Goal: Task Accomplishment & Management: Manage account settings

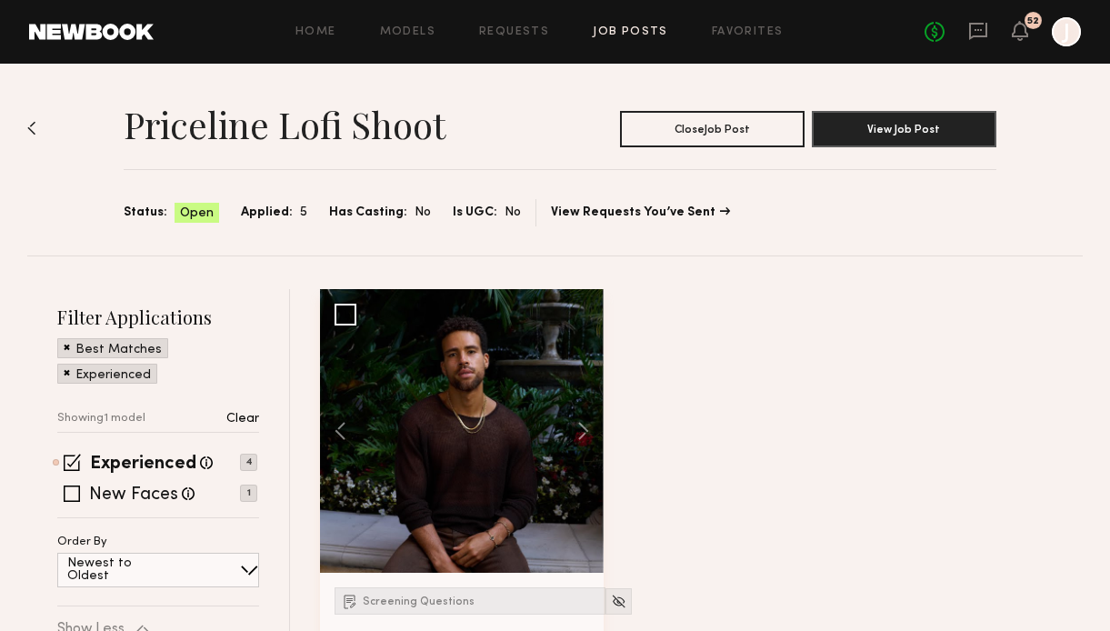
click at [633, 26] on link "Job Posts" at bounding box center [630, 32] width 75 height 12
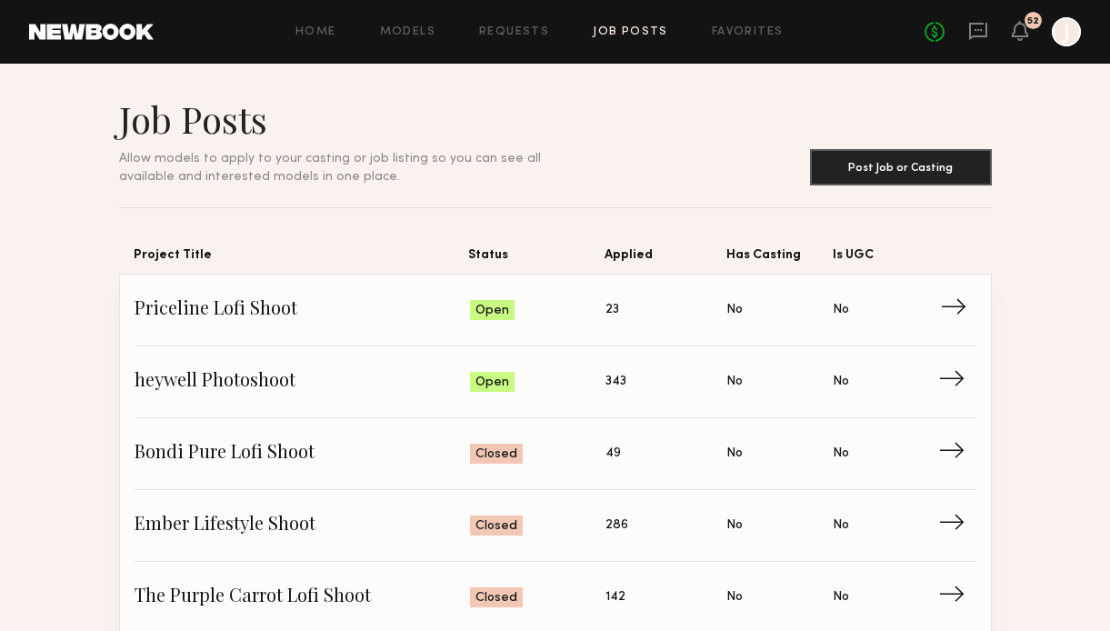
click at [958, 305] on span "→" at bounding box center [958, 309] width 37 height 27
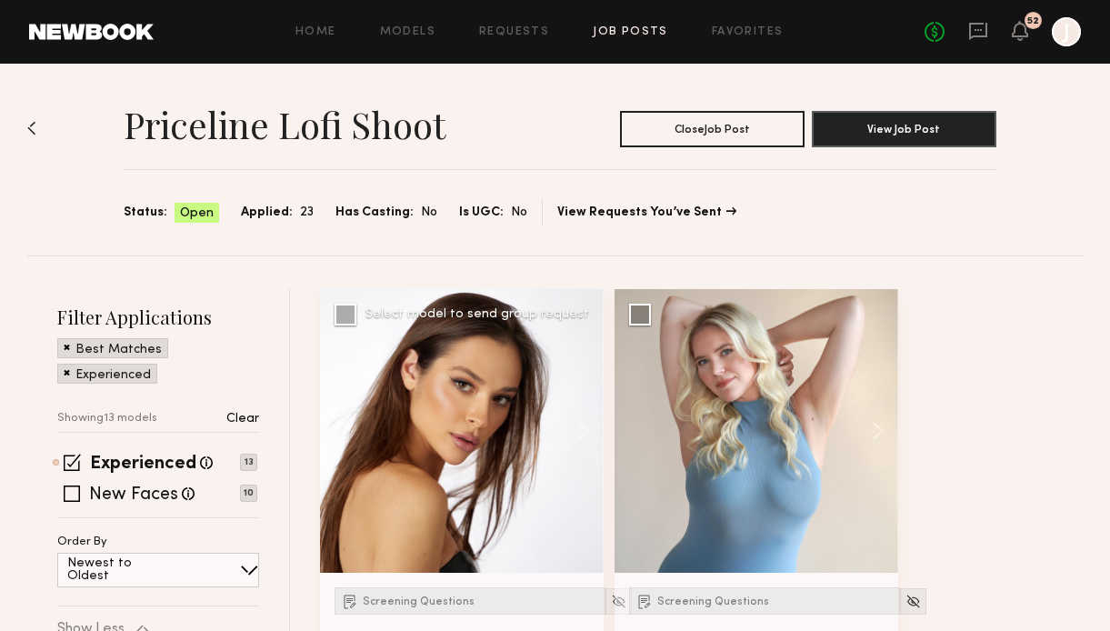
scroll to position [95, 0]
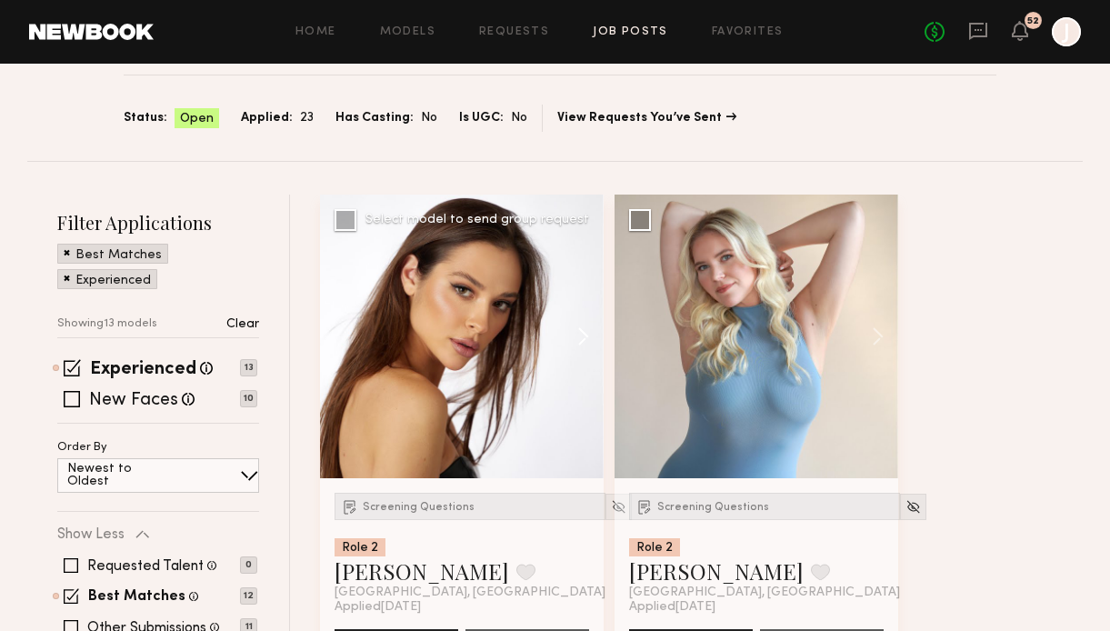
click at [580, 335] on button at bounding box center [574, 337] width 58 height 284
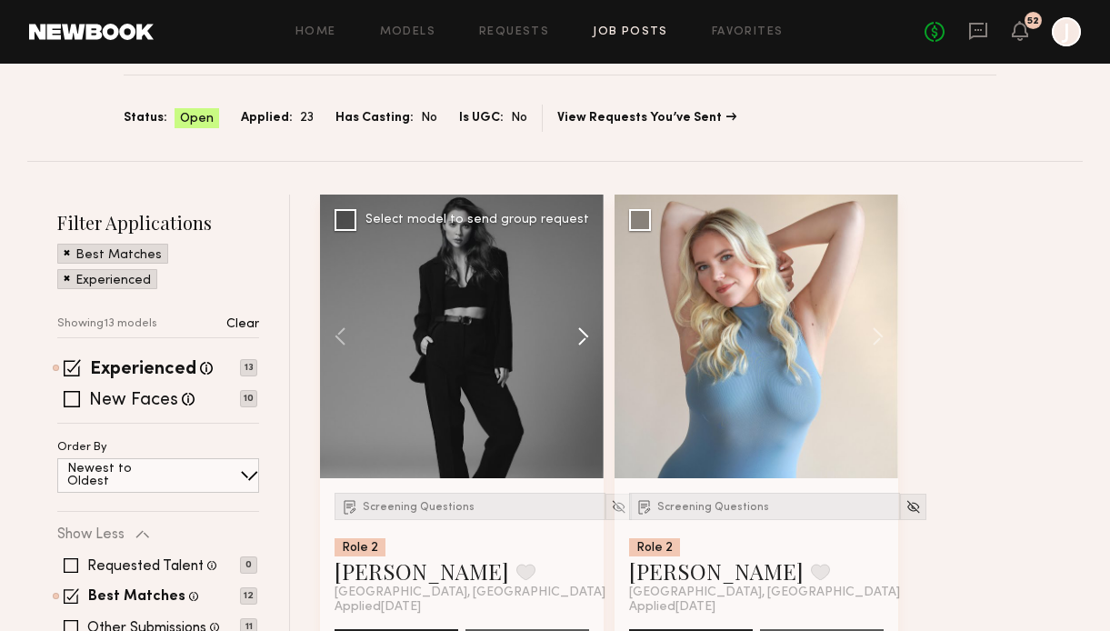
click at [580, 336] on button at bounding box center [574, 337] width 58 height 284
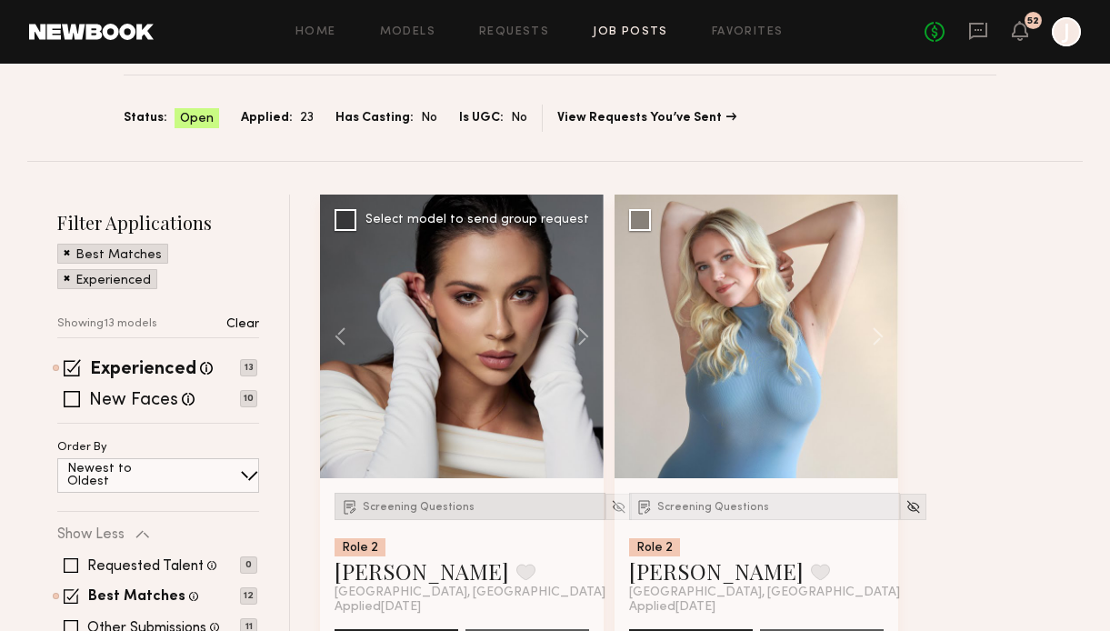
click at [417, 510] on span "Screening Questions" at bounding box center [419, 507] width 112 height 11
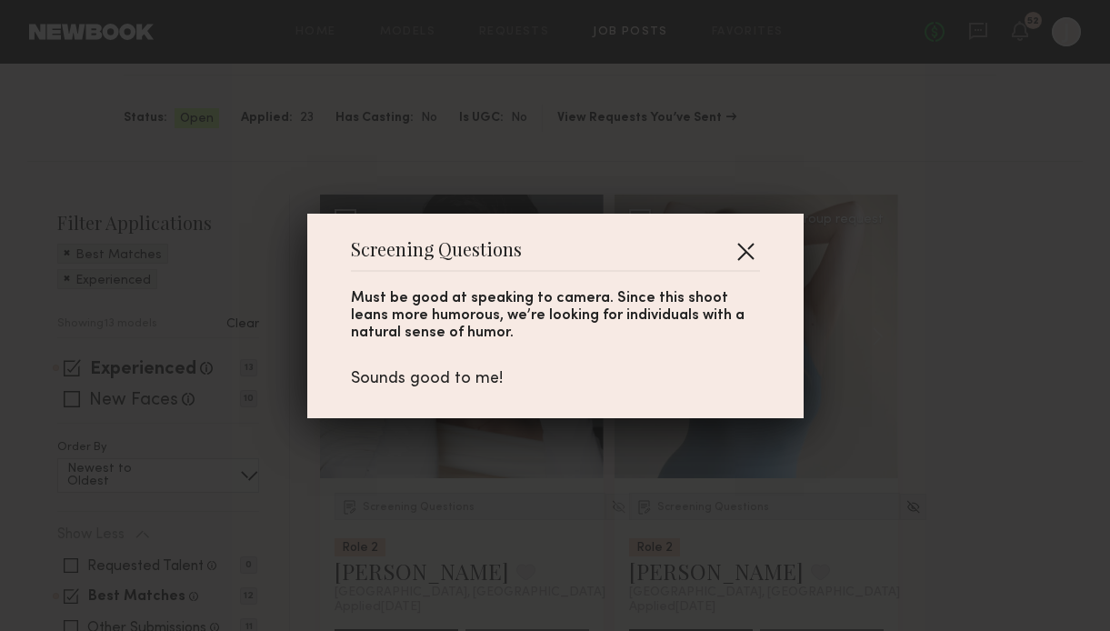
click at [740, 249] on button "button" at bounding box center [745, 250] width 29 height 29
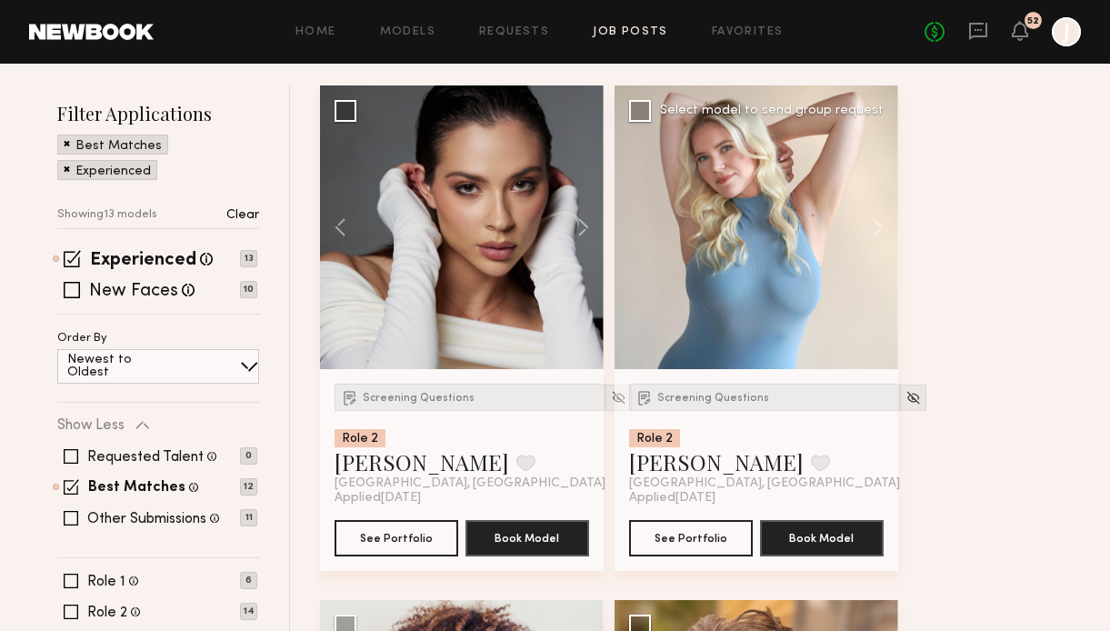
scroll to position [207, 0]
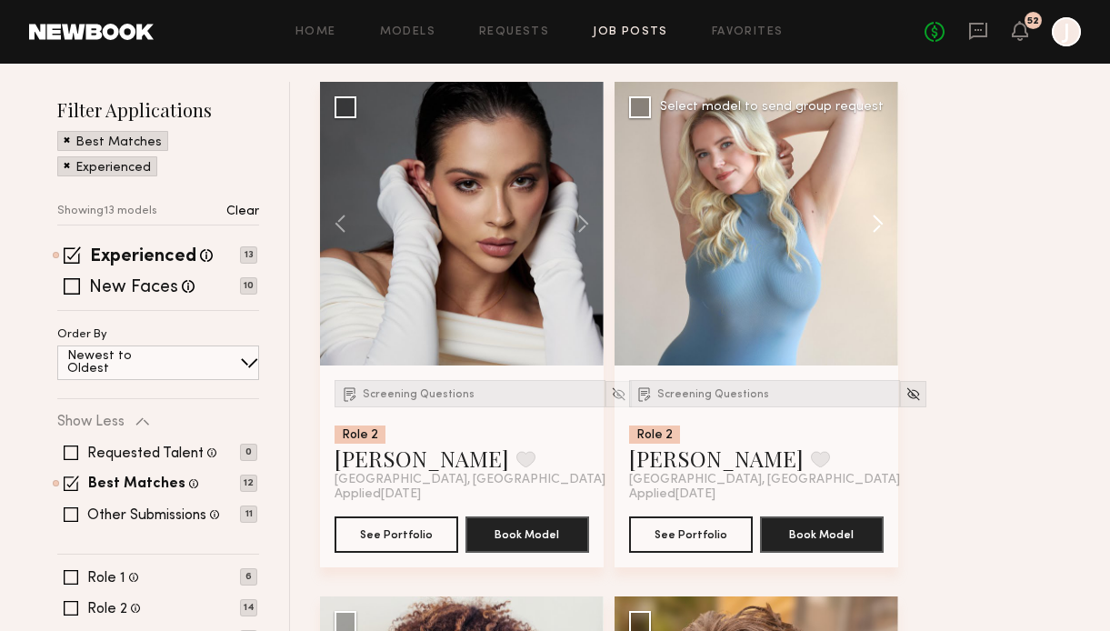
click at [880, 214] on button at bounding box center [869, 224] width 58 height 284
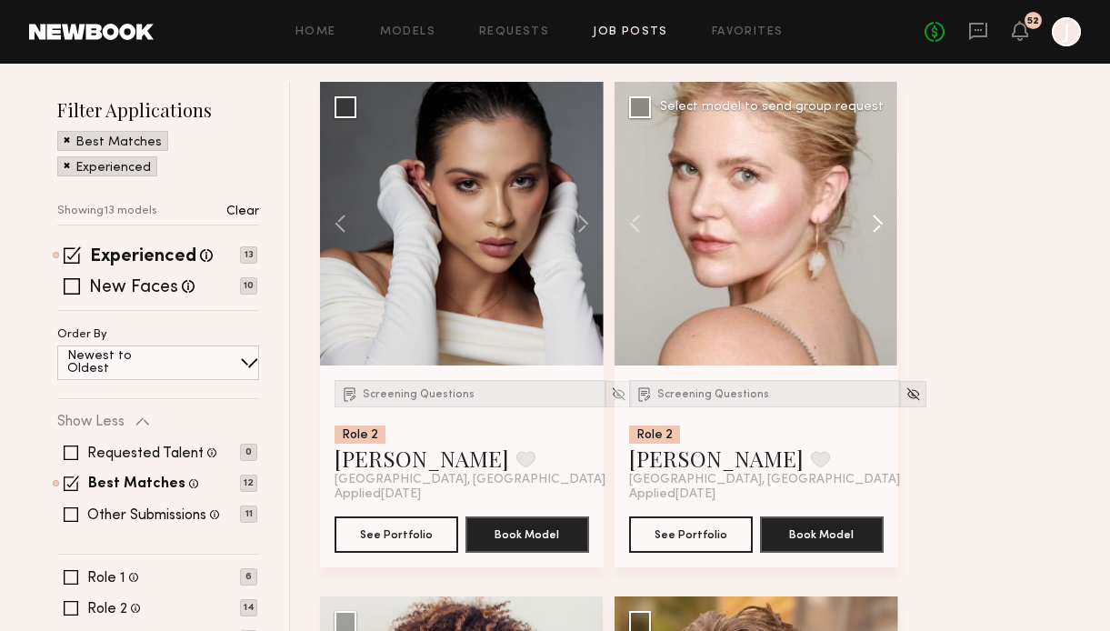
click at [881, 215] on button at bounding box center [869, 224] width 58 height 284
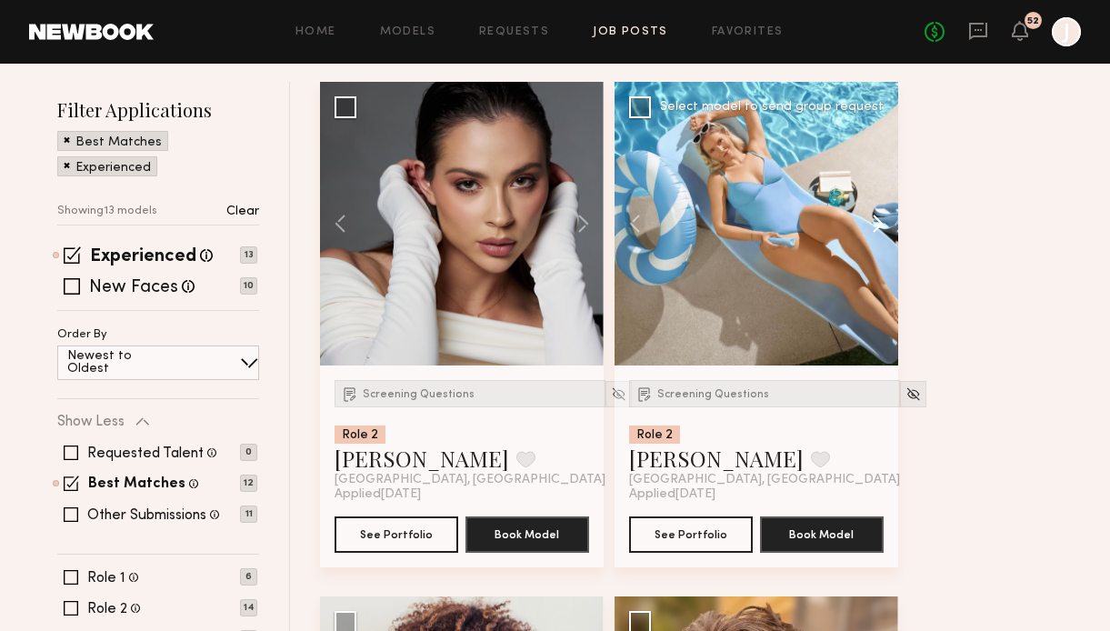
click at [881, 215] on button at bounding box center [869, 224] width 58 height 284
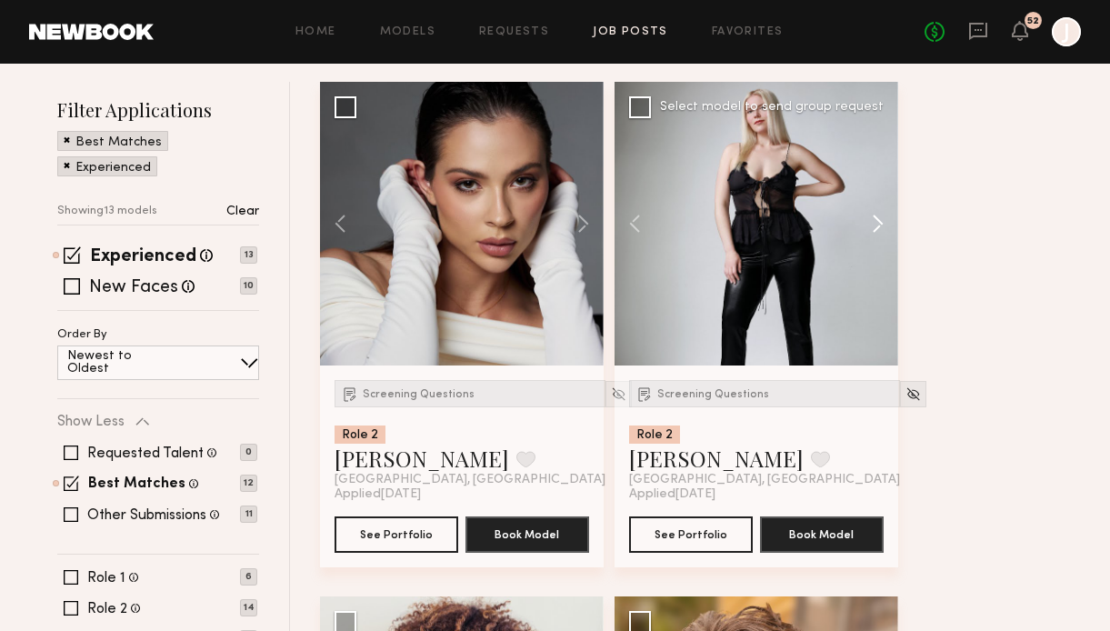
click at [879, 217] on button at bounding box center [869, 224] width 58 height 284
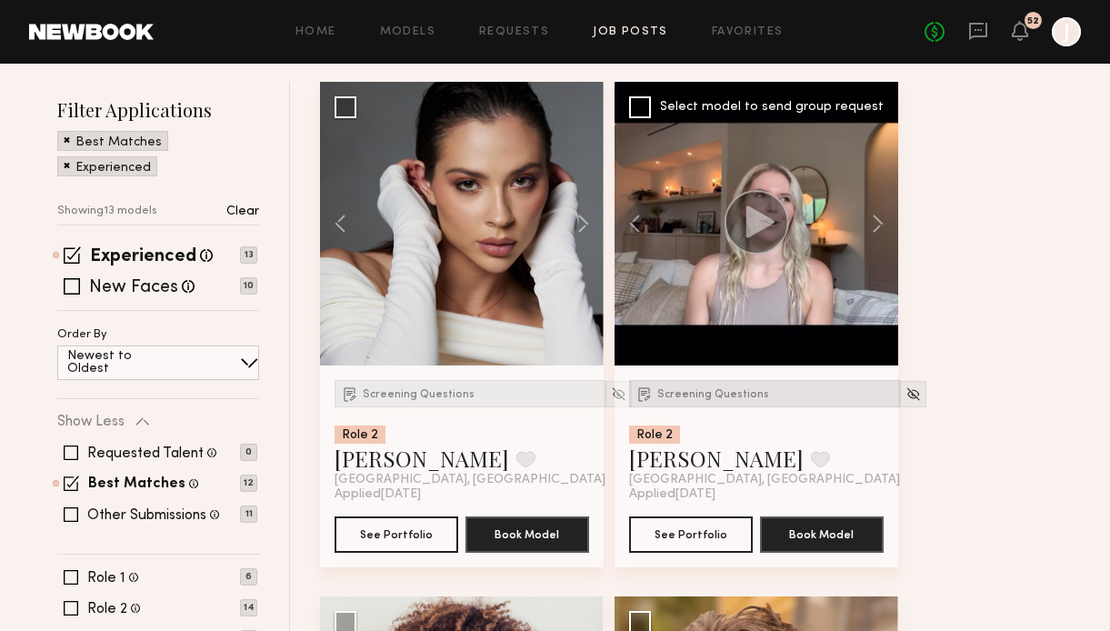
click at [700, 393] on span "Screening Questions" at bounding box center [713, 394] width 112 height 11
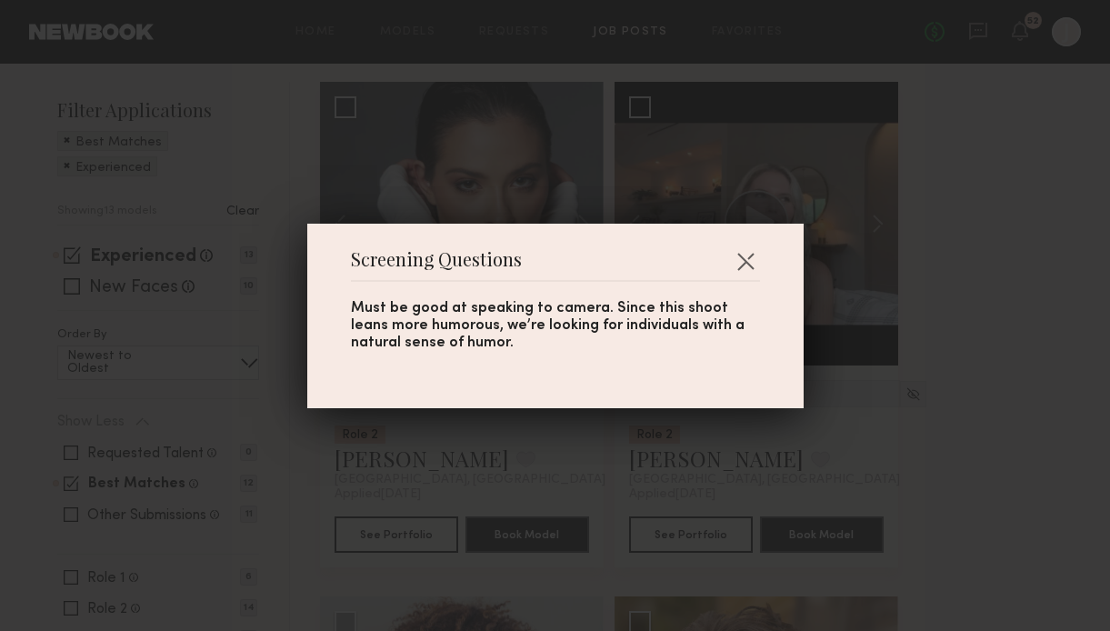
click at [763, 249] on div "Screening Questions Must be good at speaking to camera. Since this shoot leans …" at bounding box center [555, 316] width 496 height 185
click at [755, 254] on button "button" at bounding box center [745, 260] width 29 height 29
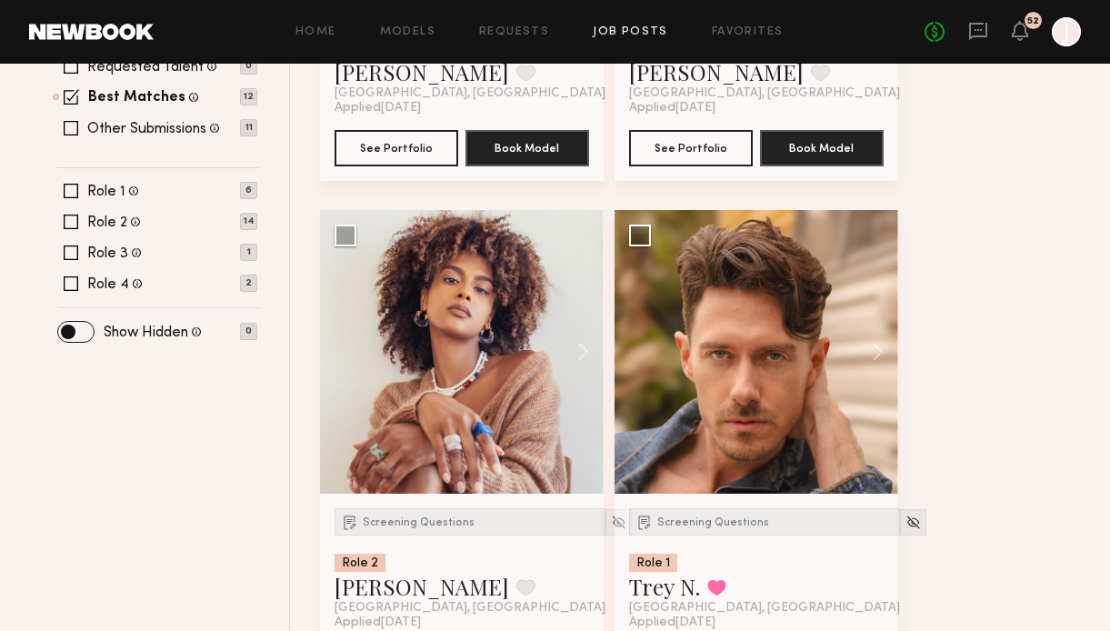
scroll to position [644, 0]
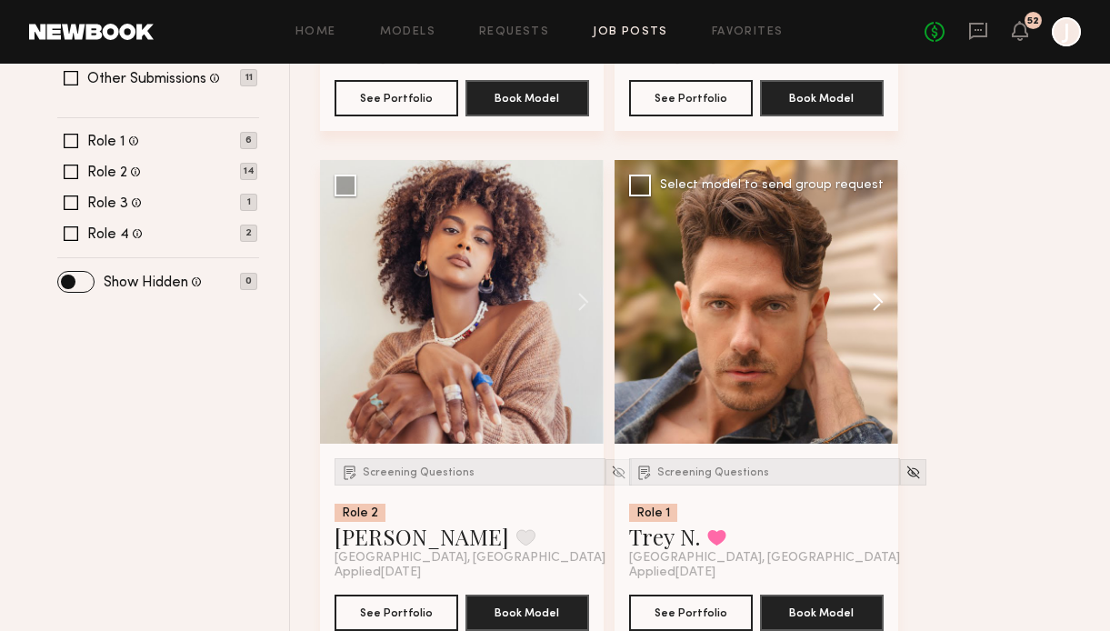
click at [880, 310] on button at bounding box center [869, 302] width 58 height 284
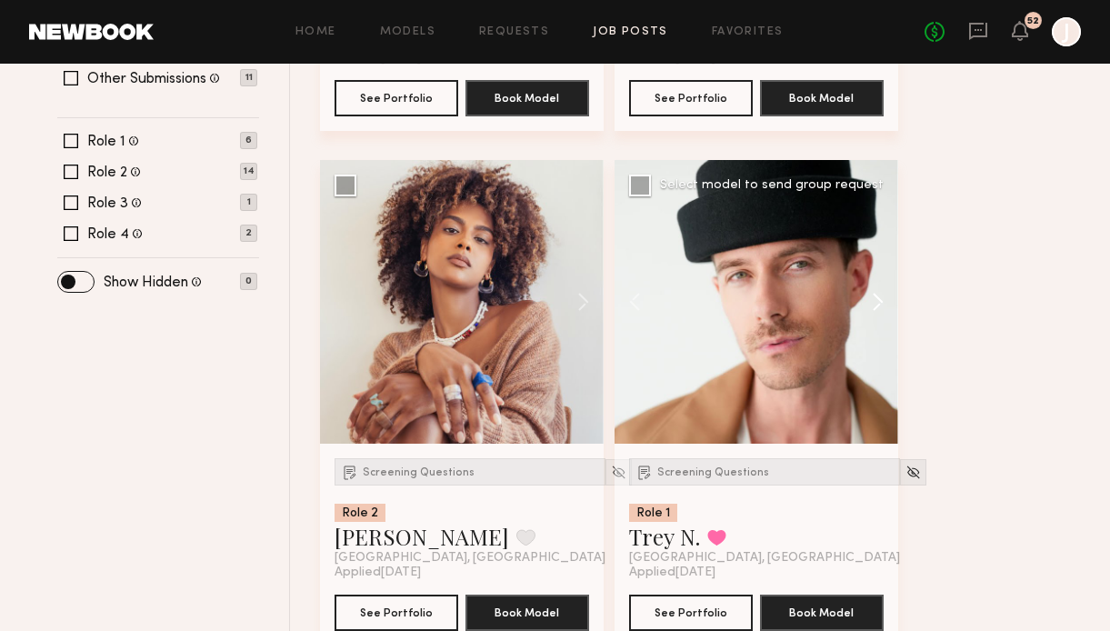
click at [880, 310] on button at bounding box center [869, 302] width 58 height 284
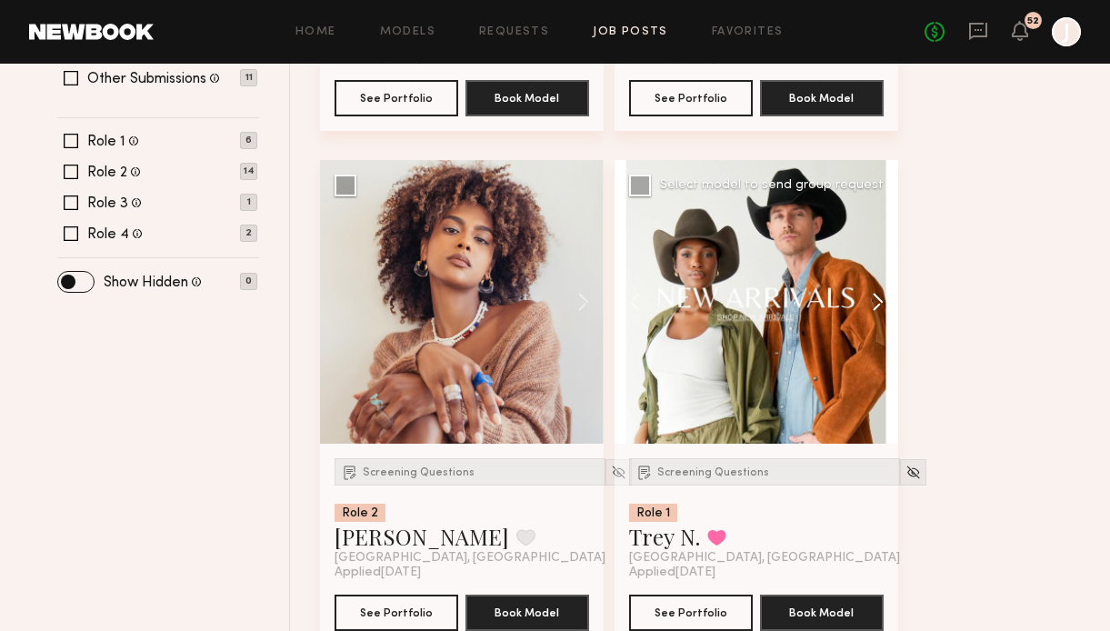
click at [878, 312] on button at bounding box center [869, 302] width 58 height 284
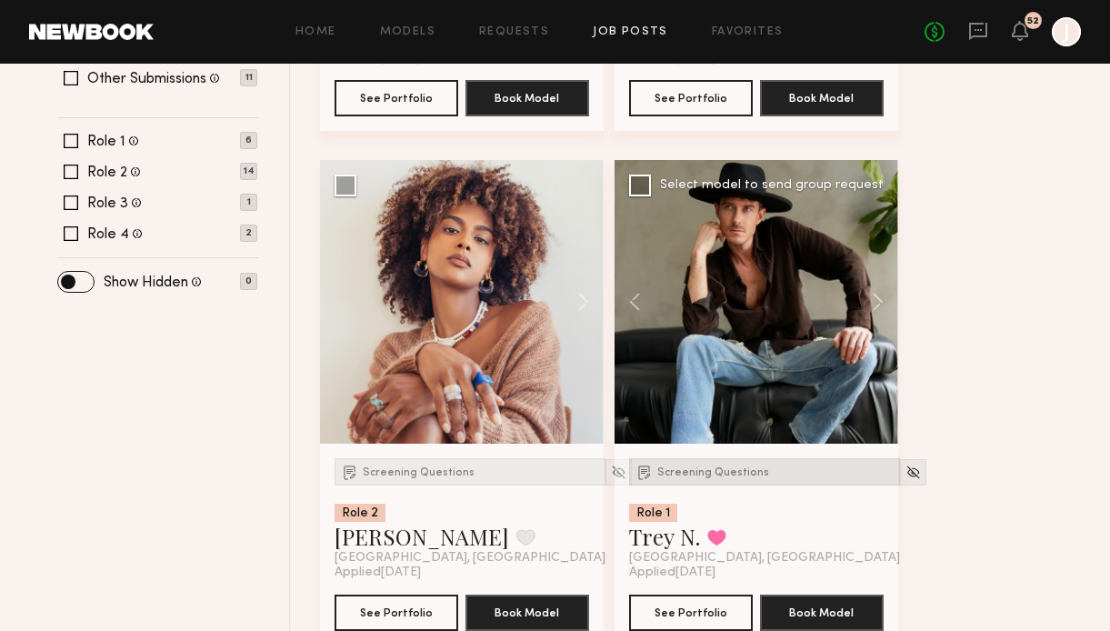
click at [698, 483] on div "Screening Questions" at bounding box center [764, 471] width 271 height 27
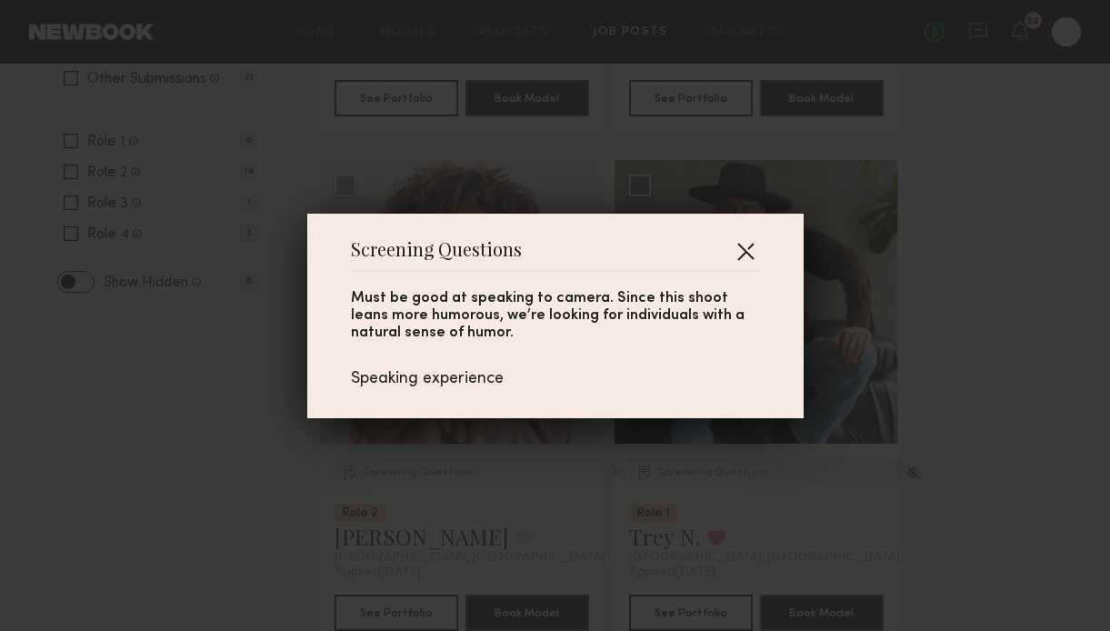
click at [748, 258] on button "button" at bounding box center [745, 250] width 29 height 29
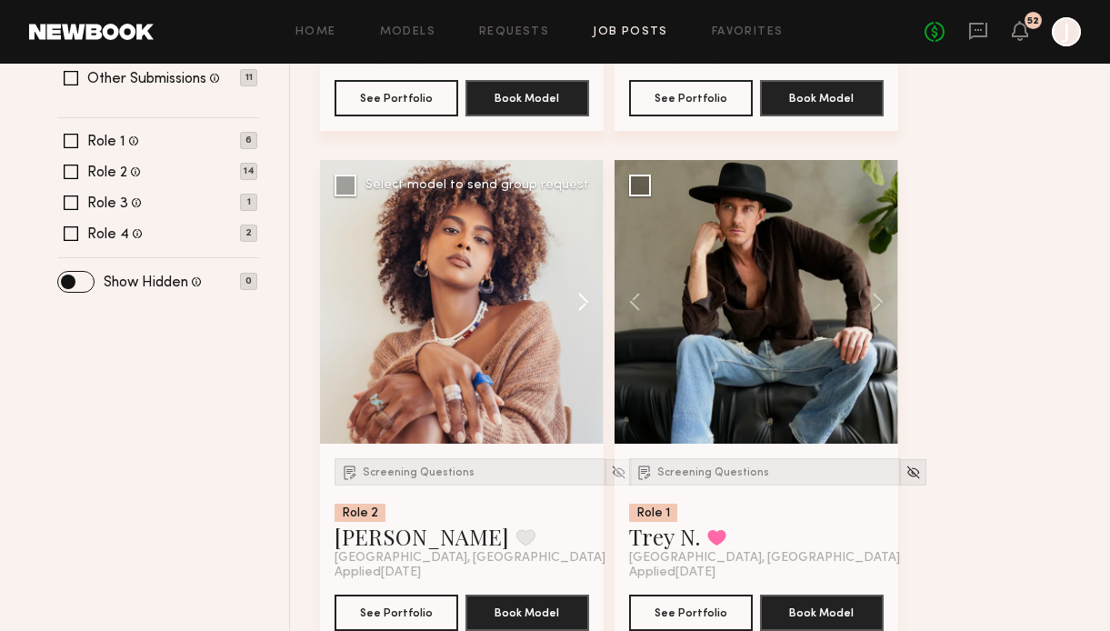
click at [571, 299] on button at bounding box center [574, 302] width 58 height 284
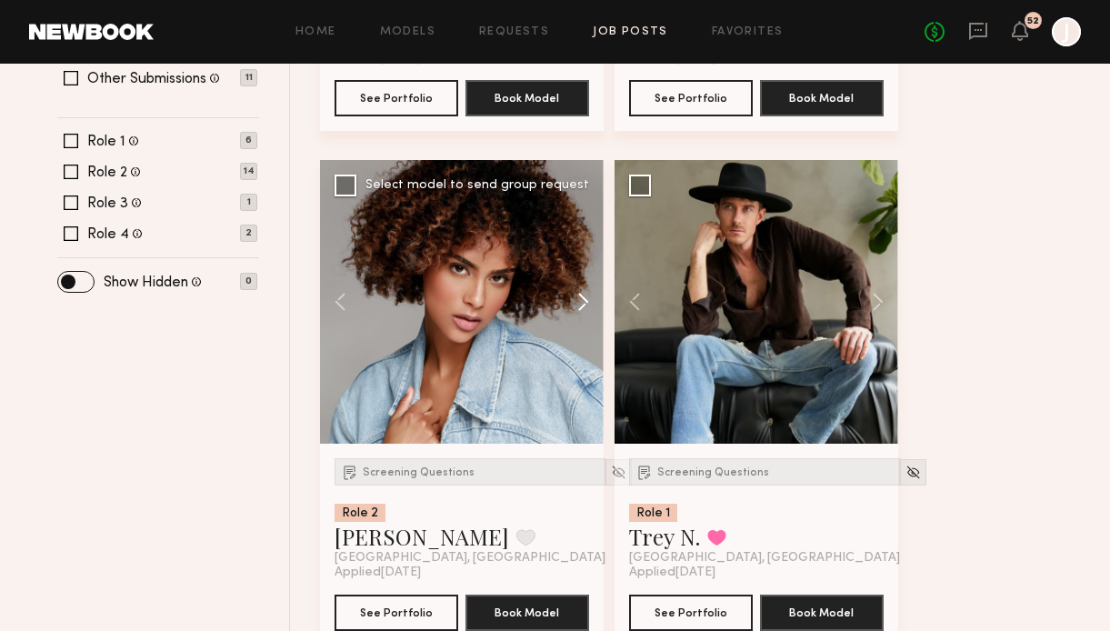
click at [571, 300] on button at bounding box center [574, 302] width 58 height 284
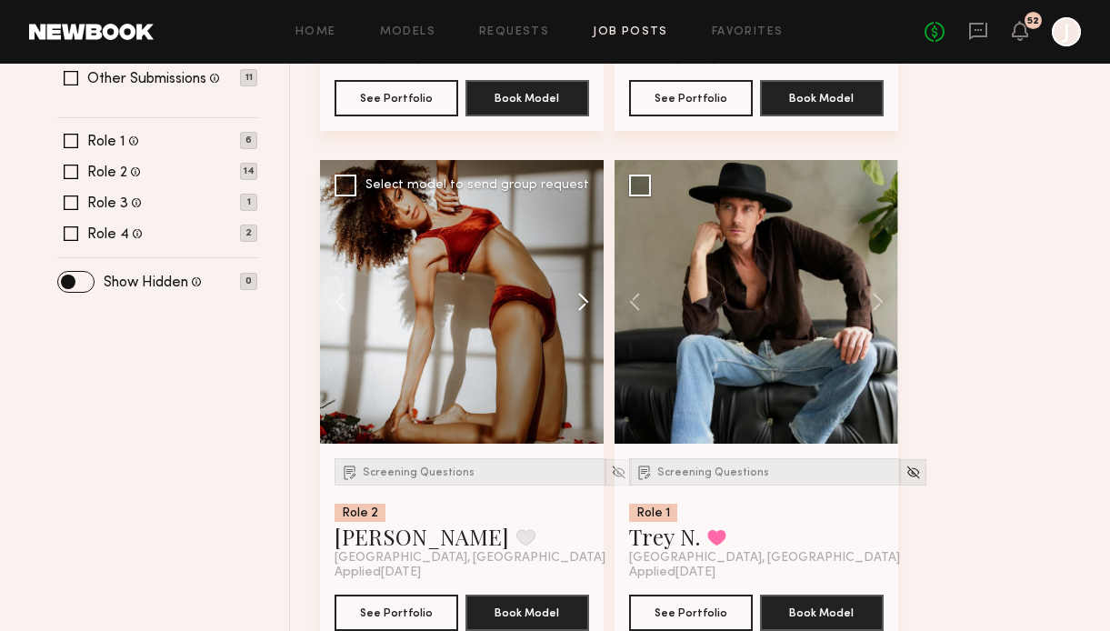
click at [572, 300] on button at bounding box center [574, 302] width 58 height 284
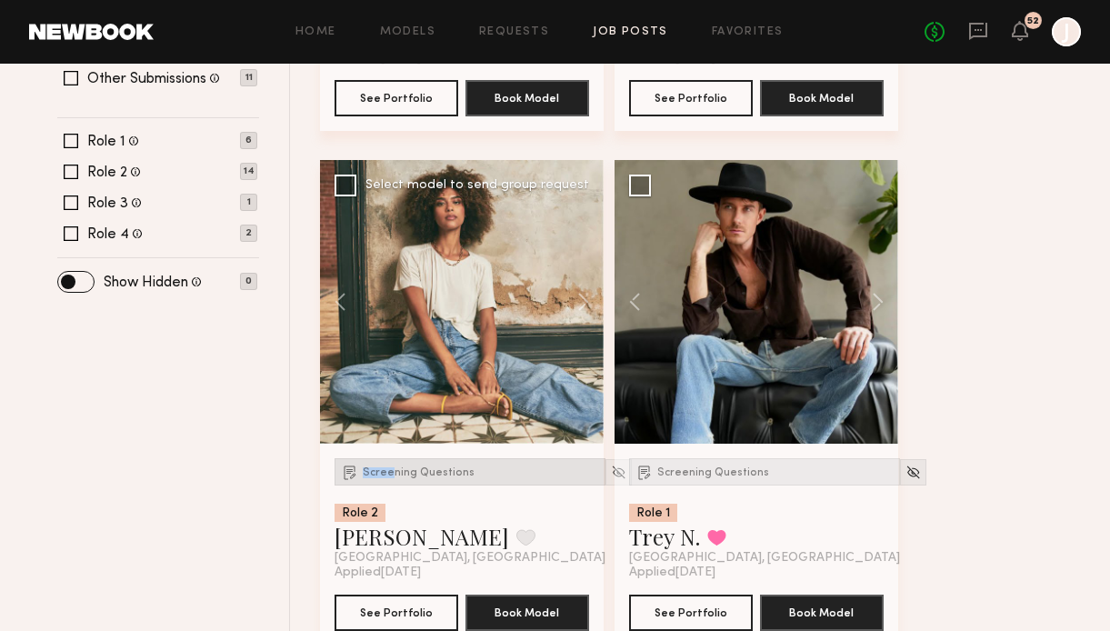
click at [393, 467] on span "Screening Questions" at bounding box center [419, 472] width 112 height 11
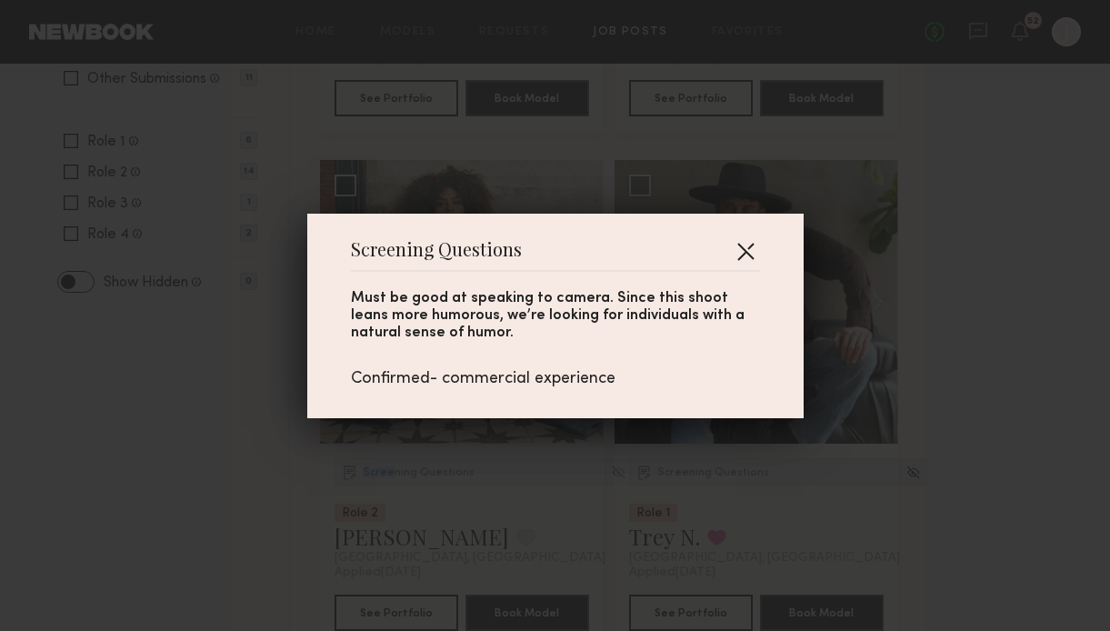
click at [749, 246] on button "button" at bounding box center [745, 250] width 29 height 29
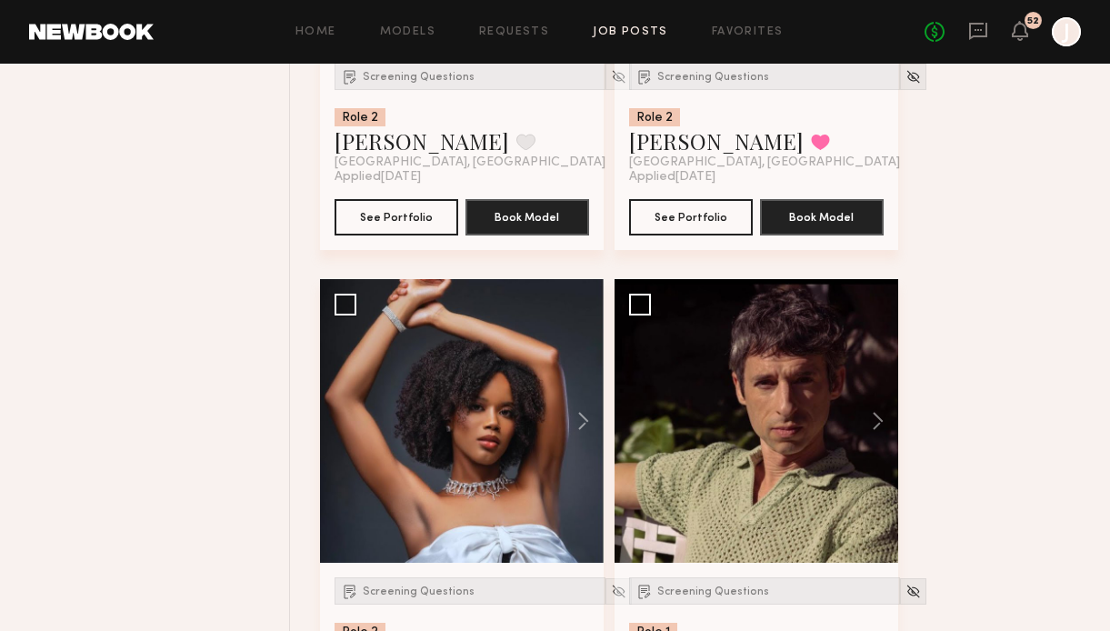
scroll to position [2670, 0]
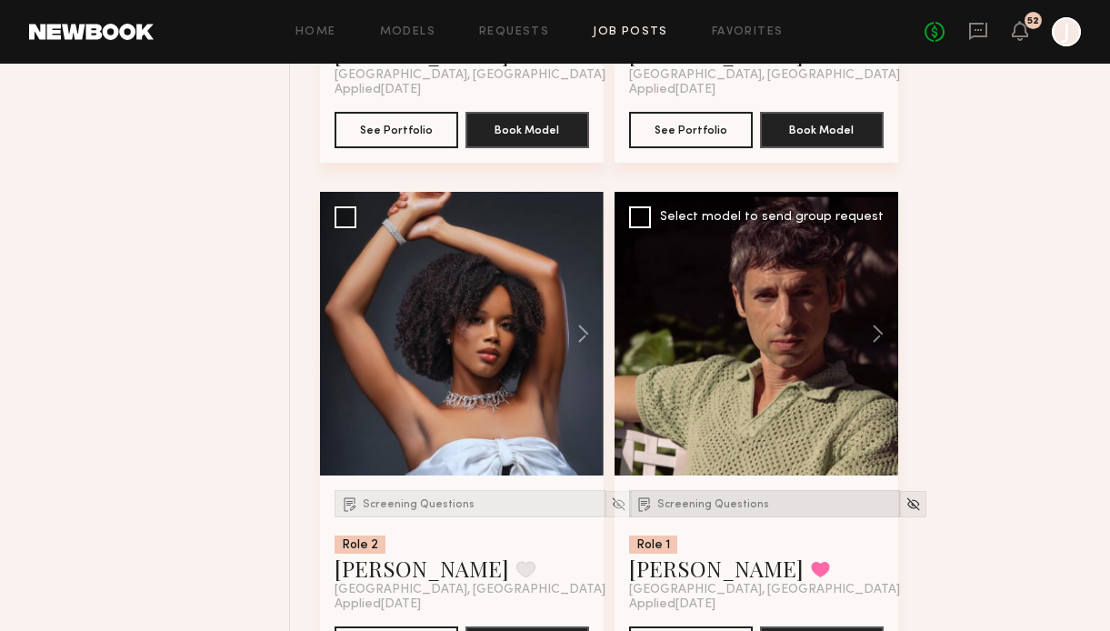
click at [741, 512] on div "Screening Questions" at bounding box center [764, 503] width 271 height 27
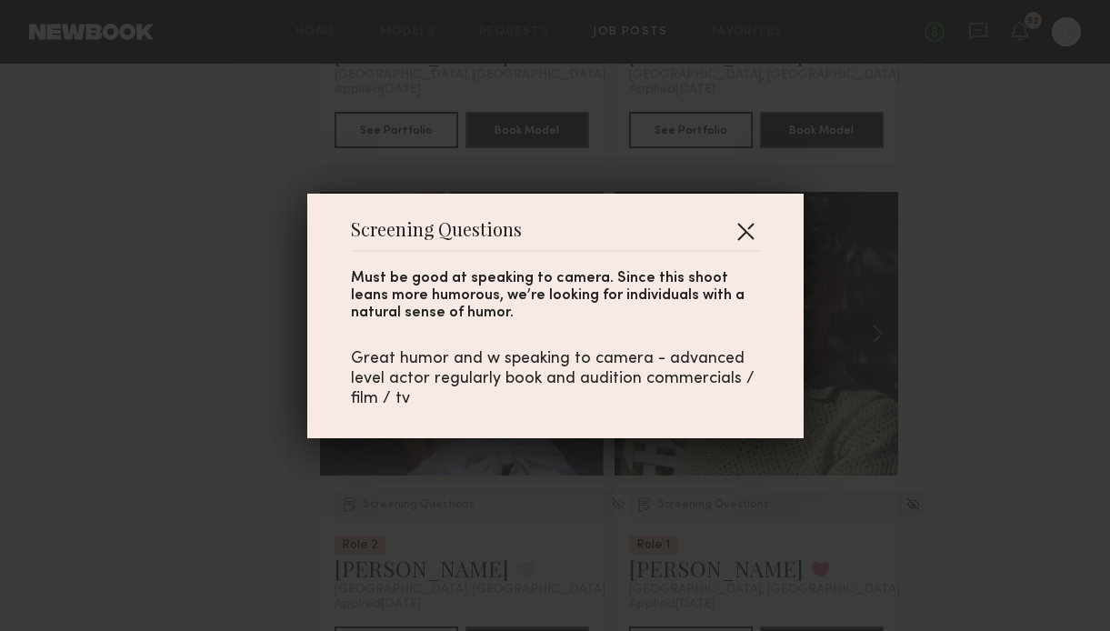
click at [747, 227] on button "button" at bounding box center [745, 230] width 29 height 29
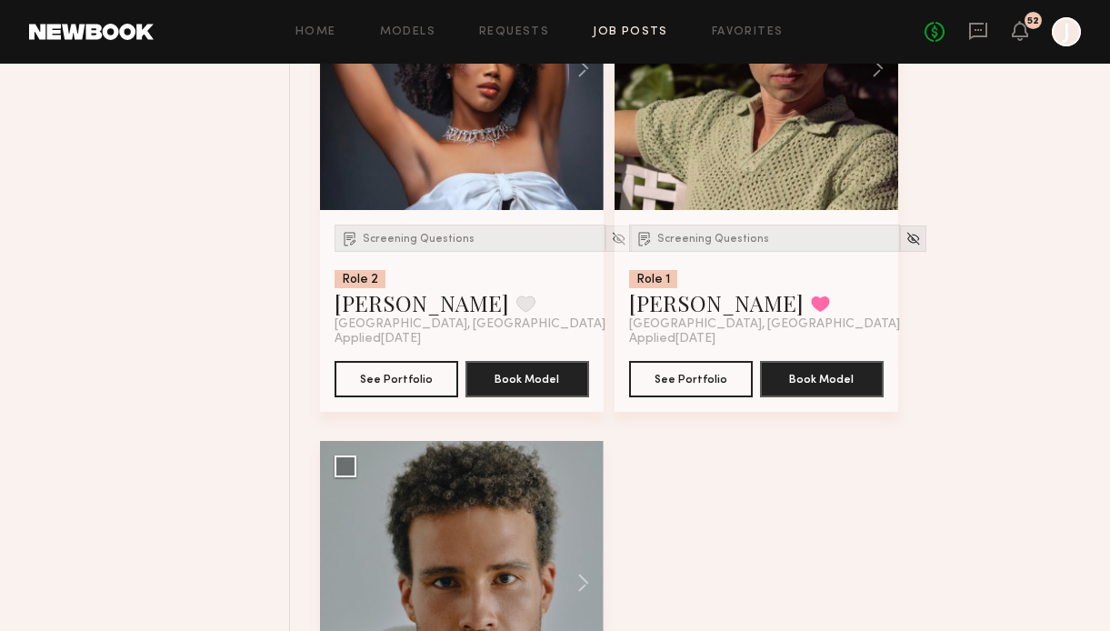
scroll to position [2650, 0]
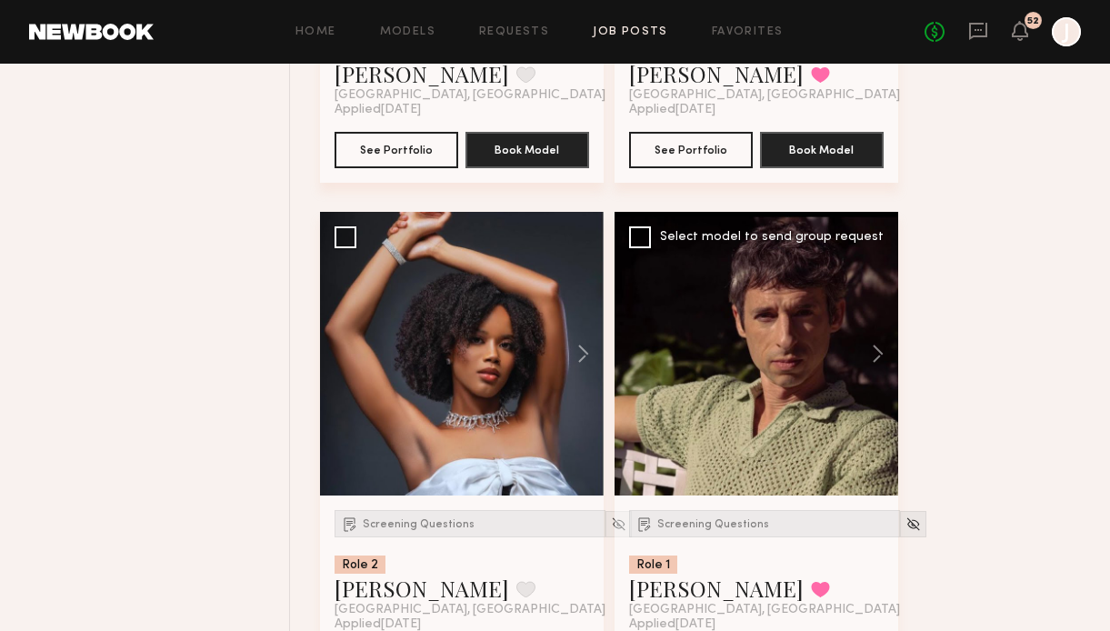
click at [801, 378] on div at bounding box center [757, 354] width 284 height 284
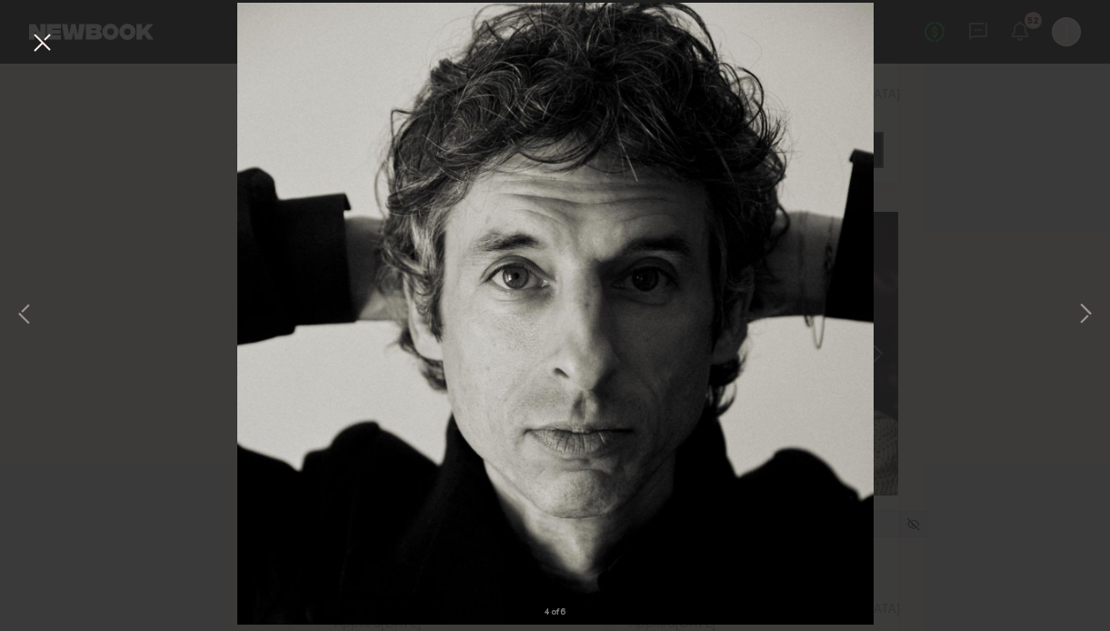
click at [50, 40] on button at bounding box center [41, 43] width 29 height 33
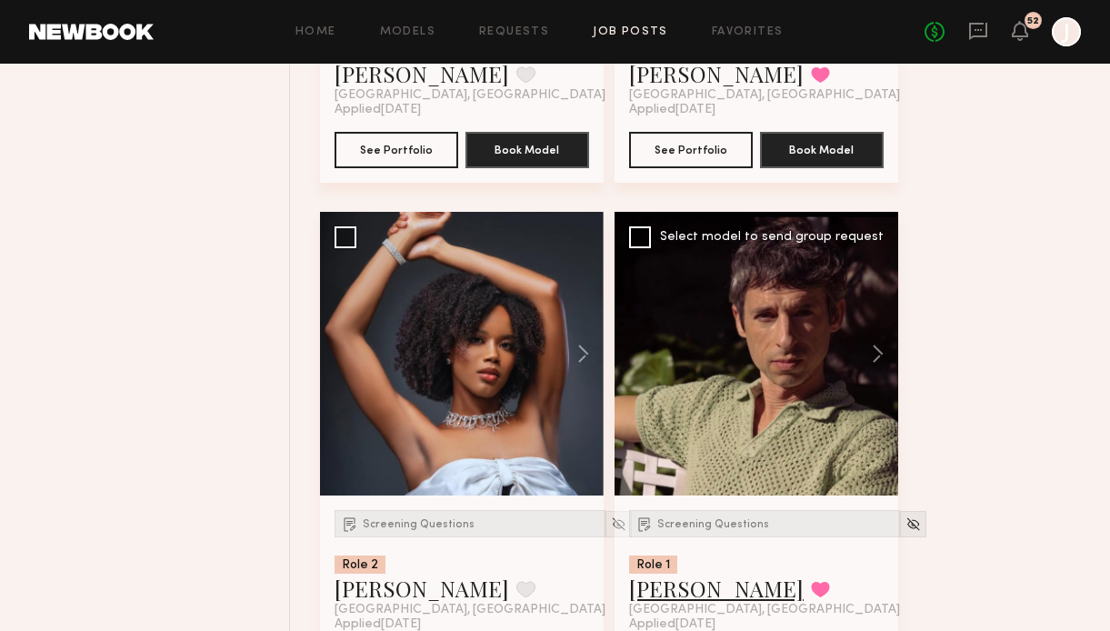
click at [666, 595] on link "Joël G." at bounding box center [716, 588] width 175 height 29
click at [585, 351] on button at bounding box center [574, 354] width 58 height 284
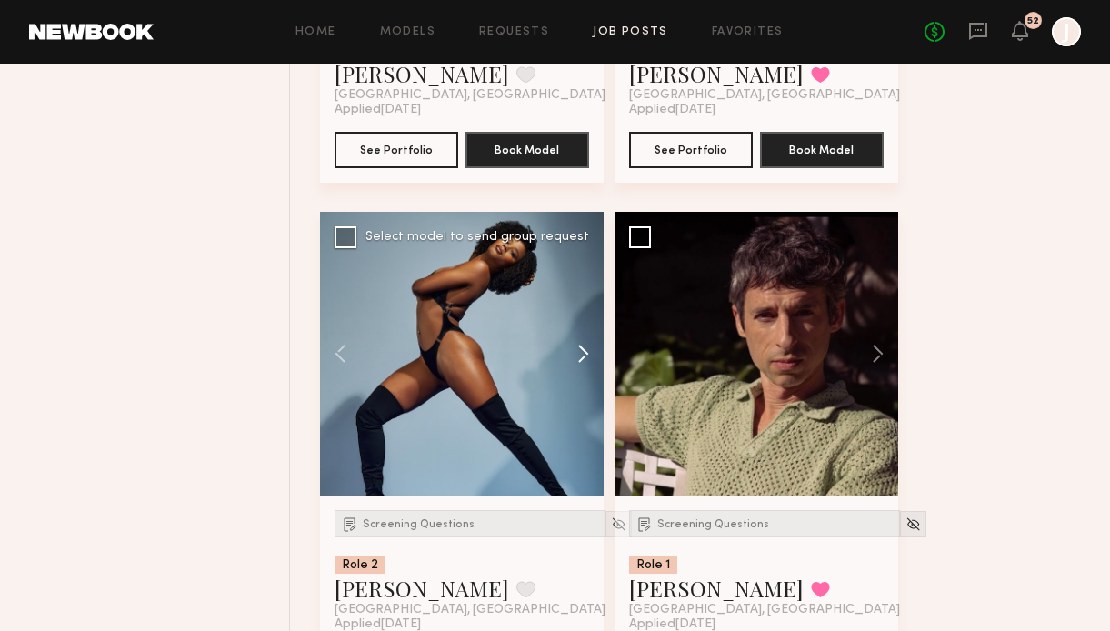
click at [585, 351] on button at bounding box center [574, 354] width 58 height 284
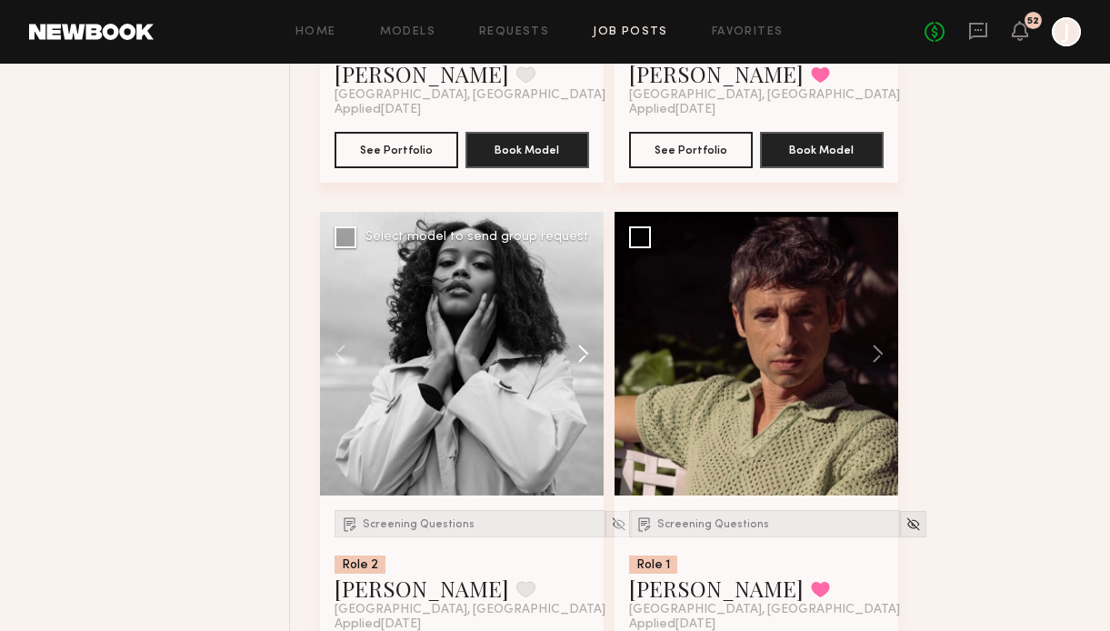
click at [585, 351] on button at bounding box center [574, 354] width 58 height 284
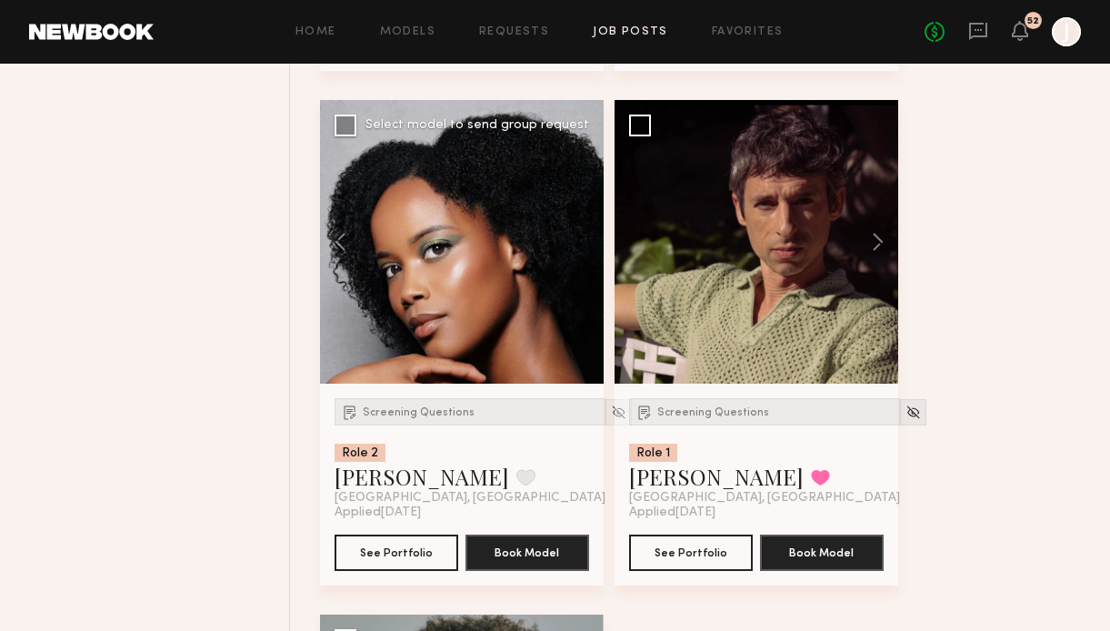
scroll to position [2763, 0]
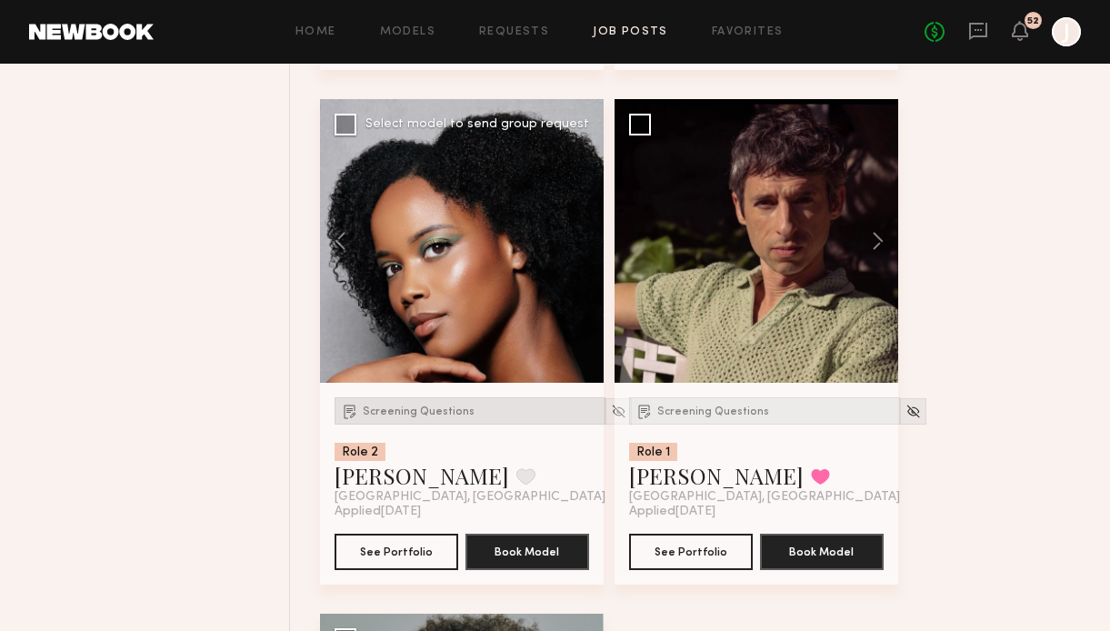
click at [434, 412] on span "Screening Questions" at bounding box center [419, 411] width 112 height 11
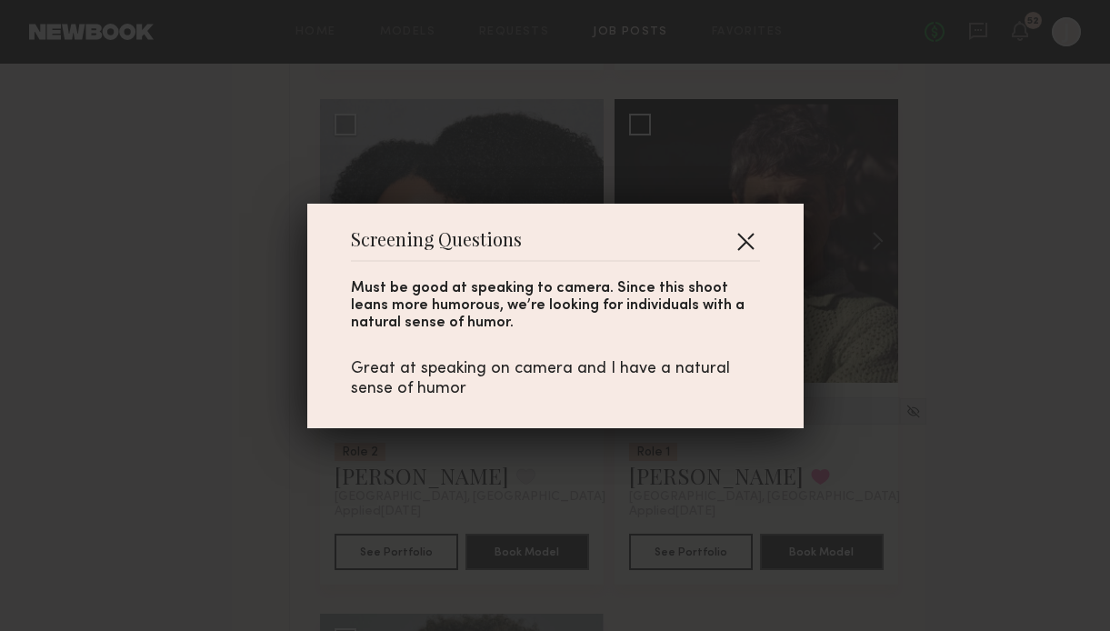
click at [752, 236] on button "button" at bounding box center [745, 240] width 29 height 29
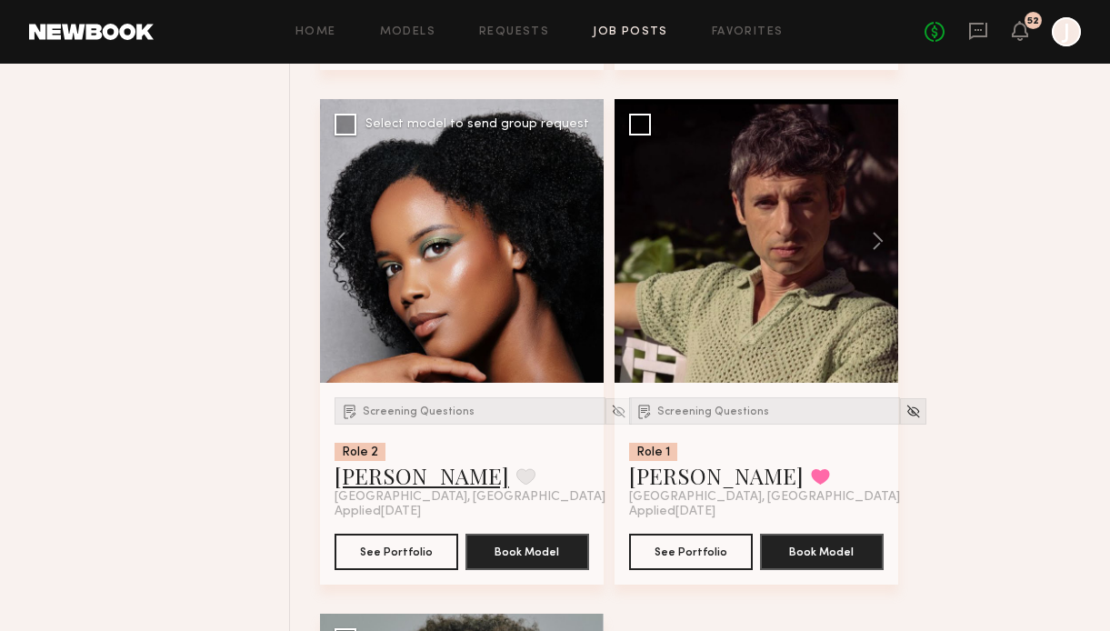
click at [385, 480] on link "Alyssa A." at bounding box center [422, 475] width 175 height 29
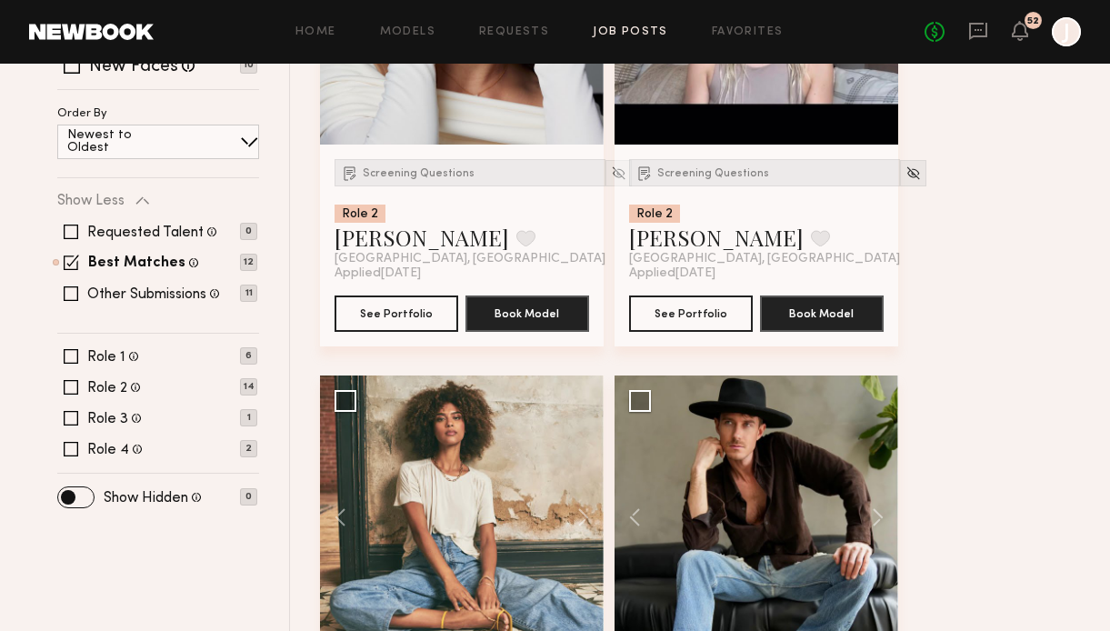
scroll to position [506, 0]
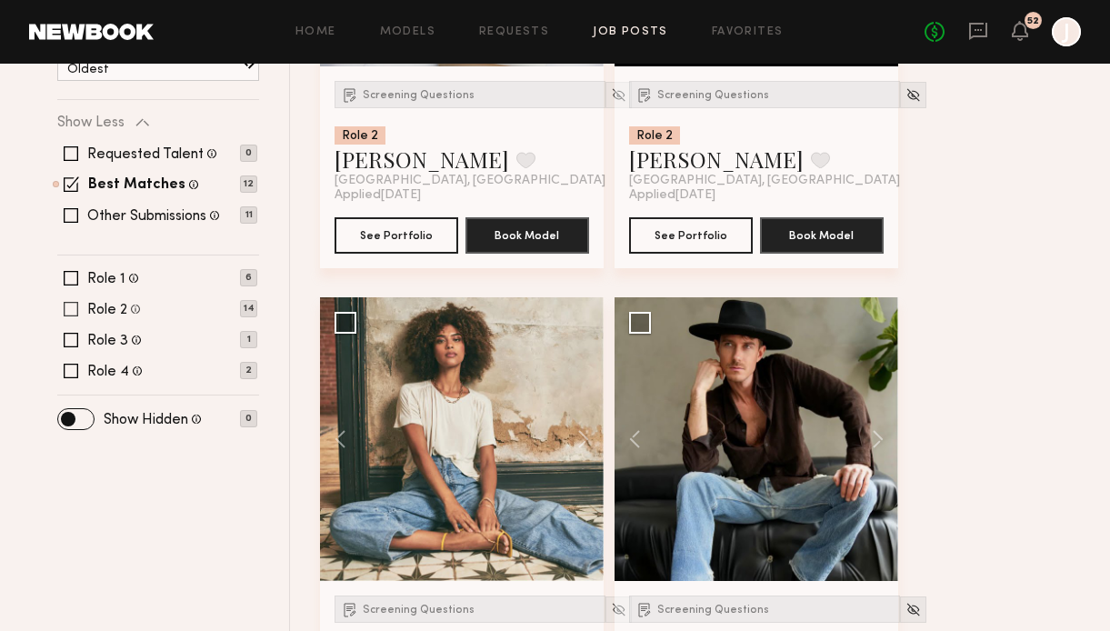
click at [69, 311] on span at bounding box center [71, 309] width 15 height 15
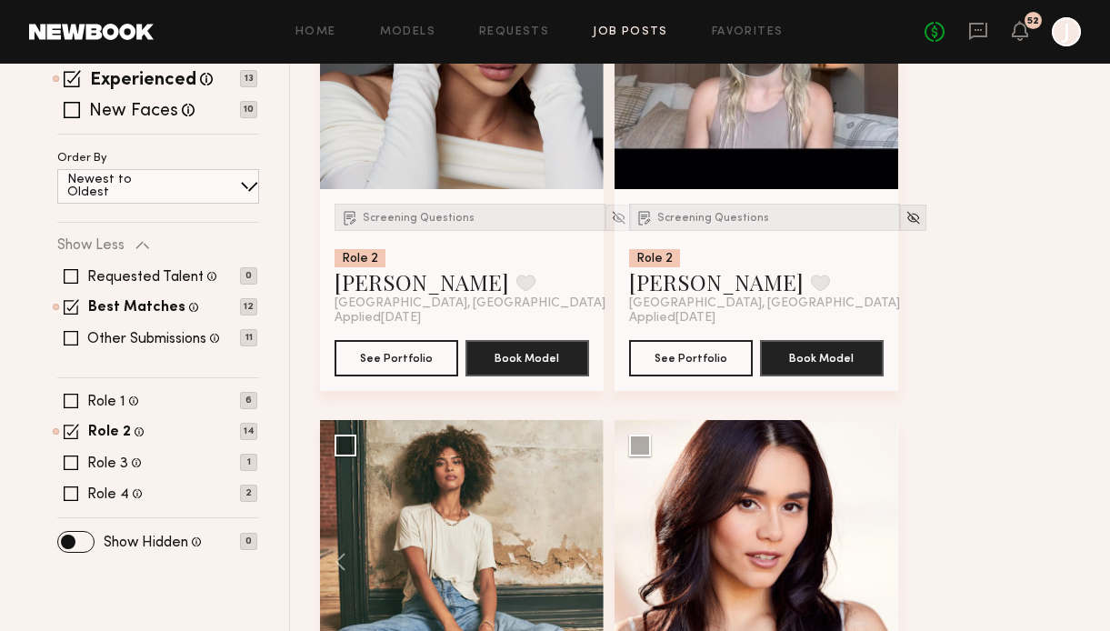
scroll to position [504, 0]
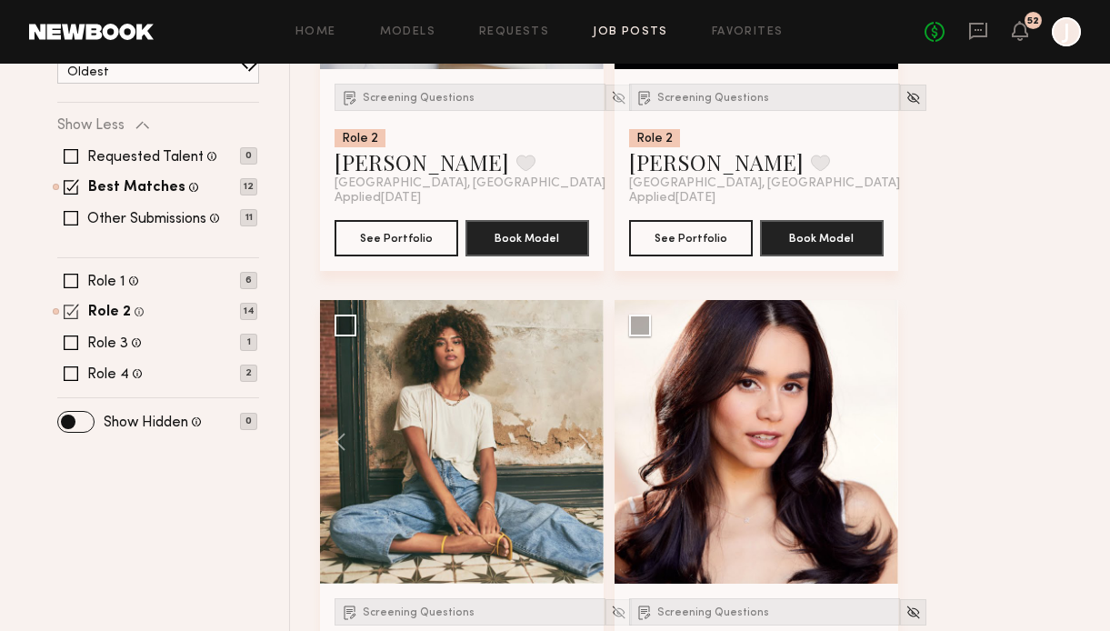
click at [72, 312] on span at bounding box center [71, 311] width 15 height 15
click at [71, 280] on span at bounding box center [71, 281] width 15 height 15
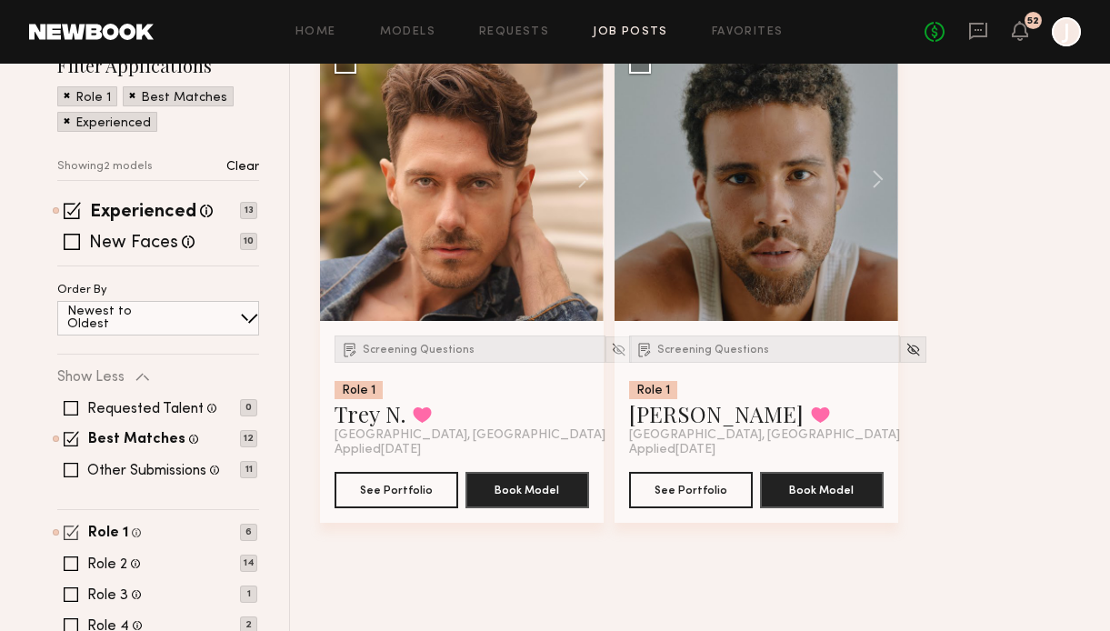
scroll to position [288, 0]
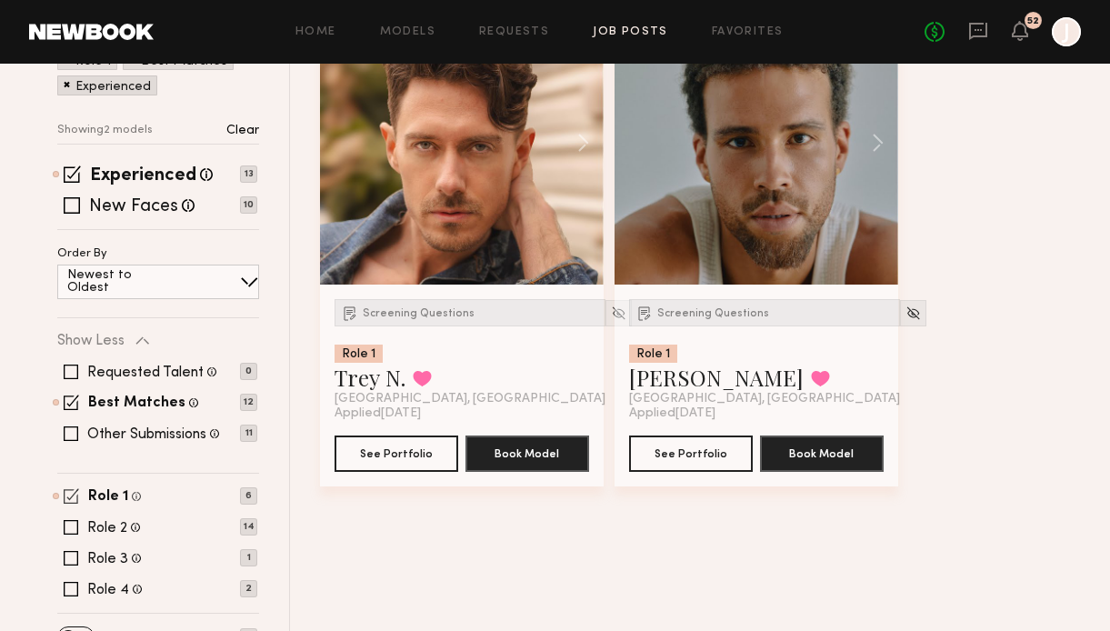
click at [72, 494] on span at bounding box center [71, 495] width 15 height 15
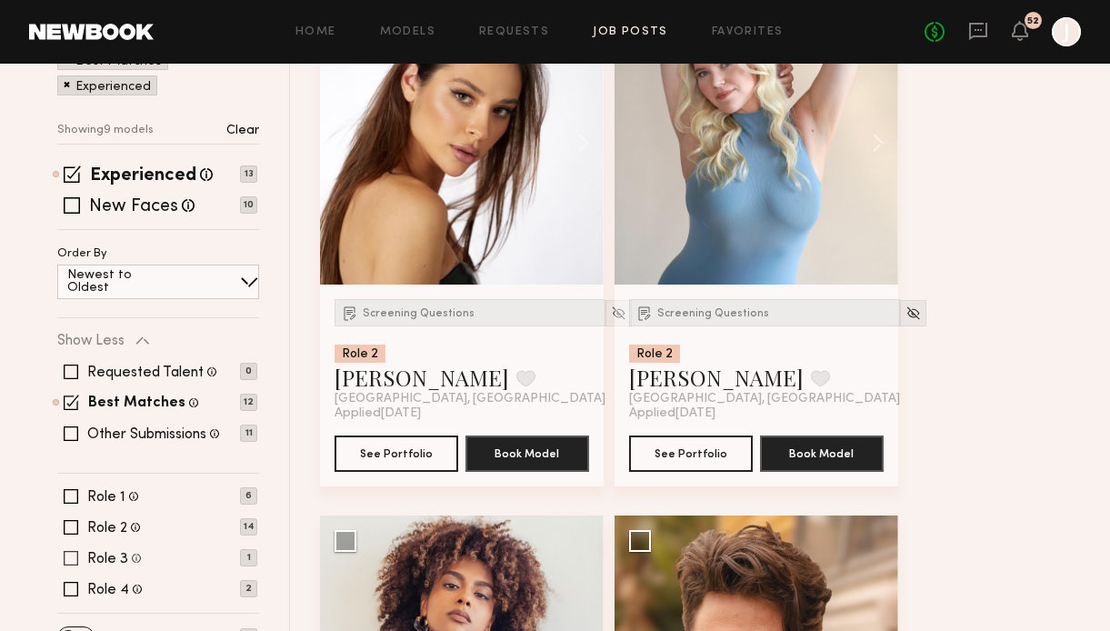
click at [70, 559] on span at bounding box center [71, 558] width 15 height 15
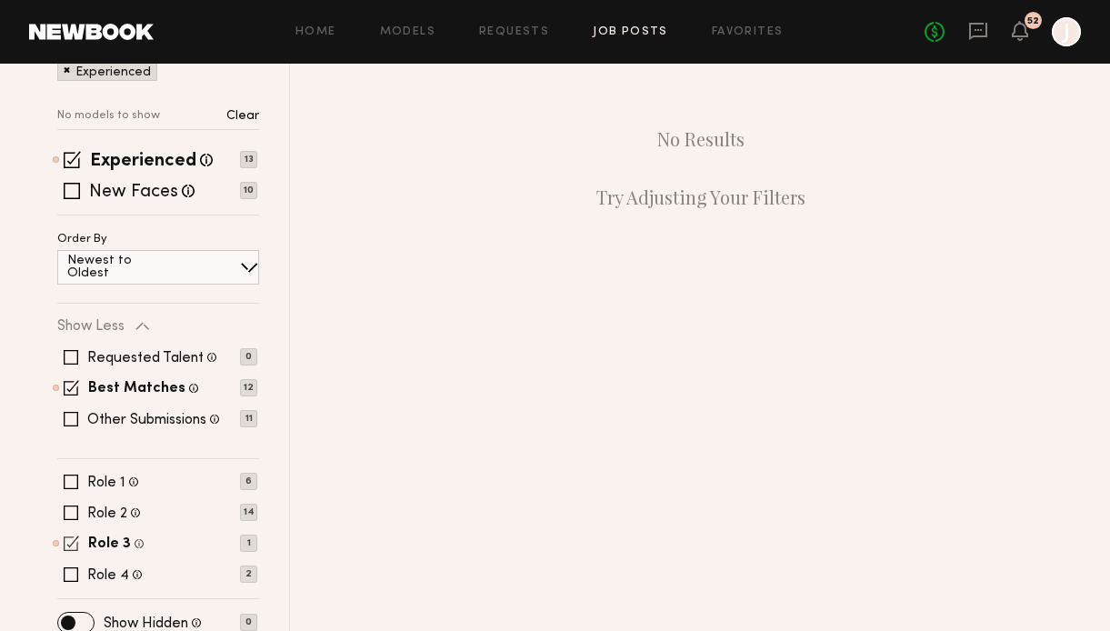
scroll to position [315, 0]
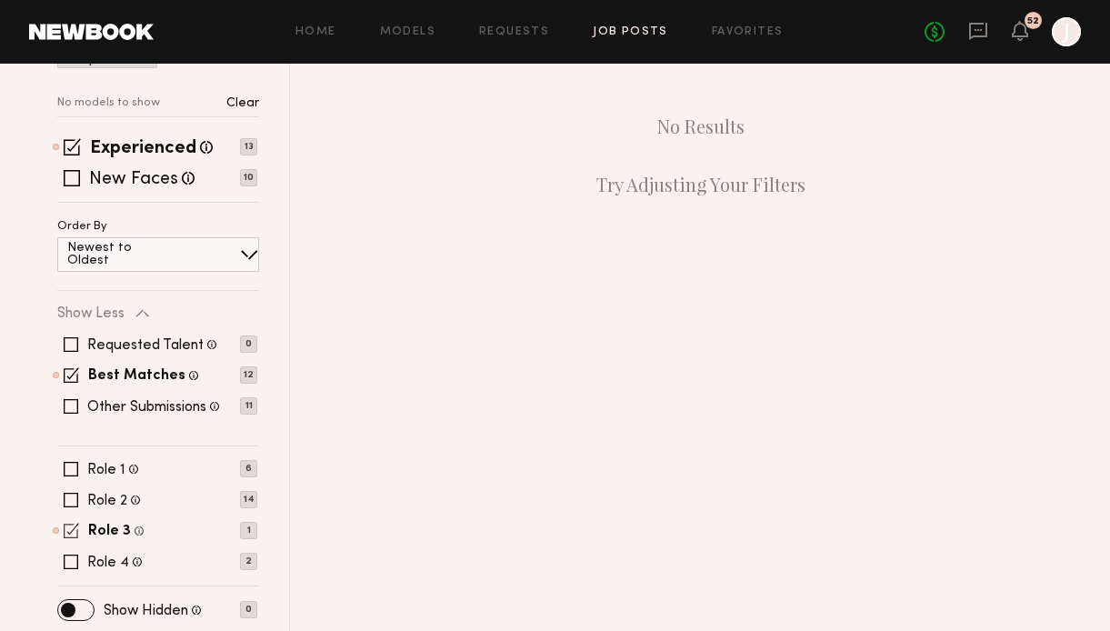
click at [74, 527] on span at bounding box center [71, 530] width 15 height 15
click at [74, 558] on span at bounding box center [71, 562] width 15 height 15
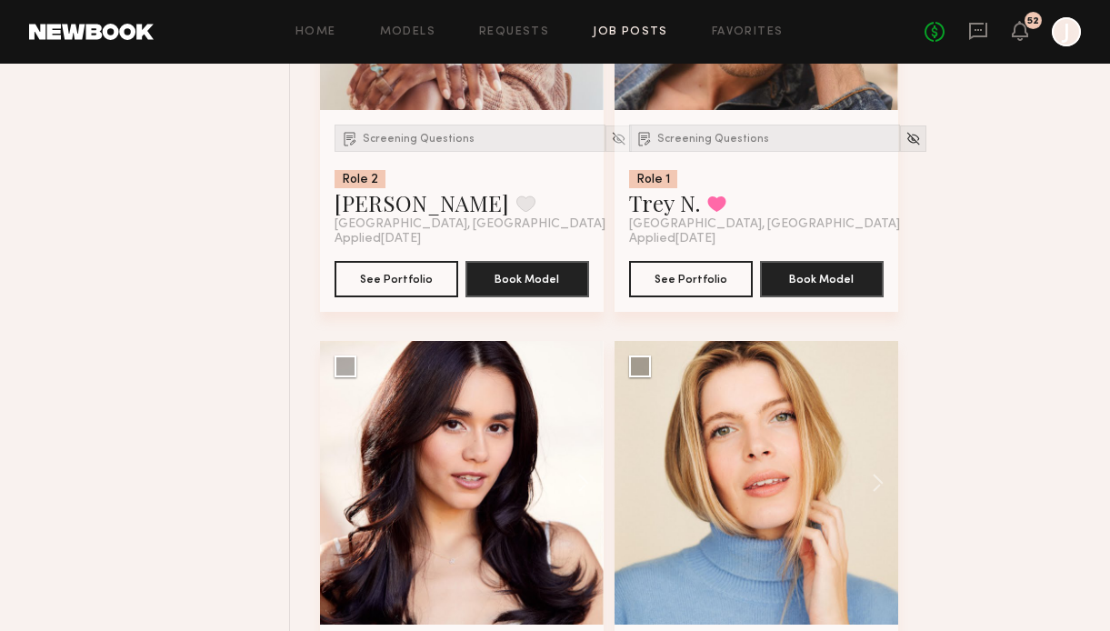
scroll to position [469, 0]
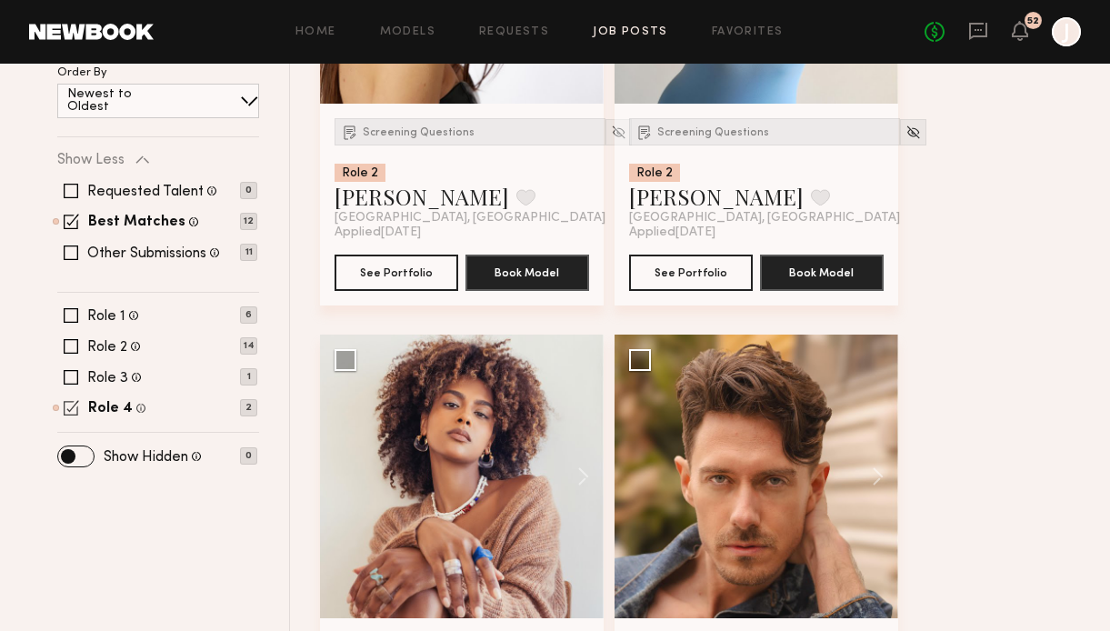
click at [70, 407] on span at bounding box center [71, 407] width 15 height 15
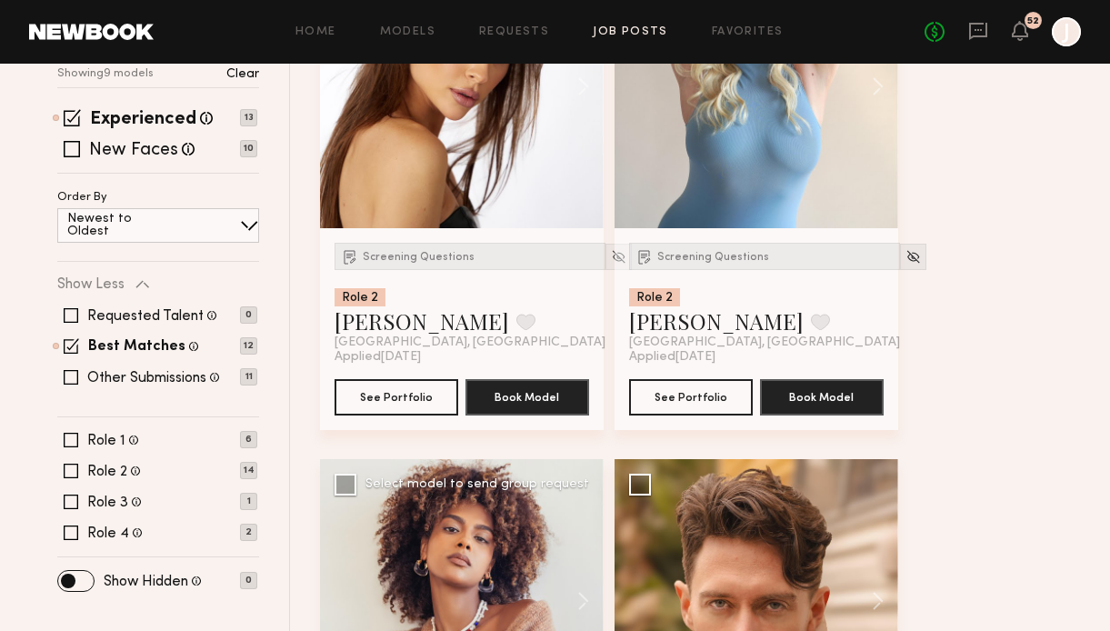
scroll to position [95, 0]
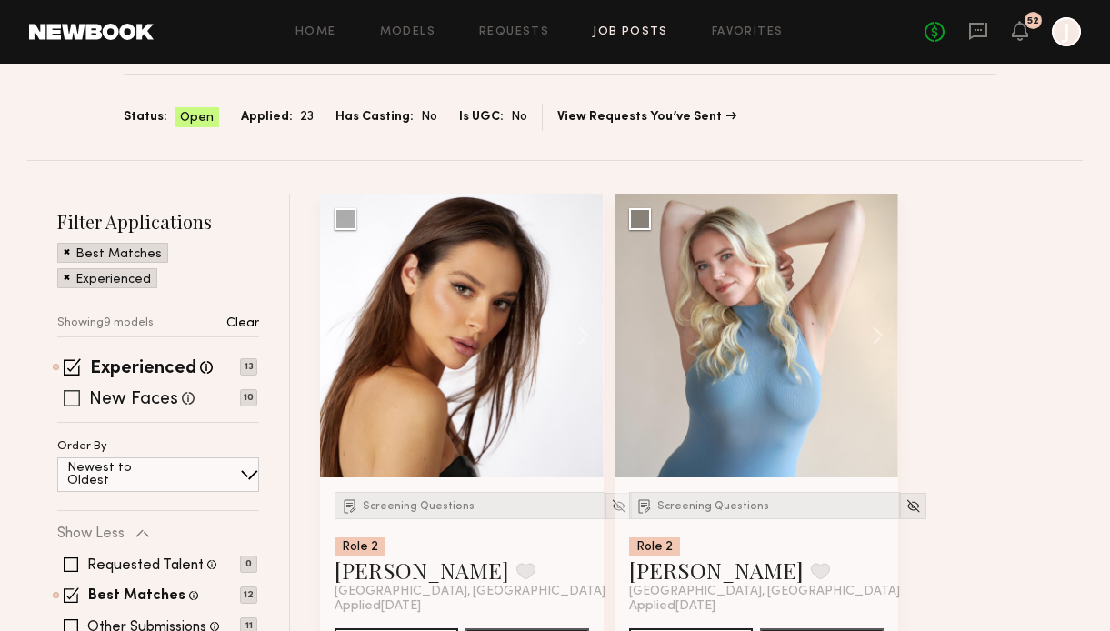
click at [70, 395] on span at bounding box center [72, 398] width 16 height 16
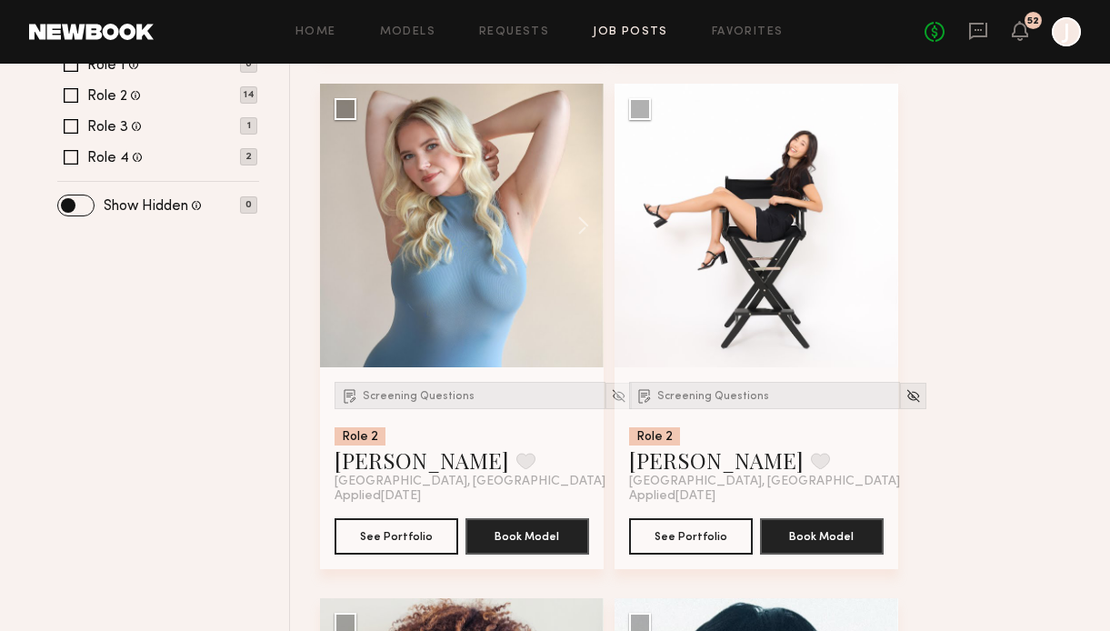
scroll to position [716, 0]
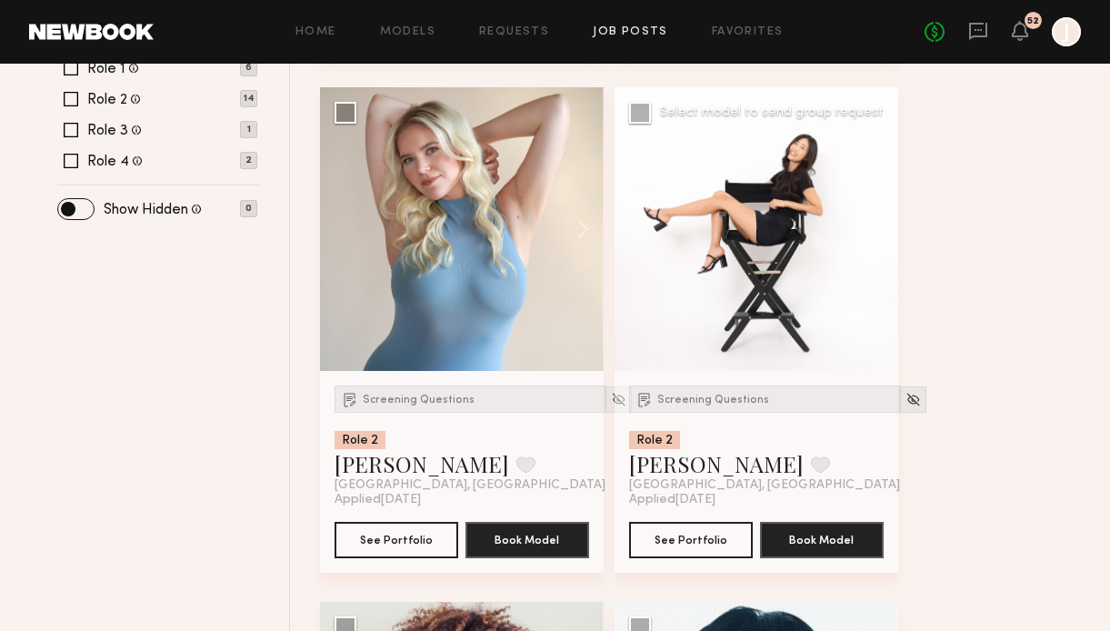
click at [875, 231] on button at bounding box center [869, 229] width 58 height 284
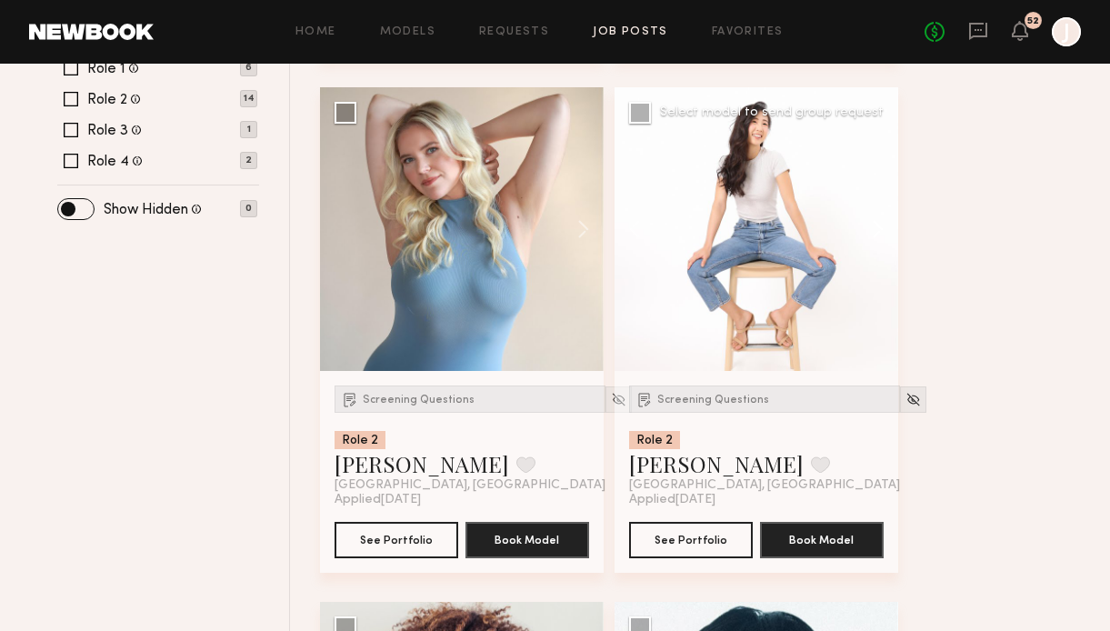
click at [875, 232] on button at bounding box center [869, 229] width 58 height 284
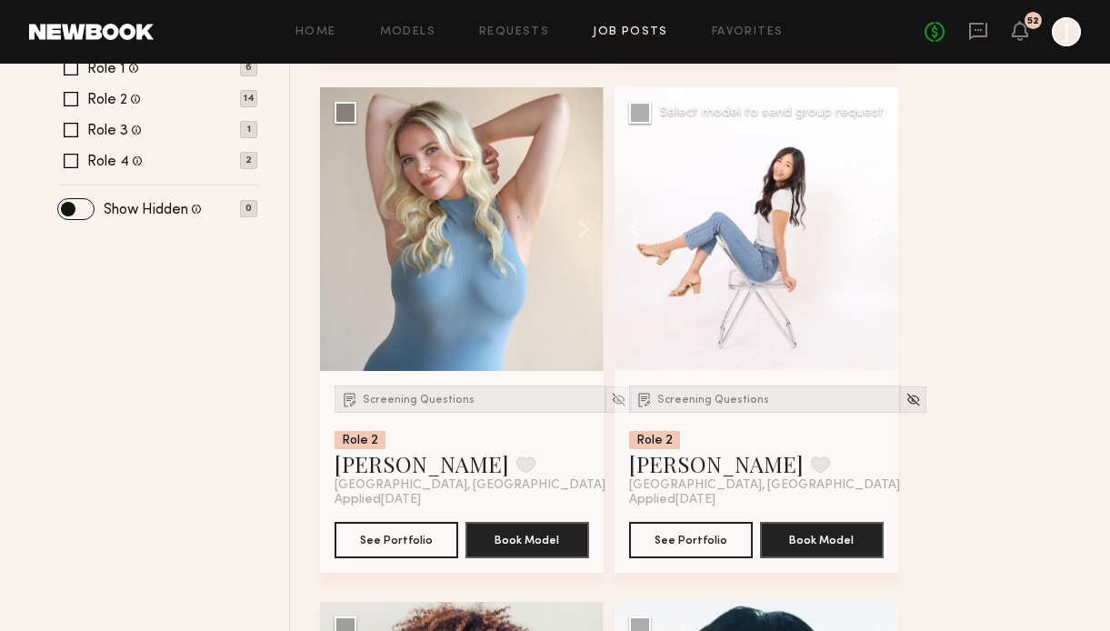
click at [876, 231] on button at bounding box center [869, 229] width 58 height 284
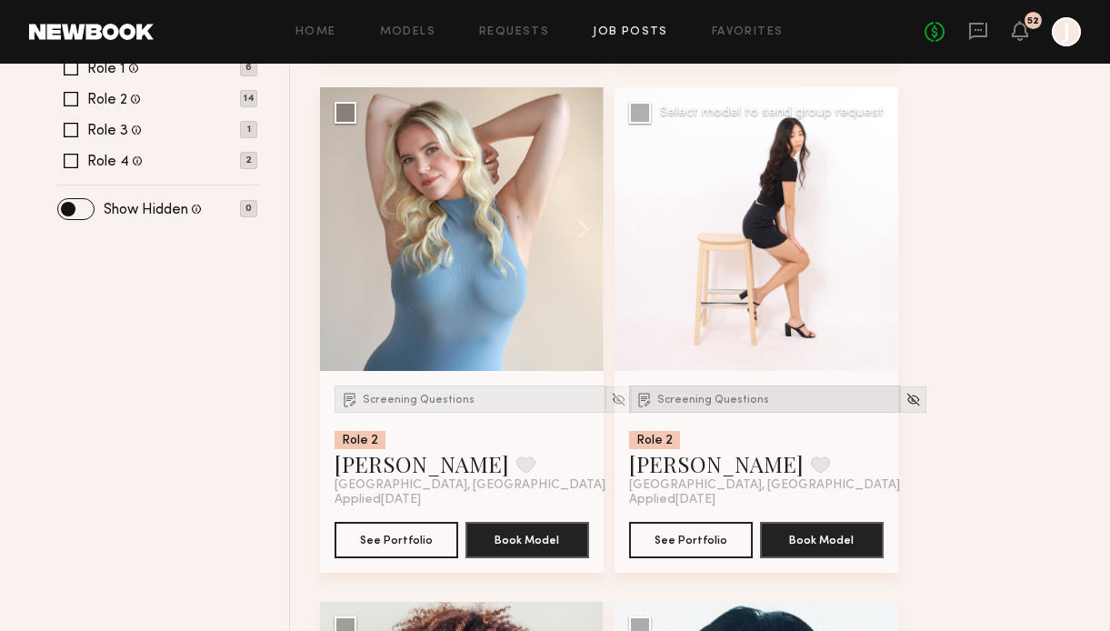
click at [708, 395] on span "Screening Questions" at bounding box center [713, 400] width 112 height 11
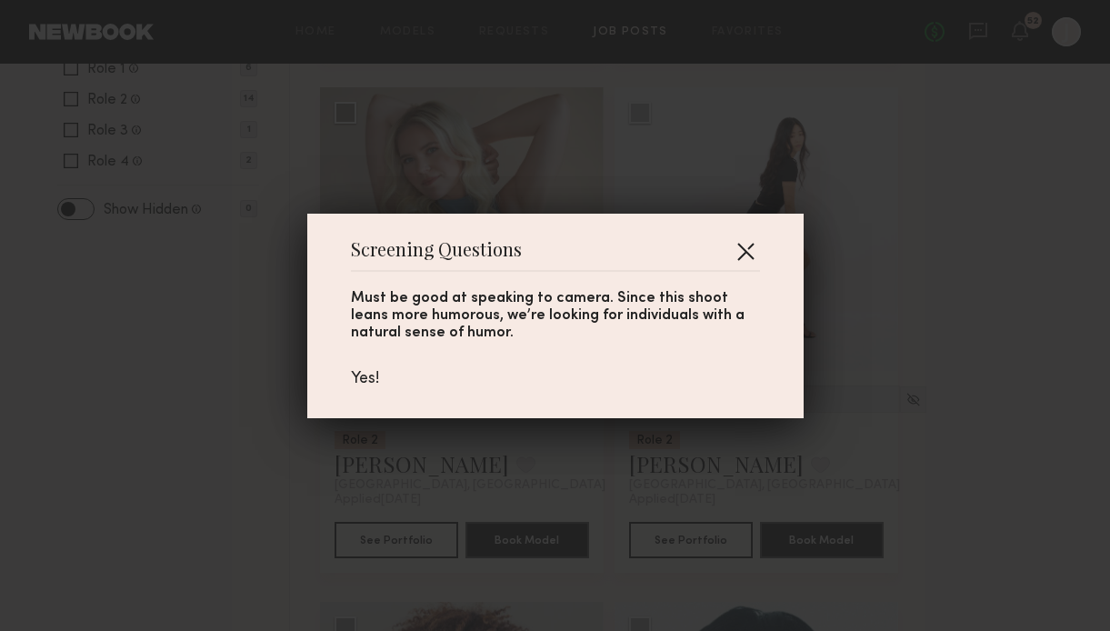
click at [742, 249] on button "button" at bounding box center [745, 250] width 29 height 29
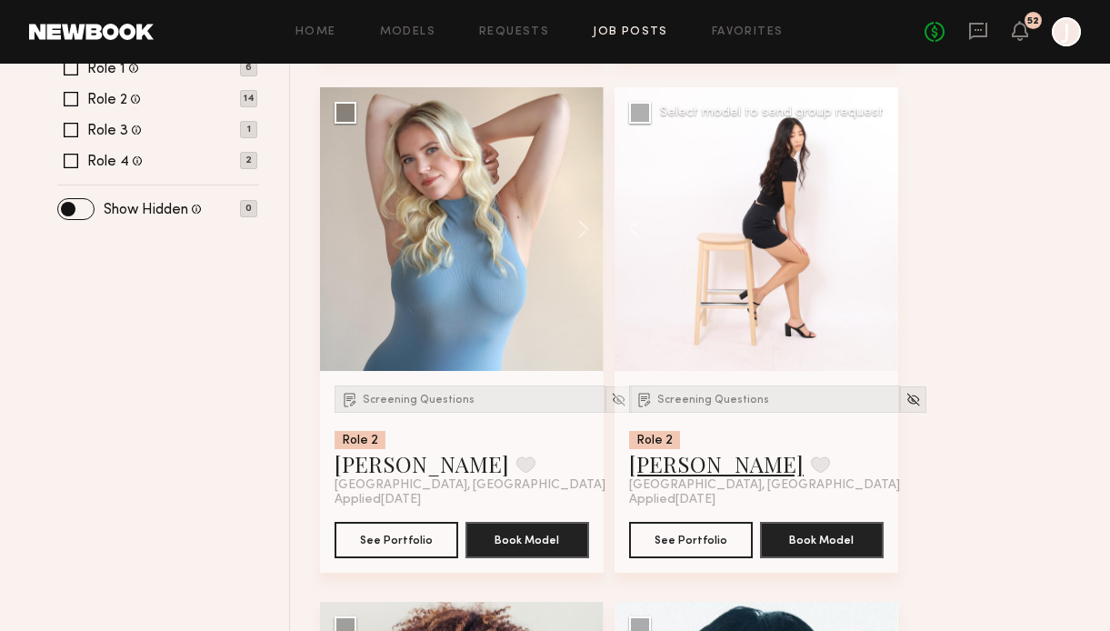
click at [670, 472] on link "Hannah K." at bounding box center [716, 463] width 175 height 29
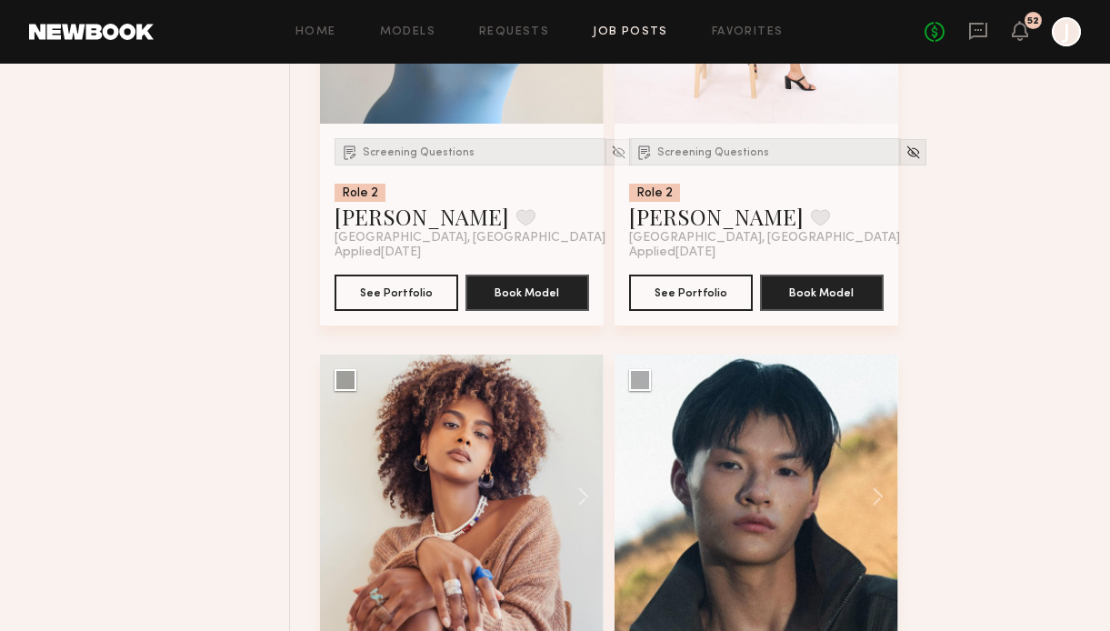
scroll to position [1132, 0]
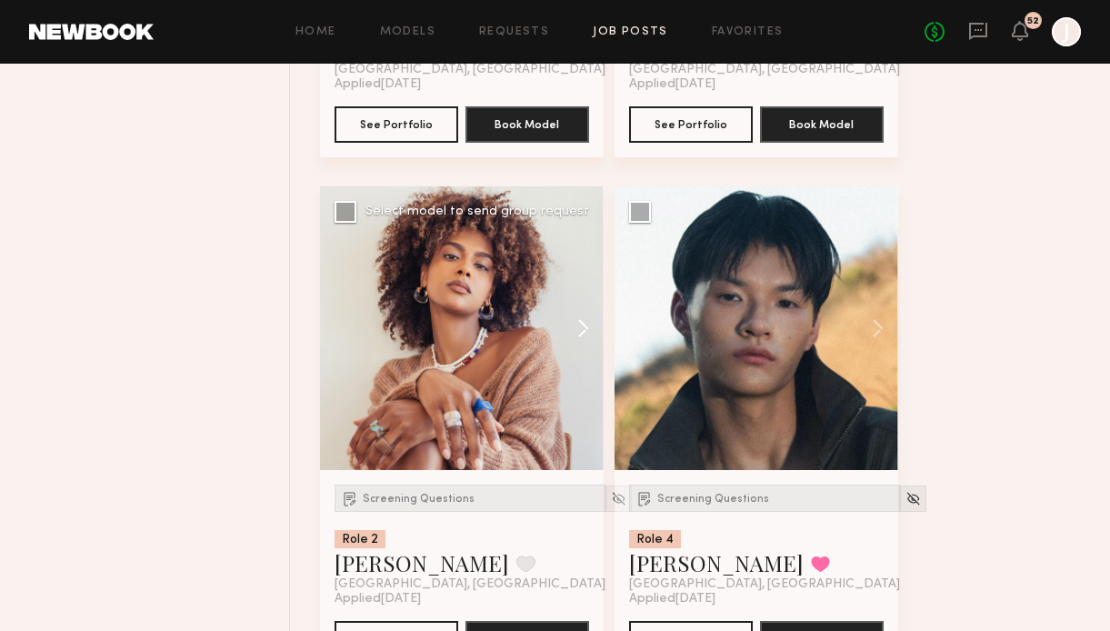
click at [593, 327] on button at bounding box center [574, 328] width 58 height 284
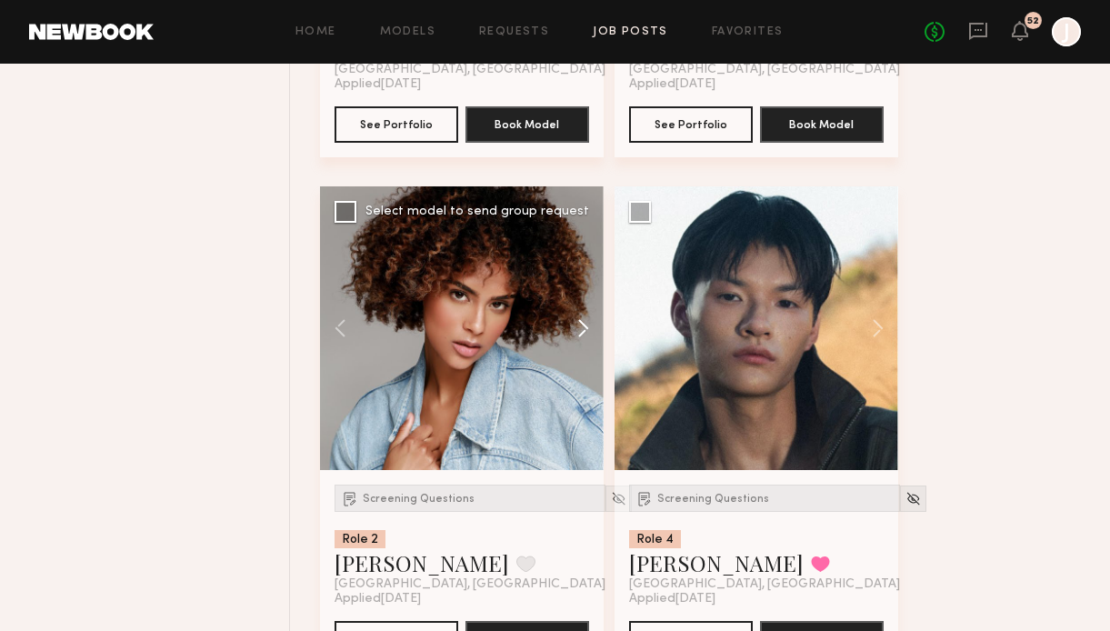
click at [592, 327] on button at bounding box center [574, 328] width 58 height 284
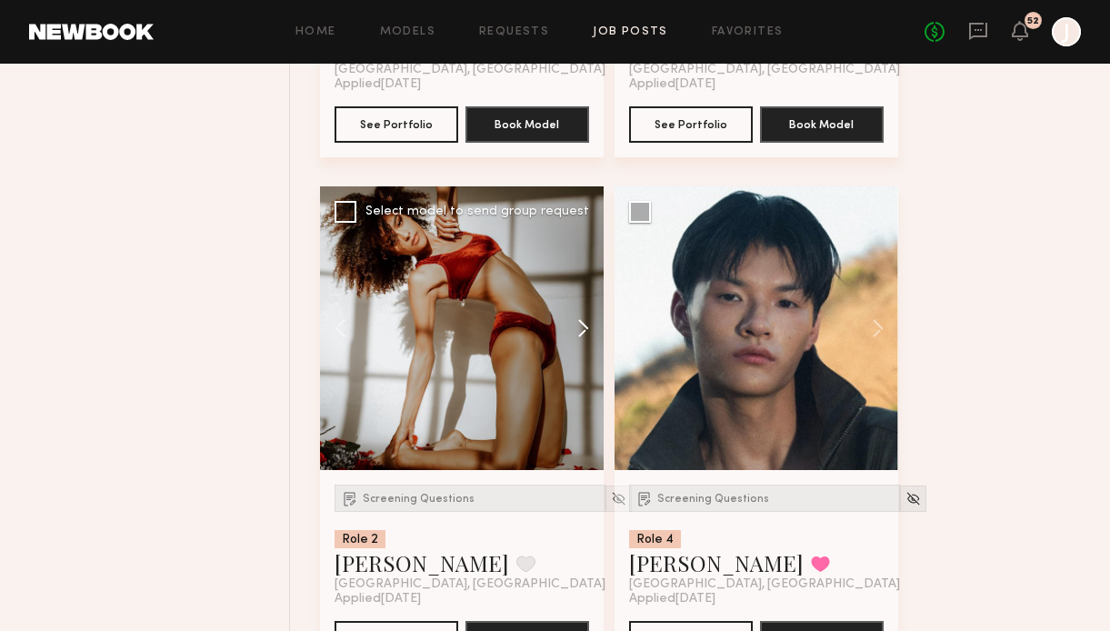
click at [585, 329] on button at bounding box center [574, 328] width 58 height 284
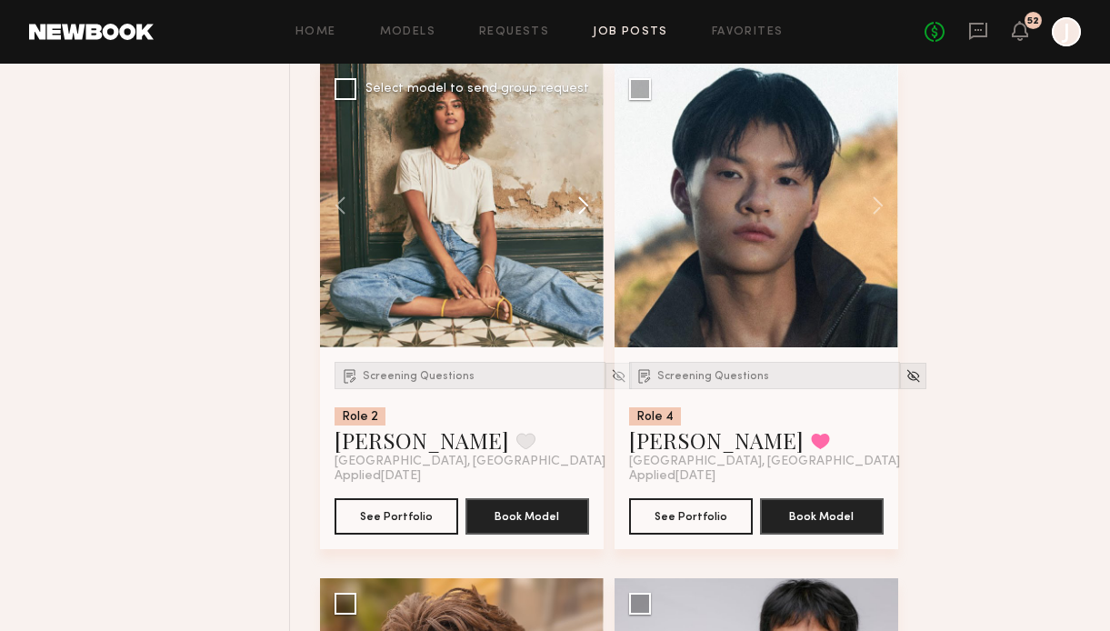
scroll to position [1265, 0]
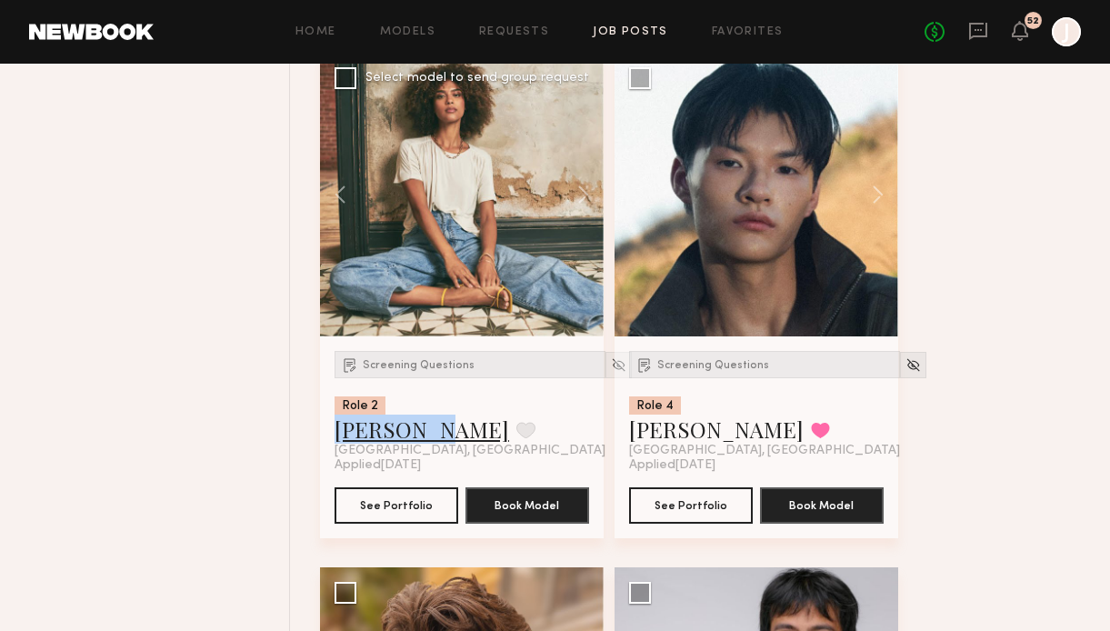
drag, startPoint x: 327, startPoint y: 430, endPoint x: 434, endPoint y: 433, distance: 106.4
click at [435, 433] on div "Screening Questions Role 2 Monica M. Favorite Los Angeles, CA Applied 09/09/202…" at bounding box center [462, 437] width 284 height 202
copy link "[PERSON_NAME]"
click at [420, 428] on link "[PERSON_NAME]" at bounding box center [422, 429] width 175 height 29
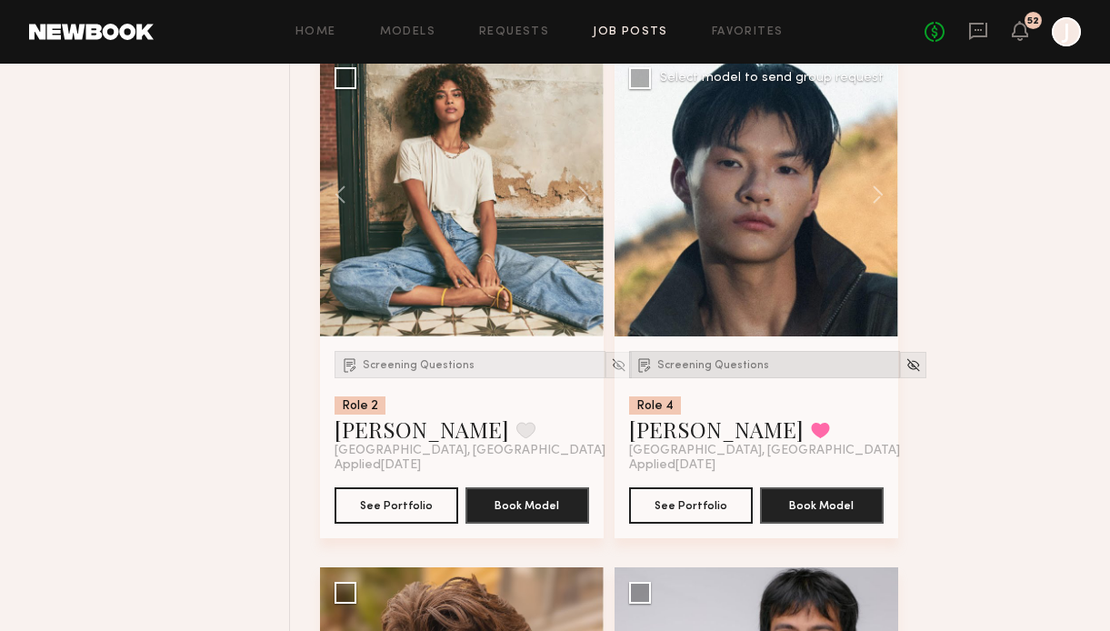
click at [751, 362] on span "Screening Questions" at bounding box center [713, 365] width 112 height 11
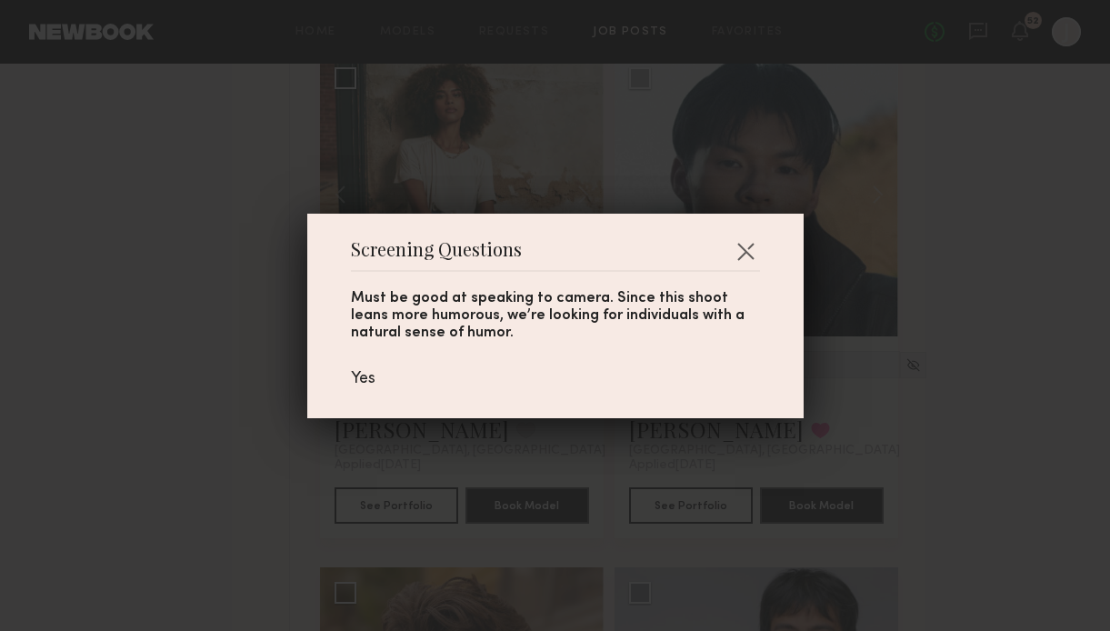
click at [744, 266] on header "Screening Questions" at bounding box center [555, 257] width 409 height 29
click at [744, 248] on button "button" at bounding box center [745, 250] width 29 height 29
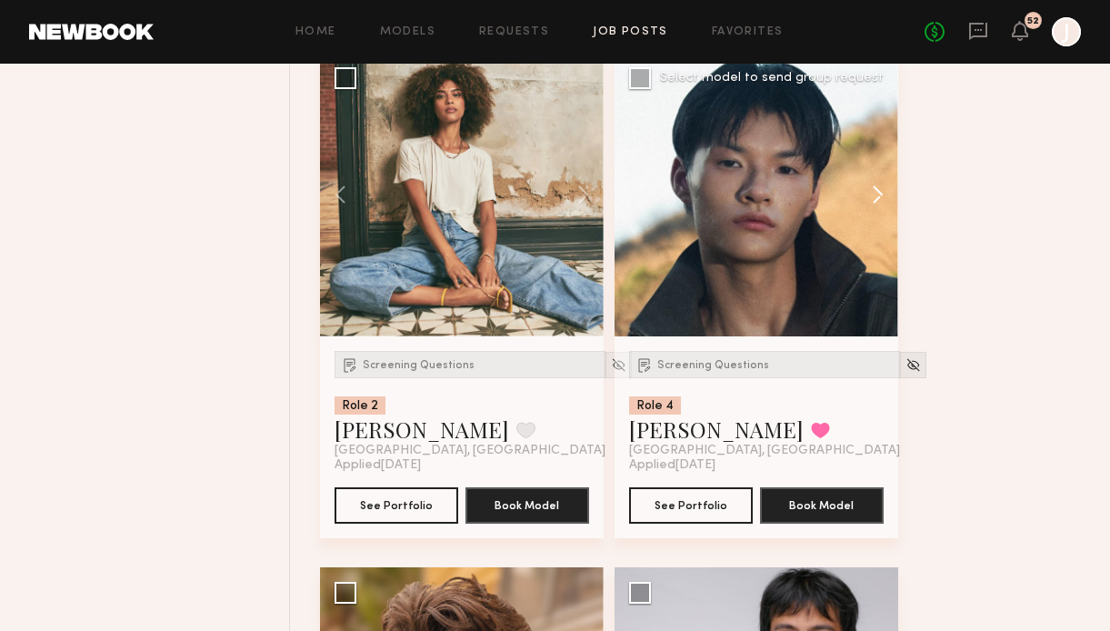
click at [881, 197] on button at bounding box center [869, 195] width 58 height 284
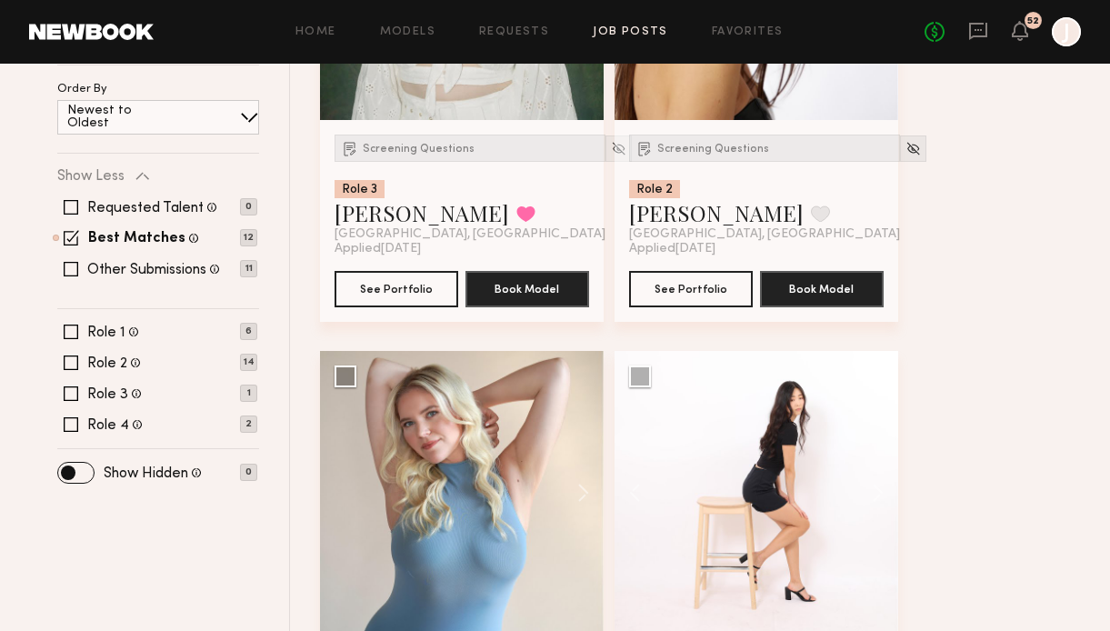
scroll to position [65, 0]
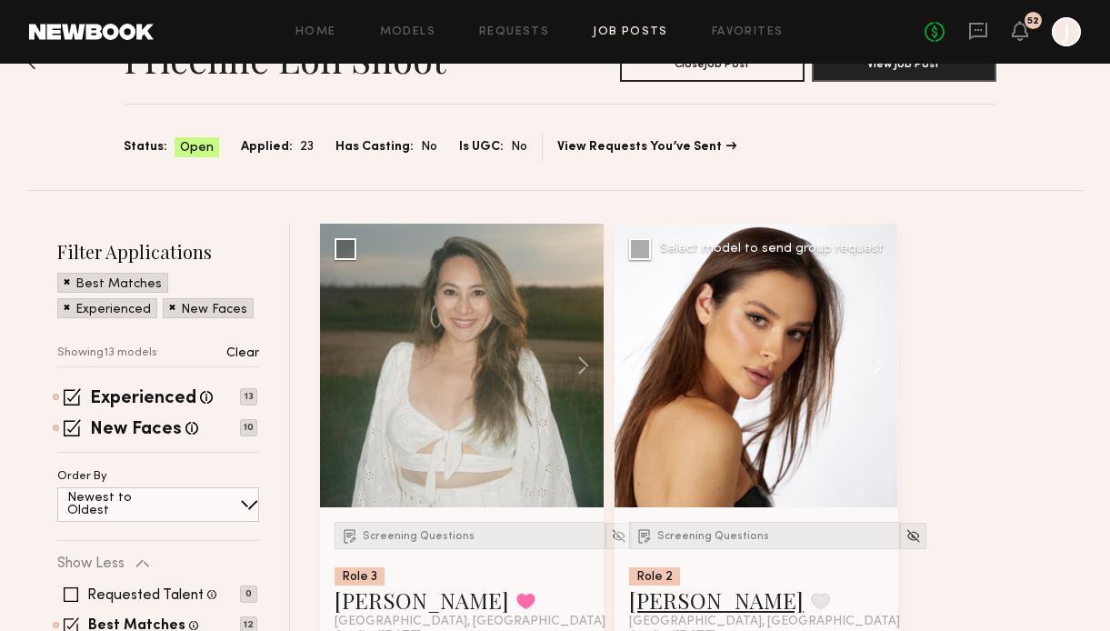
click at [674, 602] on link "Anastasia M." at bounding box center [716, 599] width 175 height 29
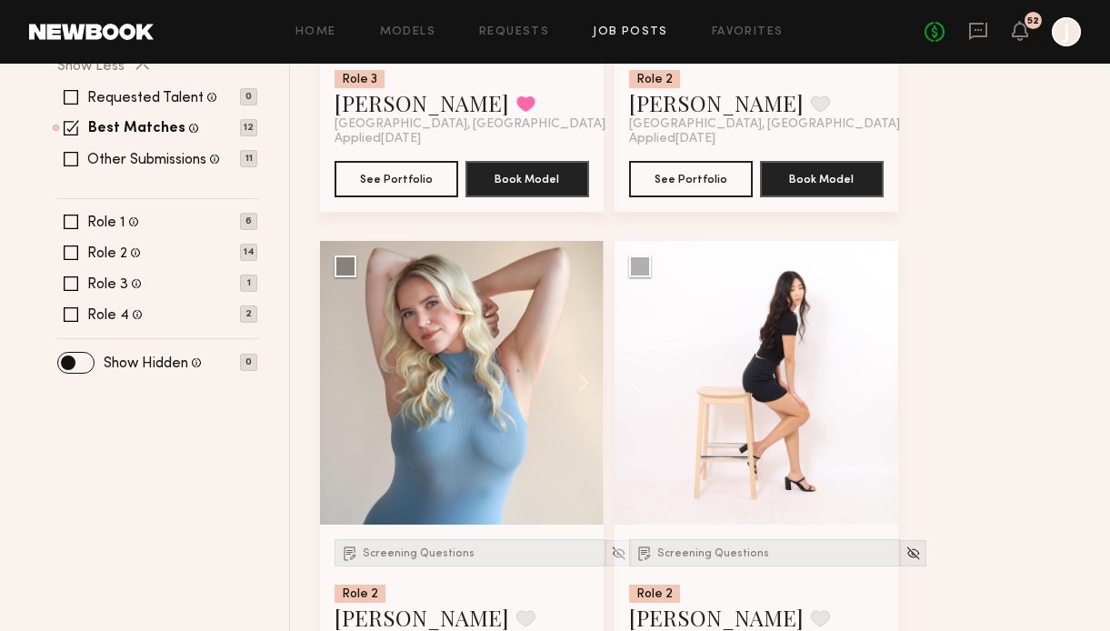
scroll to position [1035, 0]
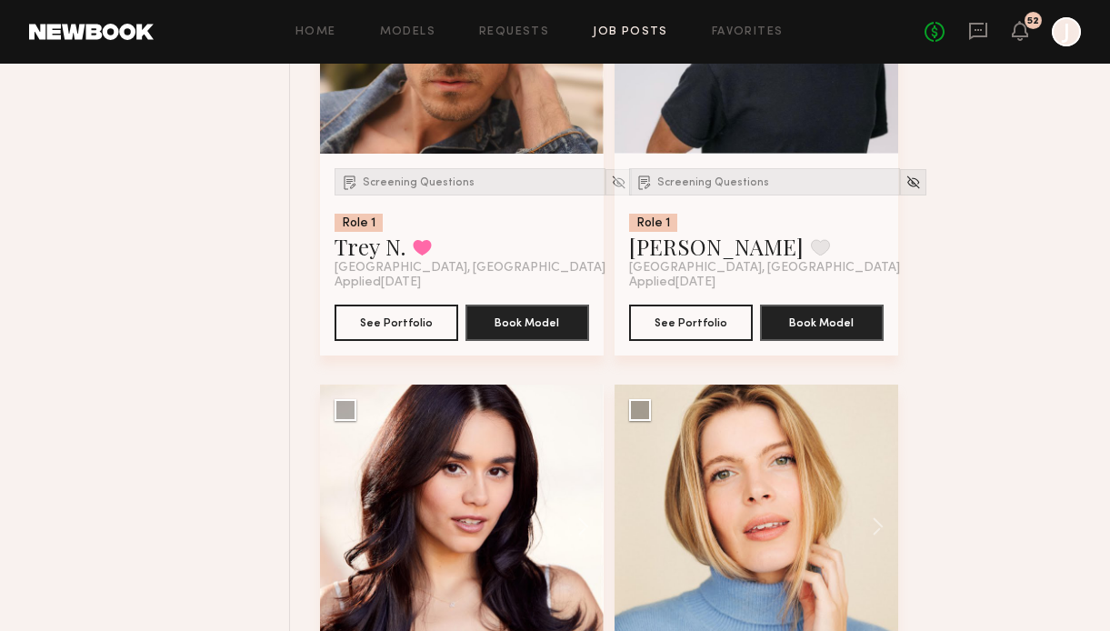
scroll to position [1766, 0]
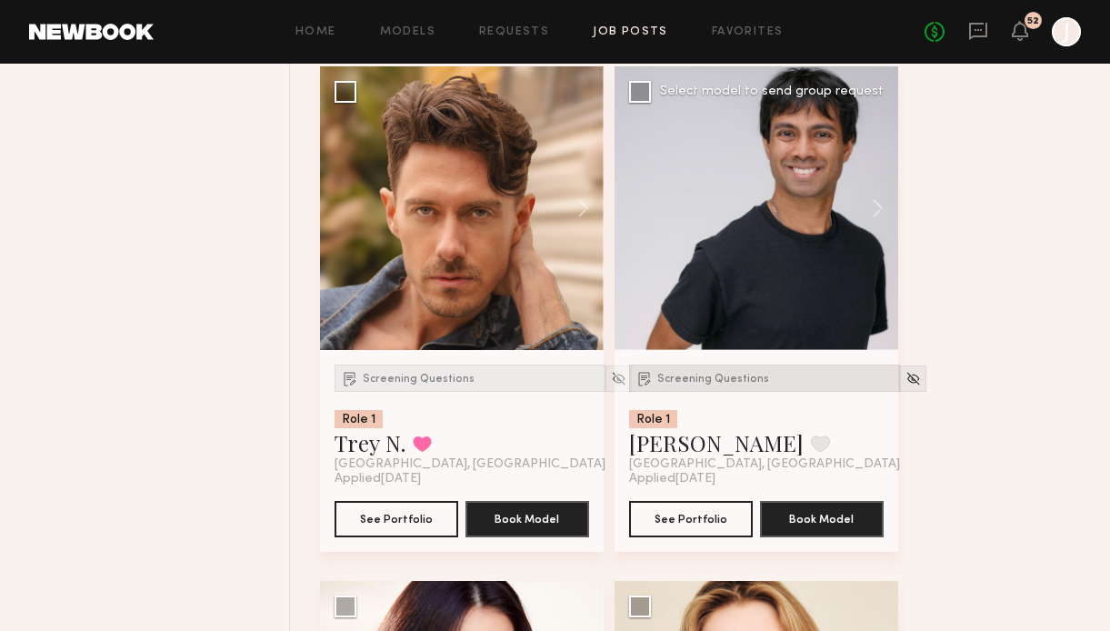
click at [739, 382] on span "Screening Questions" at bounding box center [713, 379] width 112 height 11
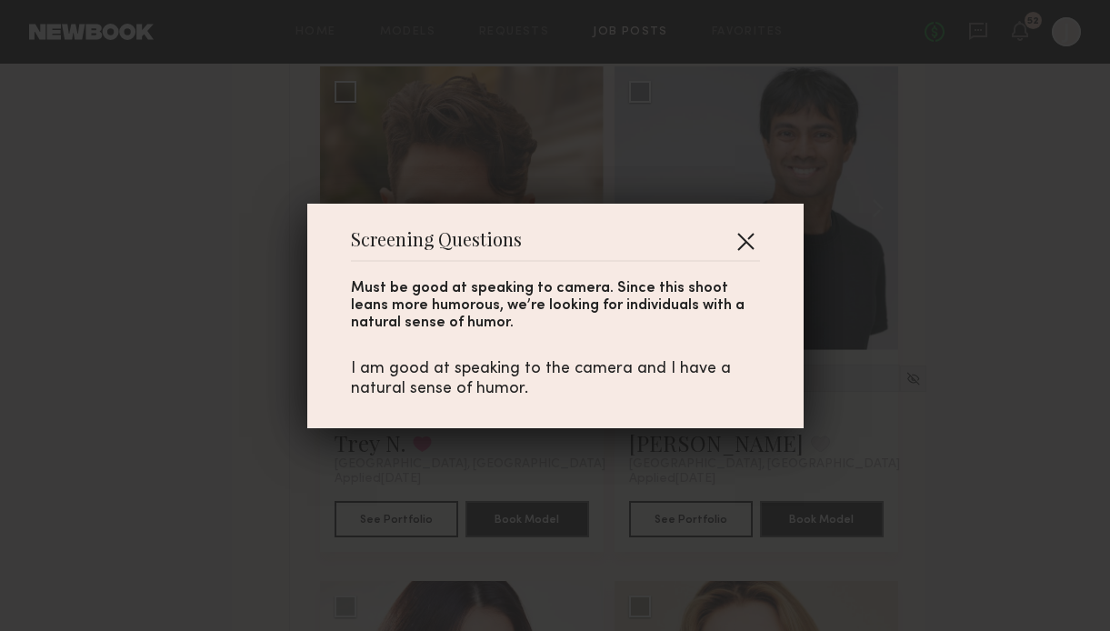
click at [736, 244] on button "button" at bounding box center [745, 240] width 29 height 29
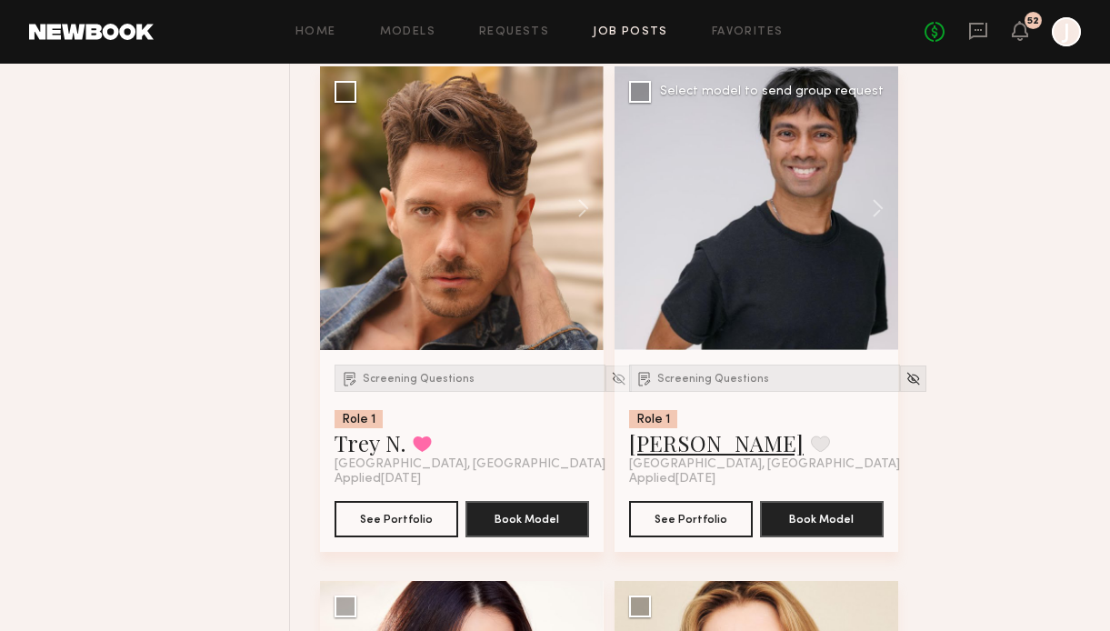
click at [685, 450] on link "Lakshika D." at bounding box center [716, 442] width 175 height 29
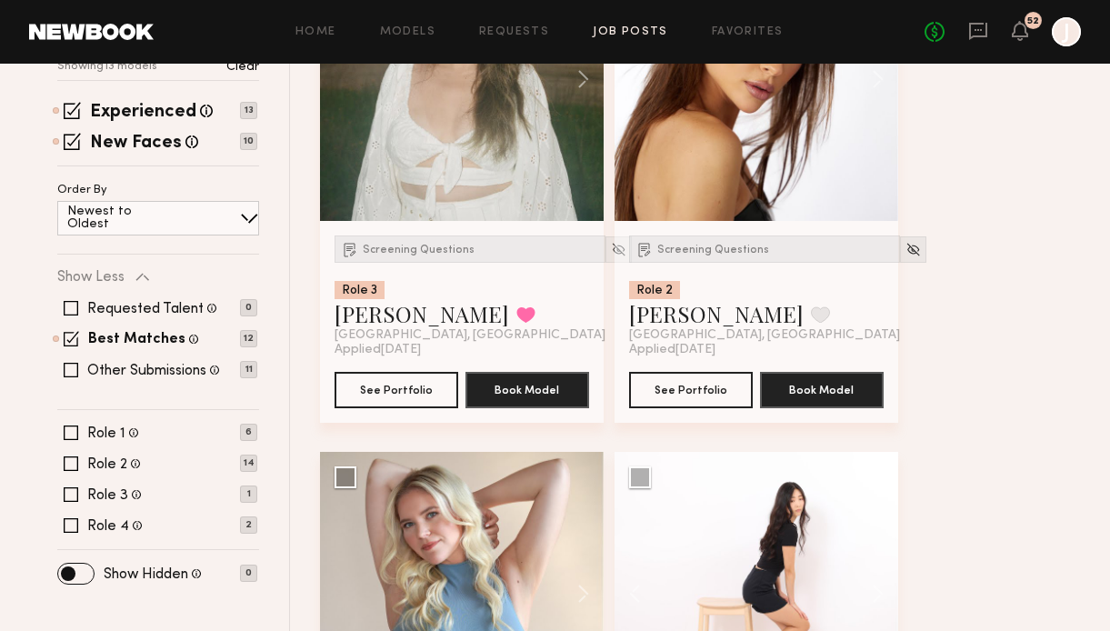
scroll to position [0, 0]
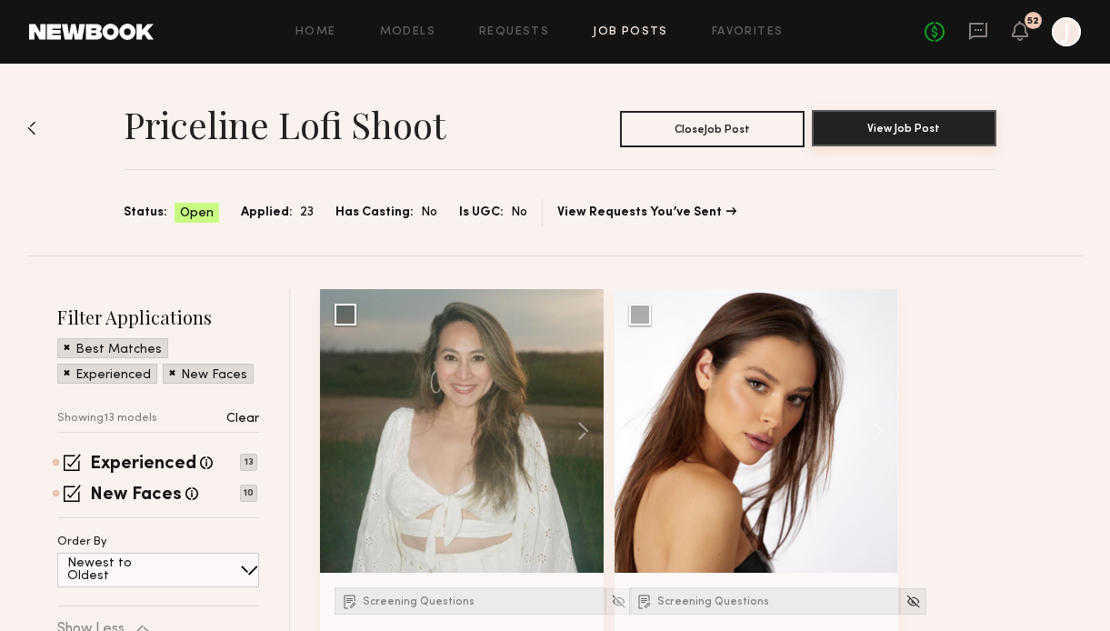
click at [873, 132] on button "View Job Post" at bounding box center [904, 128] width 185 height 36
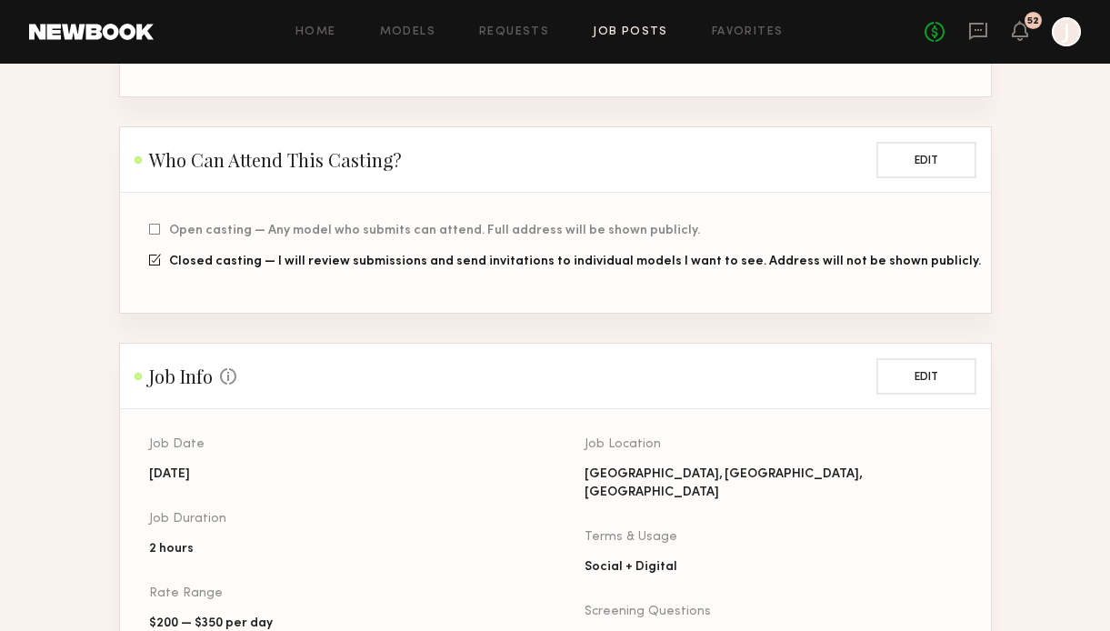
scroll to position [534, 0]
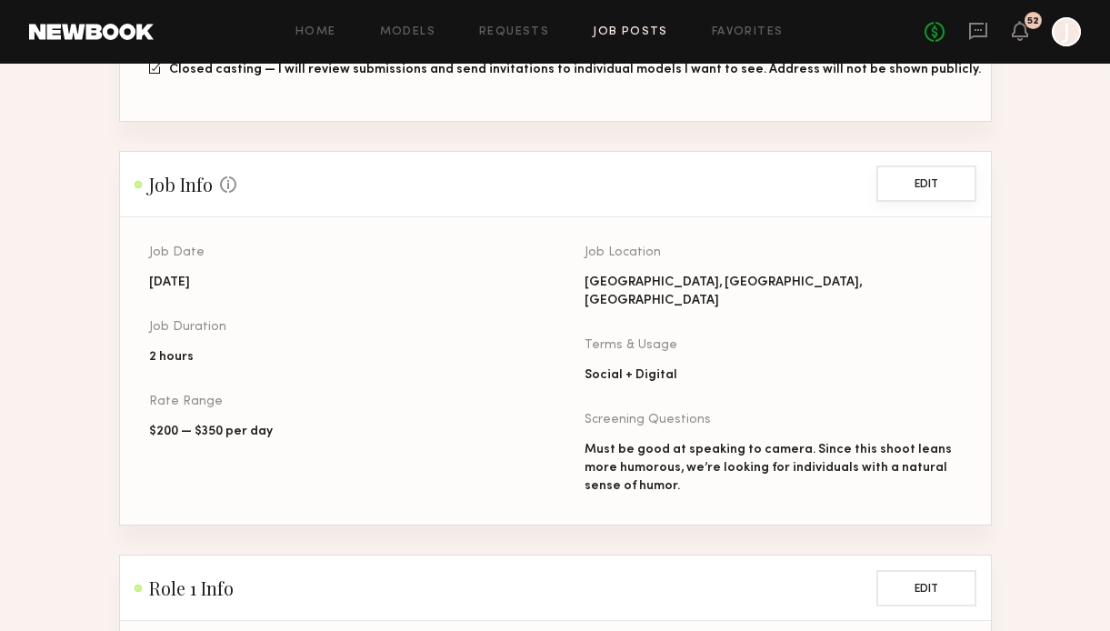
click at [927, 186] on button "Edit" at bounding box center [926, 183] width 100 height 36
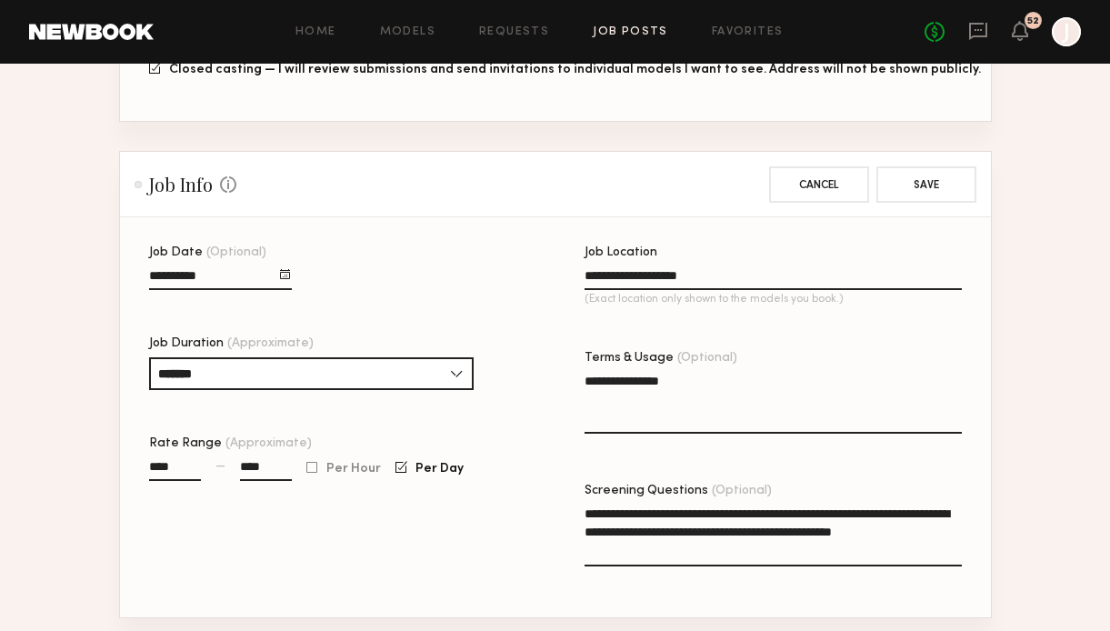
drag, startPoint x: 267, startPoint y: 471, endPoint x: 217, endPoint y: 471, distance: 50.0
click at [217, 471] on div "**** — ****" at bounding box center [220, 478] width 143 height 42
click at [560, 181] on div "Job Info Some Job info is optional, but the more you provide, the fewer questio…" at bounding box center [556, 184] width 842 height 36
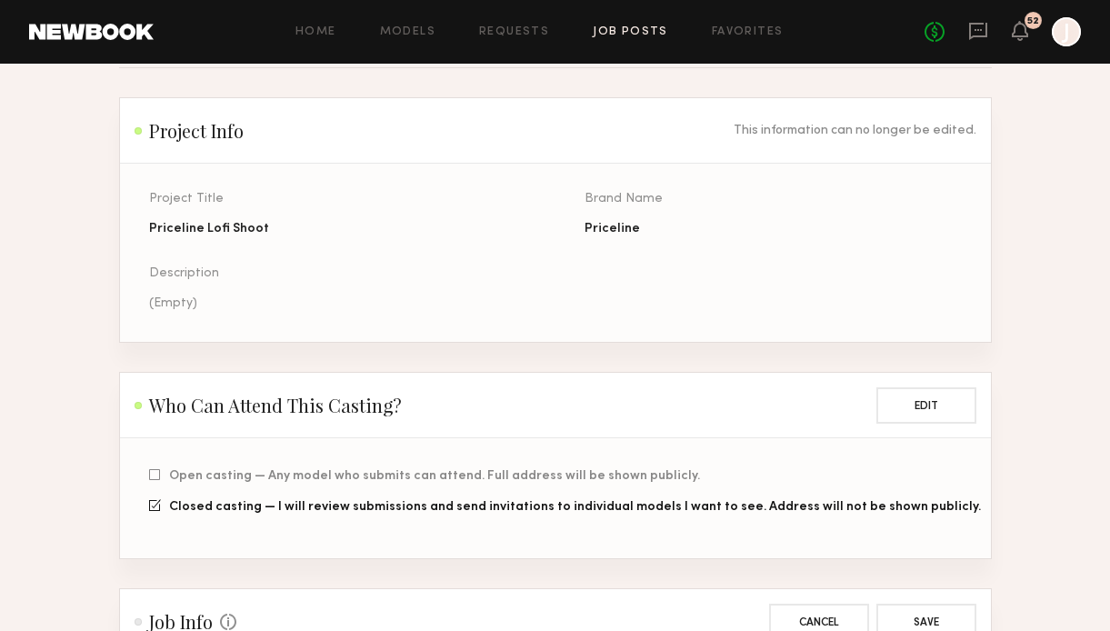
scroll to position [0, 0]
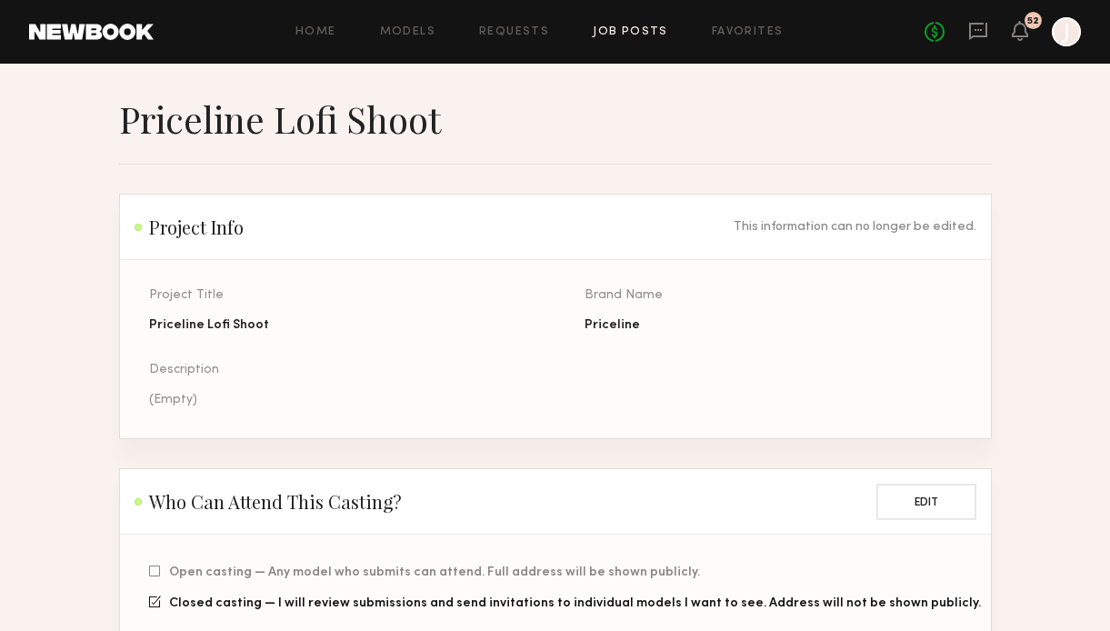
click at [635, 36] on link "Job Posts" at bounding box center [630, 32] width 75 height 12
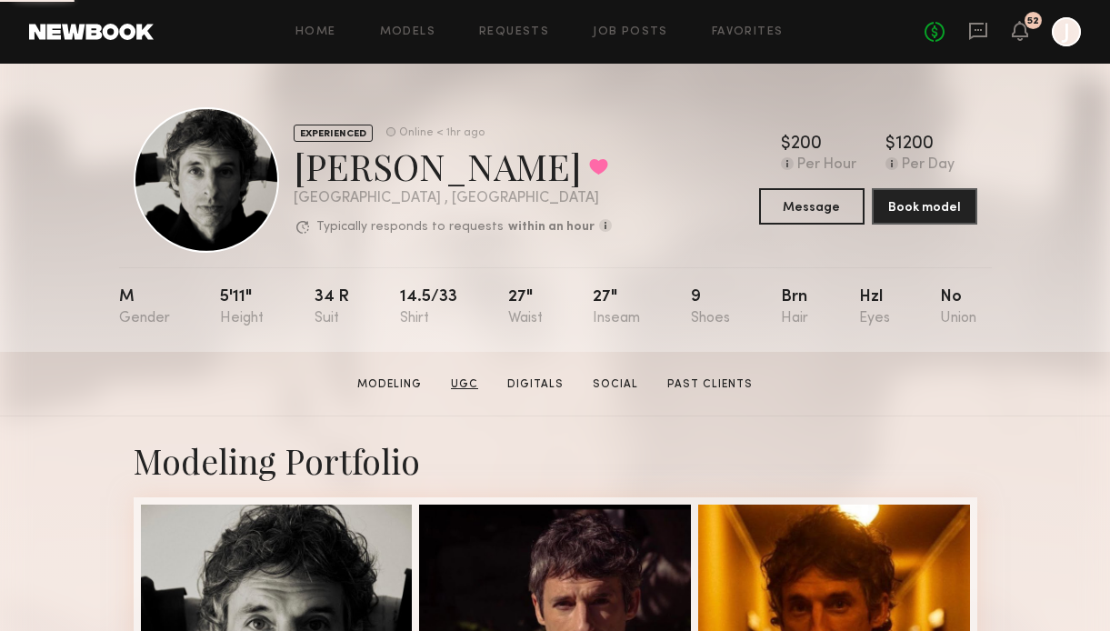
click at [475, 387] on link "UGC" at bounding box center [465, 384] width 42 height 16
click at [469, 383] on link "UGC" at bounding box center [465, 384] width 42 height 16
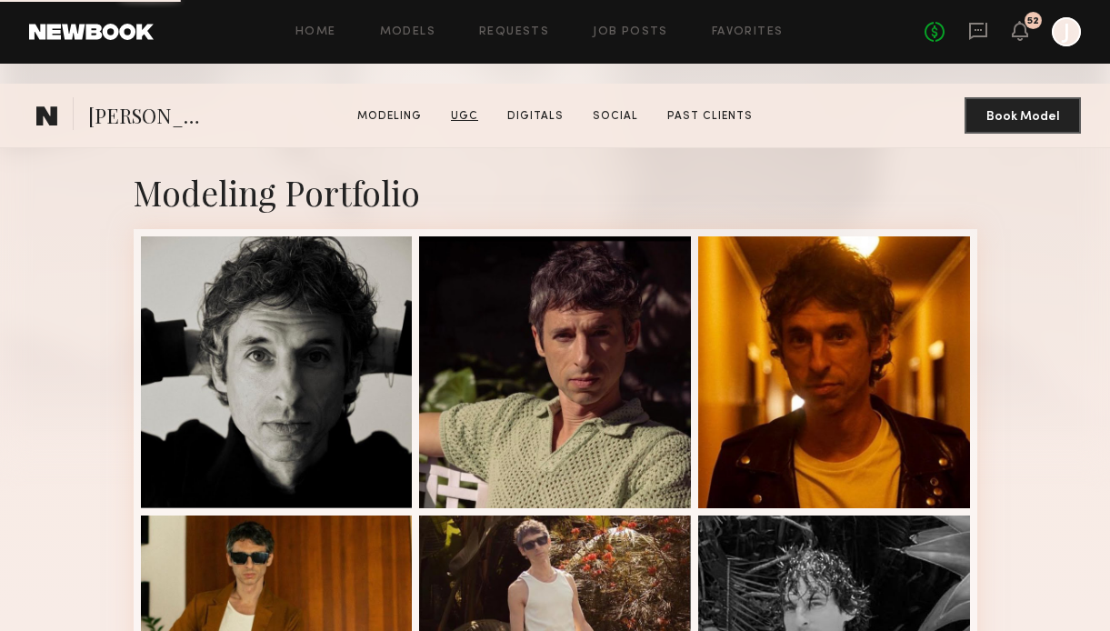
scroll to position [1583, 0]
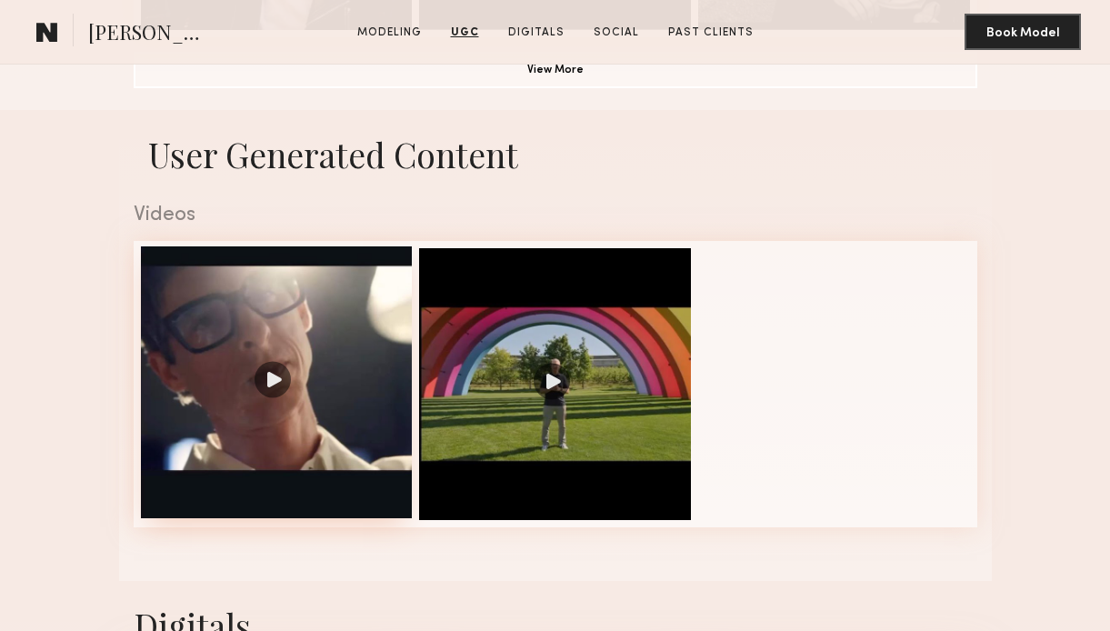
click at [344, 341] on div at bounding box center [277, 382] width 272 height 272
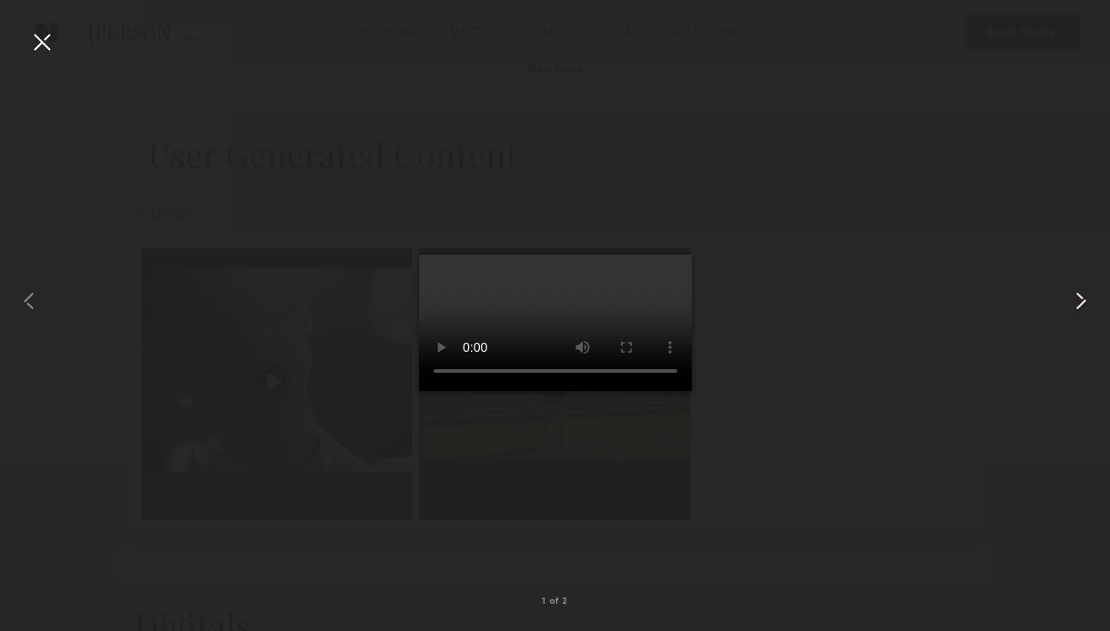
click at [1079, 302] on common-icon at bounding box center [1080, 300] width 29 height 29
click at [43, 48] on div at bounding box center [41, 41] width 29 height 29
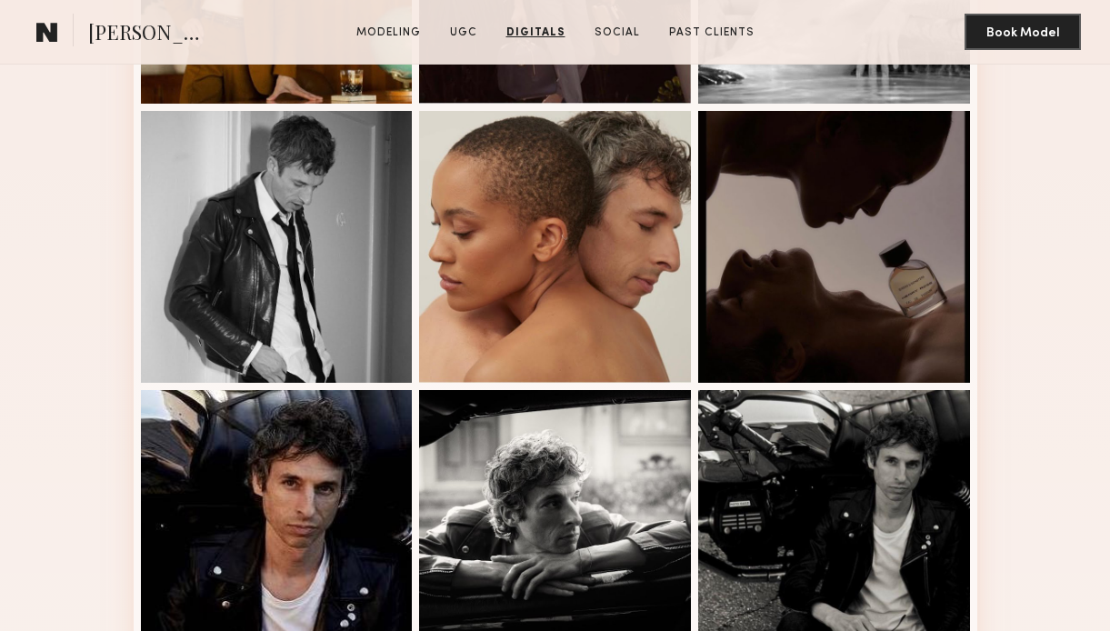
scroll to position [0, 0]
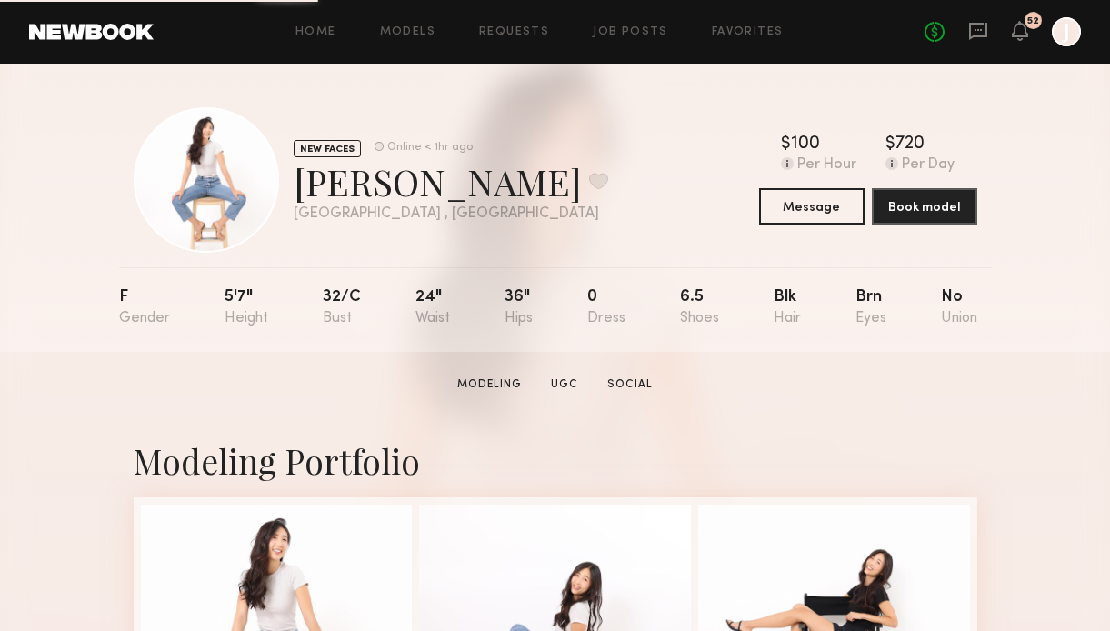
click at [549, 375] on section "Modeling UGC Social" at bounding box center [555, 384] width 210 height 18
click at [564, 380] on link "UGC" at bounding box center [565, 384] width 42 height 16
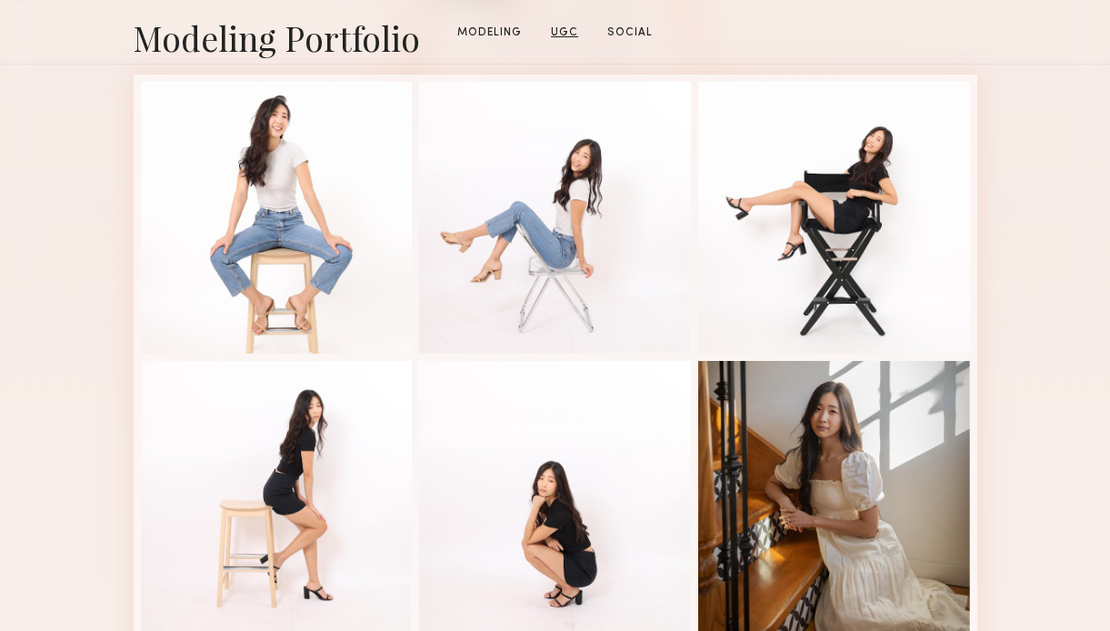
scroll to position [1070, 0]
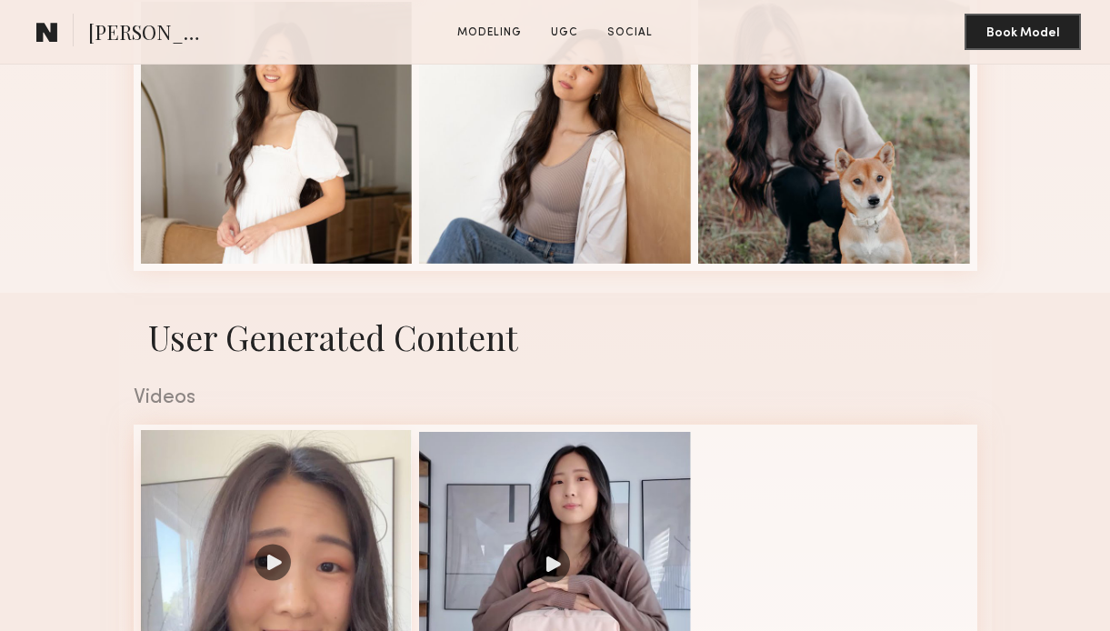
click at [303, 430] on div at bounding box center [277, 566] width 272 height 272
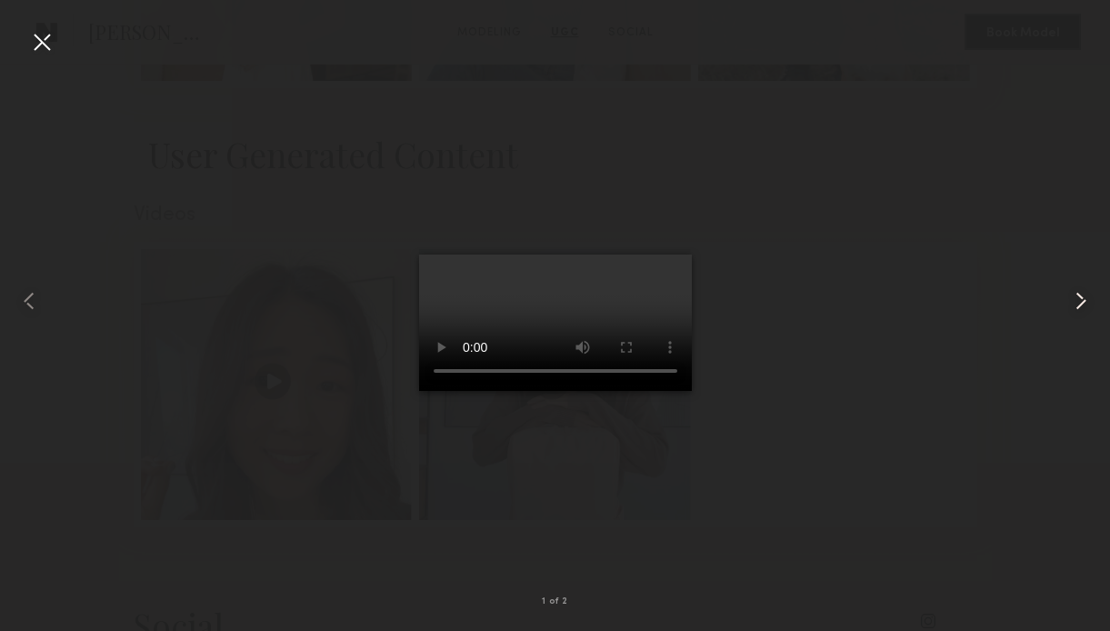
click at [1084, 310] on common-icon at bounding box center [1080, 300] width 29 height 29
click at [46, 38] on div at bounding box center [41, 41] width 29 height 29
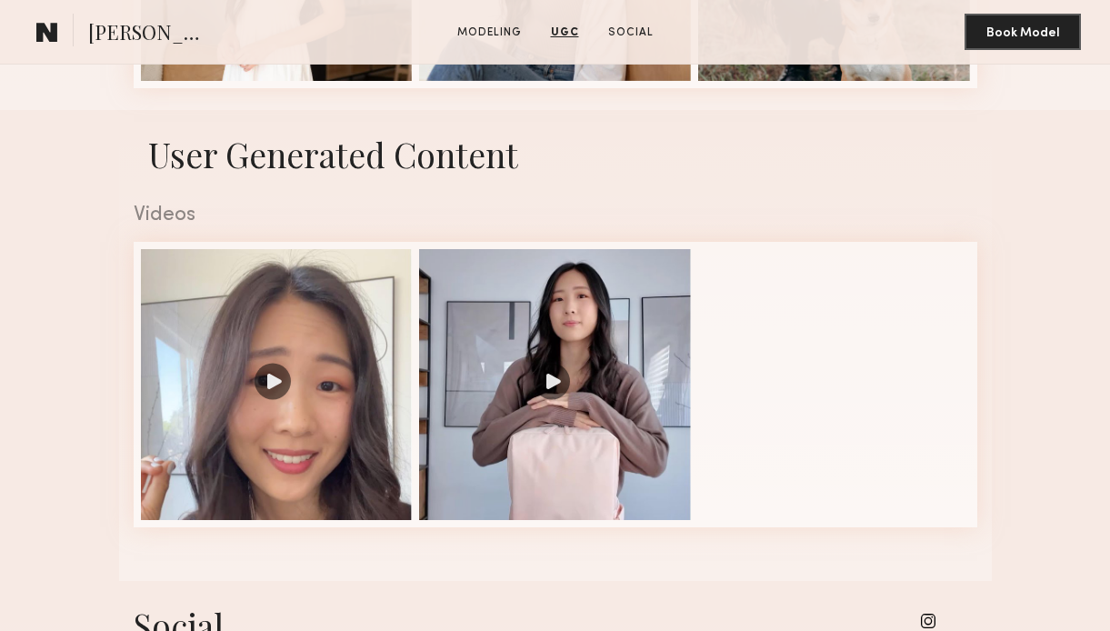
scroll to position [1254, 0]
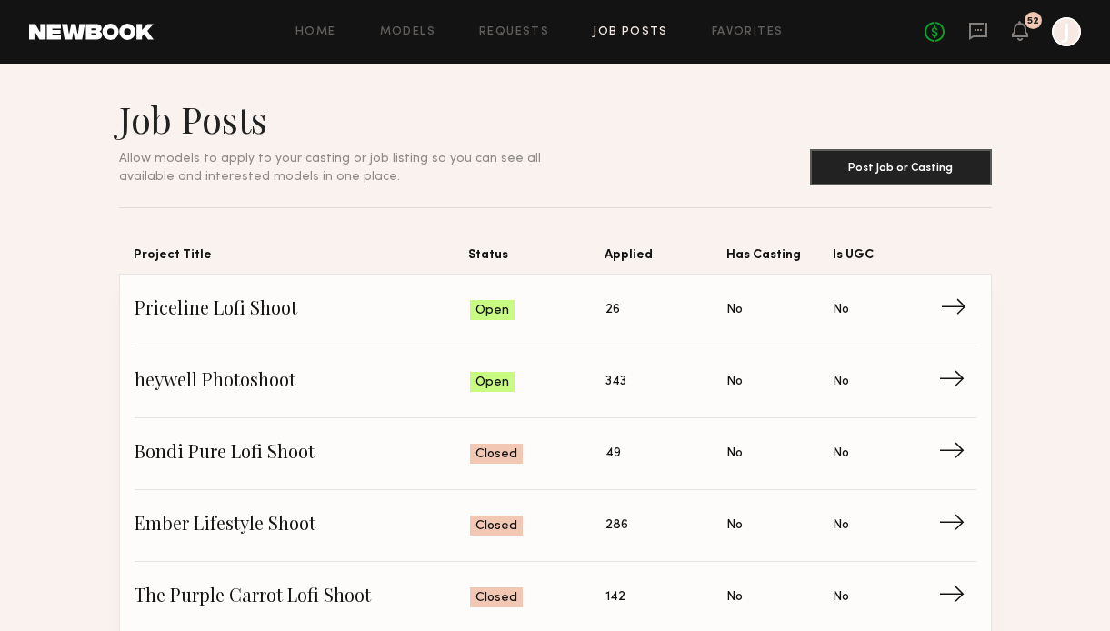
click at [949, 308] on span "→" at bounding box center [958, 309] width 37 height 27
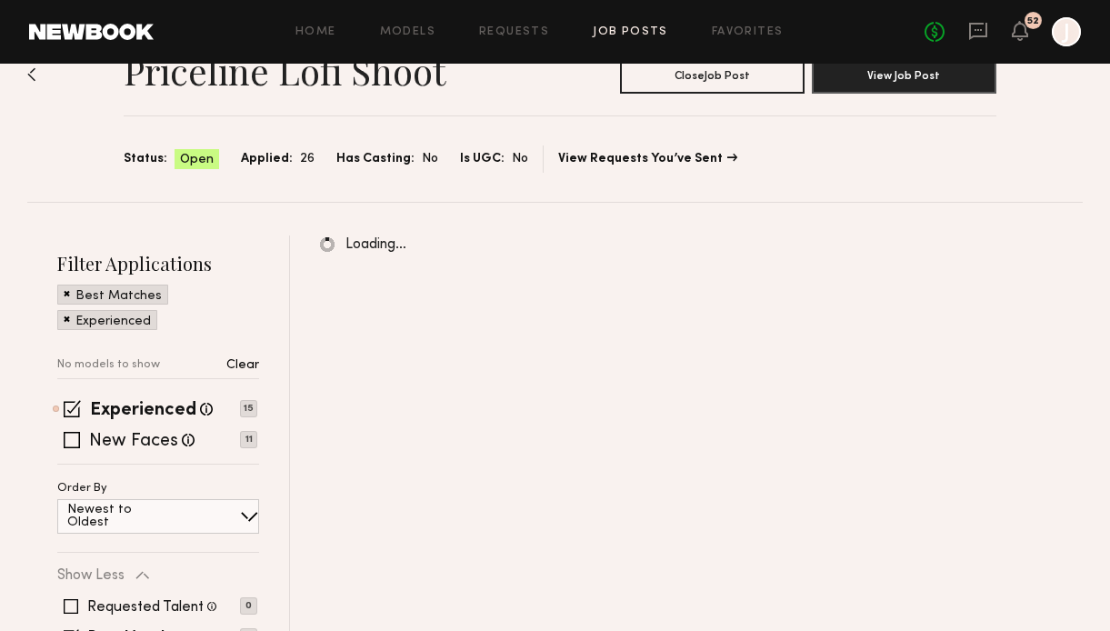
scroll to position [206, 0]
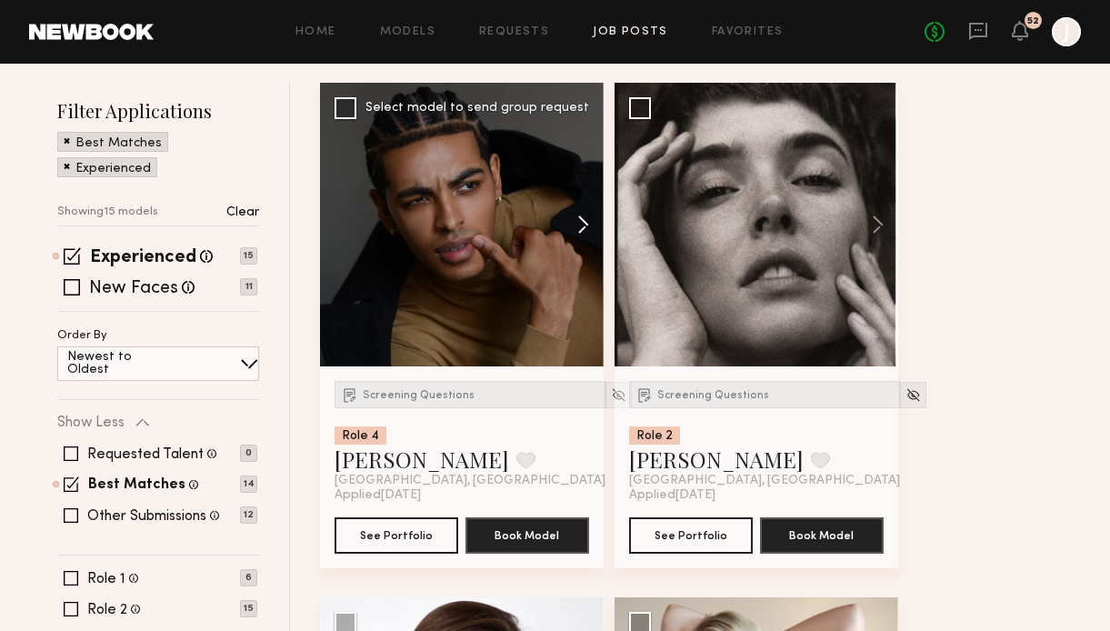
click at [584, 227] on button at bounding box center [574, 225] width 58 height 284
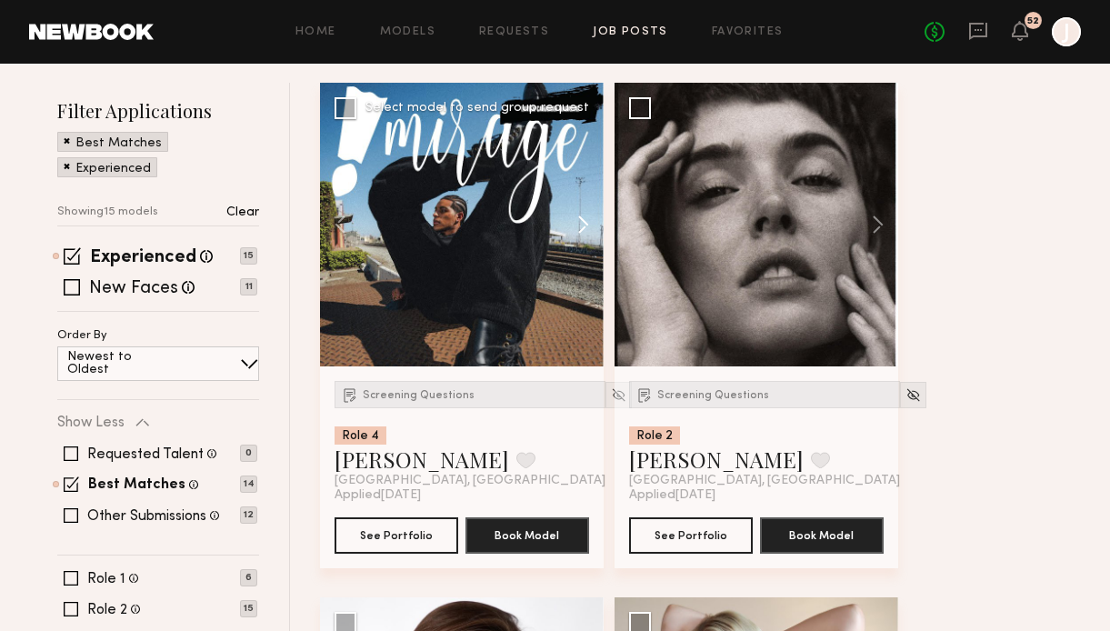
click at [584, 227] on button at bounding box center [574, 225] width 58 height 284
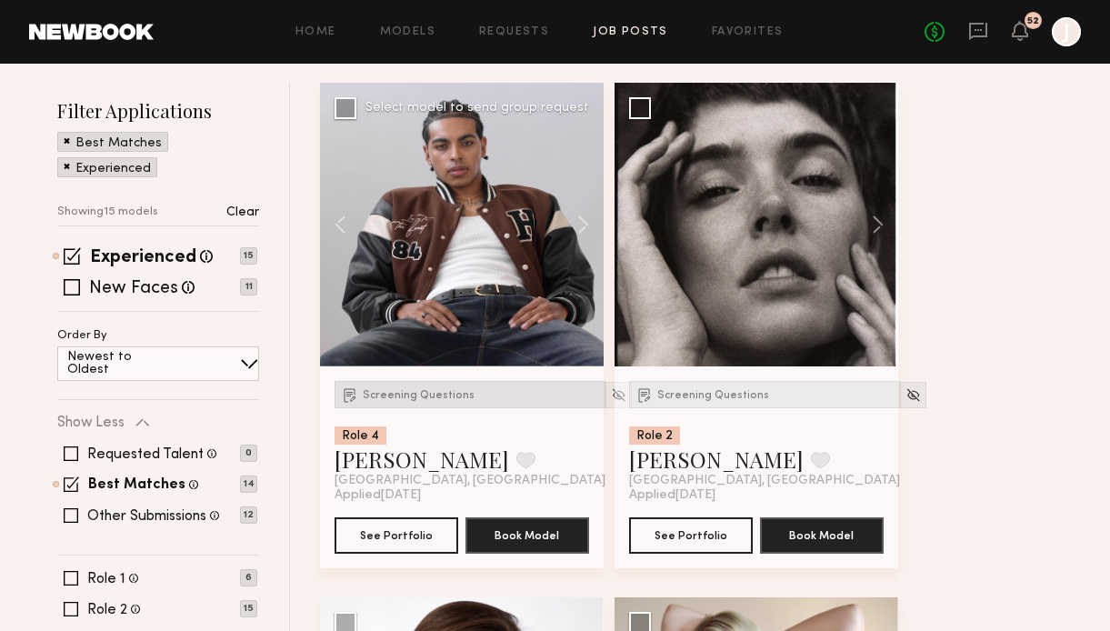
click at [420, 401] on div "Screening Questions" at bounding box center [470, 394] width 271 height 27
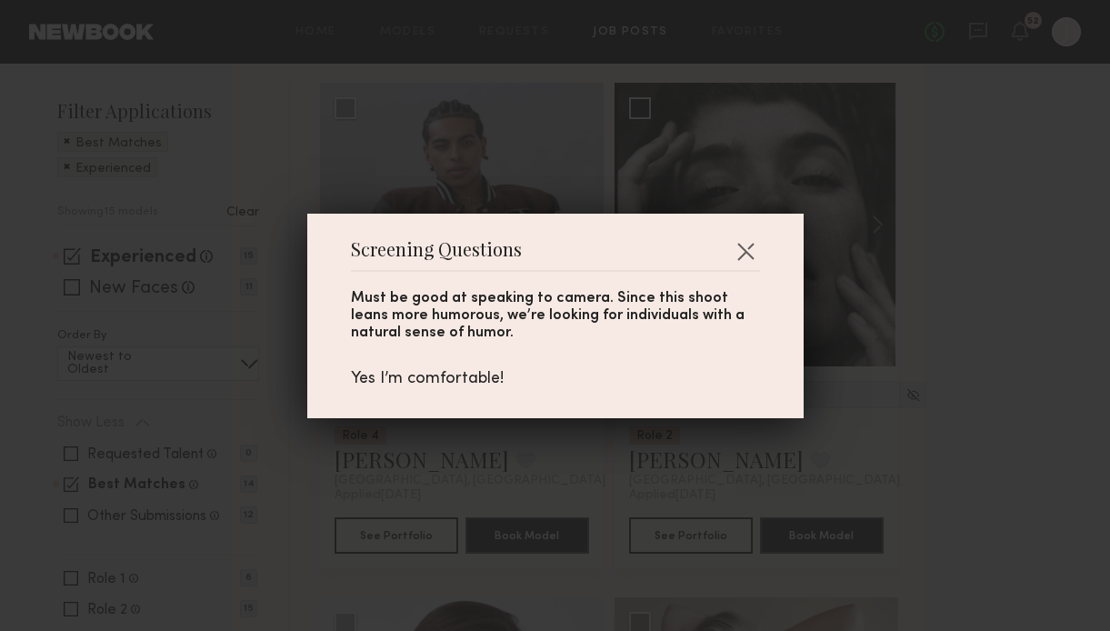
click at [764, 248] on div "Screening Questions Must be good at speaking to camera. Since this shoot leans …" at bounding box center [555, 316] width 496 height 205
click at [747, 246] on button "button" at bounding box center [745, 250] width 29 height 29
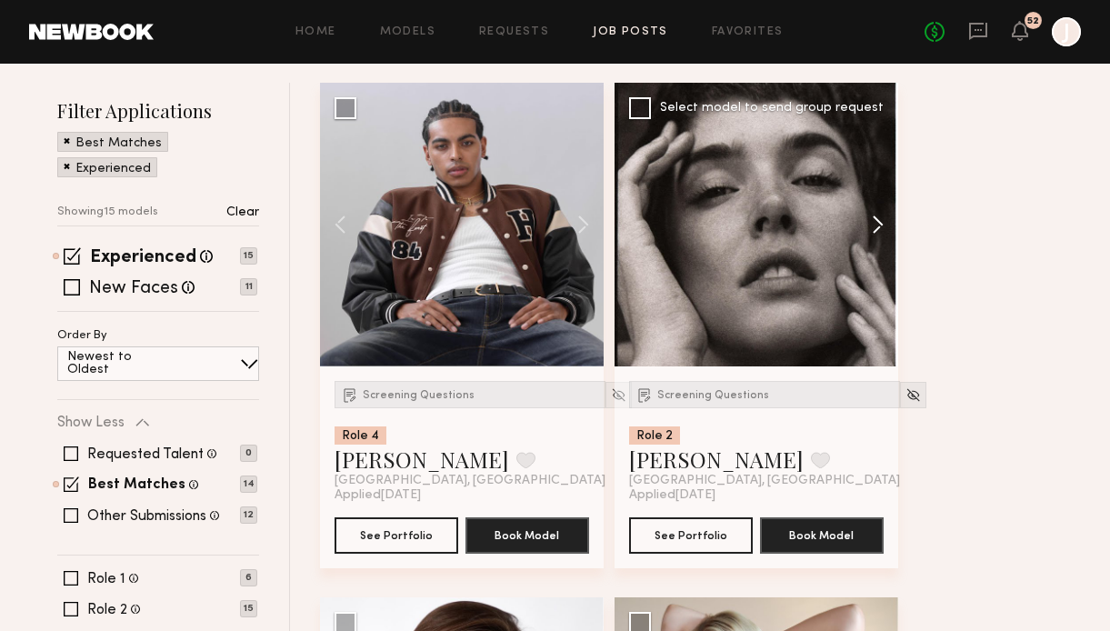
click at [881, 226] on button at bounding box center [869, 225] width 58 height 284
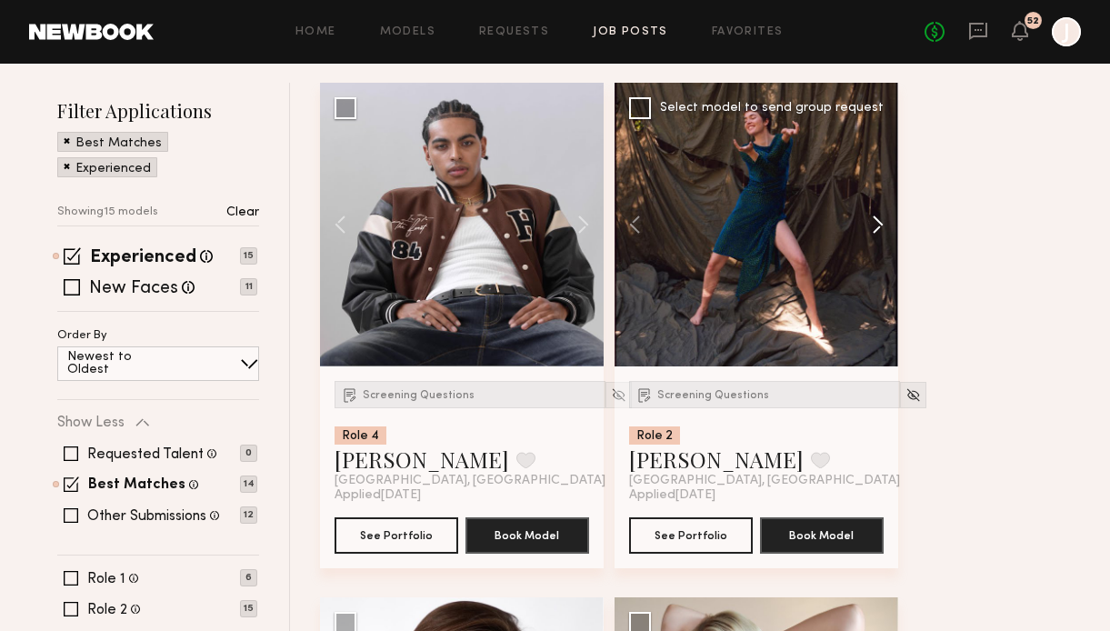
click at [881, 226] on button at bounding box center [869, 225] width 58 height 284
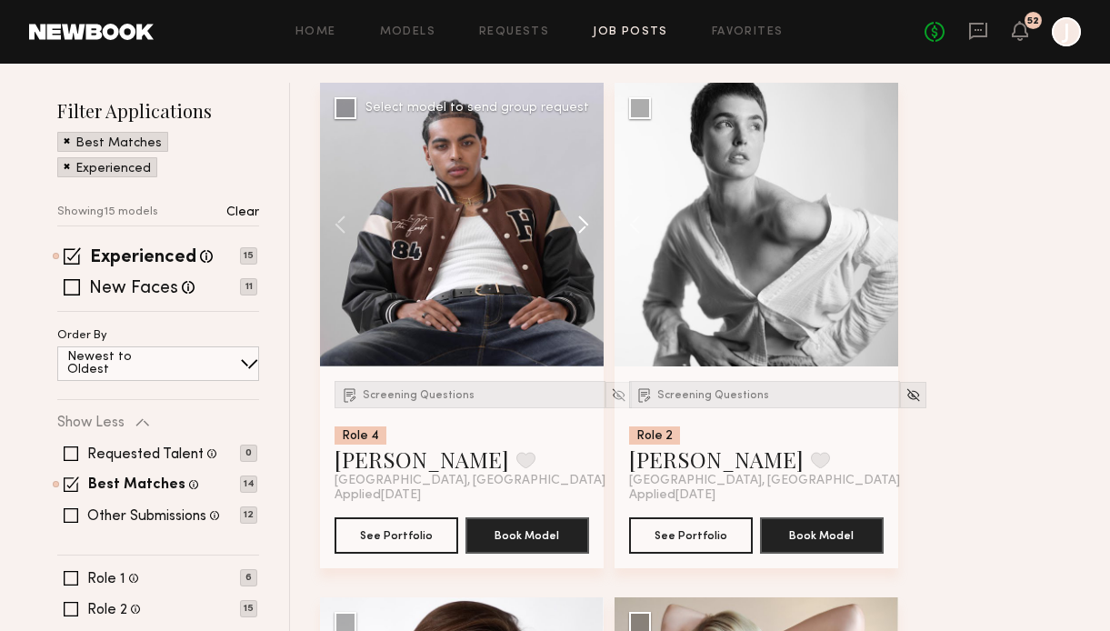
click at [581, 229] on button at bounding box center [574, 225] width 58 height 284
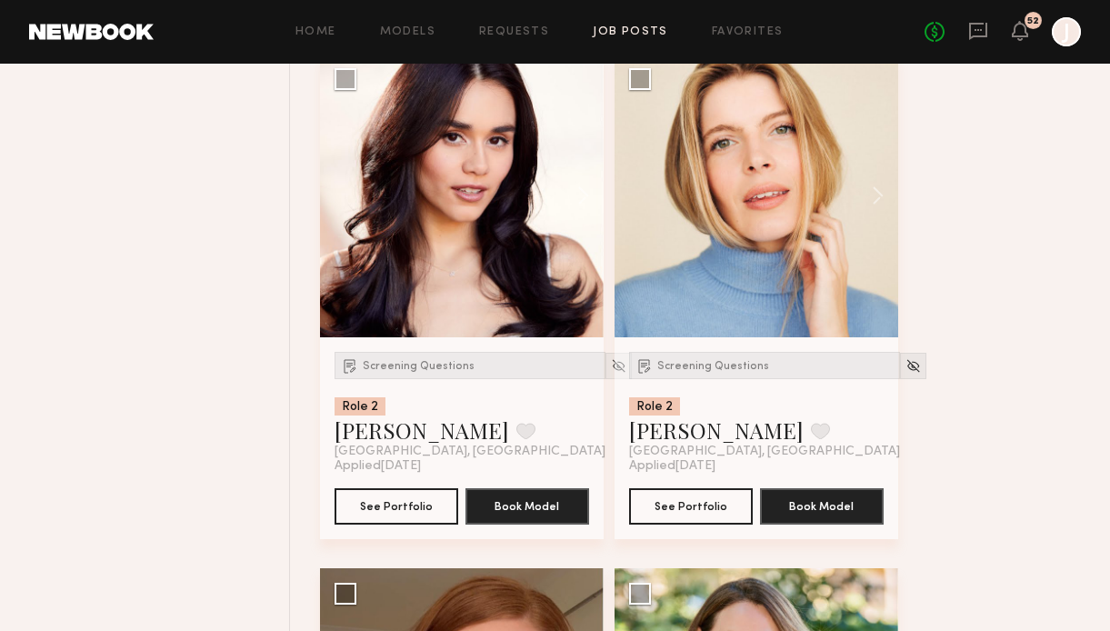
scroll to position [1774, 0]
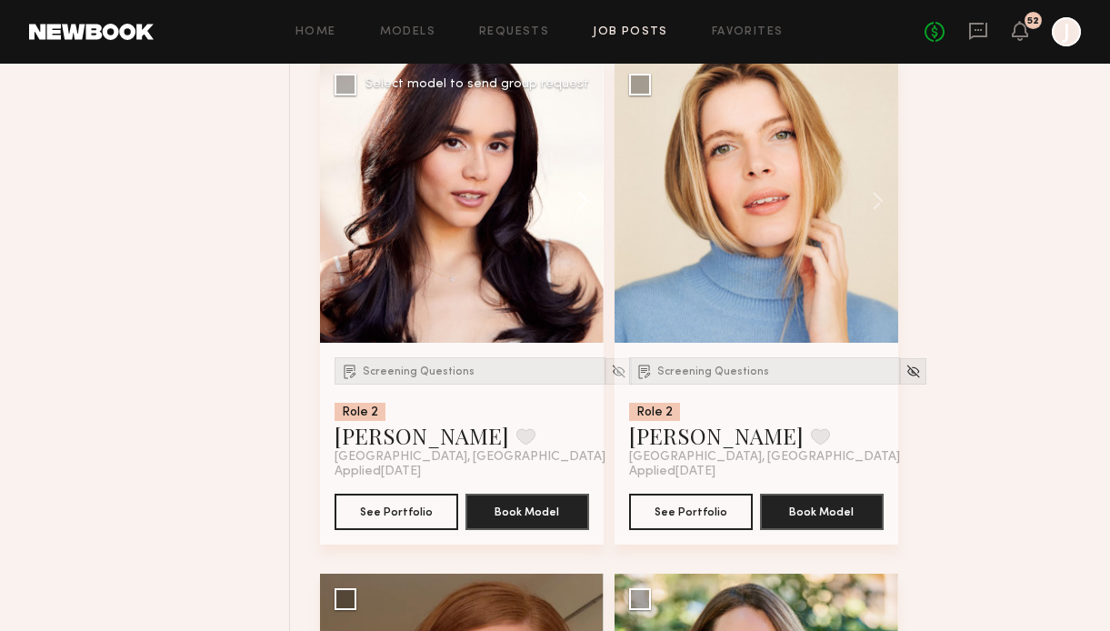
click at [585, 212] on button at bounding box center [574, 201] width 58 height 284
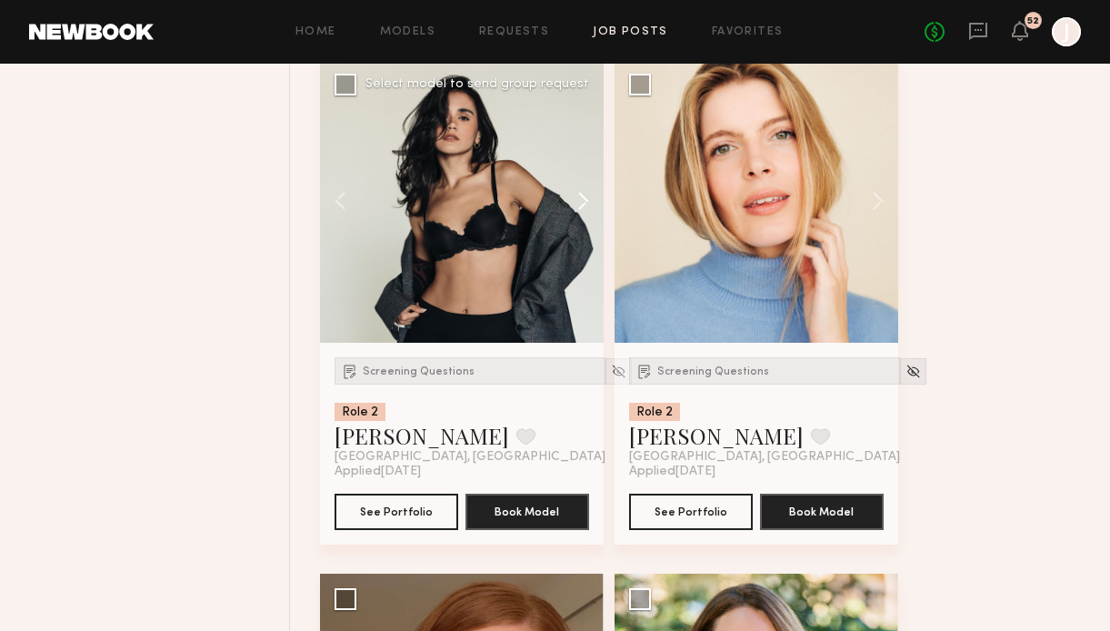
click at [585, 212] on button at bounding box center [574, 201] width 58 height 284
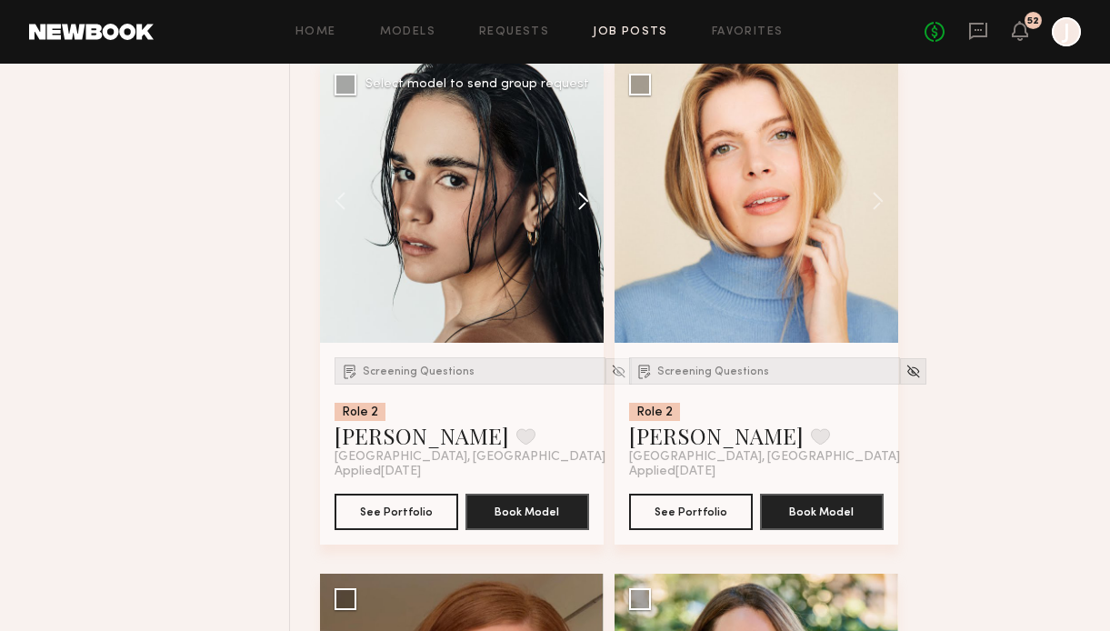
click at [585, 211] on button at bounding box center [574, 201] width 58 height 284
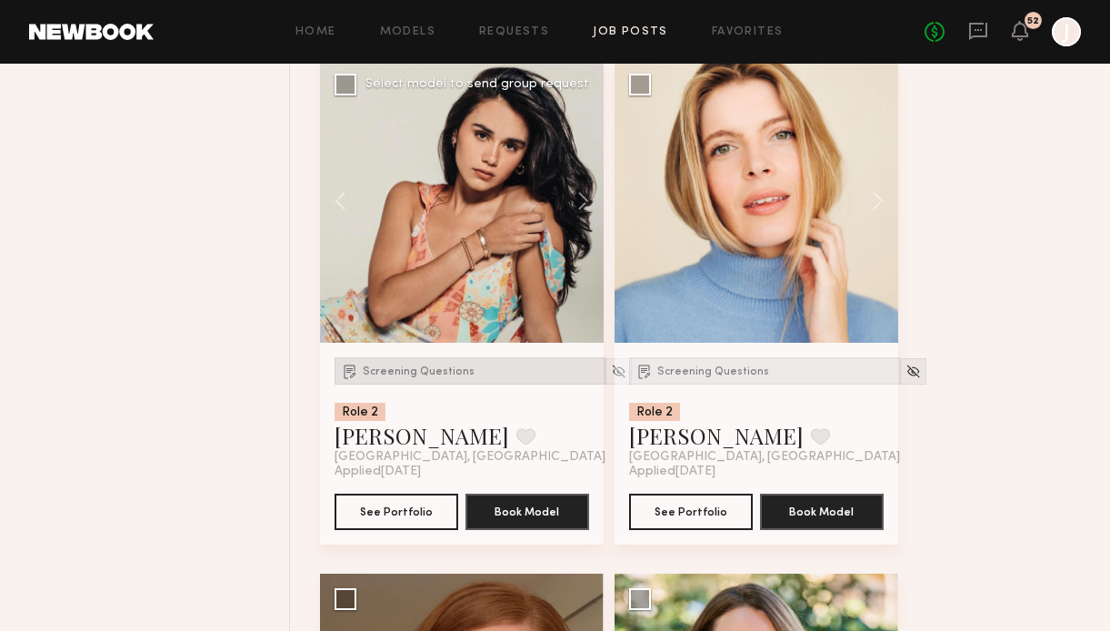
click at [440, 366] on span "Screening Questions" at bounding box center [419, 371] width 112 height 11
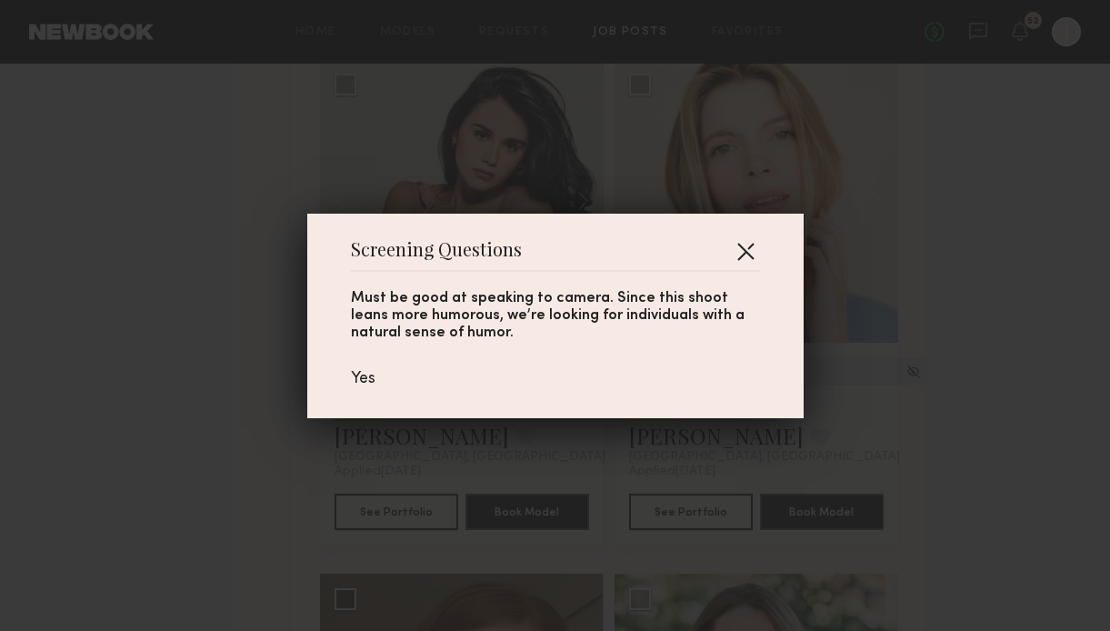
click at [735, 254] on button "button" at bounding box center [745, 250] width 29 height 29
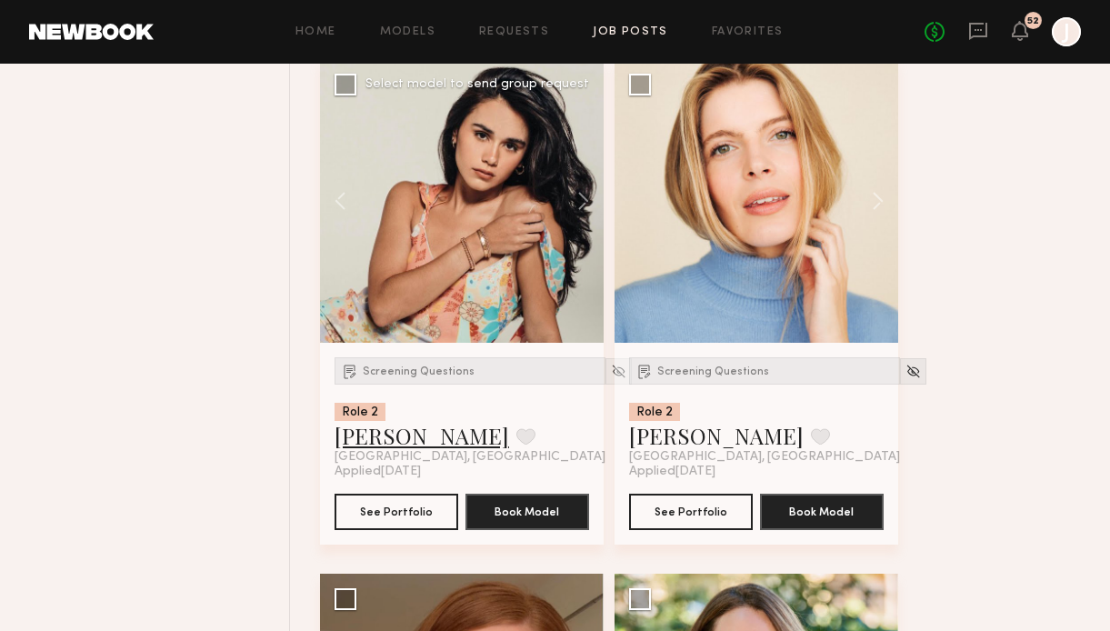
click at [367, 435] on link "Priscilla P." at bounding box center [422, 435] width 175 height 29
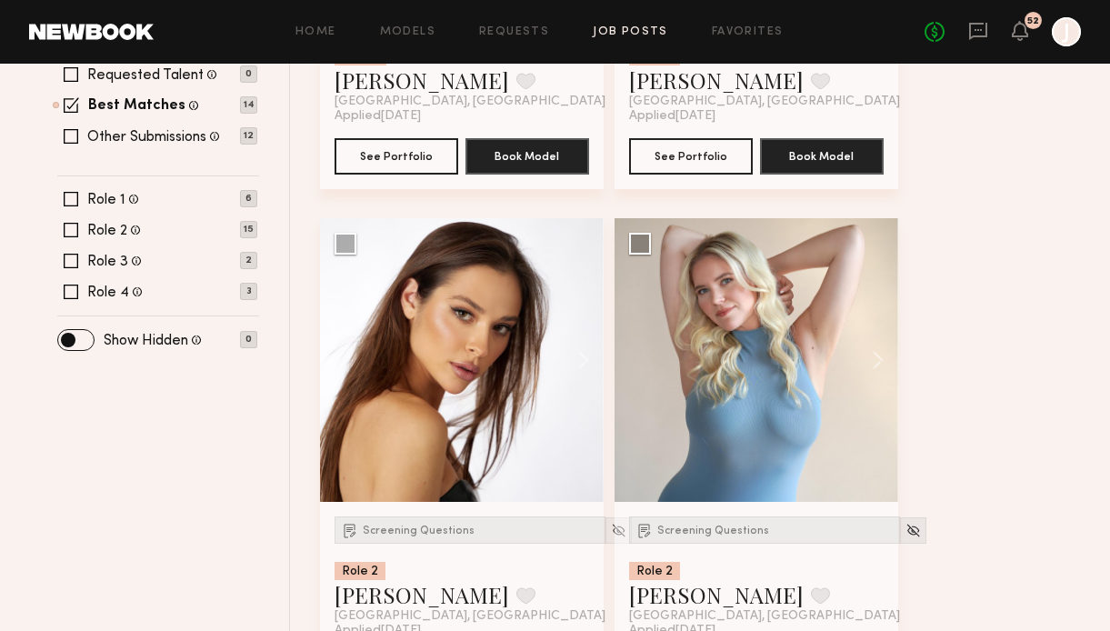
scroll to position [0, 0]
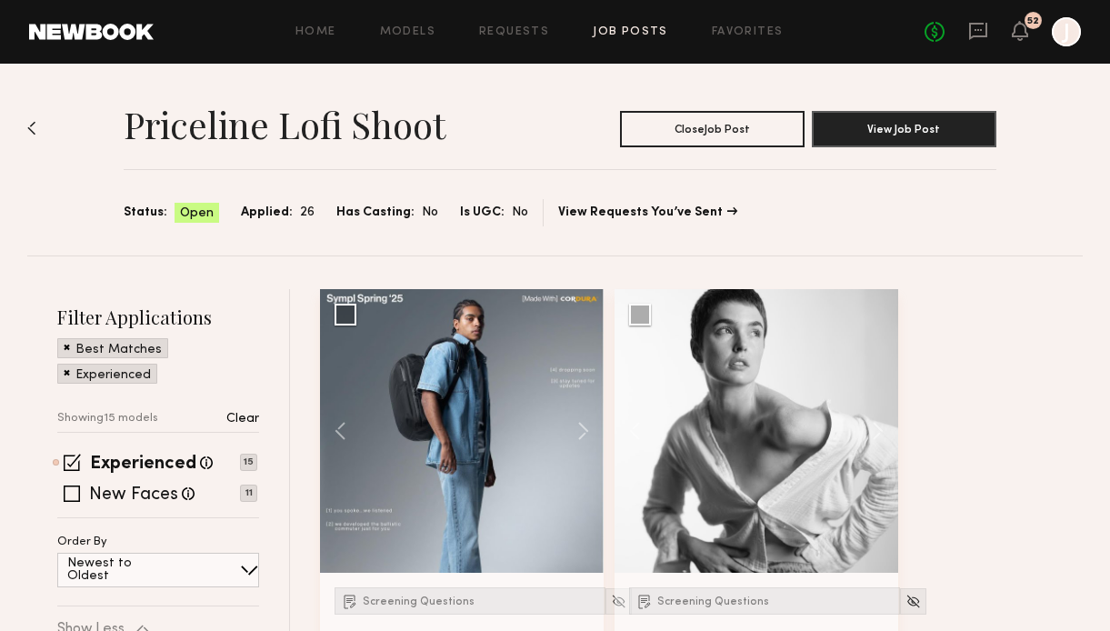
click at [442, 26] on div "Home Models Requests Job Posts Favorites Sign Out" at bounding box center [539, 32] width 771 height 12
click at [413, 26] on link "Models" at bounding box center [407, 32] width 55 height 12
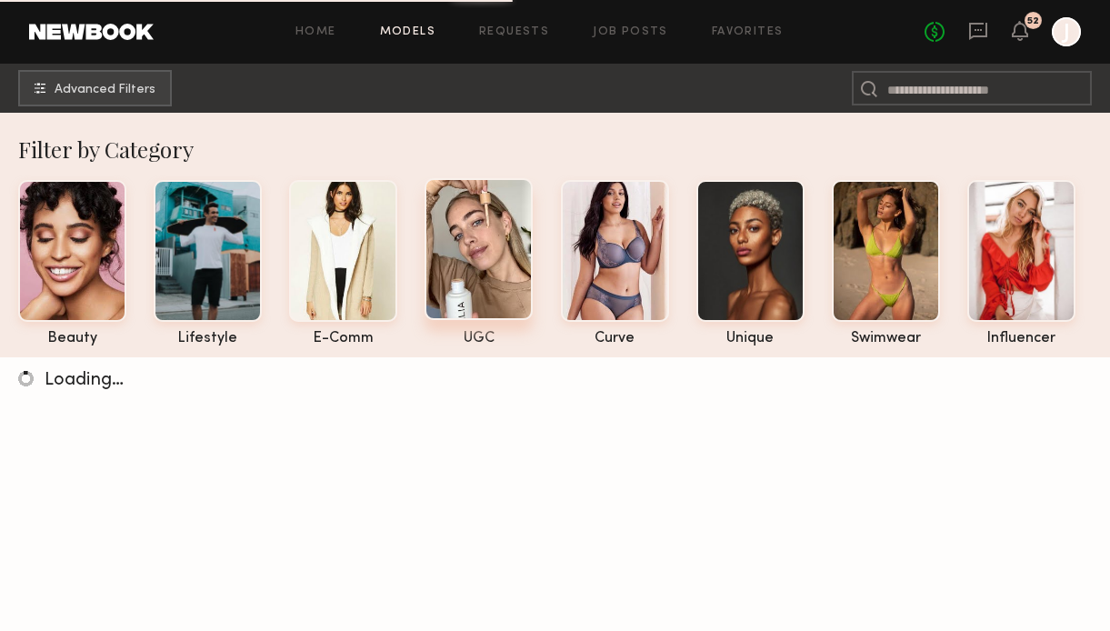
click at [456, 289] on div at bounding box center [479, 249] width 108 height 142
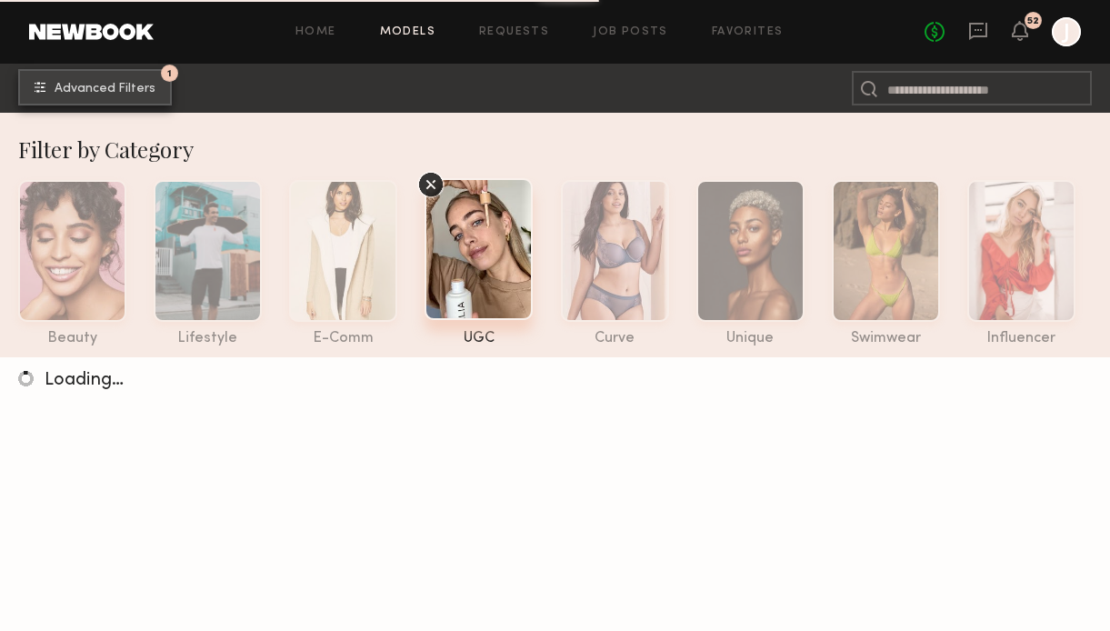
click at [140, 85] on span "Advanced Filters" at bounding box center [105, 89] width 101 height 13
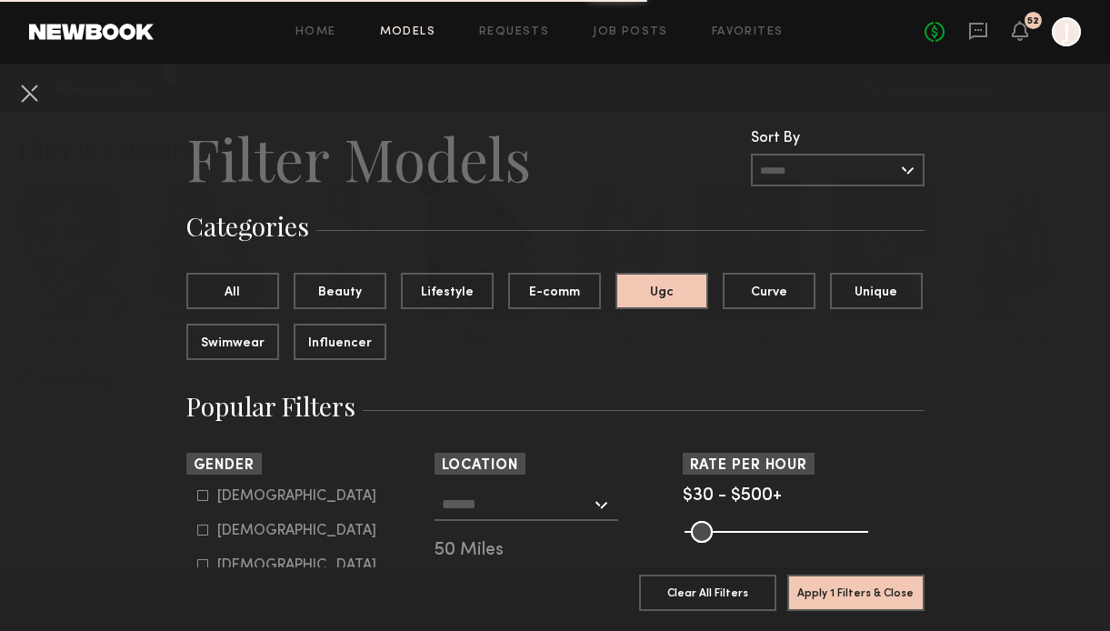
scroll to position [113, 0]
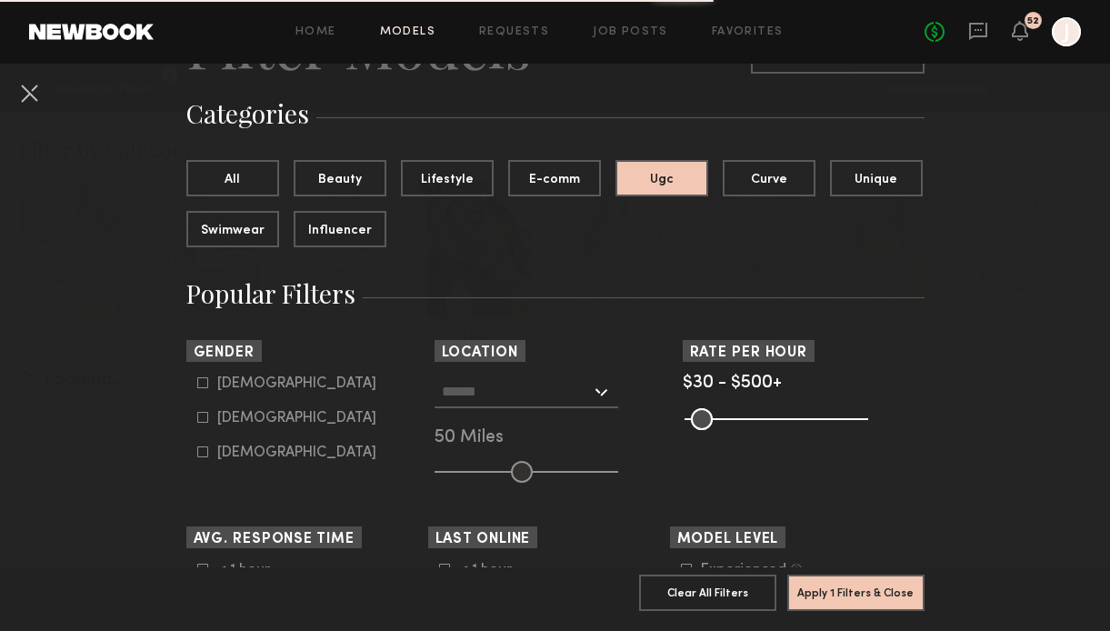
click at [205, 419] on icon at bounding box center [202, 417] width 11 height 11
type input "**"
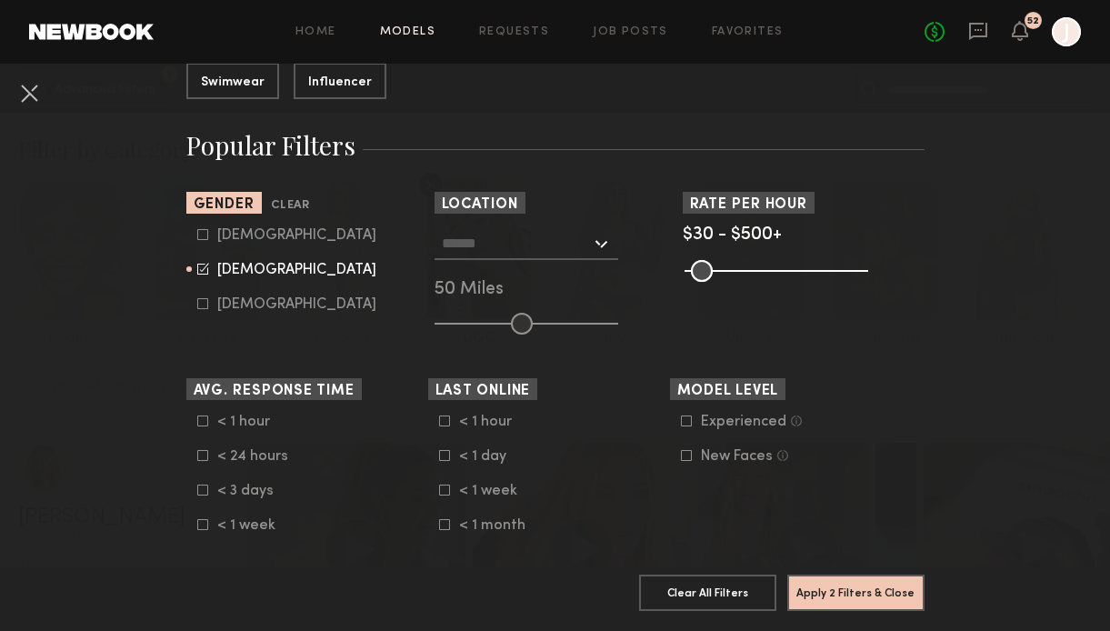
scroll to position [263, 0]
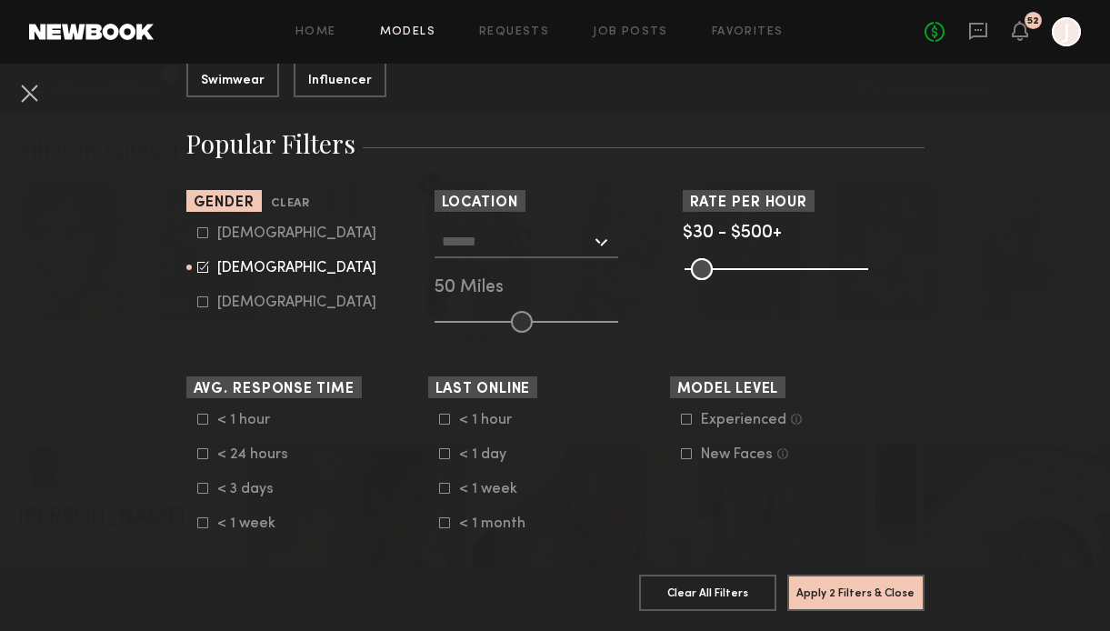
click at [549, 244] on input "text" at bounding box center [516, 240] width 149 height 31
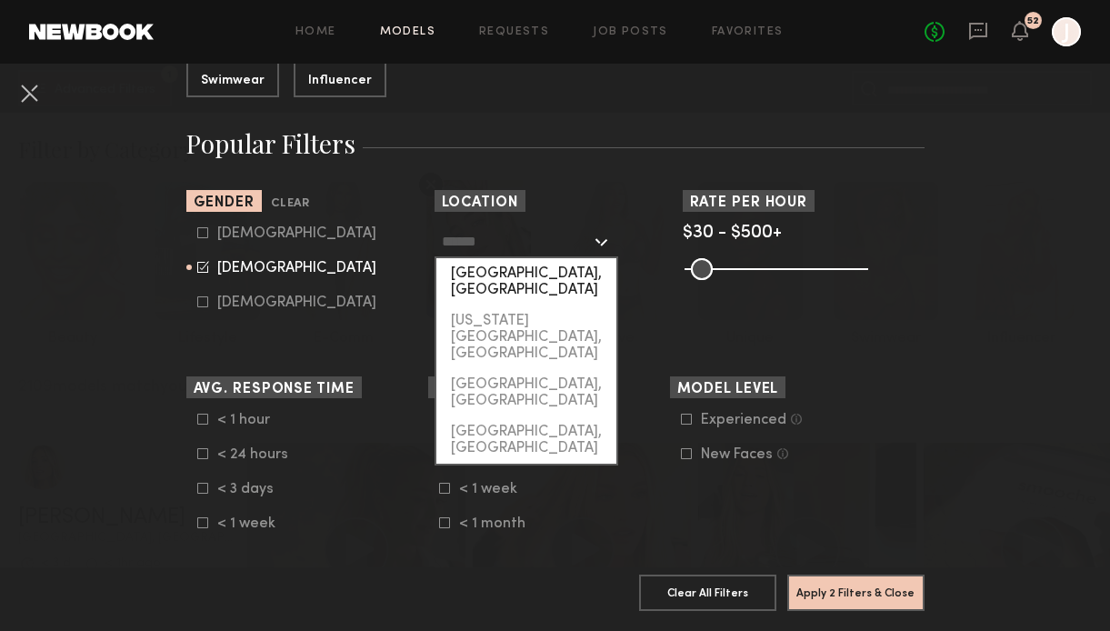
click at [518, 274] on div "[GEOGRAPHIC_DATA], [GEOGRAPHIC_DATA]" at bounding box center [526, 281] width 180 height 47
type input "**********"
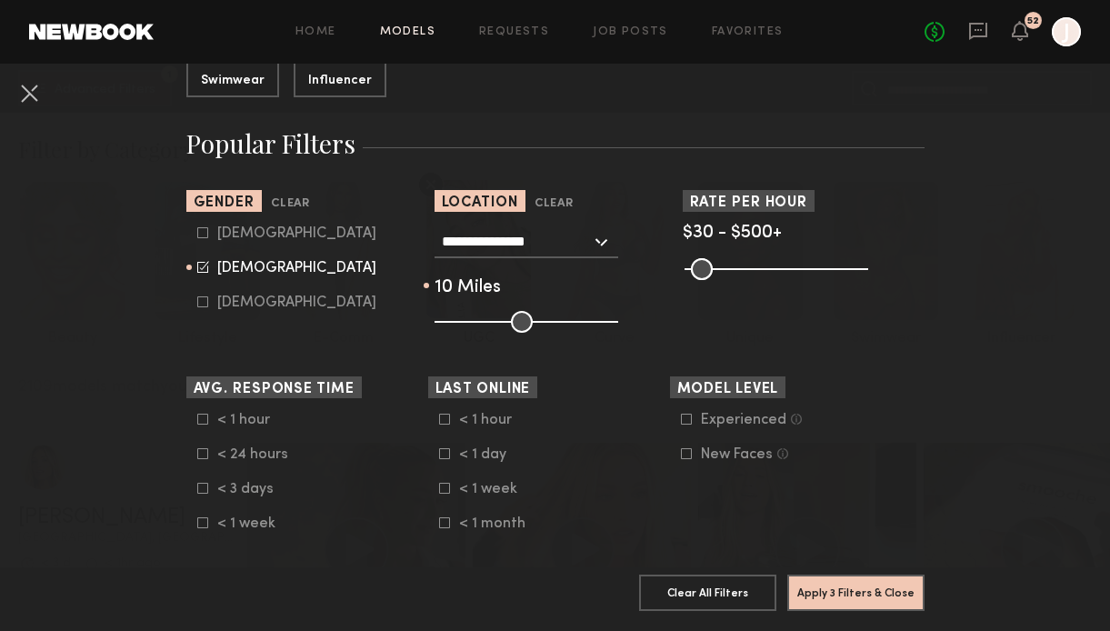
drag, startPoint x: 521, startPoint y: 325, endPoint x: 456, endPoint y: 323, distance: 64.6
type input "**"
click at [456, 323] on input "range" at bounding box center [527, 322] width 184 height 22
drag, startPoint x: 698, startPoint y: 275, endPoint x: 719, endPoint y: 275, distance: 20.9
type input "***"
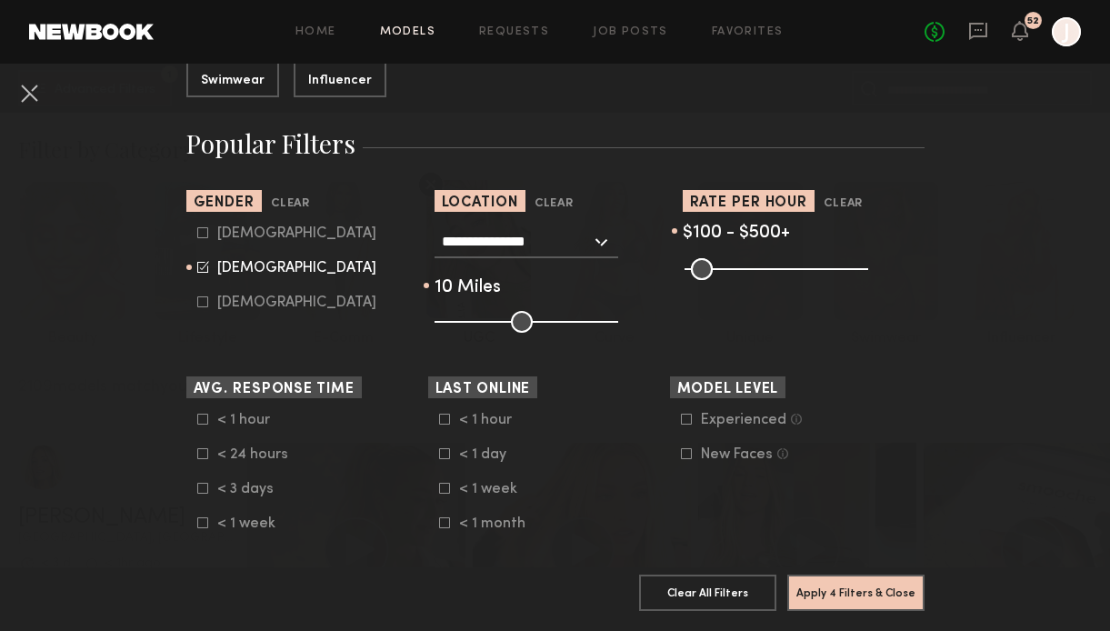
click at [719, 275] on input "range" at bounding box center [777, 269] width 184 height 22
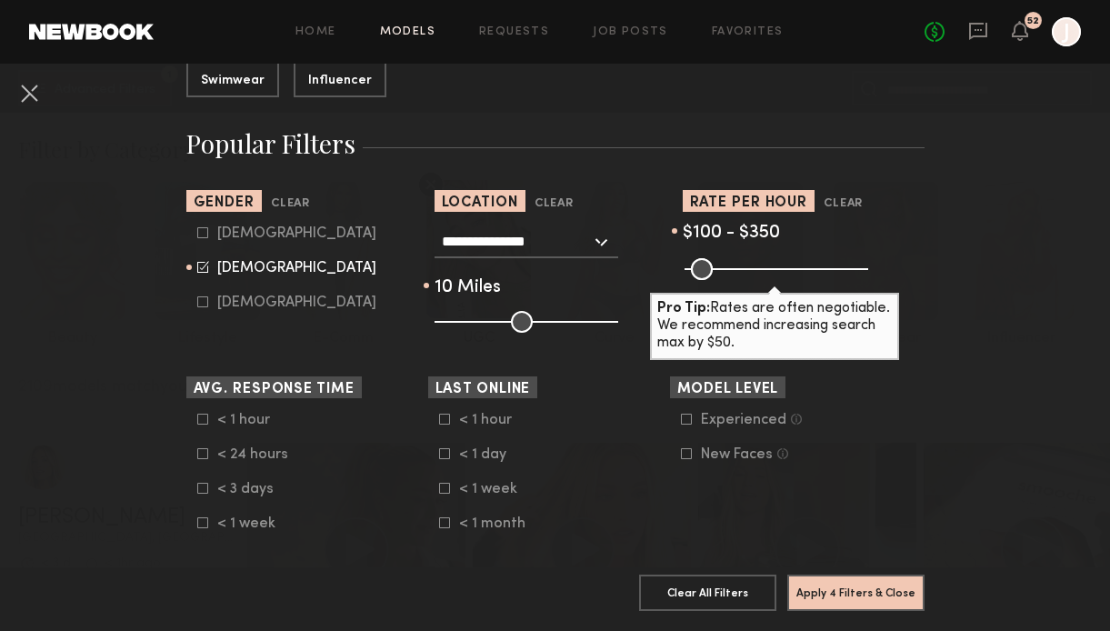
drag, startPoint x: 853, startPoint y: 269, endPoint x: 805, endPoint y: 269, distance: 48.2
type input "***"
click at [805, 269] on input "range" at bounding box center [777, 269] width 184 height 22
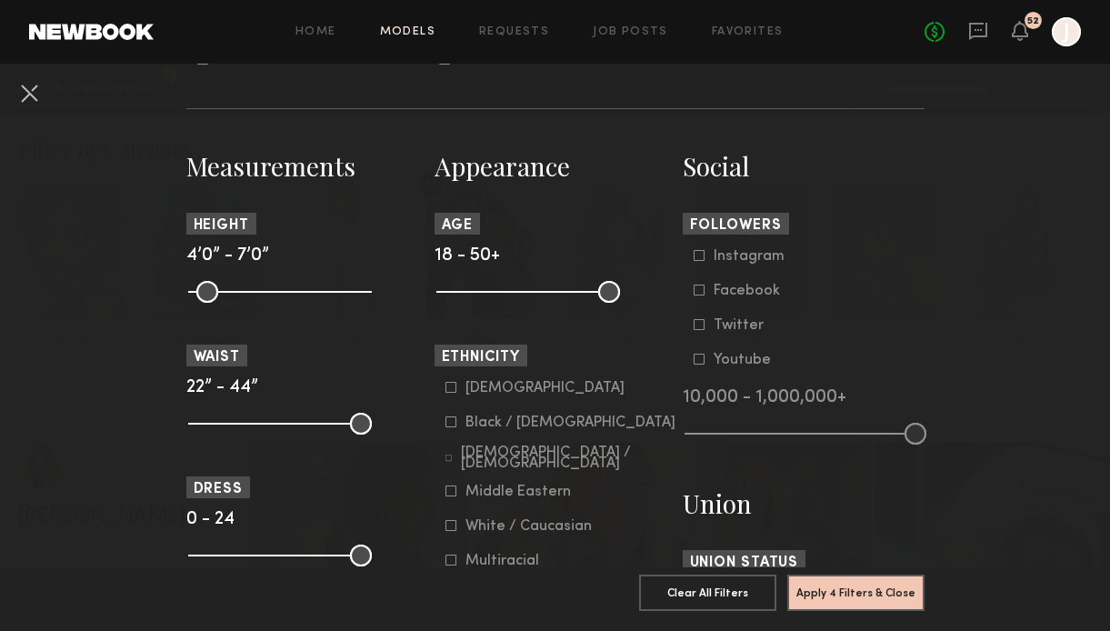
scroll to position [729, 0]
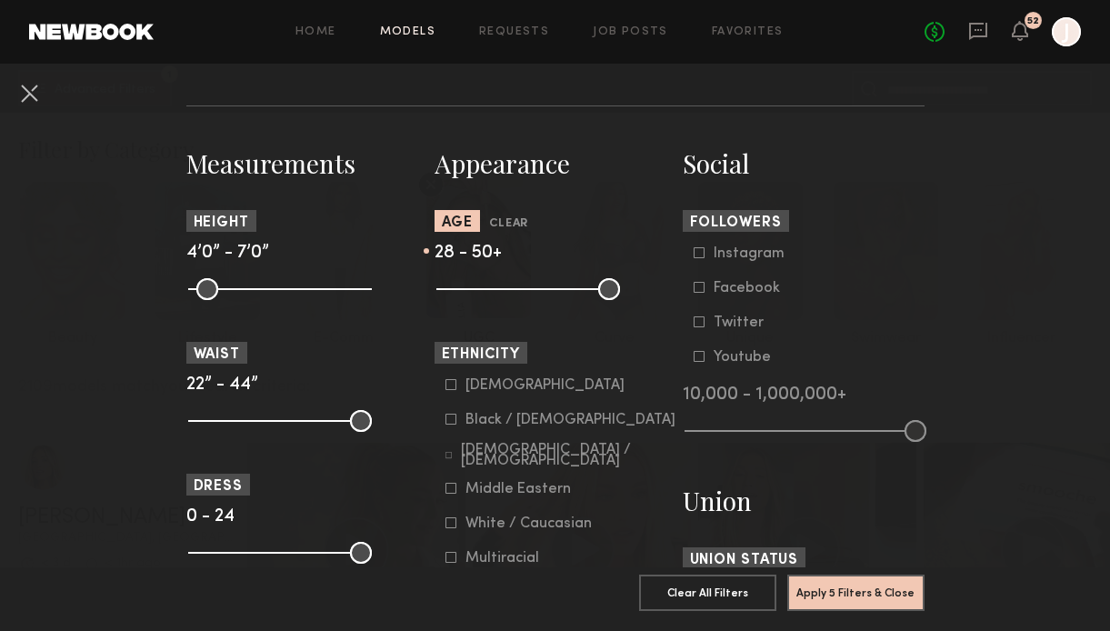
drag, startPoint x: 446, startPoint y: 289, endPoint x: 499, endPoint y: 289, distance: 52.7
type input "**"
click at [499, 289] on input "range" at bounding box center [528, 289] width 184 height 22
drag, startPoint x: 604, startPoint y: 287, endPoint x: 538, endPoint y: 287, distance: 65.5
type input "**"
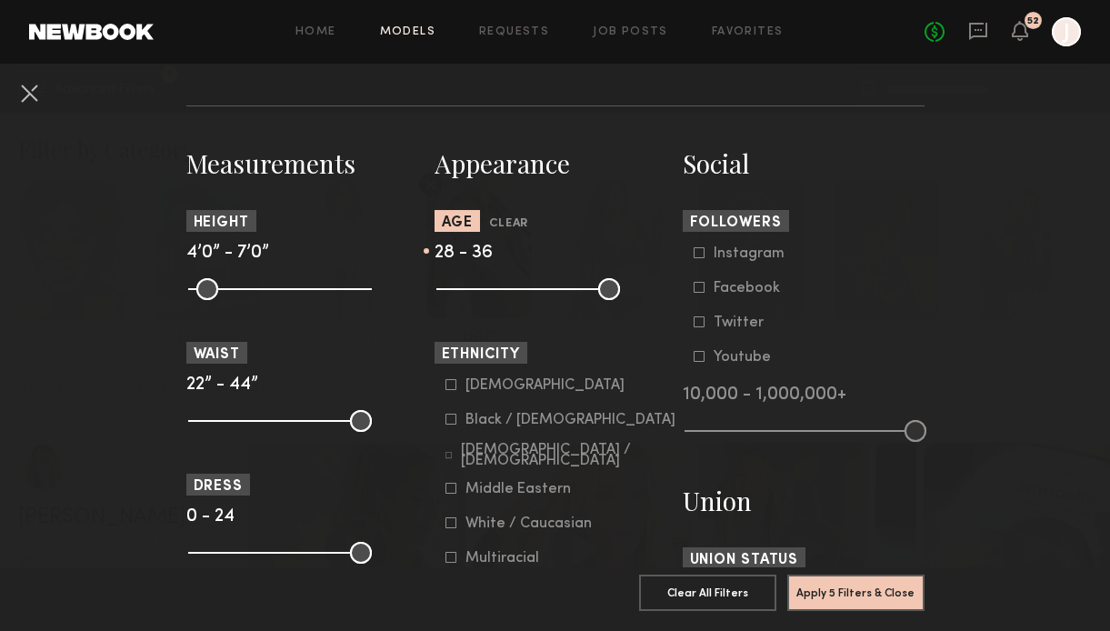
click at [538, 287] on input "range" at bounding box center [528, 289] width 184 height 22
click at [455, 422] on icon at bounding box center [450, 420] width 10 height 10
click at [843, 589] on button "Apply 6 Filters & Close" at bounding box center [855, 592] width 137 height 36
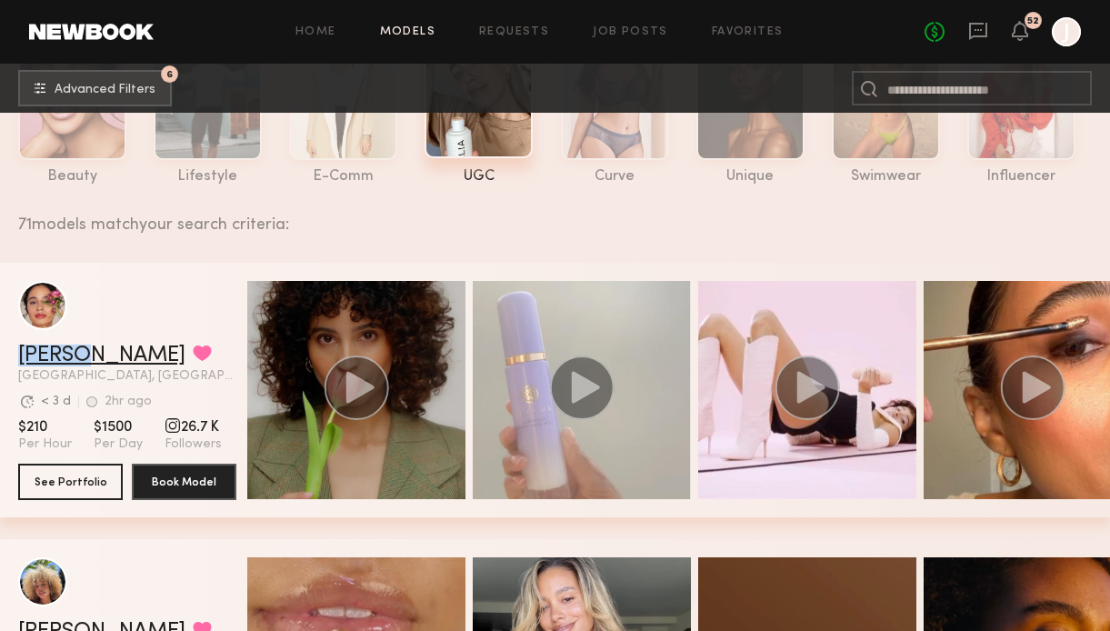
drag, startPoint x: 7, startPoint y: 352, endPoint x: 67, endPoint y: 357, distance: 60.2
click at [67, 357] on div "Jesi L. Favorited Los Angeles, CA Avg. request response time < 3 d 2hr ago Last…" at bounding box center [555, 390] width 1110 height 255
copy link "Jesi L"
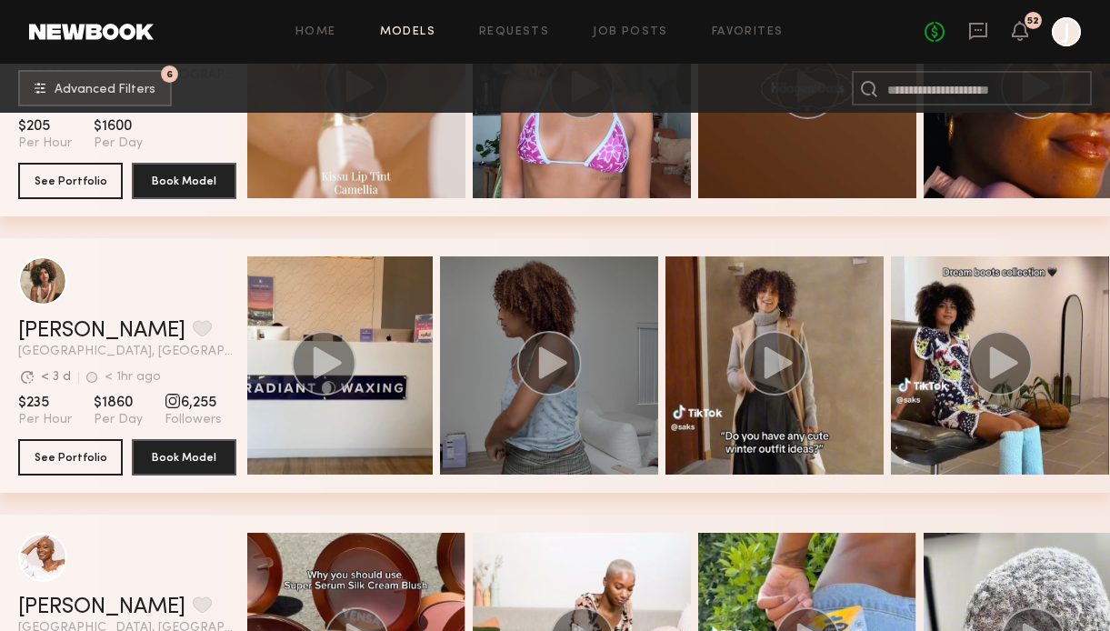
scroll to position [0, 50]
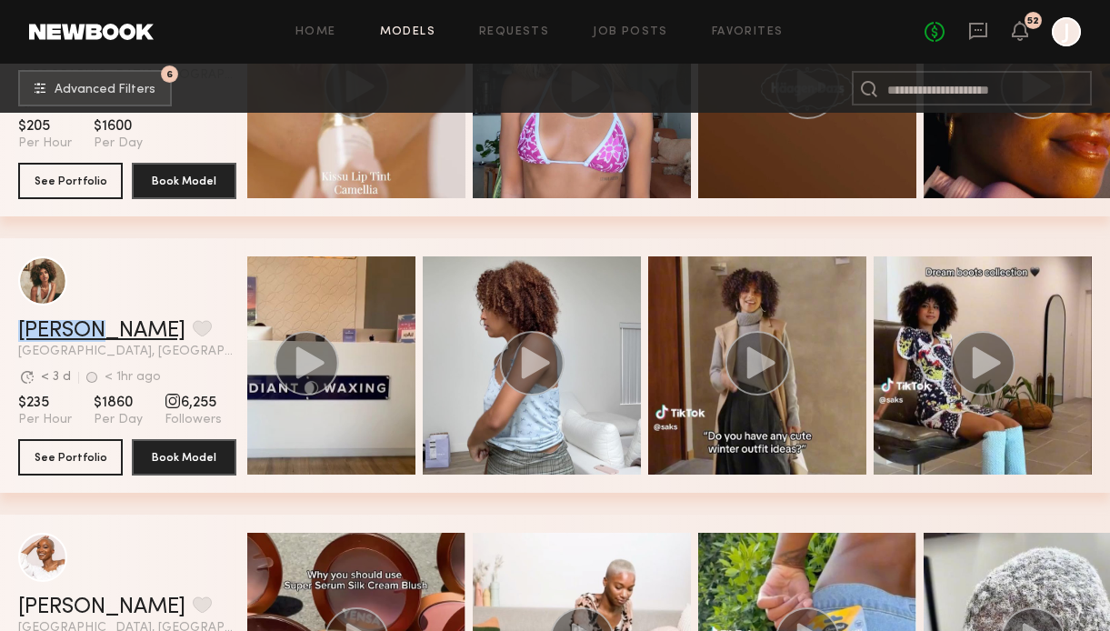
copy link "Monica"
drag, startPoint x: 9, startPoint y: 326, endPoint x: 95, endPoint y: 325, distance: 86.4
click at [95, 326] on div "Monica M. Favorite Los Angeles, CA Avg. request response time < 3 d < 1hr ago L…" at bounding box center [555, 365] width 1110 height 255
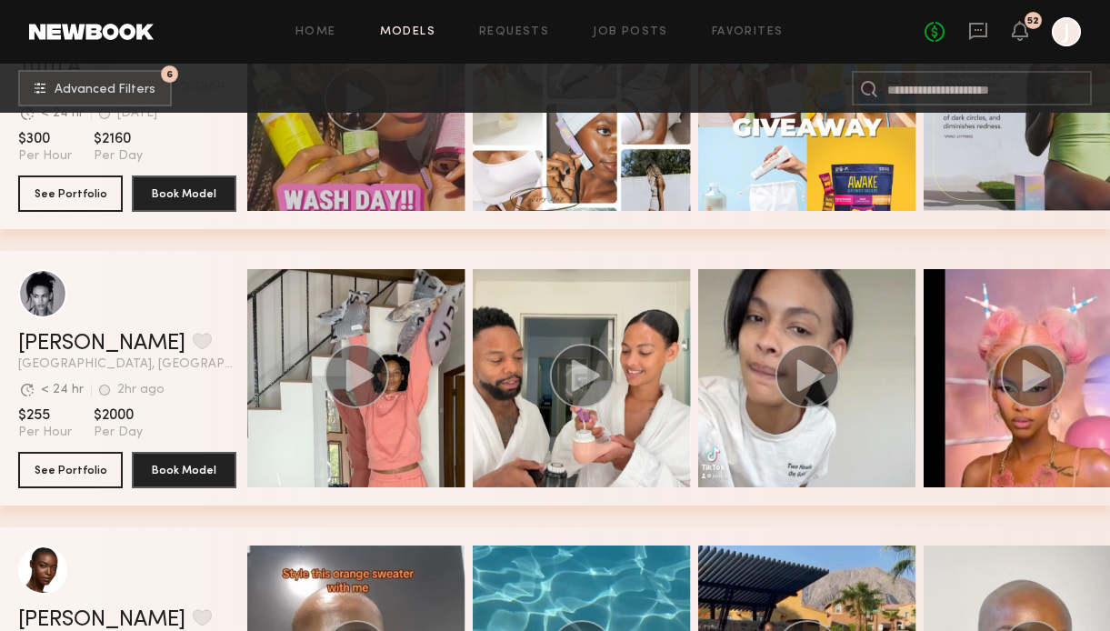
scroll to position [2128, 0]
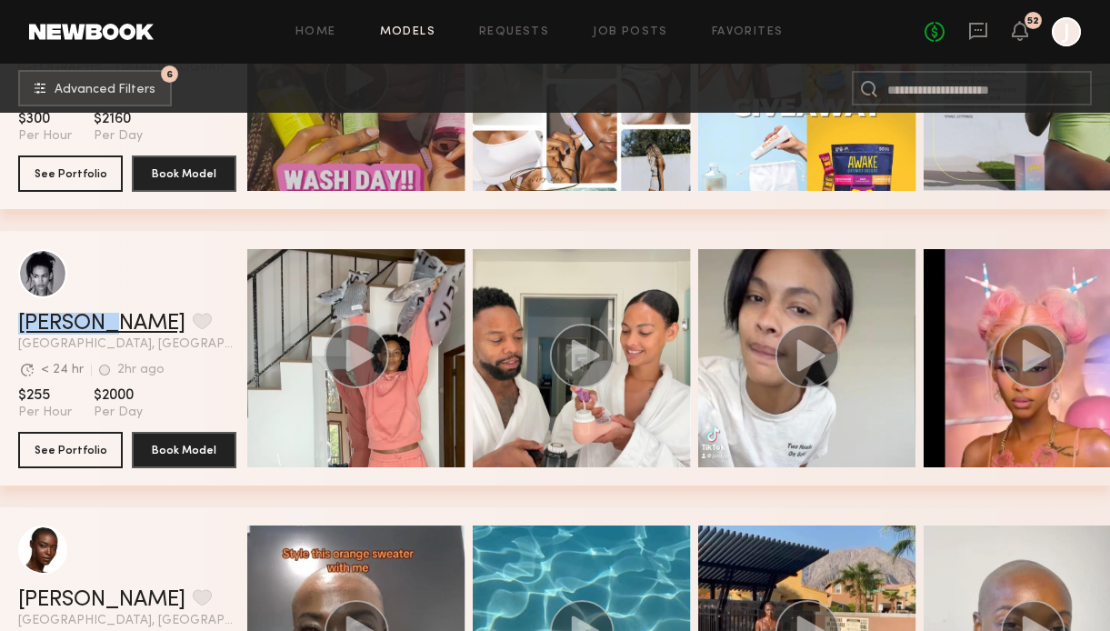
copy link "Jordyn F"
drag, startPoint x: 9, startPoint y: 321, endPoint x: 96, endPoint y: 320, distance: 87.3
click at [96, 320] on div "Jordyn F. Favorite Los Angeles, CA Avg. request response time < 24 hr 2hr ago L…" at bounding box center [555, 358] width 1110 height 255
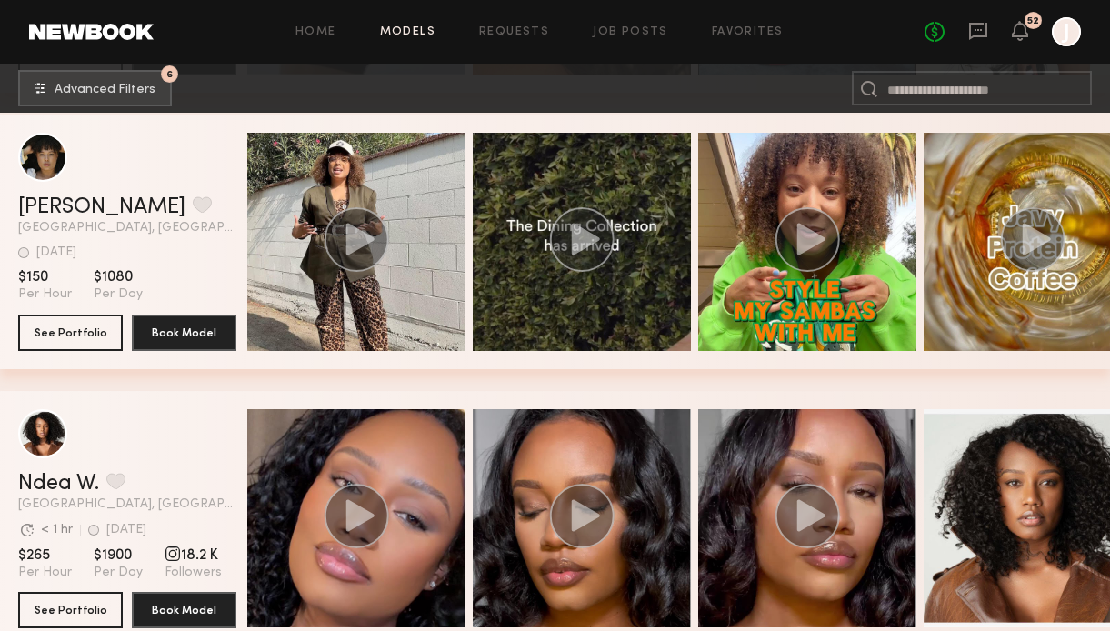
scroll to position [5004, 0]
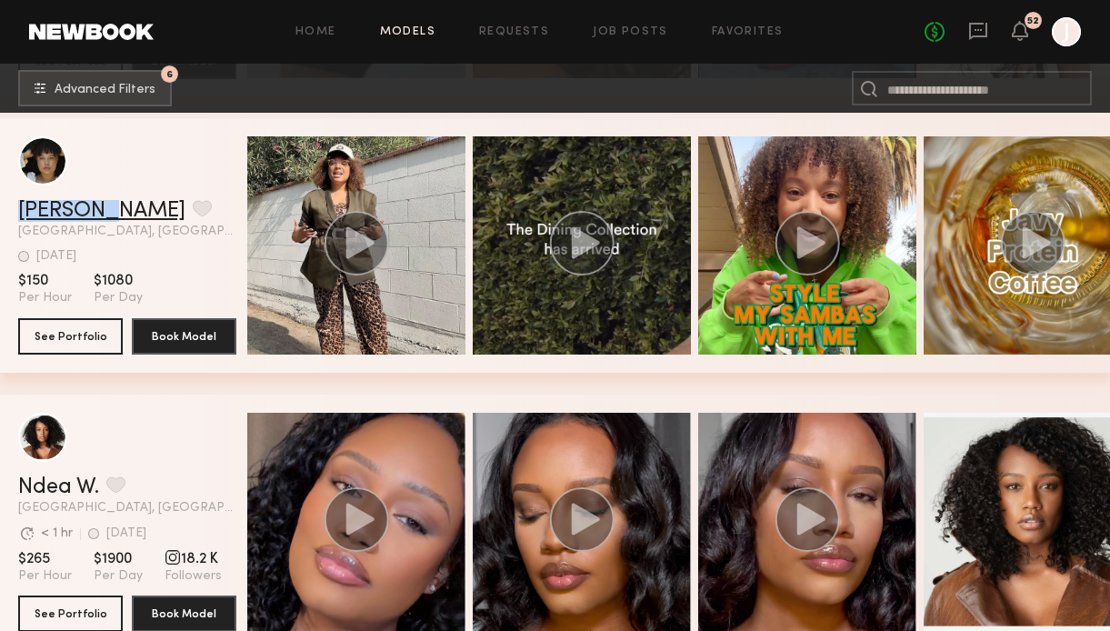
drag, startPoint x: 10, startPoint y: 208, endPoint x: 108, endPoint y: 209, distance: 98.2
click at [108, 209] on div "Courtney W. Favorite Los Angeles, CA 1wk ago Last Online View Portfolio 1wk ago…" at bounding box center [555, 245] width 1110 height 255
copy link "Courtney"
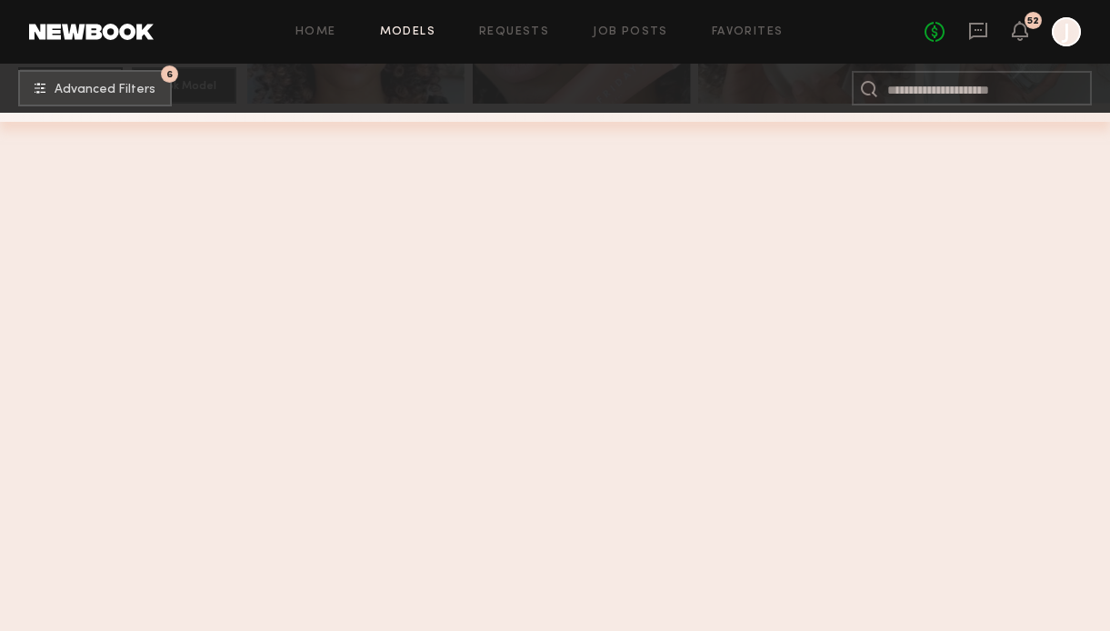
scroll to position [6739, 0]
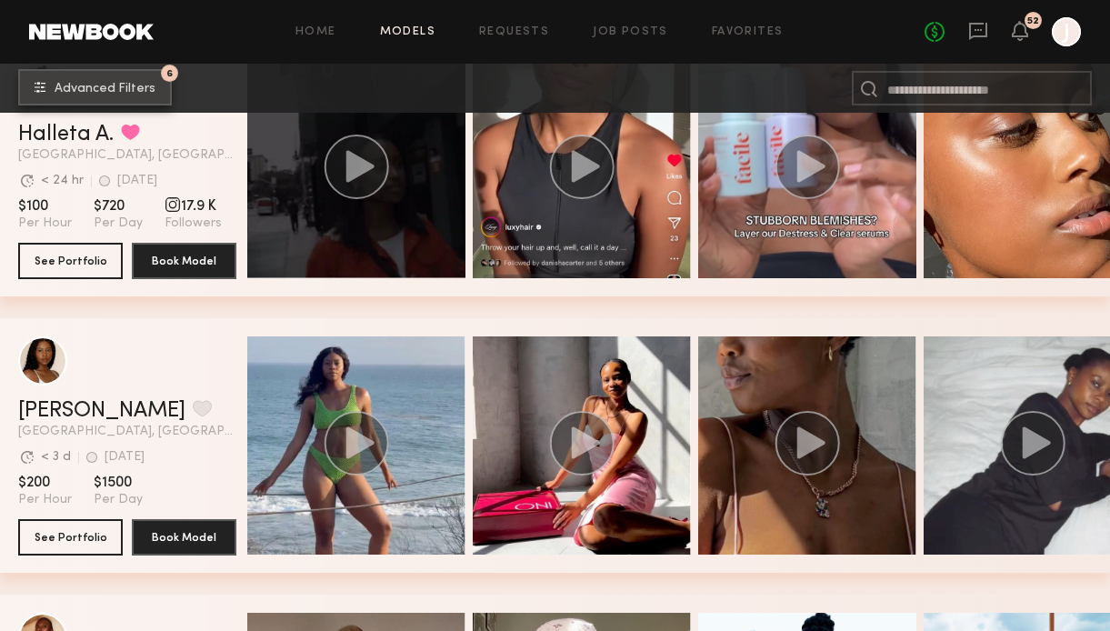
click at [140, 98] on button "6 Advanced Filters" at bounding box center [95, 87] width 154 height 36
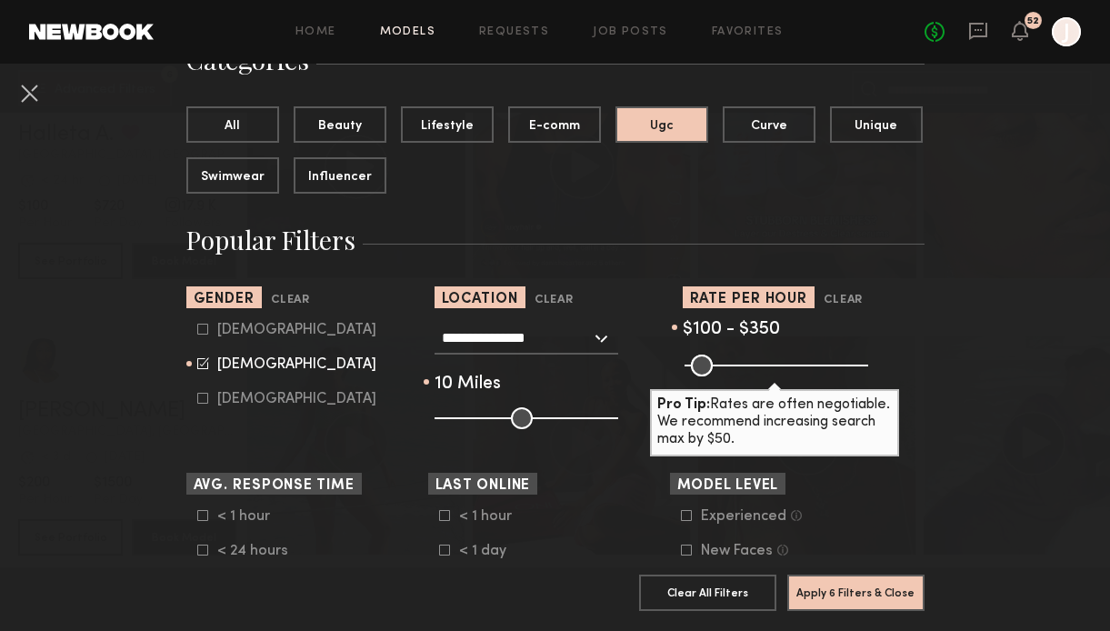
scroll to position [170, 0]
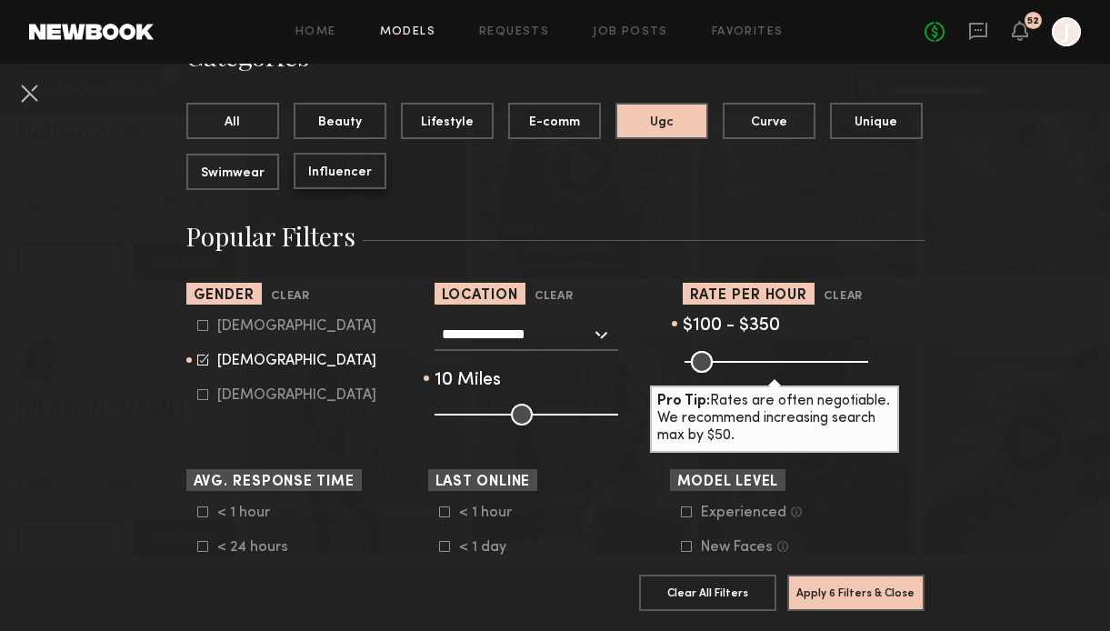
click at [345, 171] on button "Influencer" at bounding box center [340, 171] width 93 height 36
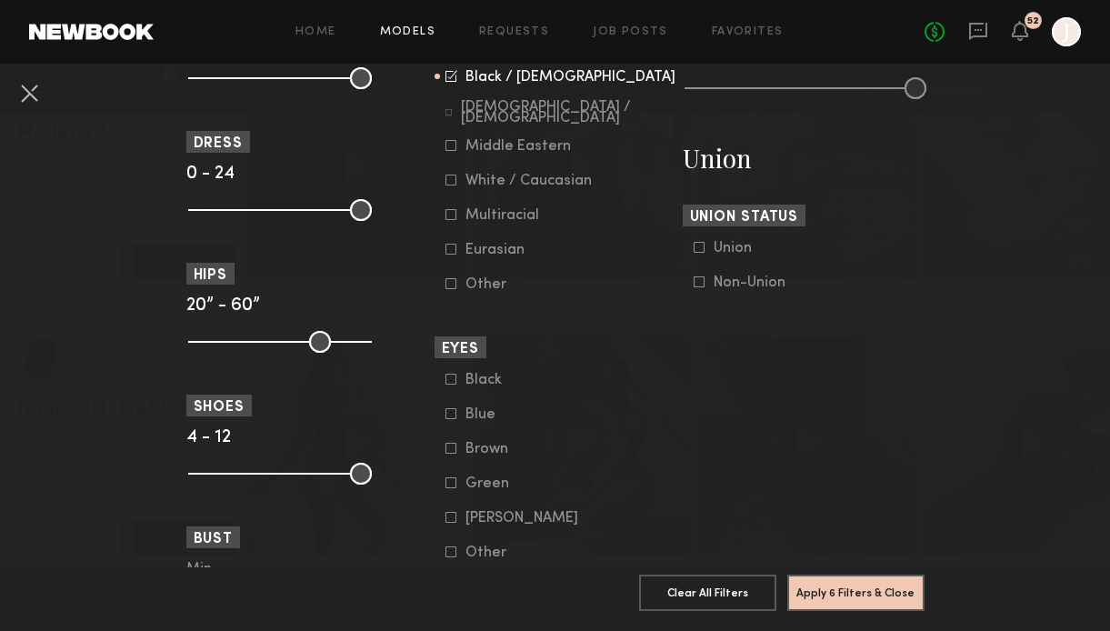
scroll to position [1437, 0]
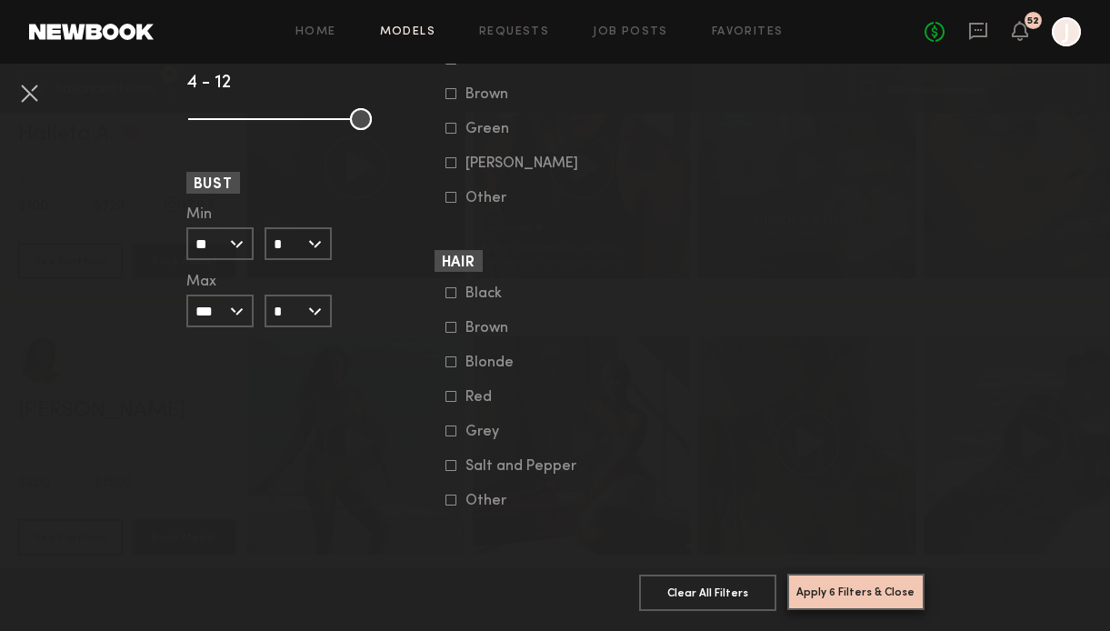
click at [862, 586] on button "Apply 6 Filters & Close" at bounding box center [855, 592] width 137 height 36
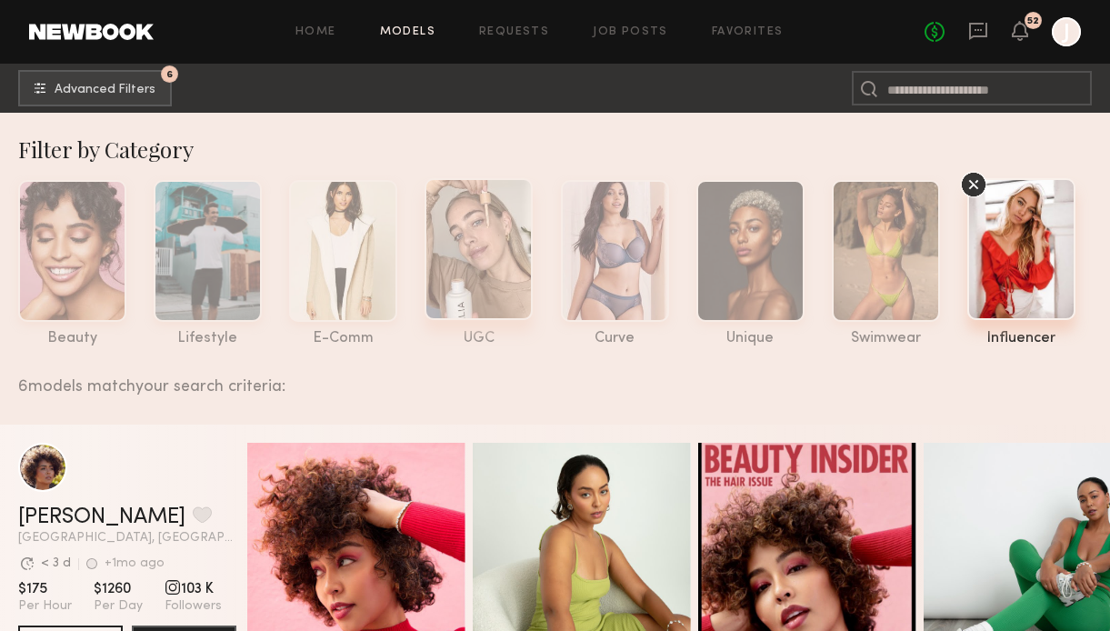
click at [471, 248] on div at bounding box center [479, 249] width 108 height 142
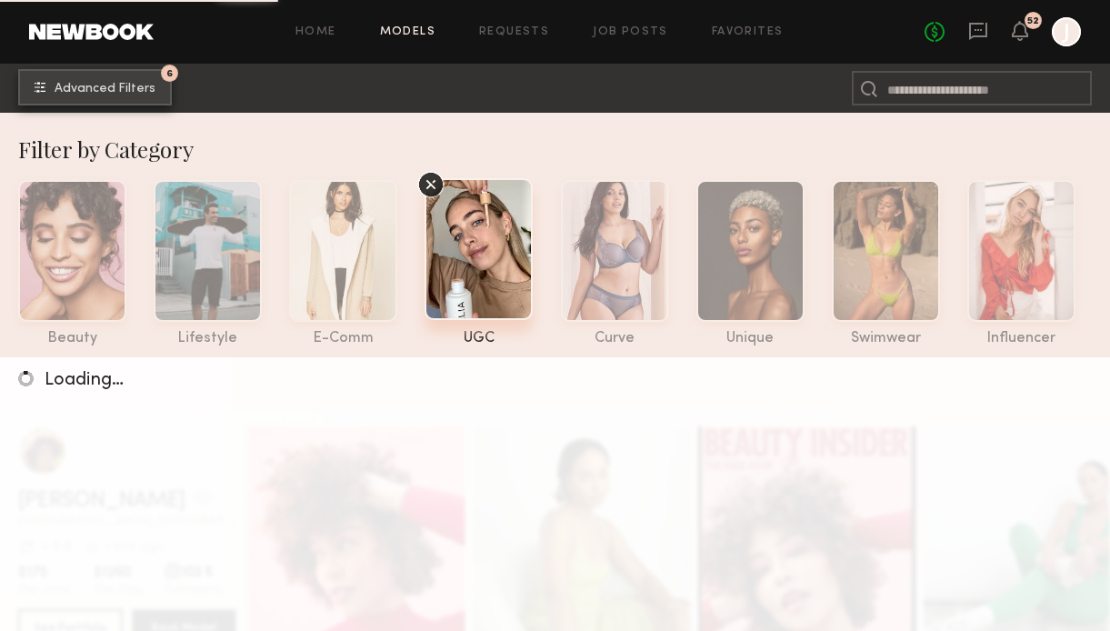
click at [124, 89] on span "Advanced Filters" at bounding box center [105, 89] width 101 height 13
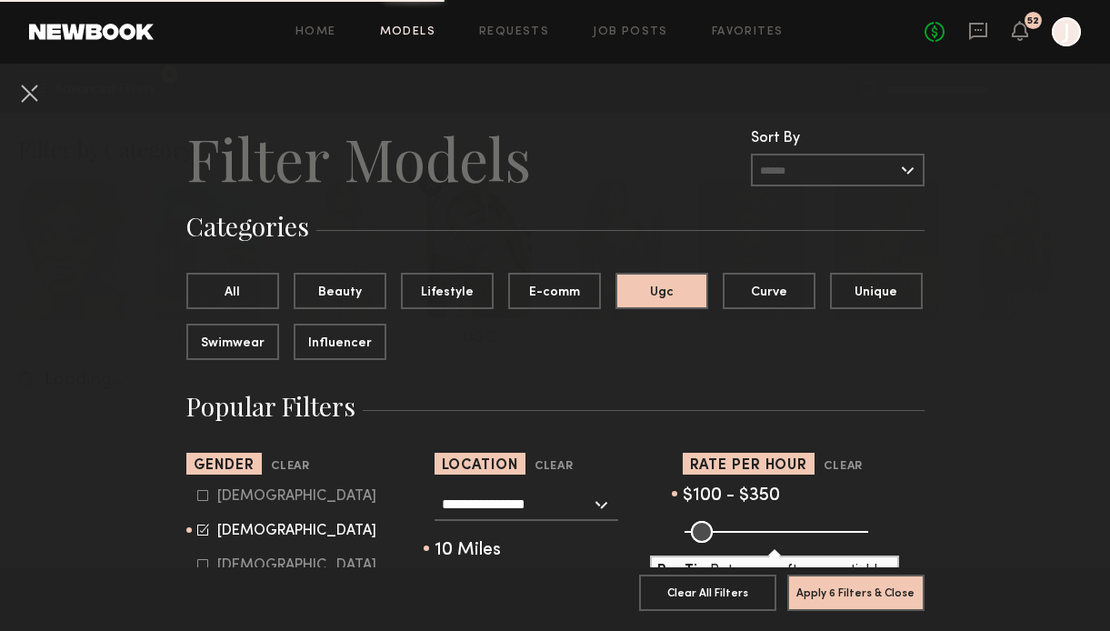
scroll to position [144, 0]
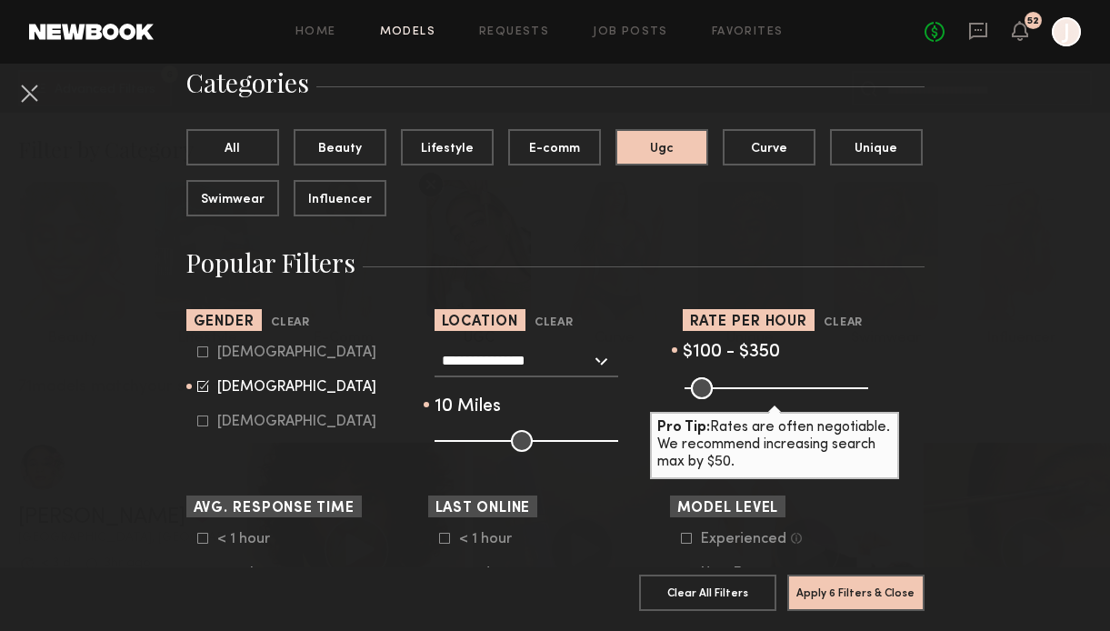
click at [202, 353] on icon at bounding box center [202, 351] width 11 height 11
type input "**"
click at [201, 384] on icon at bounding box center [203, 386] width 12 height 12
type input "*"
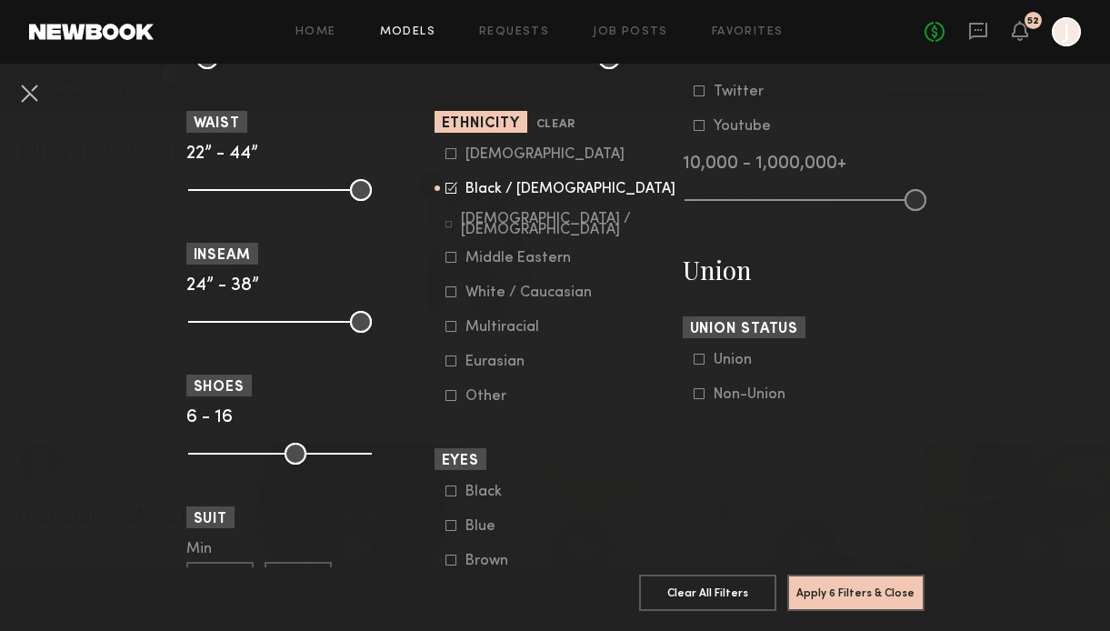
scroll to position [682, 0]
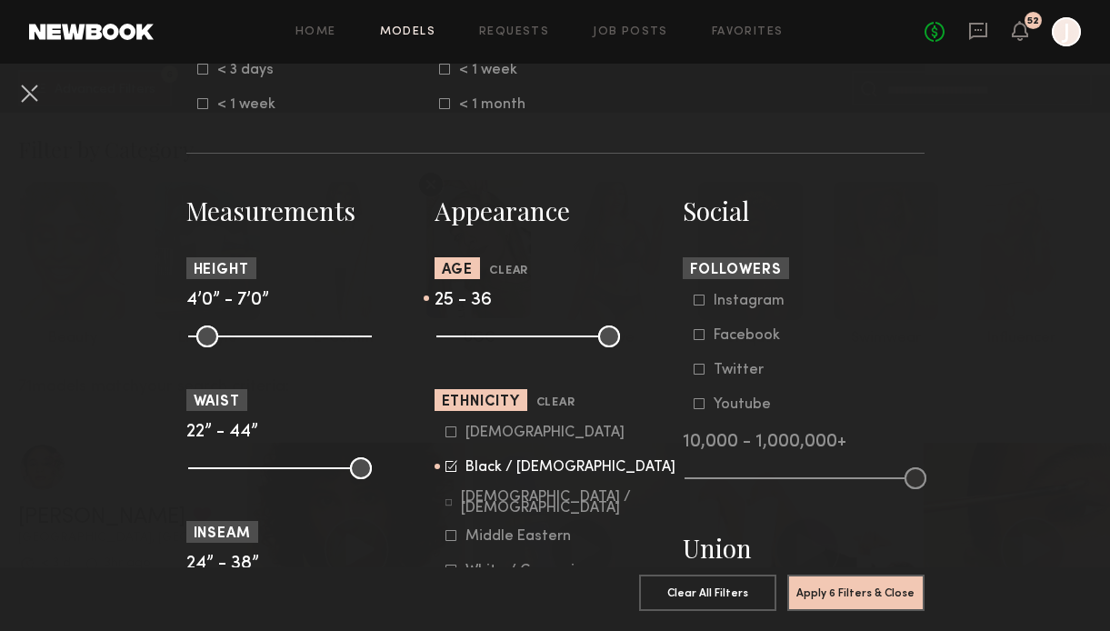
drag, startPoint x: 495, startPoint y: 342, endPoint x: 481, endPoint y: 342, distance: 13.6
type input "**"
click at [481, 342] on input "range" at bounding box center [528, 336] width 184 height 22
drag, startPoint x: 535, startPoint y: 338, endPoint x: 507, endPoint y: 339, distance: 27.3
type input "**"
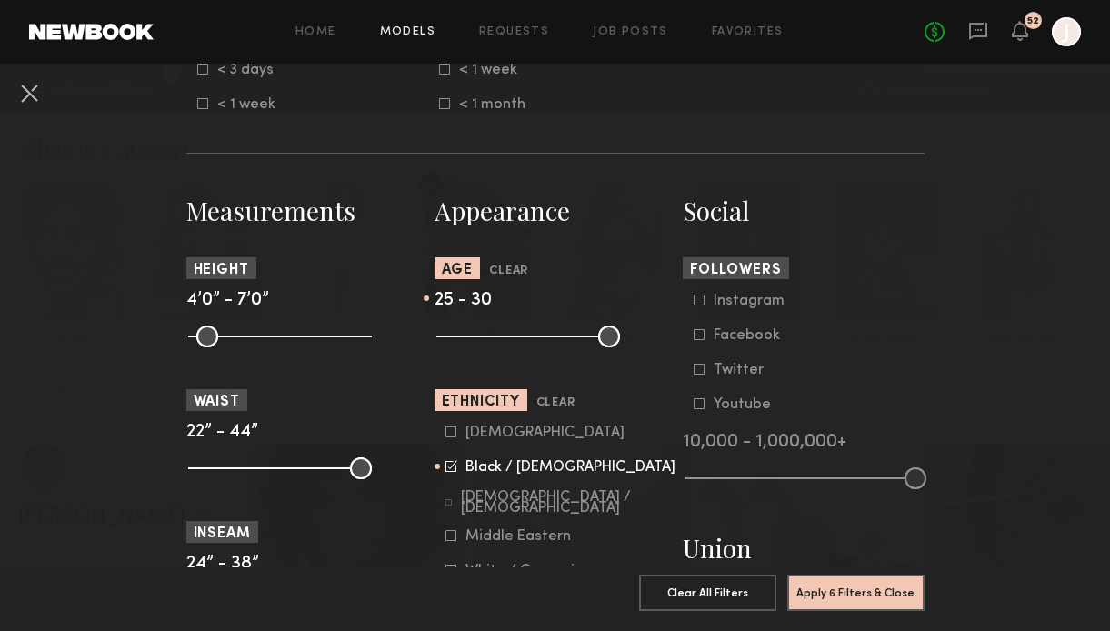
click at [507, 339] on input "range" at bounding box center [528, 336] width 184 height 22
click at [855, 595] on button "Apply 6 Filters & Close" at bounding box center [855, 592] width 137 height 36
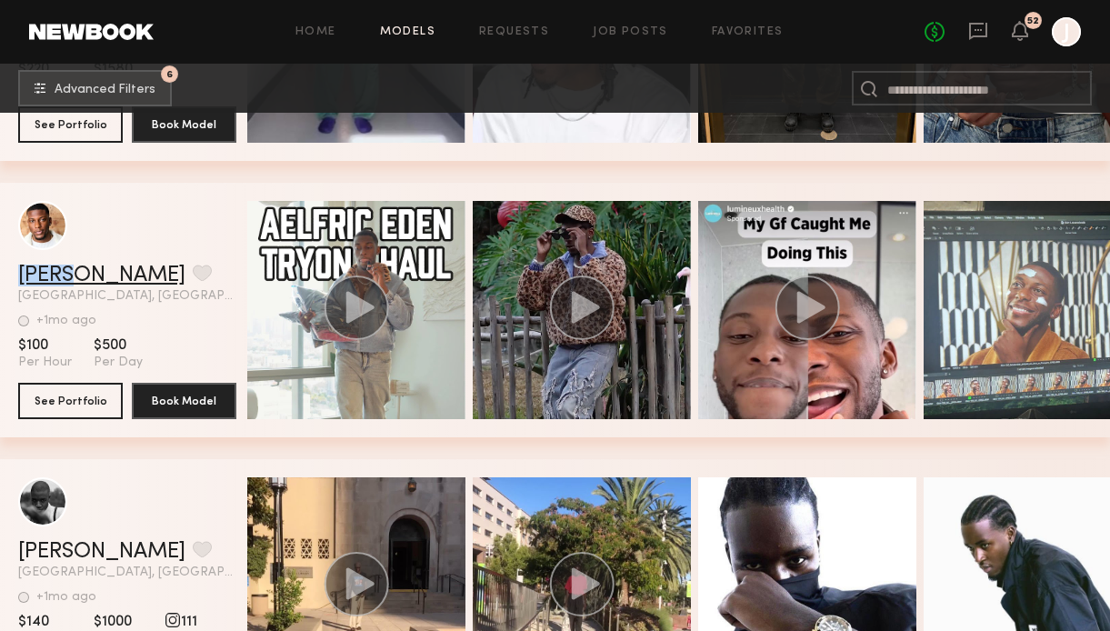
drag, startPoint x: 12, startPoint y: 275, endPoint x: 68, endPoint y: 275, distance: 56.4
click at [69, 275] on div "Kevin L. Favorite Los Angeles, CA +1mo ago Last Online View Portfolio +1mo ago …" at bounding box center [555, 310] width 1110 height 255
copy link "Kevin"
click at [975, 38] on icon at bounding box center [978, 31] width 20 height 20
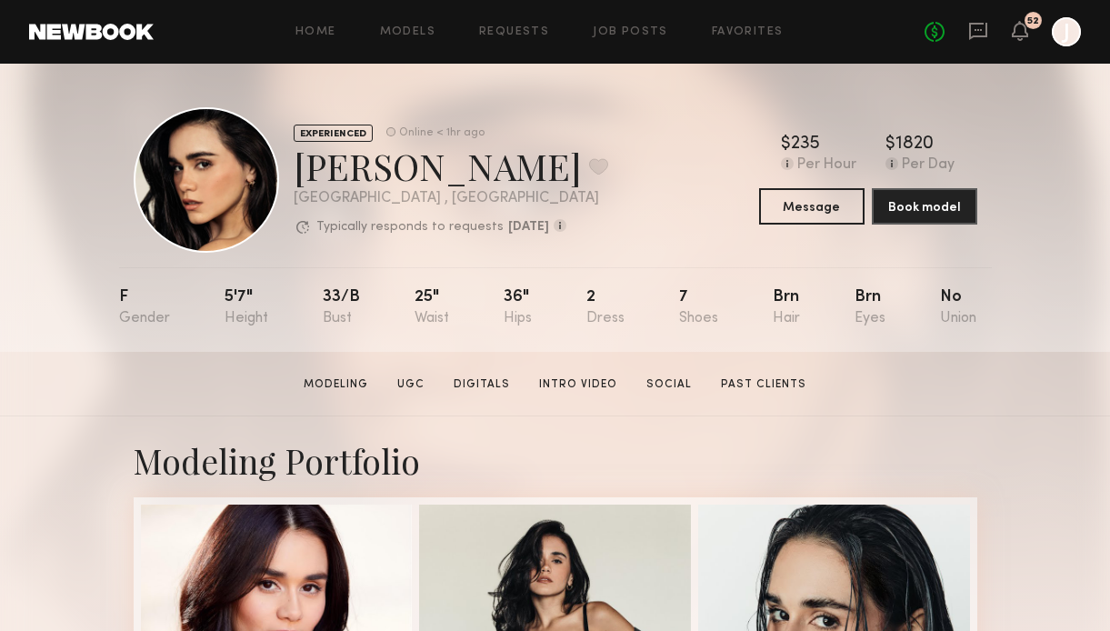
click at [417, 38] on div "Home Models Requests Job Posts Favorites Sign Out No fees up to $5,000 52 J" at bounding box center [617, 31] width 927 height 29
click at [412, 32] on link "Models" at bounding box center [407, 32] width 55 height 12
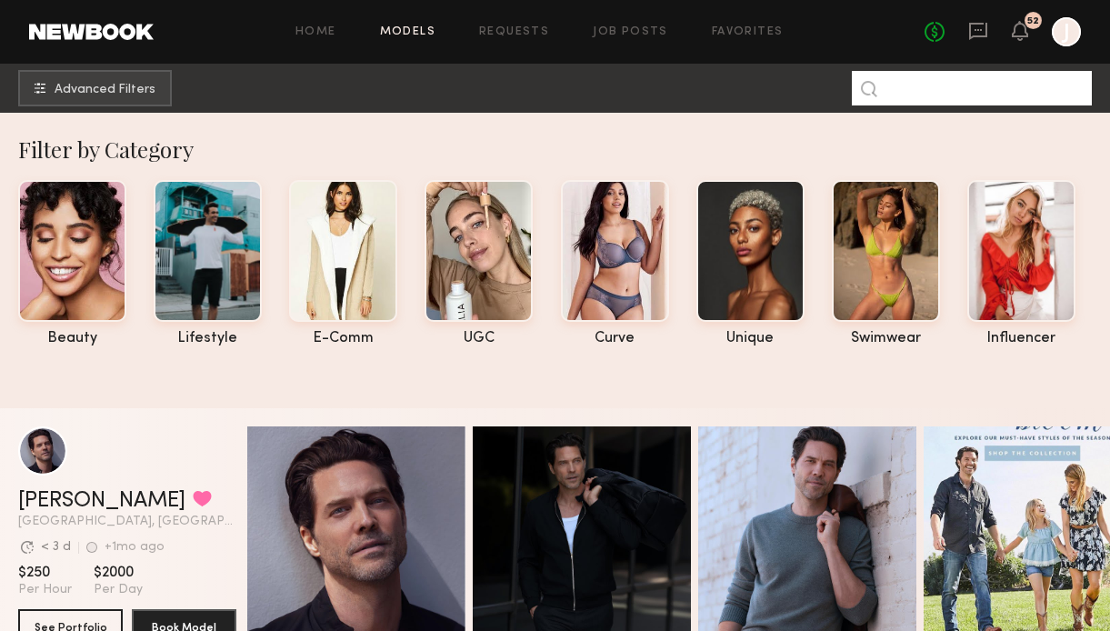
click at [914, 87] on input at bounding box center [972, 88] width 240 height 35
paste input "******"
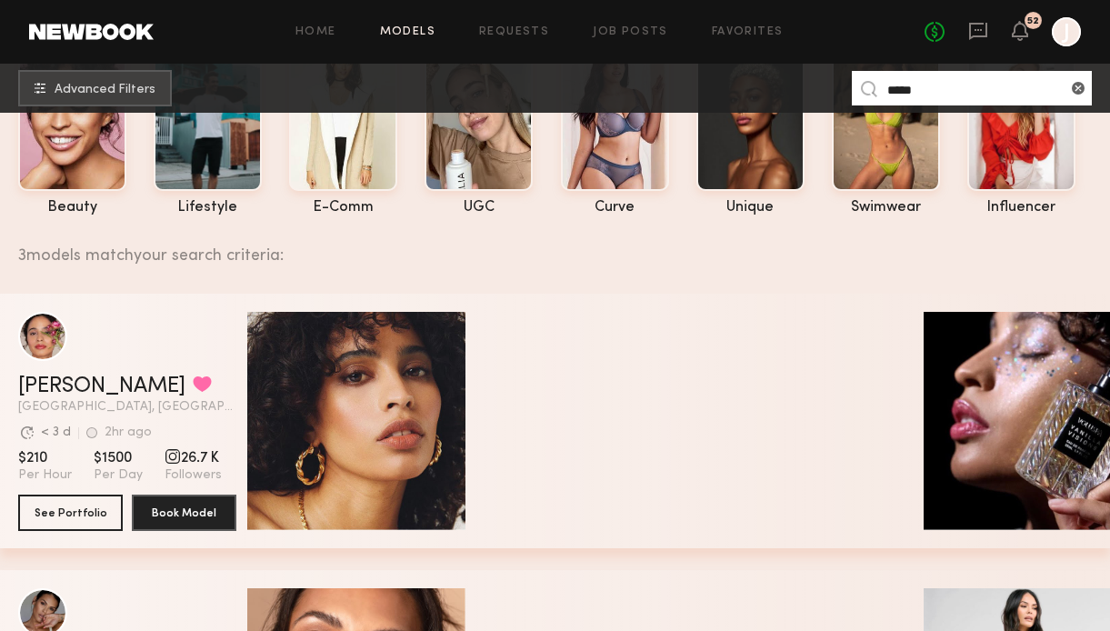
scroll to position [133, 0]
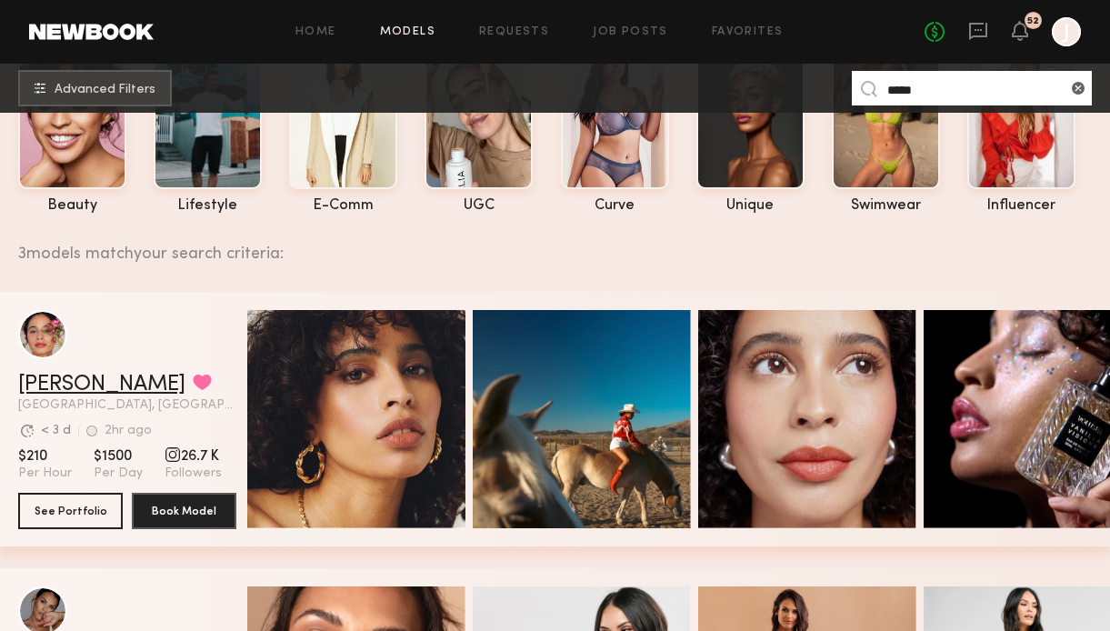
type input "****"
click at [48, 383] on link "[PERSON_NAME]" at bounding box center [101, 385] width 167 height 22
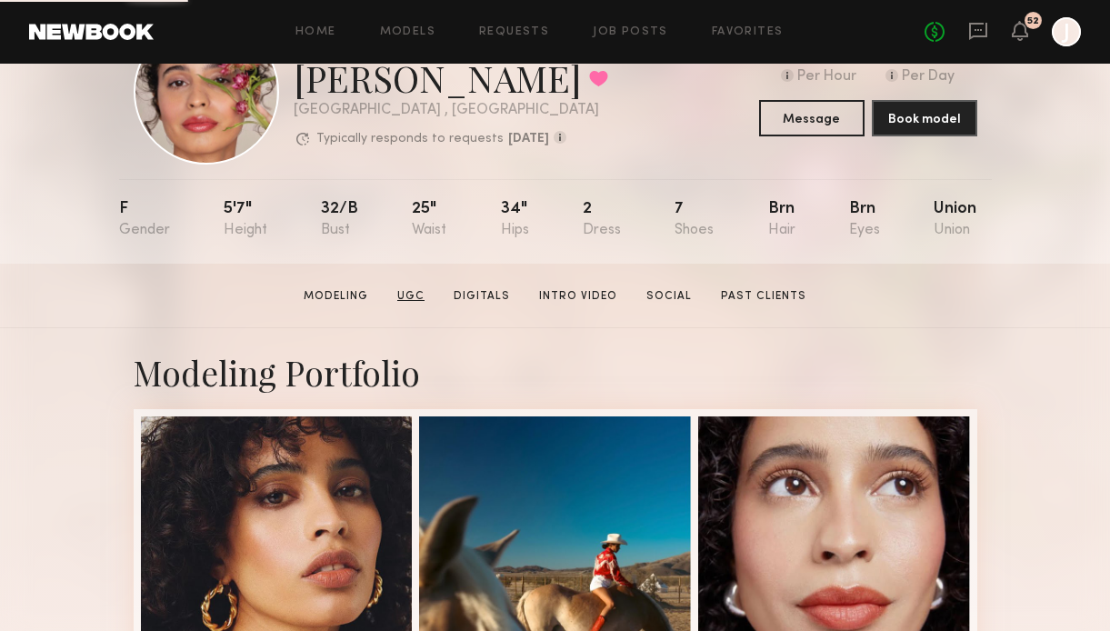
click at [419, 288] on link "UGC" at bounding box center [411, 296] width 42 height 16
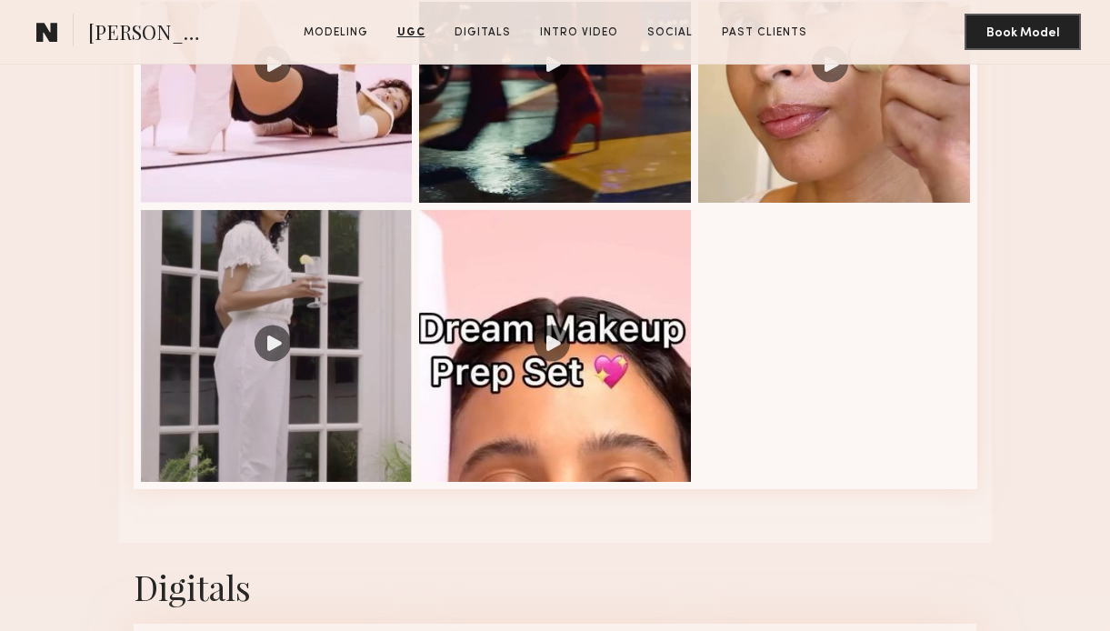
scroll to position [2520, 0]
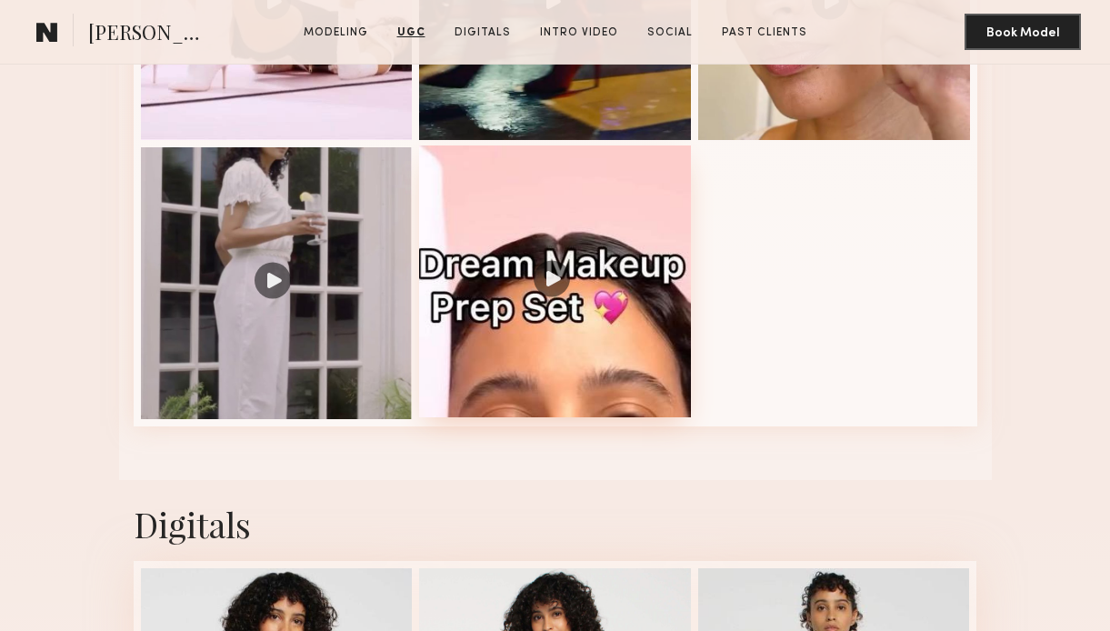
click at [555, 227] on div at bounding box center [555, 281] width 272 height 272
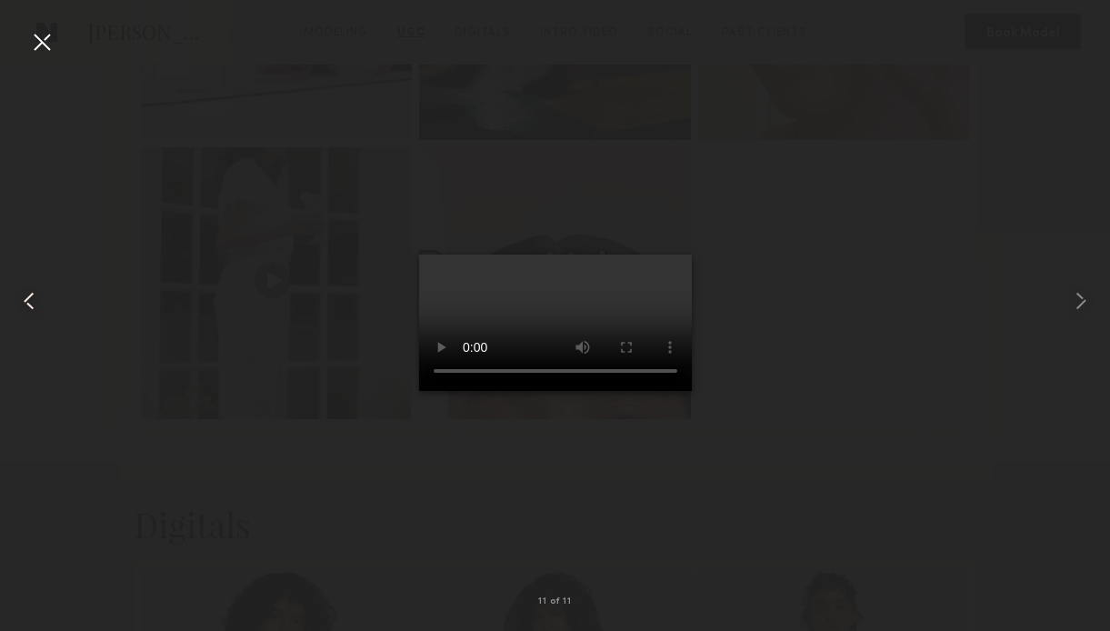
click at [33, 295] on common-icon at bounding box center [29, 300] width 29 height 29
click at [32, 295] on common-icon at bounding box center [29, 300] width 29 height 29
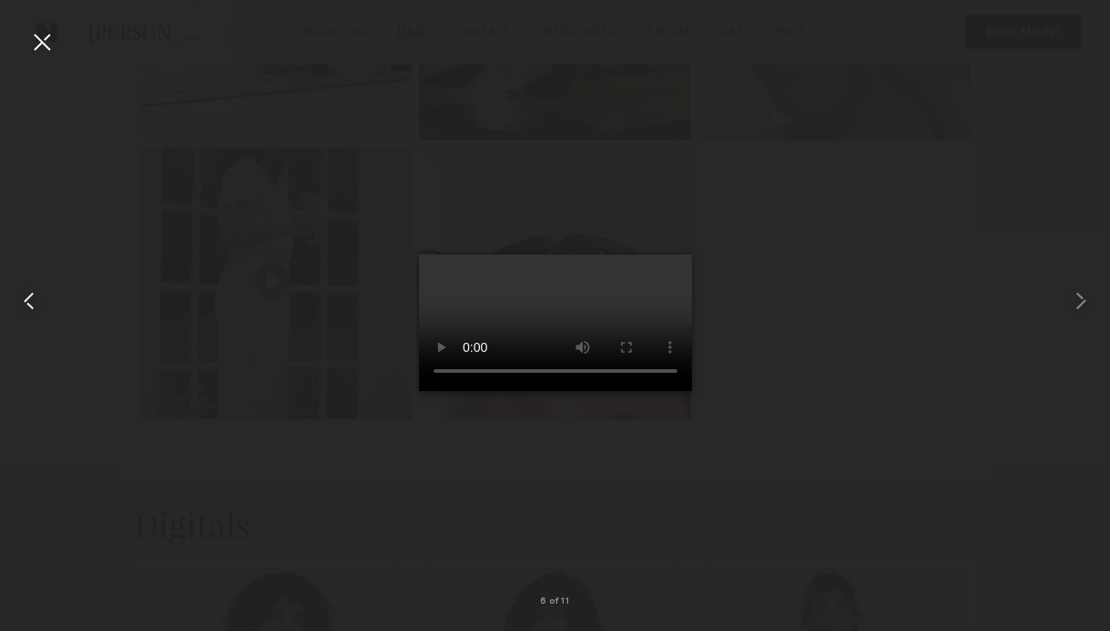
click at [32, 295] on common-icon at bounding box center [29, 300] width 29 height 29
click at [36, 46] on div at bounding box center [41, 41] width 29 height 29
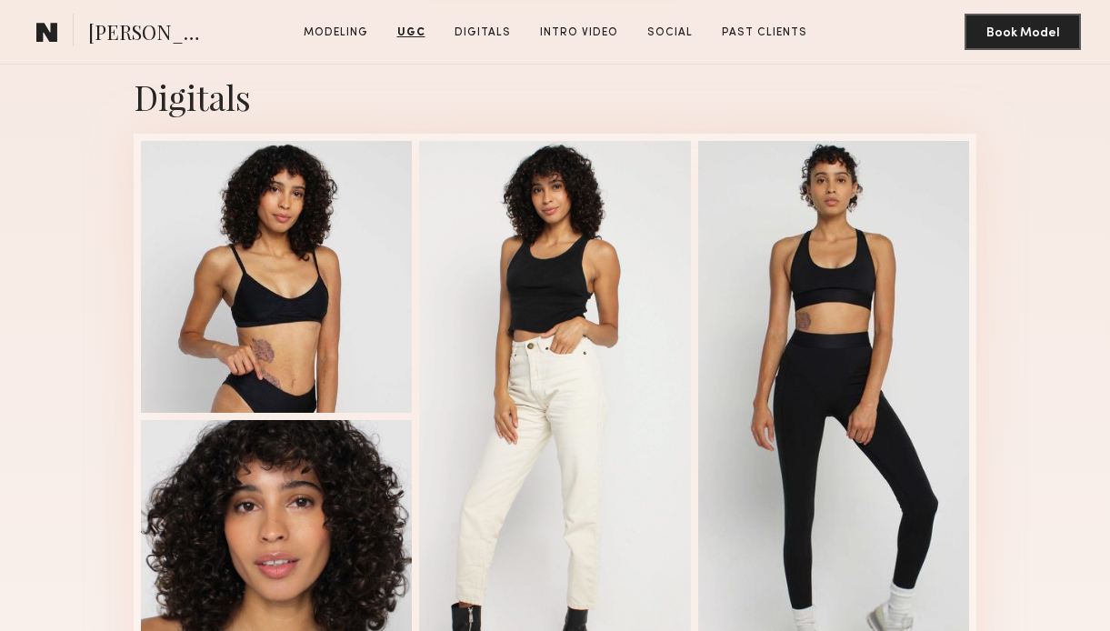
scroll to position [2944, 0]
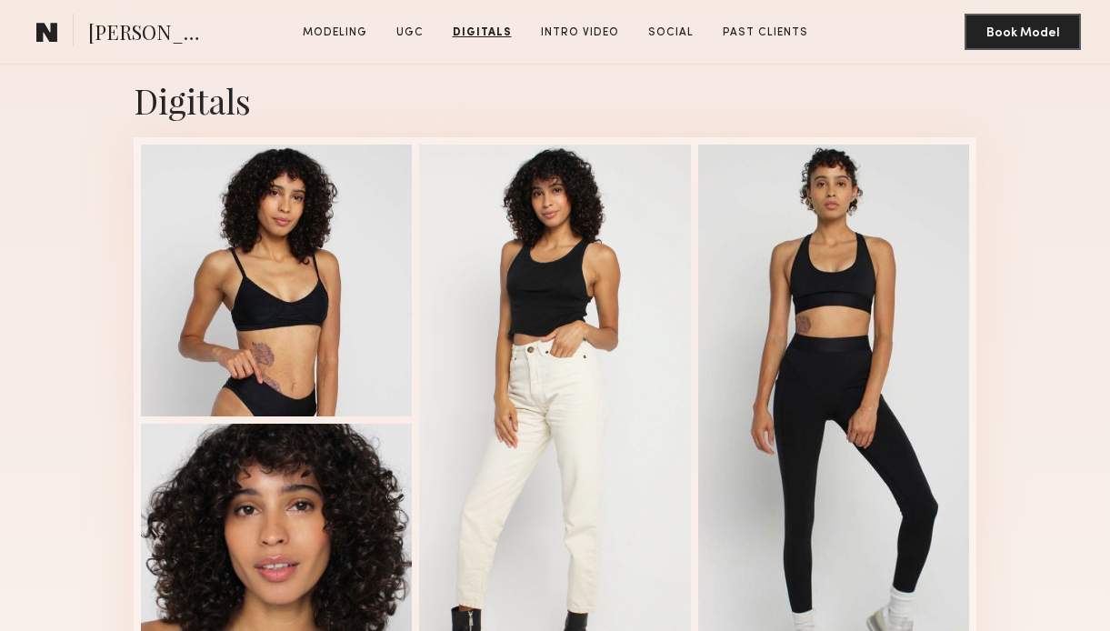
click at [515, 34] on link "Digitals" at bounding box center [482, 33] width 74 height 16
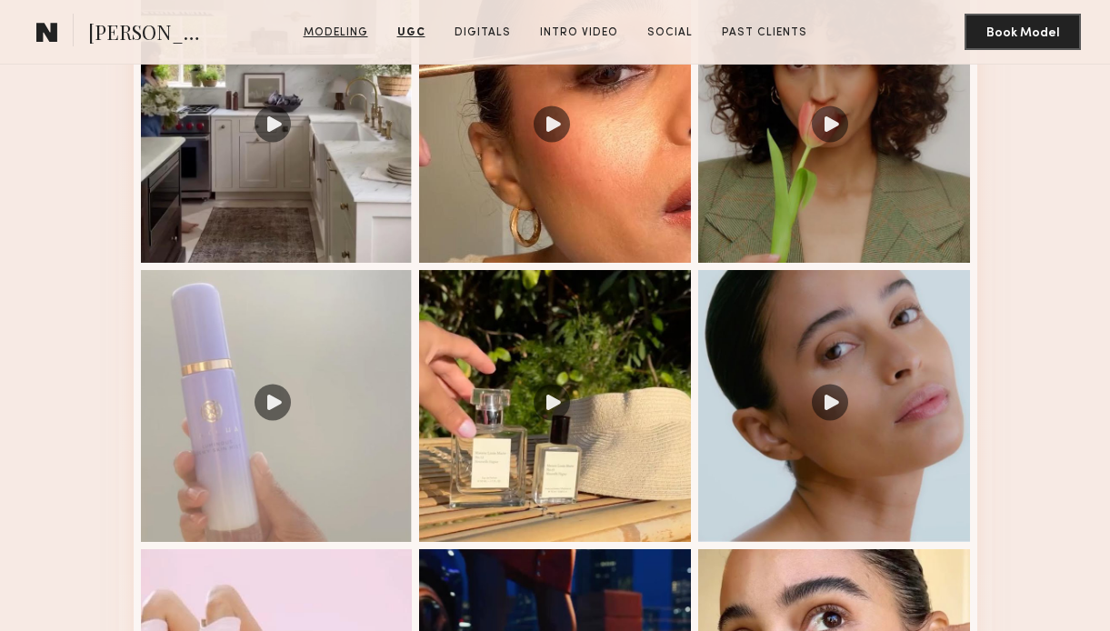
click at [344, 29] on link "Modeling" at bounding box center [335, 33] width 79 height 16
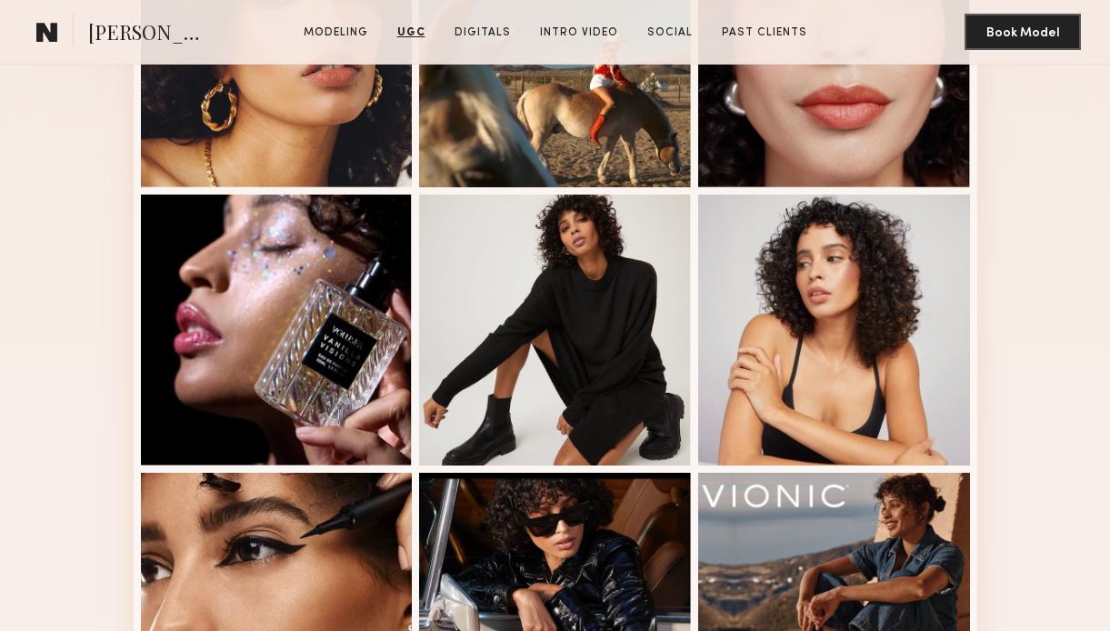
scroll to position [306, 0]
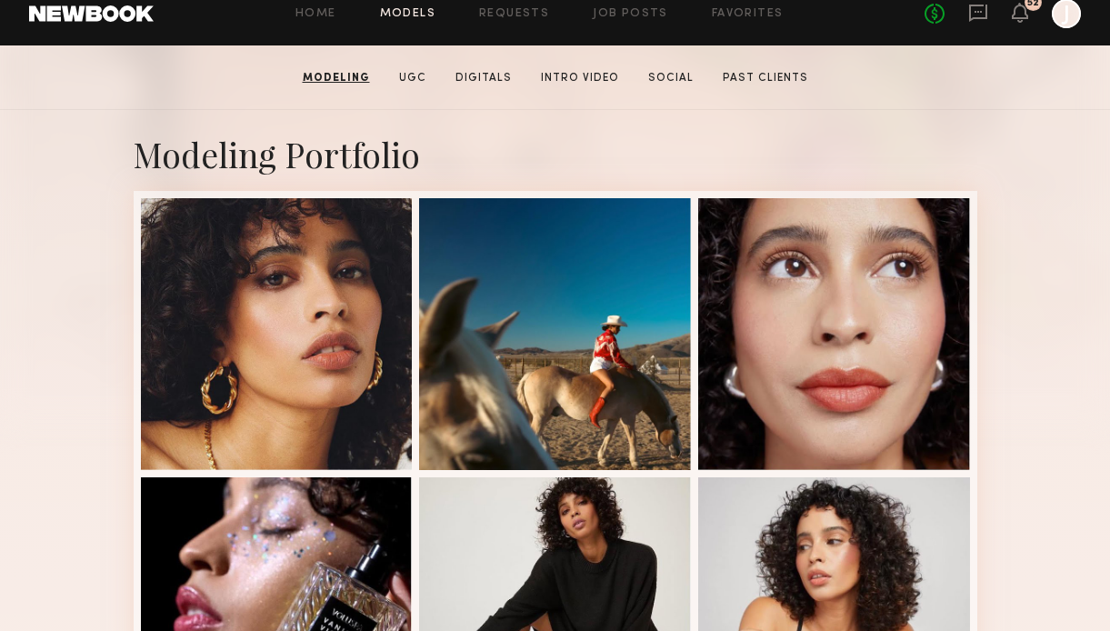
click at [403, 15] on link "Models" at bounding box center [407, 14] width 55 height 12
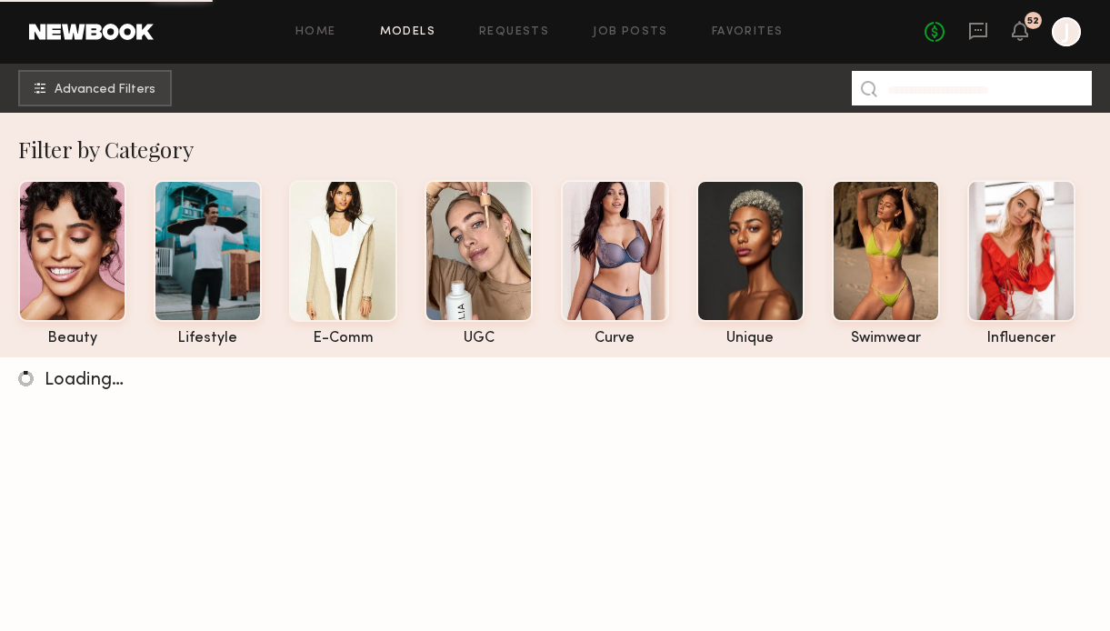
click at [925, 84] on input at bounding box center [972, 88] width 240 height 35
paste input "******"
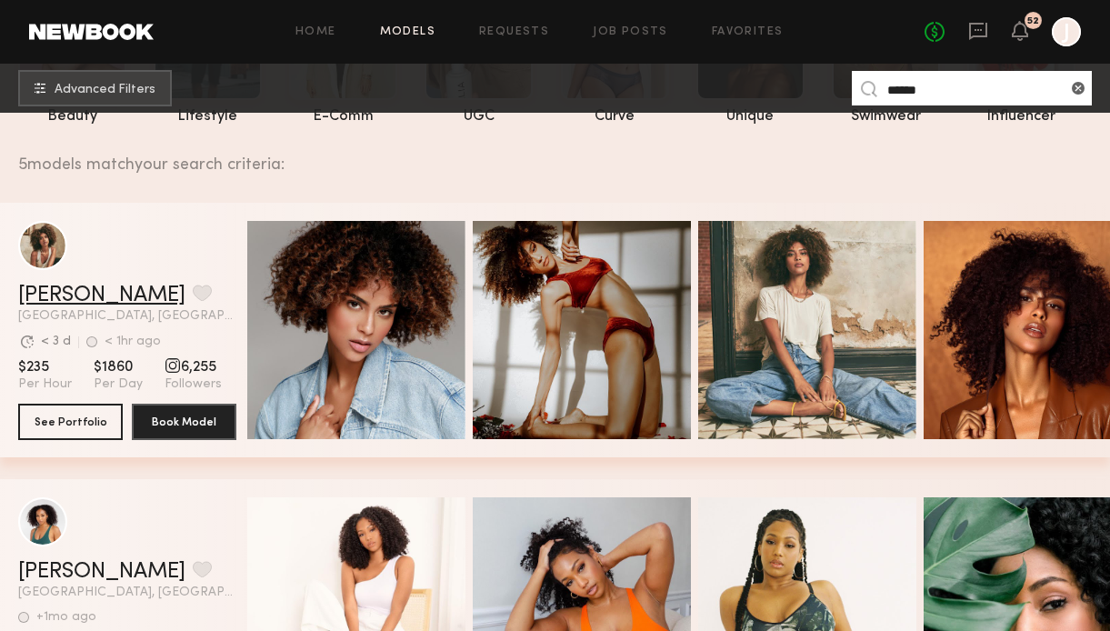
scroll to position [516, 0]
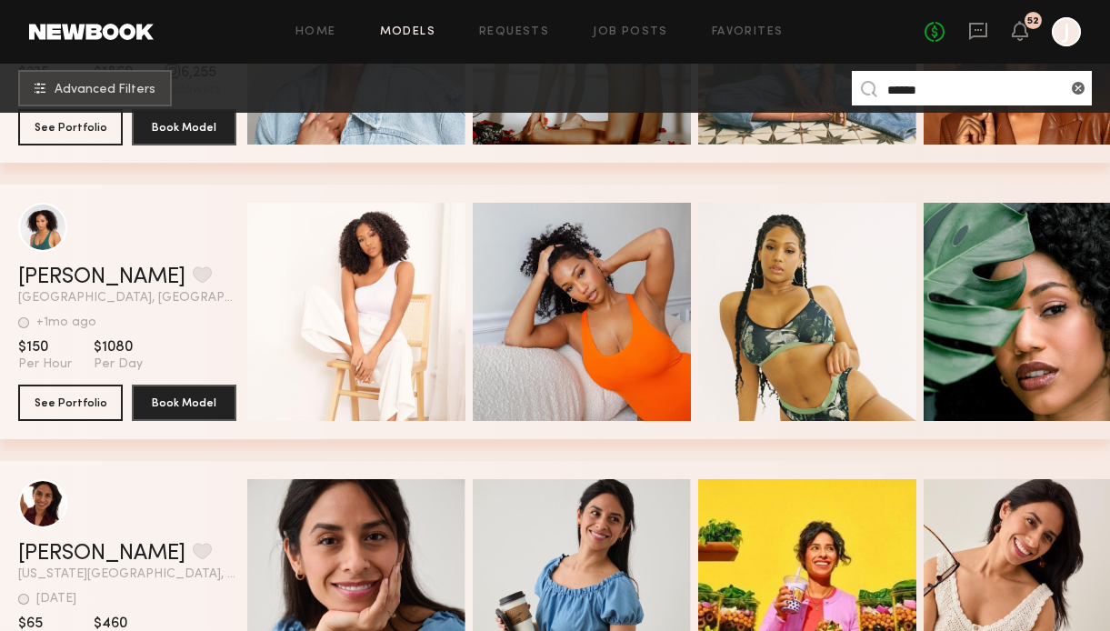
drag, startPoint x: 942, startPoint y: 84, endPoint x: 812, endPoint y: 84, distance: 130.0
click at [812, 84] on nb-browse-subheader "Advanced Filters ******" at bounding box center [555, 88] width 1110 height 49
paste input "**"
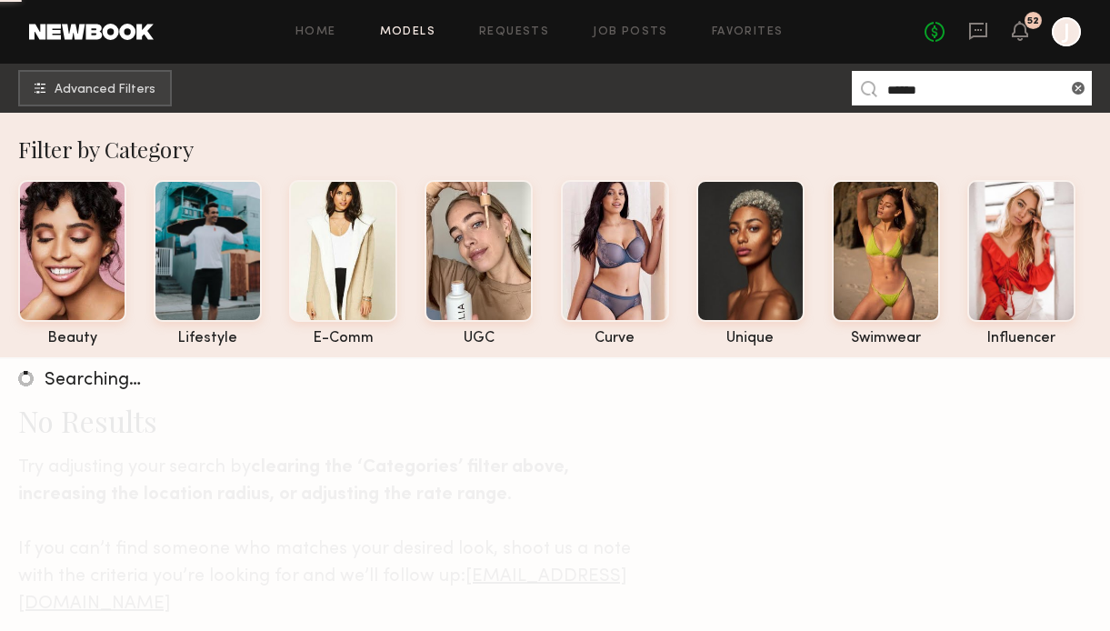
type input "******"
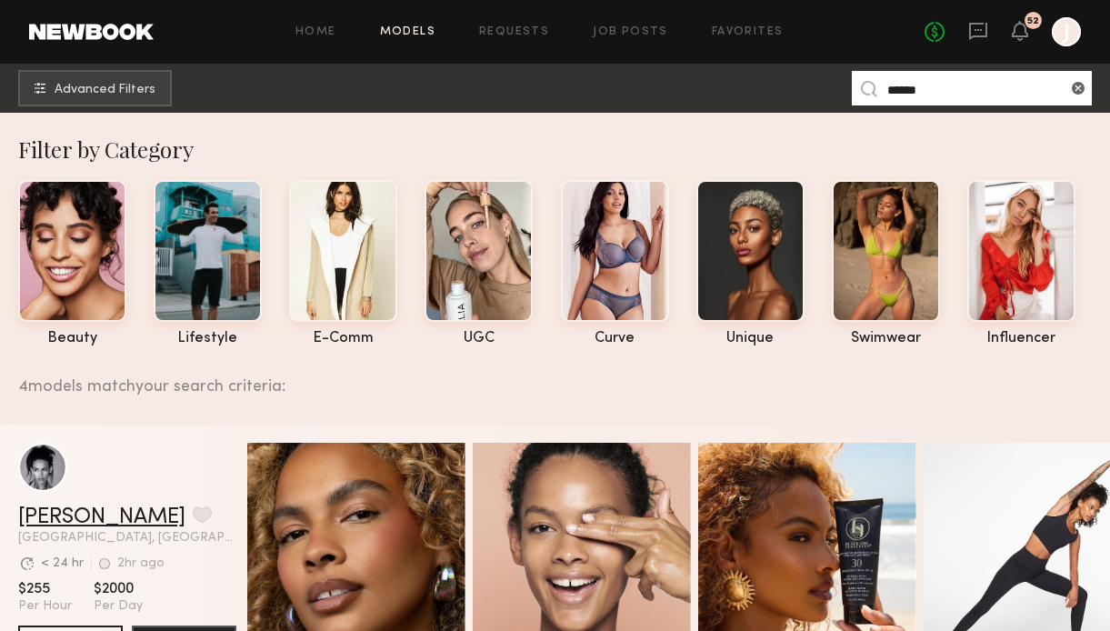
click at [70, 519] on link "Jordyn F." at bounding box center [101, 517] width 167 height 22
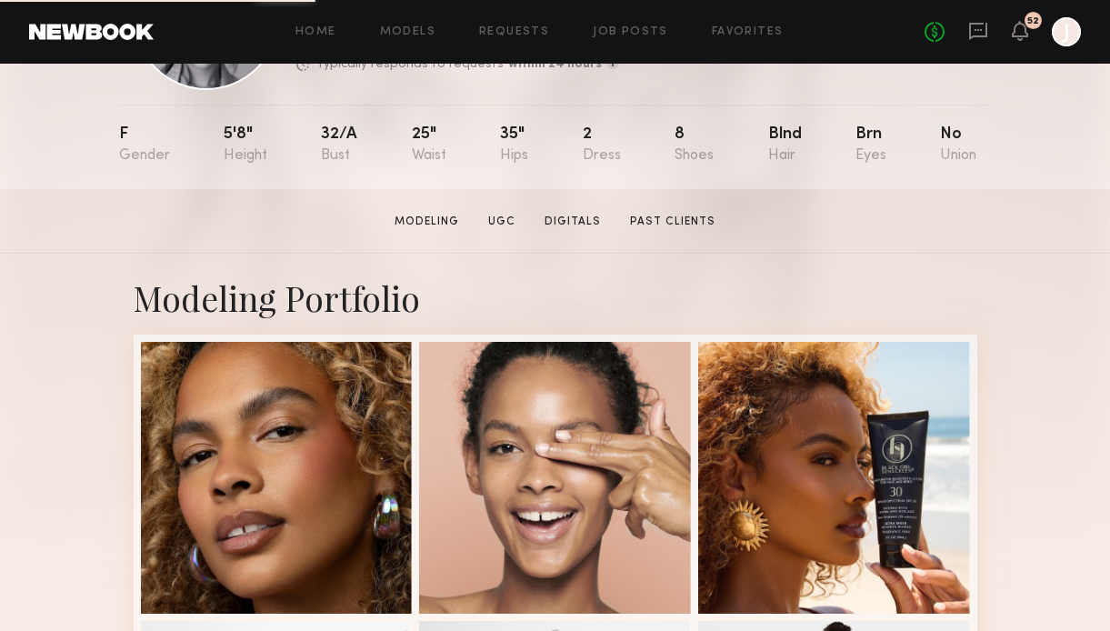
scroll to position [161, 0]
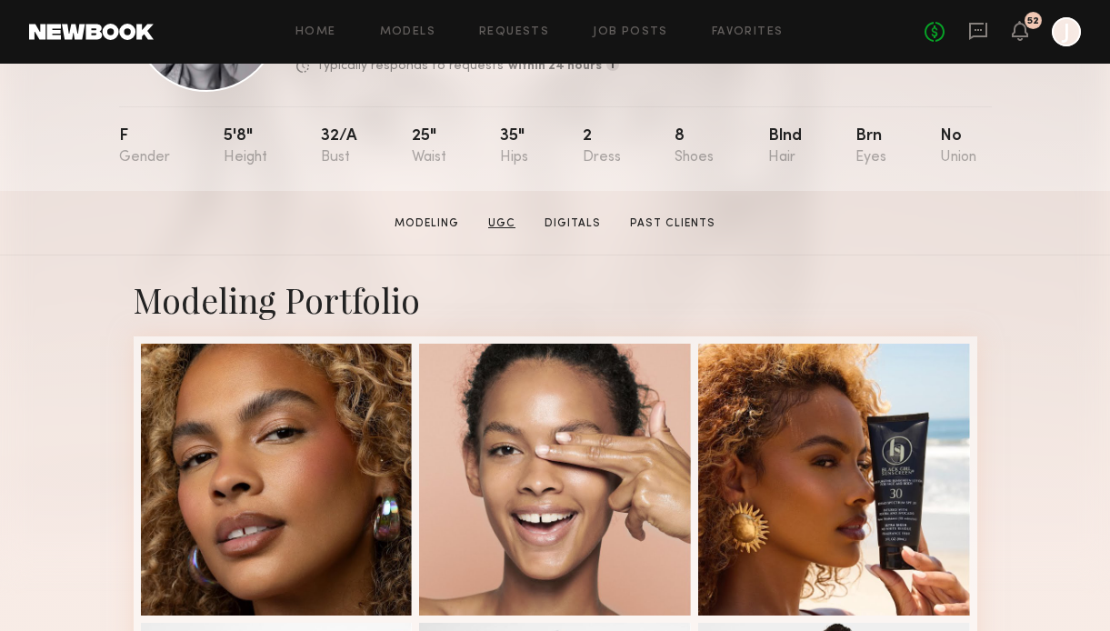
click at [509, 224] on link "UGC" at bounding box center [502, 223] width 42 height 16
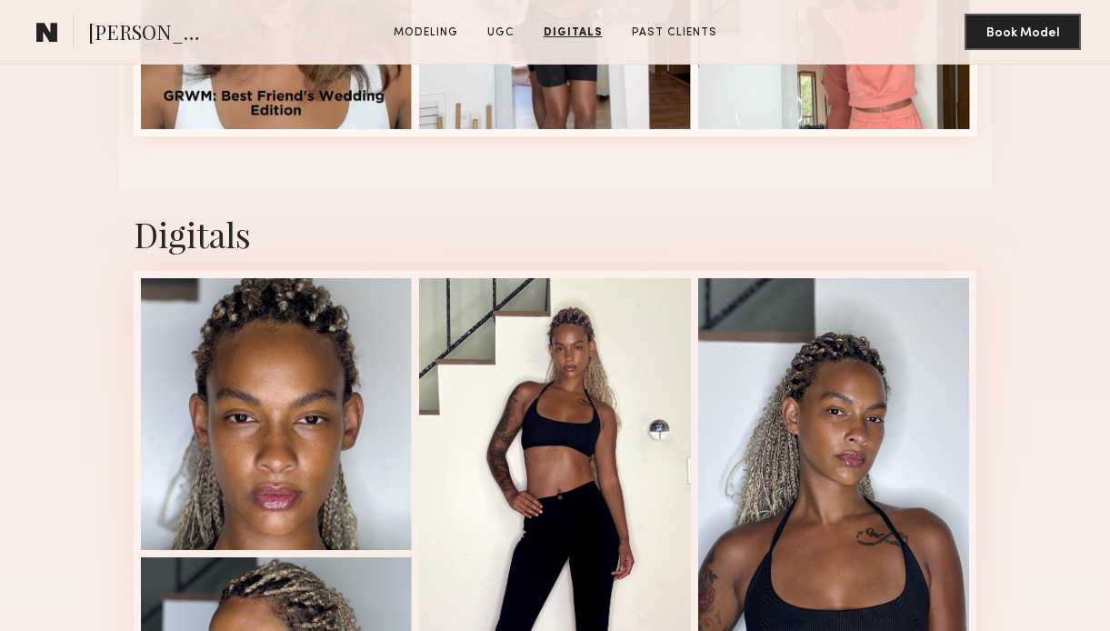
scroll to position [2179, 0]
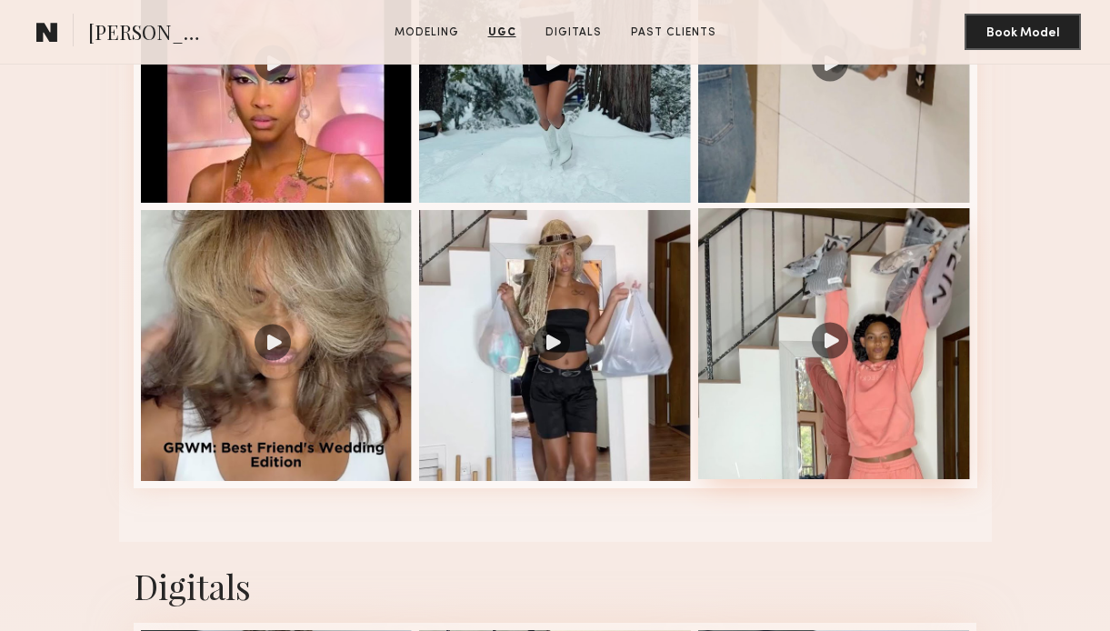
click at [782, 294] on div at bounding box center [834, 344] width 272 height 272
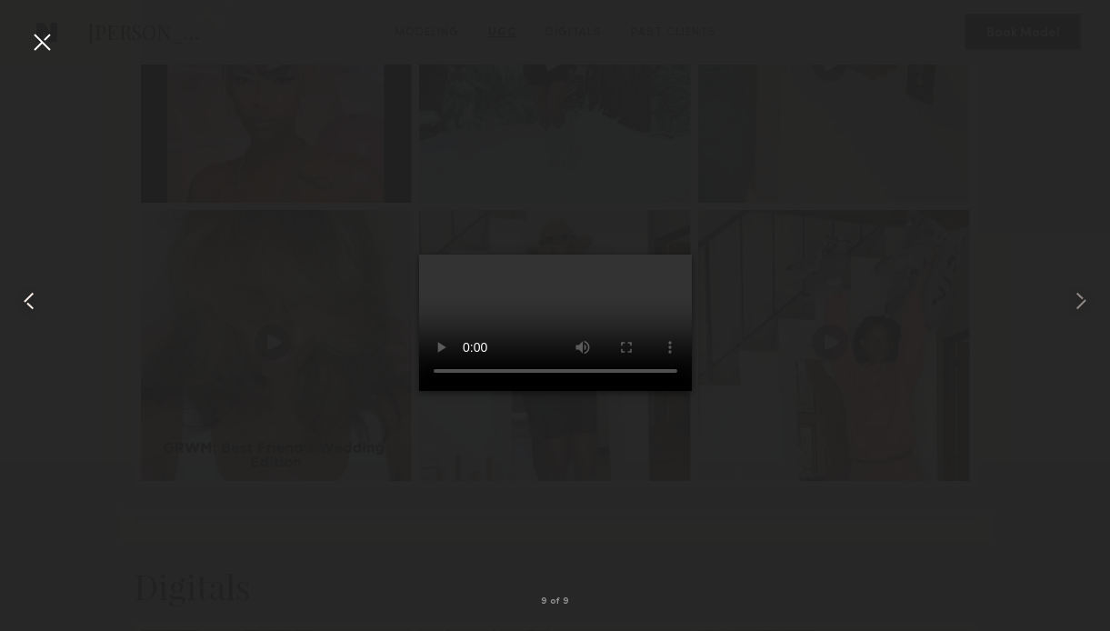
click at [26, 304] on common-icon at bounding box center [29, 300] width 29 height 29
click at [23, 296] on common-icon at bounding box center [29, 300] width 29 height 29
click at [28, 295] on common-icon at bounding box center [29, 300] width 29 height 29
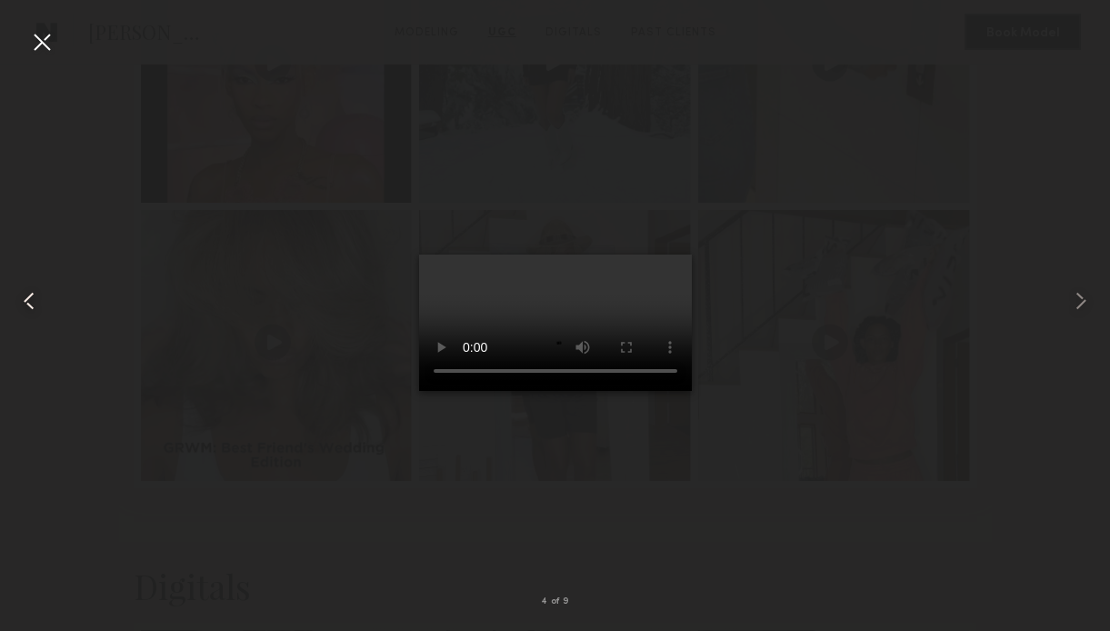
click at [28, 295] on common-icon at bounding box center [29, 300] width 29 height 29
click at [31, 304] on common-icon at bounding box center [29, 300] width 29 height 29
click at [31, 298] on common-icon at bounding box center [29, 300] width 29 height 29
click at [31, 303] on common-icon at bounding box center [29, 300] width 29 height 29
click at [45, 48] on div at bounding box center [41, 41] width 29 height 29
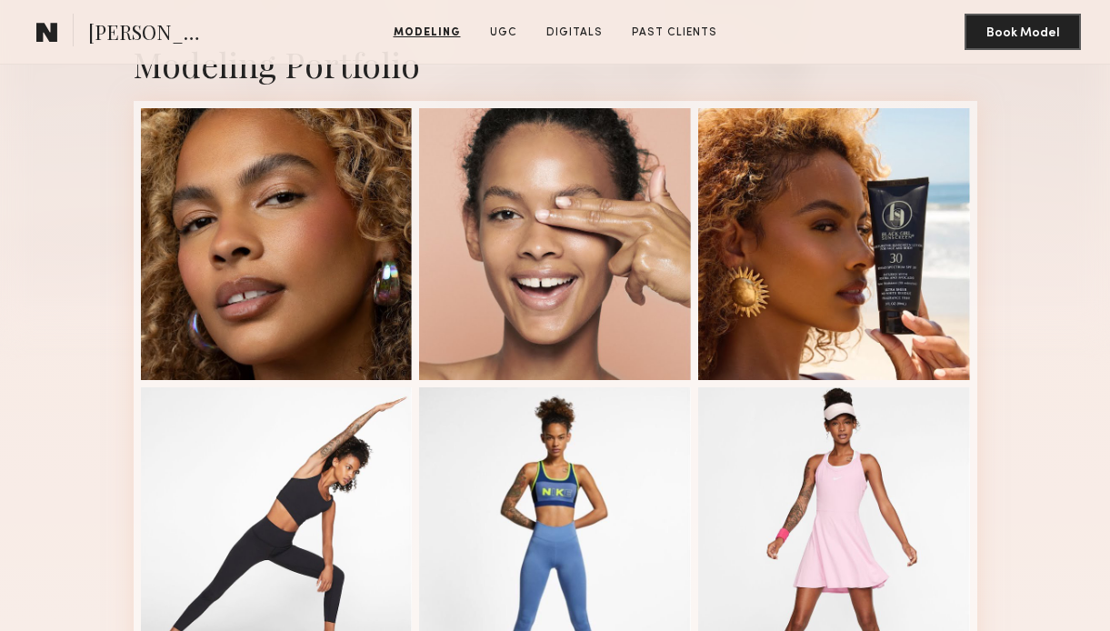
scroll to position [0, 0]
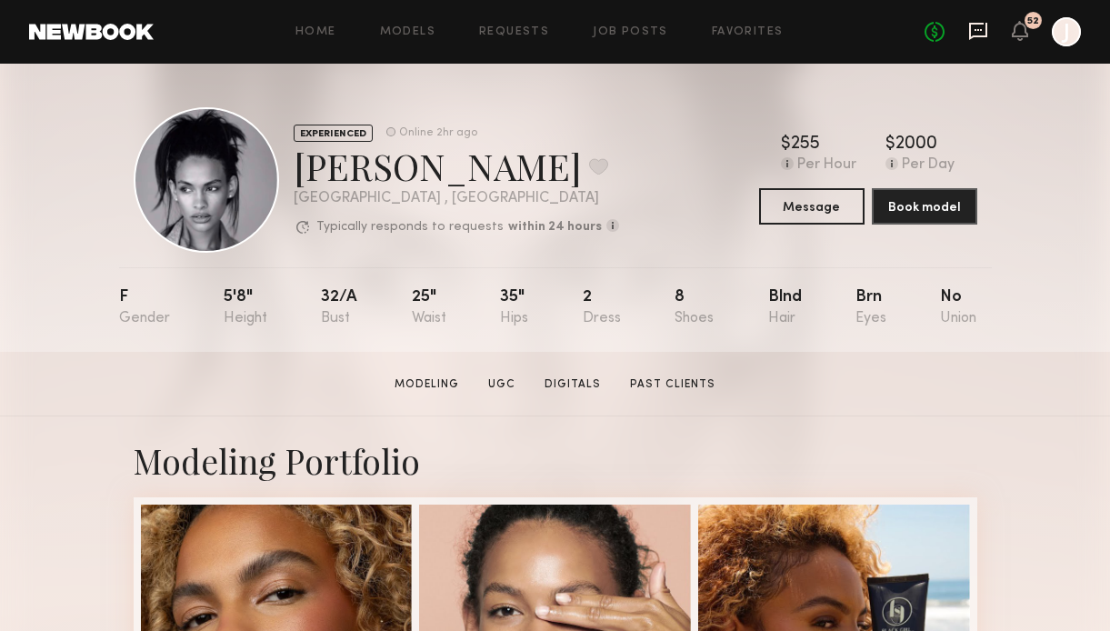
click at [970, 37] on icon at bounding box center [978, 31] width 18 height 17
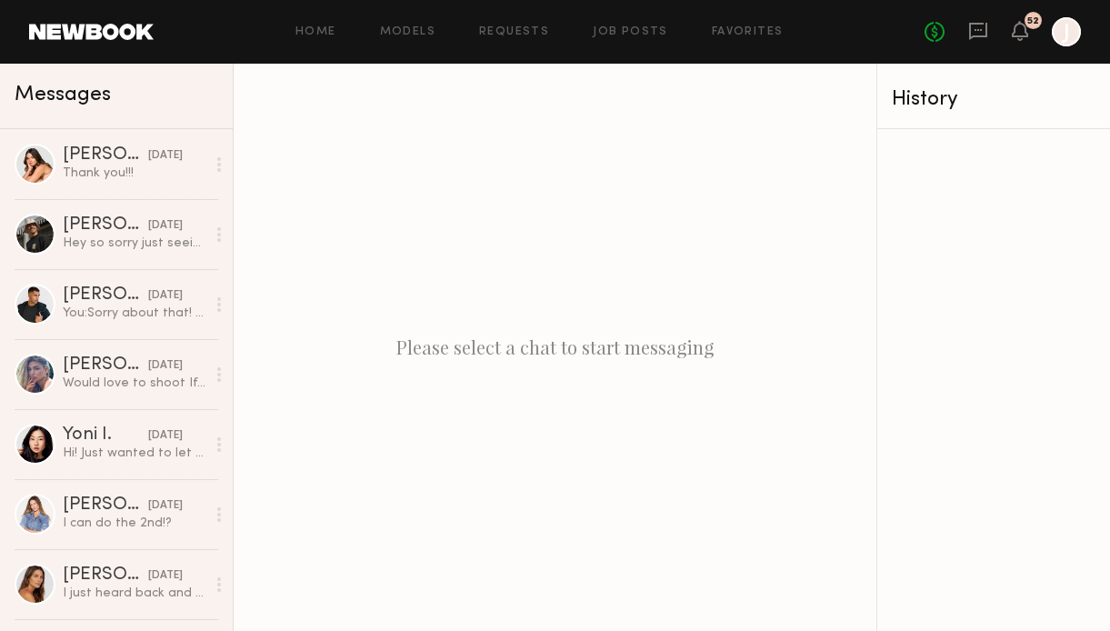
click at [404, 23] on div "Home Models Requests Job Posts Favorites Sign Out No fees up to $5,000 52 J" at bounding box center [617, 31] width 927 height 29
click at [405, 35] on link "Models" at bounding box center [407, 32] width 55 height 12
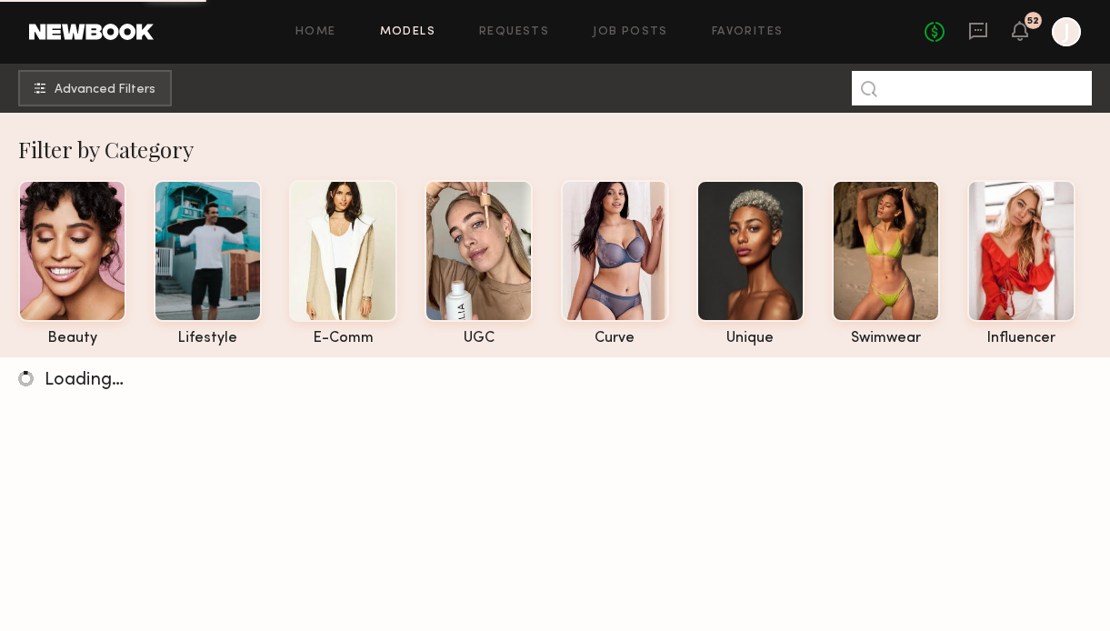
click at [908, 95] on input at bounding box center [972, 88] width 240 height 35
paste input "********"
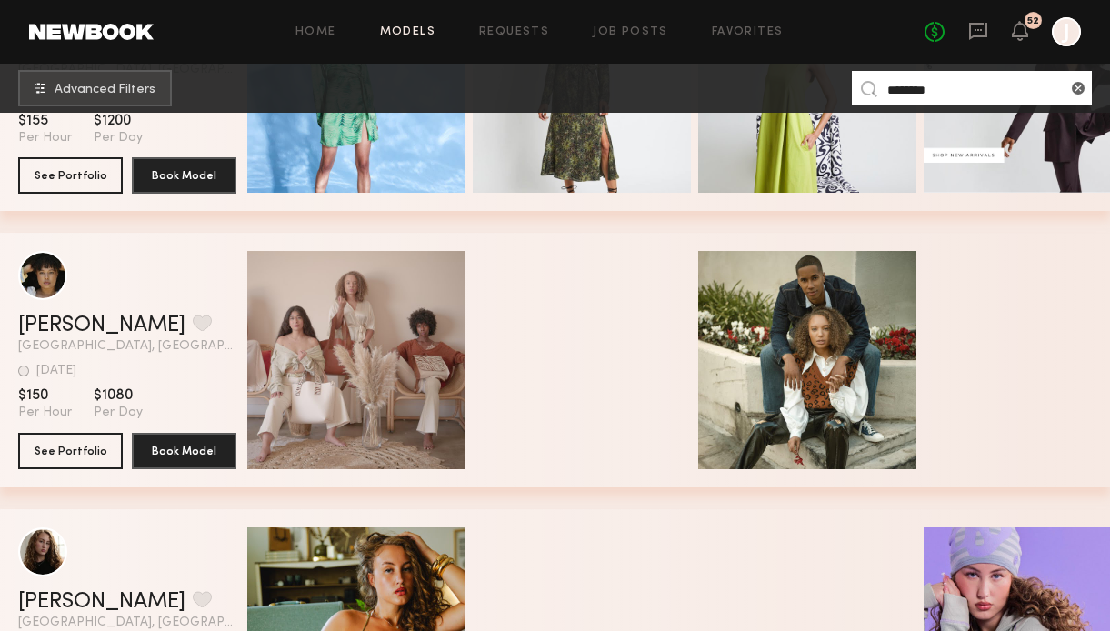
scroll to position [477, 0]
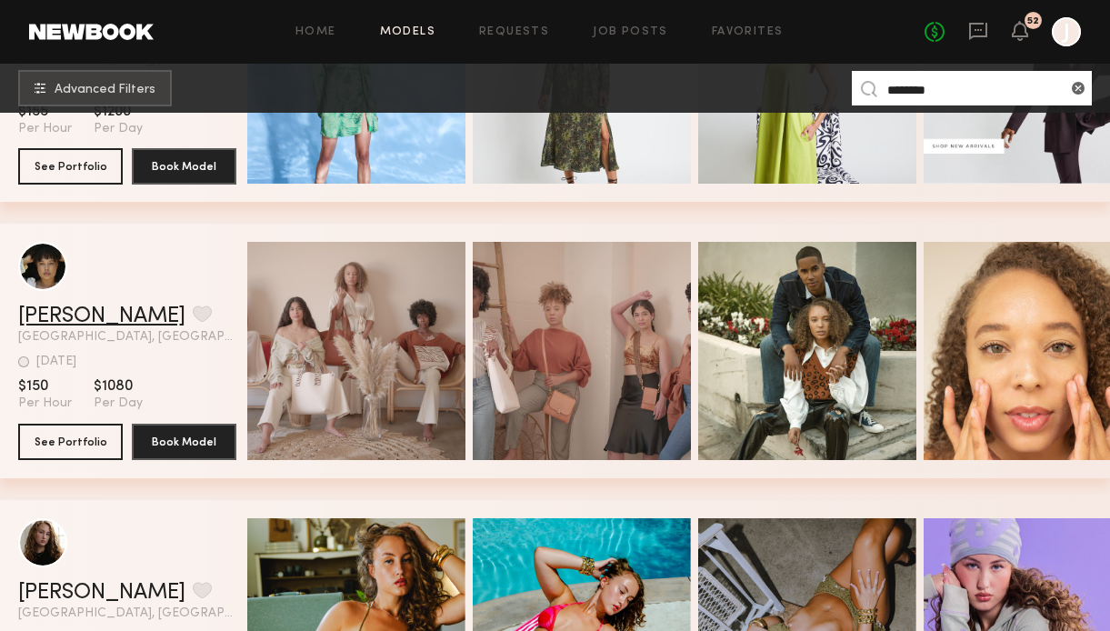
type input "********"
click at [74, 313] on link "[PERSON_NAME]" at bounding box center [101, 316] width 167 height 22
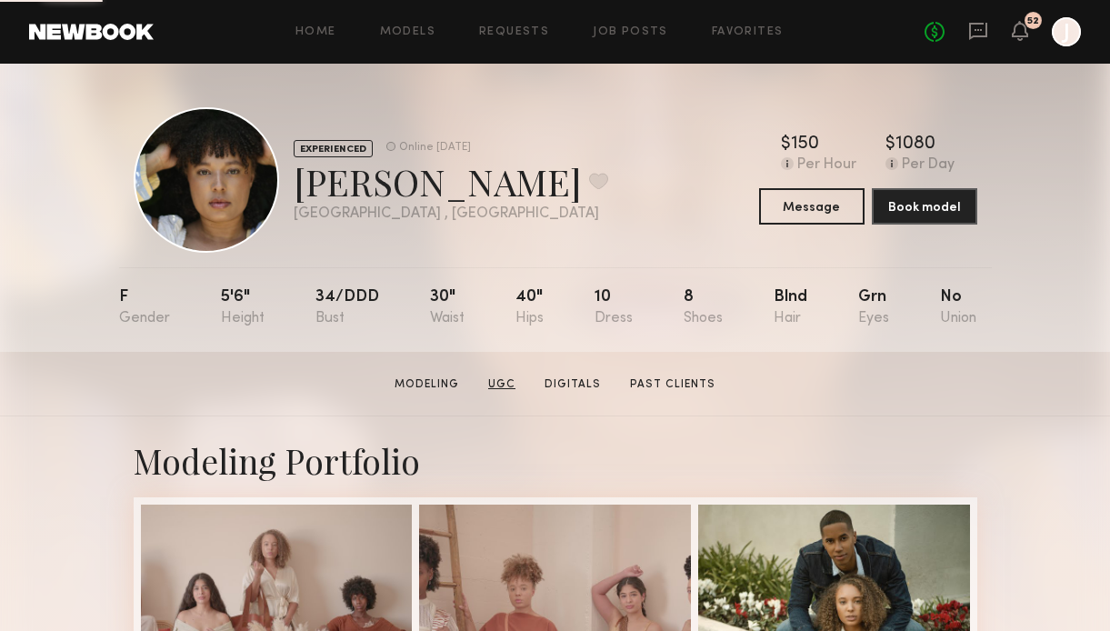
click at [497, 384] on link "UGC" at bounding box center [502, 384] width 42 height 16
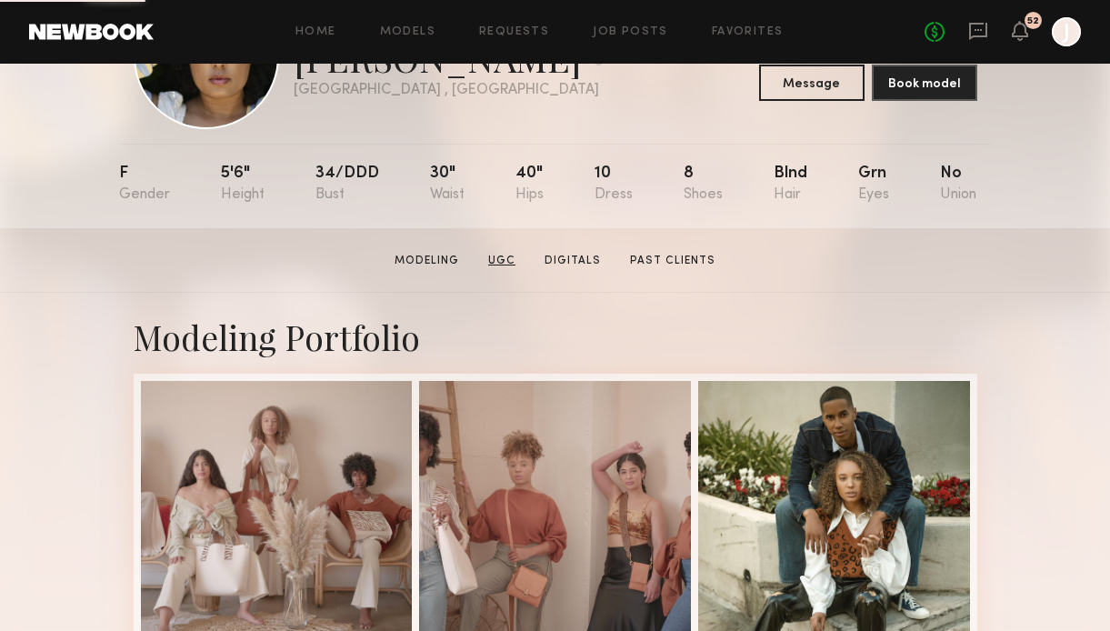
scroll to position [550, 0]
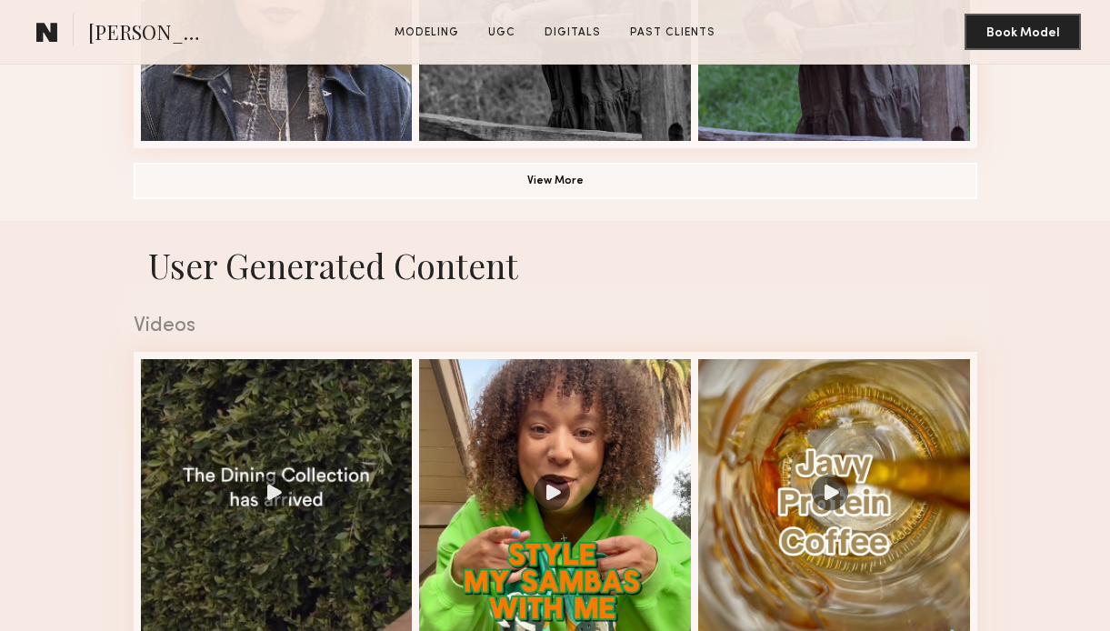
click at [503, 23] on section "Modeling UGC Digitals Past Clients" at bounding box center [554, 32] width 335 height 18
click at [503, 30] on link "UGC" at bounding box center [504, 33] width 42 height 16
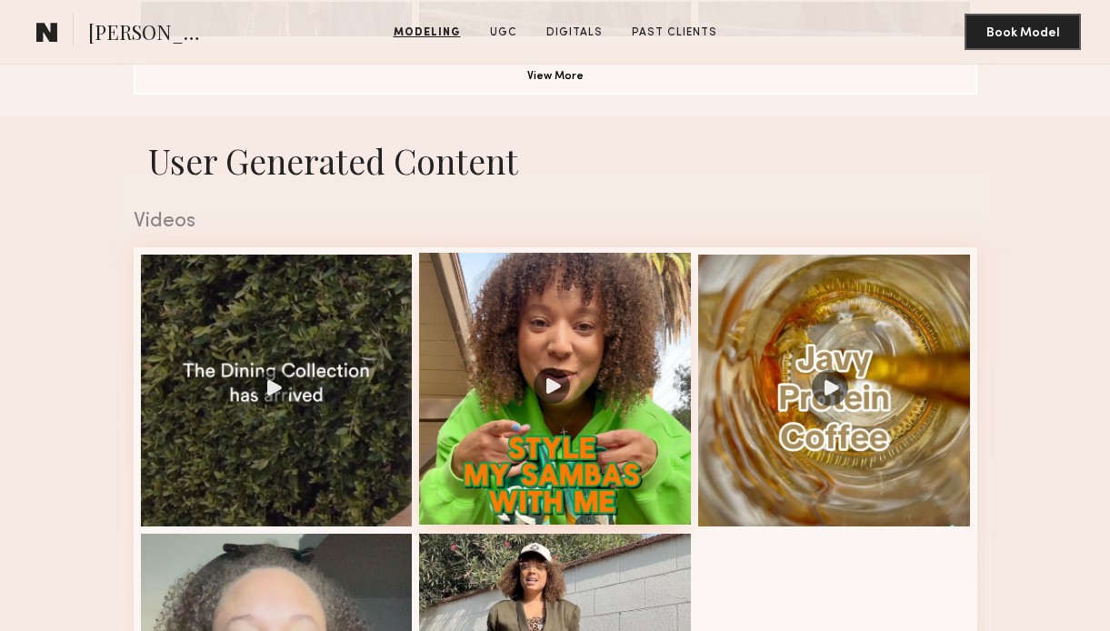
scroll to position [1583, 0]
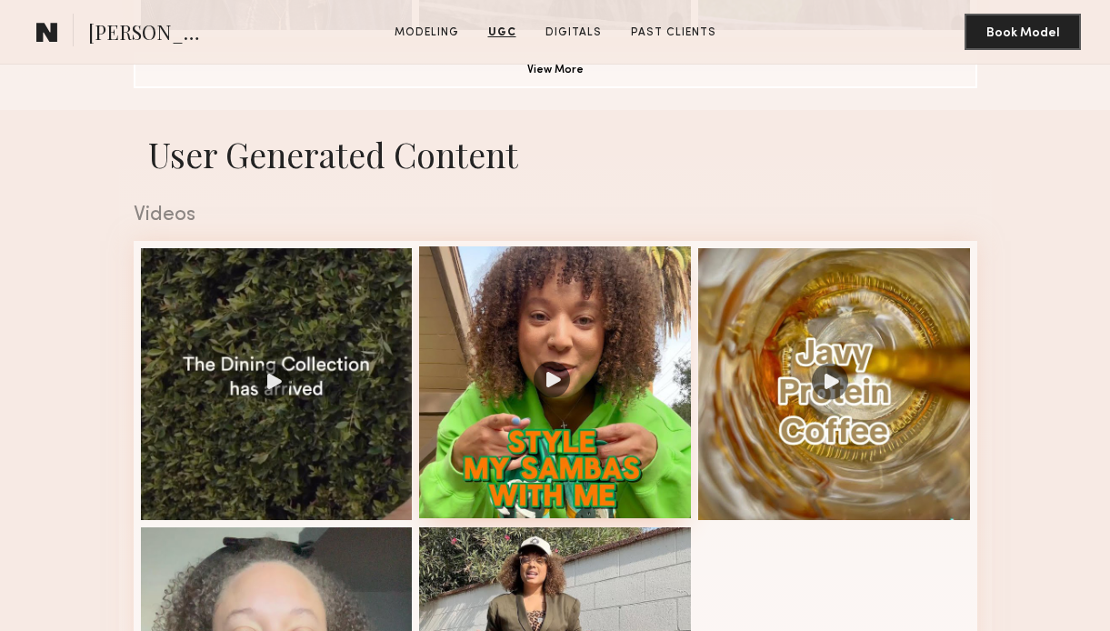
click at [512, 419] on div at bounding box center [555, 382] width 272 height 272
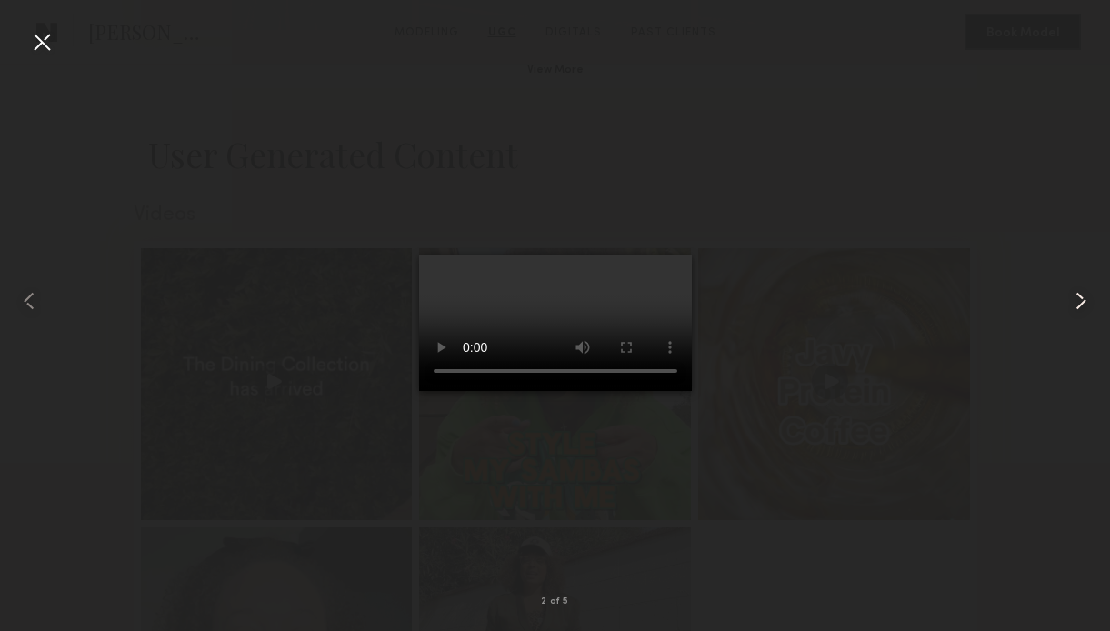
click at [1081, 298] on common-icon at bounding box center [1080, 300] width 29 height 29
click at [22, 302] on common-icon at bounding box center [29, 300] width 29 height 29
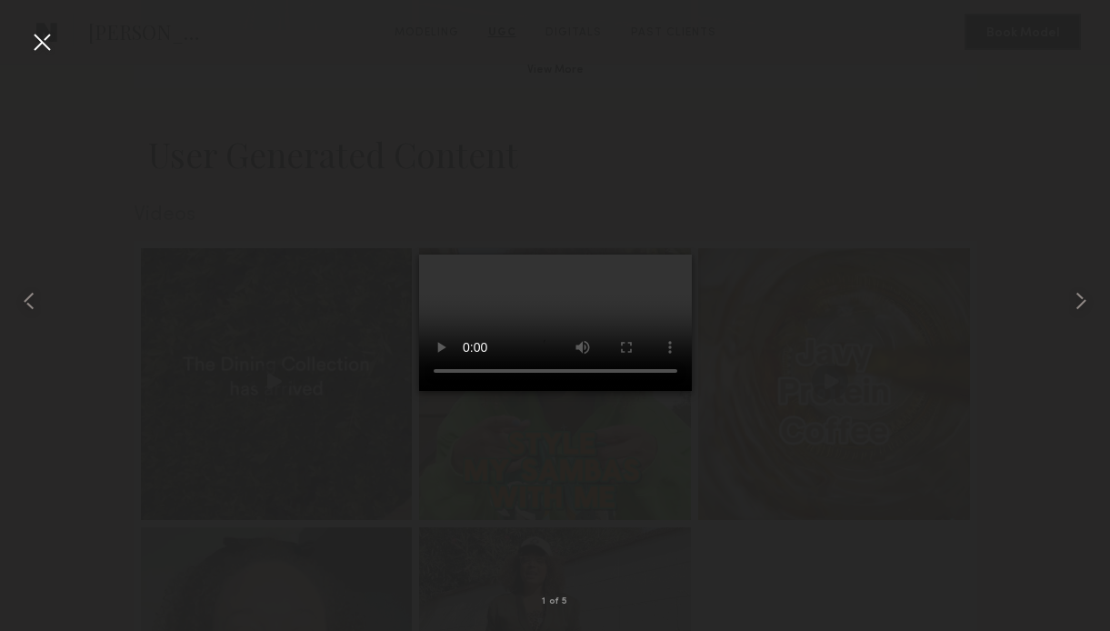
click at [48, 48] on div at bounding box center [41, 41] width 29 height 29
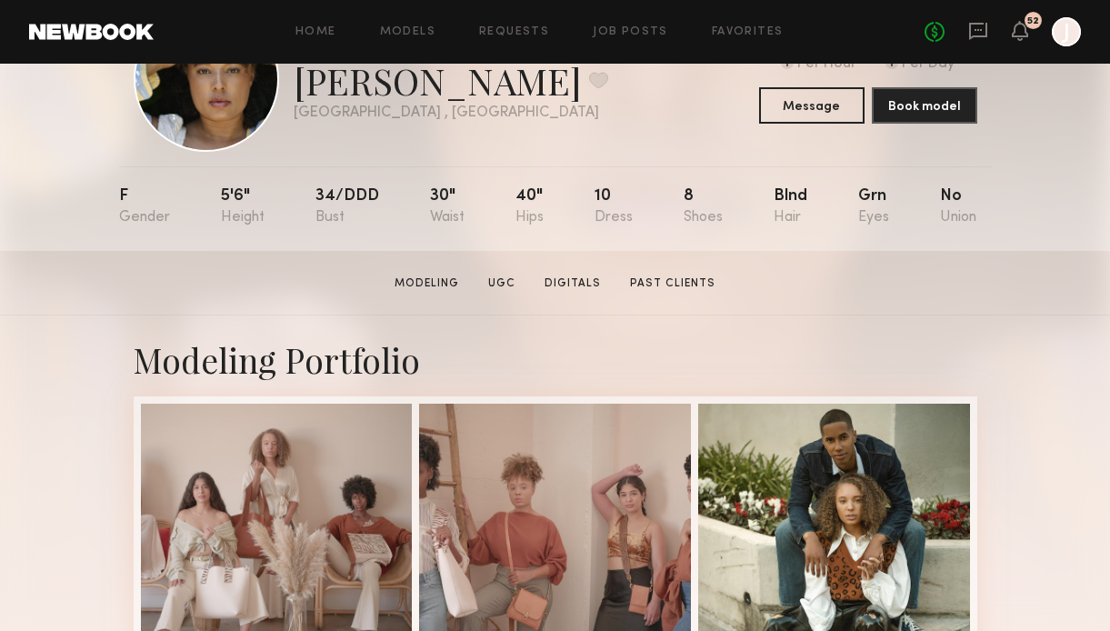
scroll to position [221, 0]
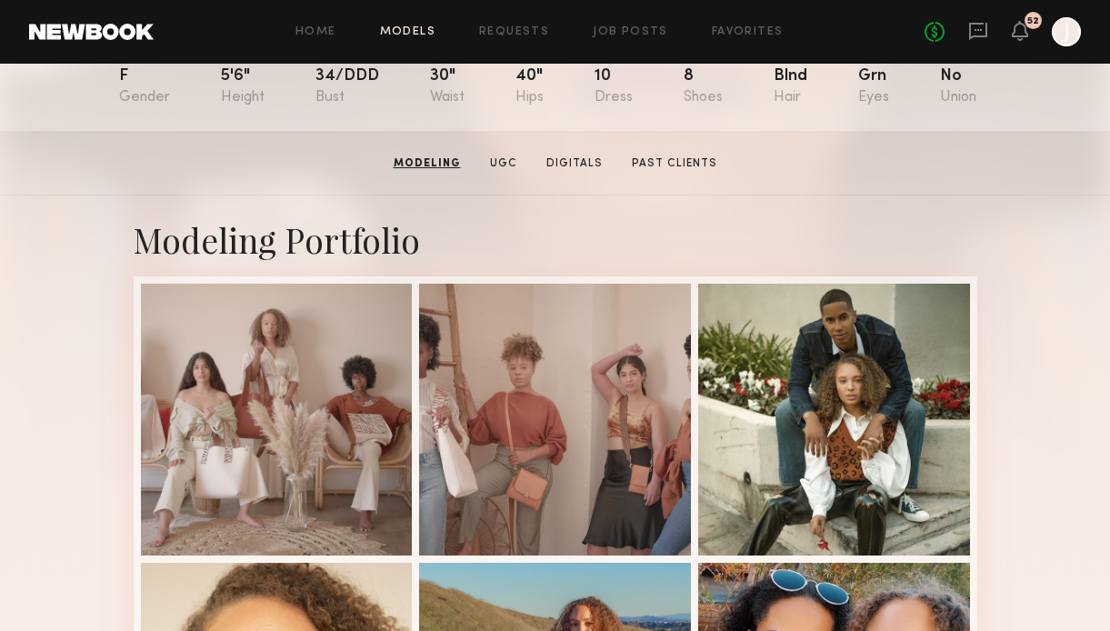
click at [415, 32] on link "Models" at bounding box center [407, 32] width 55 height 12
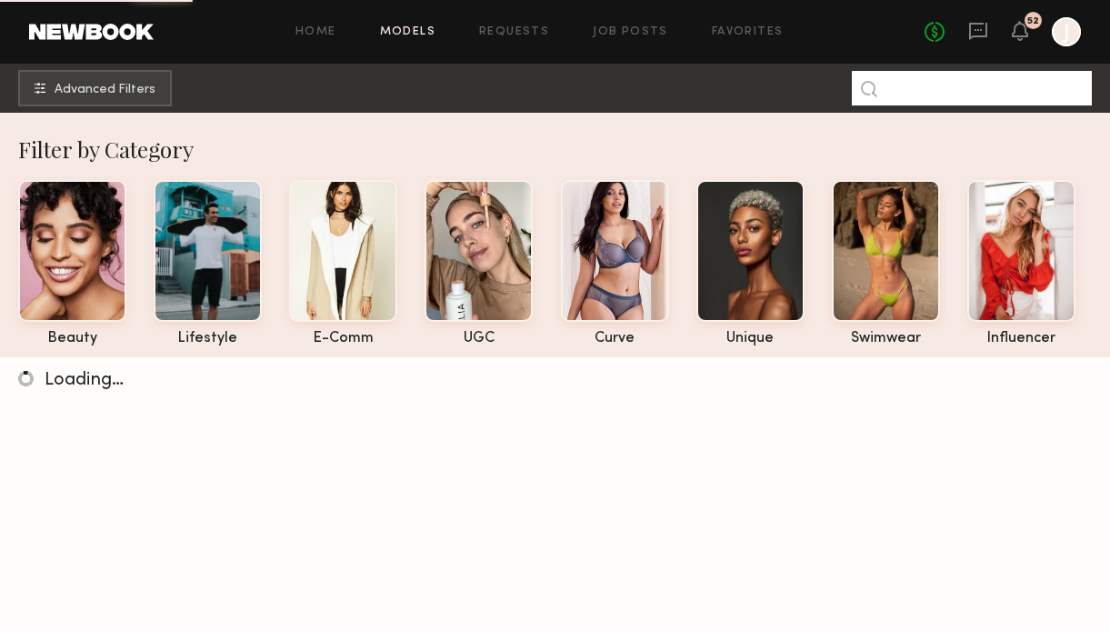
click at [896, 85] on input at bounding box center [972, 88] width 240 height 35
paste input "*****"
type input "*****"
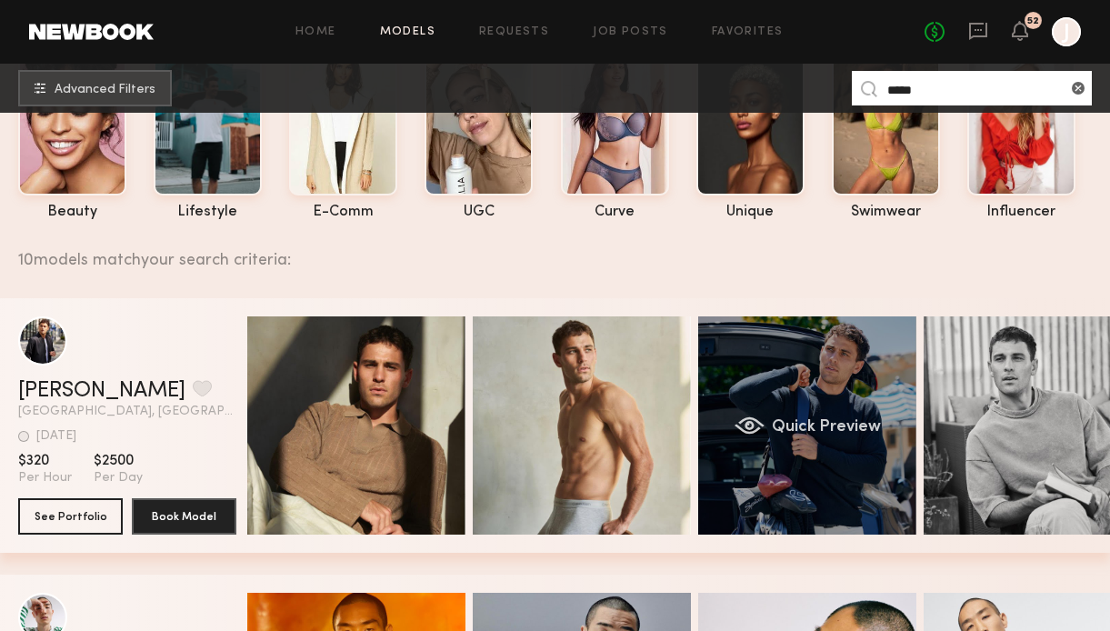
scroll to position [0, 50]
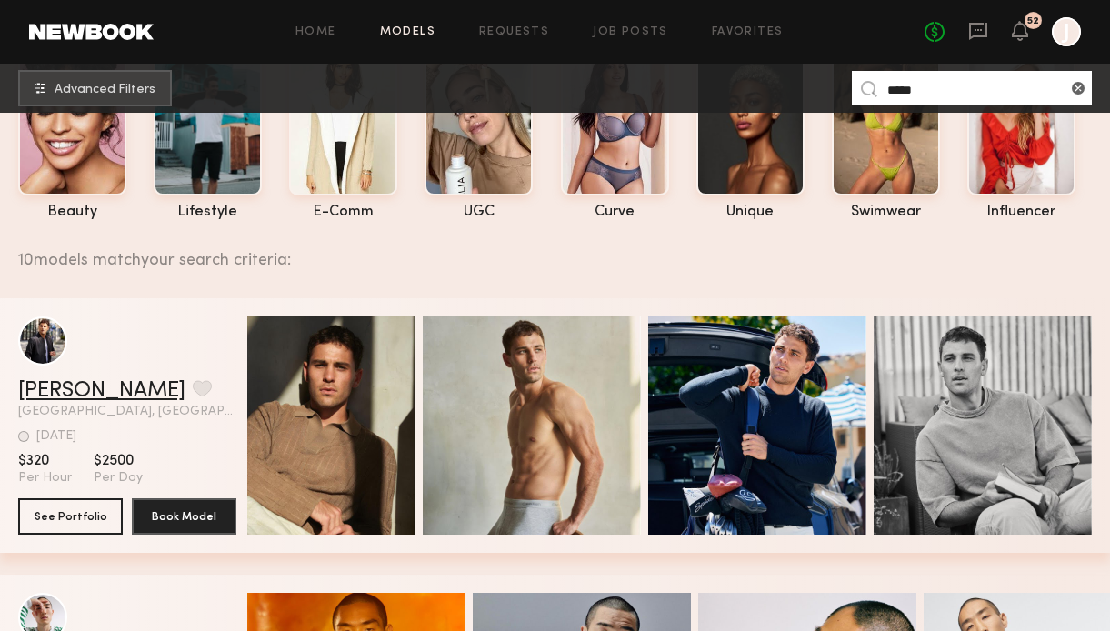
click at [66, 394] on link "Kevin K." at bounding box center [101, 391] width 167 height 22
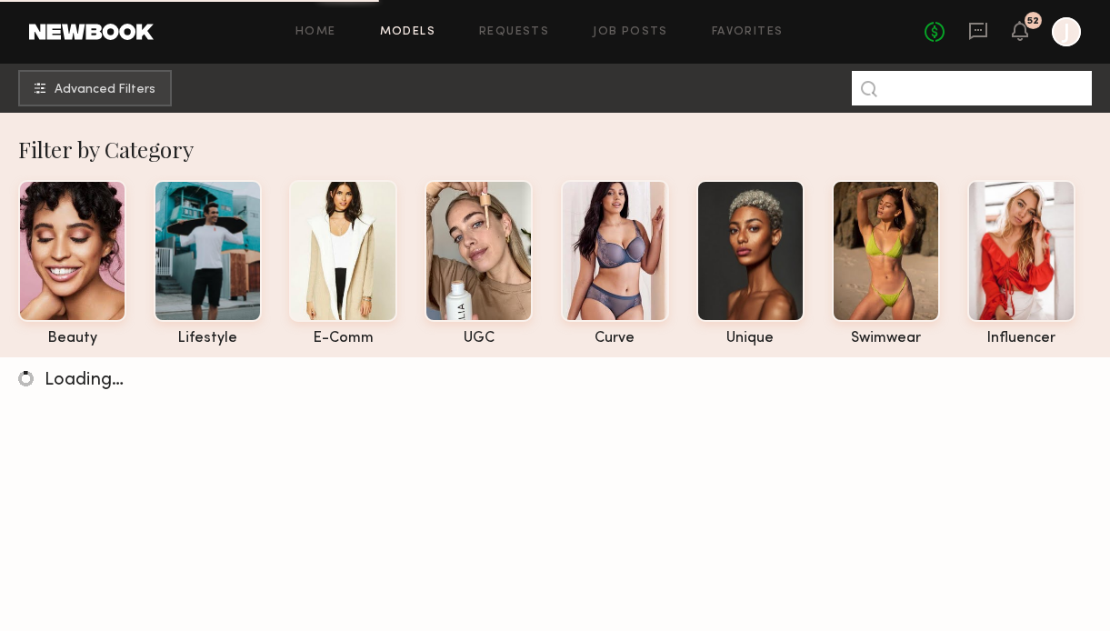
click at [1001, 92] on input at bounding box center [972, 88] width 240 height 35
paste input "*****"
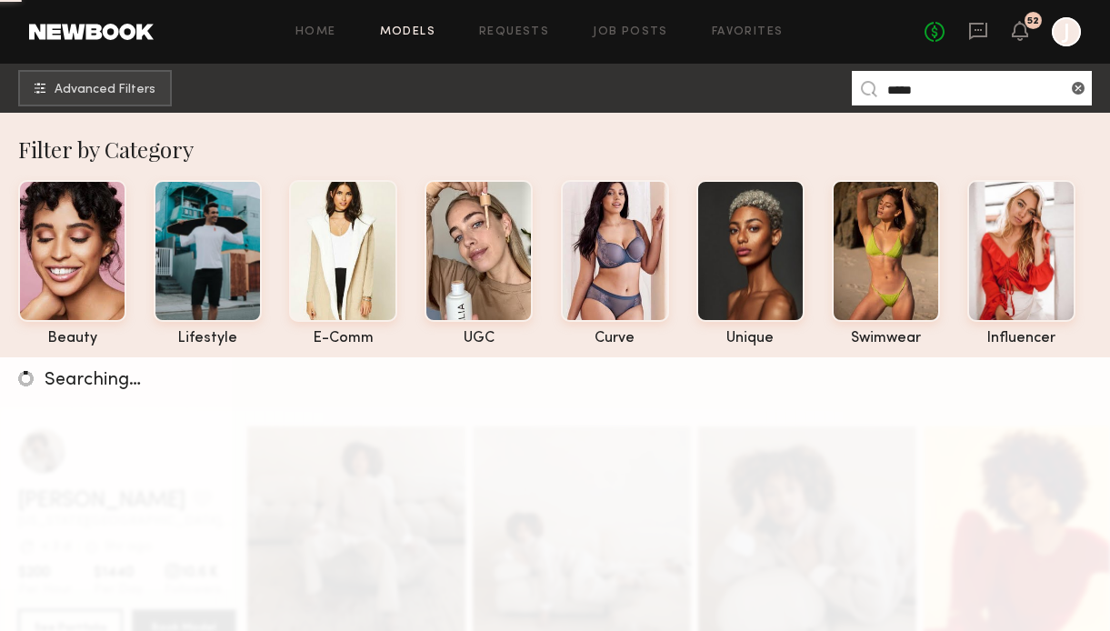
type input "*****"
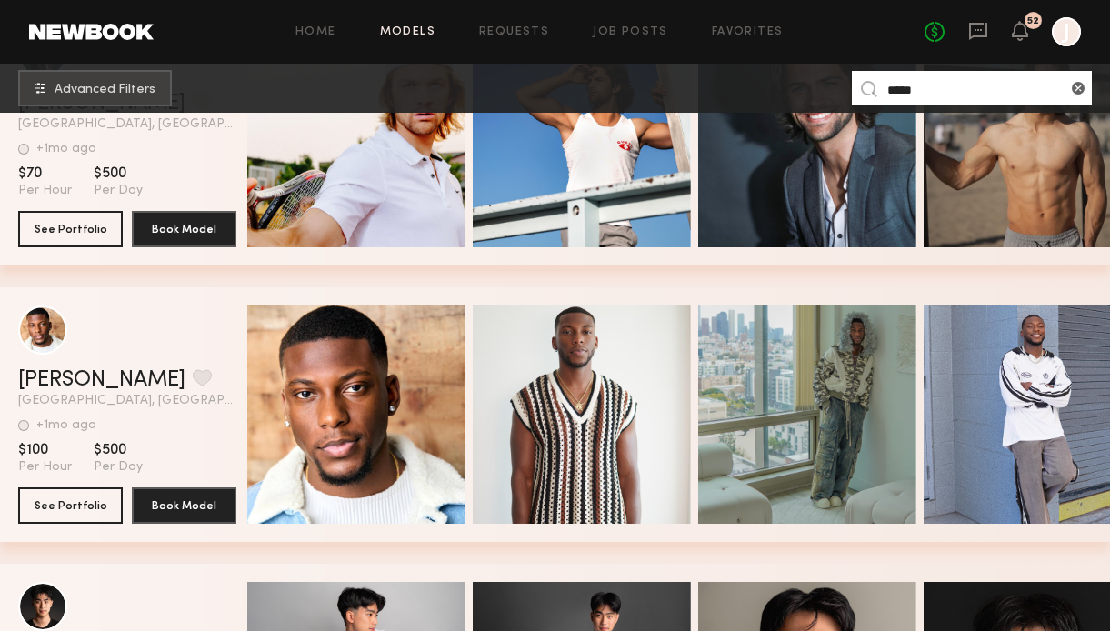
scroll to position [1009, 0]
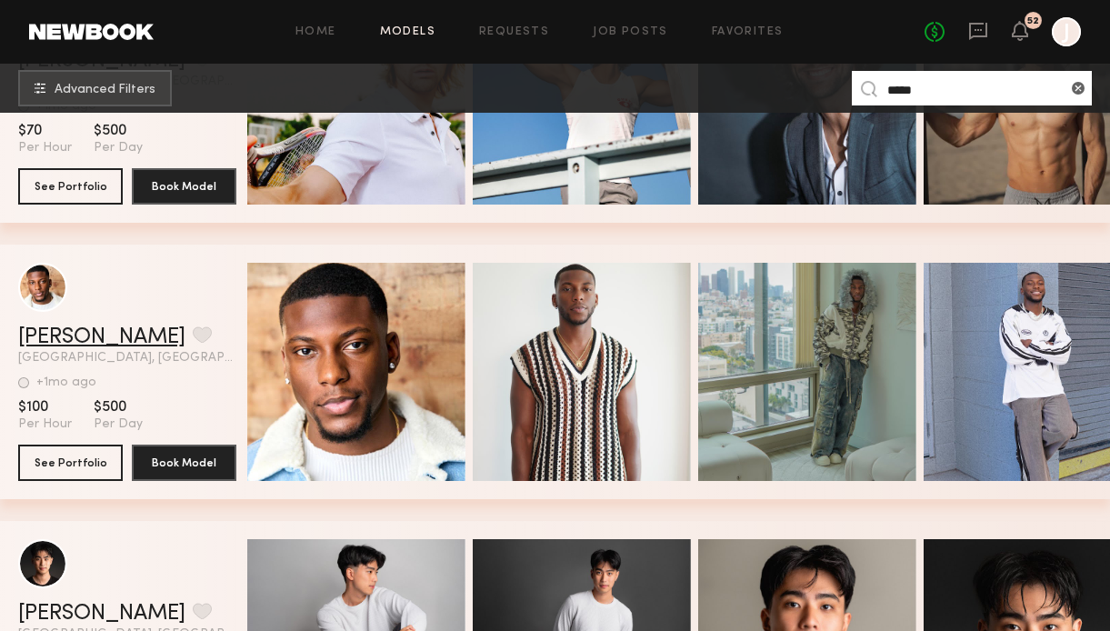
click at [52, 337] on link "Kevin L." at bounding box center [101, 337] width 167 height 22
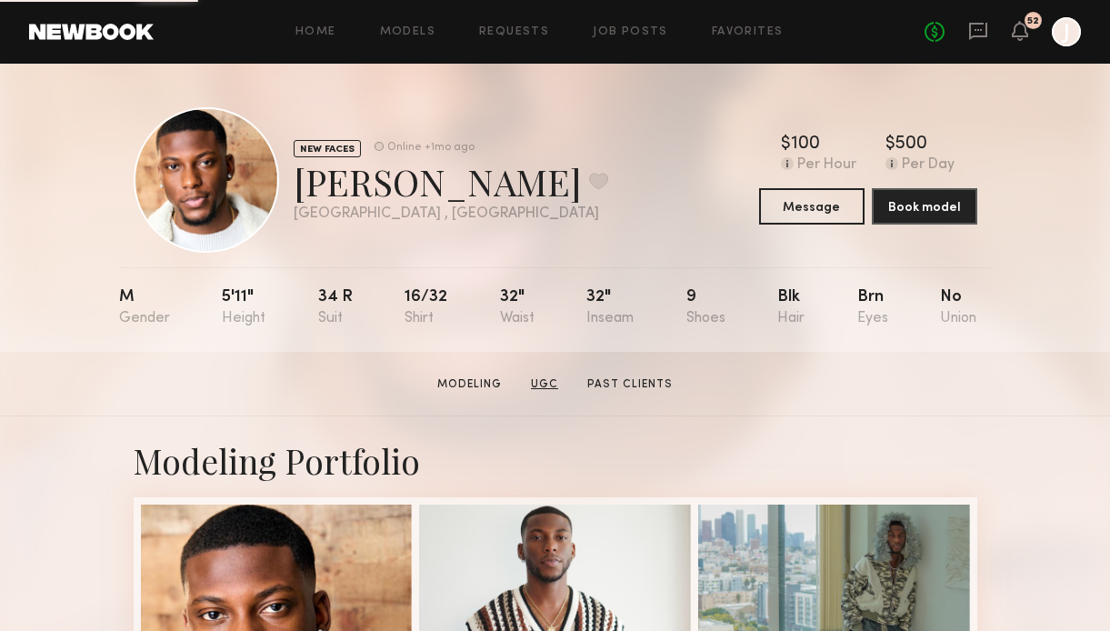
click at [536, 378] on link "UGC" at bounding box center [545, 384] width 42 height 16
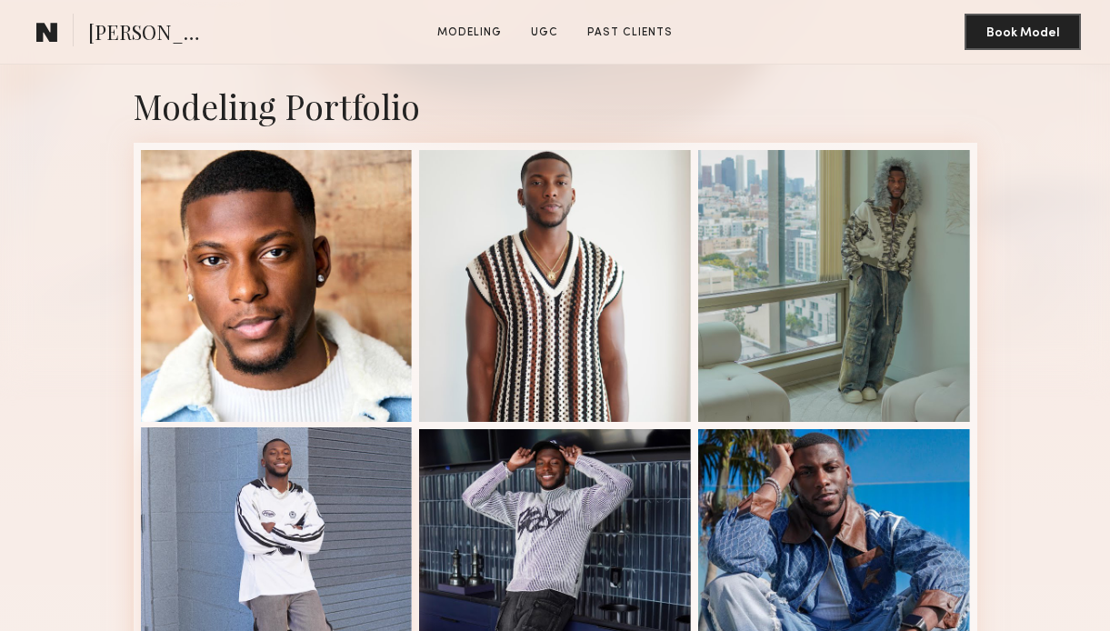
scroll to position [1599, 0]
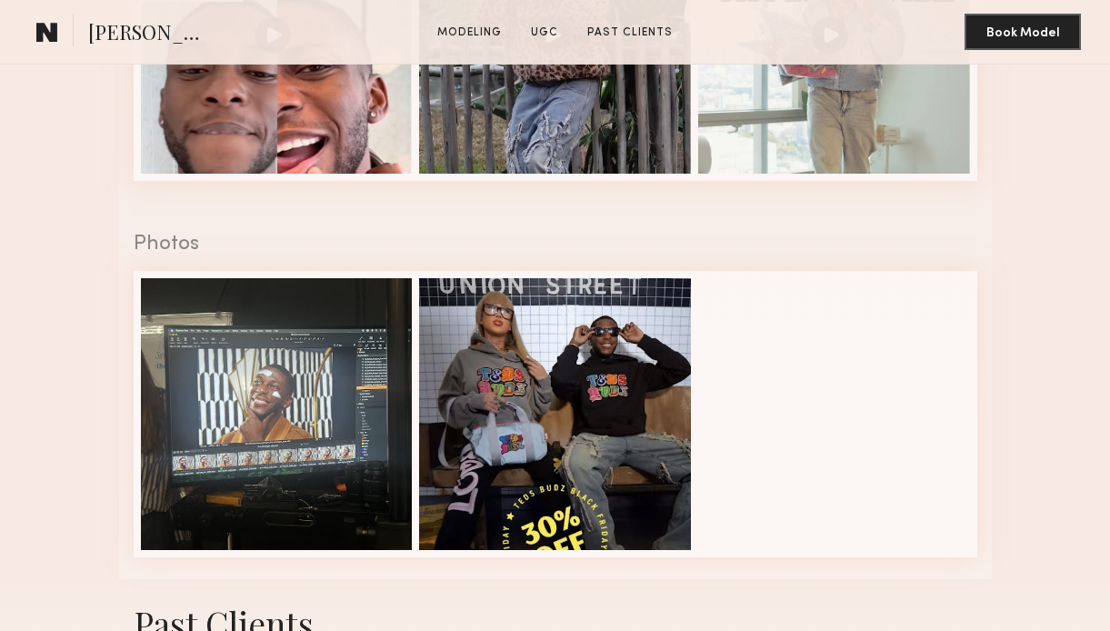
click at [337, 390] on div at bounding box center [277, 414] width 272 height 272
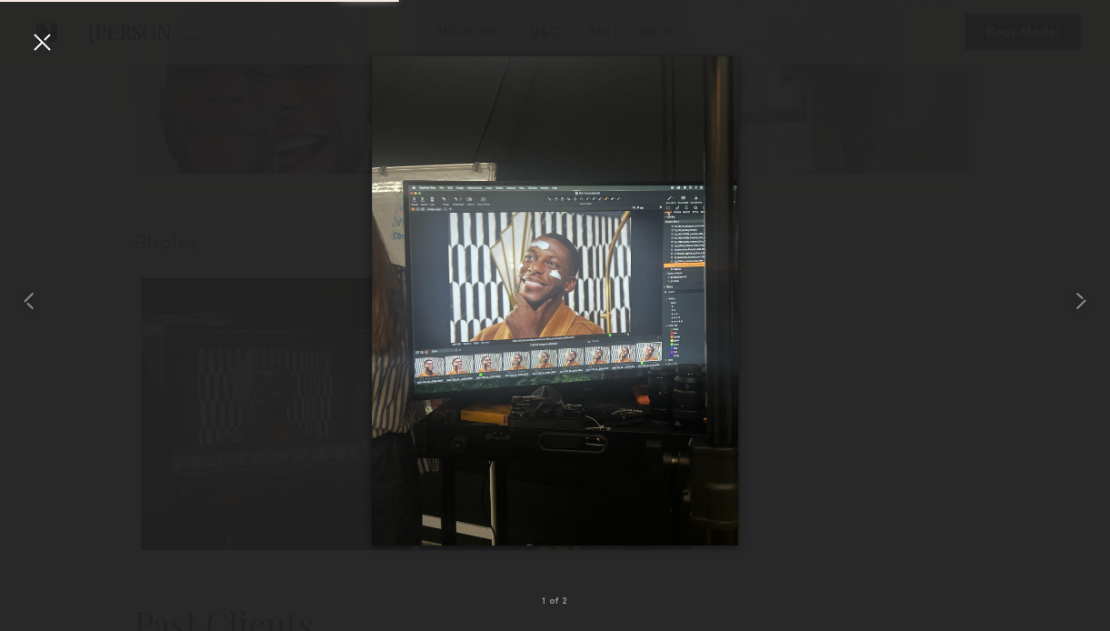
click at [46, 48] on div at bounding box center [41, 41] width 29 height 29
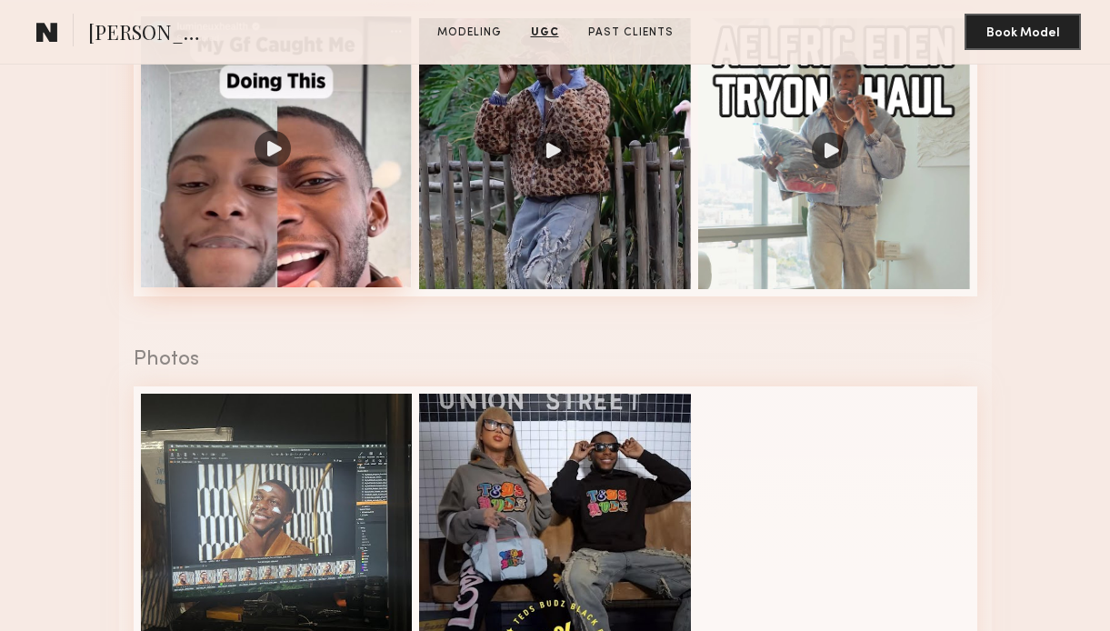
scroll to position [1478, 0]
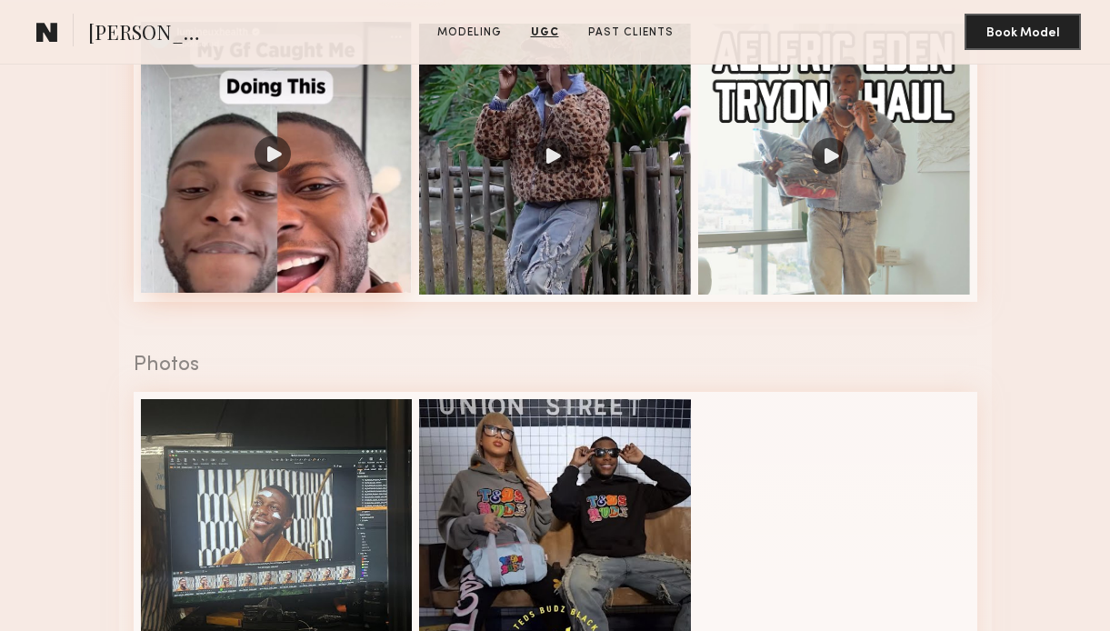
click at [317, 214] on div at bounding box center [277, 158] width 272 height 272
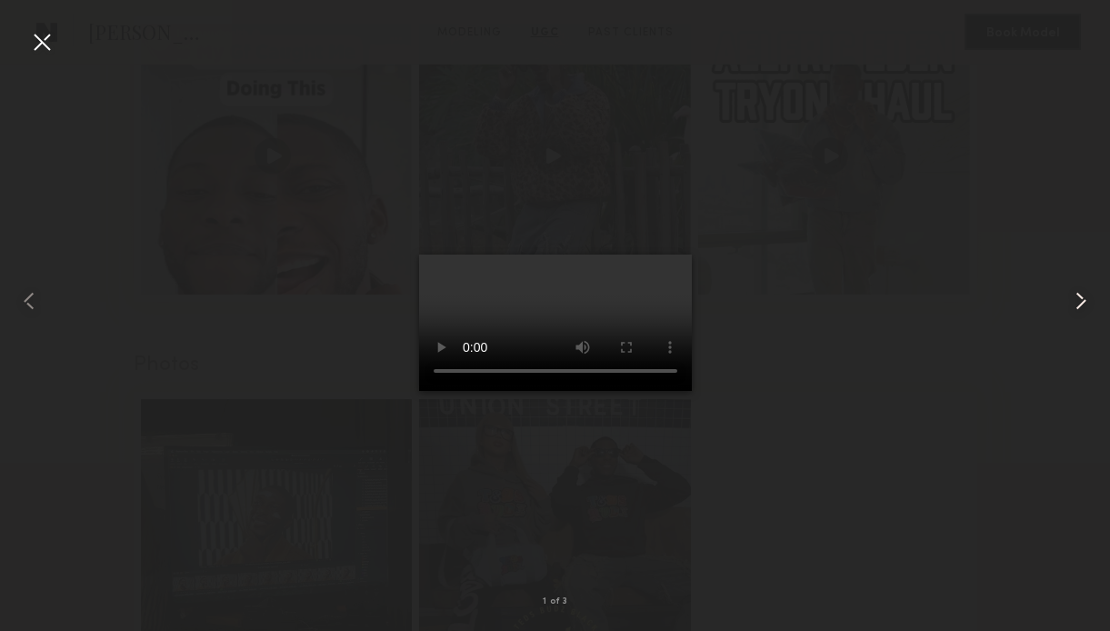
click at [1083, 295] on common-icon at bounding box center [1080, 300] width 29 height 29
click at [1080, 297] on common-icon at bounding box center [1080, 300] width 29 height 29
click at [32, 294] on common-icon at bounding box center [29, 300] width 29 height 29
click at [35, 43] on div at bounding box center [41, 41] width 29 height 29
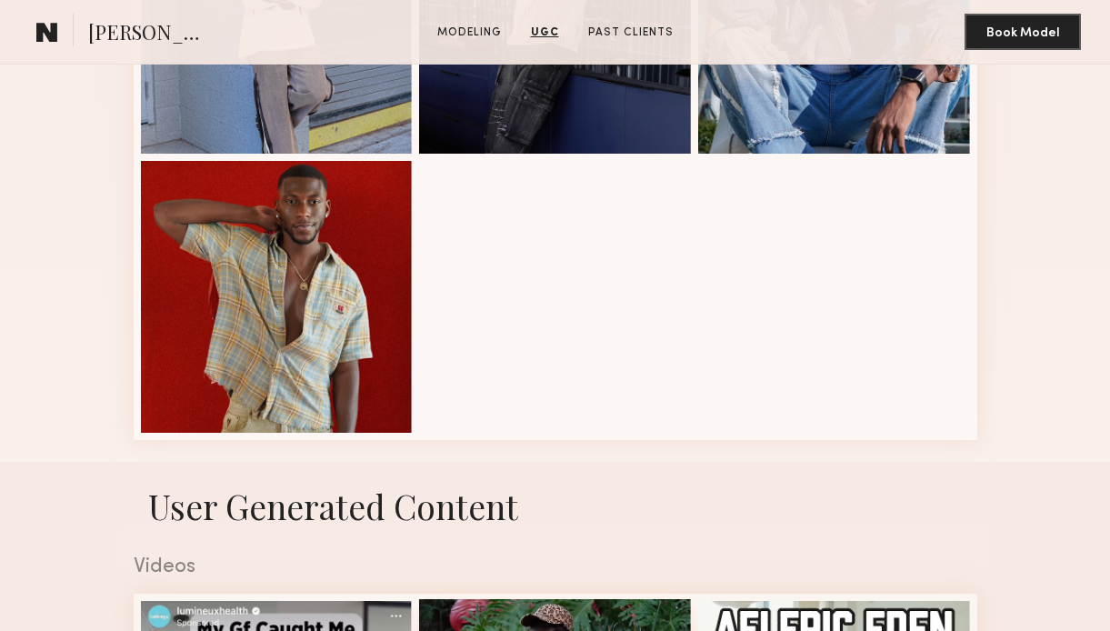
scroll to position [306, 0]
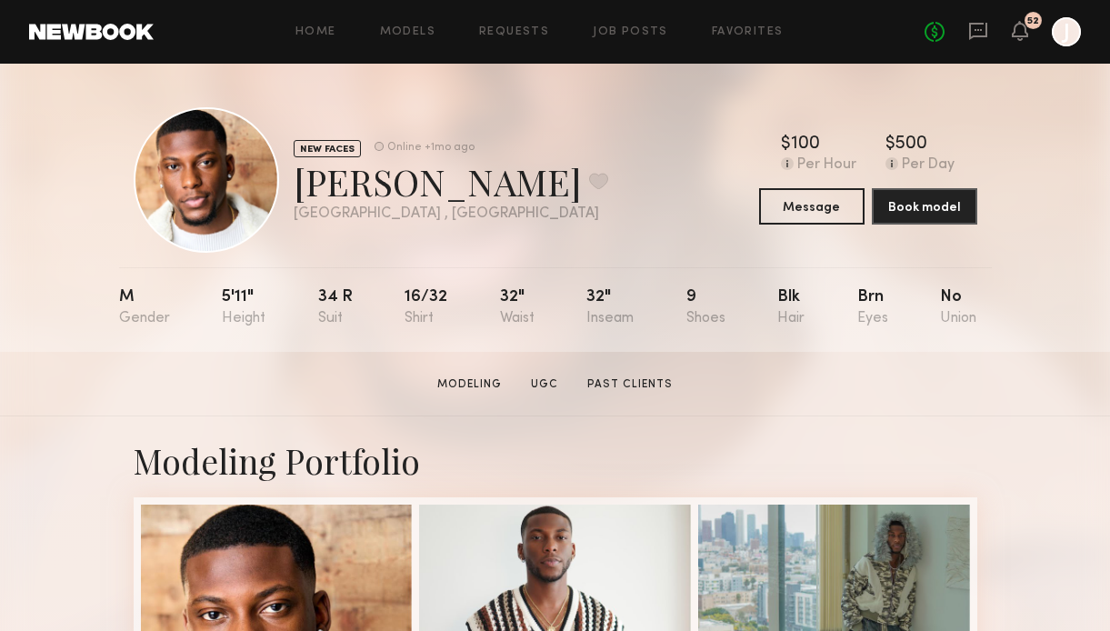
click at [645, 18] on div "Home Models Requests Job Posts Favorites Sign Out No fees up to $5,000 52 J" at bounding box center [617, 31] width 927 height 29
click at [635, 26] on link "Job Posts" at bounding box center [630, 32] width 75 height 12
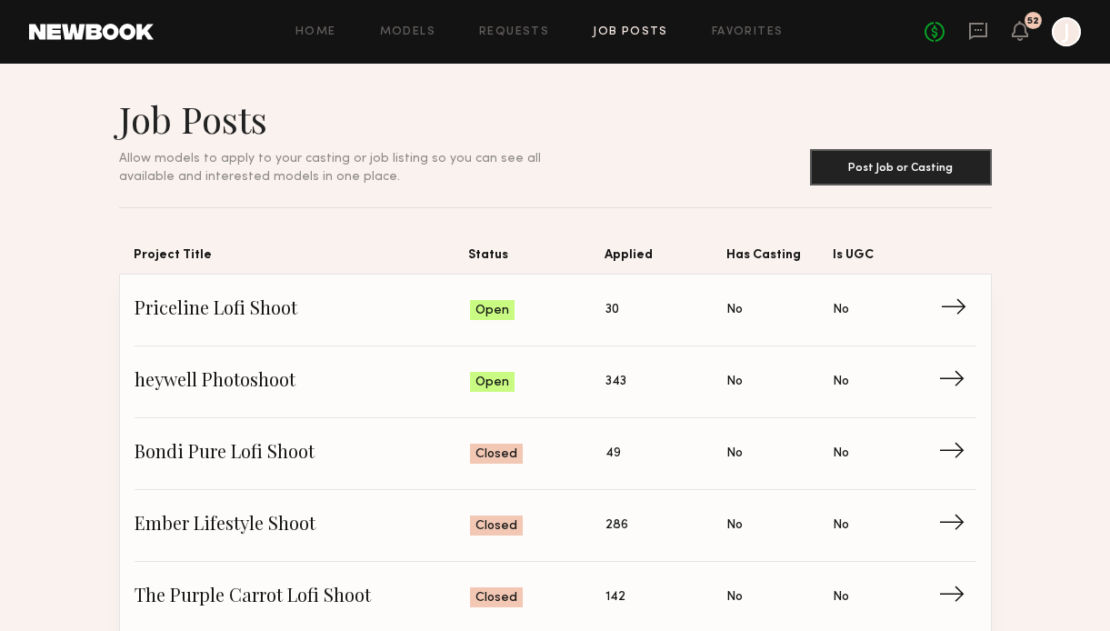
click at [945, 321] on span "→" at bounding box center [958, 309] width 37 height 27
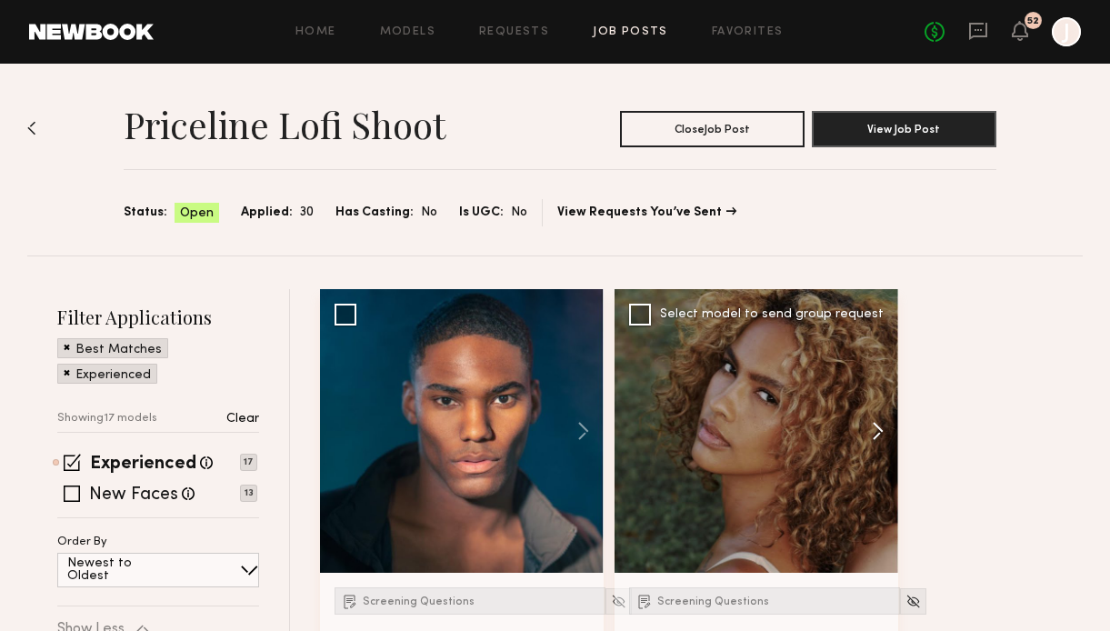
scroll to position [95, 0]
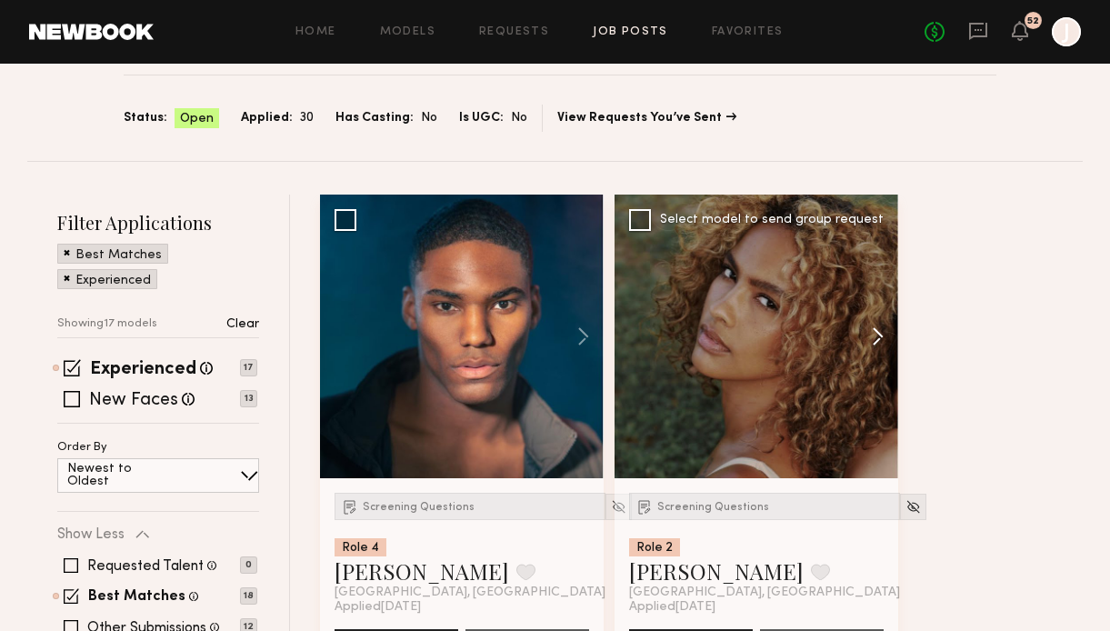
click at [874, 345] on button at bounding box center [869, 337] width 58 height 284
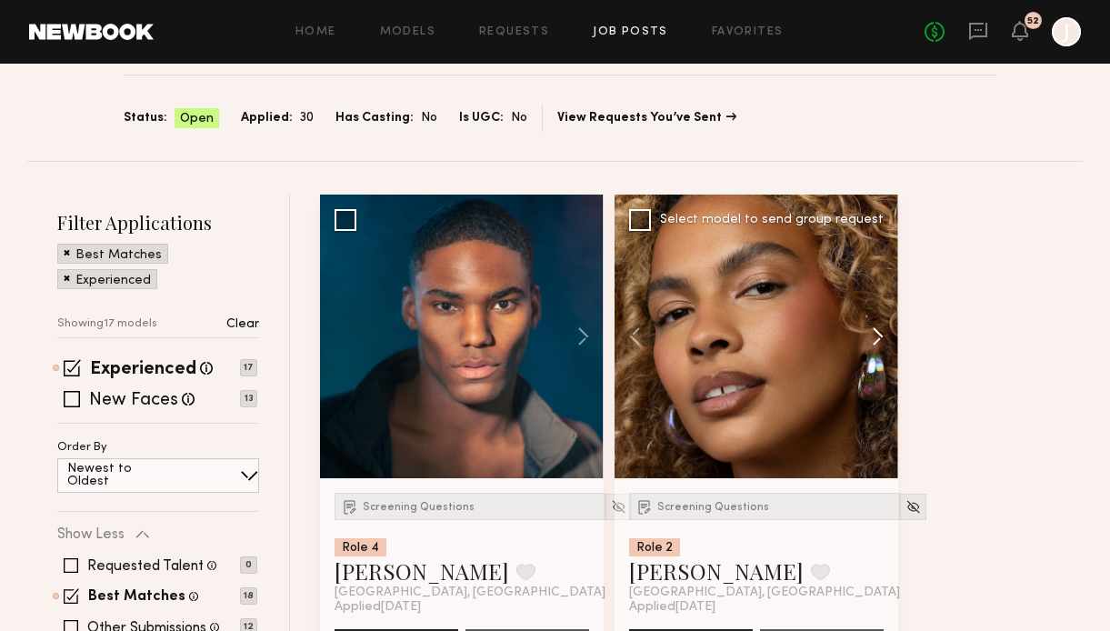
click at [874, 345] on button at bounding box center [869, 337] width 58 height 284
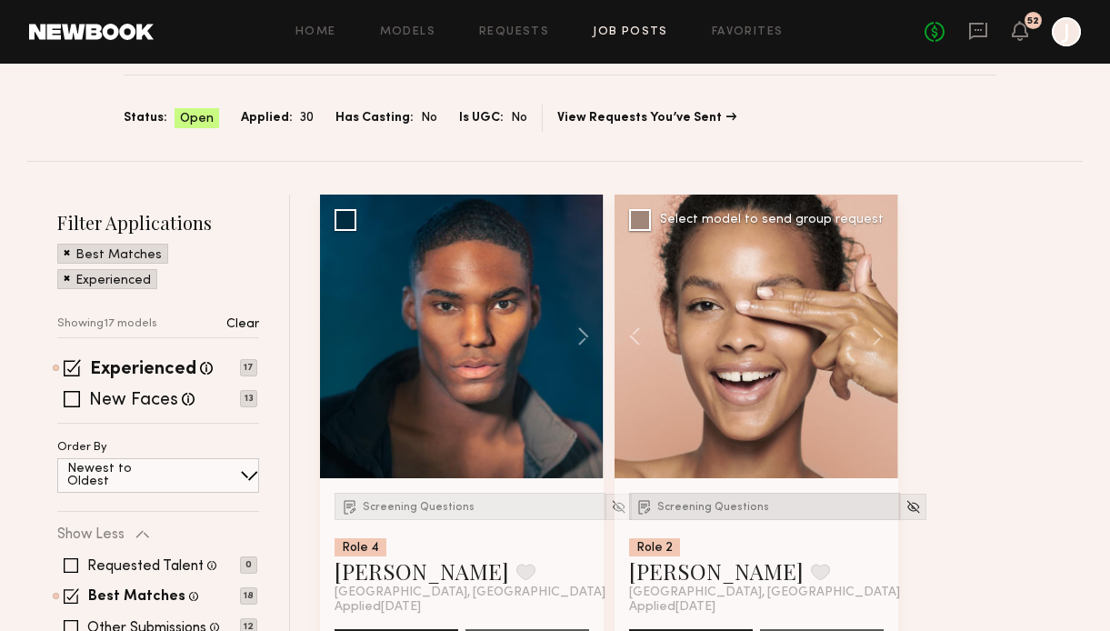
click at [707, 499] on div "Screening Questions" at bounding box center [764, 506] width 271 height 27
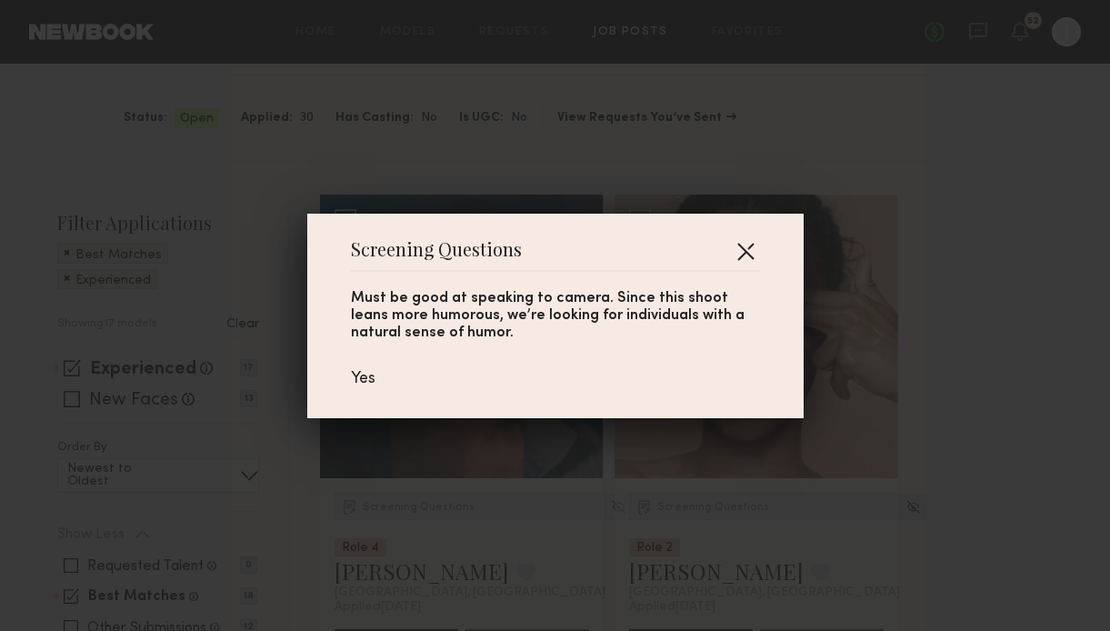
click at [745, 252] on button "button" at bounding box center [745, 250] width 29 height 29
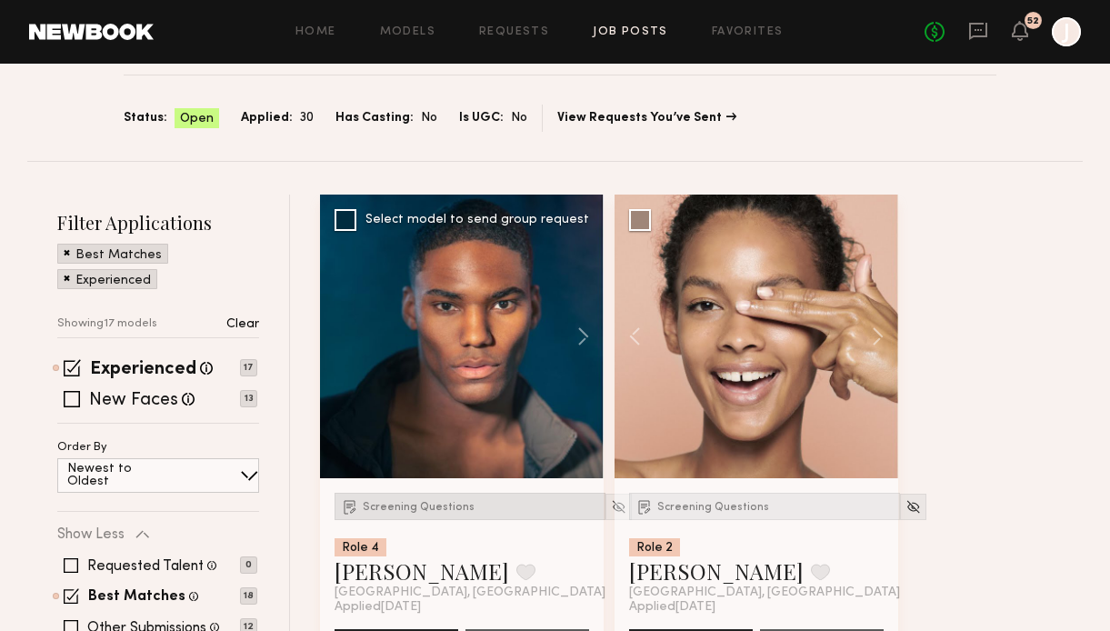
click at [418, 517] on div "Screening Questions" at bounding box center [470, 506] width 271 height 27
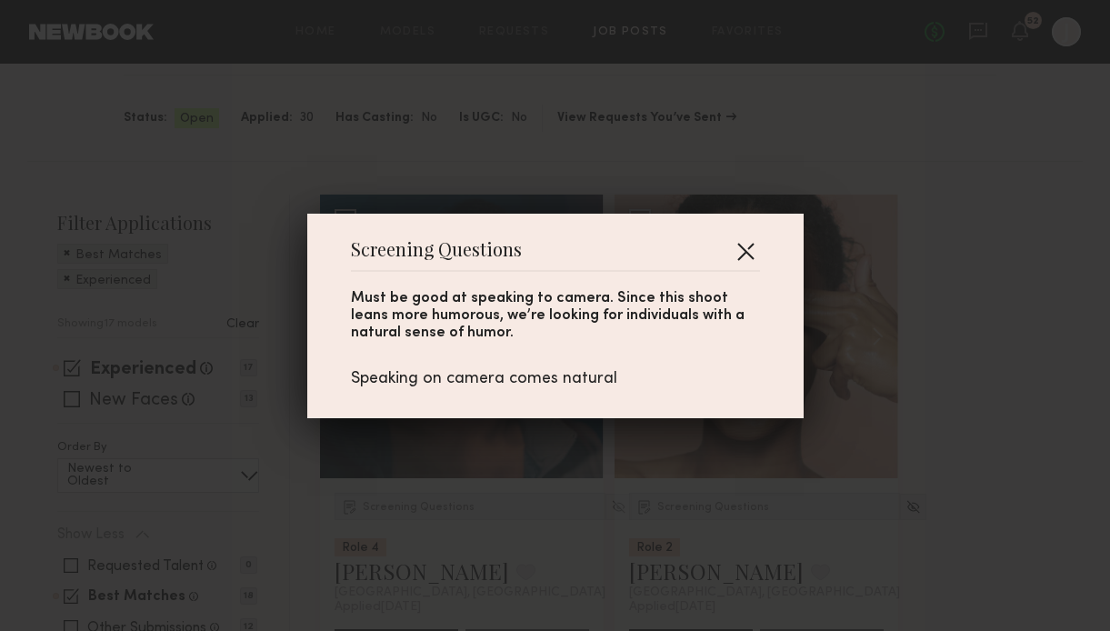
click at [750, 242] on button "button" at bounding box center [745, 250] width 29 height 29
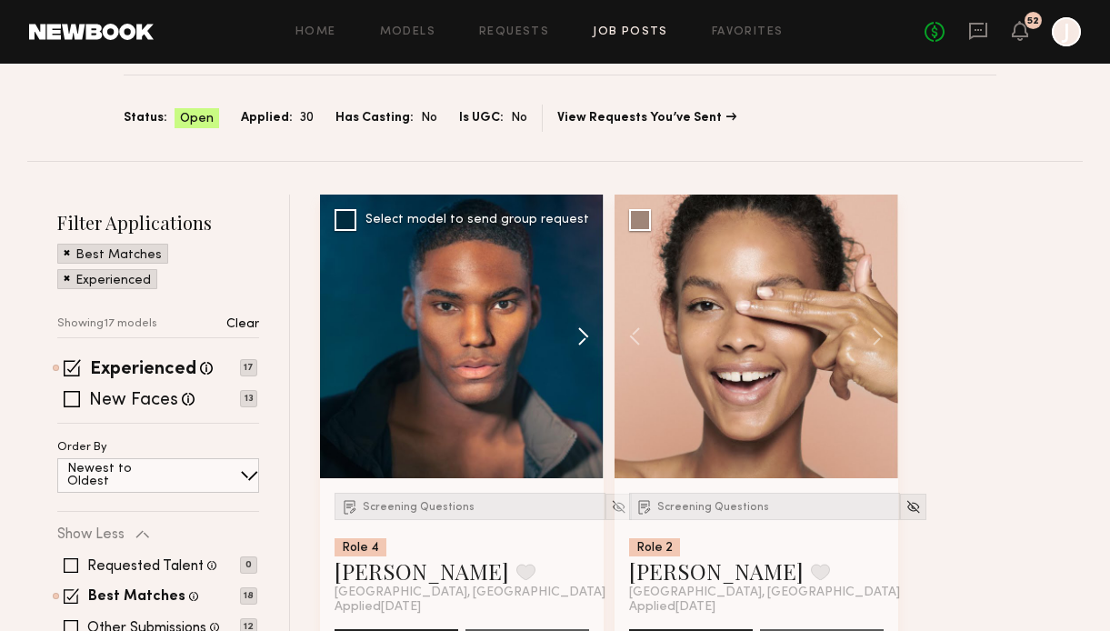
click at [585, 335] on button at bounding box center [574, 337] width 58 height 284
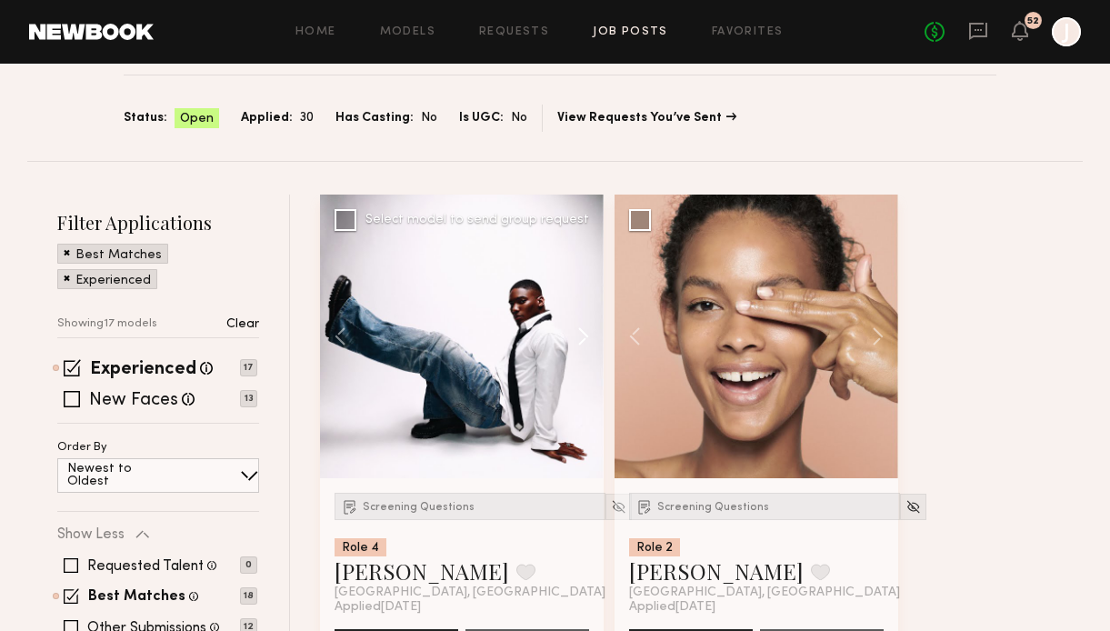
click at [585, 335] on button at bounding box center [574, 337] width 58 height 284
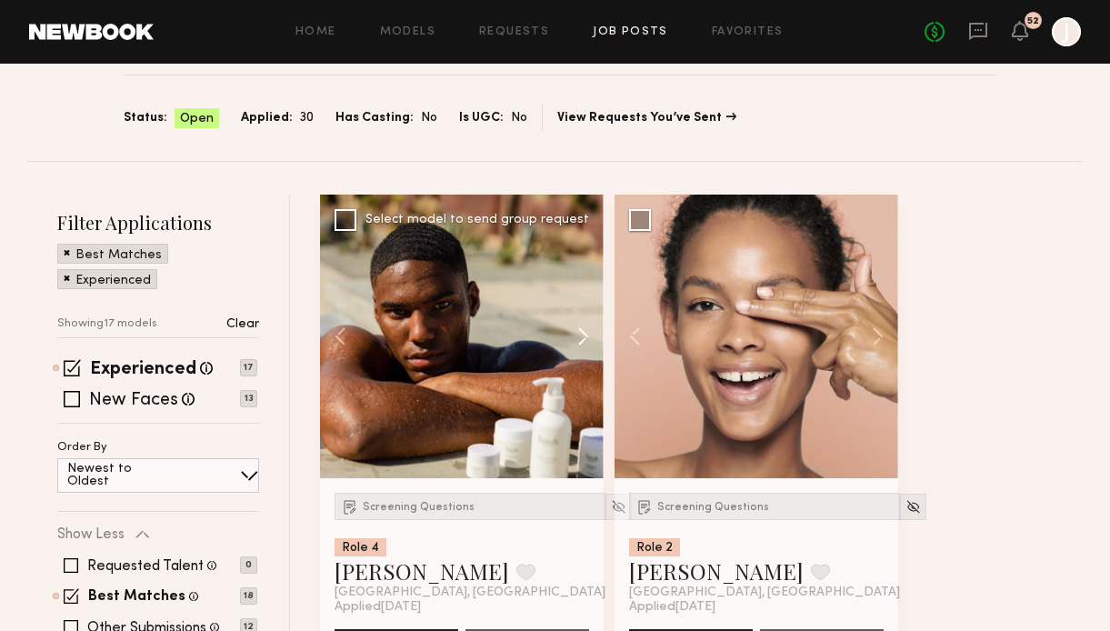
click at [585, 335] on button at bounding box center [574, 337] width 58 height 284
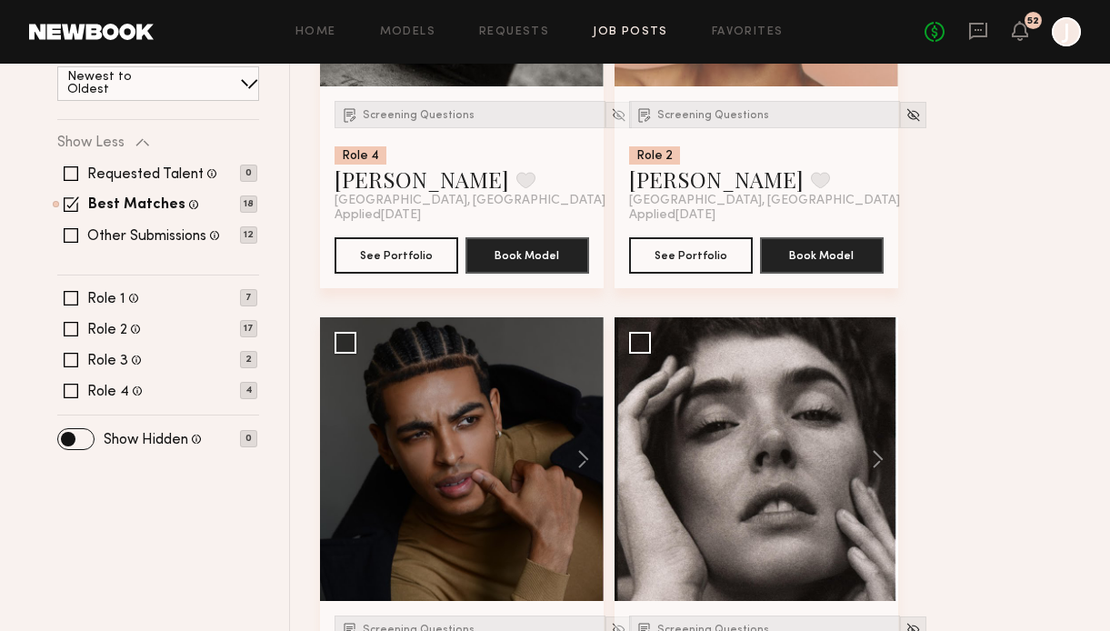
scroll to position [494, 0]
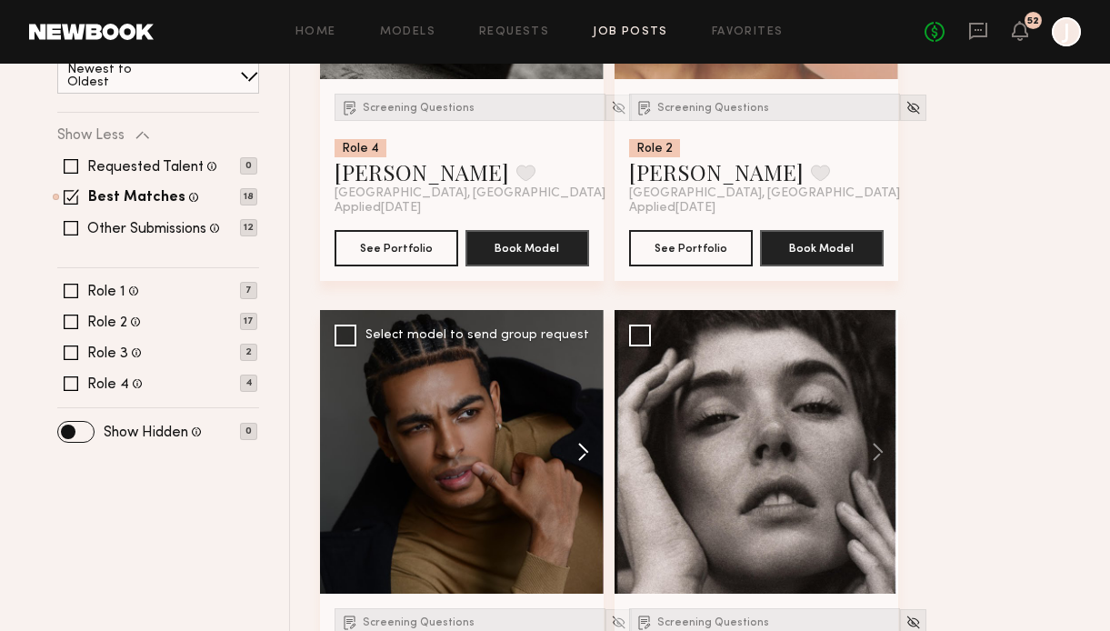
click at [581, 462] on button at bounding box center [574, 452] width 58 height 284
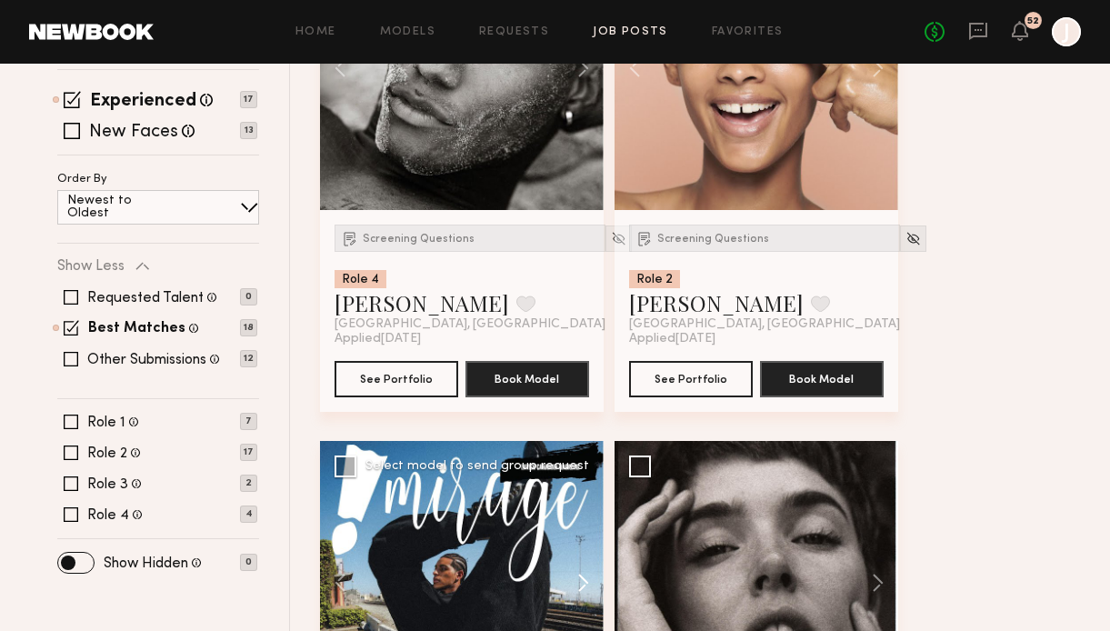
scroll to position [335, 0]
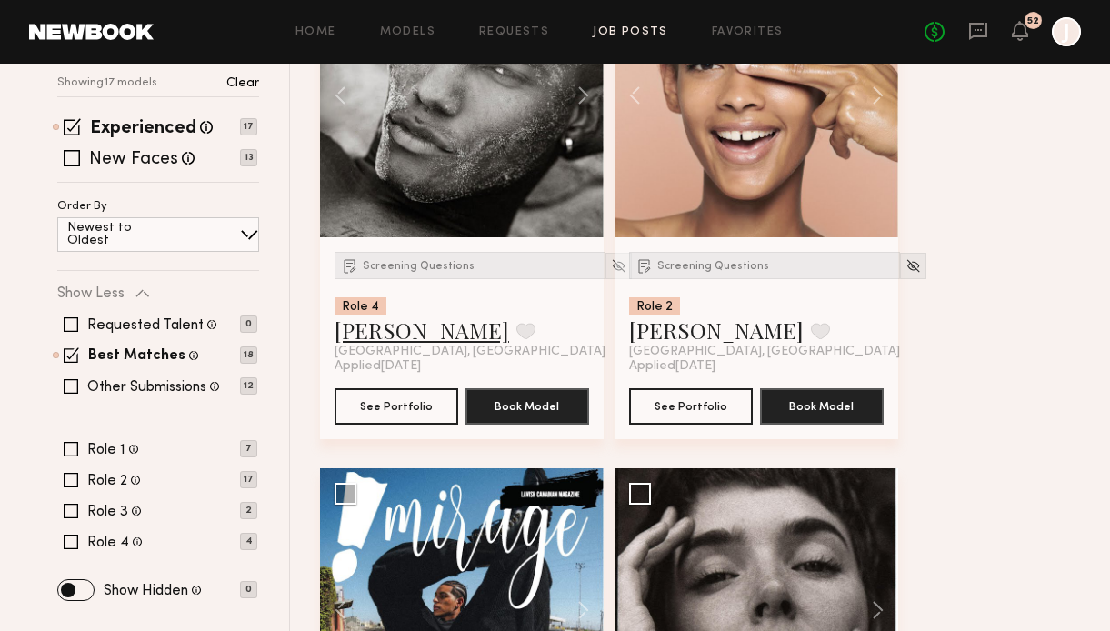
click at [380, 335] on link "Kyle G." at bounding box center [422, 329] width 175 height 29
click at [675, 335] on link "Jordyn F." at bounding box center [716, 329] width 175 height 29
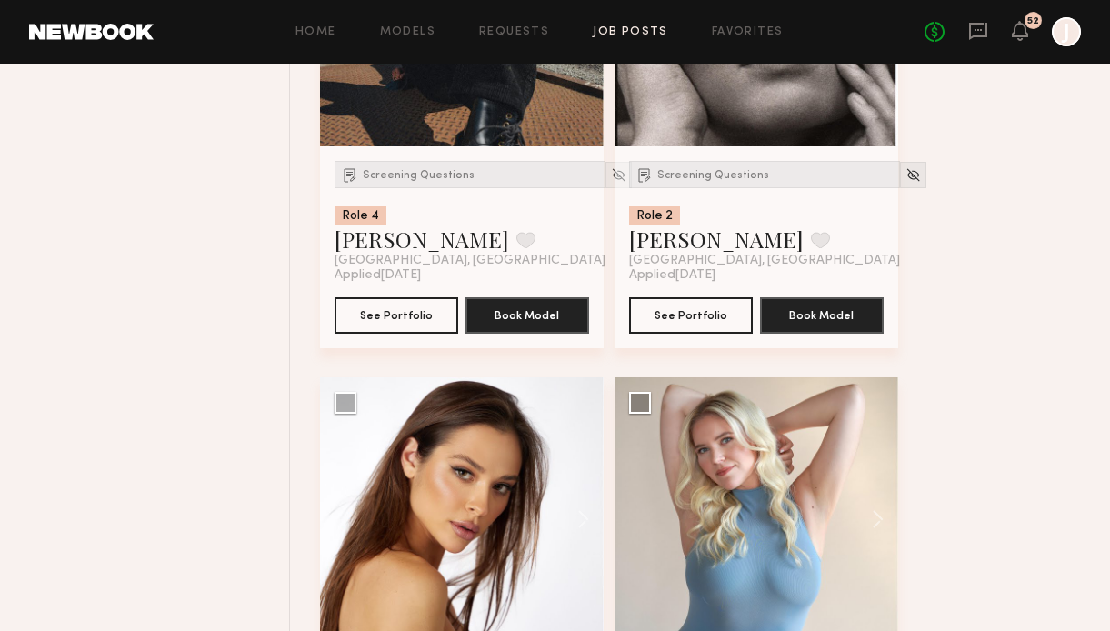
scroll to position [975, 0]
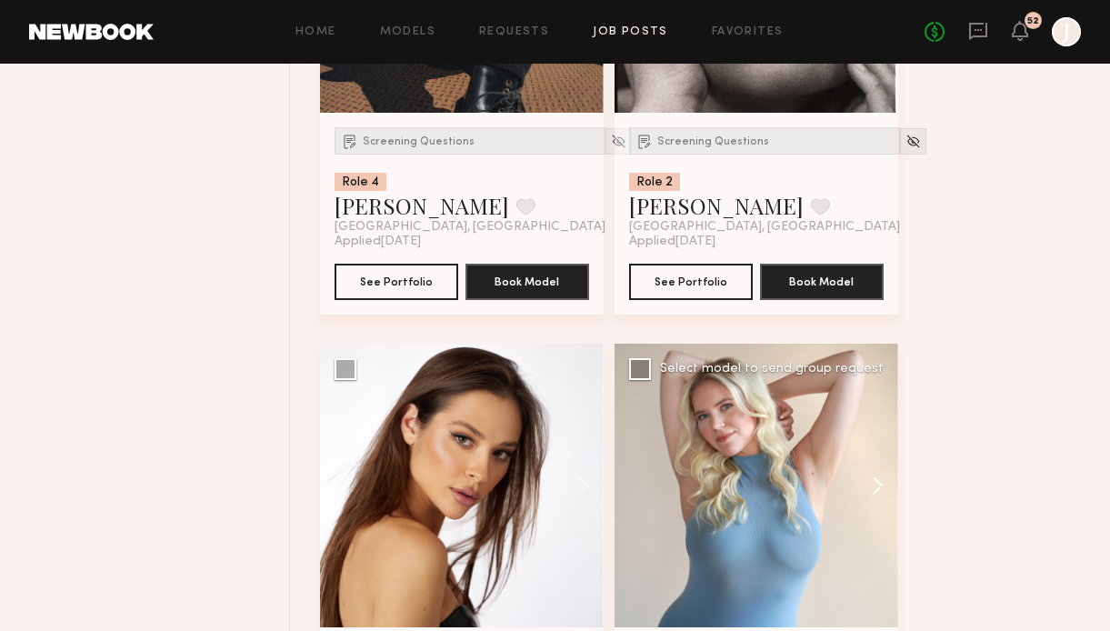
click at [884, 483] on button at bounding box center [869, 486] width 58 height 284
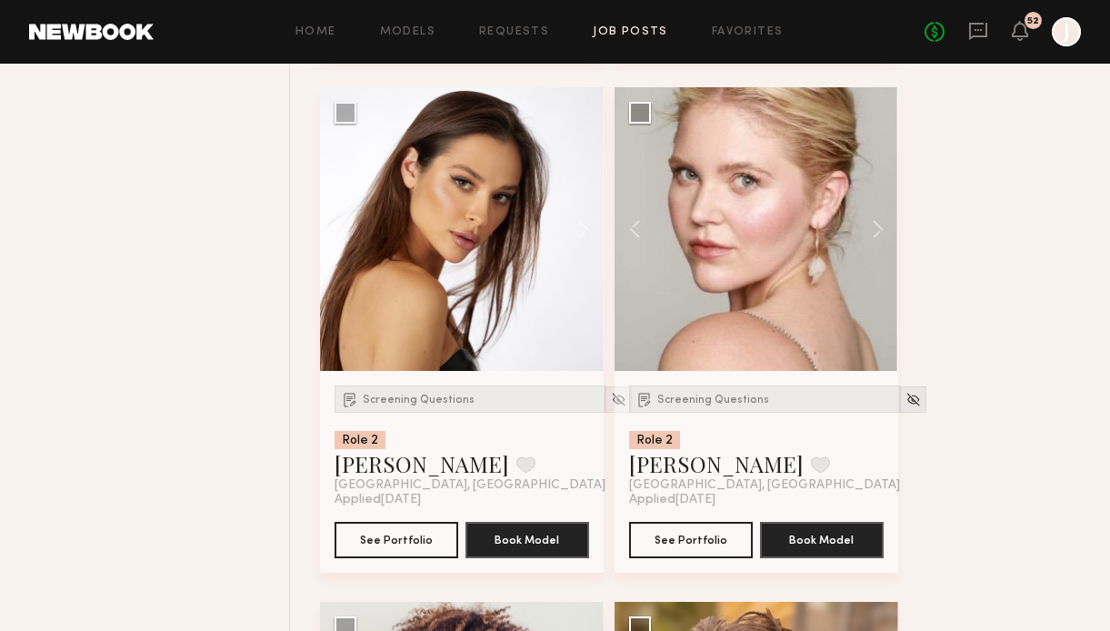
scroll to position [1223, 0]
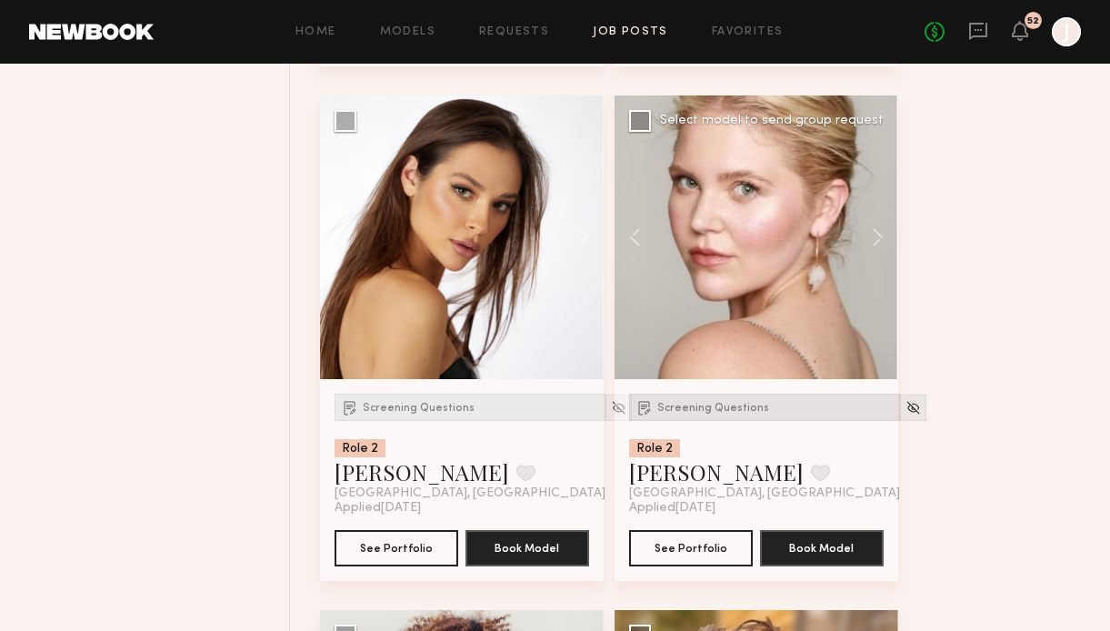
click at [745, 411] on span "Screening Questions" at bounding box center [713, 408] width 112 height 11
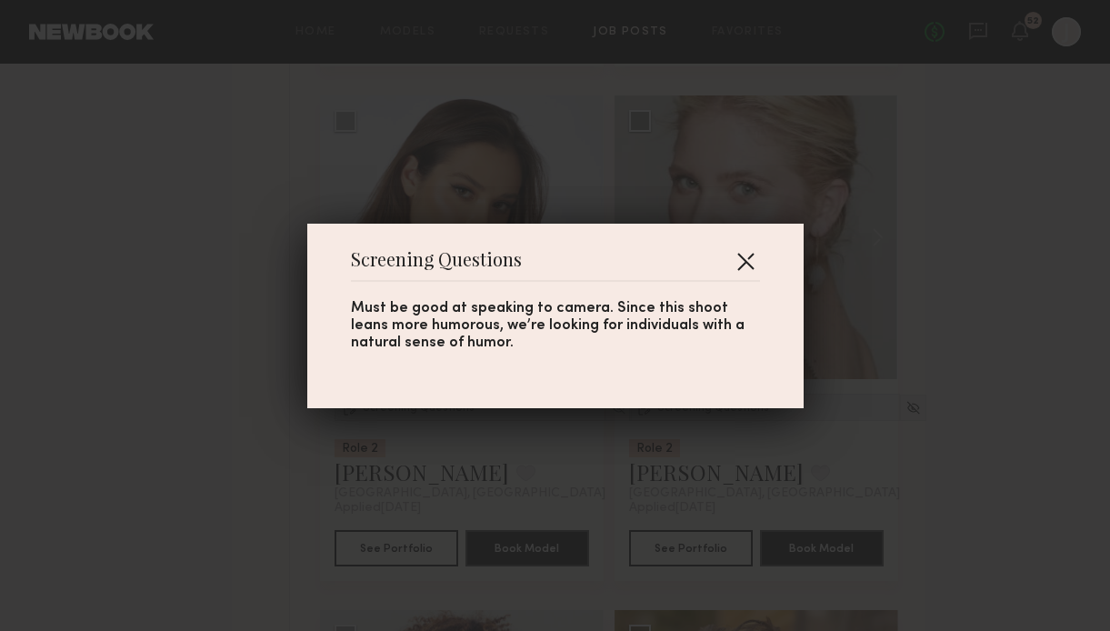
click at [753, 254] on button "button" at bounding box center [745, 260] width 29 height 29
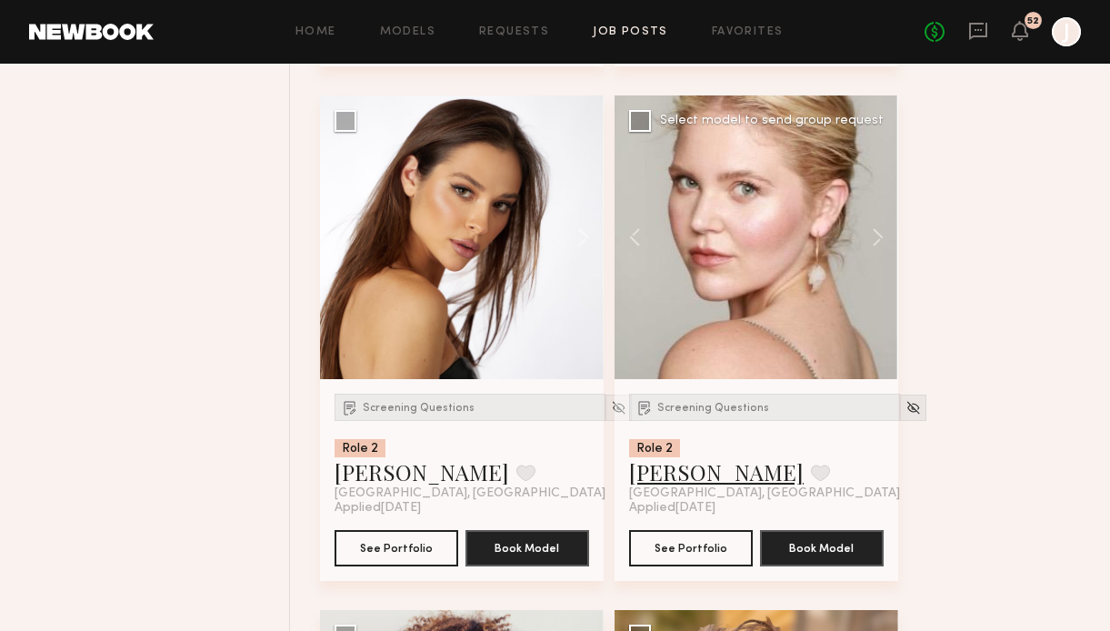
click at [686, 478] on link "Kelsey K." at bounding box center [716, 471] width 175 height 29
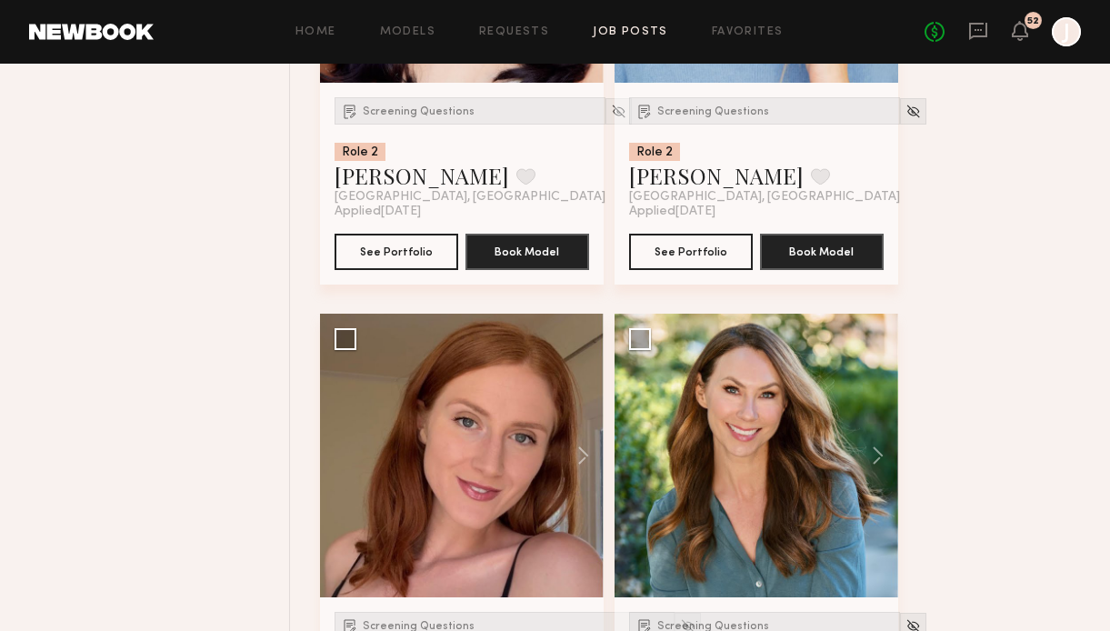
scroll to position [2754, 0]
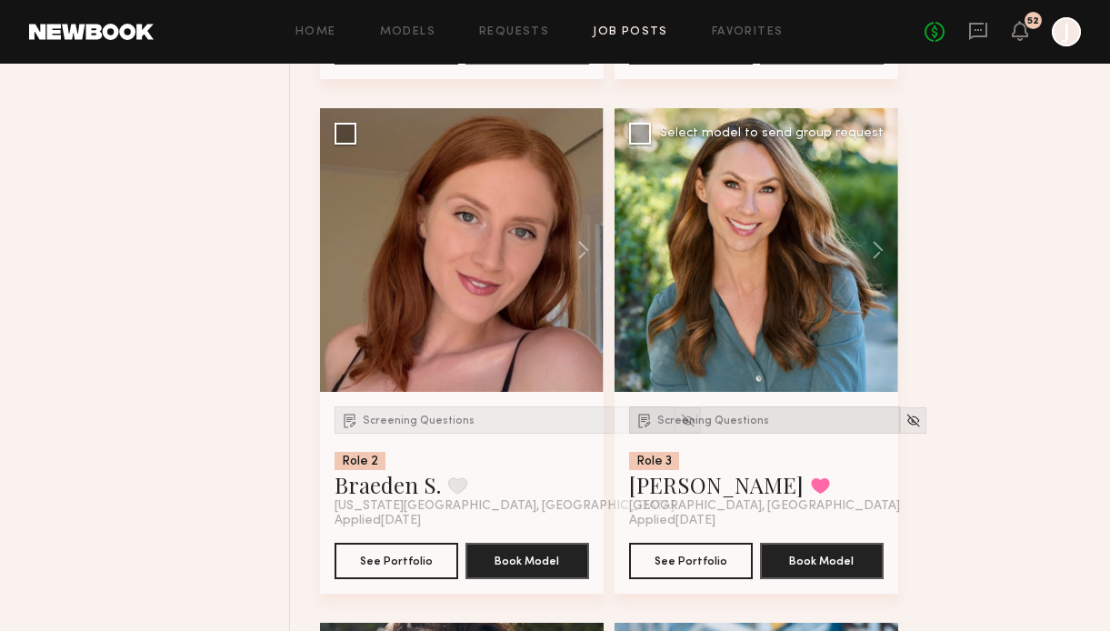
click at [729, 421] on span "Screening Questions" at bounding box center [713, 420] width 112 height 11
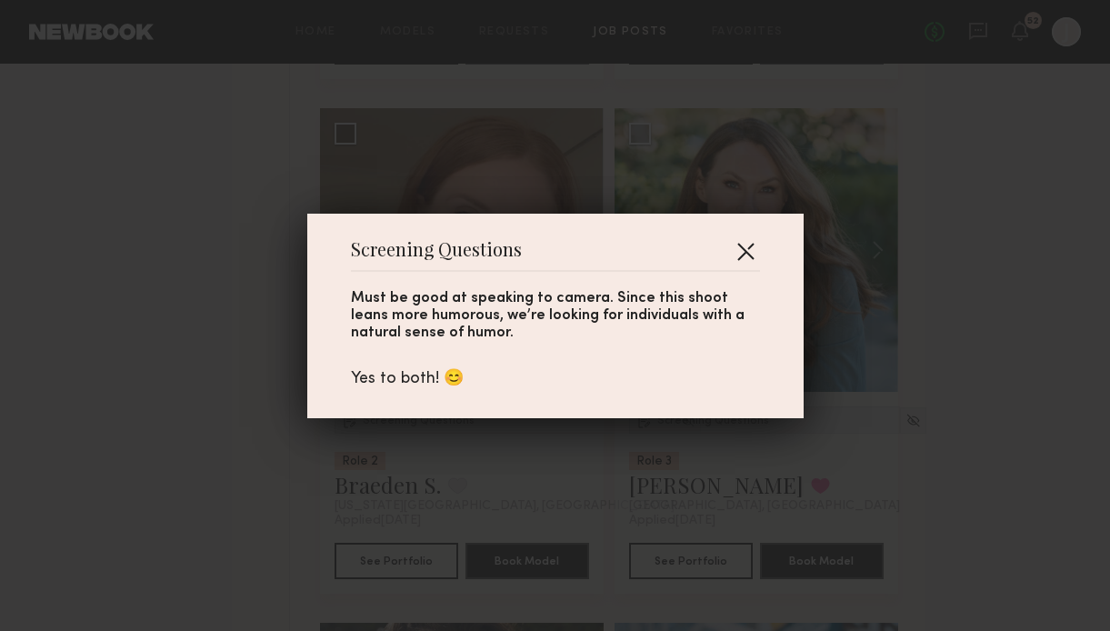
click at [741, 253] on button "button" at bounding box center [745, 250] width 29 height 29
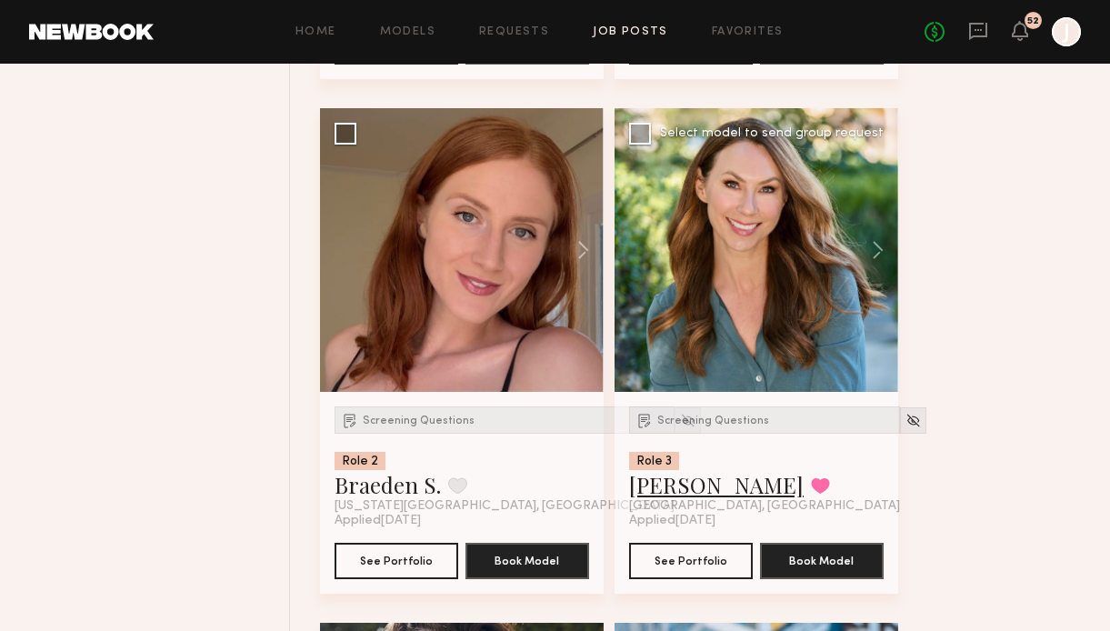
click at [676, 495] on link "Deena T." at bounding box center [716, 484] width 175 height 29
click at [580, 254] on button at bounding box center [574, 250] width 58 height 284
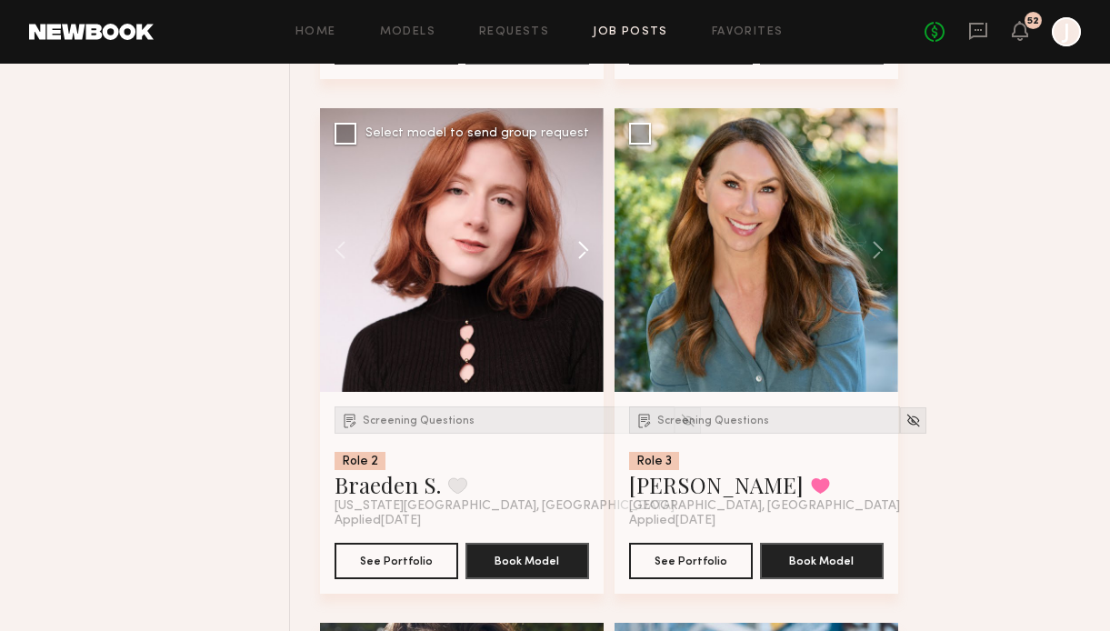
click at [581, 255] on button at bounding box center [574, 250] width 58 height 284
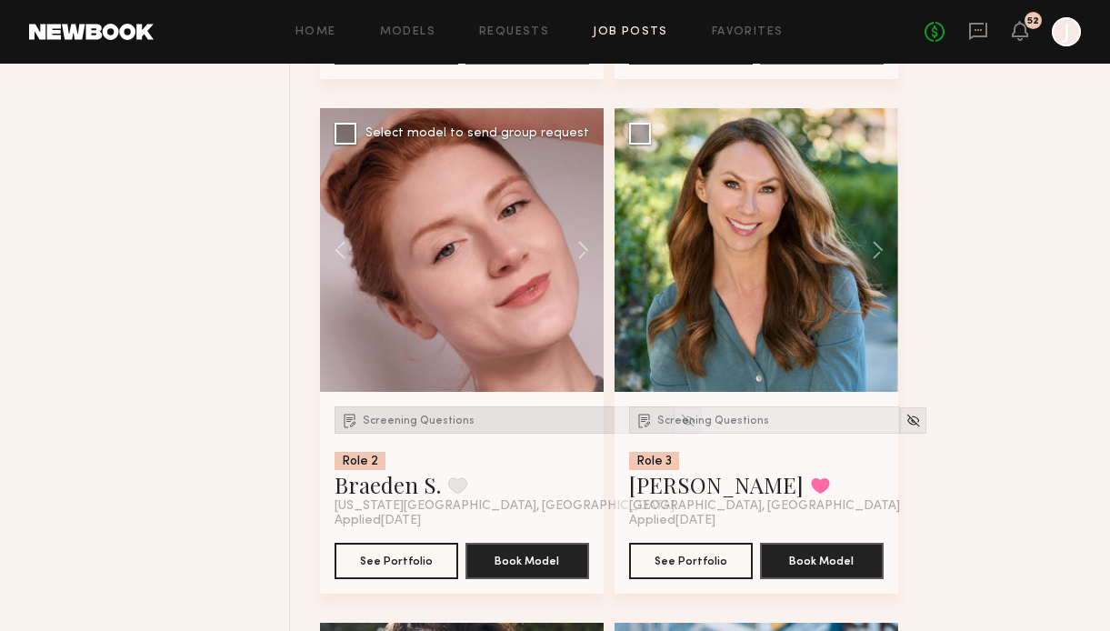
click at [431, 433] on div "Screening Questions" at bounding box center [505, 419] width 340 height 27
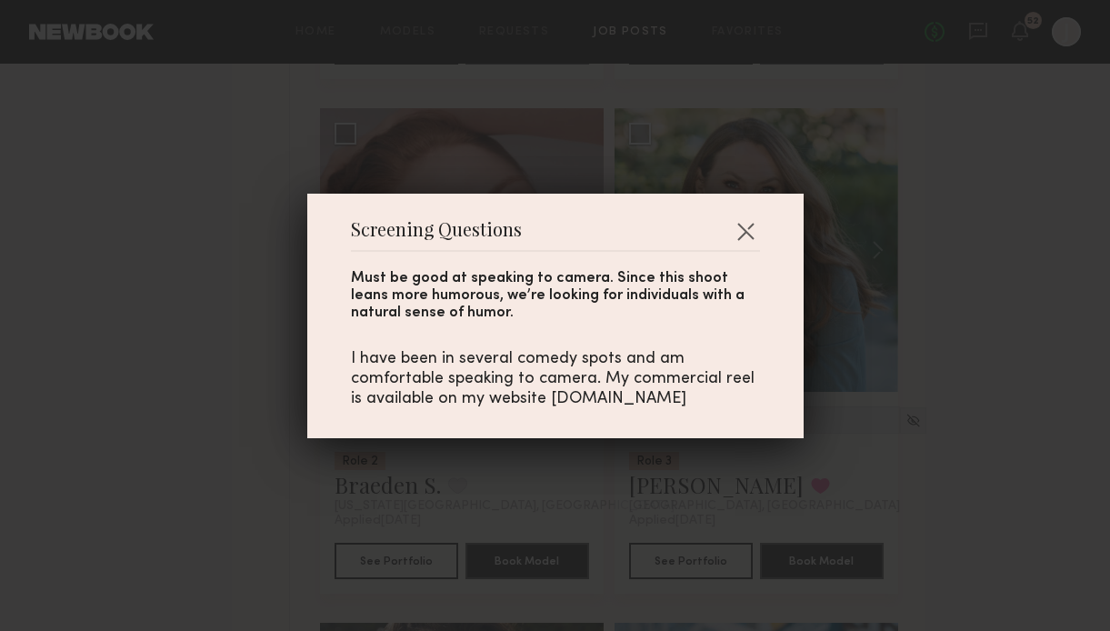
copy div "www.braedensumner.com"
drag, startPoint x: 551, startPoint y: 398, endPoint x: 755, endPoint y: 395, distance: 203.6
click at [755, 397] on div "I have been in several comedy spots and am comfortable speaking to camera. My c…" at bounding box center [555, 379] width 409 height 60
click at [749, 222] on button "button" at bounding box center [745, 230] width 29 height 29
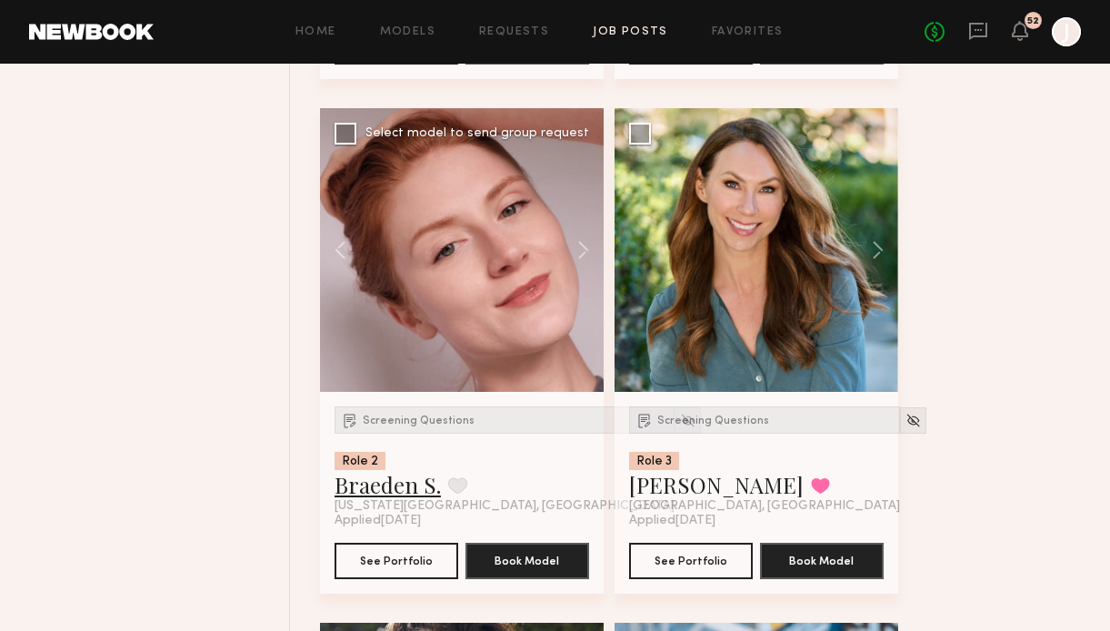
click at [405, 498] on link "Braeden S." at bounding box center [388, 484] width 106 height 29
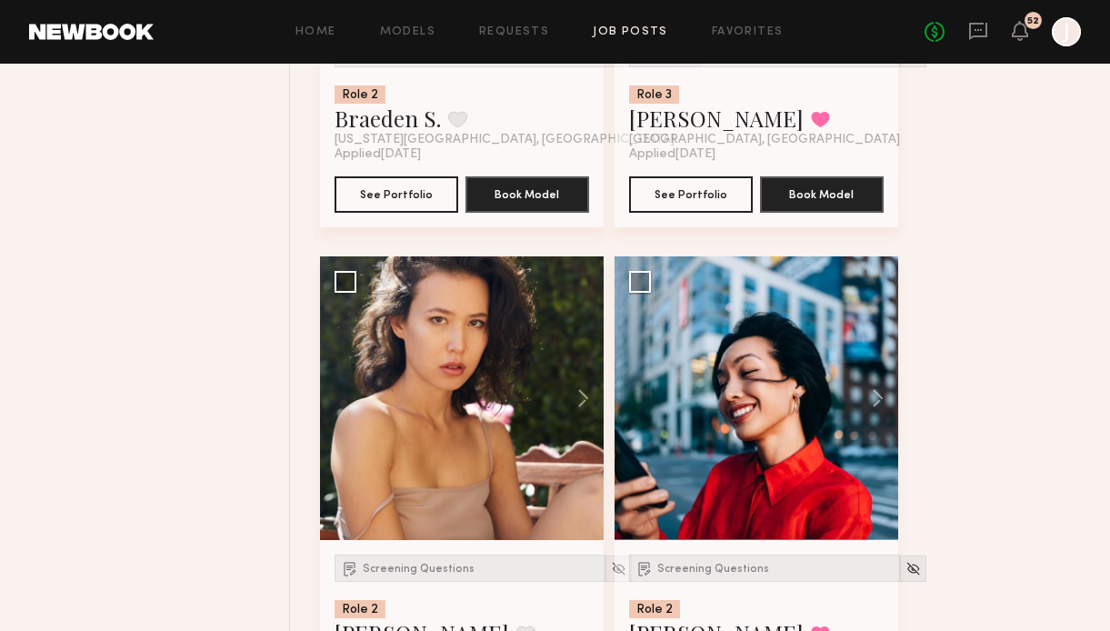
scroll to position [3180, 0]
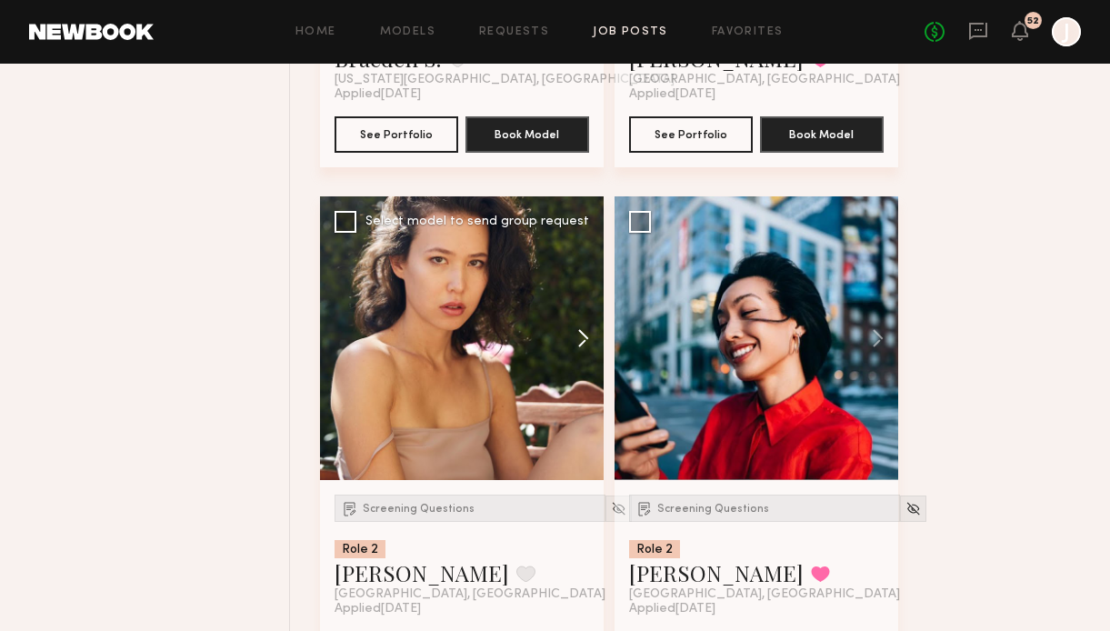
click at [585, 341] on button at bounding box center [574, 338] width 58 height 284
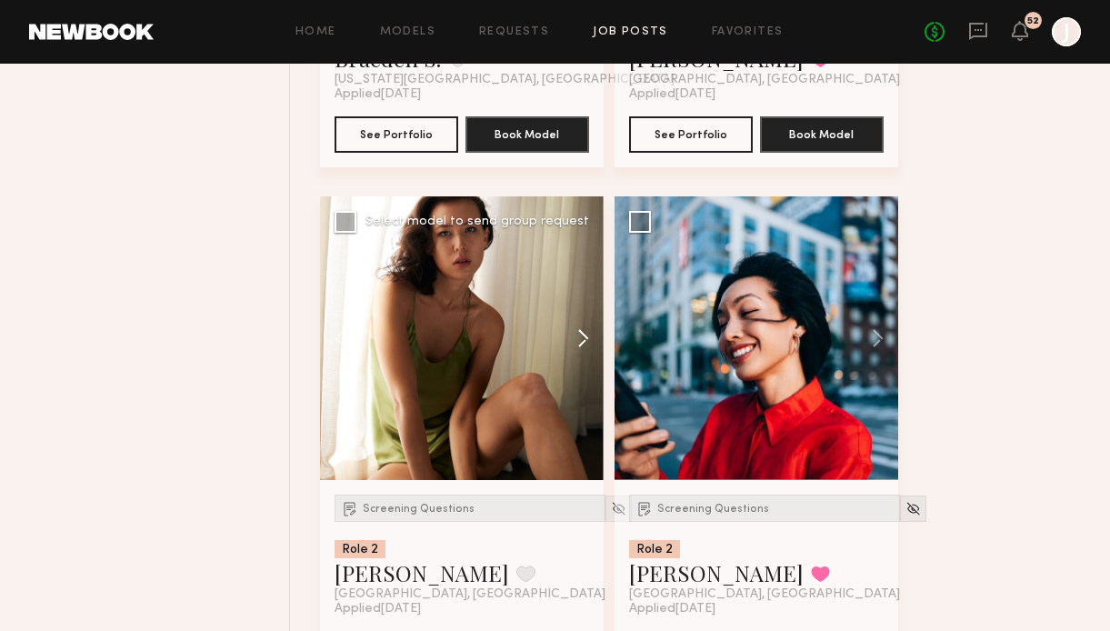
click at [585, 341] on button at bounding box center [574, 338] width 58 height 284
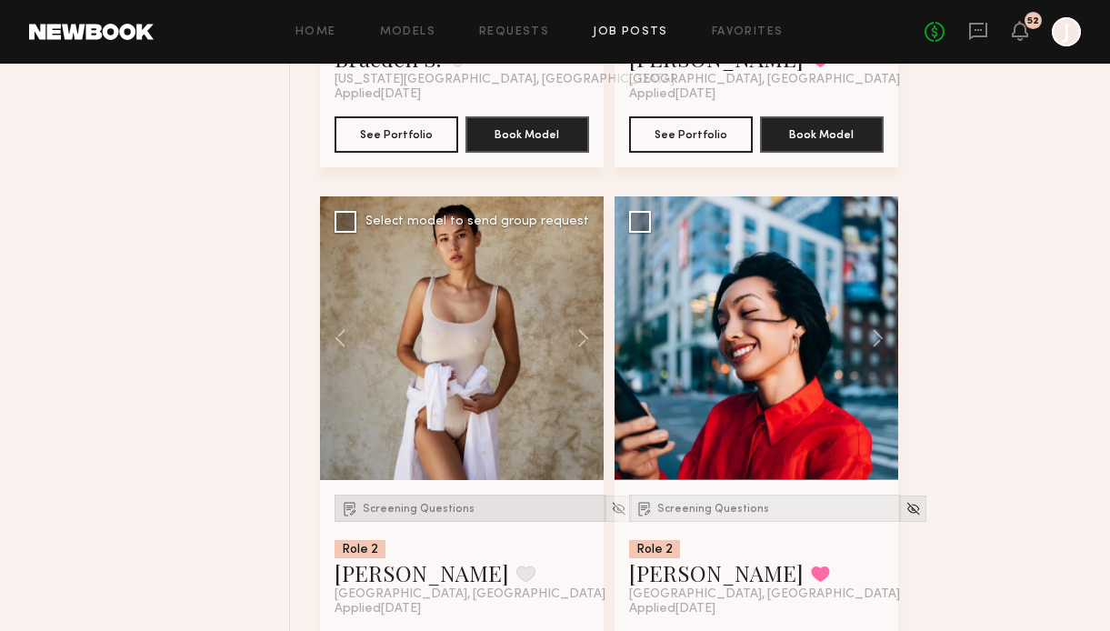
click at [431, 511] on span "Screening Questions" at bounding box center [419, 509] width 112 height 11
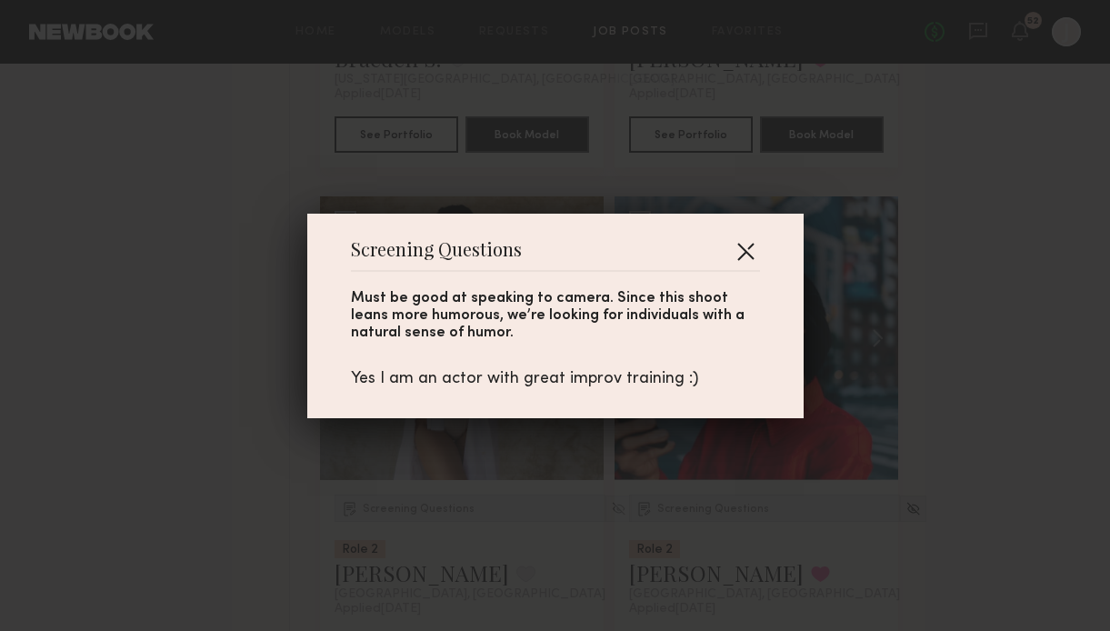
click at [749, 242] on button "button" at bounding box center [745, 250] width 29 height 29
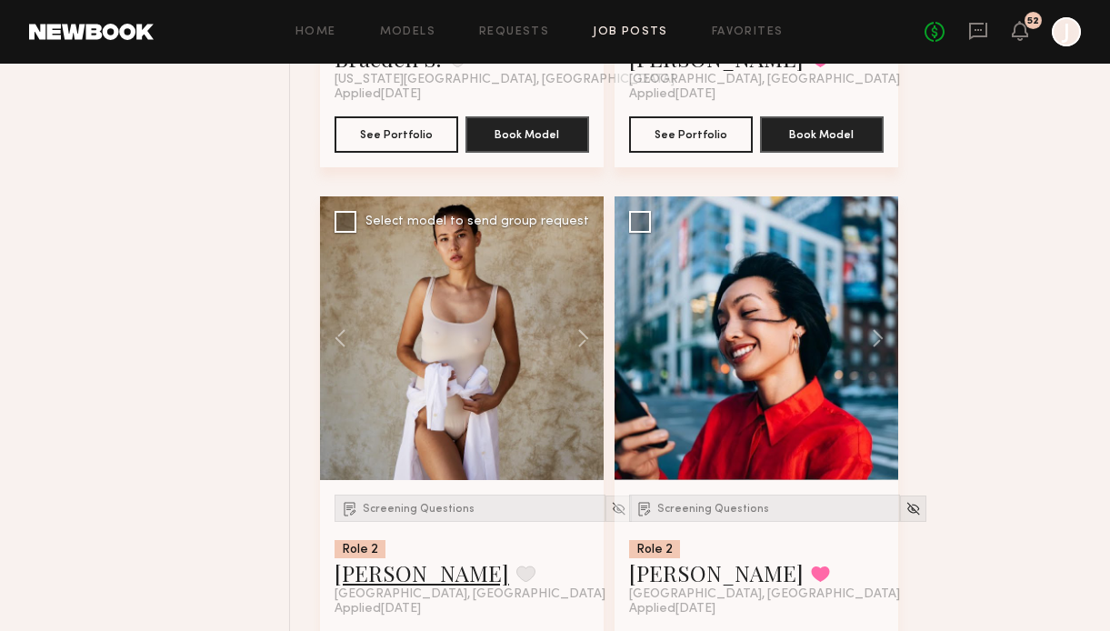
click at [373, 578] on link "Mari A." at bounding box center [422, 572] width 175 height 29
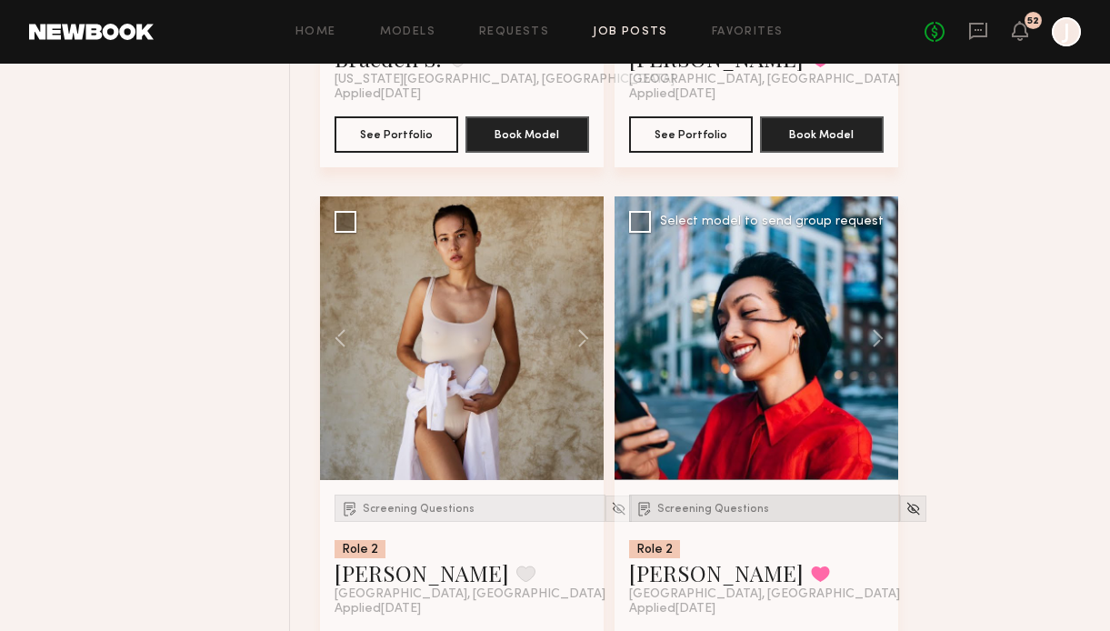
click at [702, 514] on span "Screening Questions" at bounding box center [713, 509] width 112 height 11
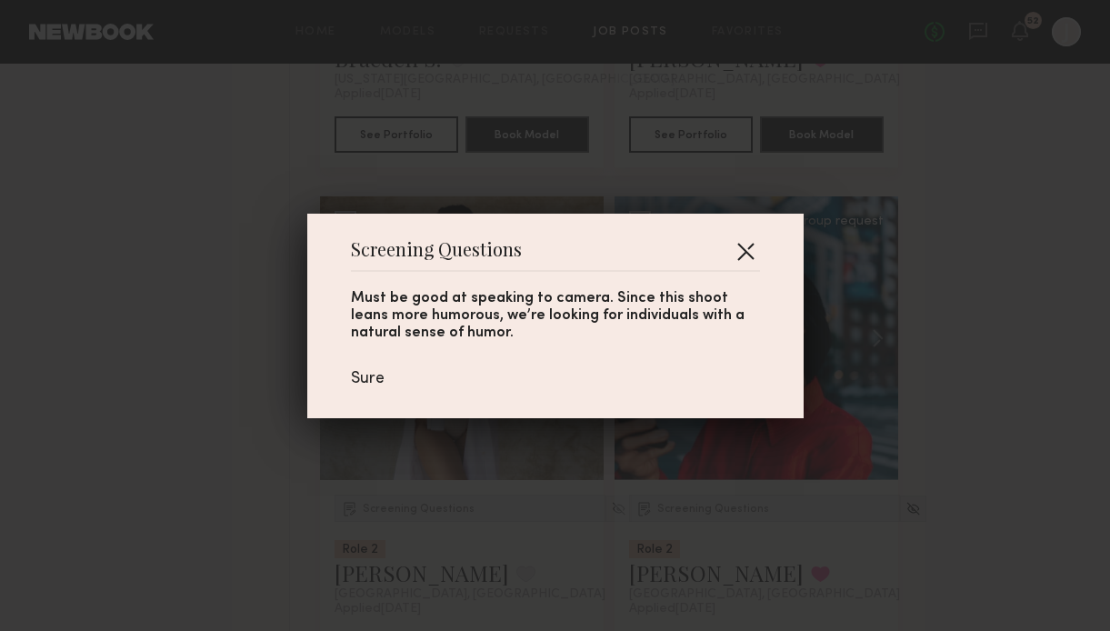
click at [748, 257] on button "button" at bounding box center [745, 250] width 29 height 29
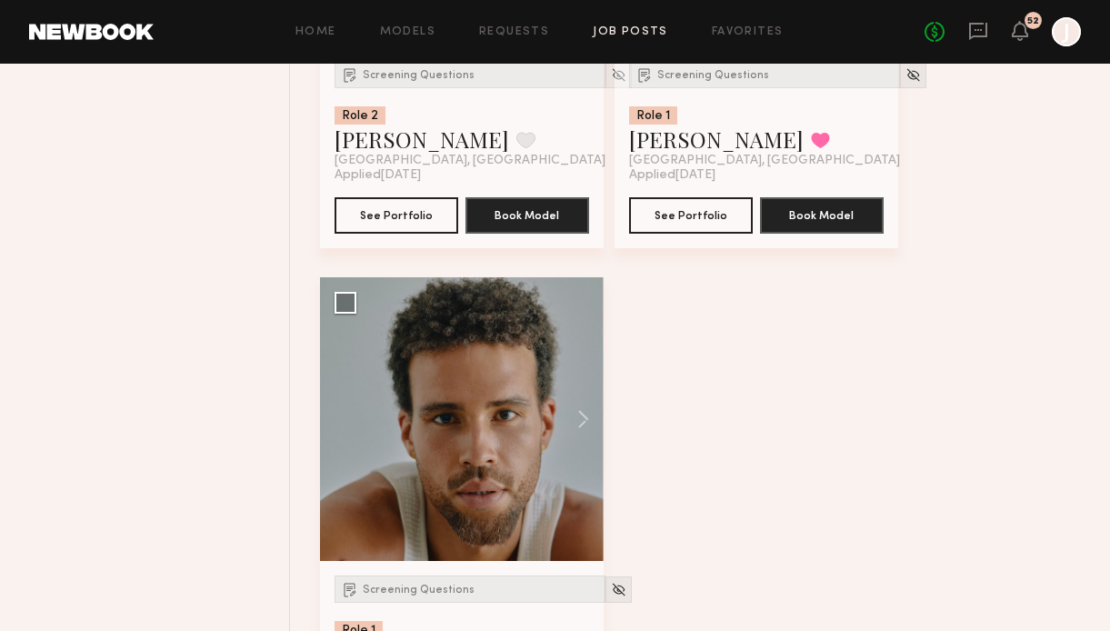
scroll to position [4164, 0]
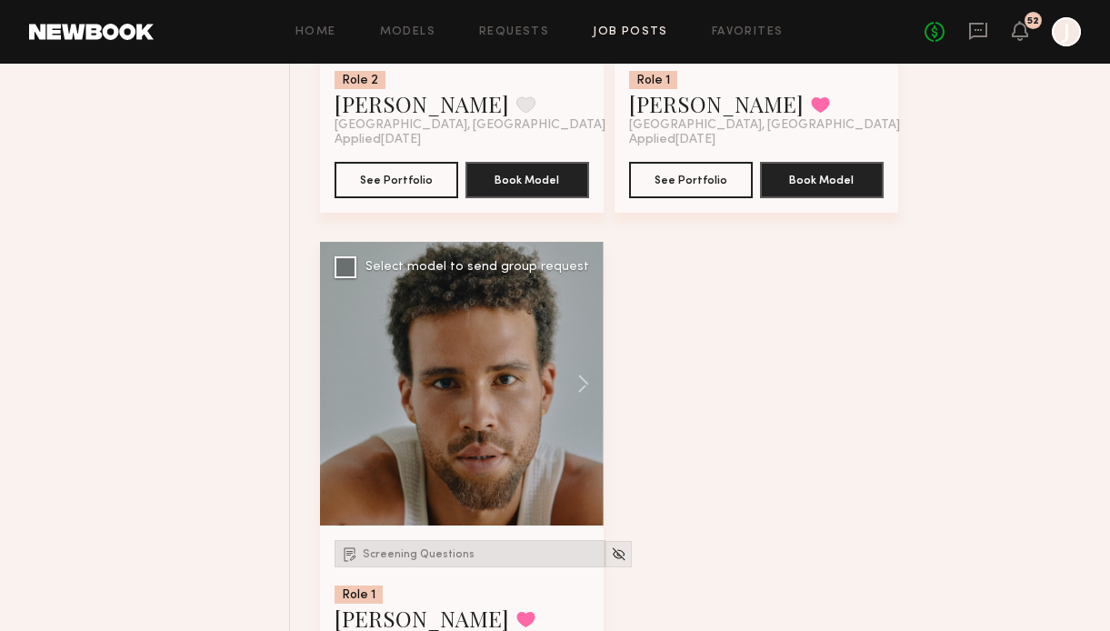
click at [397, 548] on div "Screening Questions" at bounding box center [470, 553] width 271 height 27
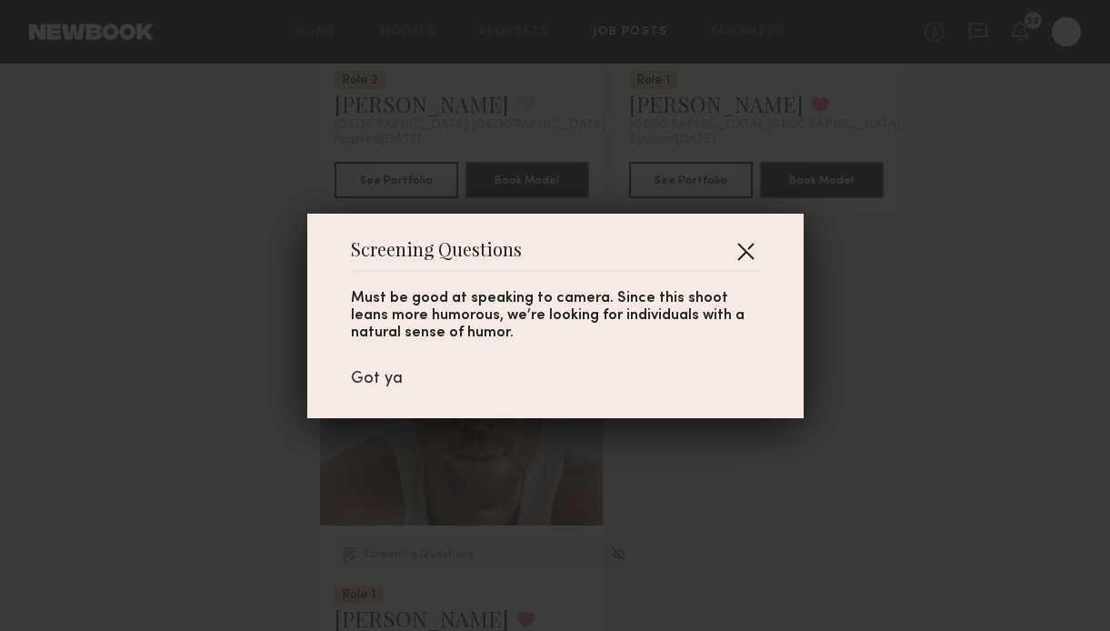
click at [743, 242] on button "button" at bounding box center [745, 250] width 29 height 29
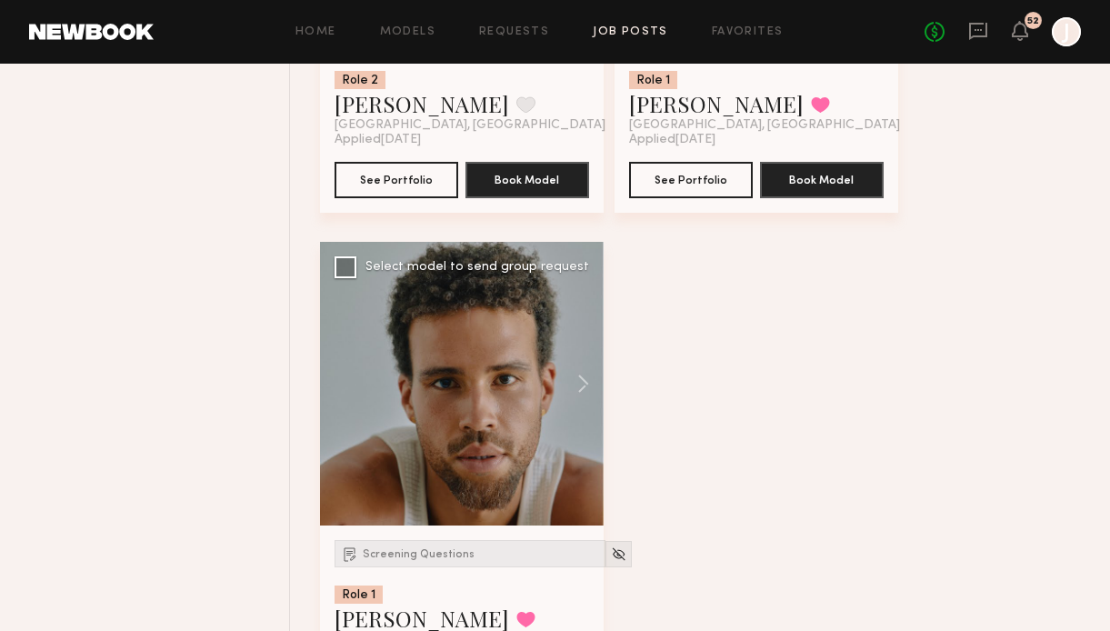
scroll to position [4293, 0]
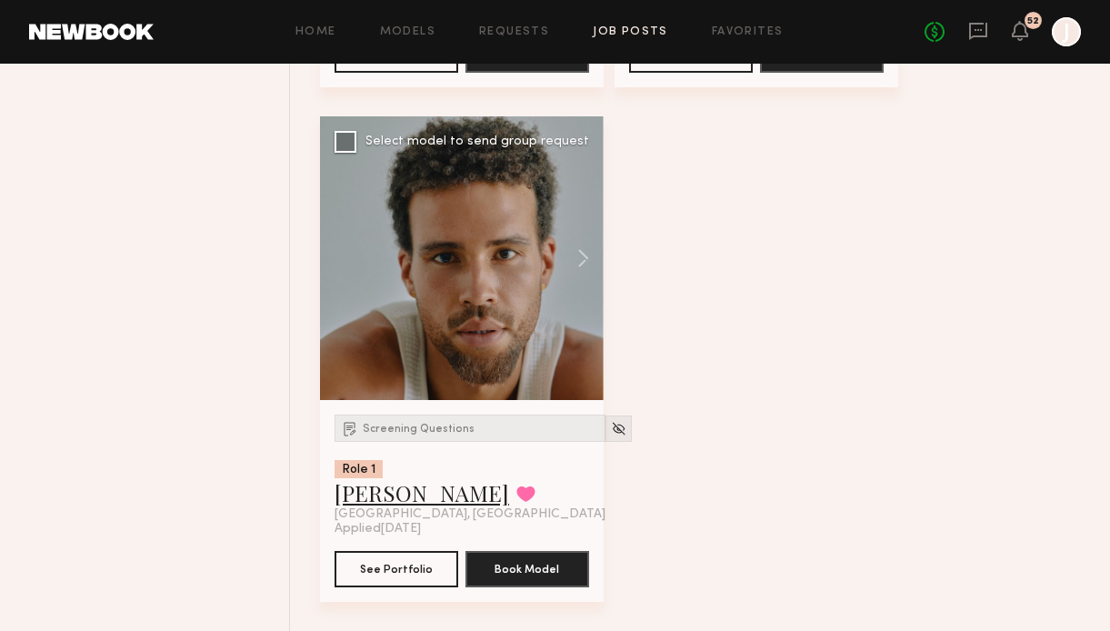
click at [381, 494] on link "Trae G." at bounding box center [422, 492] width 175 height 29
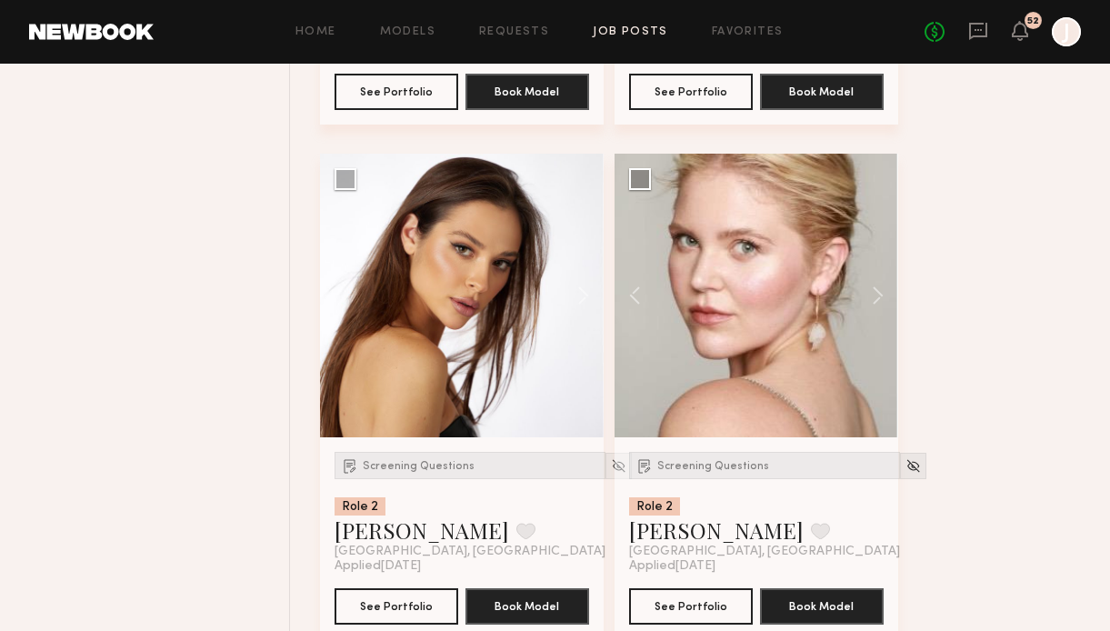
scroll to position [0, 0]
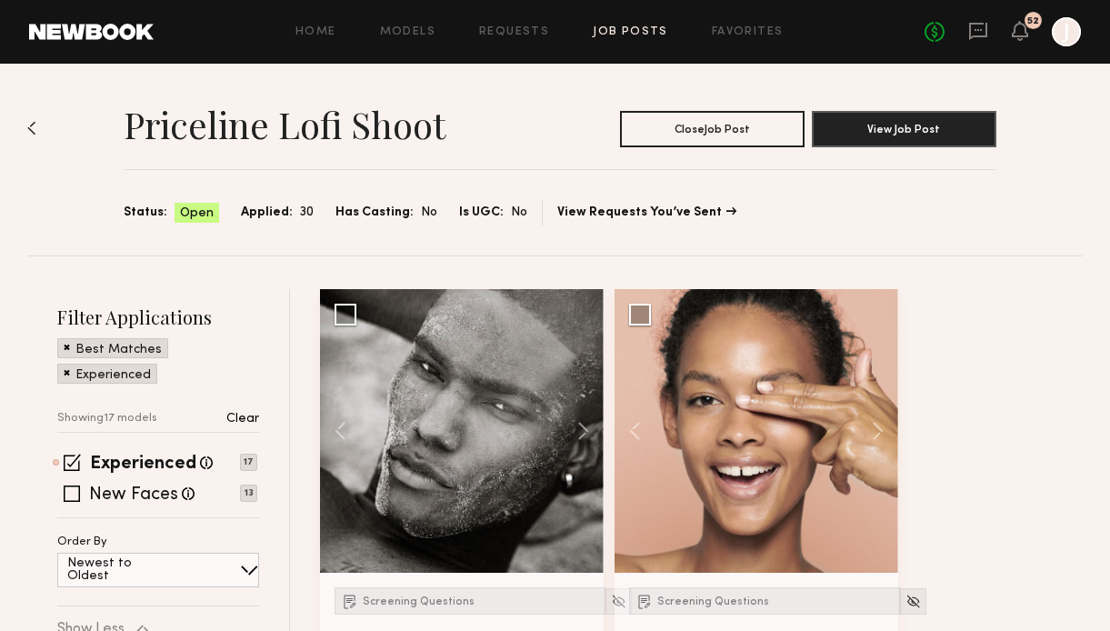
click at [601, 31] on link "Job Posts" at bounding box center [630, 32] width 75 height 12
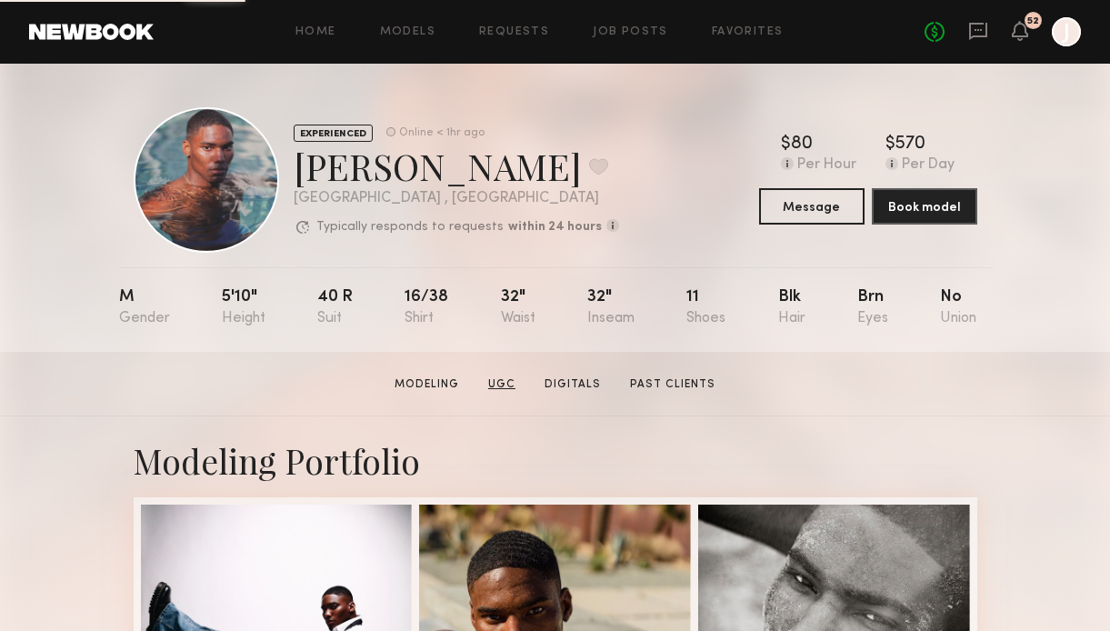
click at [501, 386] on link "UGC" at bounding box center [502, 384] width 42 height 16
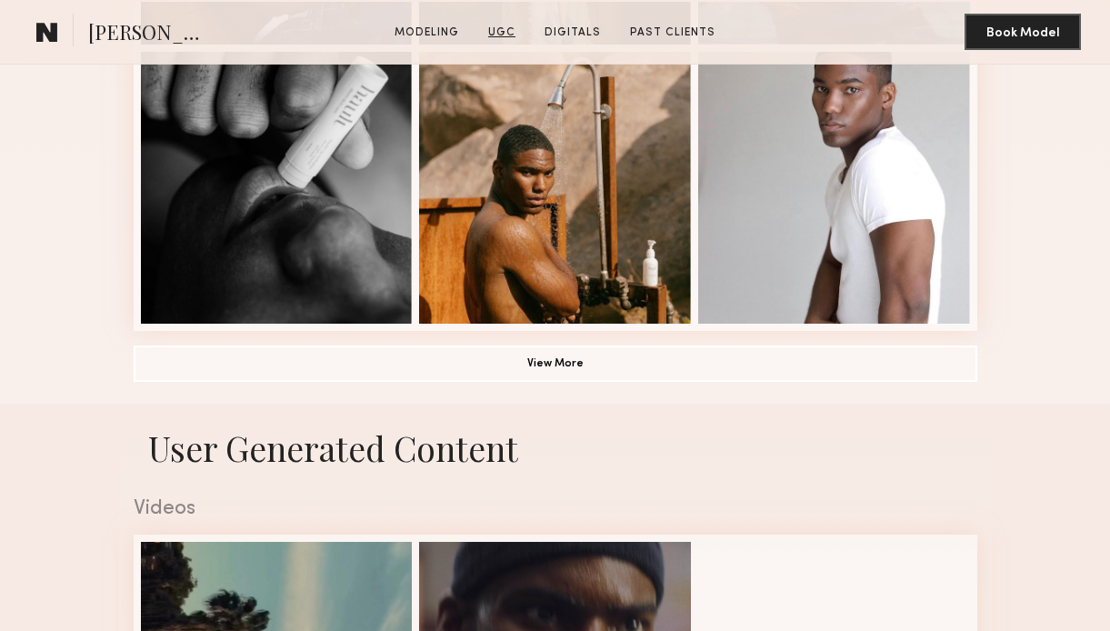
scroll to position [1583, 0]
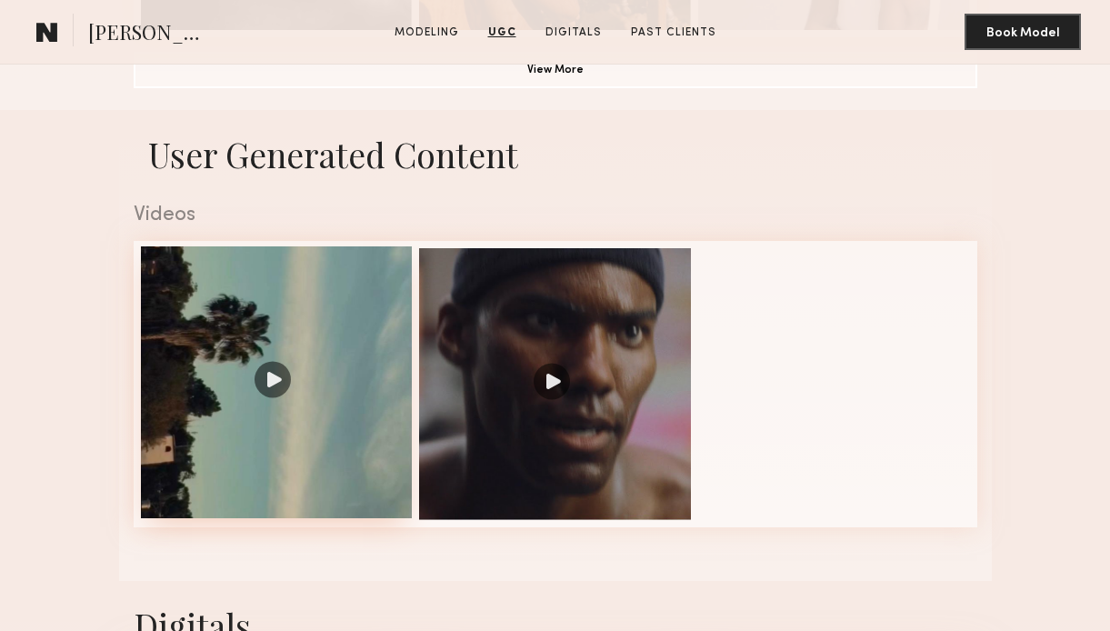
click at [365, 432] on div at bounding box center [277, 382] width 272 height 272
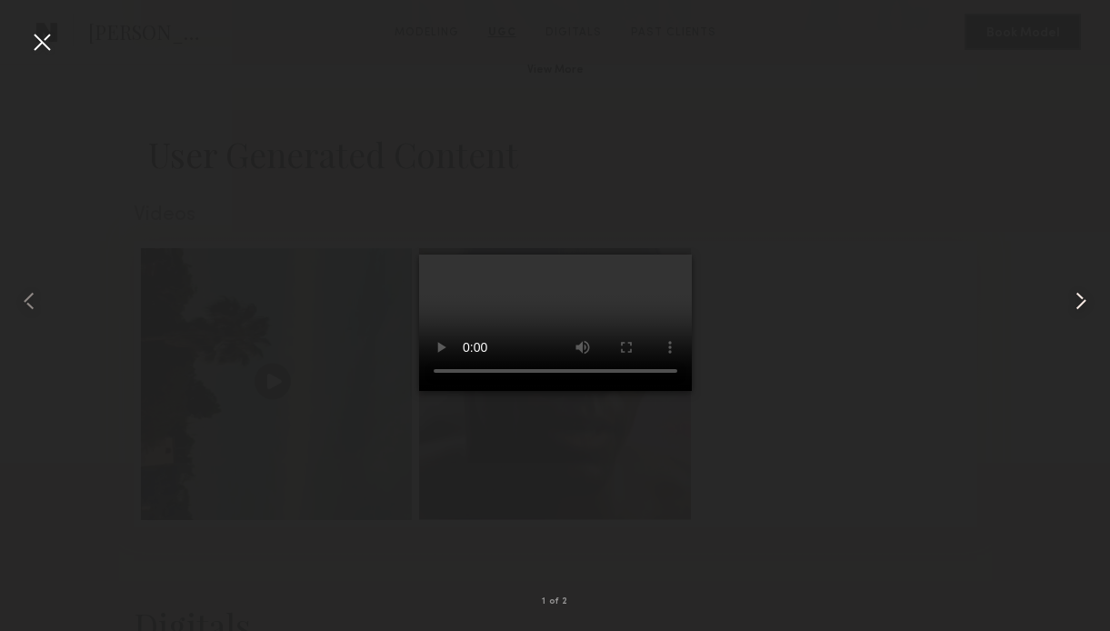
click at [1077, 302] on common-icon at bounding box center [1080, 300] width 29 height 29
click at [45, 46] on div at bounding box center [41, 41] width 29 height 29
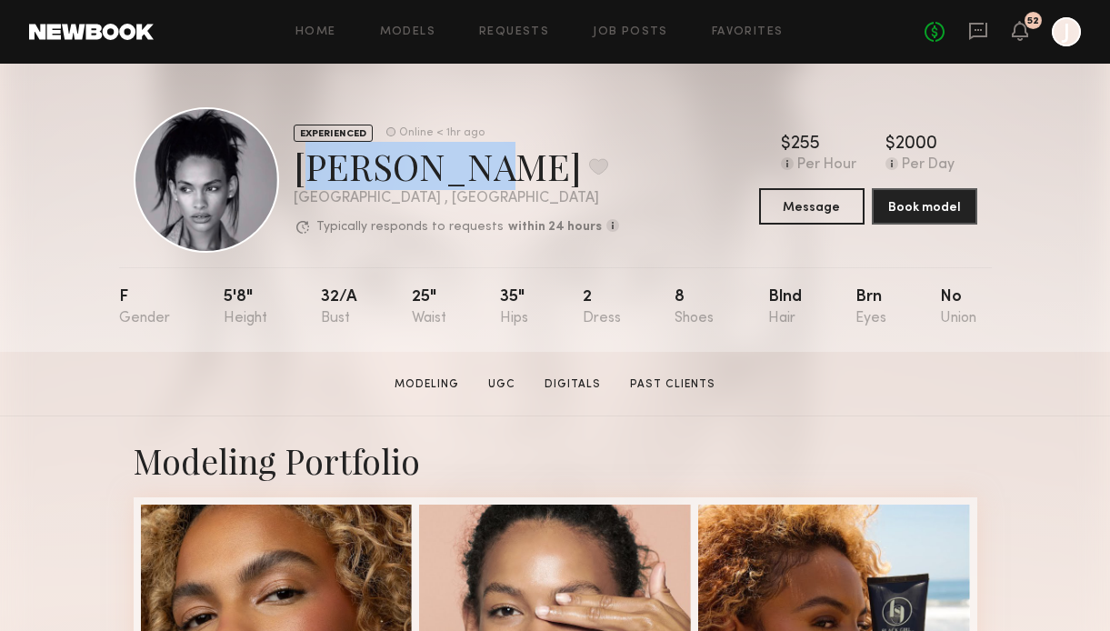
drag, startPoint x: 290, startPoint y: 170, endPoint x: 434, endPoint y: 175, distance: 143.7
click at [435, 175] on div "EXPERIENCED Online < 1hr ago [PERSON_NAME] Favorite [GEOGRAPHIC_DATA] , [GEOGRA…" at bounding box center [376, 179] width 485 height 145
copy div "[PERSON_NAME]"
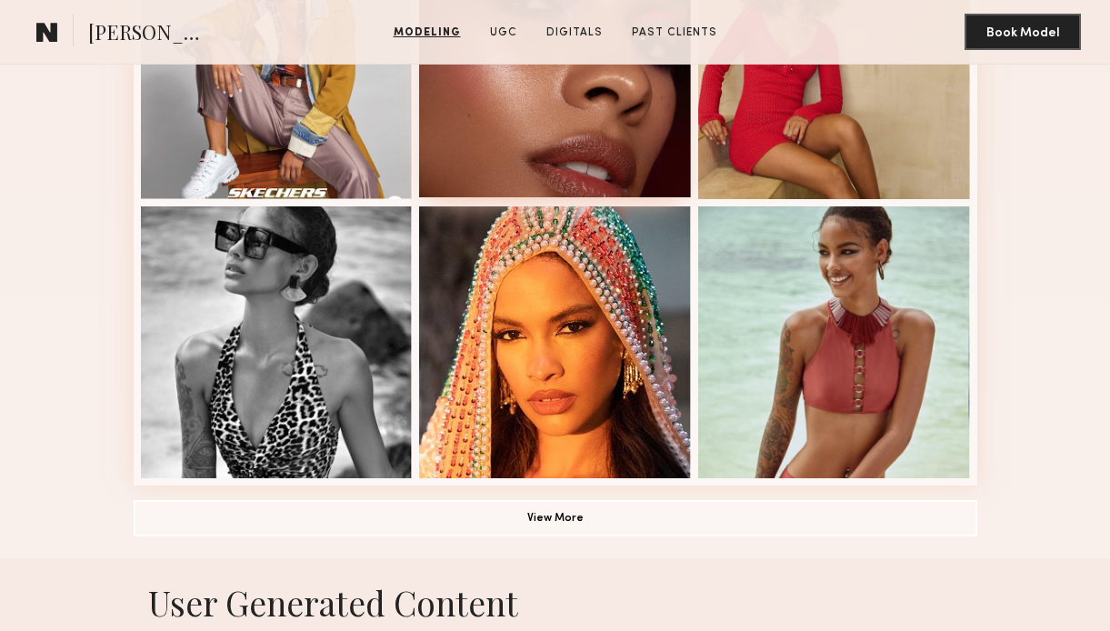
scroll to position [1227, 0]
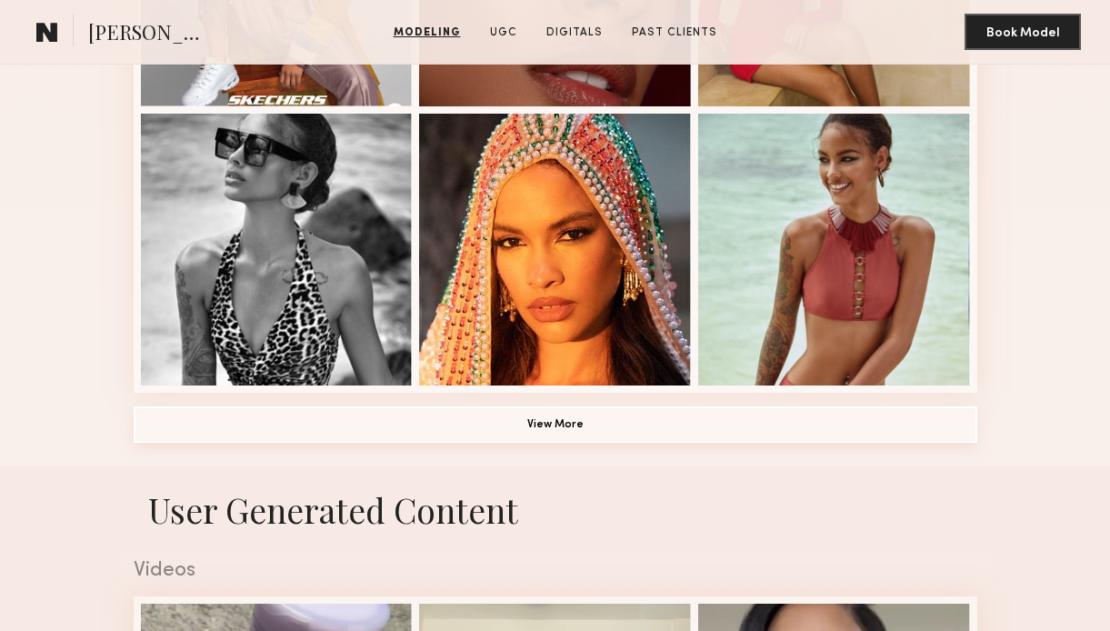
click at [603, 426] on button "View More" at bounding box center [556, 424] width 844 height 36
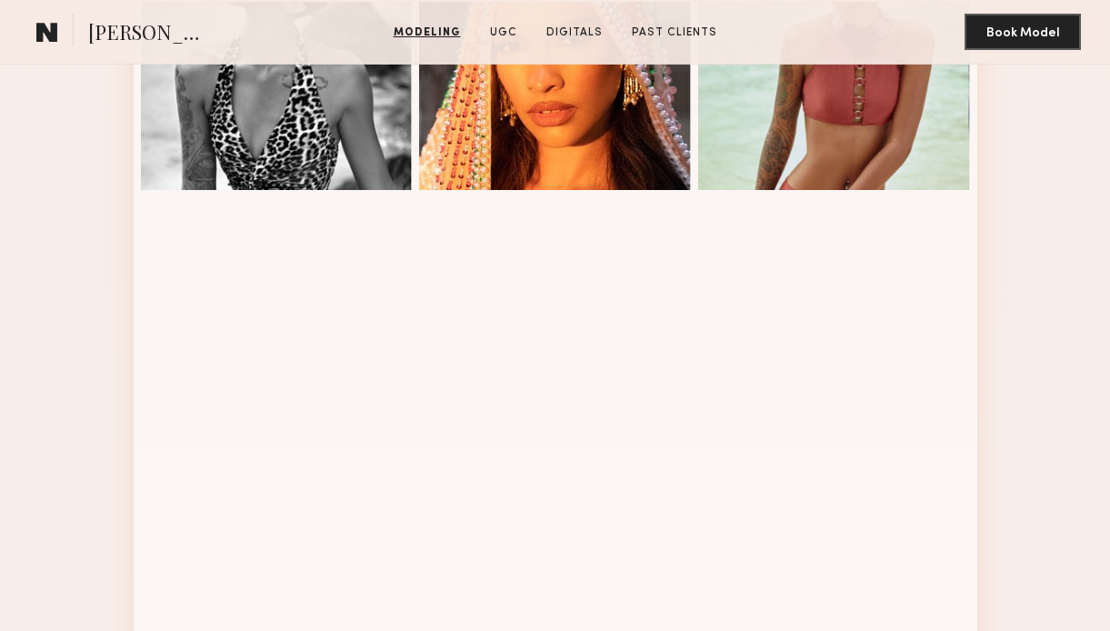
scroll to position [1486, 0]
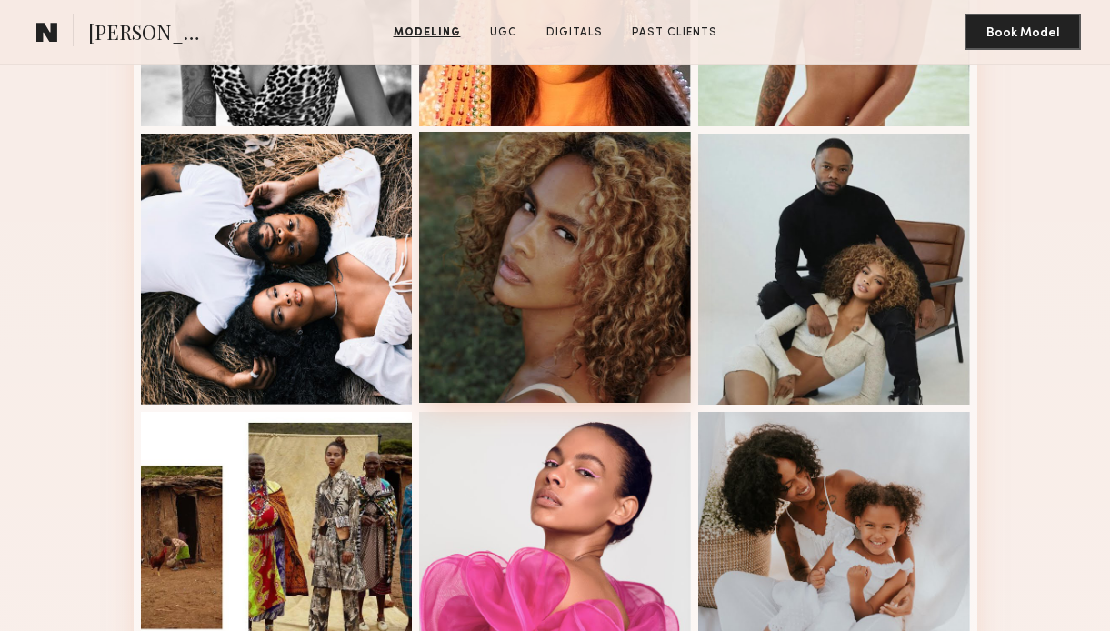
click at [565, 330] on div at bounding box center [555, 268] width 272 height 272
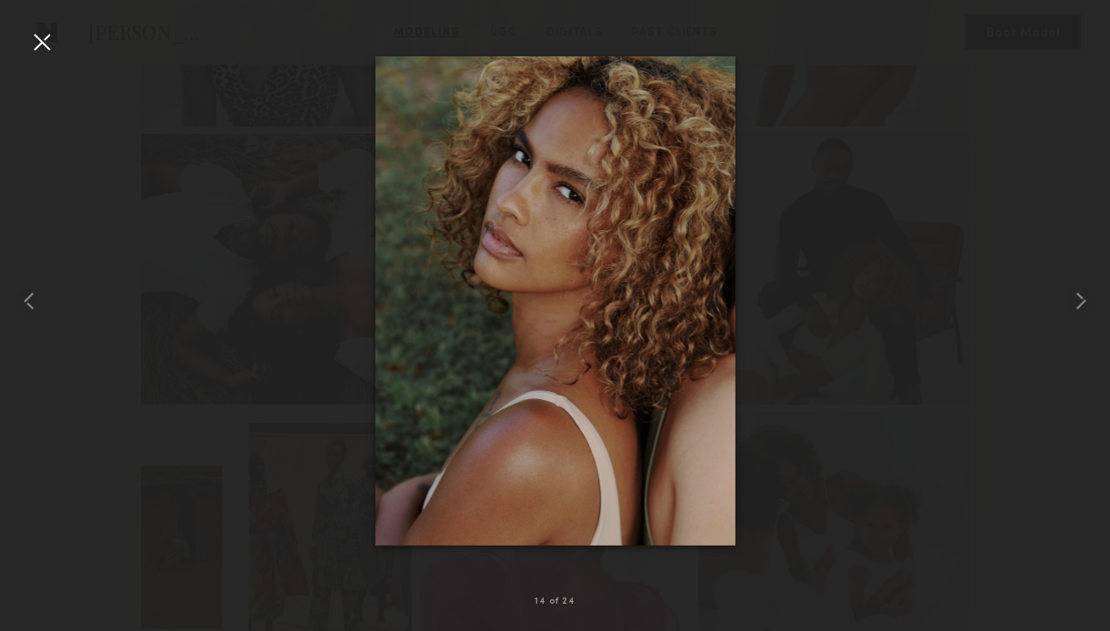
click at [51, 45] on div at bounding box center [41, 41] width 29 height 29
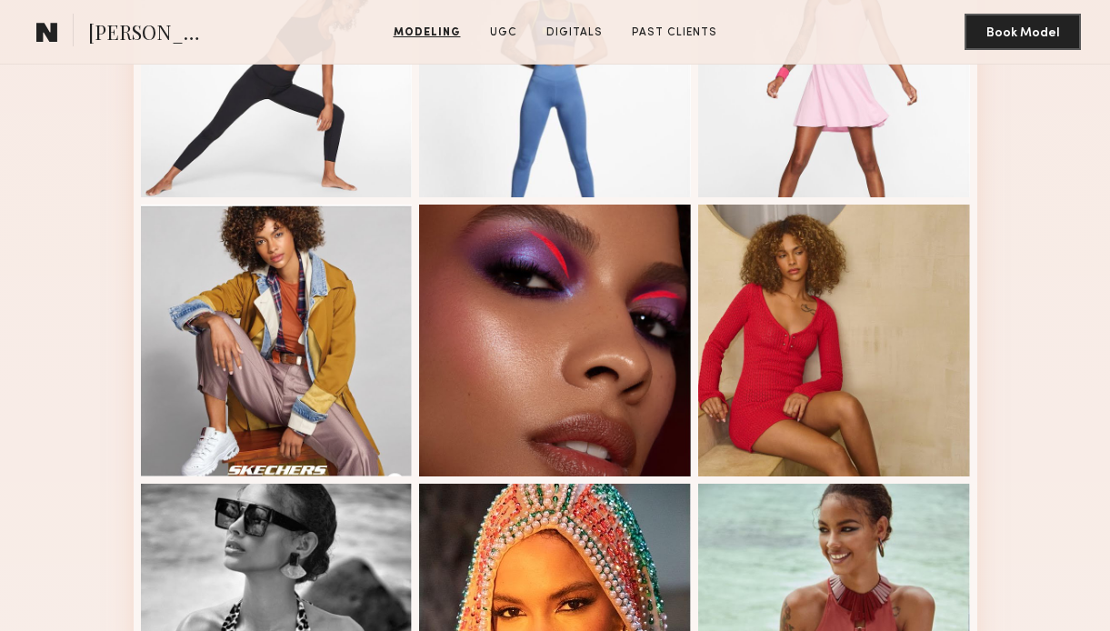
scroll to position [824, 0]
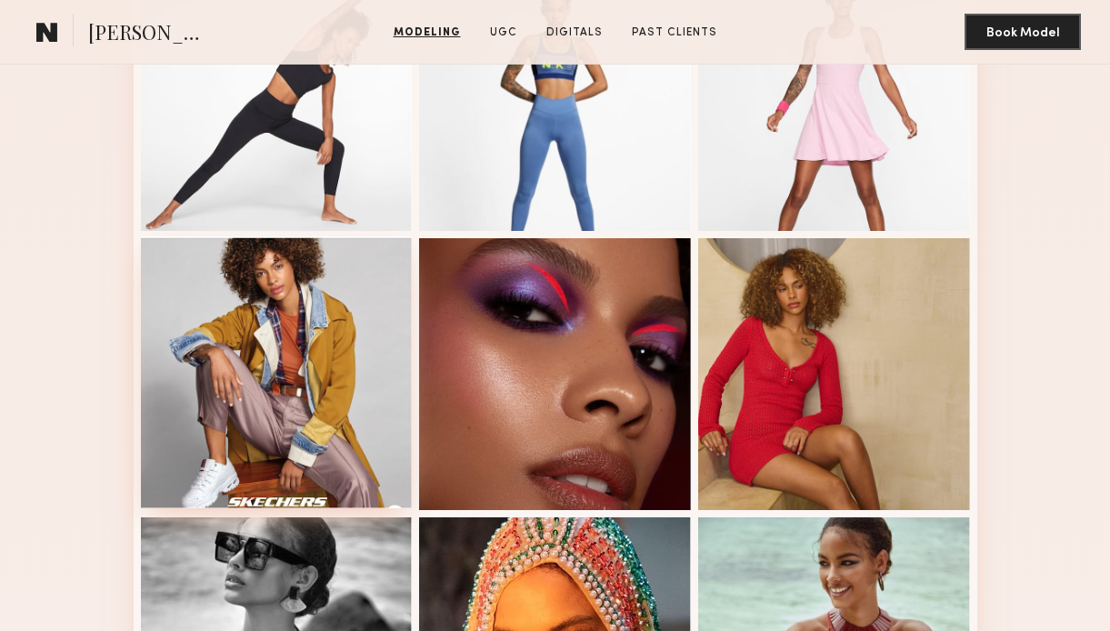
click at [206, 375] on div at bounding box center [277, 372] width 272 height 272
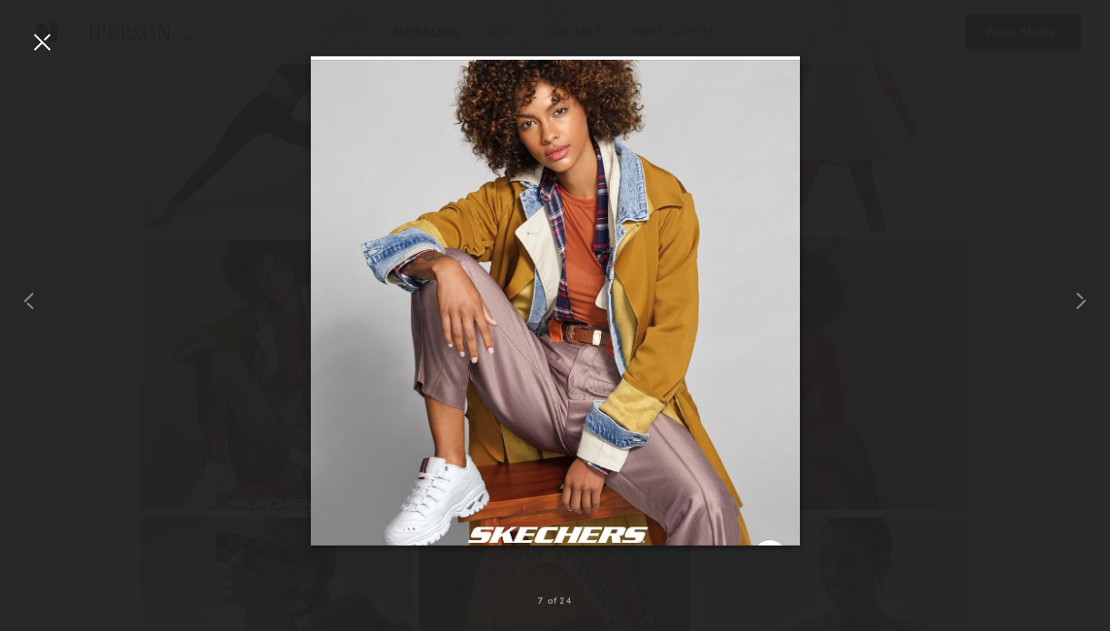
click at [40, 47] on div at bounding box center [41, 41] width 29 height 29
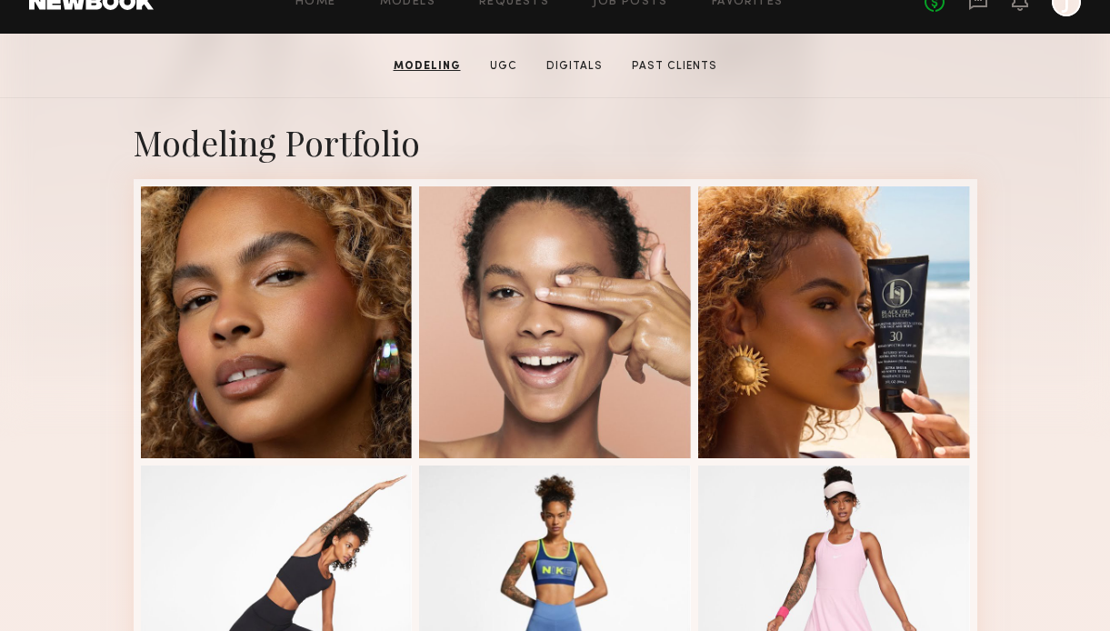
scroll to position [279, 0]
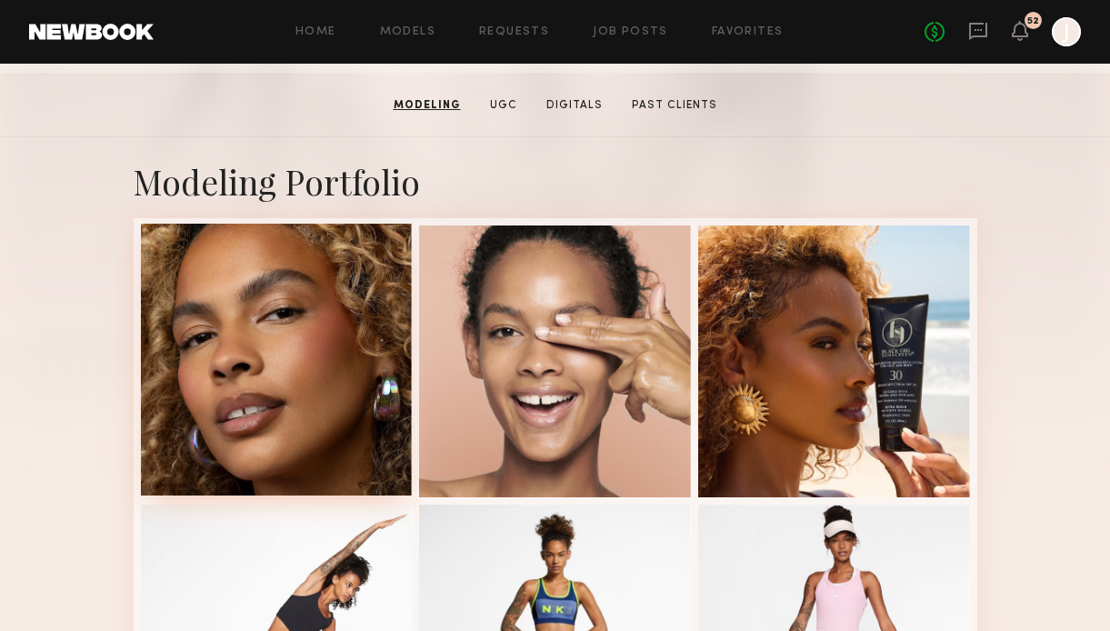
click at [318, 385] on div at bounding box center [277, 360] width 272 height 272
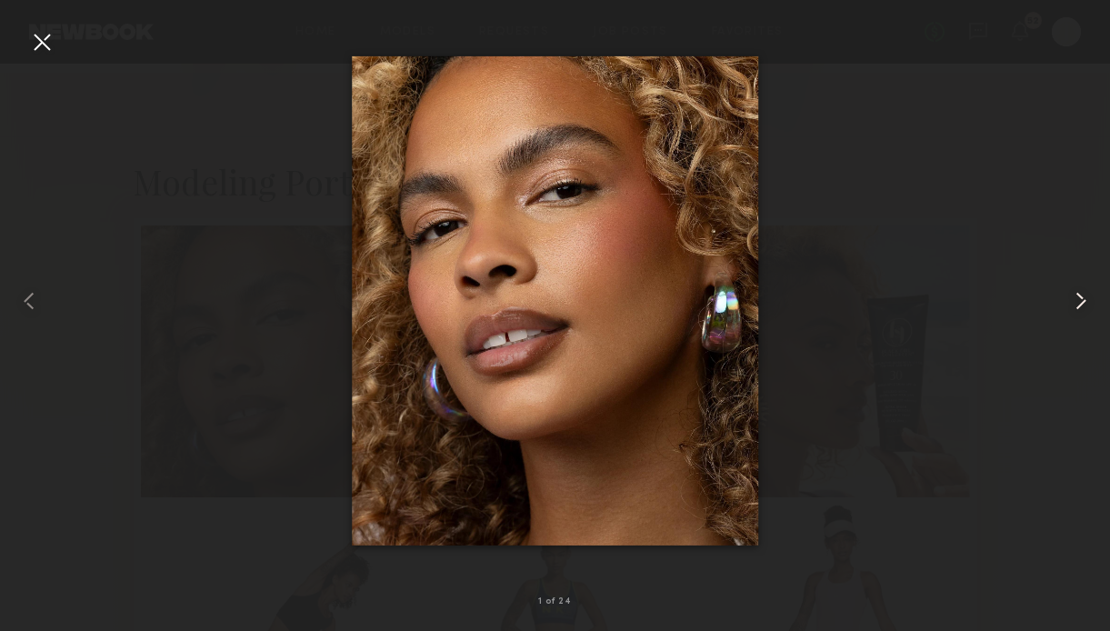
click at [1085, 301] on common-icon at bounding box center [1080, 300] width 29 height 29
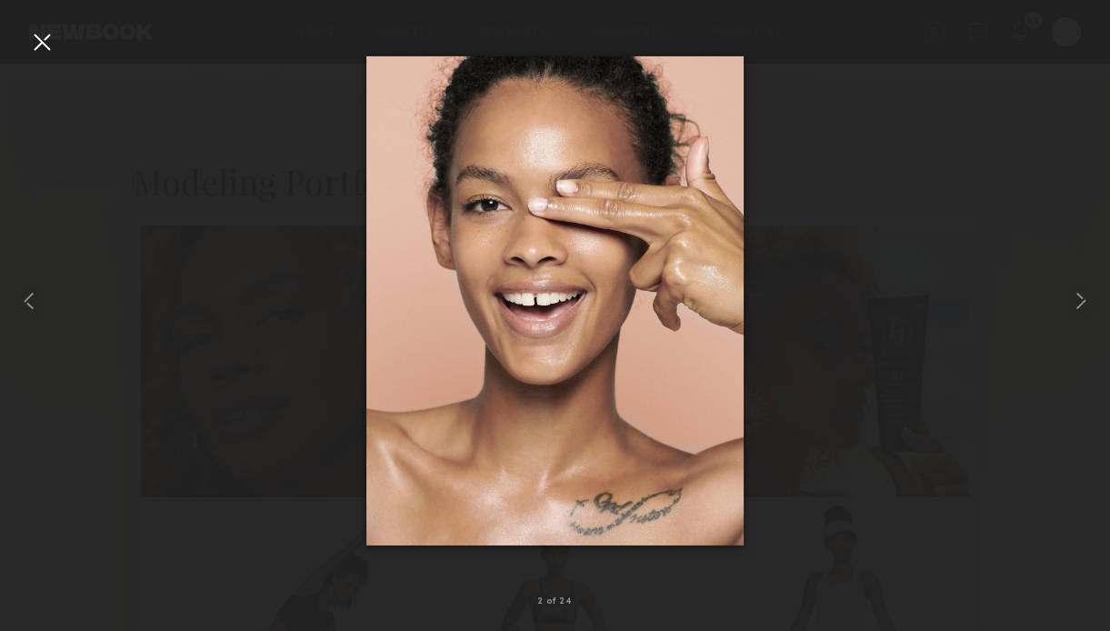
click at [43, 55] on div at bounding box center [41, 41] width 29 height 29
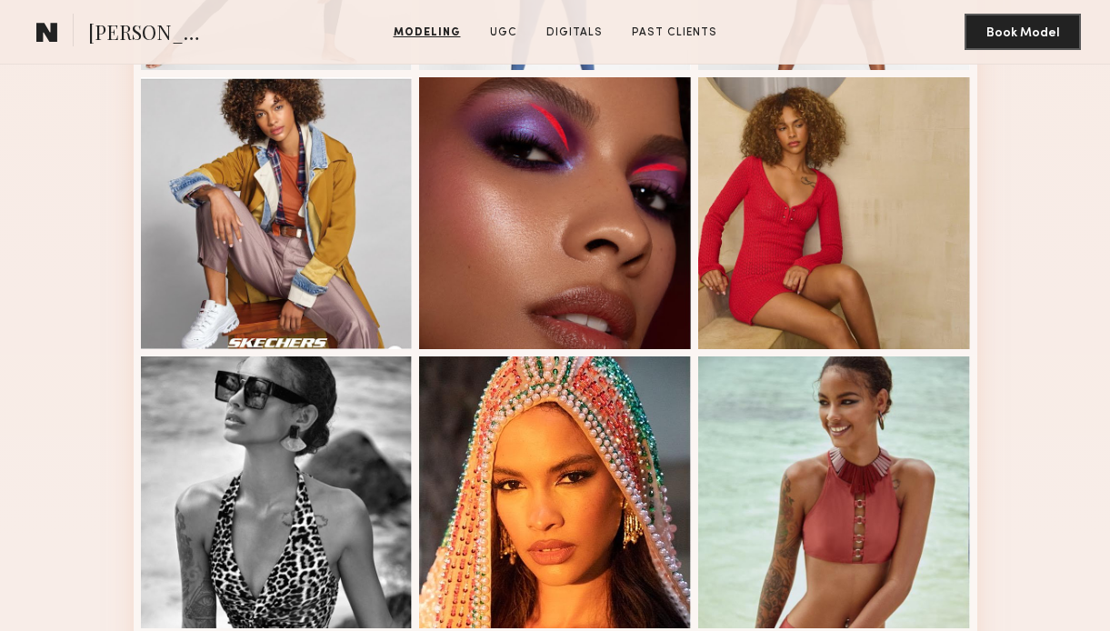
scroll to position [975, 0]
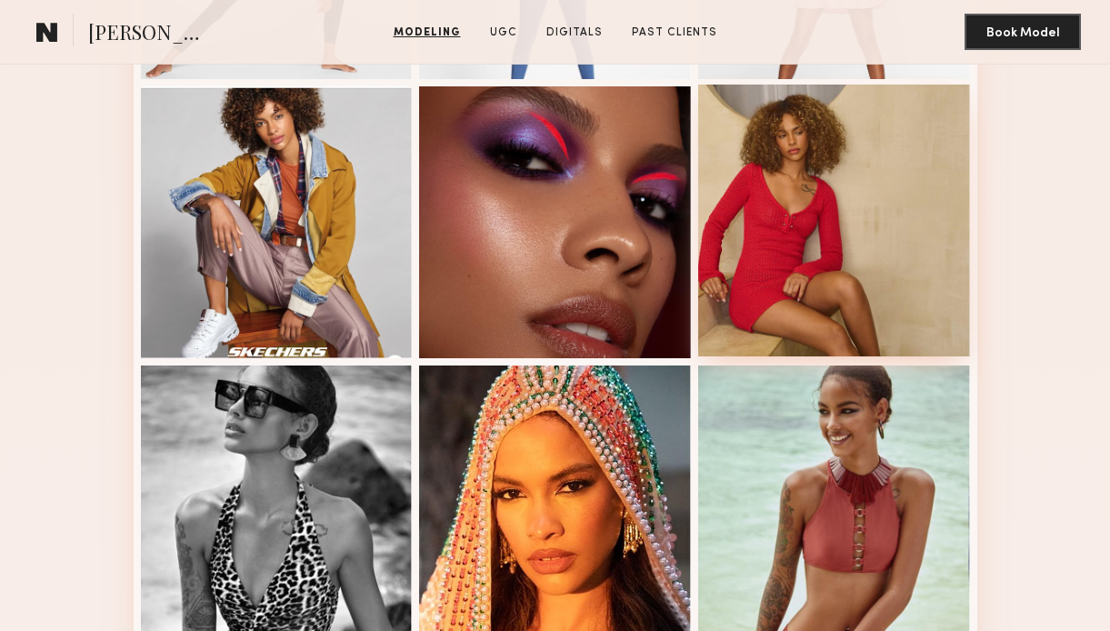
click at [776, 265] on div at bounding box center [834, 221] width 272 height 272
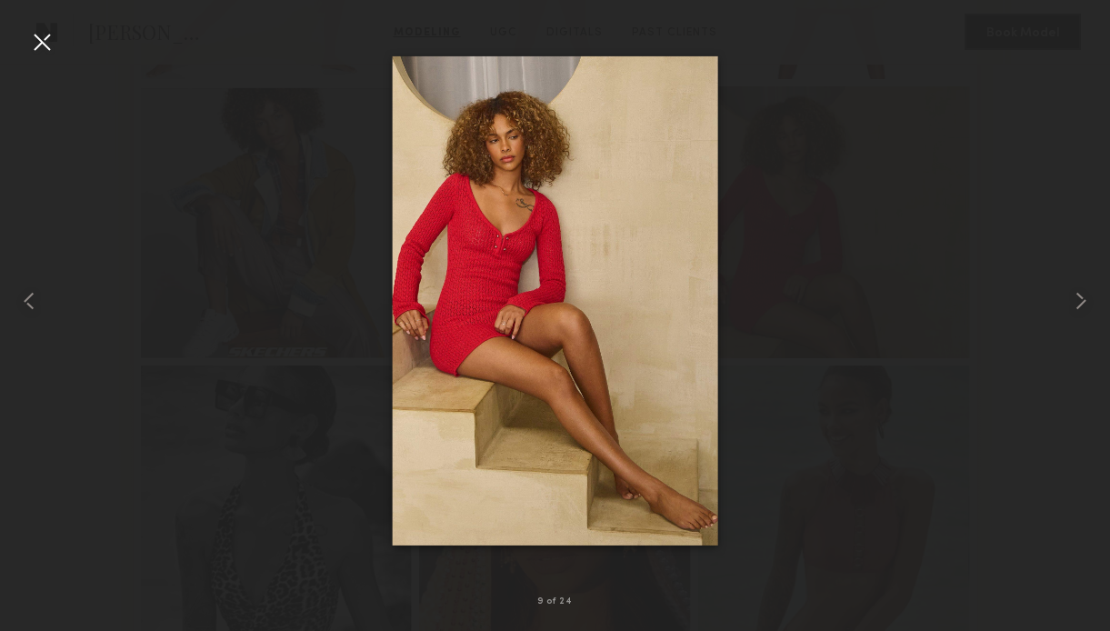
click at [51, 26] on nb-gallery-light "9 of 24" at bounding box center [555, 315] width 1110 height 631
click at [48, 40] on div at bounding box center [41, 41] width 29 height 29
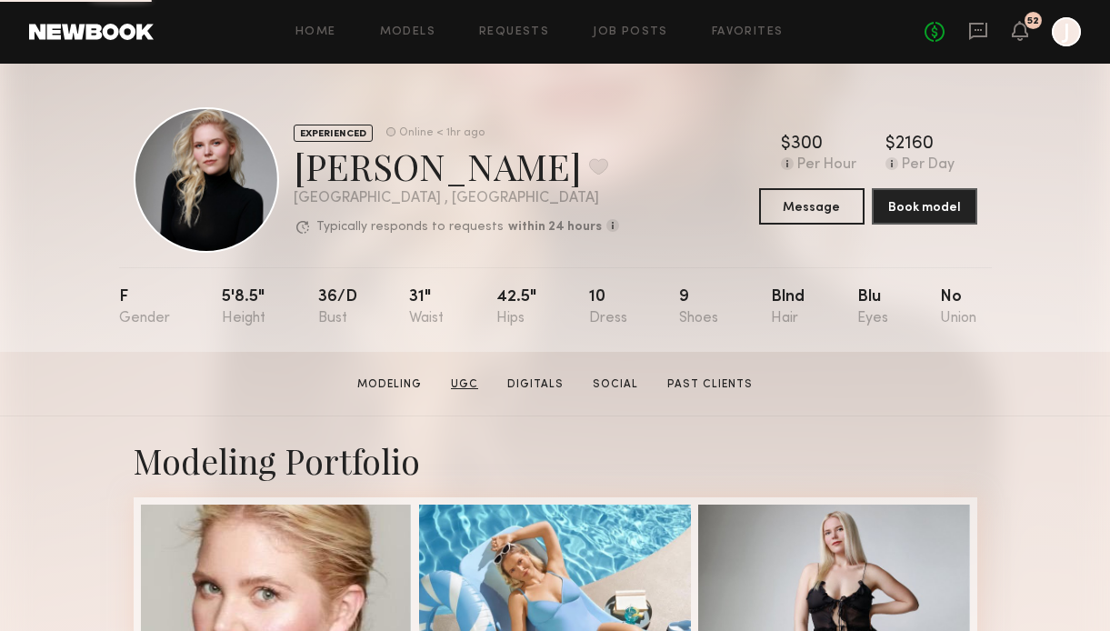
click at [473, 385] on link "UGC" at bounding box center [465, 384] width 42 height 16
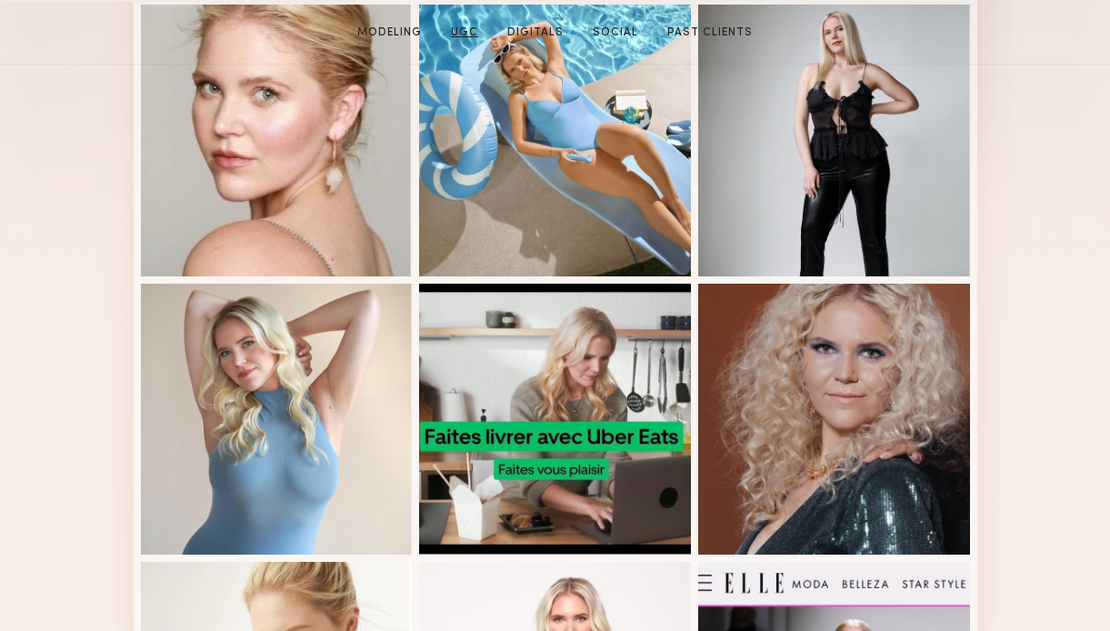
click at [466, 27] on link "UGC" at bounding box center [465, 33] width 42 height 16
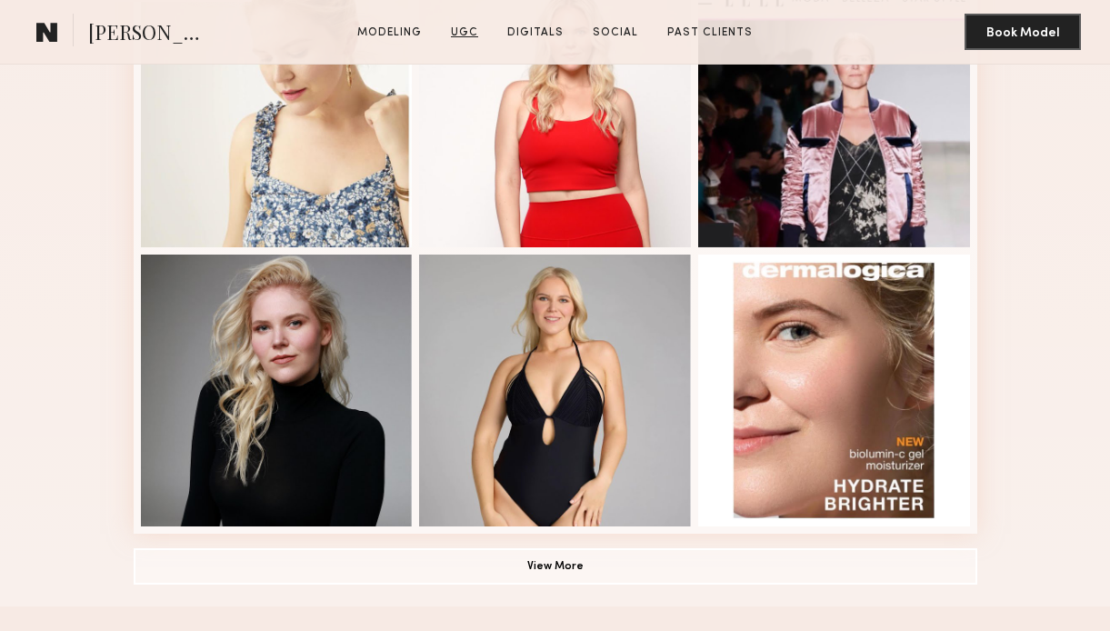
scroll to position [1583, 0]
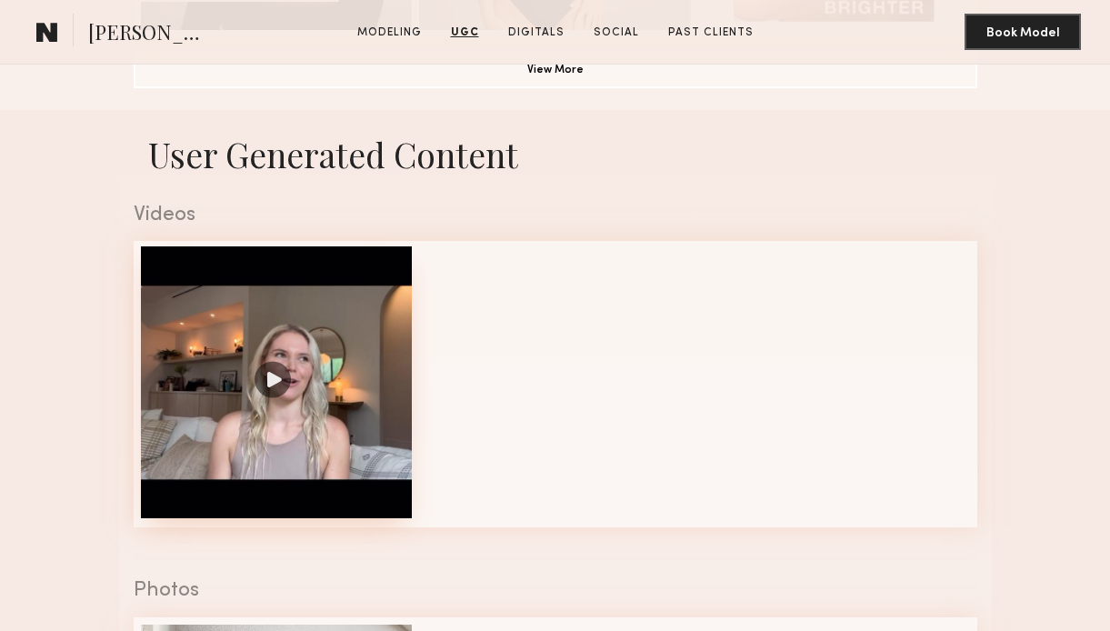
click at [331, 311] on div at bounding box center [277, 382] width 272 height 272
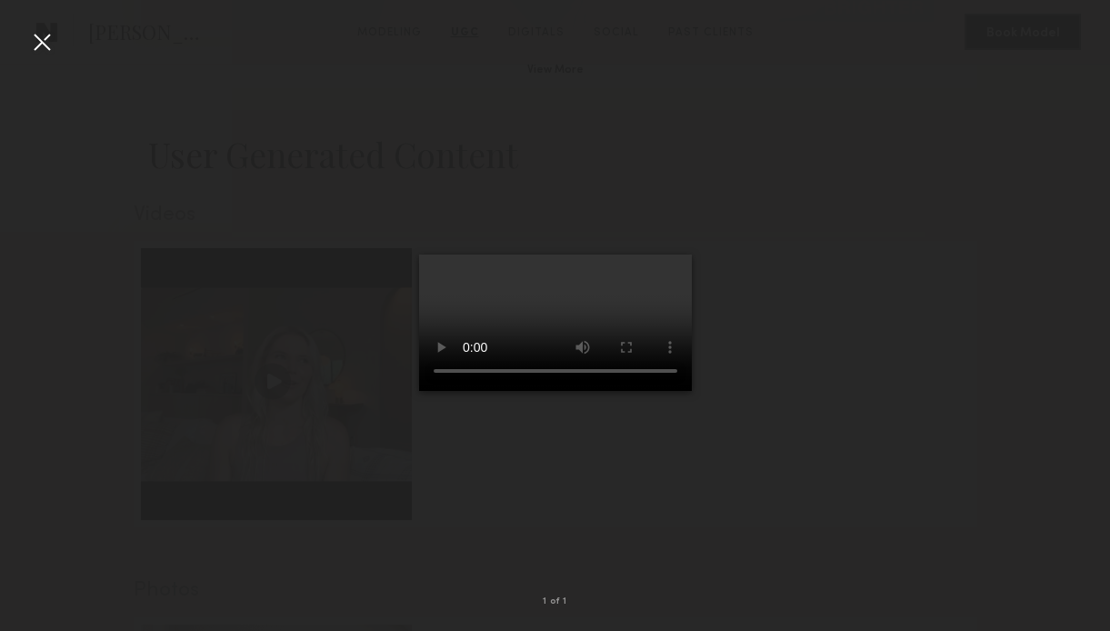
click at [35, 43] on div at bounding box center [41, 41] width 29 height 29
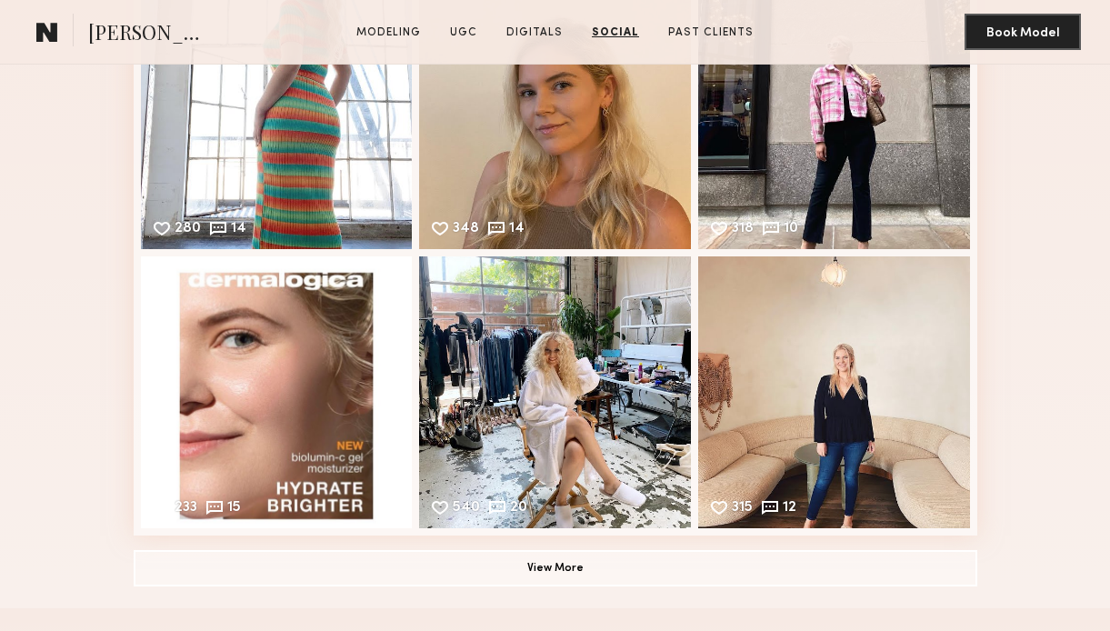
scroll to position [3313, 0]
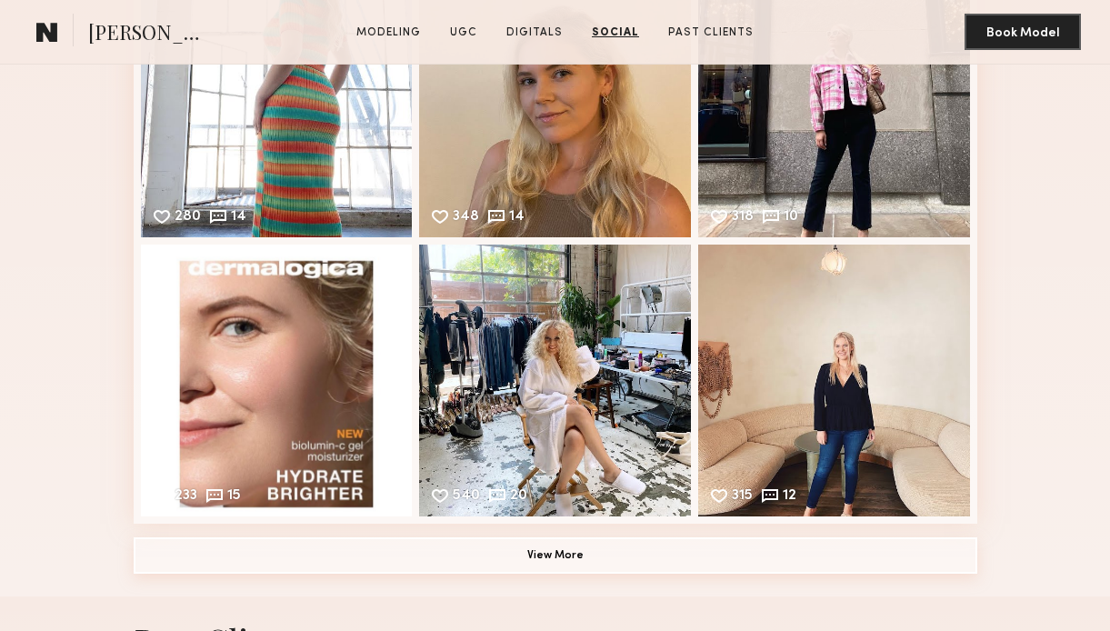
click at [432, 555] on button "View More" at bounding box center [556, 555] width 844 height 36
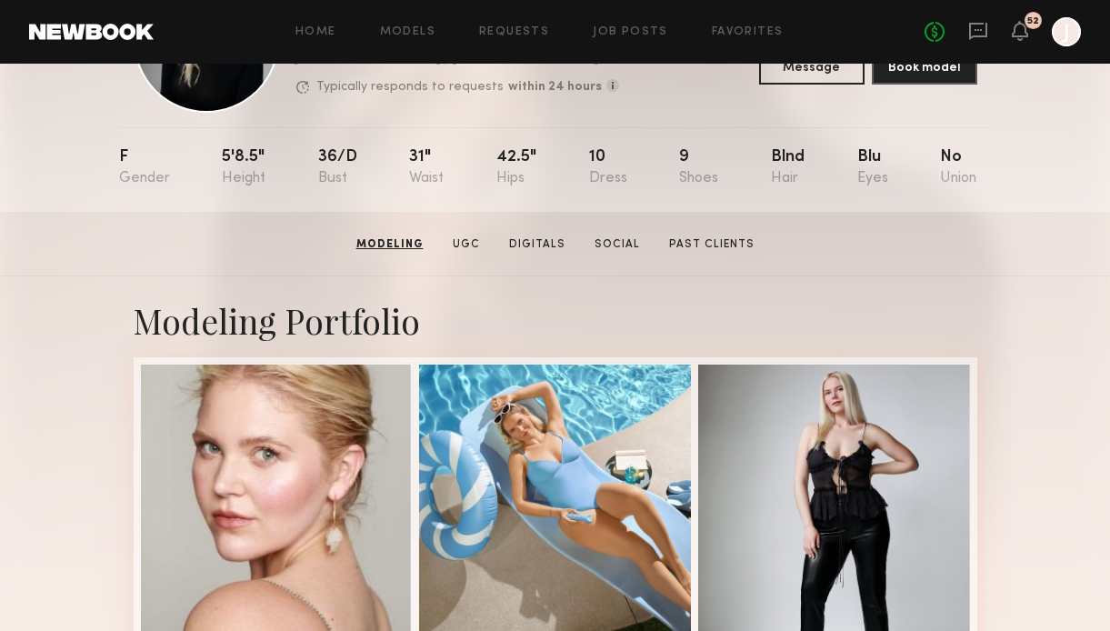
scroll to position [0, 0]
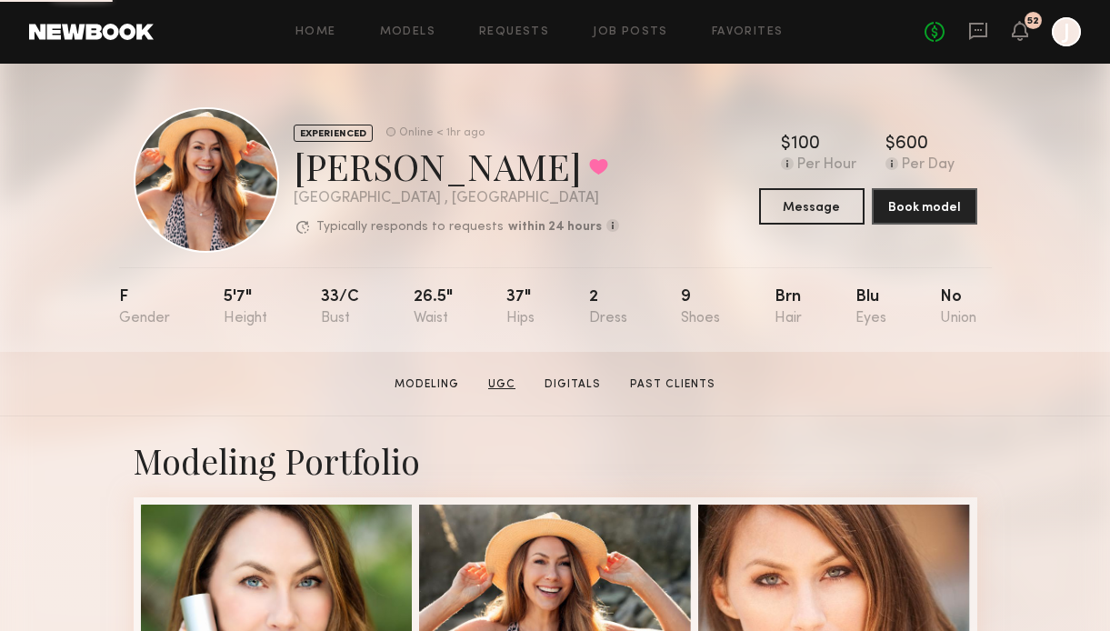
click at [511, 382] on link "UGC" at bounding box center [502, 384] width 42 height 16
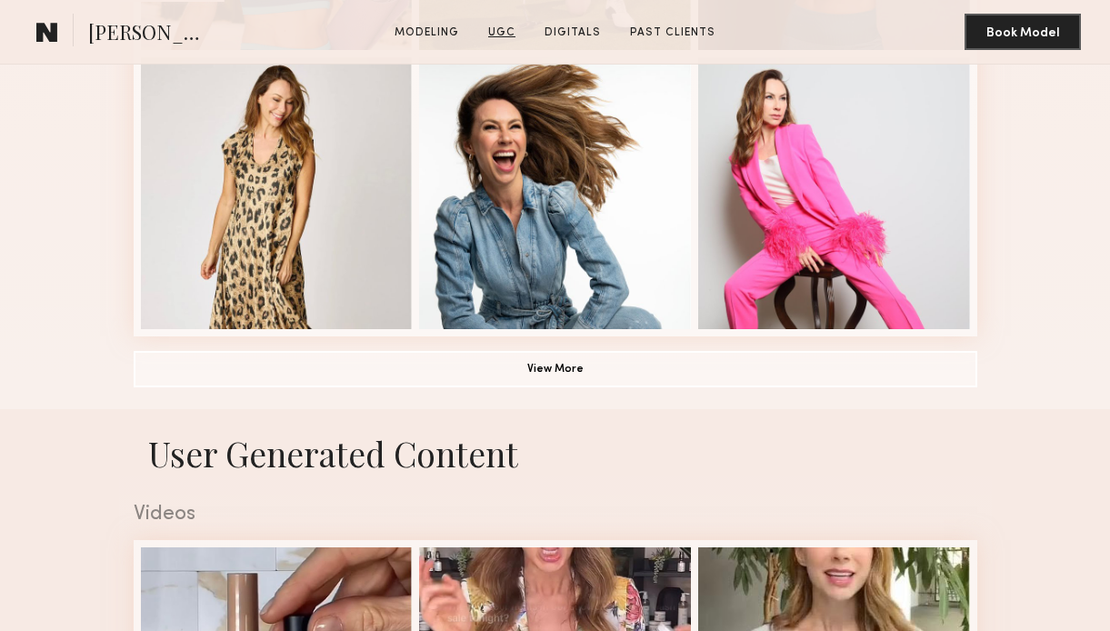
scroll to position [1583, 0]
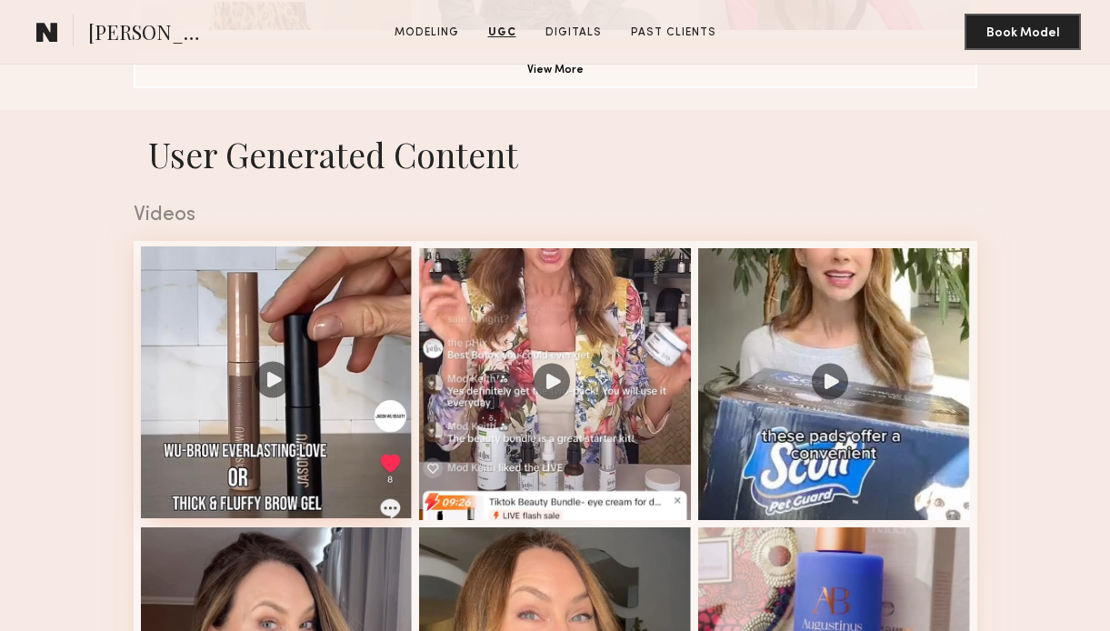
click at [339, 370] on div at bounding box center [277, 382] width 272 height 272
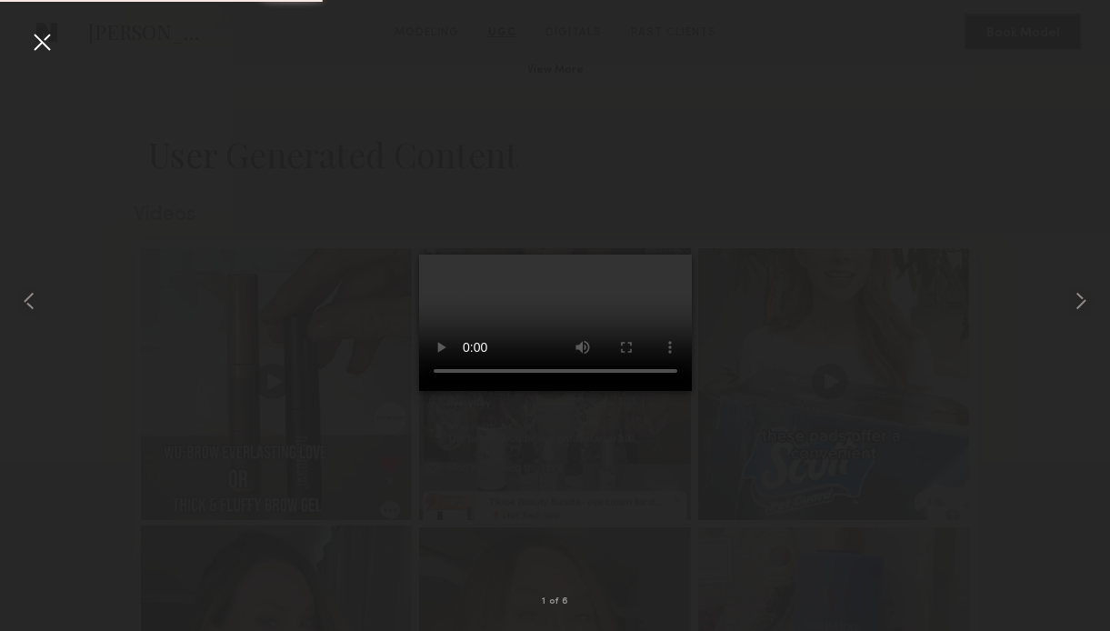
scroll to position [1833, 0]
click at [1083, 300] on common-icon at bounding box center [1080, 300] width 29 height 29
click at [46, 35] on div at bounding box center [41, 41] width 29 height 29
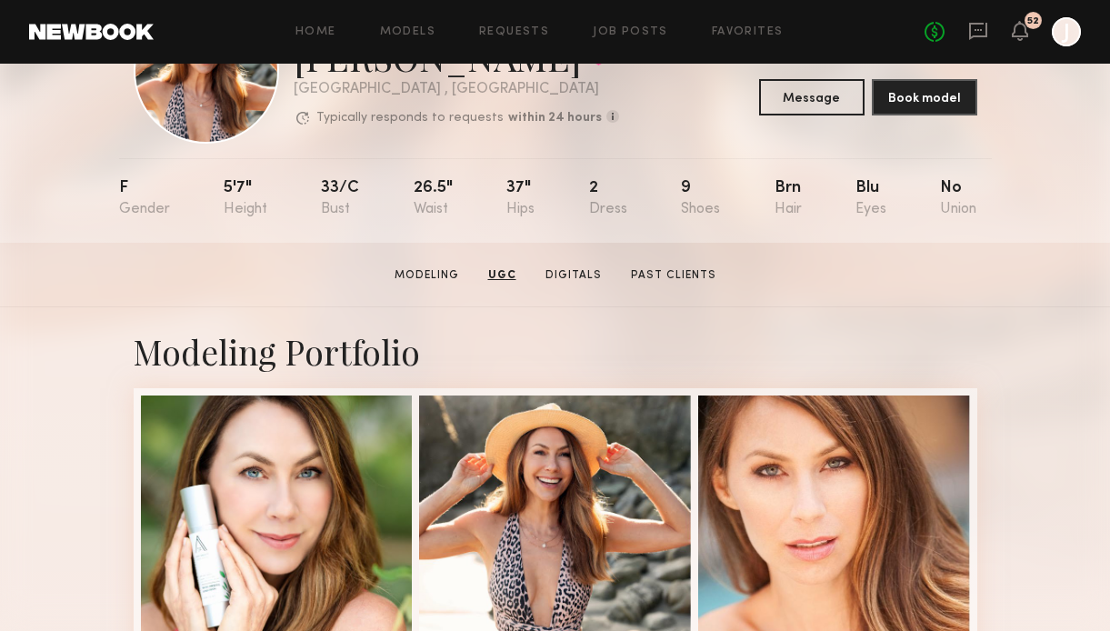
scroll to position [0, 0]
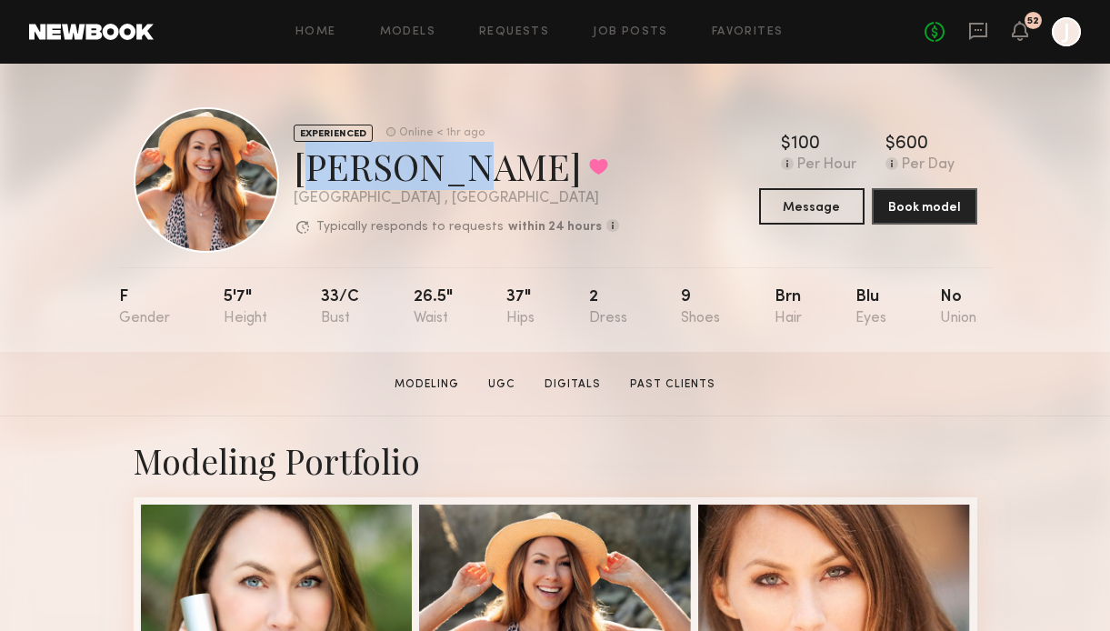
drag, startPoint x: 300, startPoint y: 165, endPoint x: 432, endPoint y: 173, distance: 132.1
click at [432, 173] on div "Deena T. Favorited" at bounding box center [456, 166] width 325 height 48
copy div "Deena T."
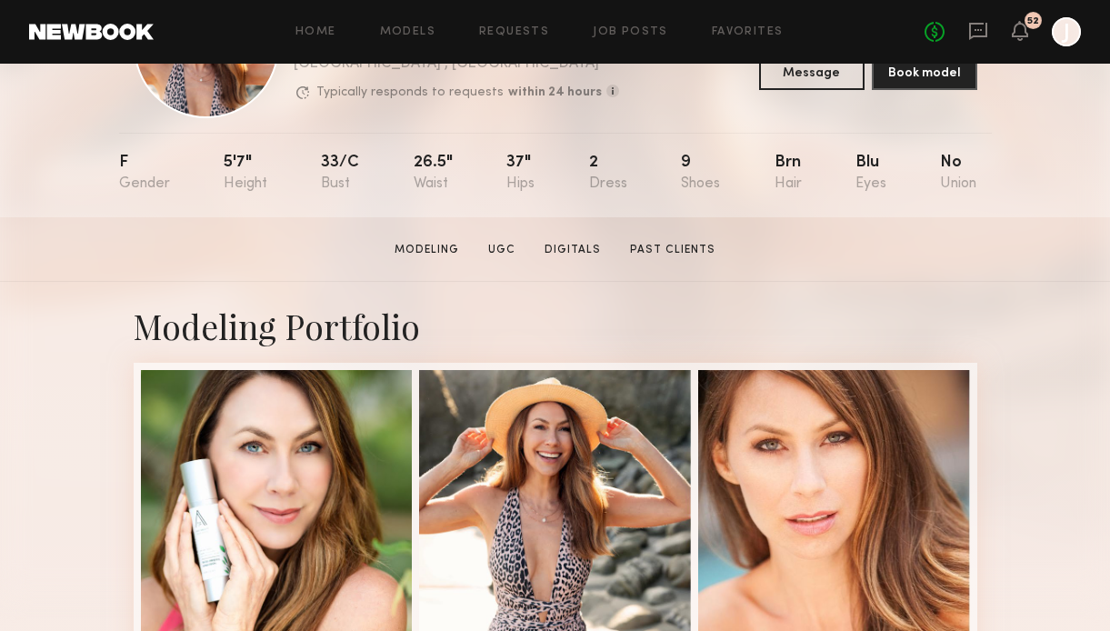
scroll to position [265, 0]
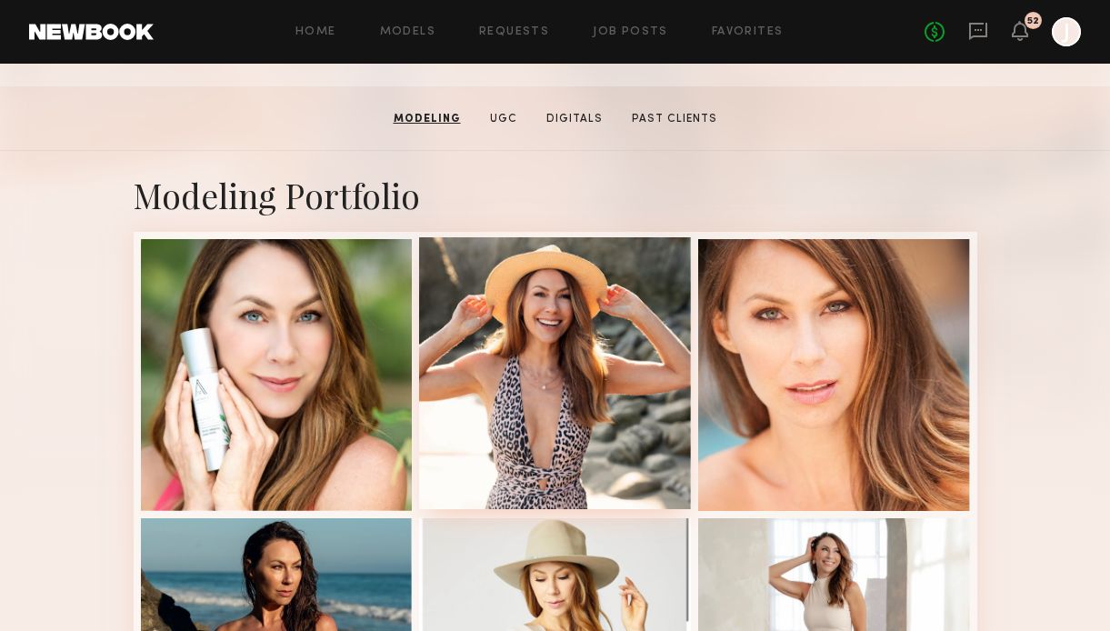
click at [567, 324] on div at bounding box center [555, 373] width 272 height 272
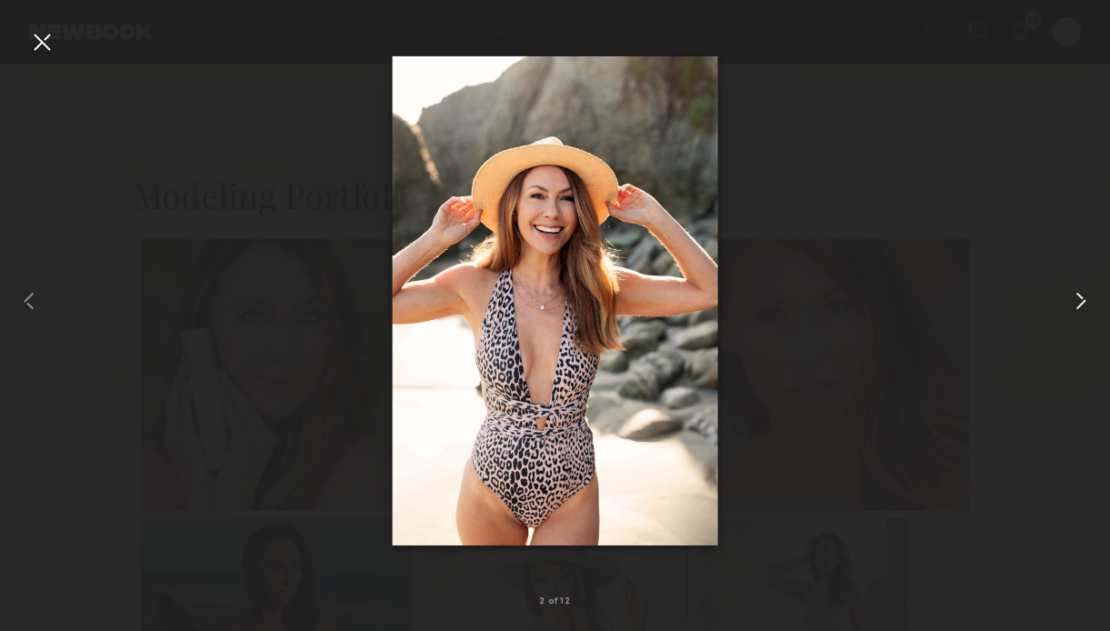
click at [1092, 300] on common-icon at bounding box center [1080, 300] width 29 height 29
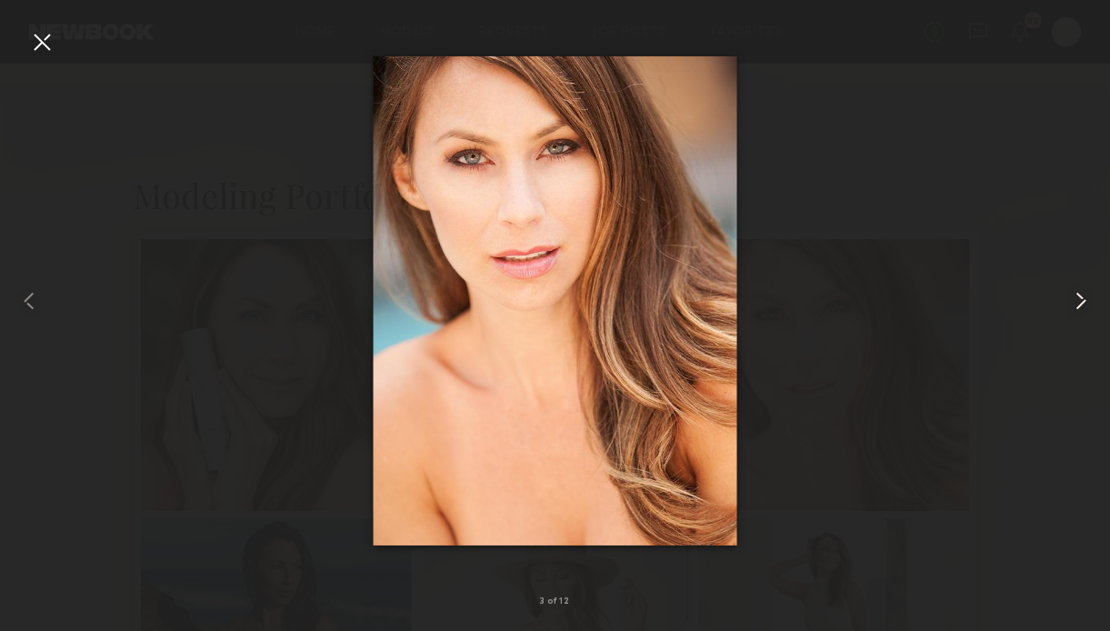
click at [1092, 301] on common-icon at bounding box center [1080, 300] width 29 height 29
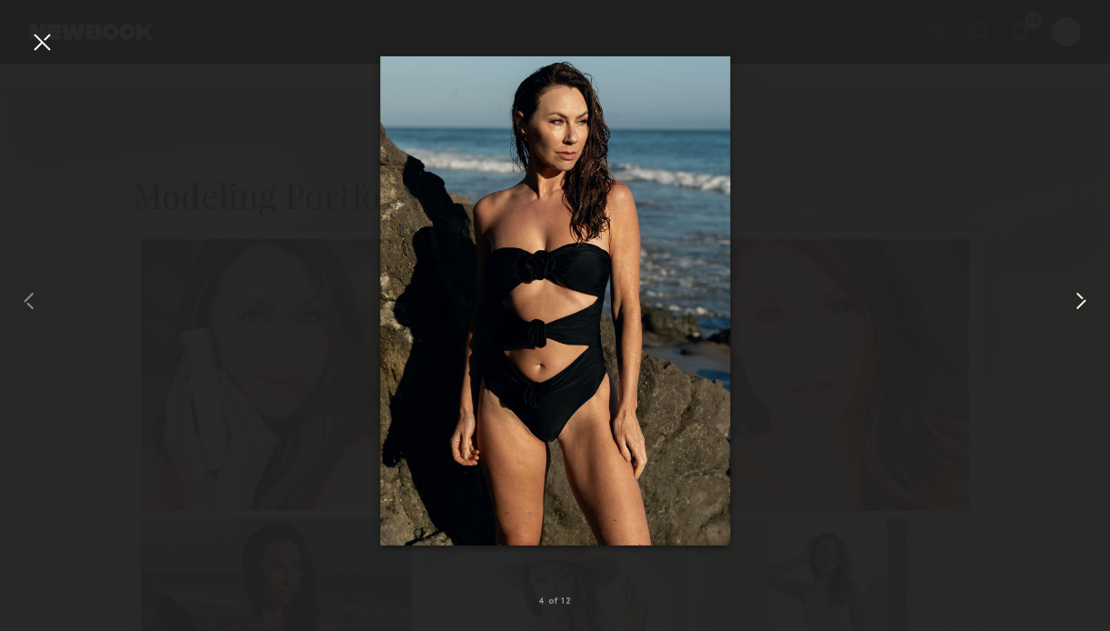
click at [1092, 301] on common-icon at bounding box center [1080, 300] width 29 height 29
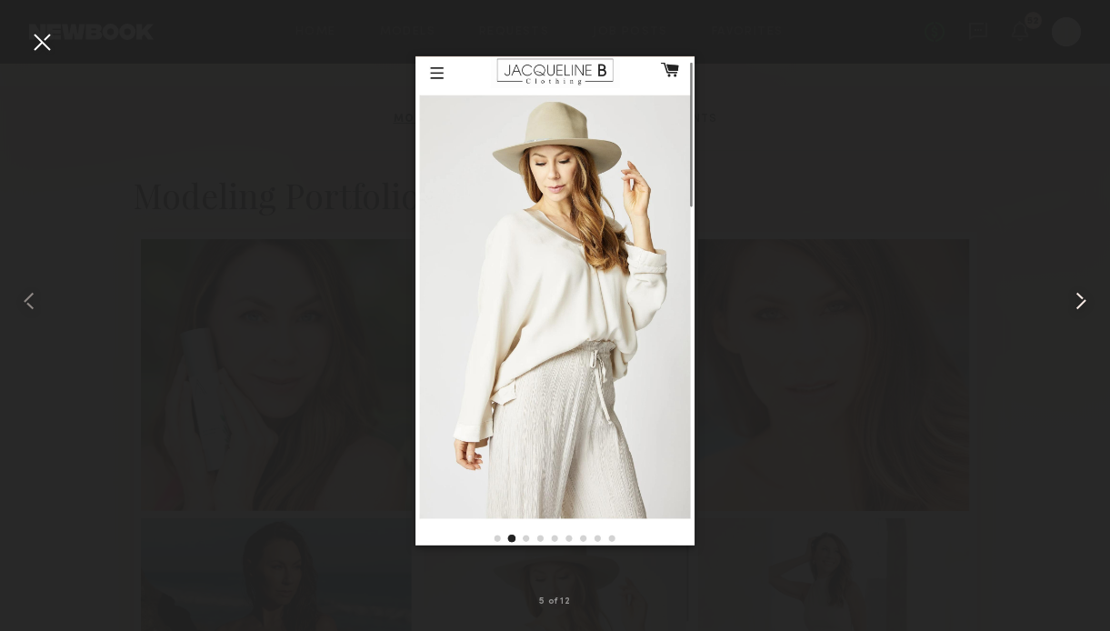
click at [1092, 301] on common-icon at bounding box center [1080, 300] width 29 height 29
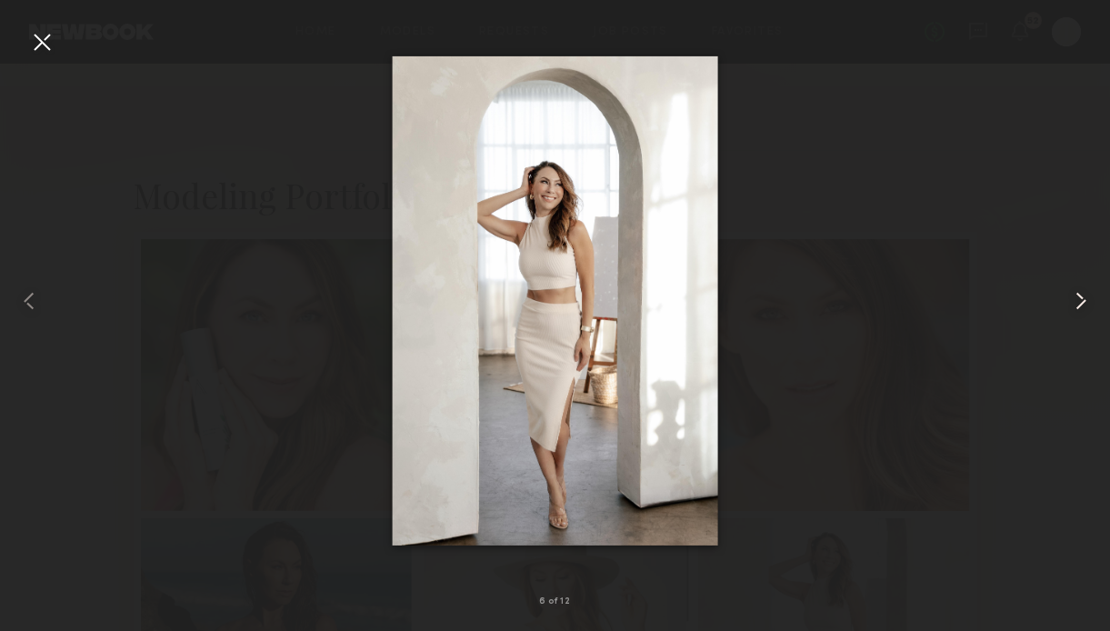
click at [1092, 301] on common-icon at bounding box center [1080, 300] width 29 height 29
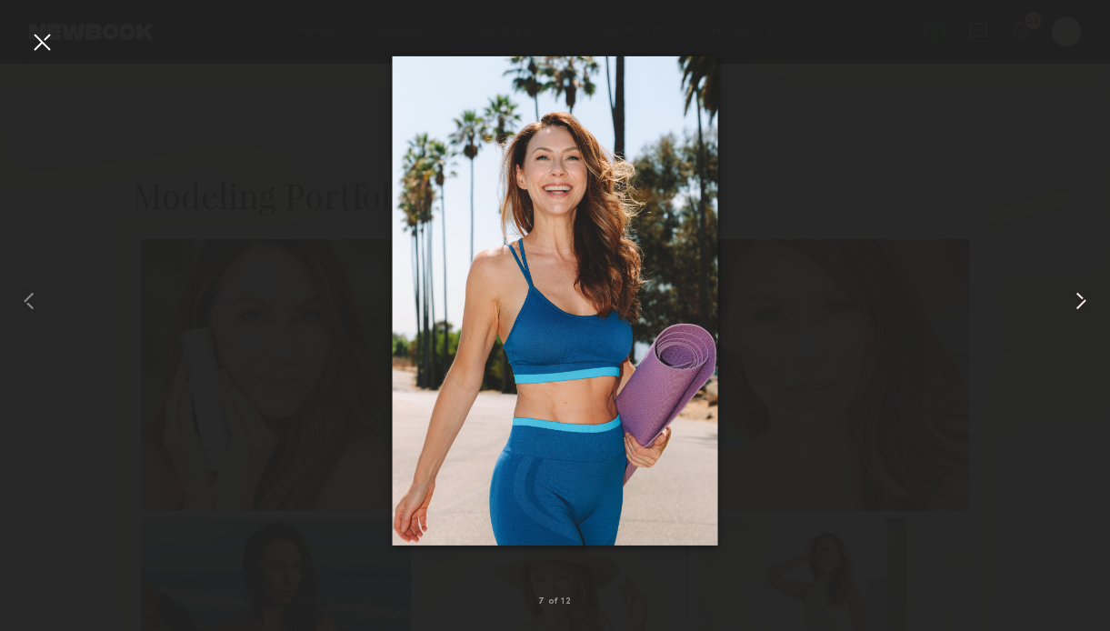
click at [1074, 311] on common-icon at bounding box center [1080, 300] width 29 height 29
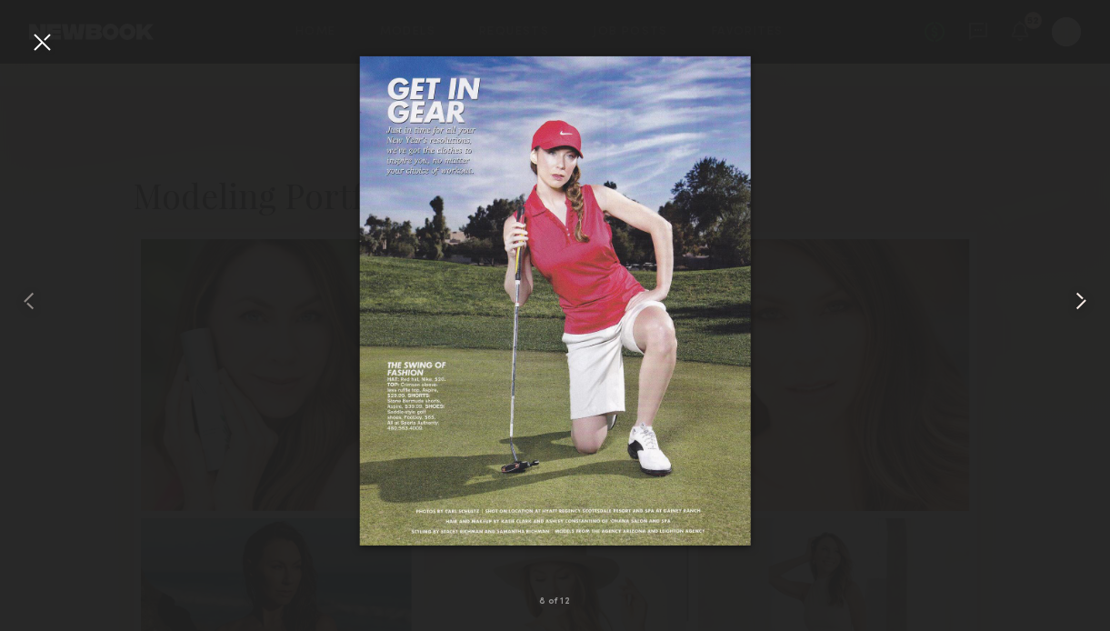
click at [1075, 309] on common-icon at bounding box center [1080, 300] width 29 height 29
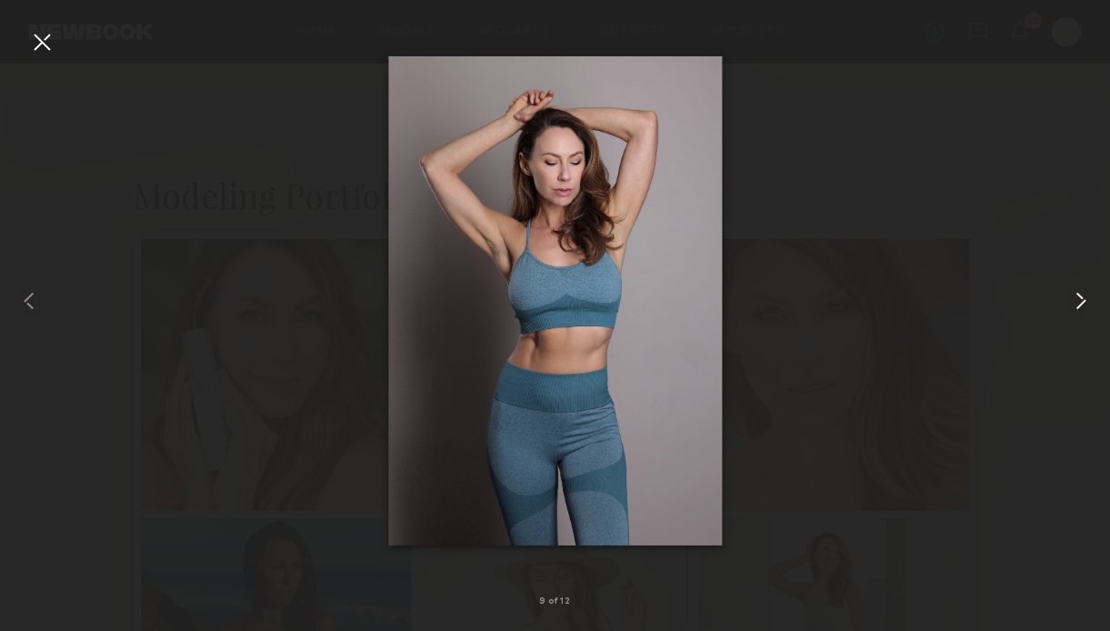
click at [1075, 309] on common-icon at bounding box center [1080, 300] width 29 height 29
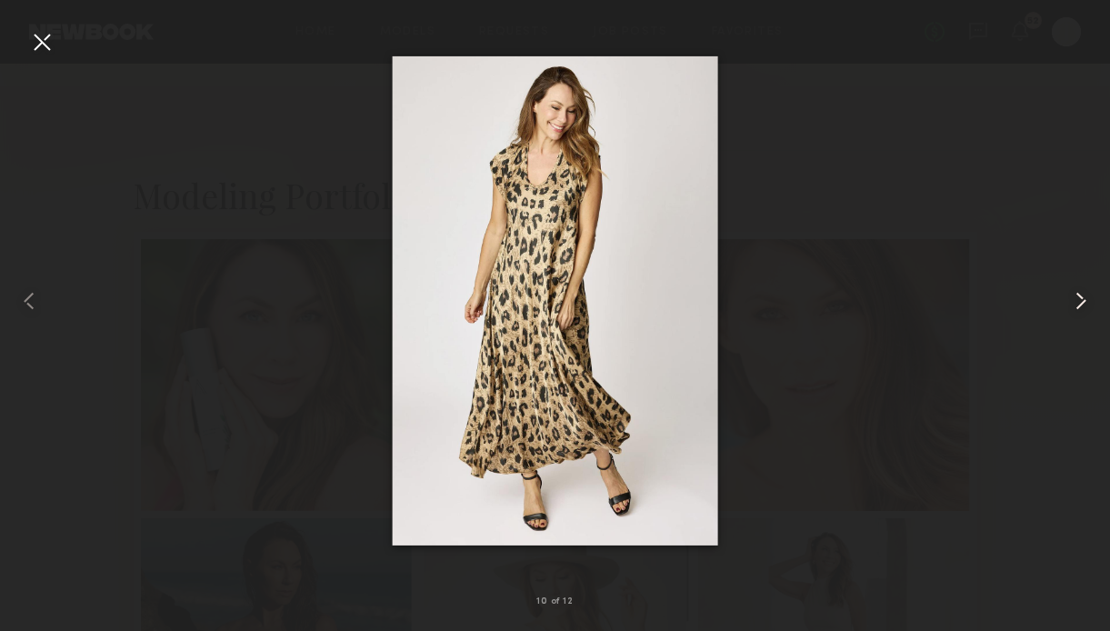
click at [1075, 309] on common-icon at bounding box center [1080, 300] width 29 height 29
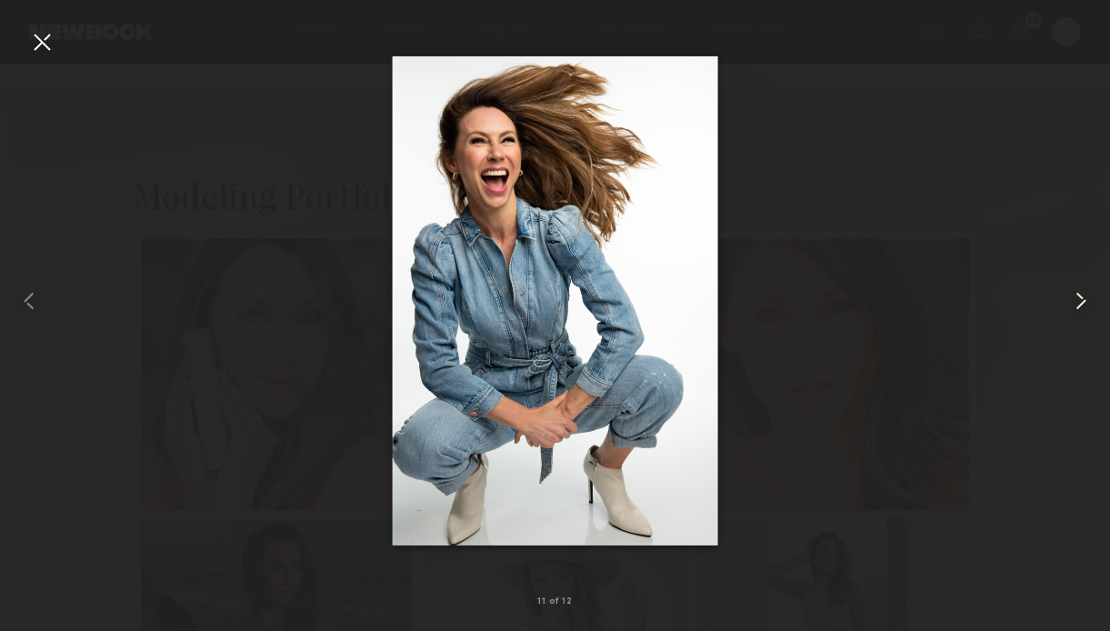
click at [1075, 309] on common-icon at bounding box center [1080, 300] width 29 height 29
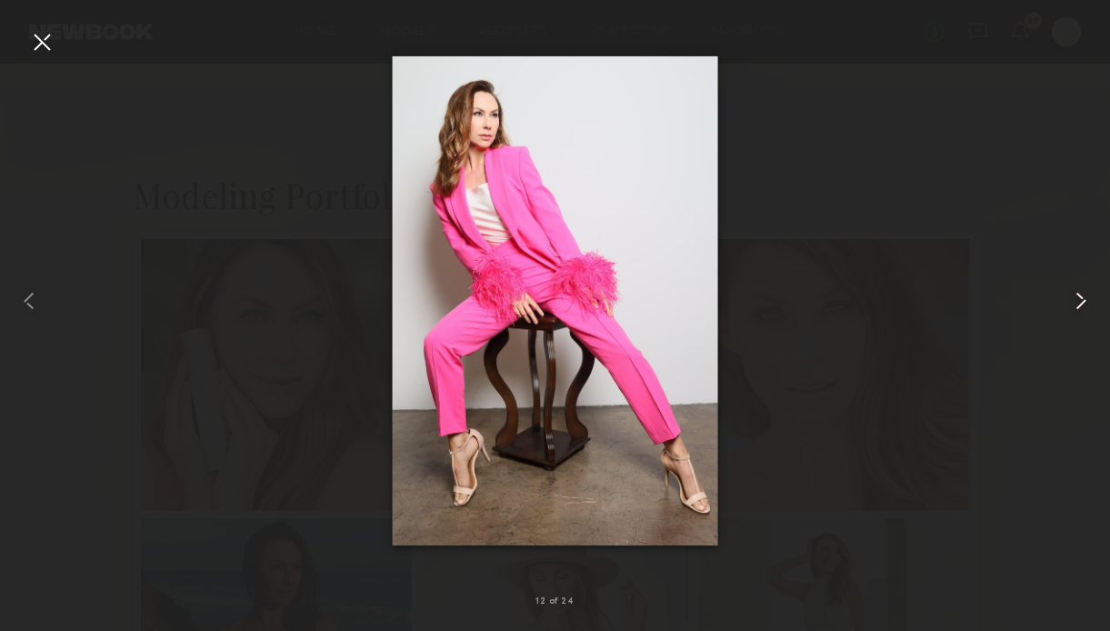
click at [1075, 309] on common-icon at bounding box center [1080, 300] width 29 height 29
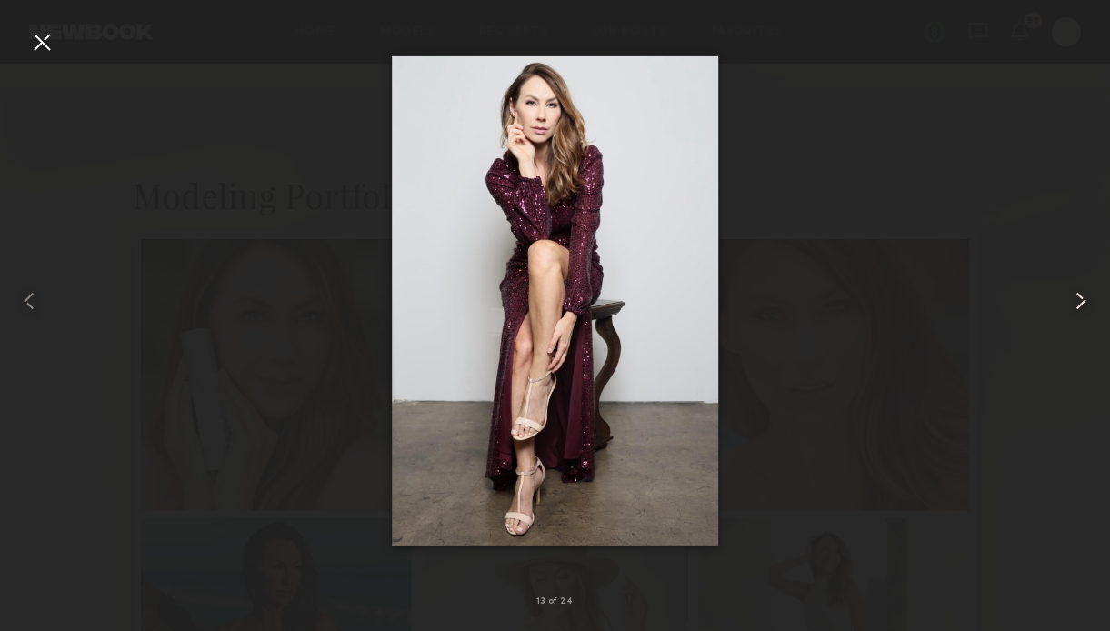
click at [1075, 309] on common-icon at bounding box center [1080, 300] width 29 height 29
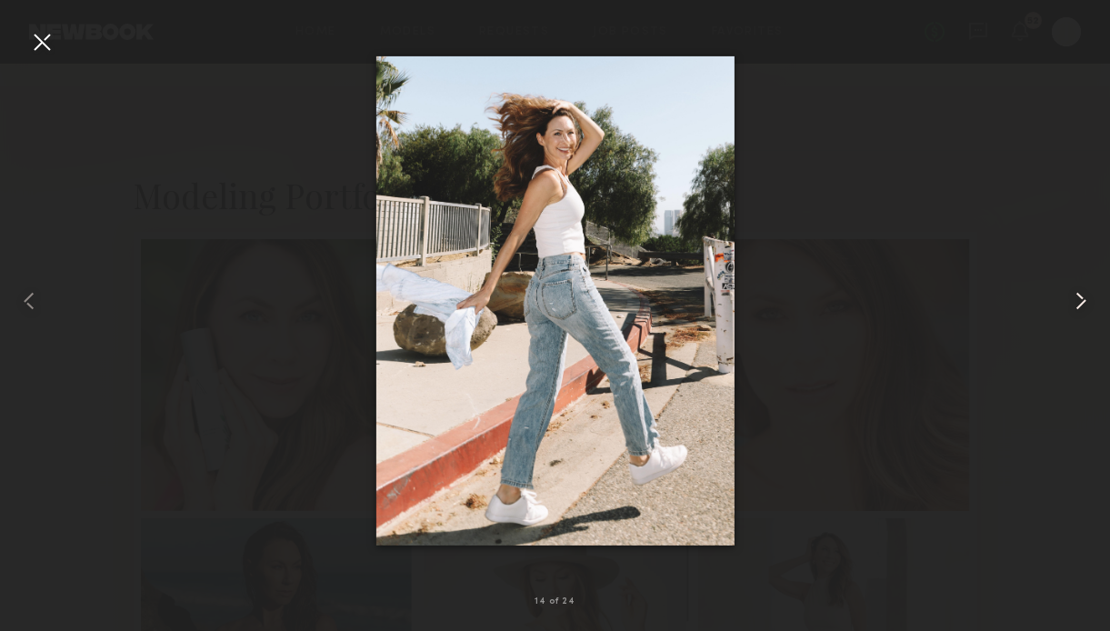
click at [1075, 309] on common-icon at bounding box center [1080, 300] width 29 height 29
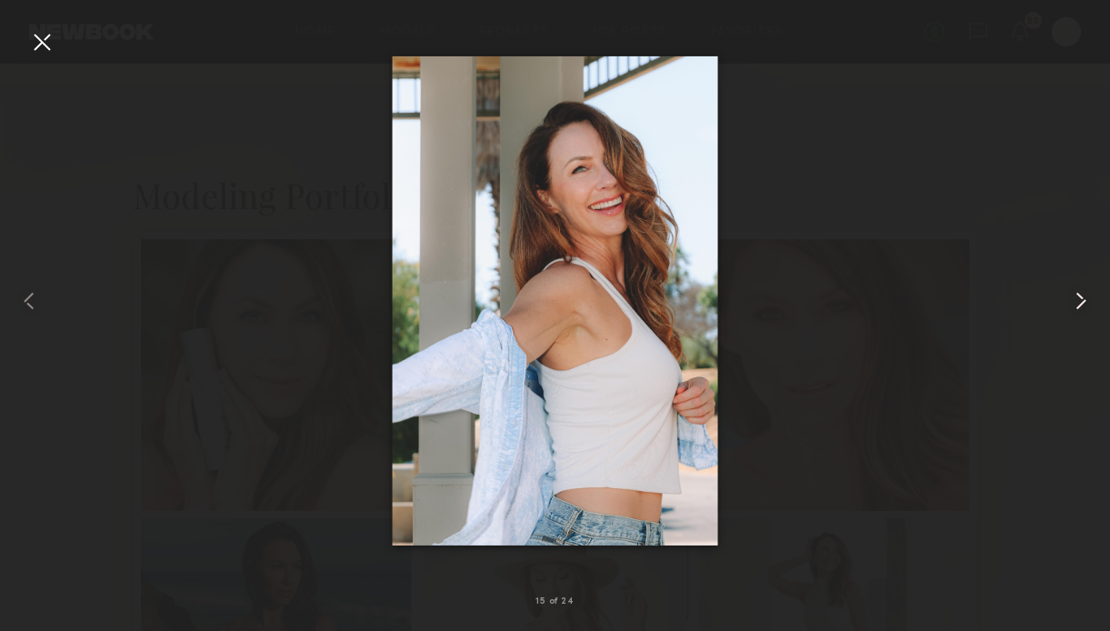
click at [1085, 295] on common-icon at bounding box center [1080, 300] width 29 height 29
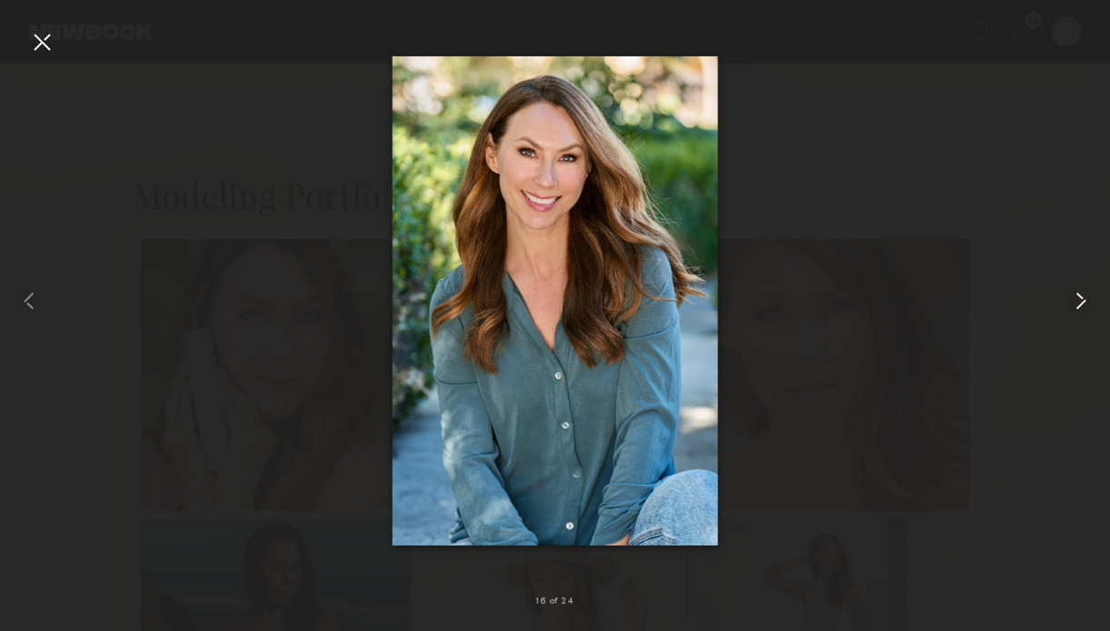
click at [1085, 296] on common-icon at bounding box center [1080, 300] width 29 height 29
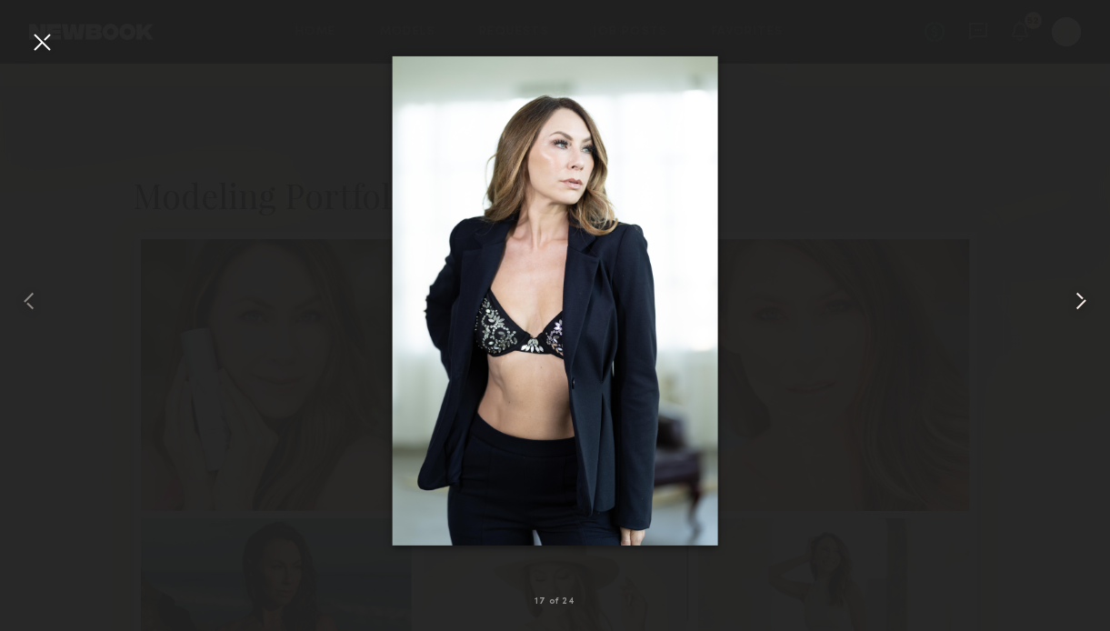
click at [1085, 296] on common-icon at bounding box center [1080, 300] width 29 height 29
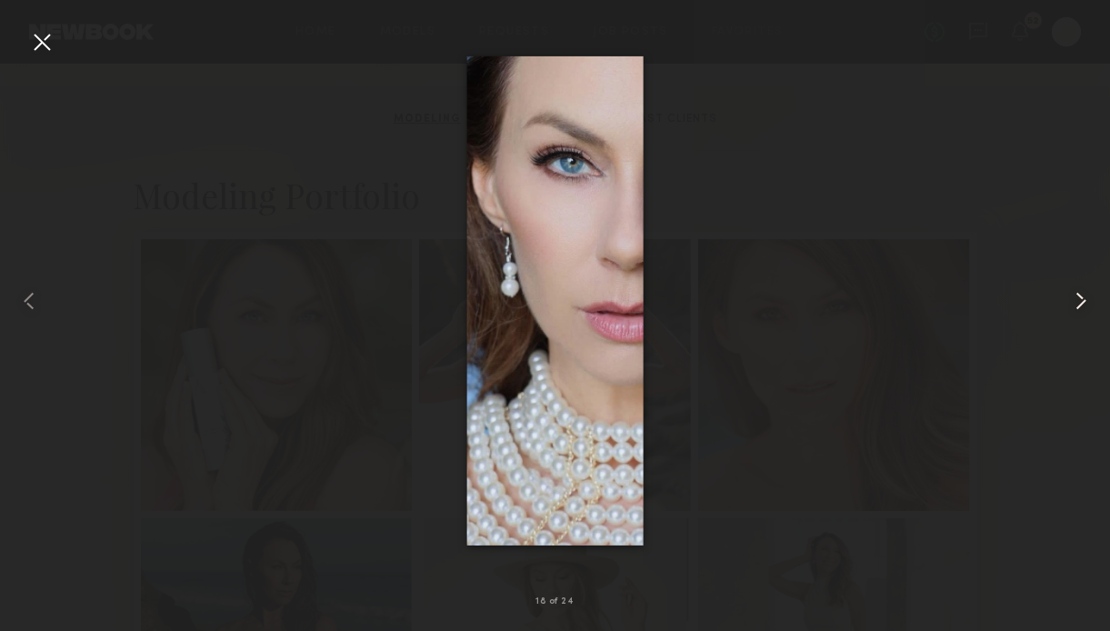
click at [1085, 296] on common-icon at bounding box center [1080, 300] width 29 height 29
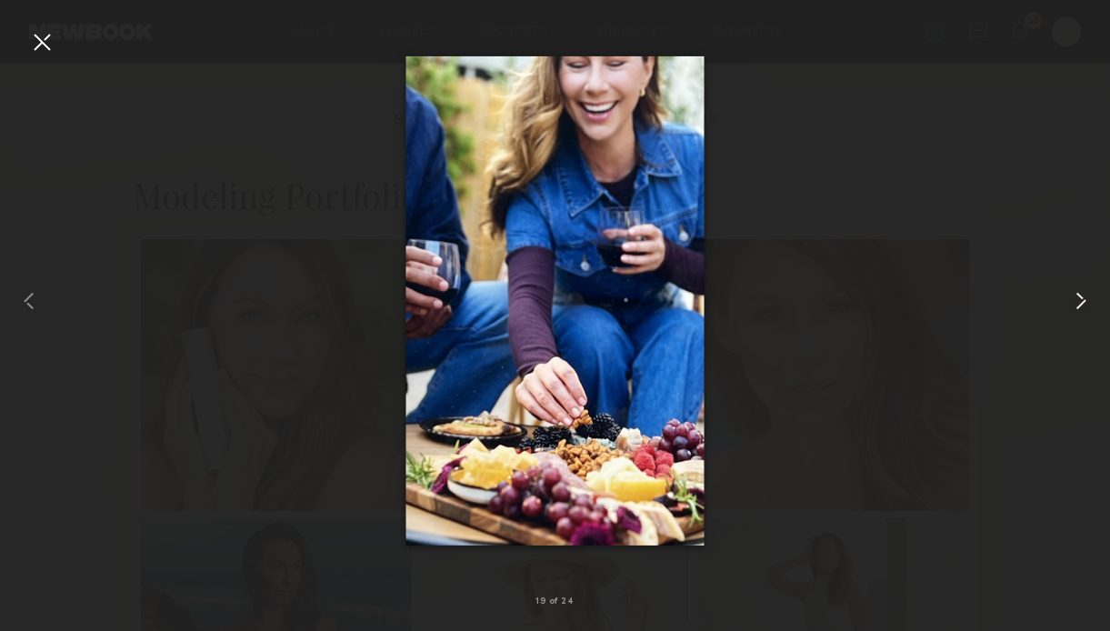
click at [1085, 296] on common-icon at bounding box center [1080, 300] width 29 height 29
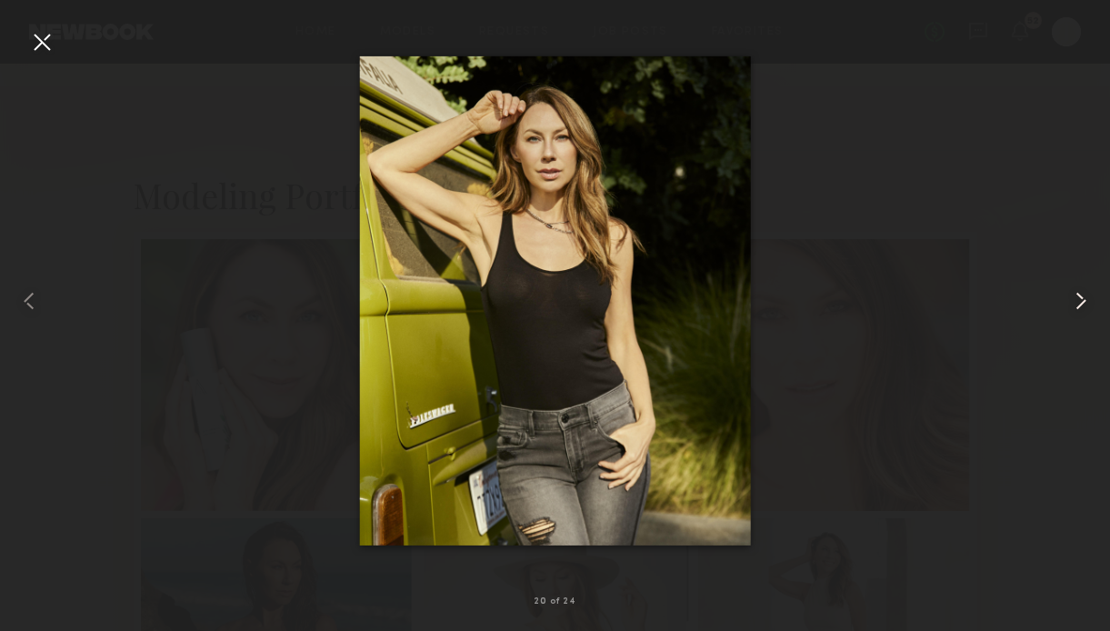
click at [1085, 296] on common-icon at bounding box center [1080, 300] width 29 height 29
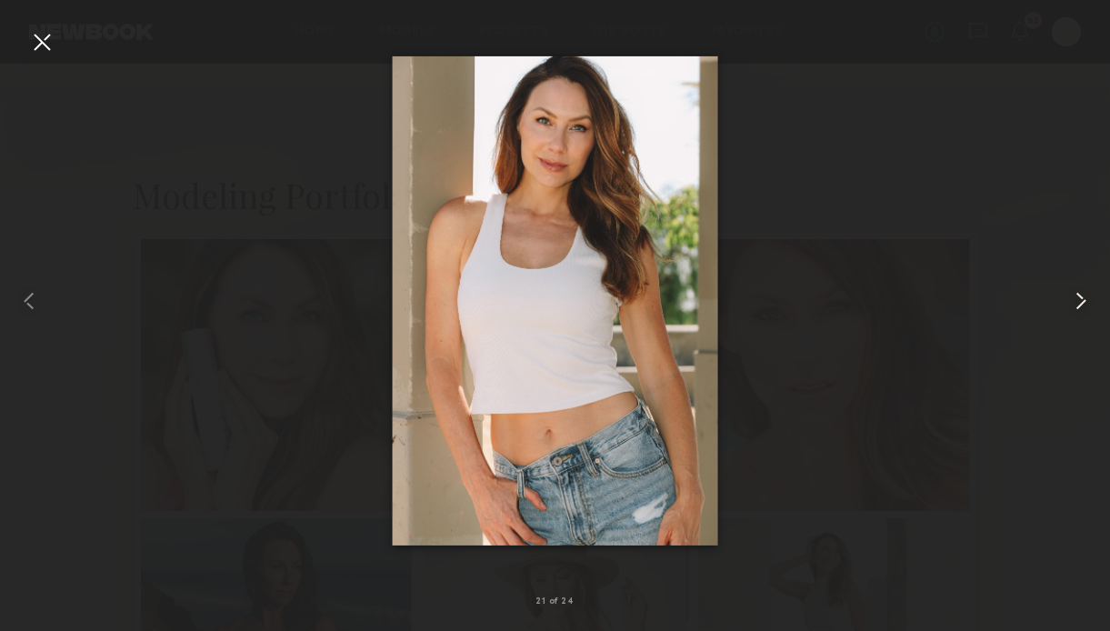
click at [1085, 296] on common-icon at bounding box center [1080, 300] width 29 height 29
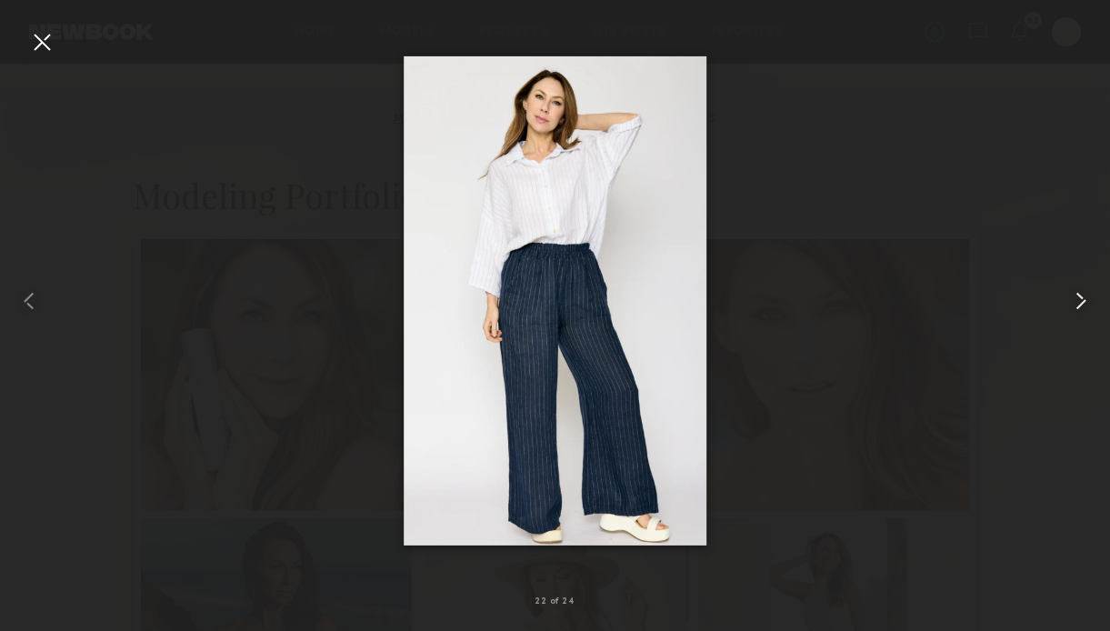
click at [1083, 302] on common-icon at bounding box center [1080, 300] width 29 height 29
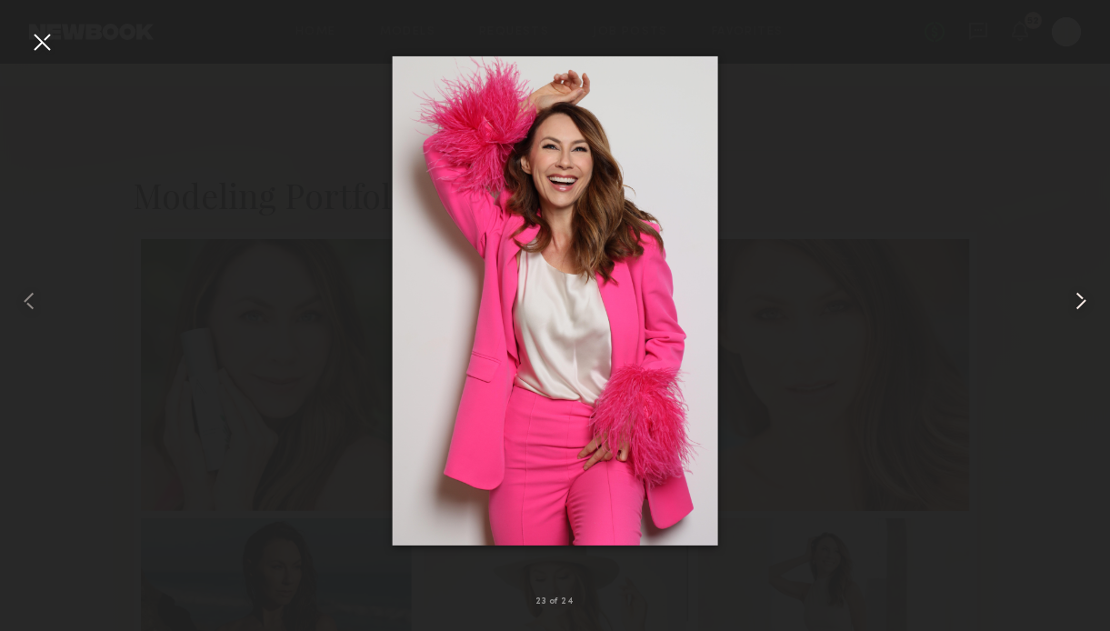
click at [1079, 298] on common-icon at bounding box center [1080, 300] width 29 height 29
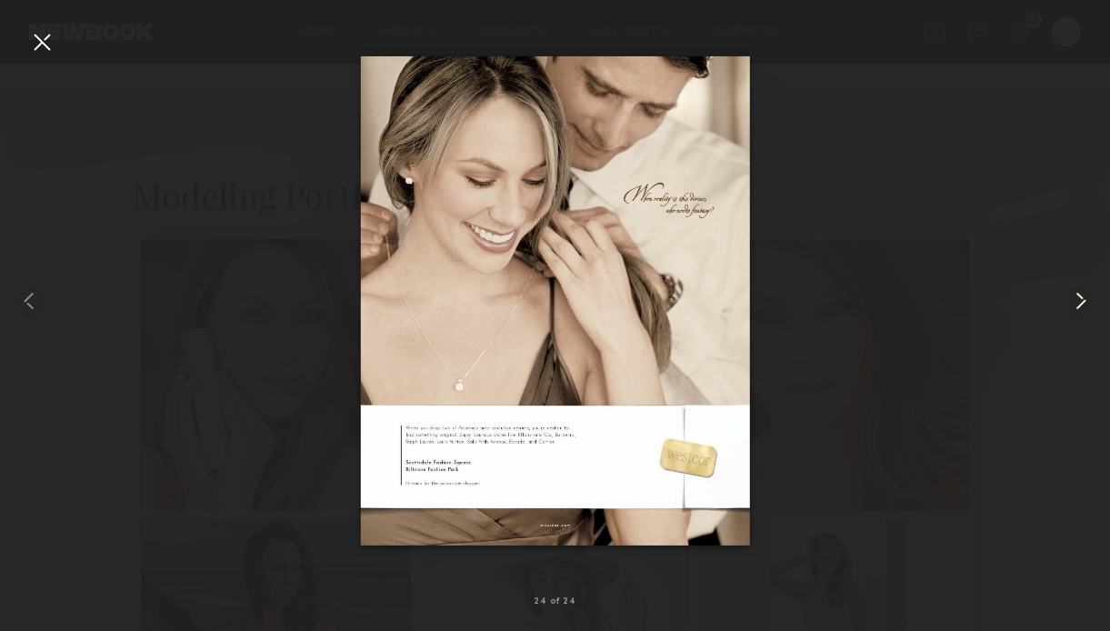
click at [1080, 297] on common-icon at bounding box center [1080, 300] width 29 height 29
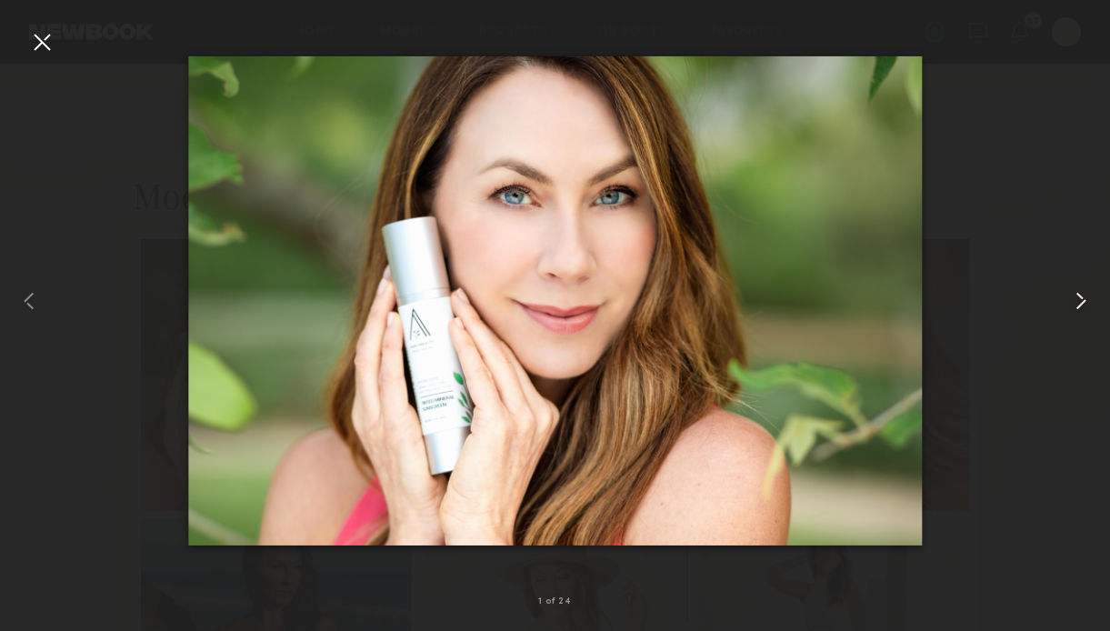
click at [1080, 297] on common-icon at bounding box center [1080, 300] width 29 height 29
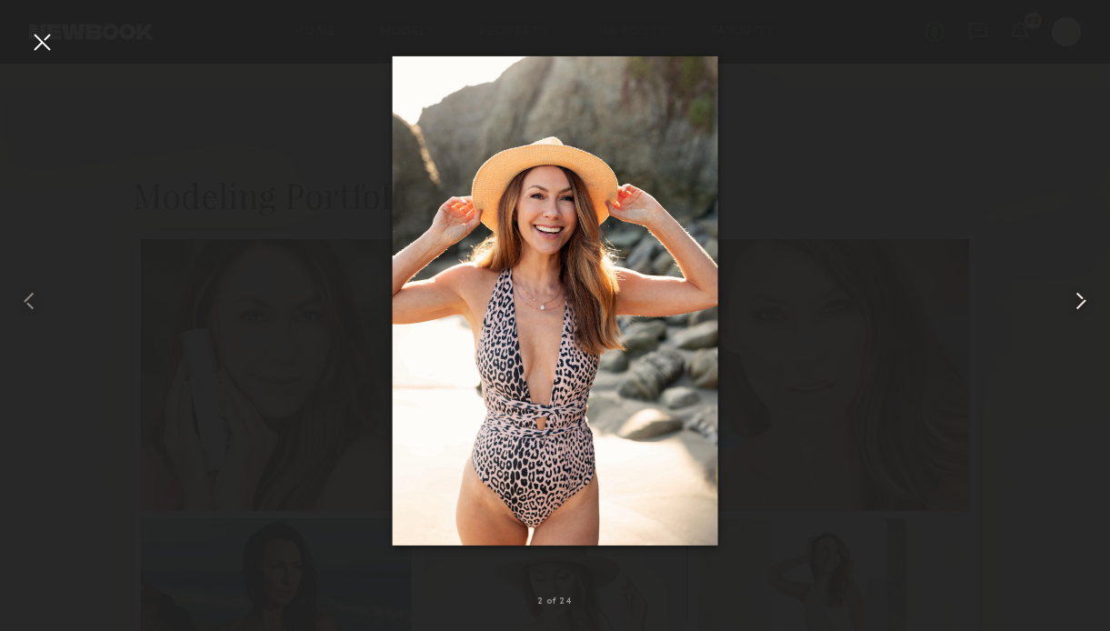
click at [1080, 297] on common-icon at bounding box center [1080, 300] width 29 height 29
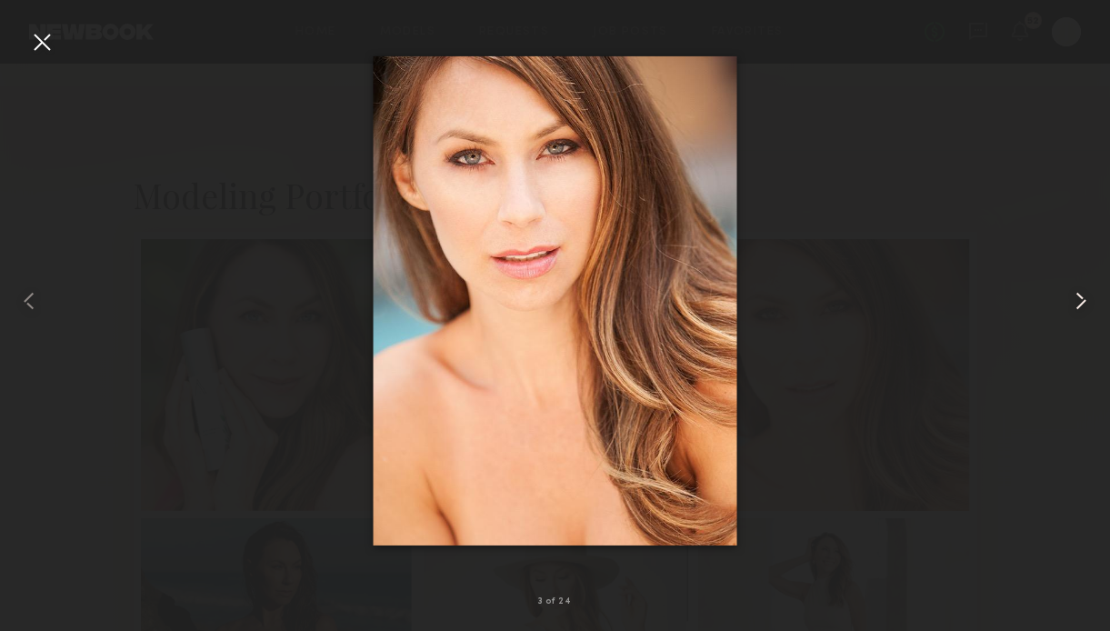
click at [1080, 297] on common-icon at bounding box center [1080, 300] width 29 height 29
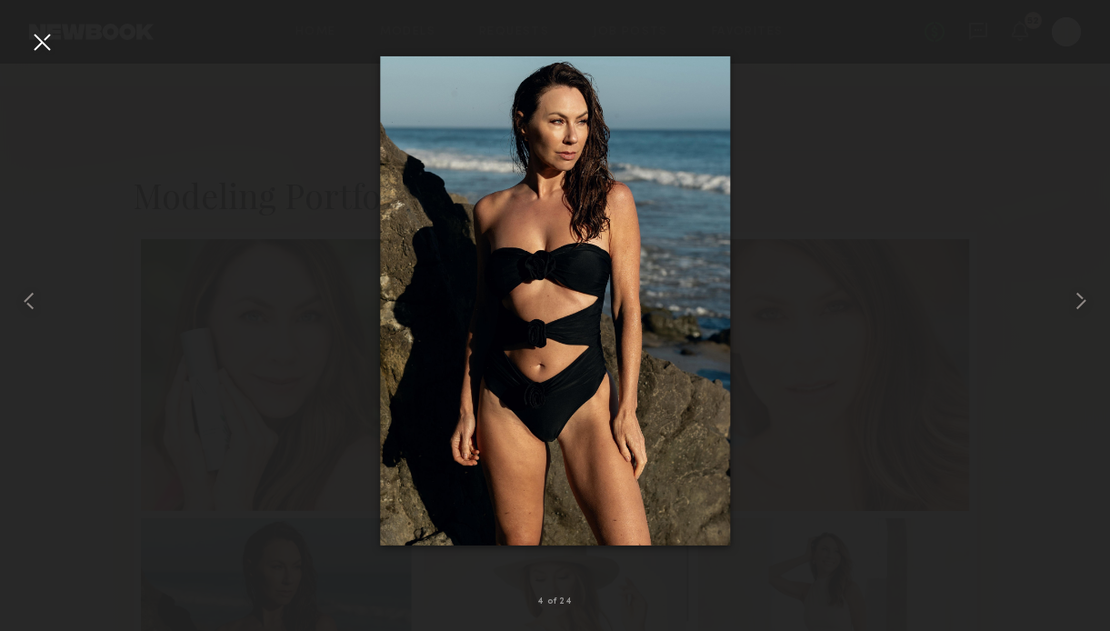
click at [33, 45] on div at bounding box center [41, 41] width 29 height 29
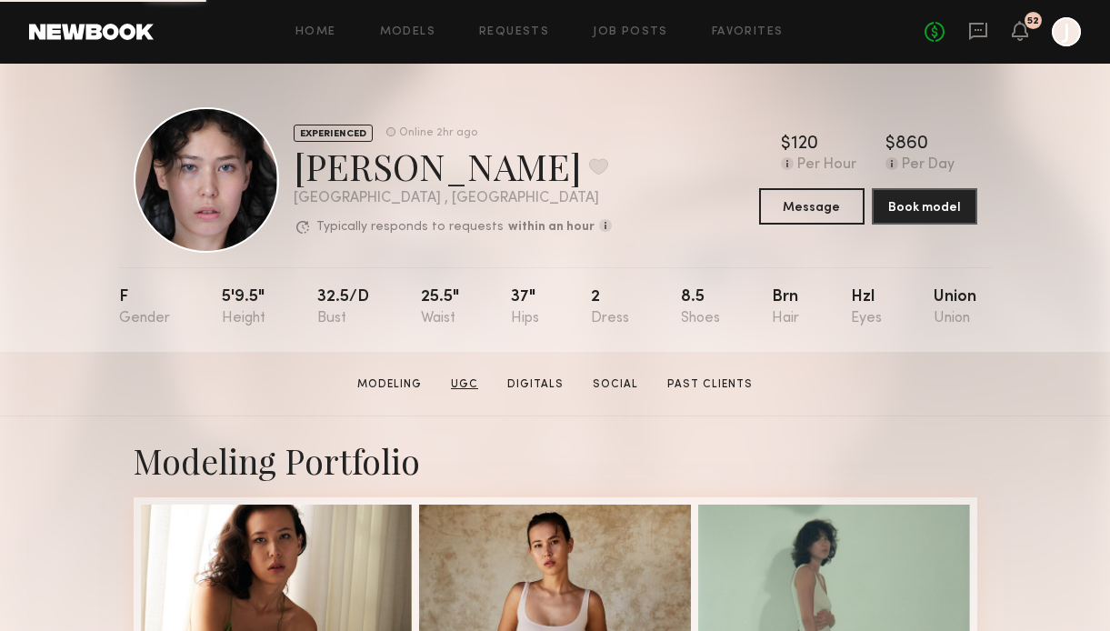
click at [461, 379] on link "UGC" at bounding box center [465, 384] width 42 height 16
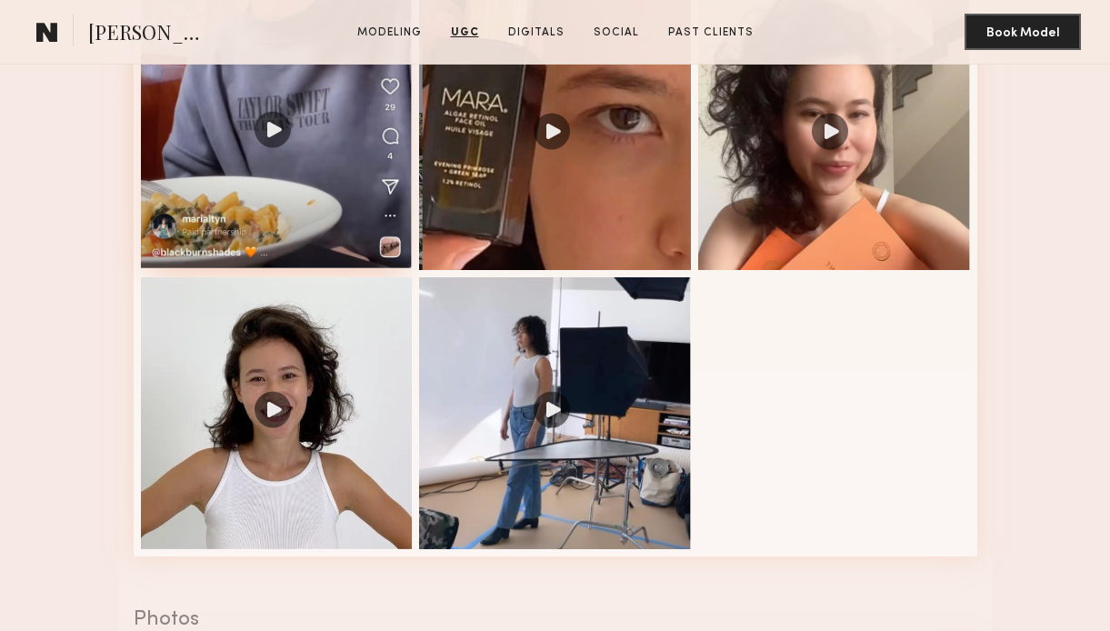
scroll to position [1854, 0]
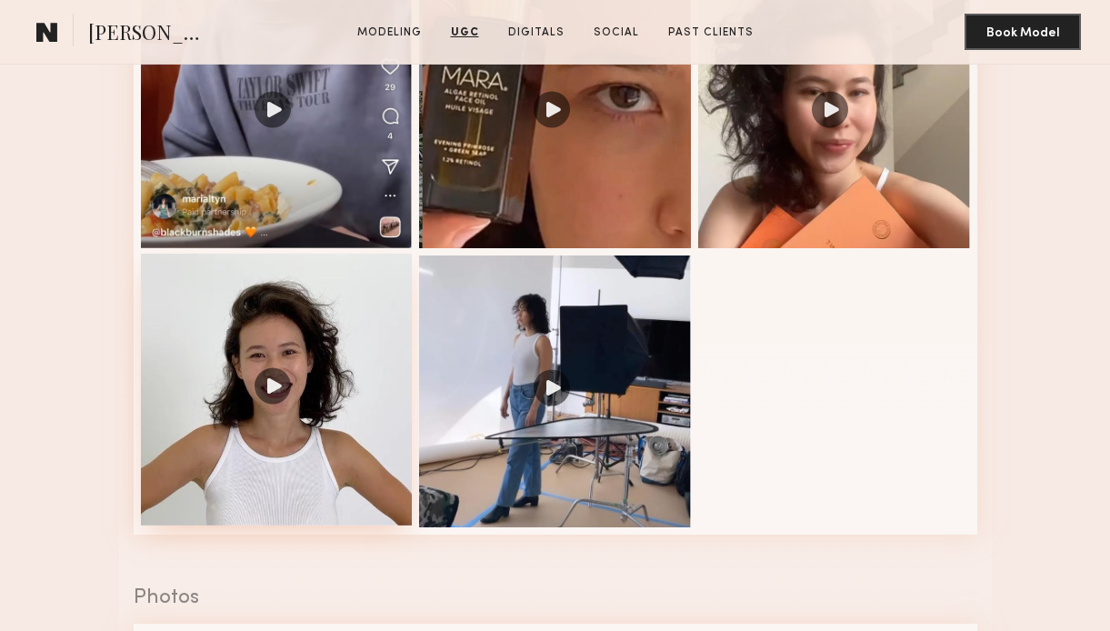
click at [323, 386] on div at bounding box center [277, 390] width 272 height 272
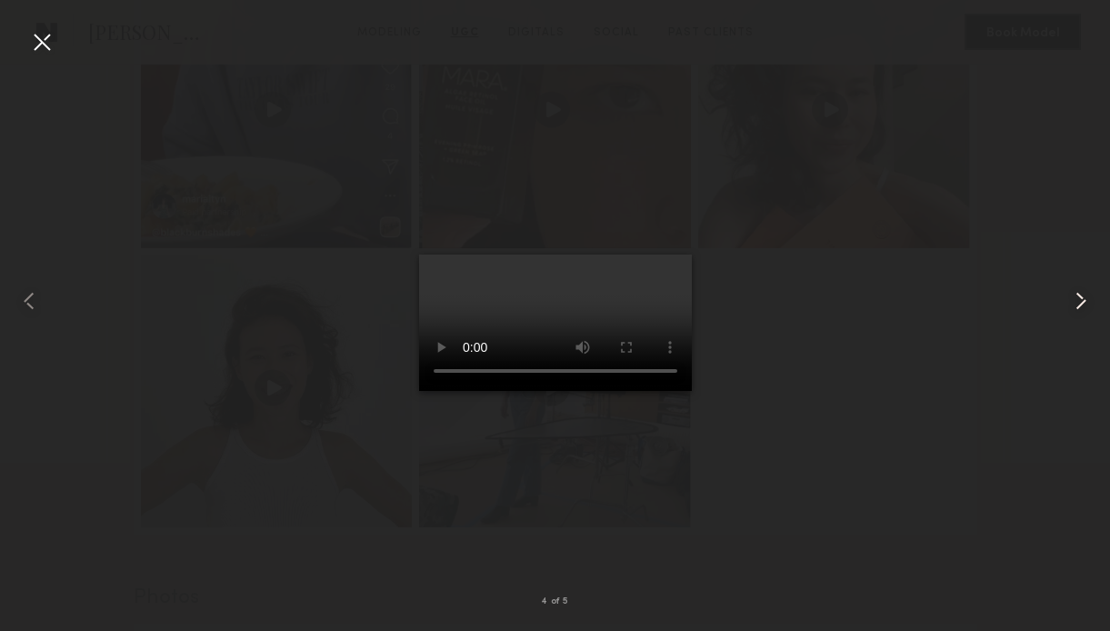
click at [1076, 304] on common-icon at bounding box center [1080, 300] width 29 height 29
click at [46, 291] on div at bounding box center [555, 301] width 1110 height 544
click at [30, 297] on common-icon at bounding box center [29, 300] width 29 height 29
click at [31, 45] on div at bounding box center [41, 41] width 29 height 29
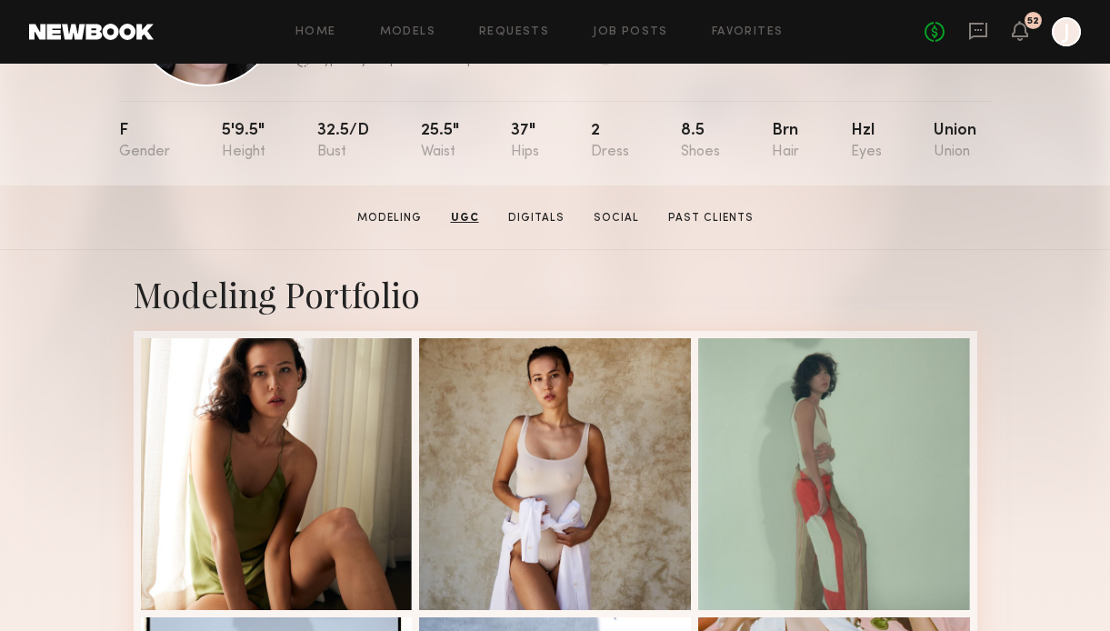
scroll to position [0, 0]
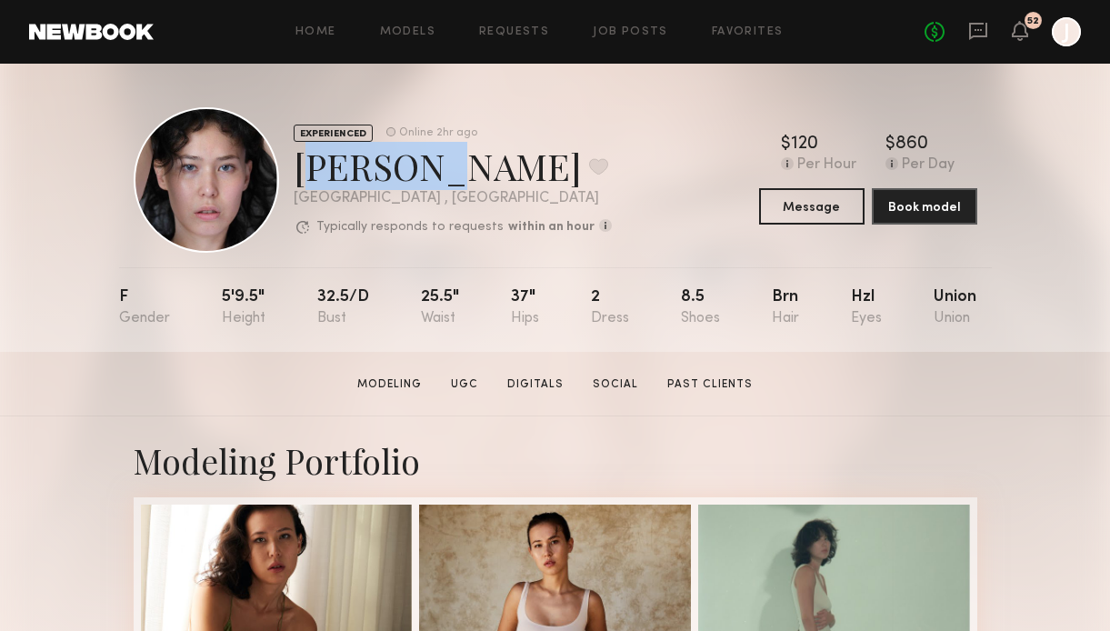
drag, startPoint x: 300, startPoint y: 170, endPoint x: 406, endPoint y: 173, distance: 106.4
click at [406, 173] on div "Mari A. Favorite" at bounding box center [453, 166] width 318 height 48
copy div "[PERSON_NAME]"
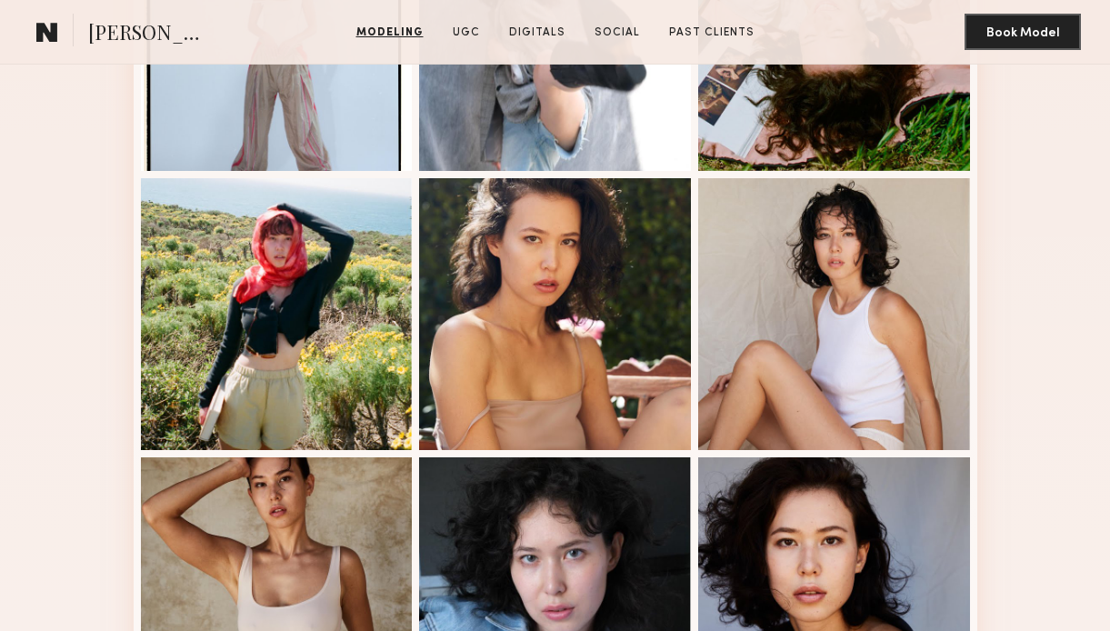
scroll to position [1127, 0]
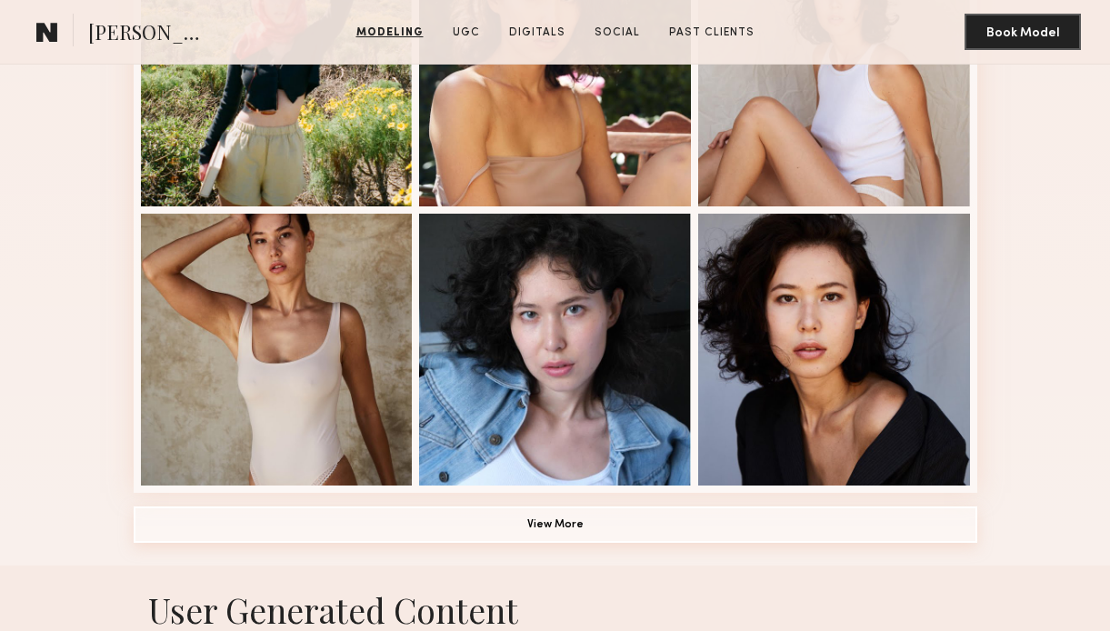
click at [507, 529] on button "View More" at bounding box center [556, 524] width 844 height 36
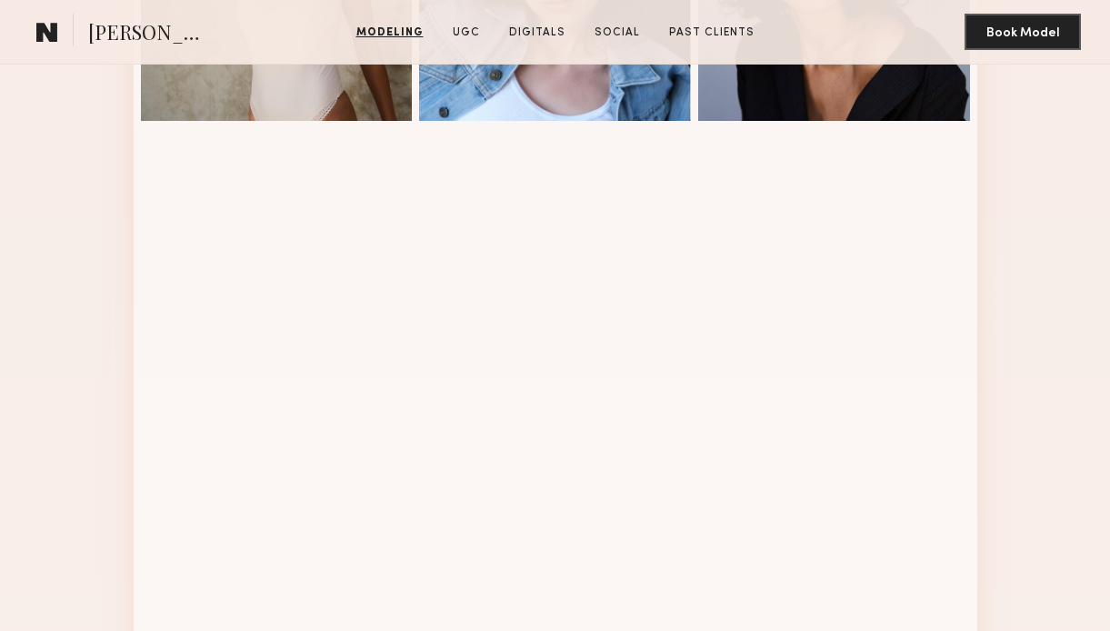
scroll to position [1496, 0]
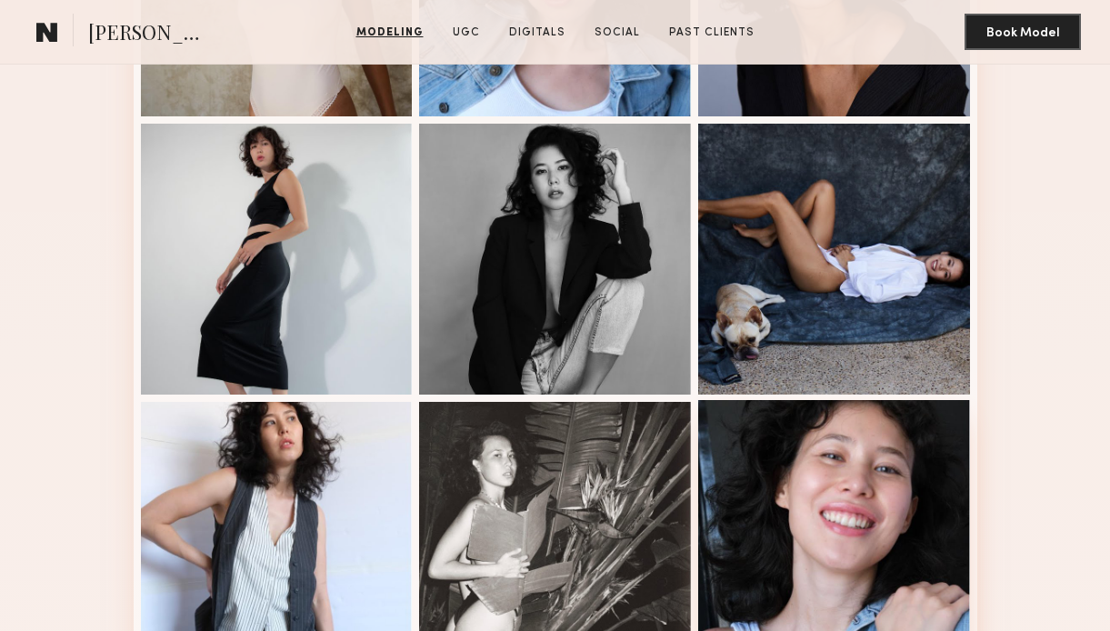
click at [802, 455] on div at bounding box center [834, 536] width 272 height 272
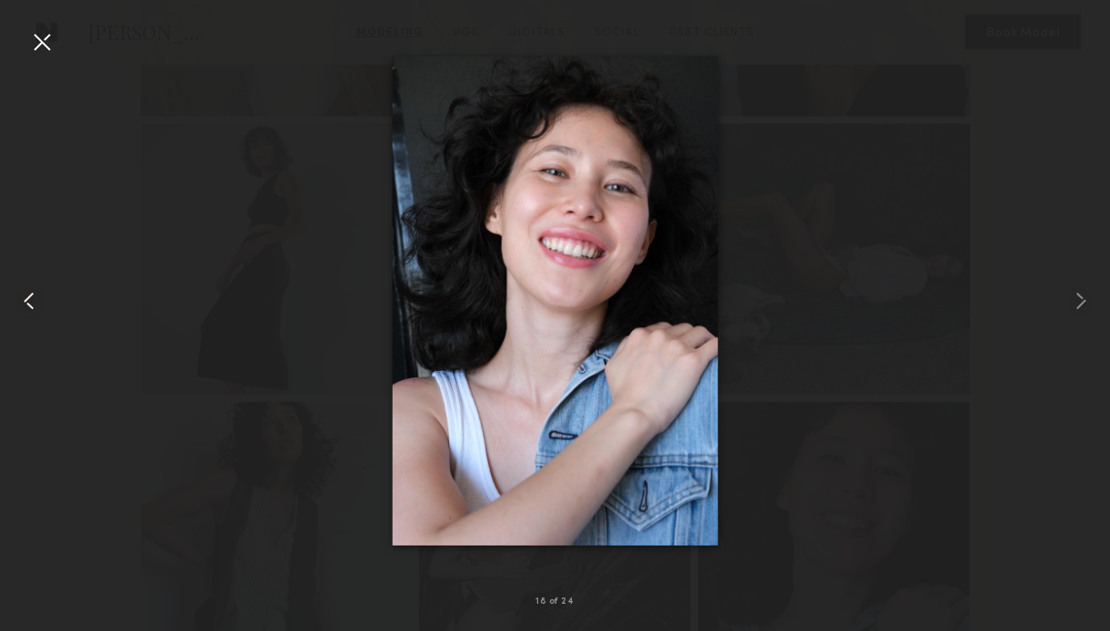
click at [26, 285] on div at bounding box center [22, 301] width 45 height 544
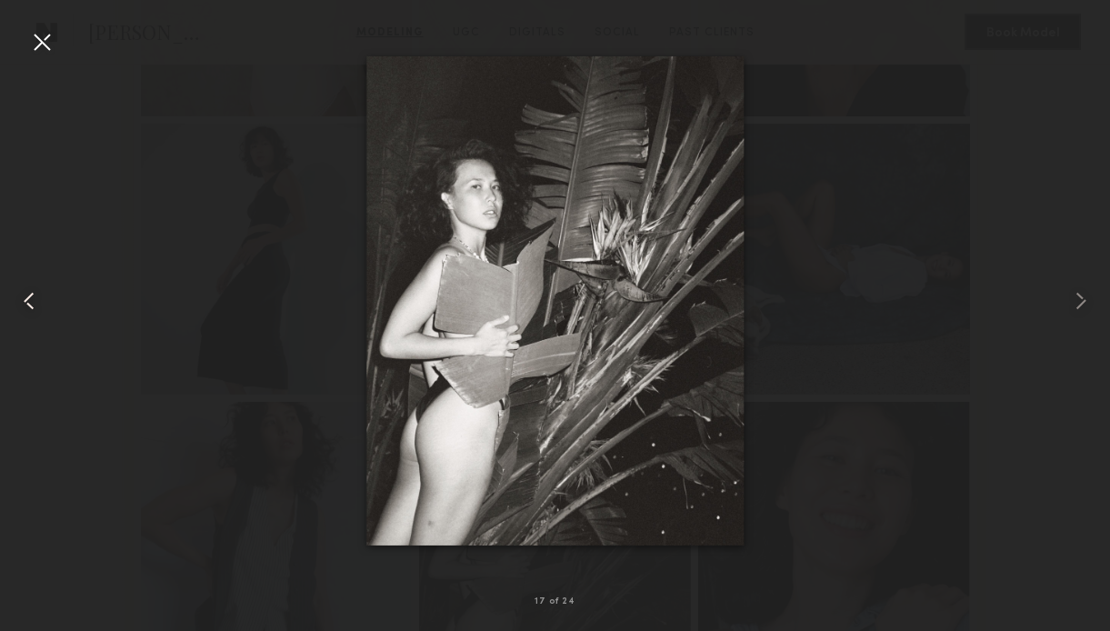
click at [27, 286] on common-icon at bounding box center [29, 300] width 29 height 29
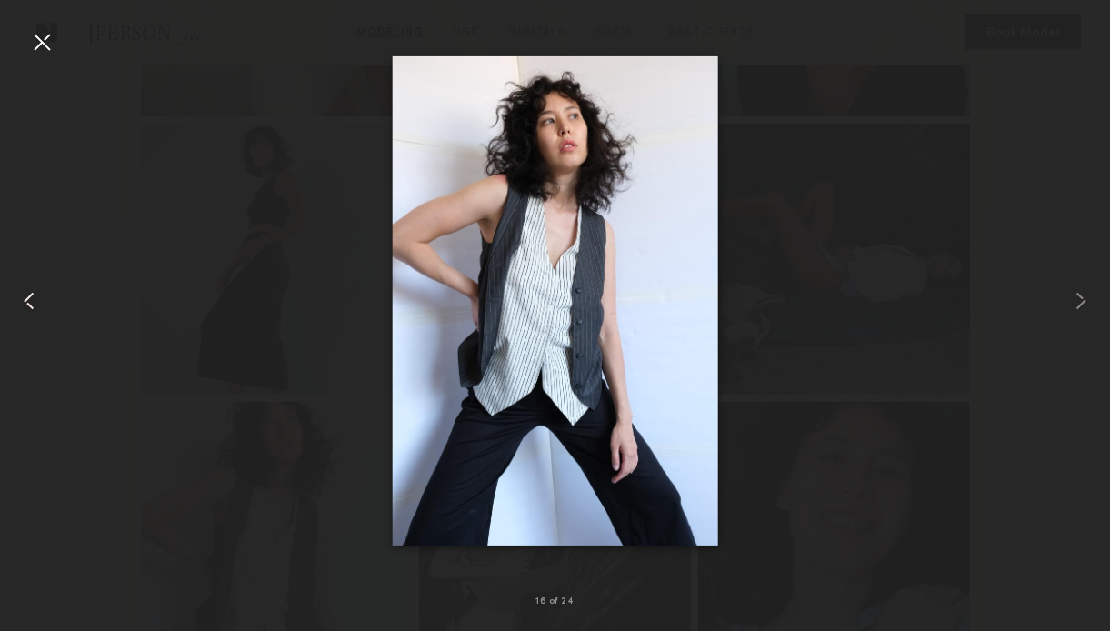
click at [27, 293] on common-icon at bounding box center [29, 300] width 29 height 29
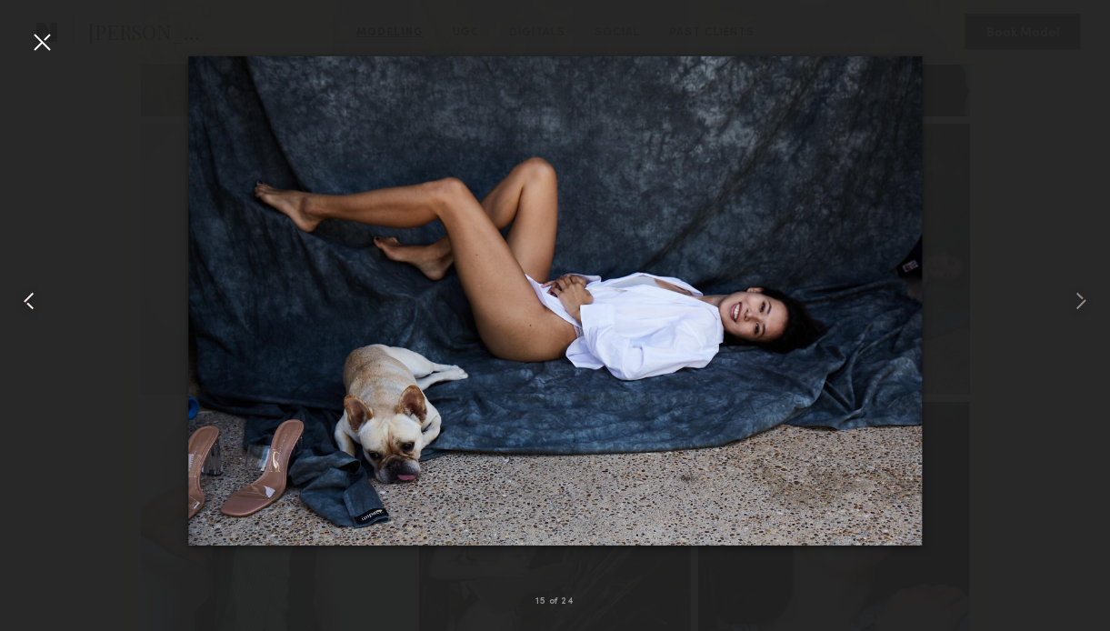
click at [27, 293] on common-icon at bounding box center [29, 300] width 29 height 29
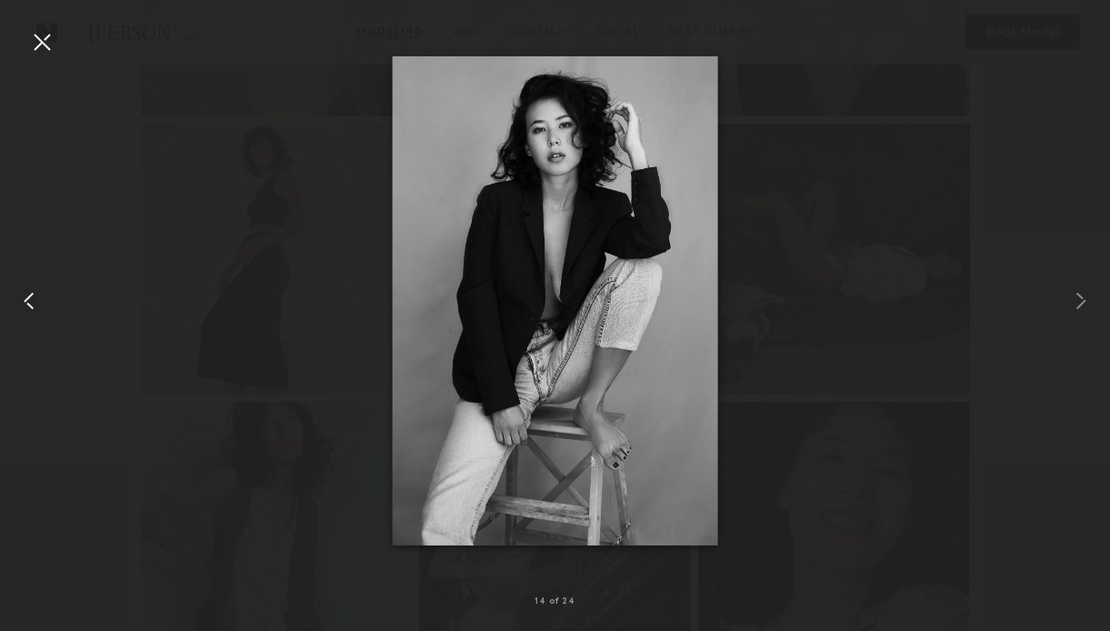
click at [26, 293] on common-icon at bounding box center [29, 300] width 29 height 29
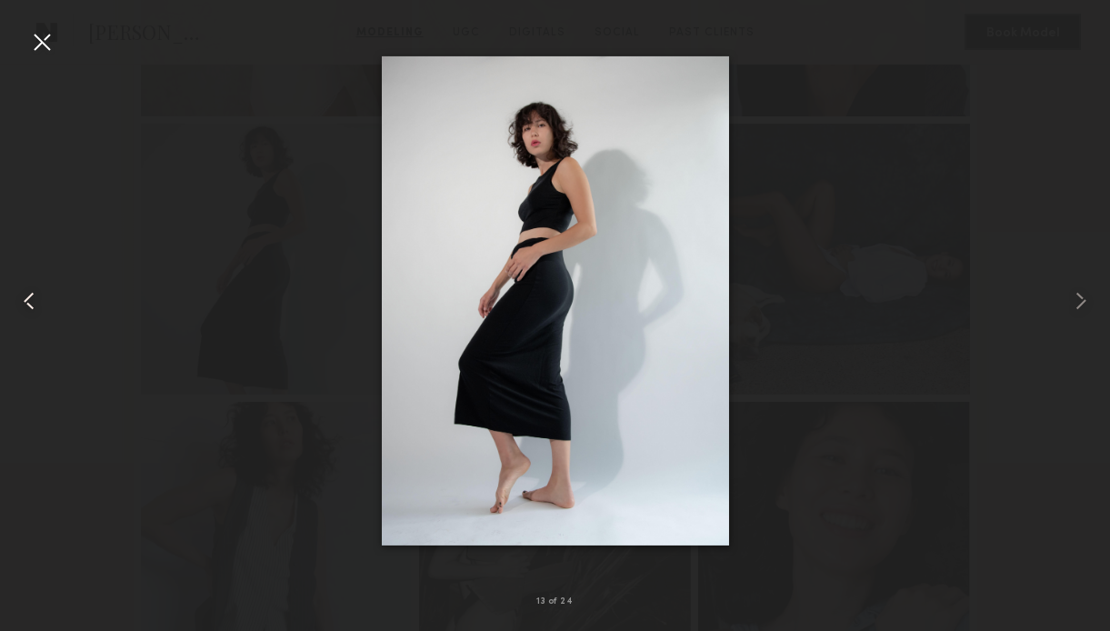
click at [26, 293] on common-icon at bounding box center [29, 300] width 29 height 29
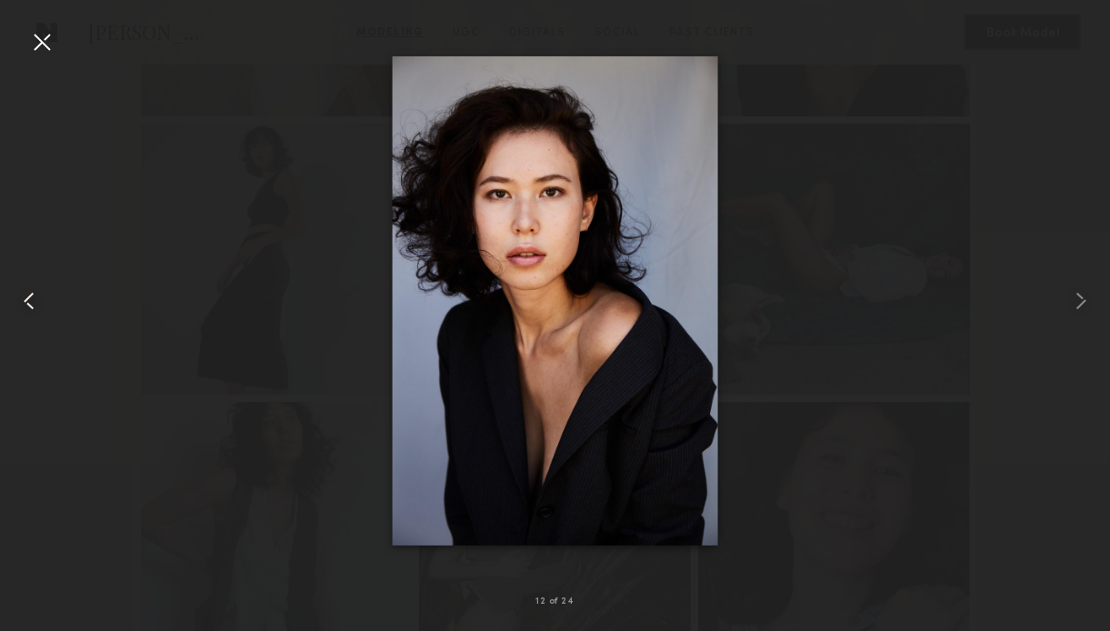
click at [26, 293] on common-icon at bounding box center [29, 300] width 29 height 29
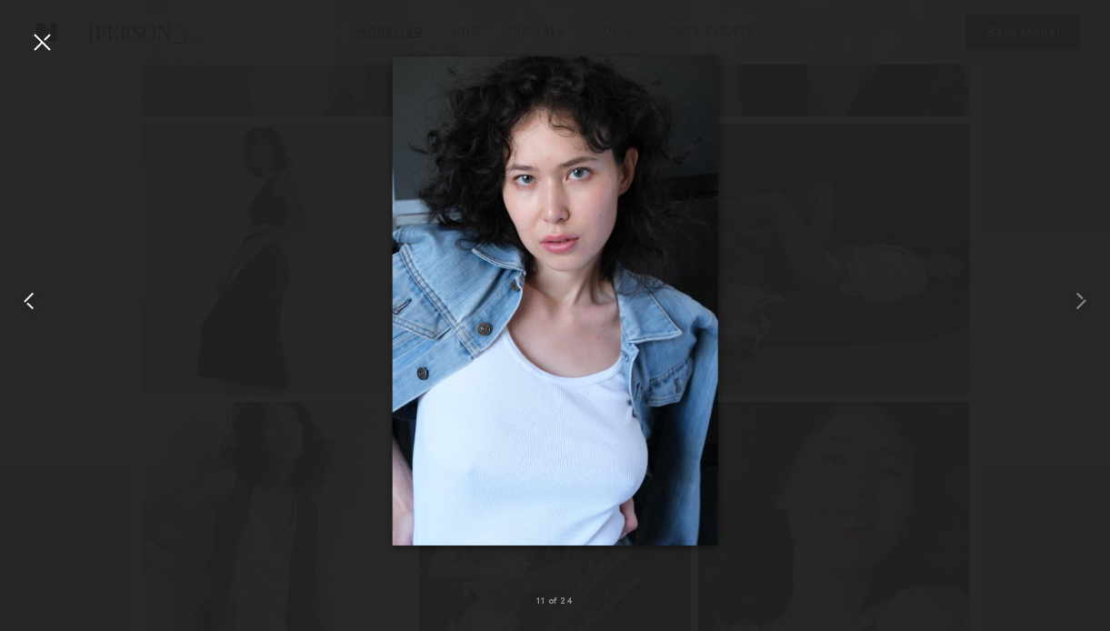
click at [26, 293] on common-icon at bounding box center [29, 300] width 29 height 29
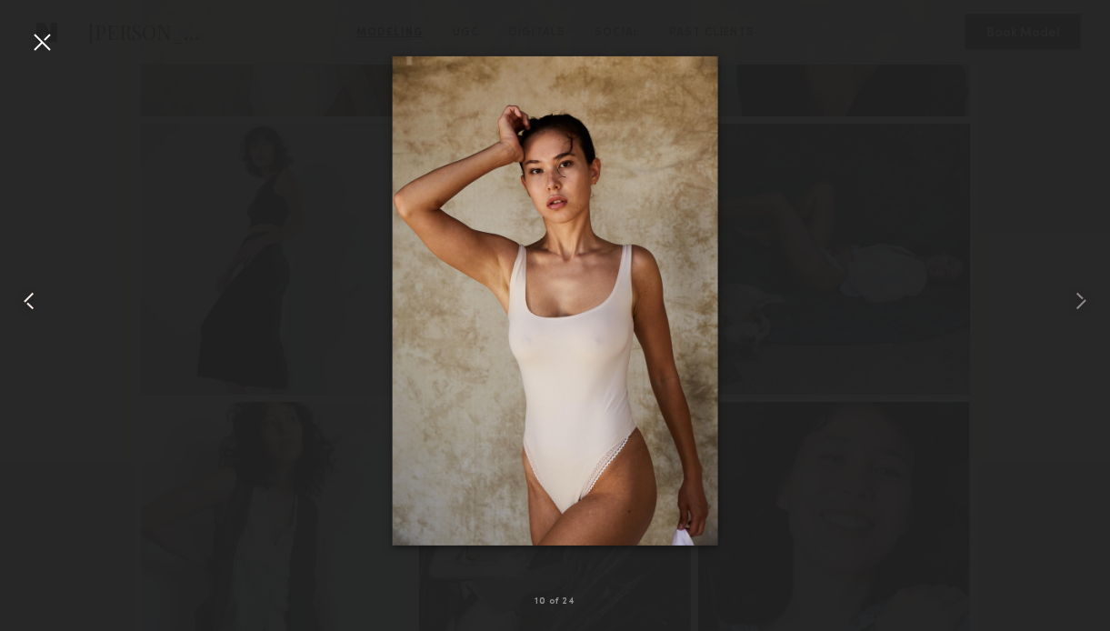
click at [26, 293] on common-icon at bounding box center [29, 300] width 29 height 29
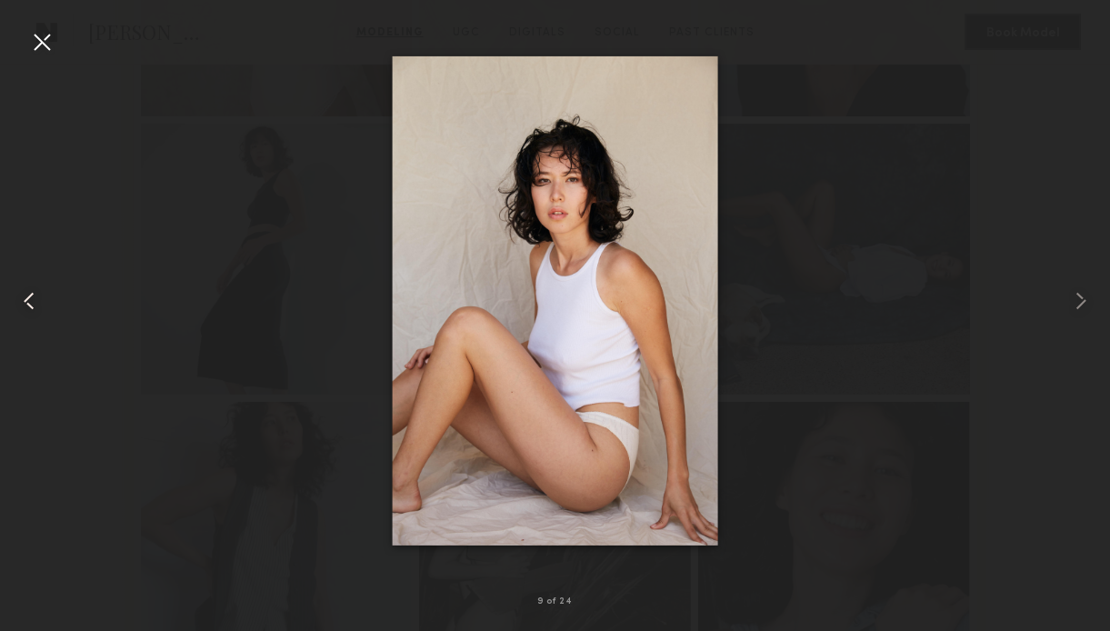
click at [26, 293] on common-icon at bounding box center [29, 300] width 29 height 29
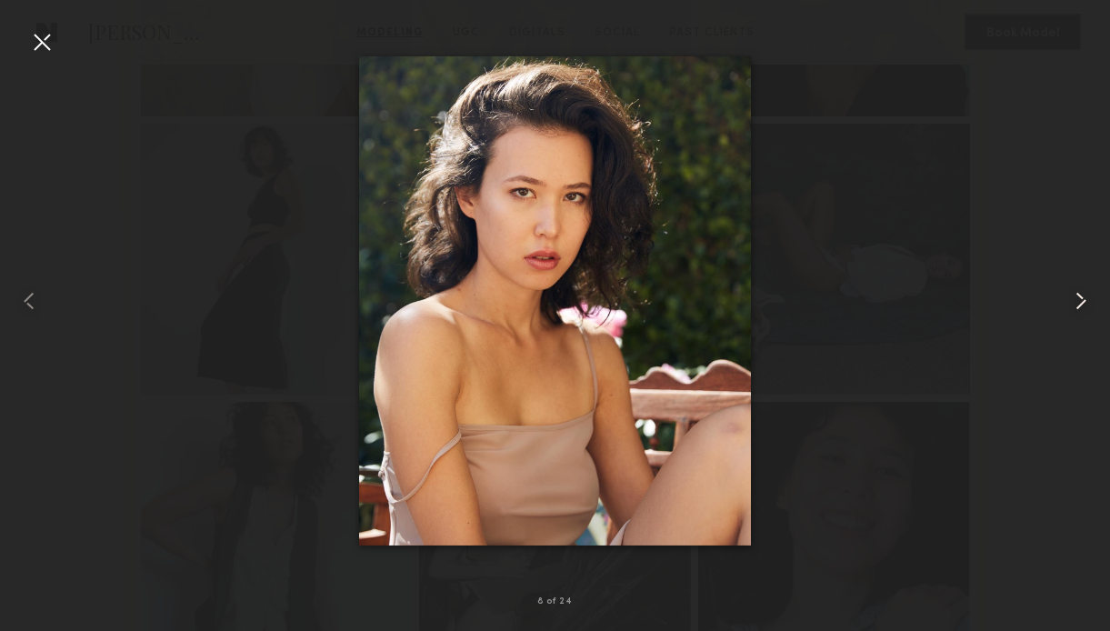
click at [1075, 300] on common-icon at bounding box center [1080, 300] width 29 height 29
click at [1075, 301] on common-icon at bounding box center [1080, 300] width 29 height 29
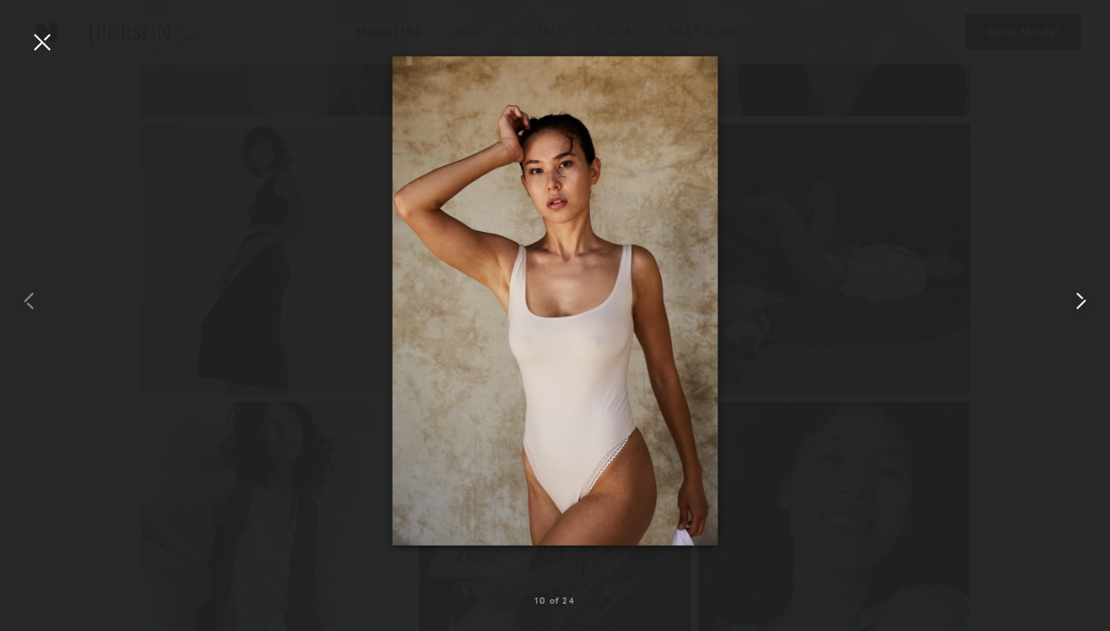
click at [1075, 301] on common-icon at bounding box center [1080, 300] width 29 height 29
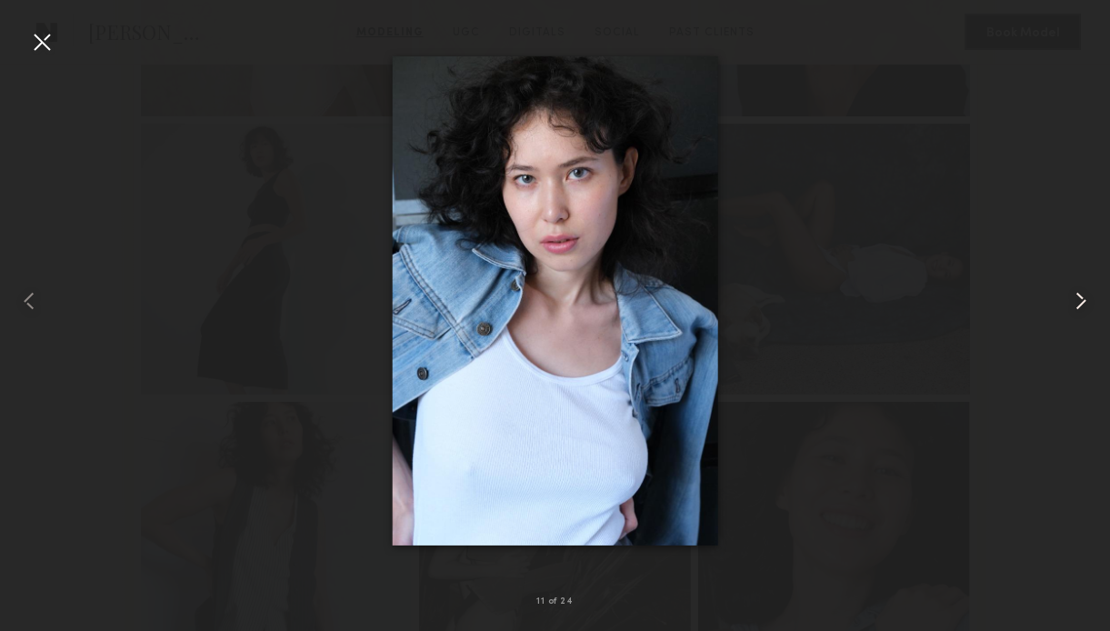
click at [1075, 301] on common-icon at bounding box center [1080, 300] width 29 height 29
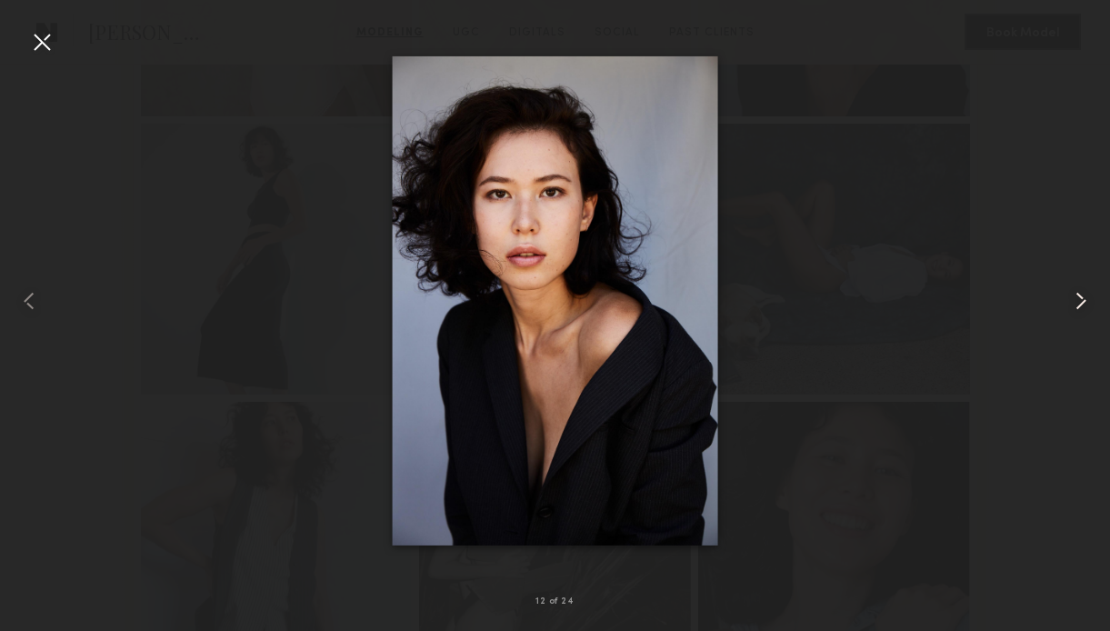
click at [1075, 301] on common-icon at bounding box center [1080, 300] width 29 height 29
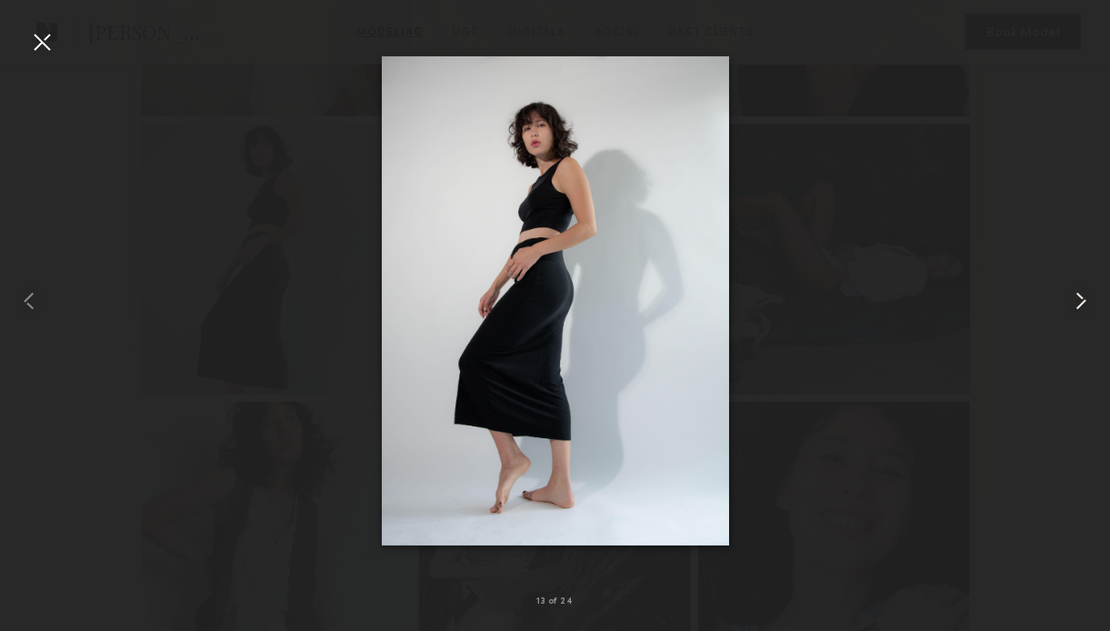
click at [1075, 301] on common-icon at bounding box center [1080, 300] width 29 height 29
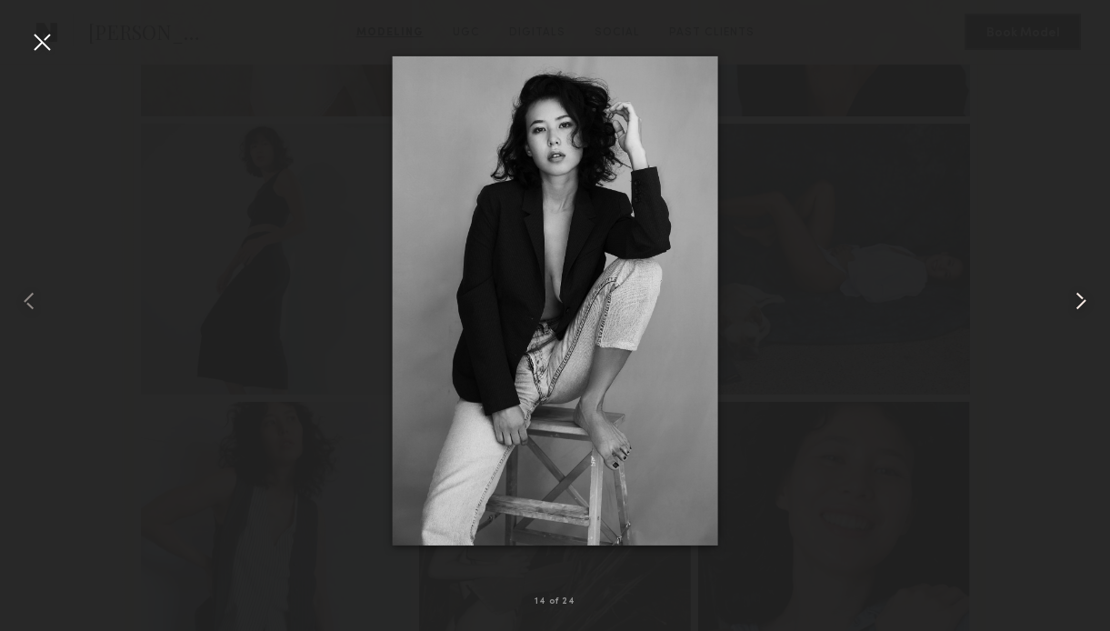
click at [1075, 301] on common-icon at bounding box center [1080, 300] width 29 height 29
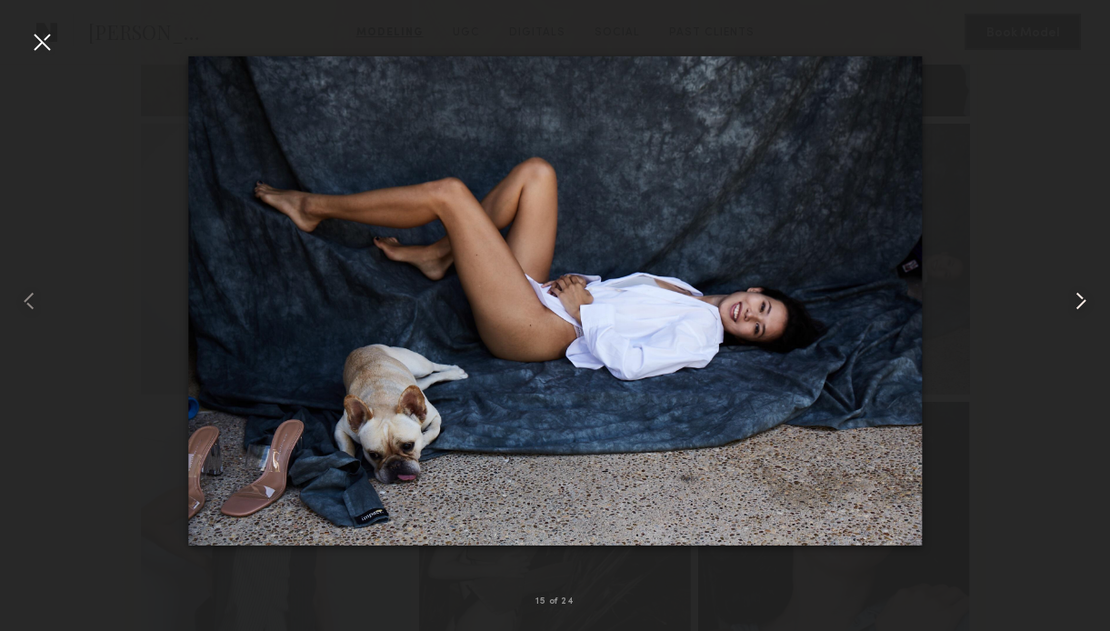
click at [1075, 301] on common-icon at bounding box center [1080, 300] width 29 height 29
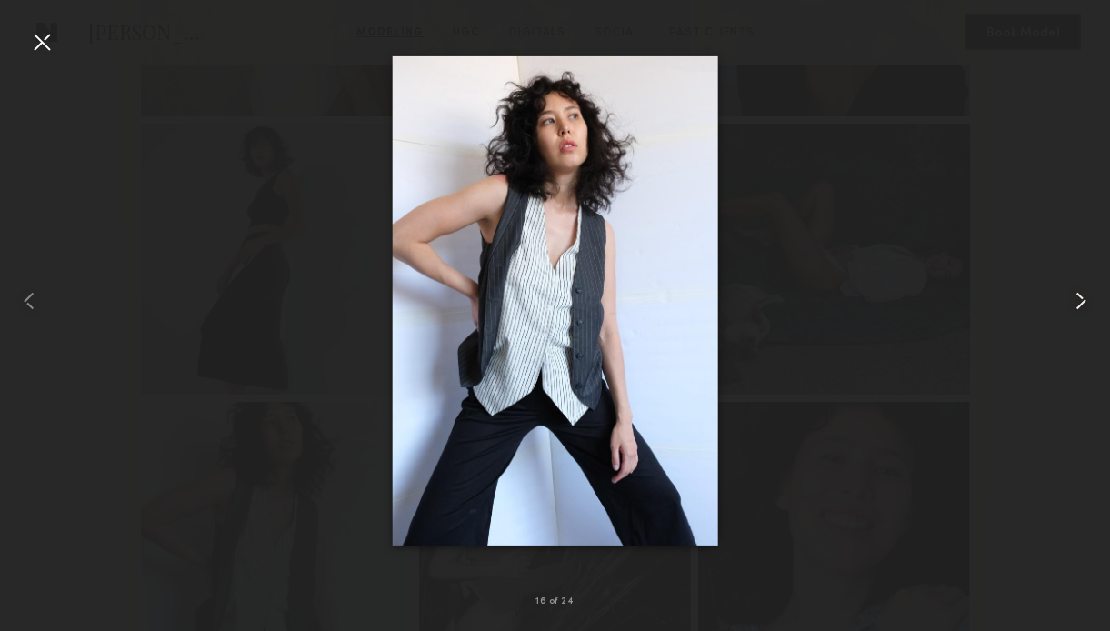
click at [1075, 301] on common-icon at bounding box center [1080, 300] width 29 height 29
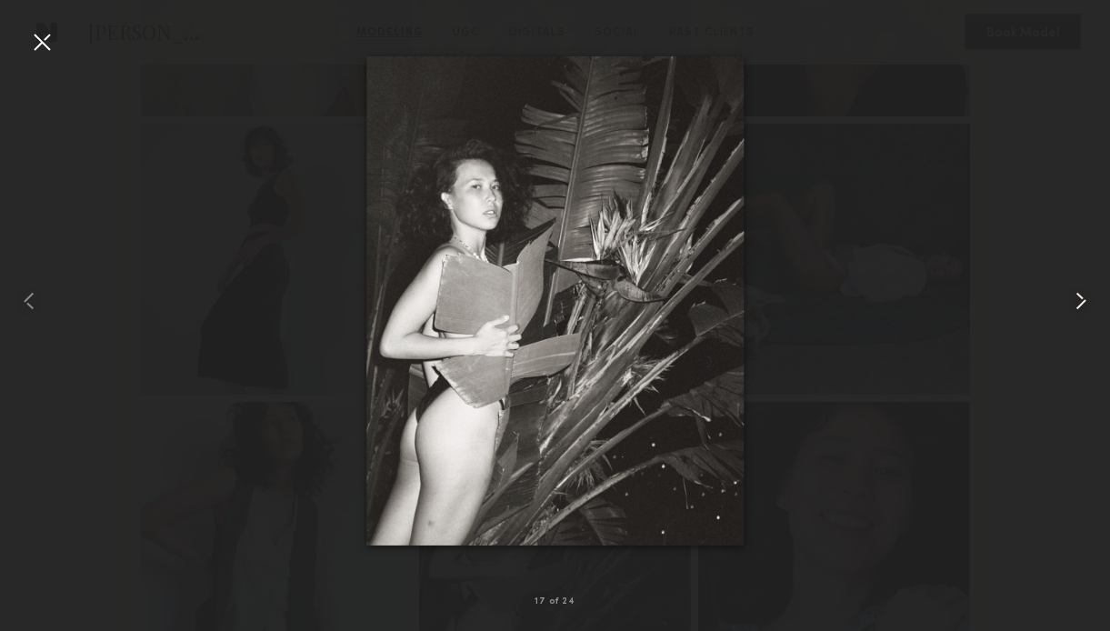
click at [1075, 301] on common-icon at bounding box center [1080, 300] width 29 height 29
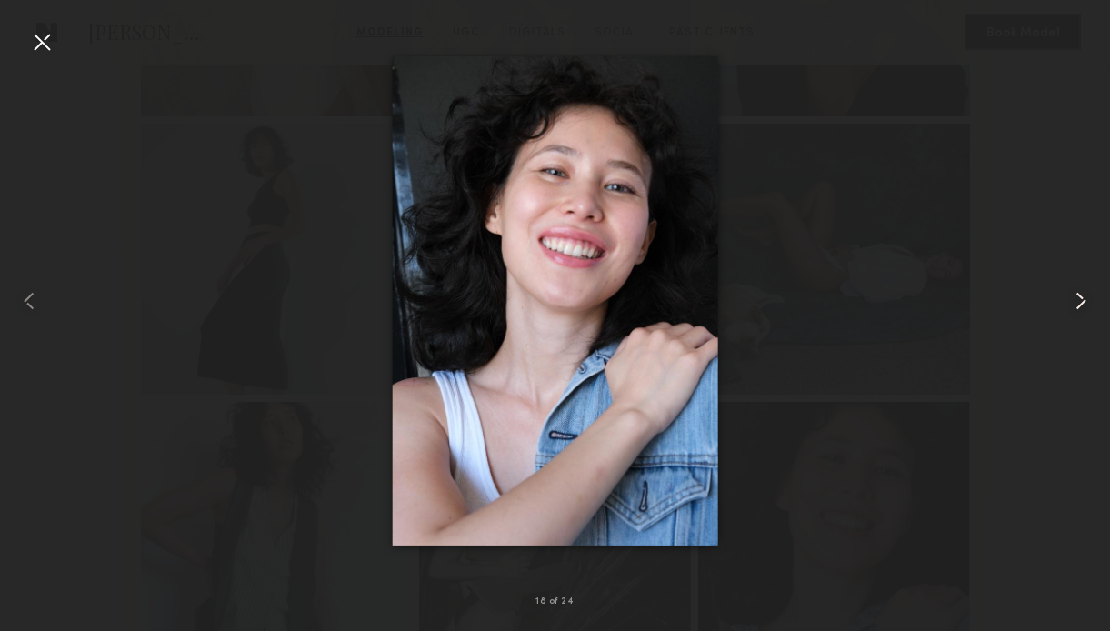
click at [1075, 301] on common-icon at bounding box center [1080, 300] width 29 height 29
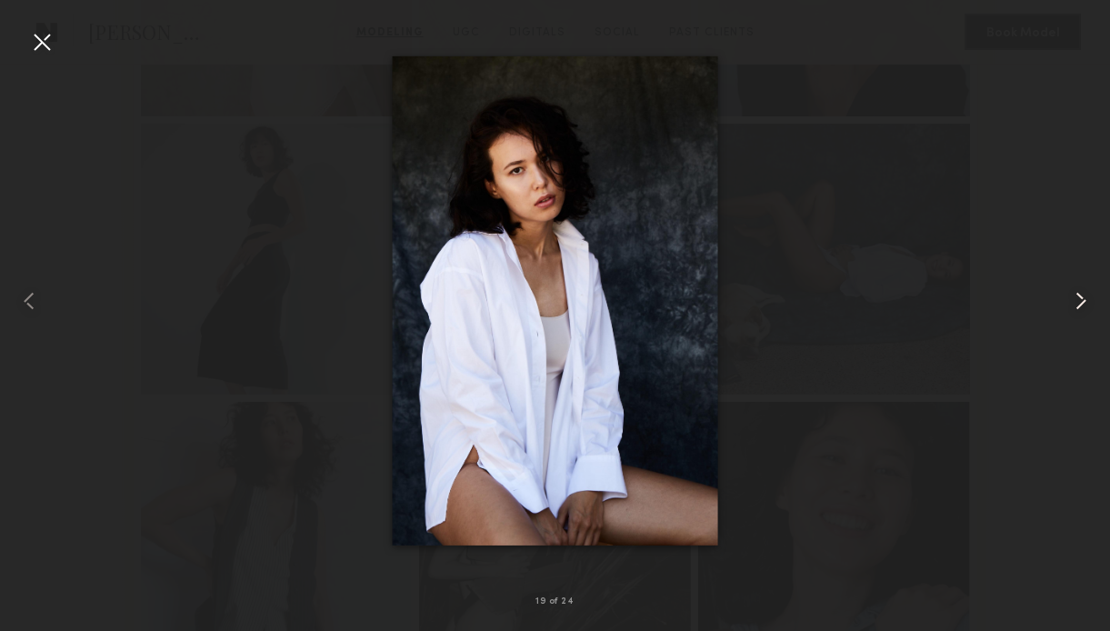
click at [1075, 301] on common-icon at bounding box center [1080, 300] width 29 height 29
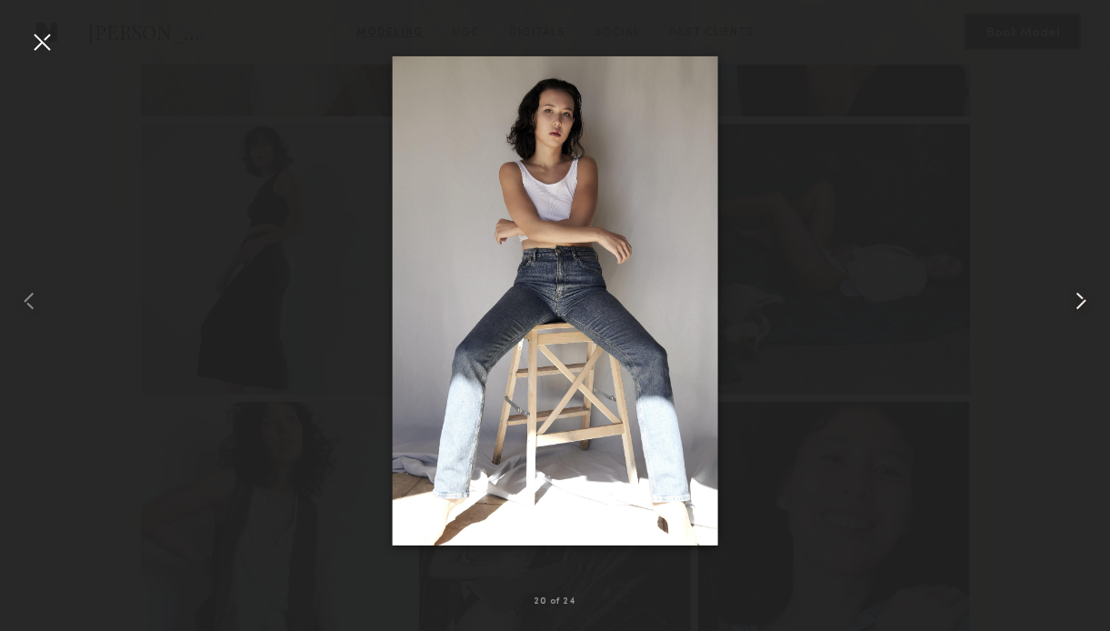
click at [1075, 302] on common-icon at bounding box center [1080, 300] width 29 height 29
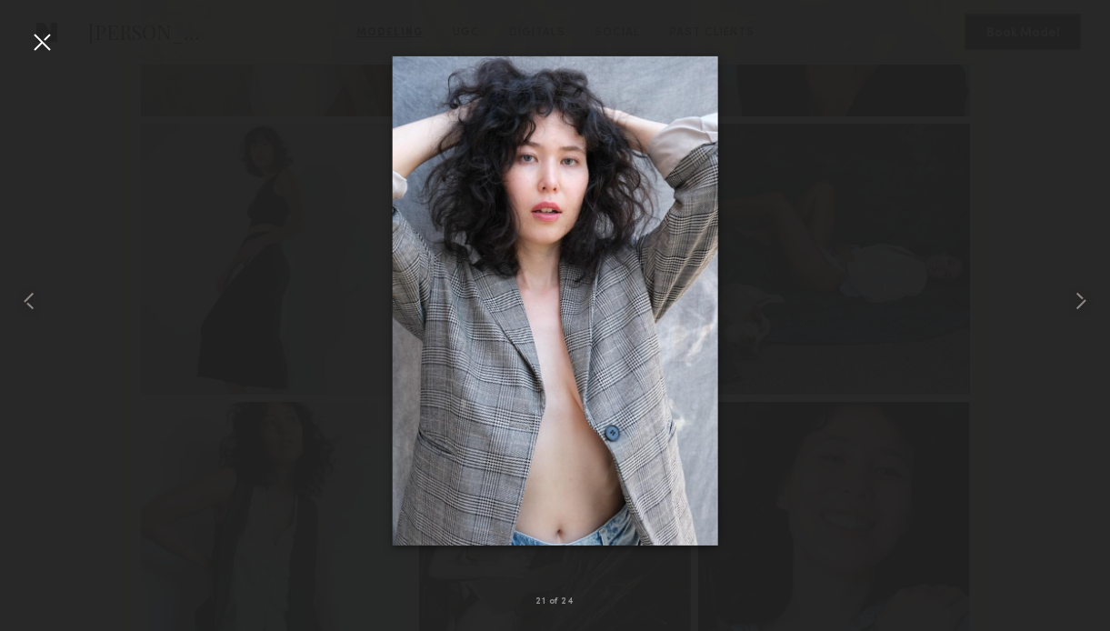
click at [47, 56] on div at bounding box center [555, 301] width 1110 height 544
click at [43, 45] on div at bounding box center [41, 41] width 29 height 29
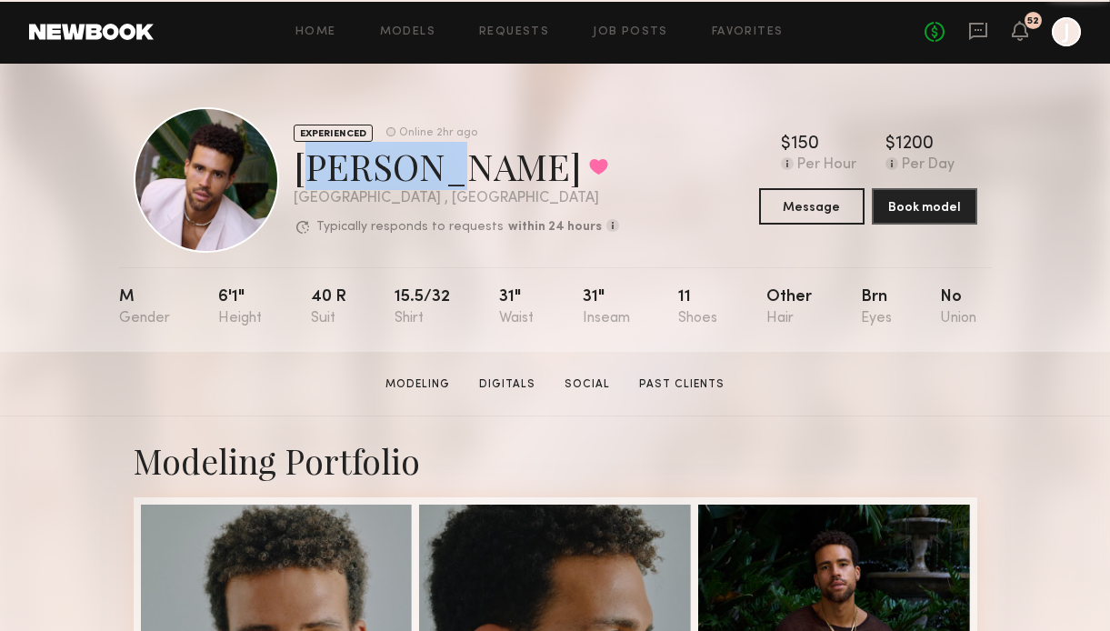
drag, startPoint x: 292, startPoint y: 171, endPoint x: 409, endPoint y: 171, distance: 117.3
click at [410, 171] on div "EXPERIENCED Online 2hr ago [PERSON_NAME] Favorited [GEOGRAPHIC_DATA] , [GEOGRAP…" at bounding box center [376, 179] width 485 height 145
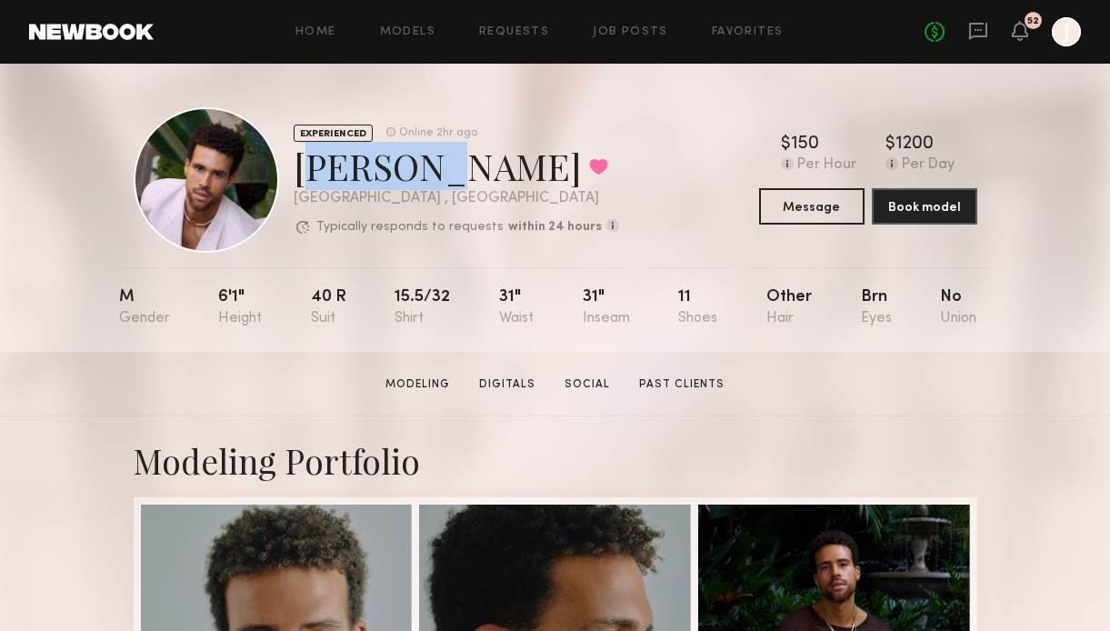
copy div "[PERSON_NAME]"
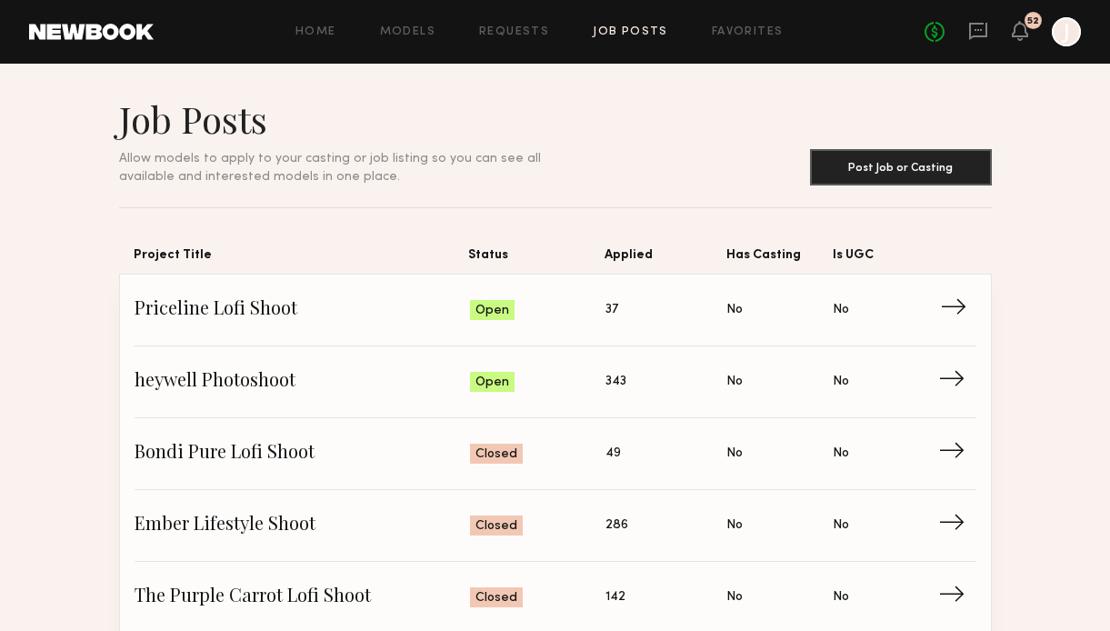
click at [961, 316] on span "→" at bounding box center [958, 309] width 37 height 27
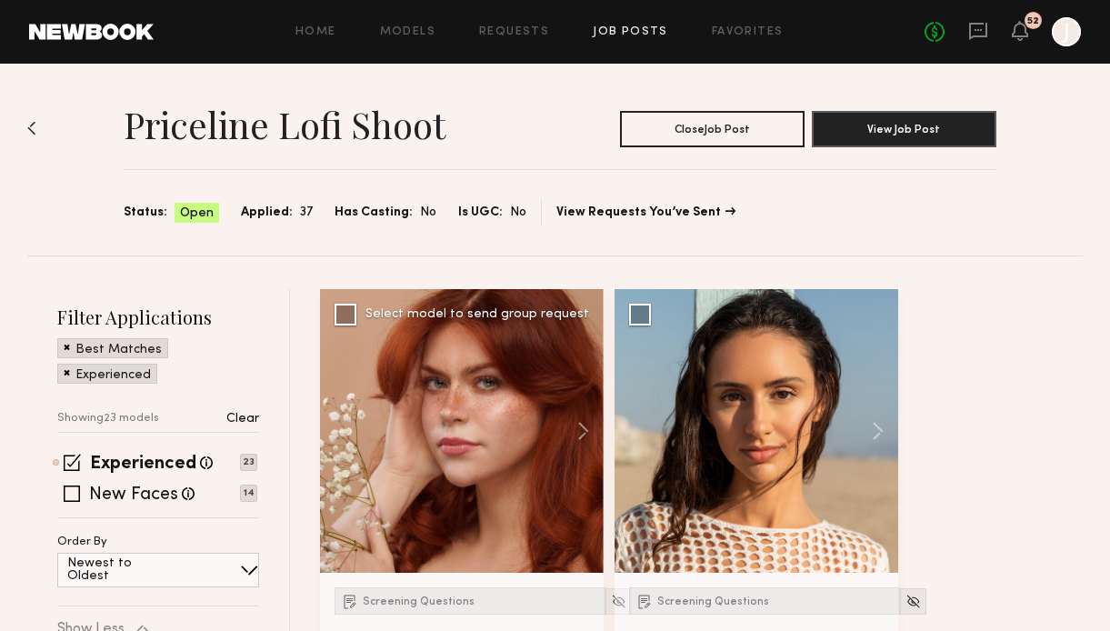
scroll to position [70, 0]
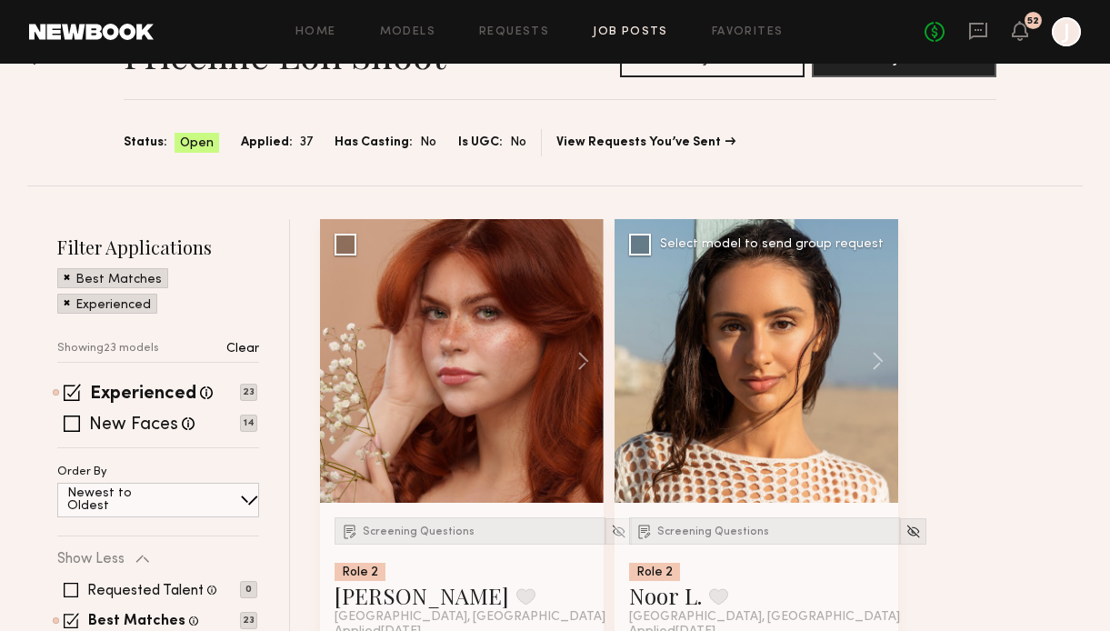
click at [714, 515] on div "Screening Questions Role 2 Noor L. Favorite [GEOGRAPHIC_DATA], [GEOGRAPHIC_DATA…" at bounding box center [757, 604] width 284 height 202
click at [694, 540] on div "Screening Questions" at bounding box center [764, 530] width 271 height 27
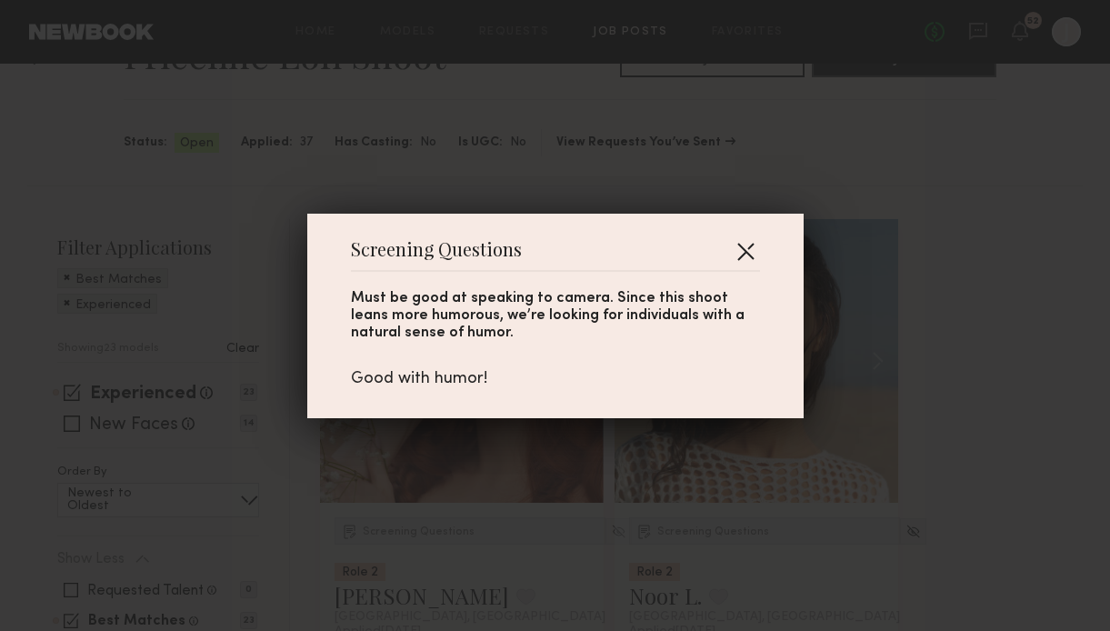
click at [754, 253] on button "button" at bounding box center [745, 250] width 29 height 29
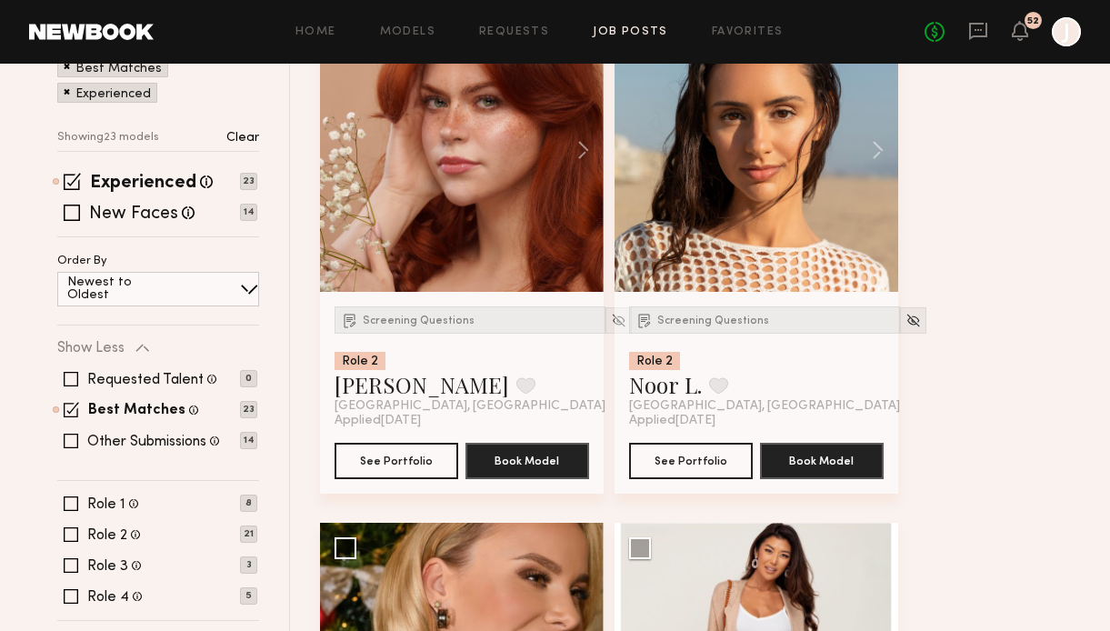
scroll to position [283, 0]
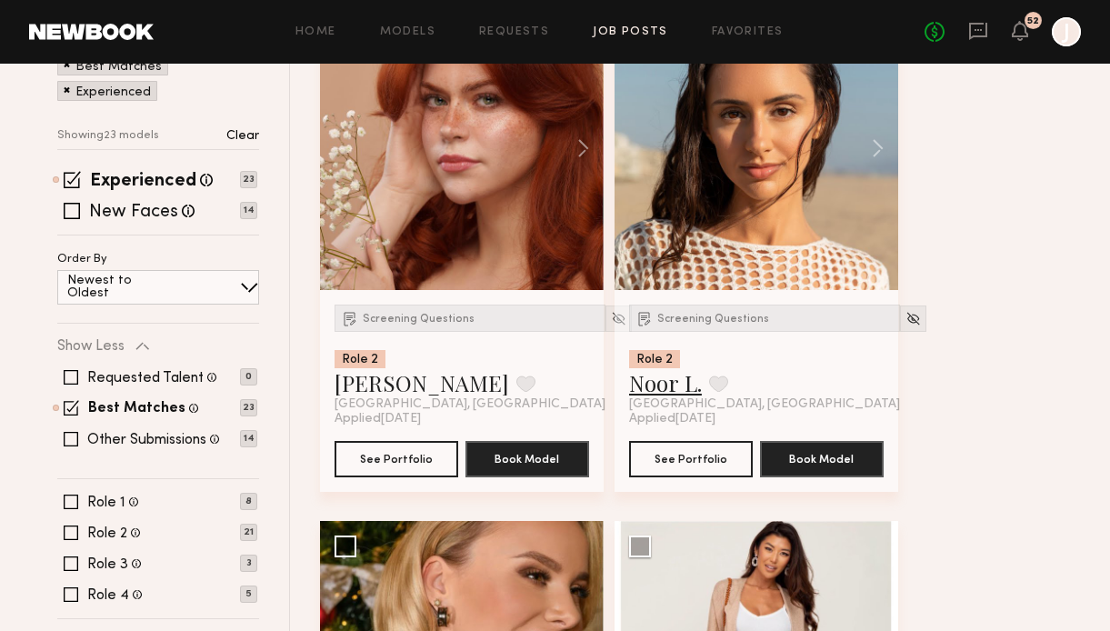
click at [670, 382] on link "Noor L." at bounding box center [665, 382] width 73 height 29
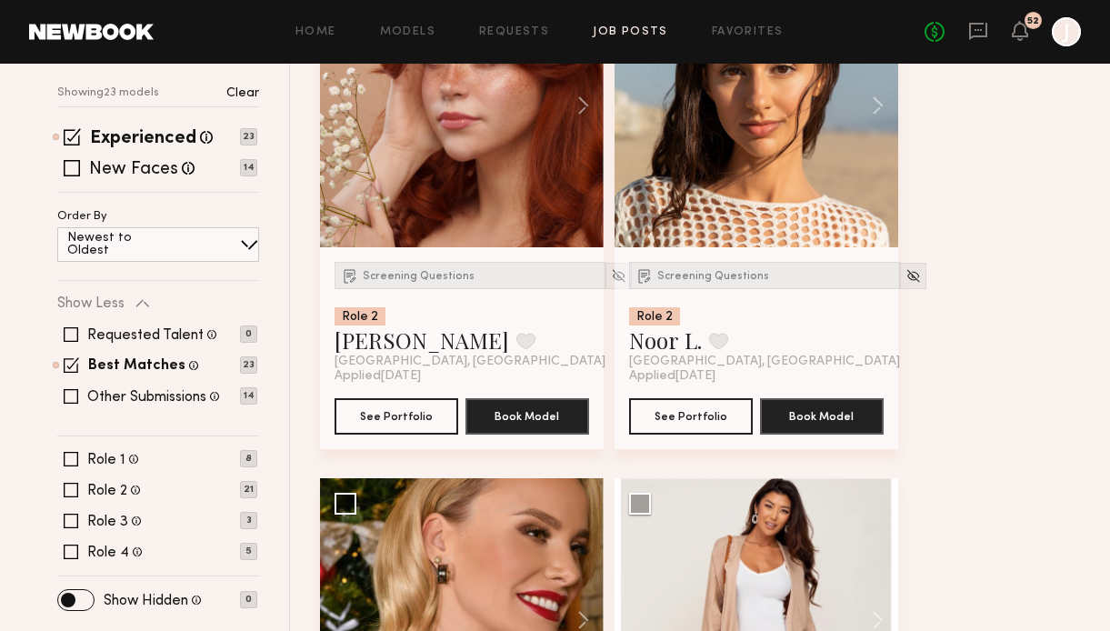
scroll to position [575, 0]
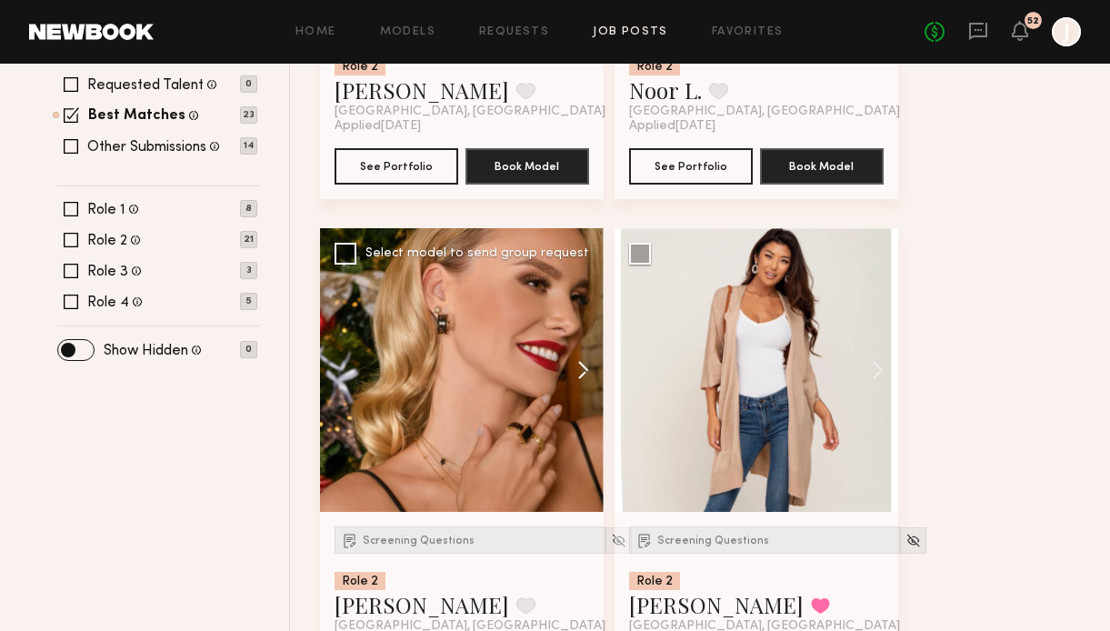
click at [576, 377] on button at bounding box center [574, 370] width 58 height 284
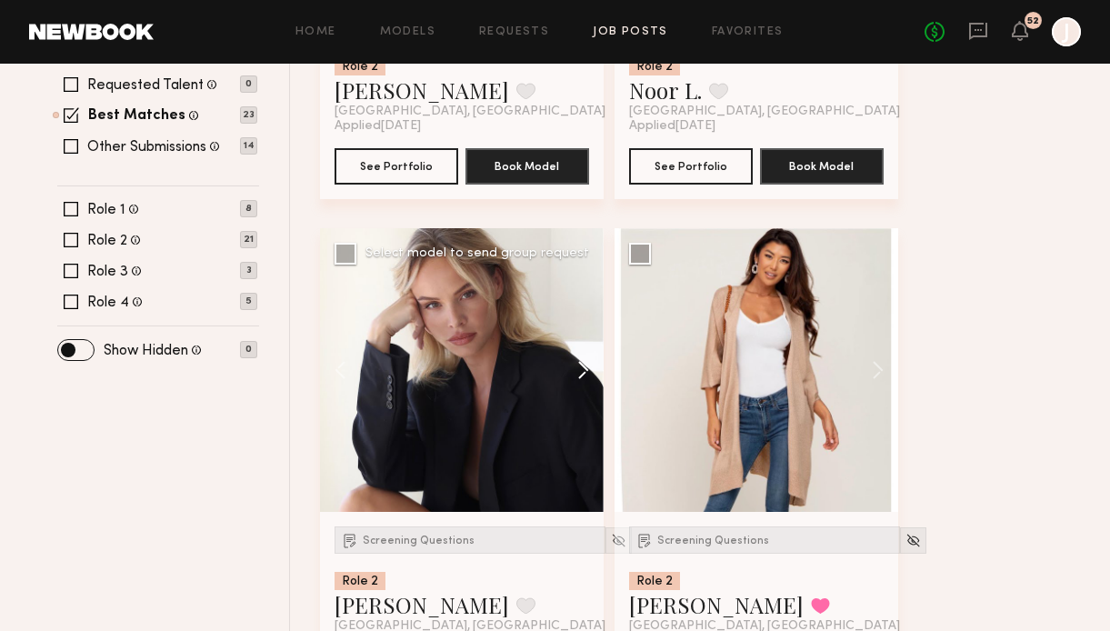
click at [576, 377] on button at bounding box center [574, 370] width 58 height 284
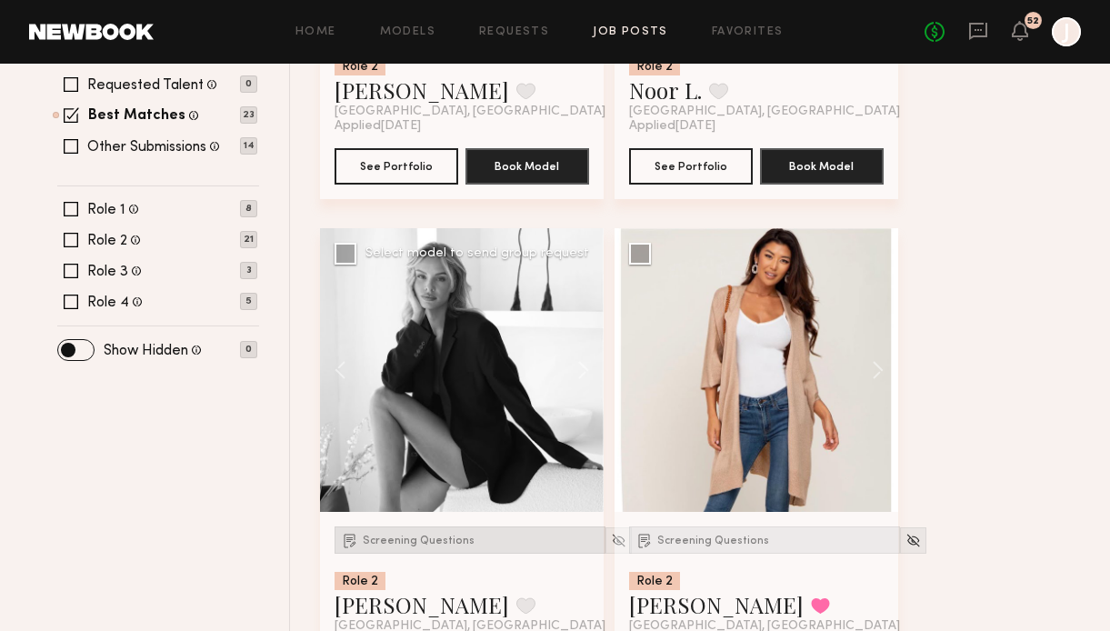
click at [448, 531] on div "Screening Questions" at bounding box center [470, 539] width 271 height 27
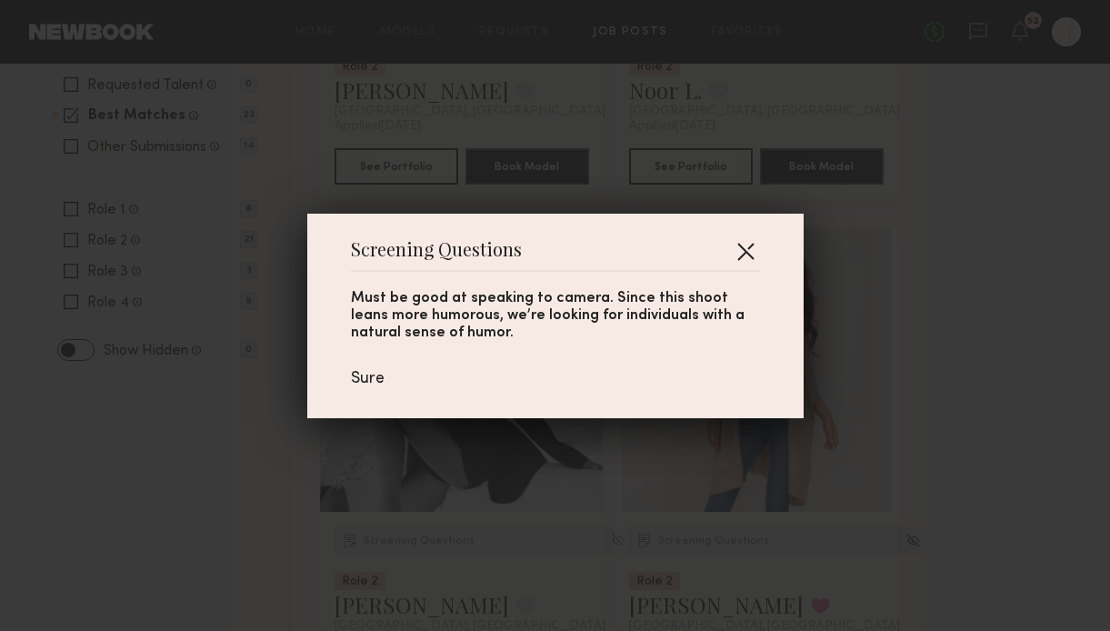
click at [757, 239] on button "button" at bounding box center [745, 250] width 29 height 29
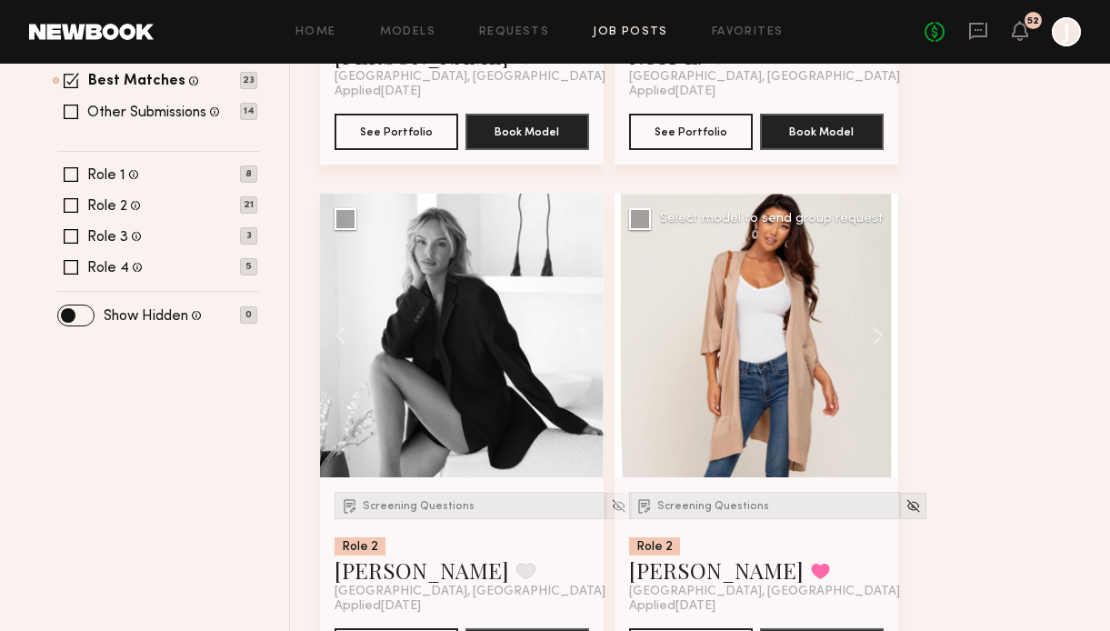
scroll to position [615, 0]
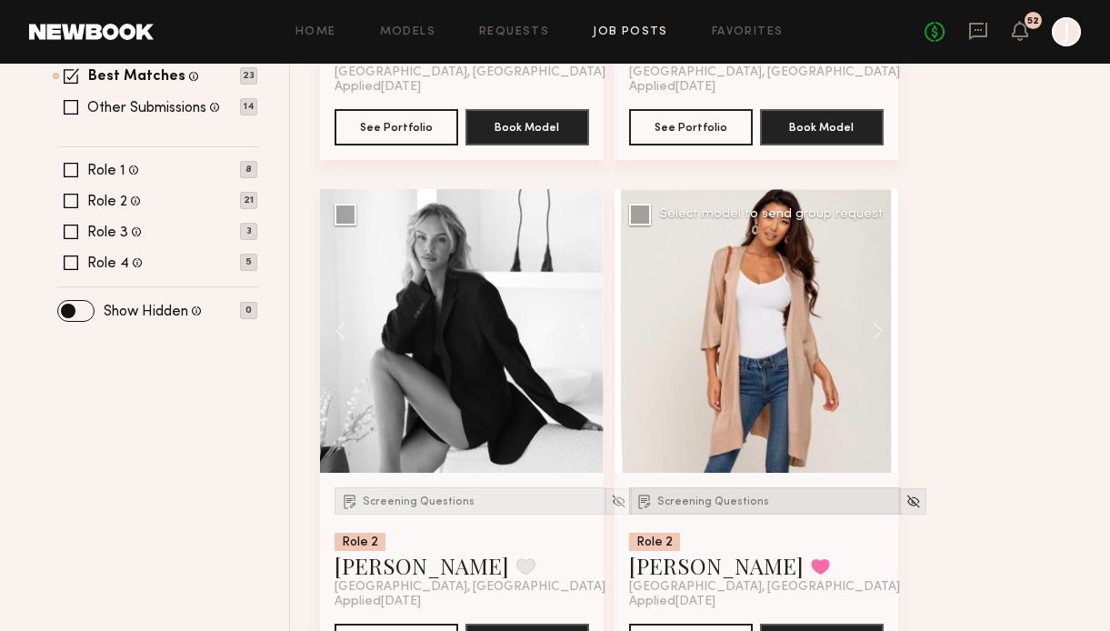
click at [731, 489] on div "Screening Questions" at bounding box center [764, 500] width 271 height 27
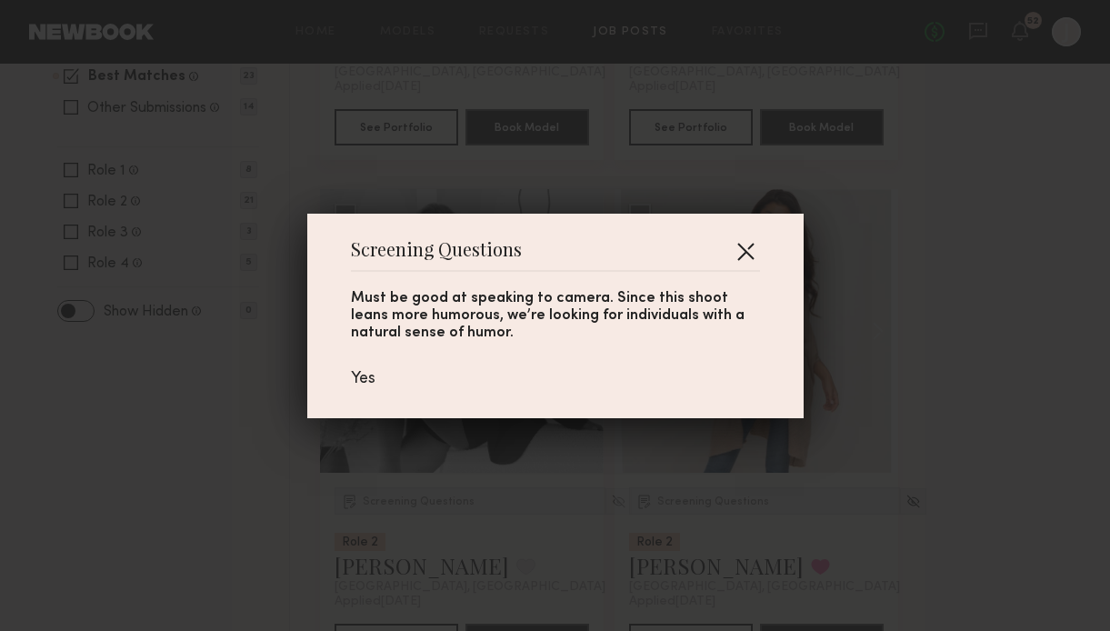
click at [747, 249] on button "button" at bounding box center [745, 250] width 29 height 29
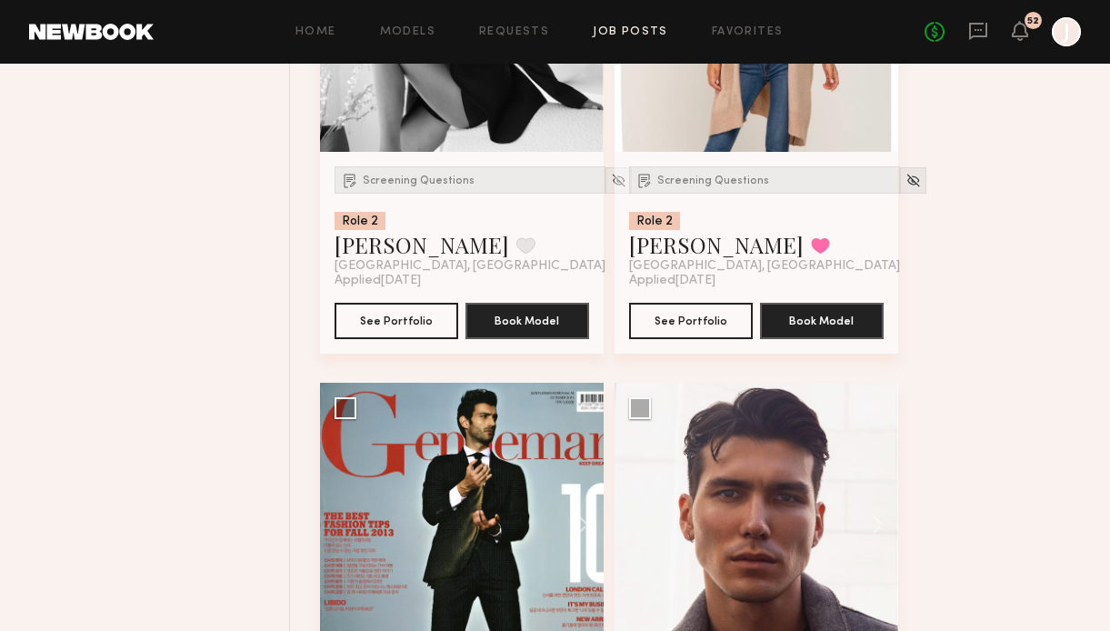
scroll to position [1092, 0]
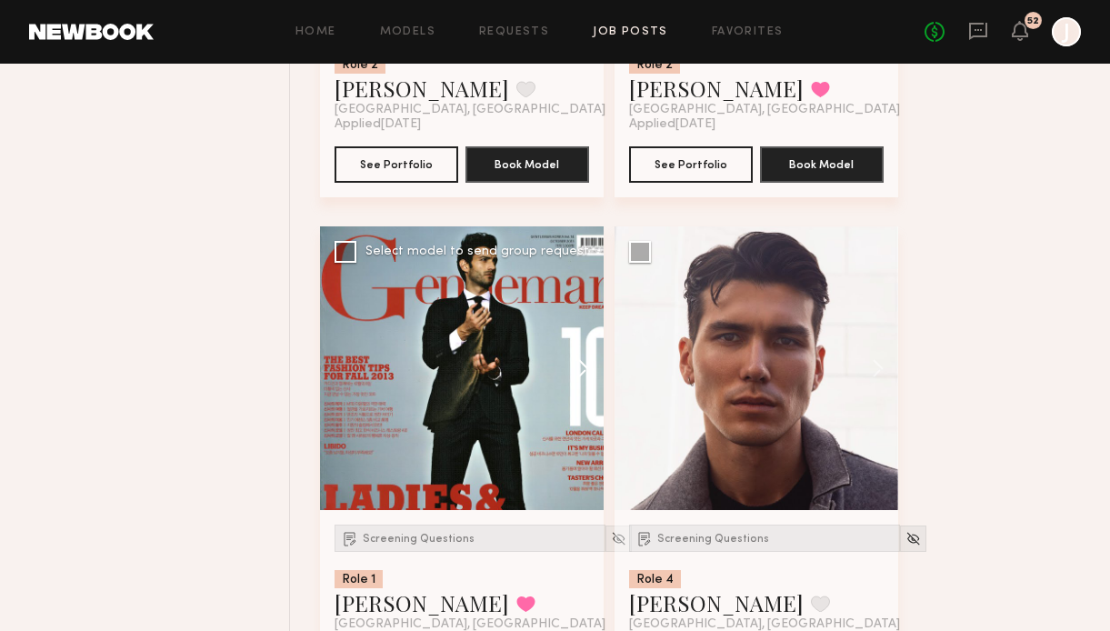
click at [585, 364] on button at bounding box center [574, 368] width 58 height 284
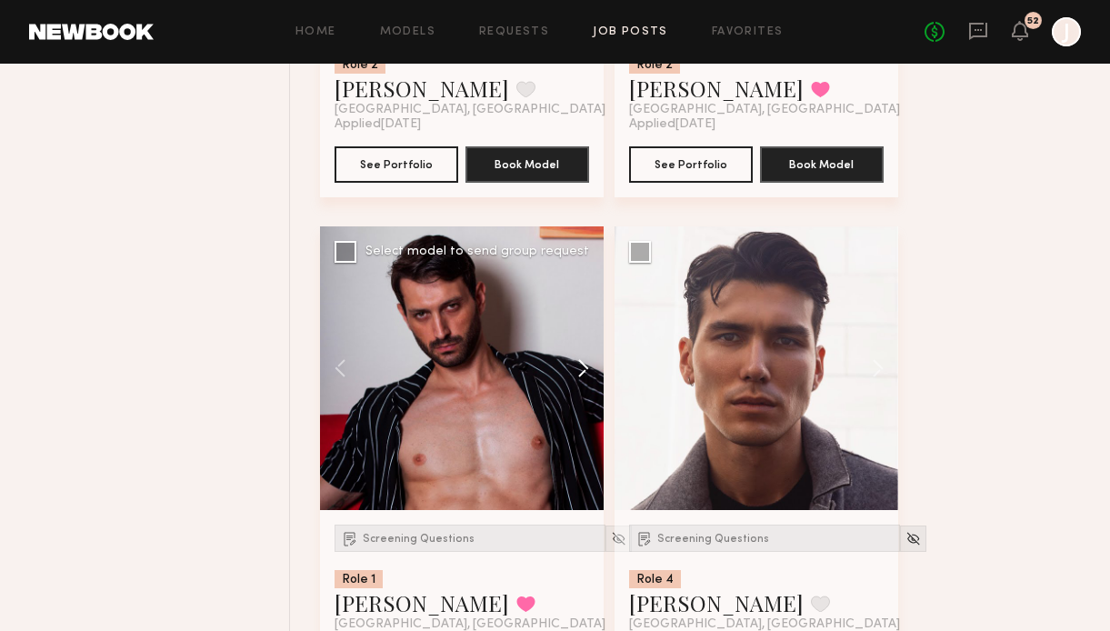
click at [585, 364] on button at bounding box center [574, 368] width 58 height 284
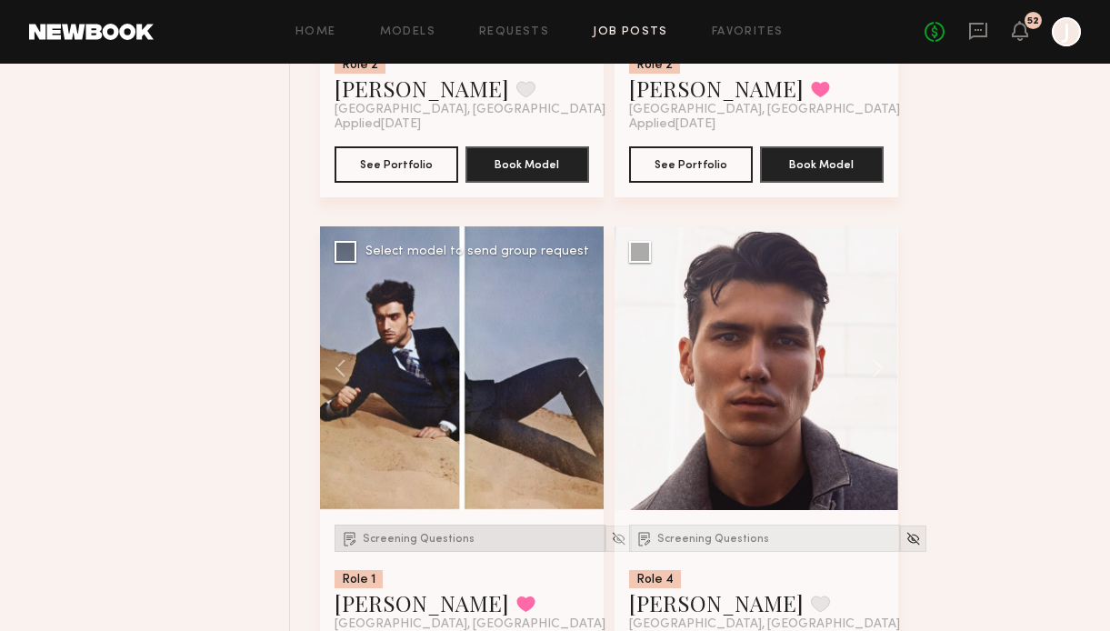
click at [397, 537] on span "Screening Questions" at bounding box center [419, 539] width 112 height 11
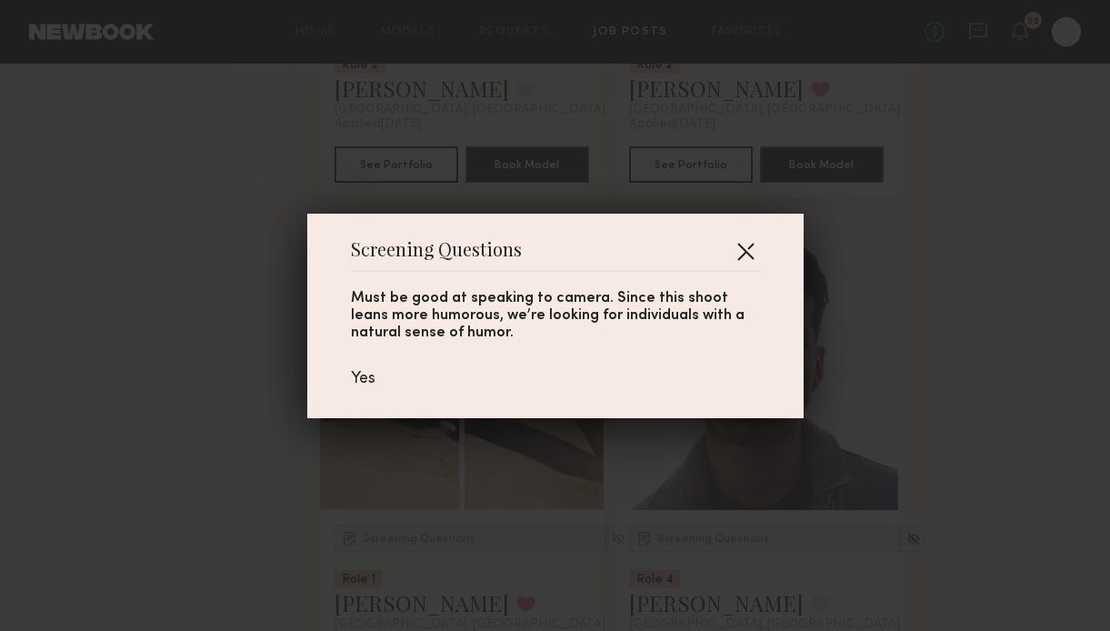
click at [744, 247] on button "button" at bounding box center [745, 250] width 29 height 29
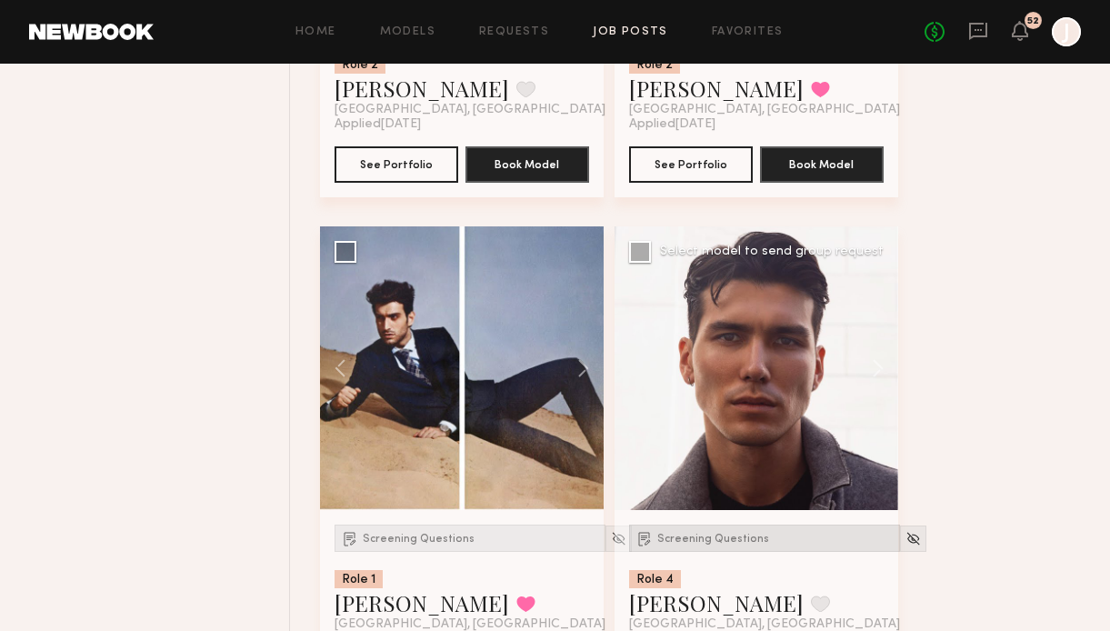
click at [737, 530] on div "Screening Questions" at bounding box center [764, 538] width 271 height 27
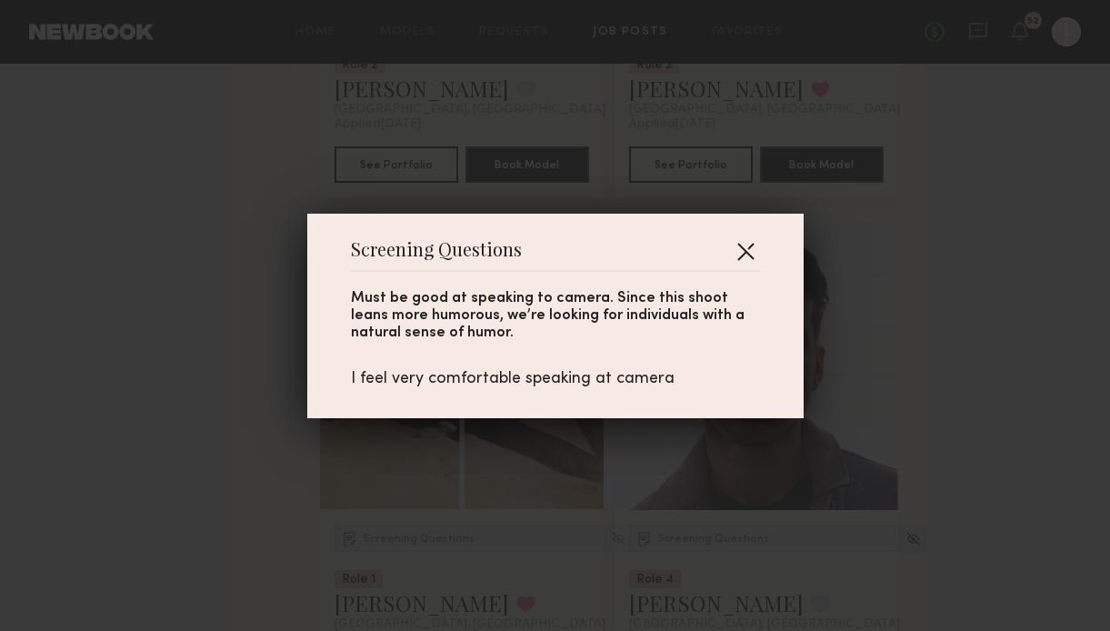
click at [745, 245] on button "button" at bounding box center [745, 250] width 29 height 29
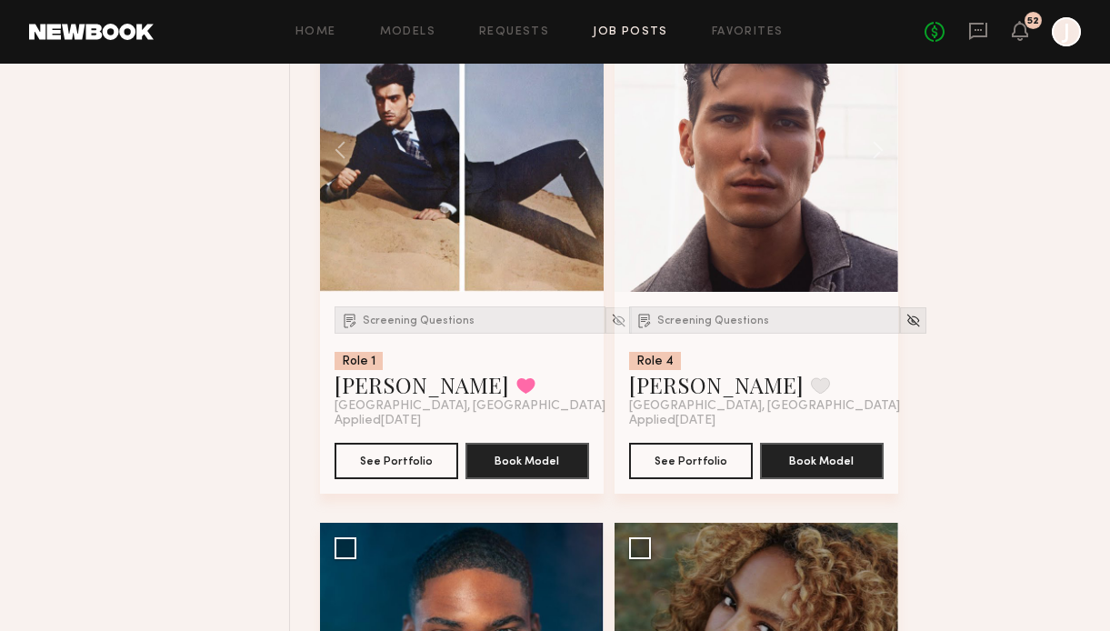
scroll to position [1255, 0]
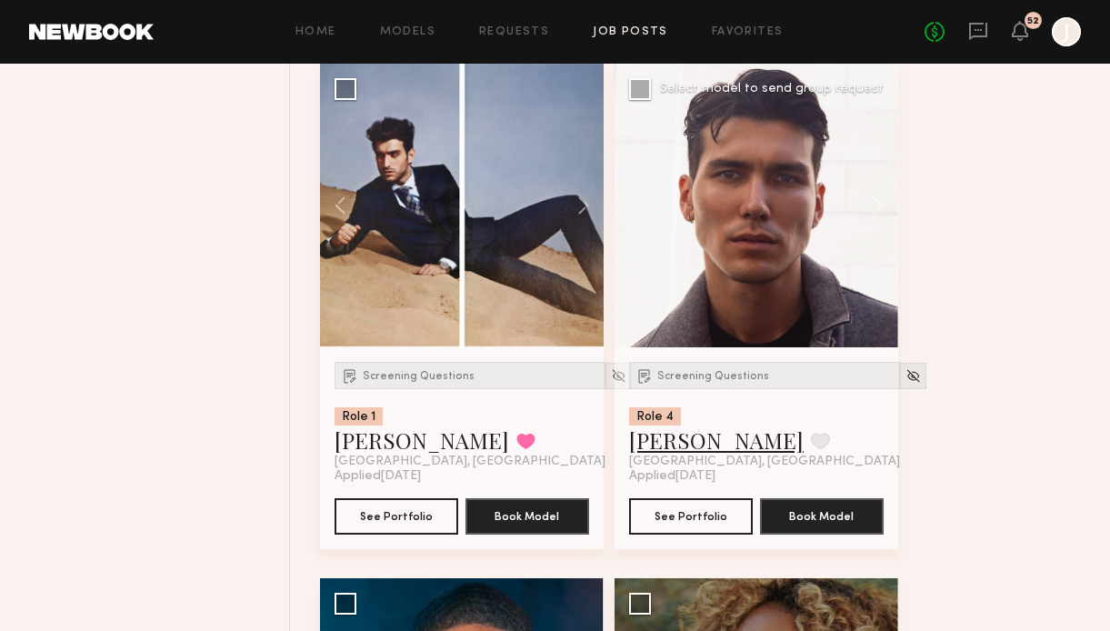
click at [711, 442] on link "[PERSON_NAME]" at bounding box center [716, 439] width 175 height 29
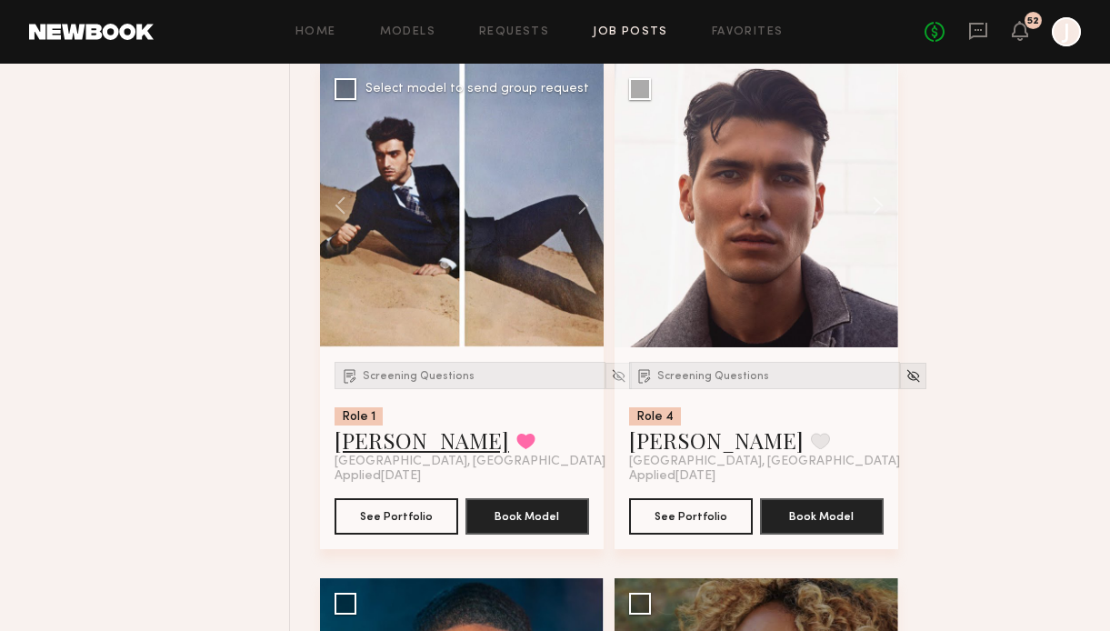
click at [384, 440] on link "Davide G." at bounding box center [422, 439] width 175 height 29
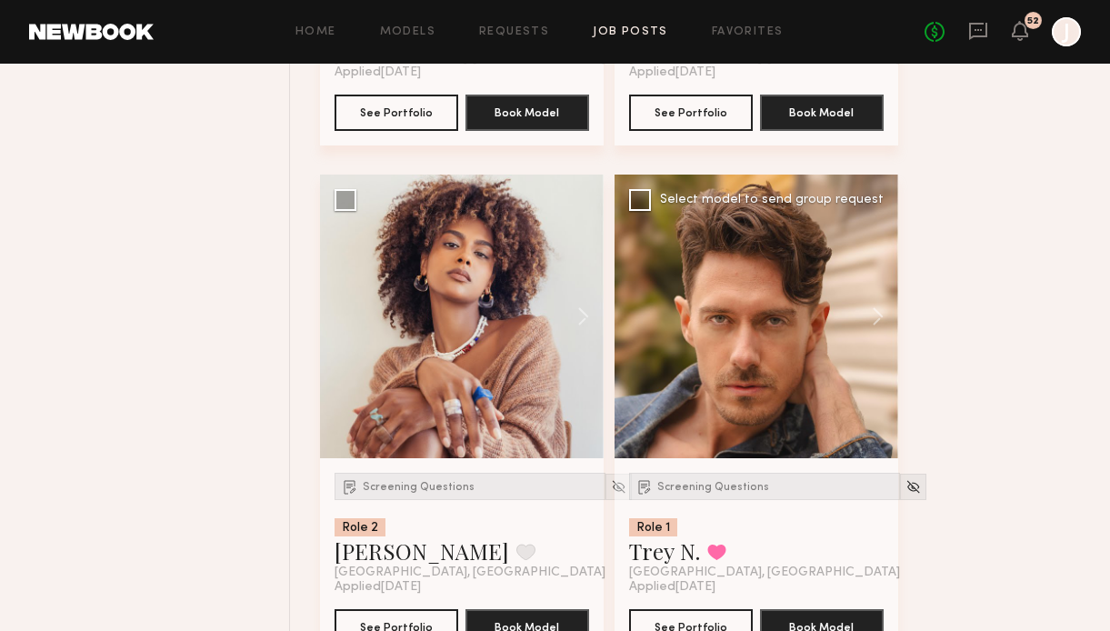
scroll to position [3209, 0]
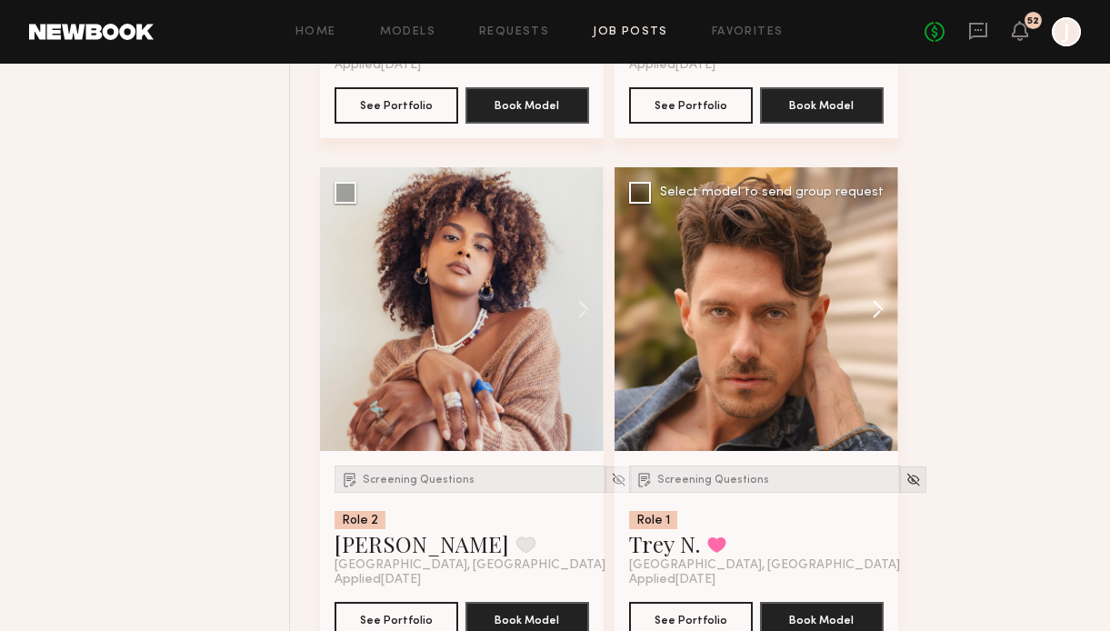
click at [884, 308] on button at bounding box center [869, 309] width 58 height 284
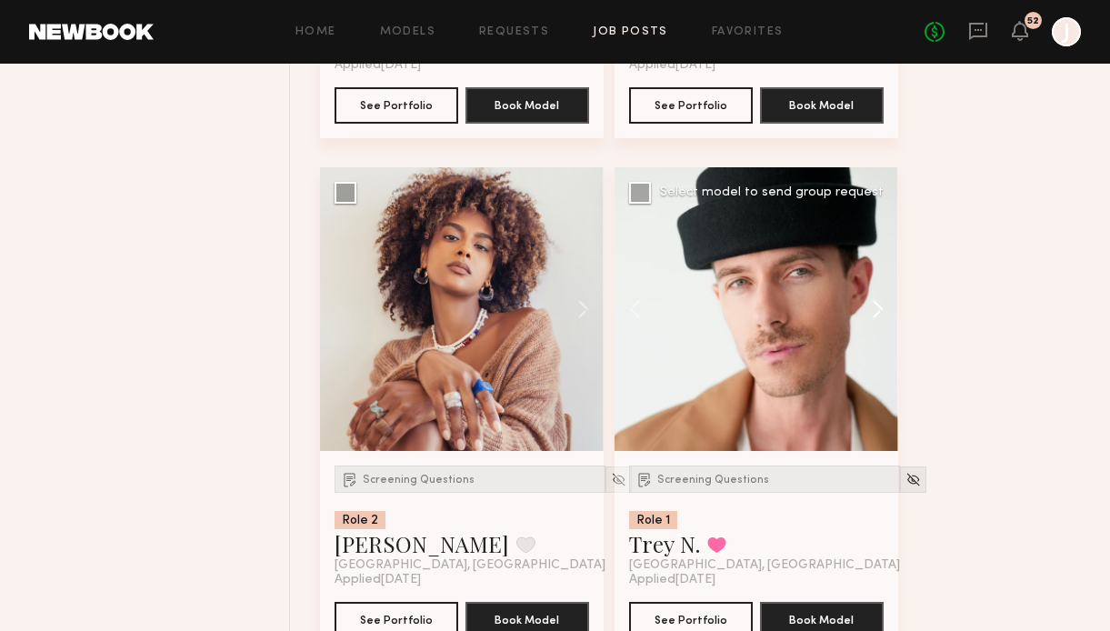
click at [884, 308] on button at bounding box center [869, 309] width 58 height 284
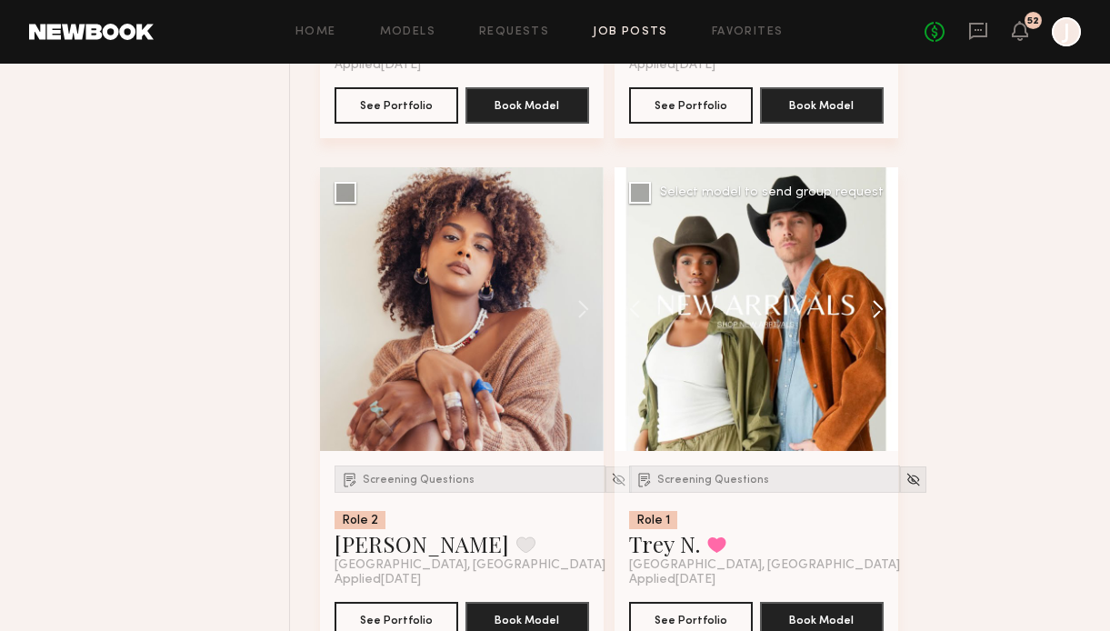
click at [877, 315] on button at bounding box center [869, 309] width 58 height 284
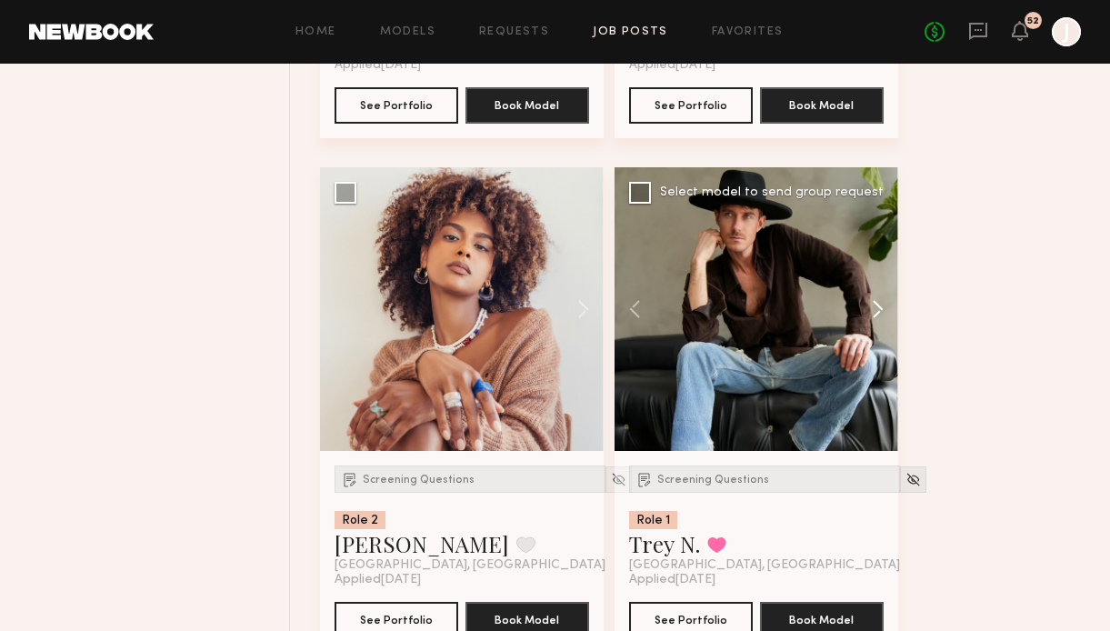
click at [877, 315] on button at bounding box center [869, 309] width 58 height 284
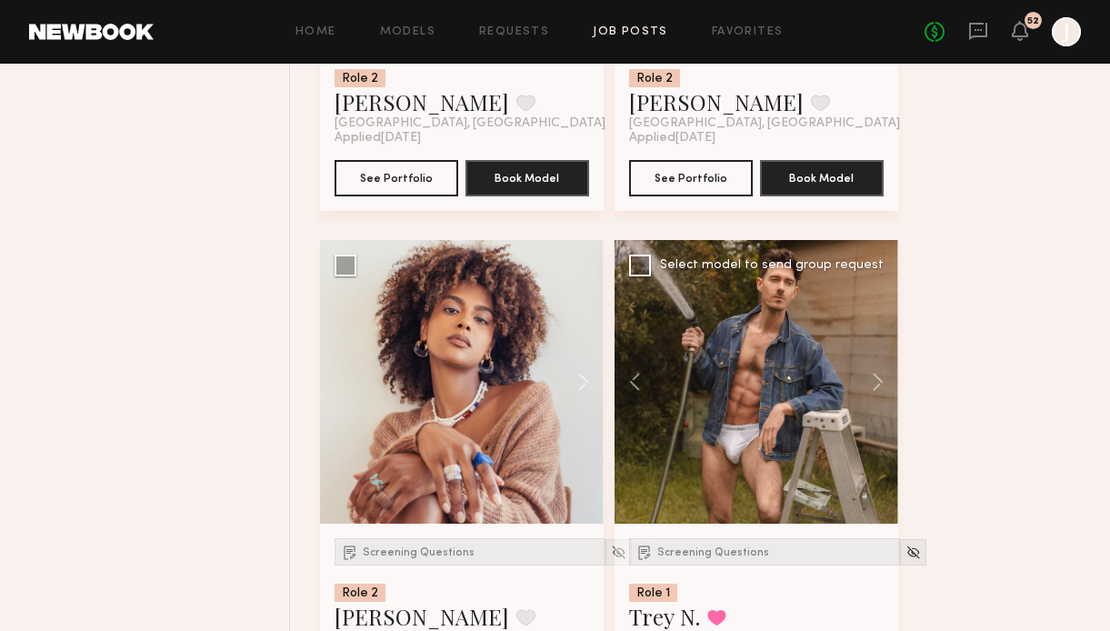
scroll to position [3318, 0]
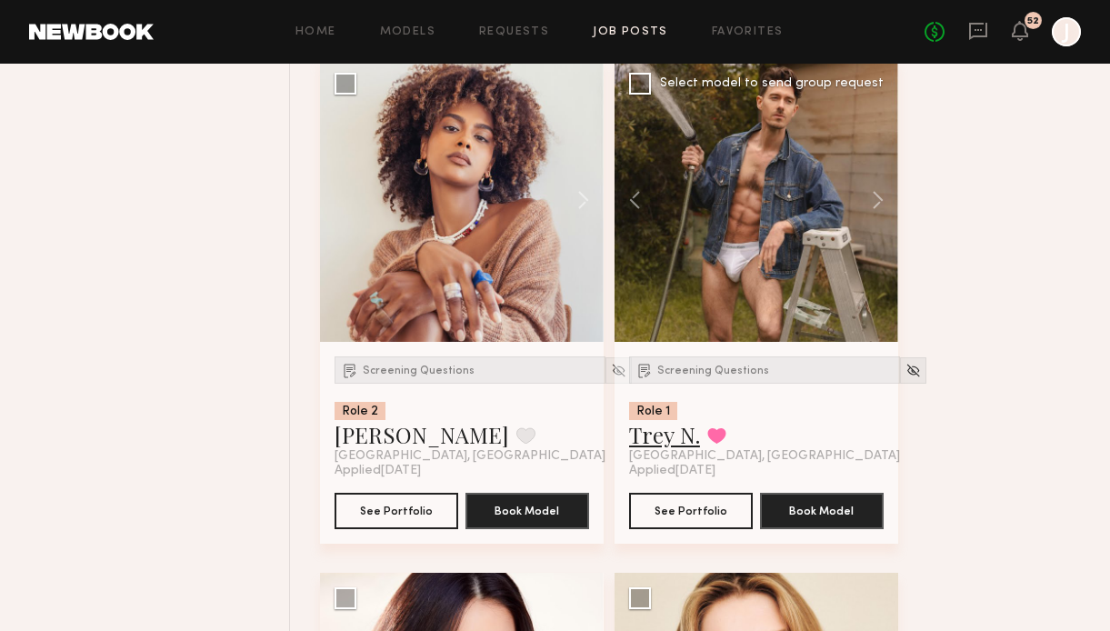
click at [675, 445] on link "Trey N." at bounding box center [664, 434] width 71 height 29
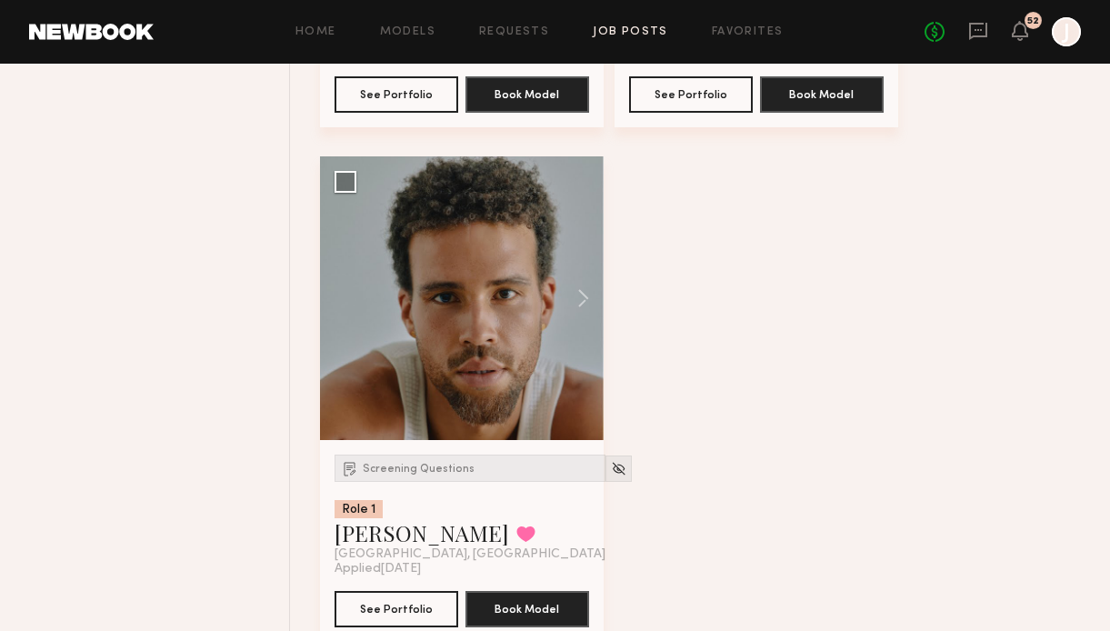
scroll to position [5838, 0]
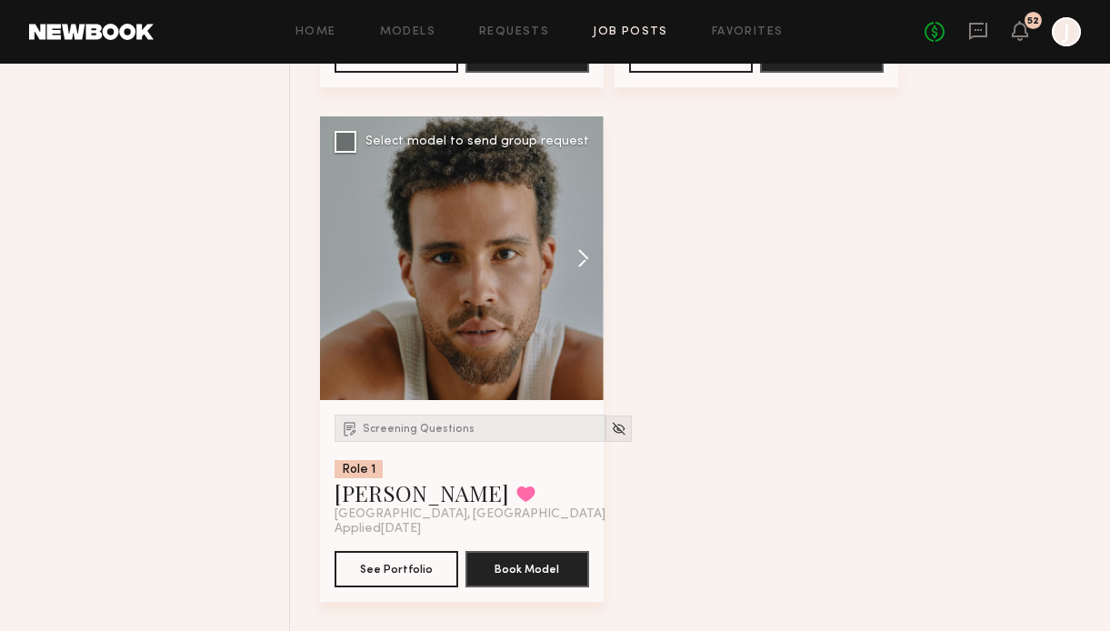
click at [577, 262] on button at bounding box center [574, 258] width 58 height 284
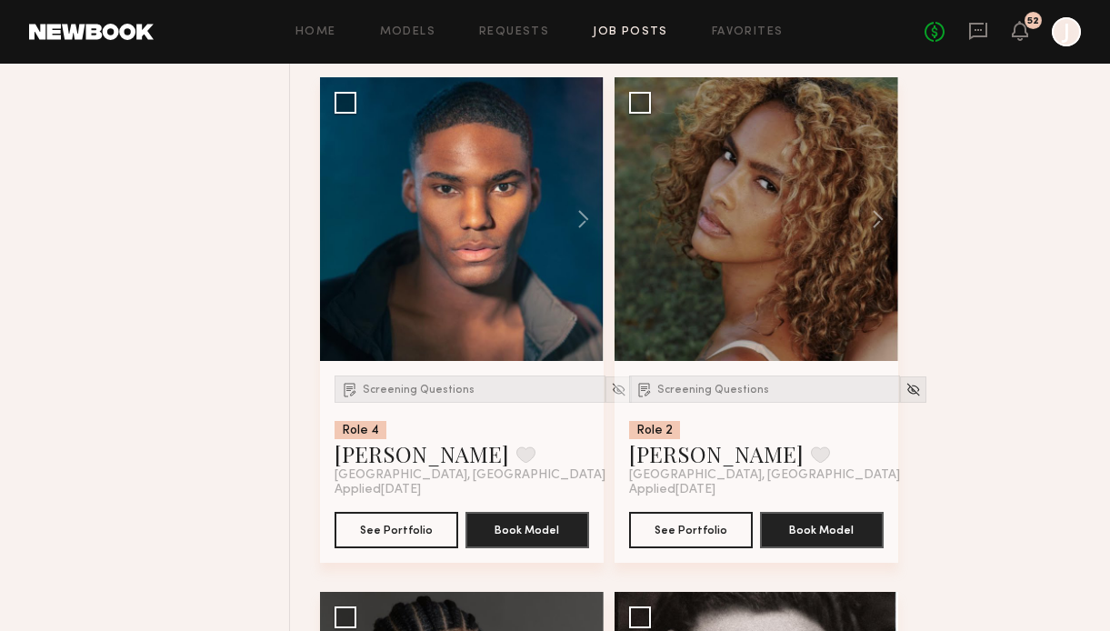
scroll to position [0, 0]
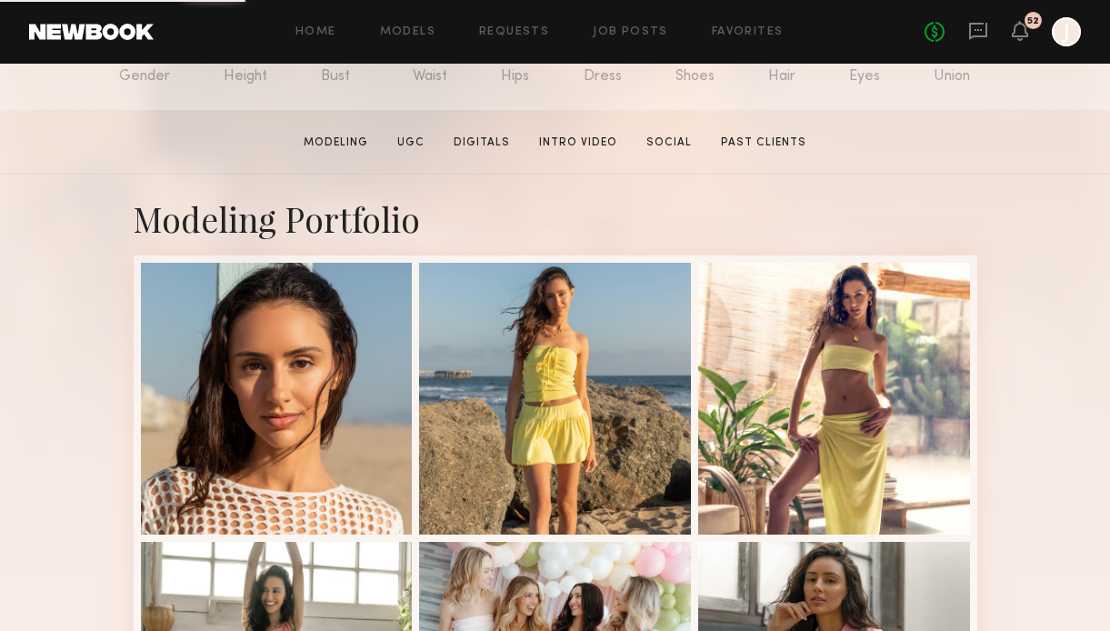
scroll to position [244, 0]
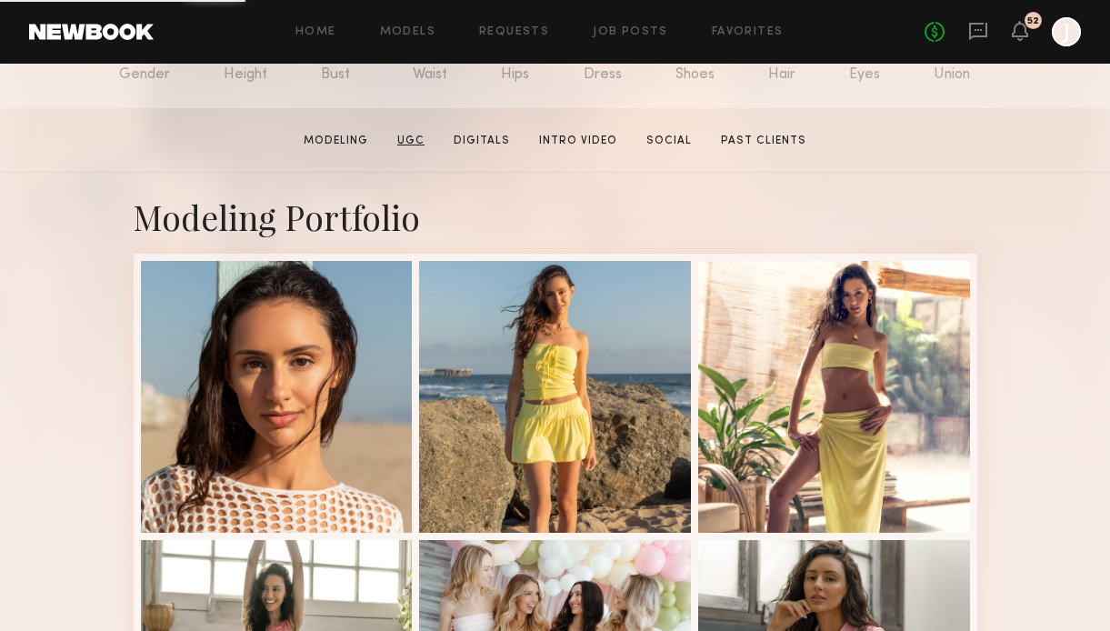
click at [414, 140] on link "UGC" at bounding box center [411, 141] width 42 height 16
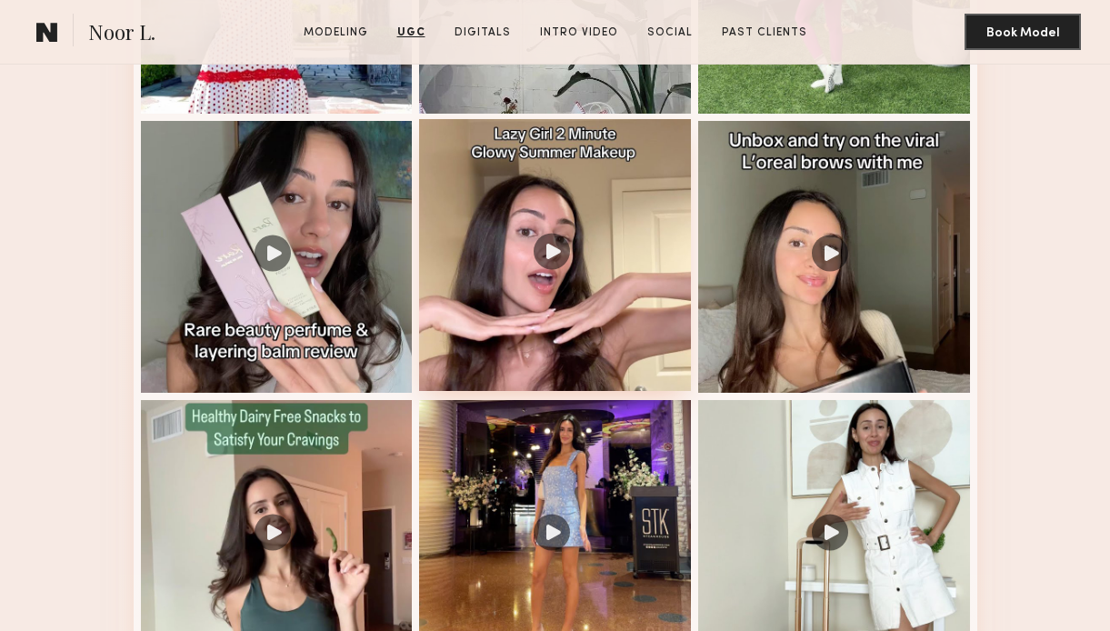
scroll to position [2338, 0]
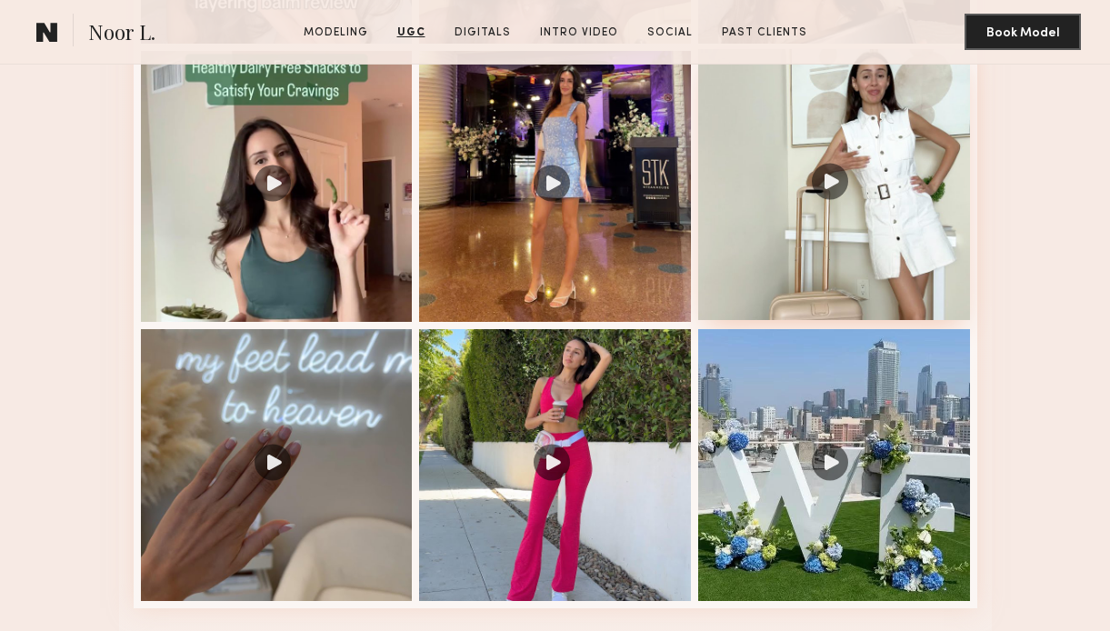
click at [796, 233] on div at bounding box center [834, 185] width 272 height 272
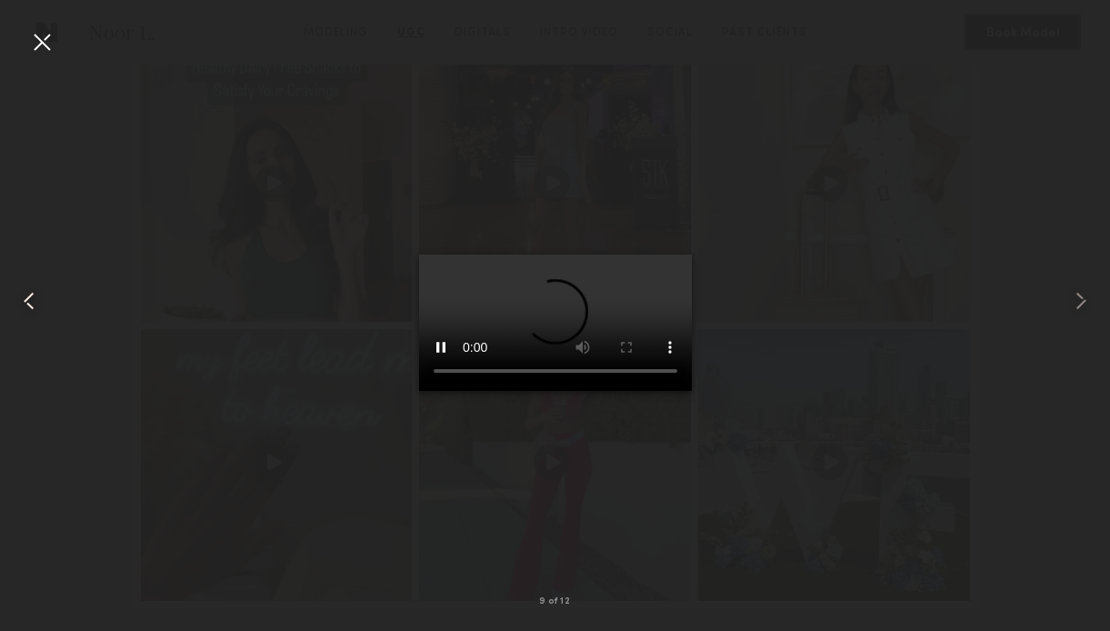
click at [30, 299] on common-icon at bounding box center [29, 300] width 29 height 29
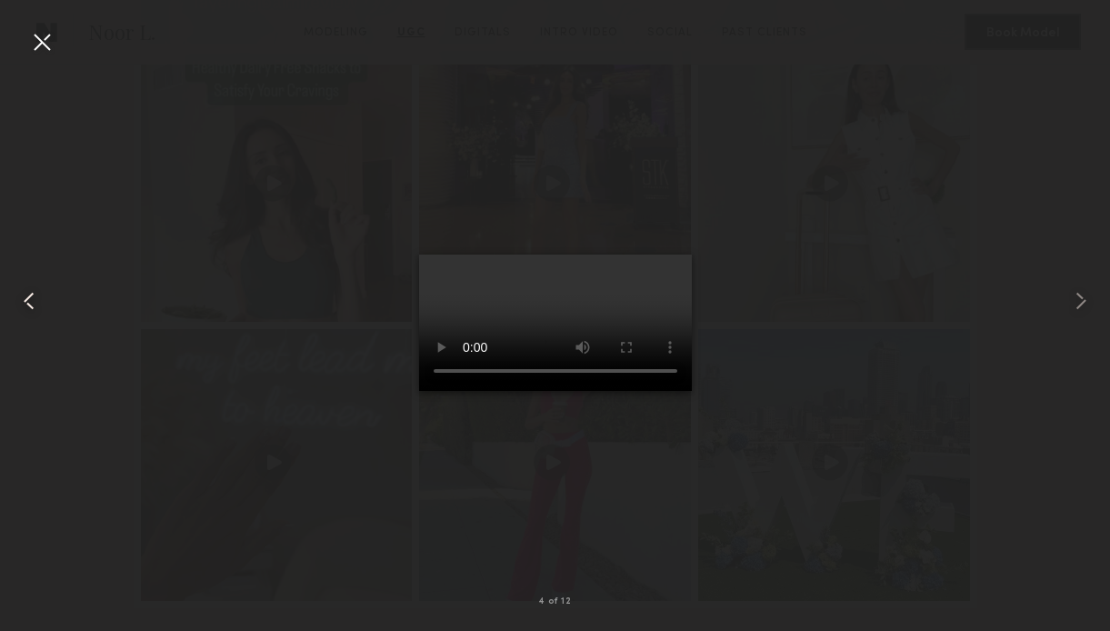
click at [33, 297] on common-icon at bounding box center [29, 300] width 29 height 29
click at [39, 42] on div at bounding box center [41, 41] width 29 height 29
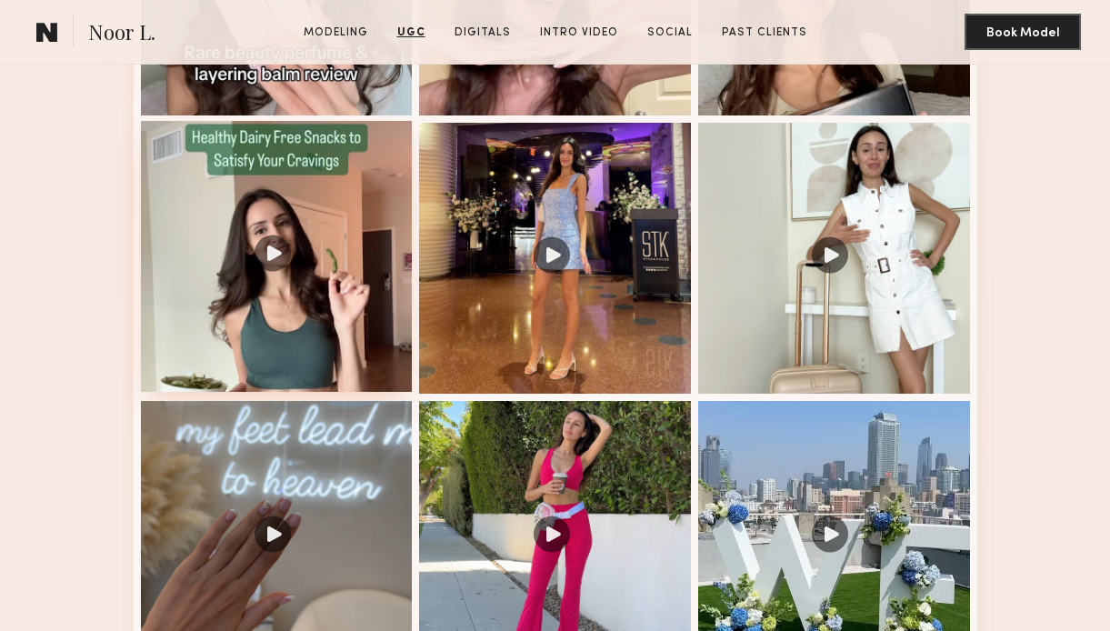
scroll to position [2265, 0]
click at [177, 223] on div at bounding box center [277, 258] width 272 height 272
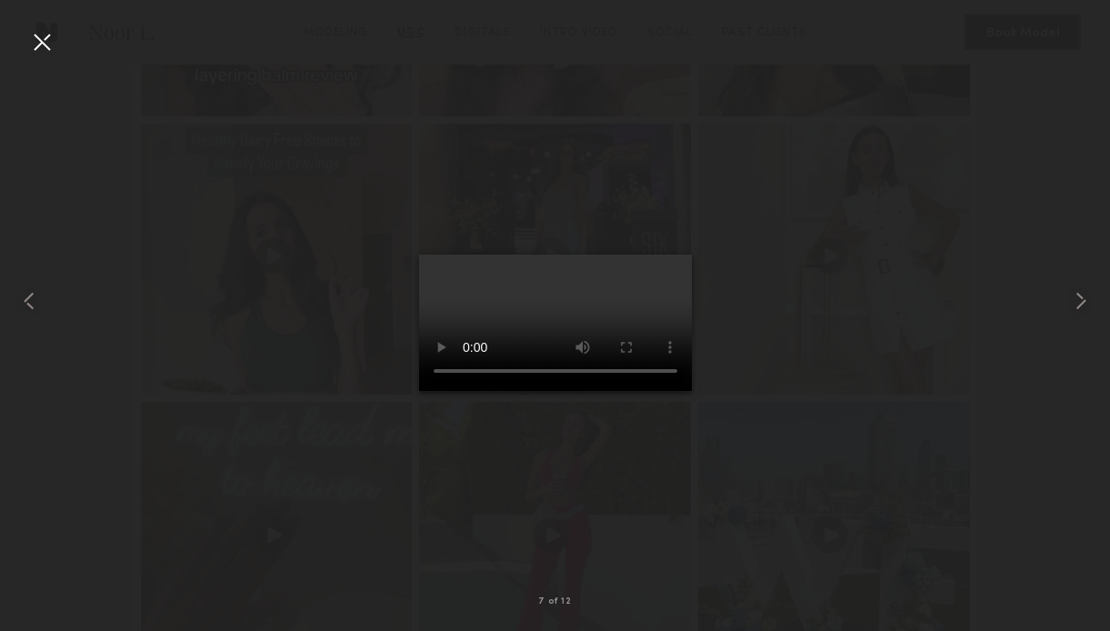
click at [46, 42] on div at bounding box center [41, 41] width 29 height 29
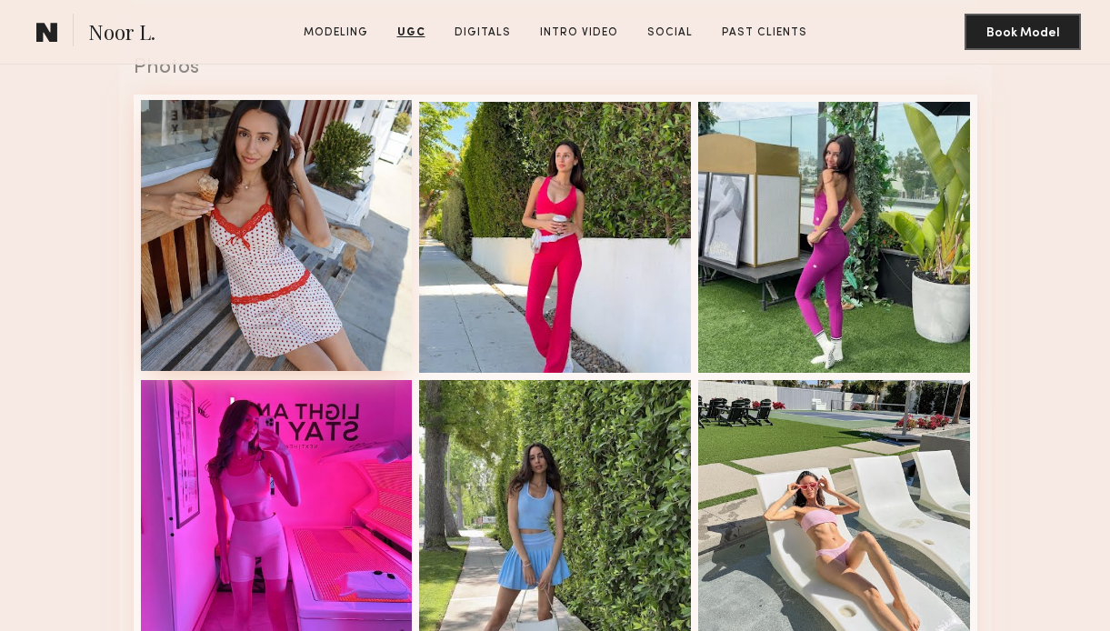
scroll to position [2544, 0]
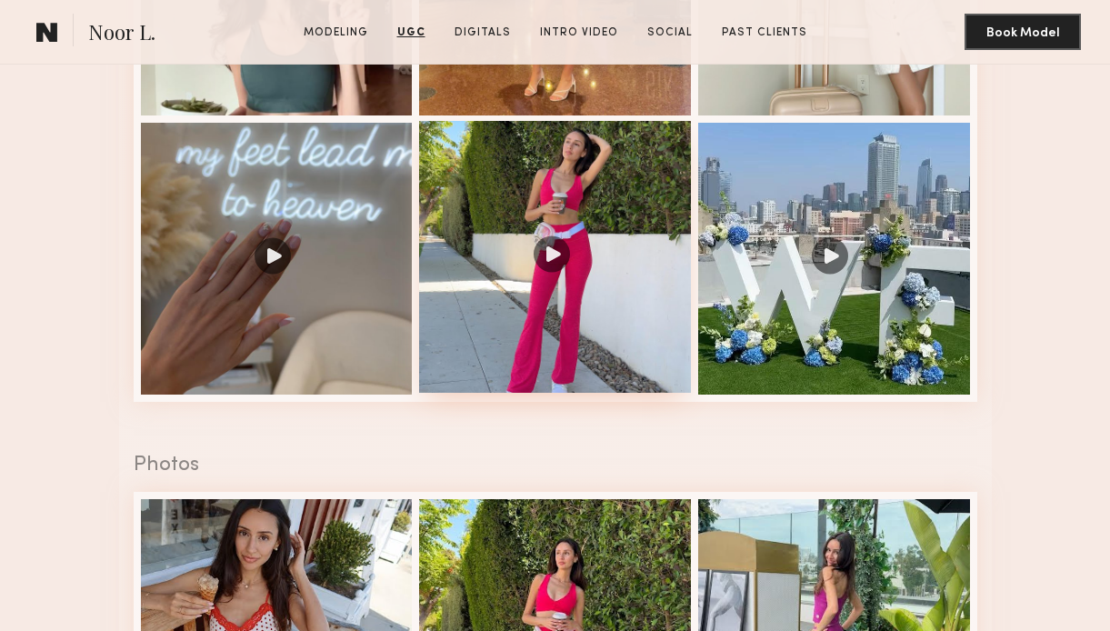
click at [490, 295] on div at bounding box center [555, 257] width 272 height 272
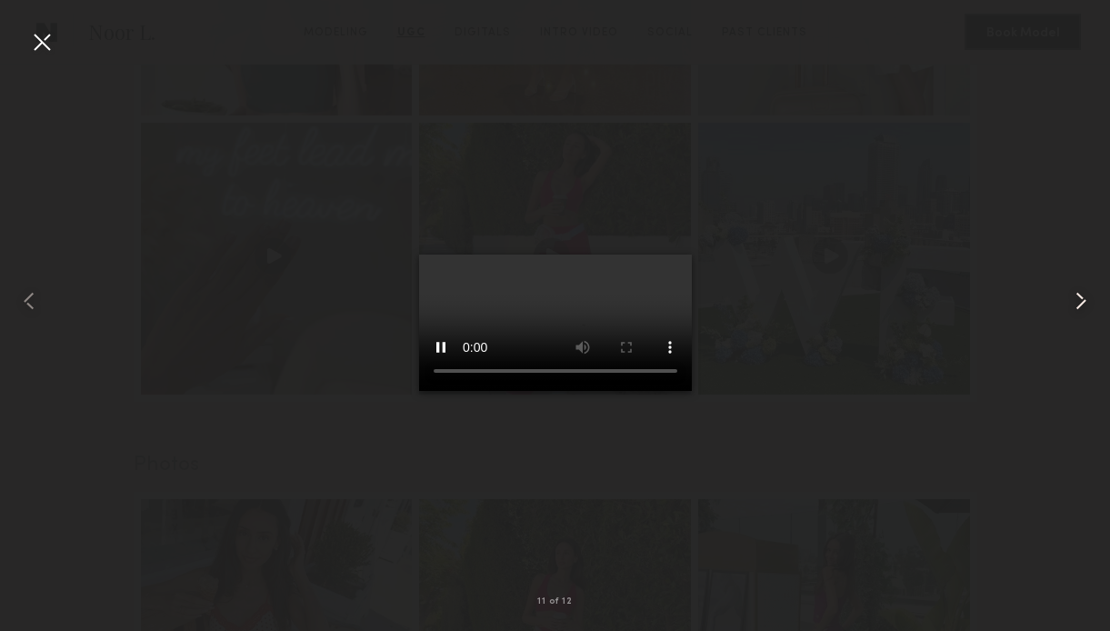
click at [1085, 307] on common-icon at bounding box center [1080, 300] width 29 height 29
click at [32, 299] on common-icon at bounding box center [29, 300] width 29 height 29
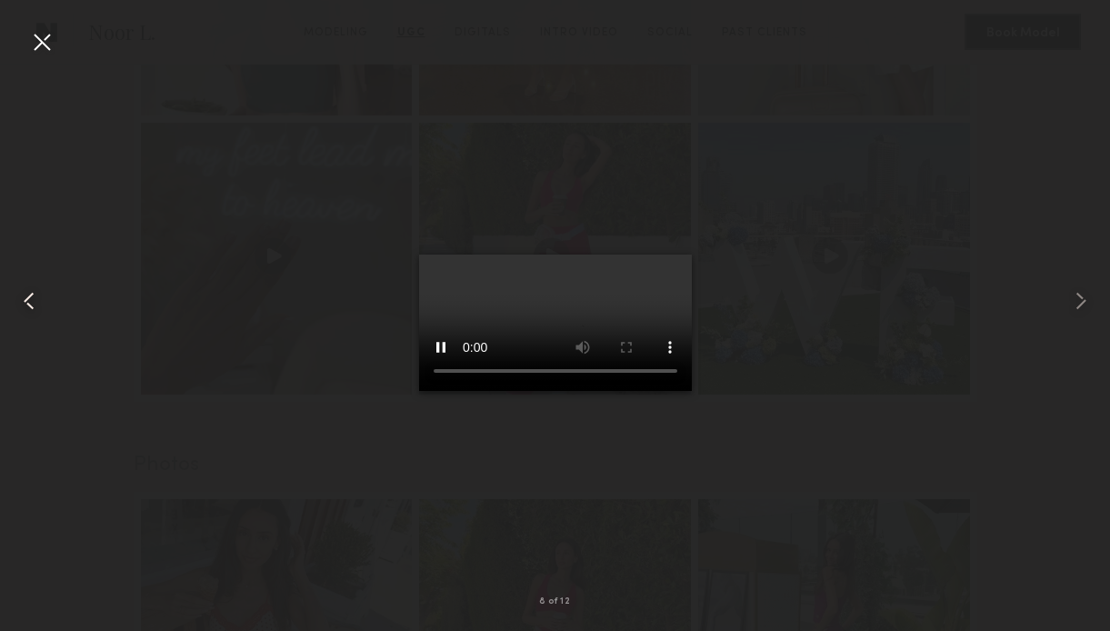
click at [32, 299] on common-icon at bounding box center [29, 300] width 29 height 29
click at [39, 38] on div at bounding box center [41, 41] width 29 height 29
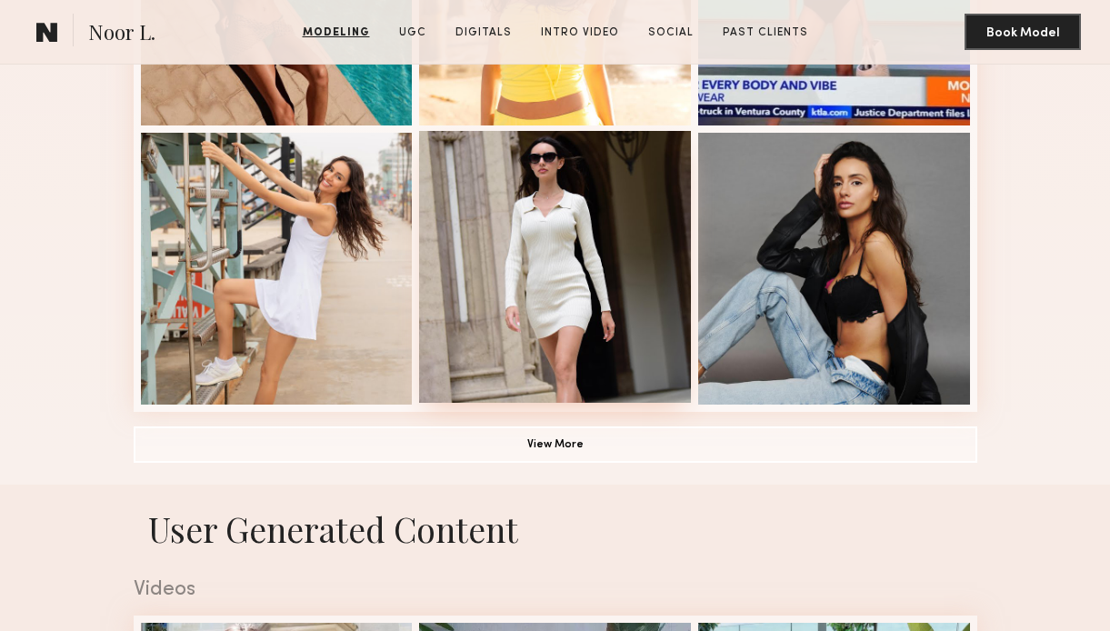
scroll to position [1097, 0]
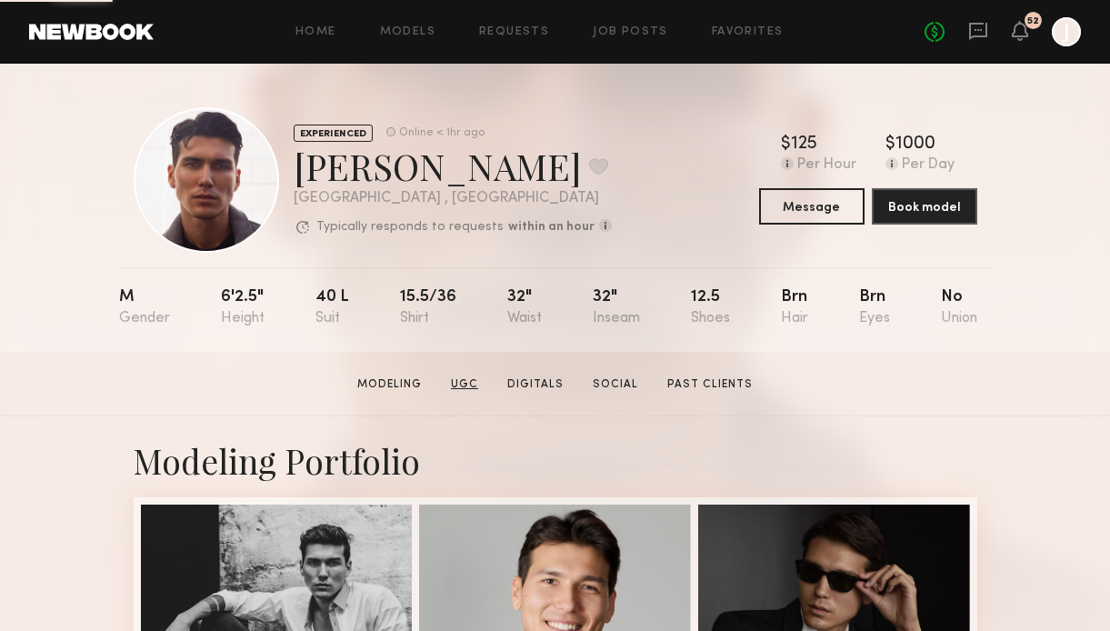
click at [474, 381] on link "UGC" at bounding box center [465, 384] width 42 height 16
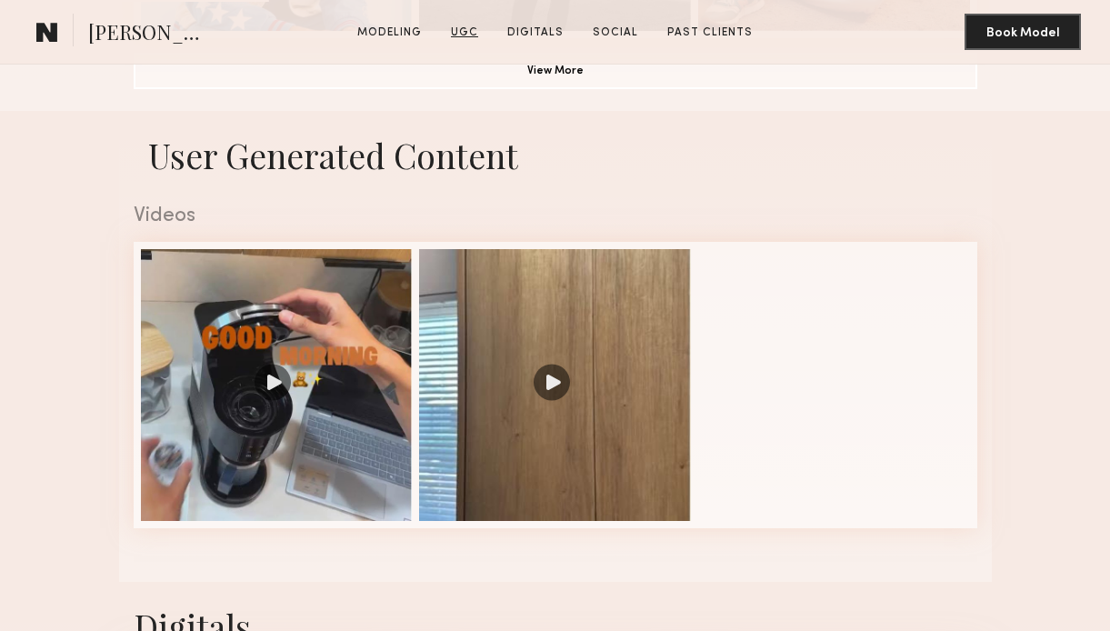
scroll to position [1583, 0]
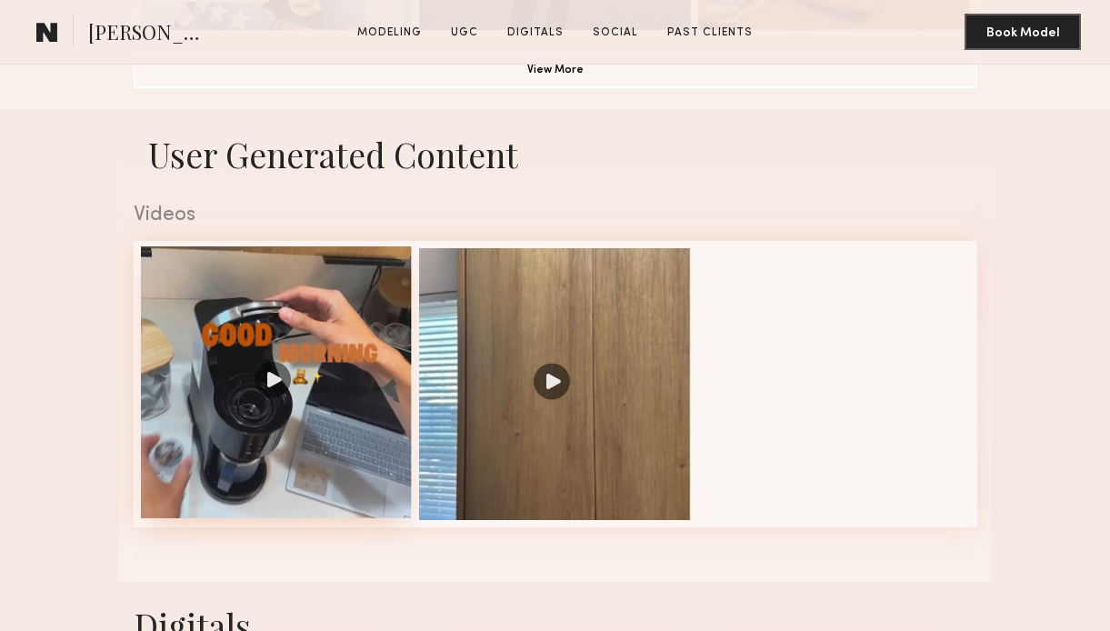
click at [325, 394] on div at bounding box center [277, 382] width 272 height 272
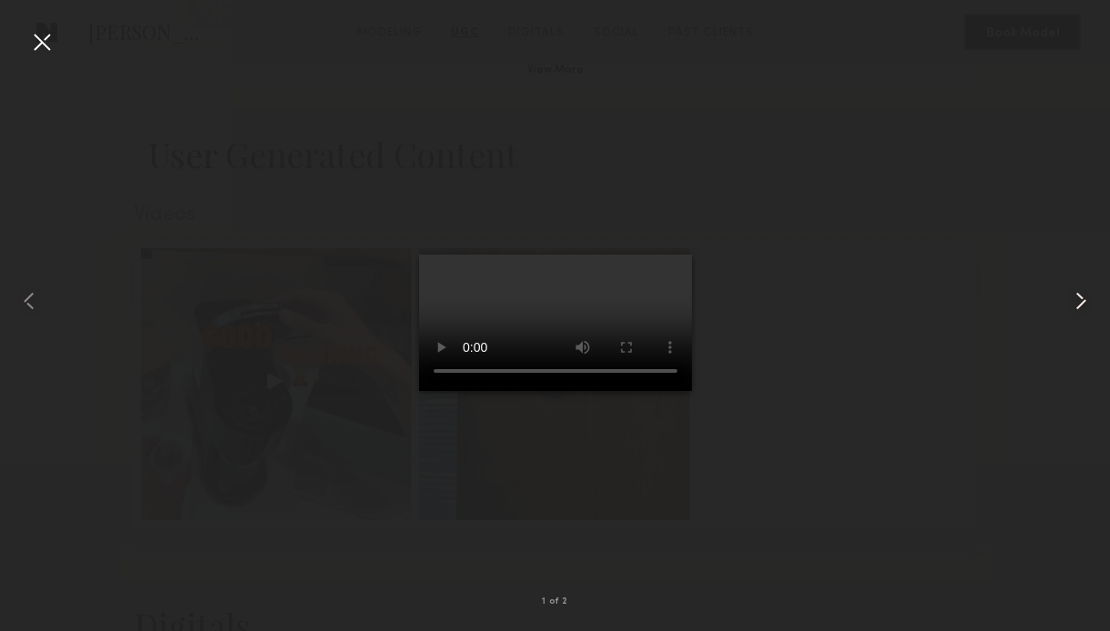
click at [1076, 301] on common-icon at bounding box center [1080, 300] width 29 height 29
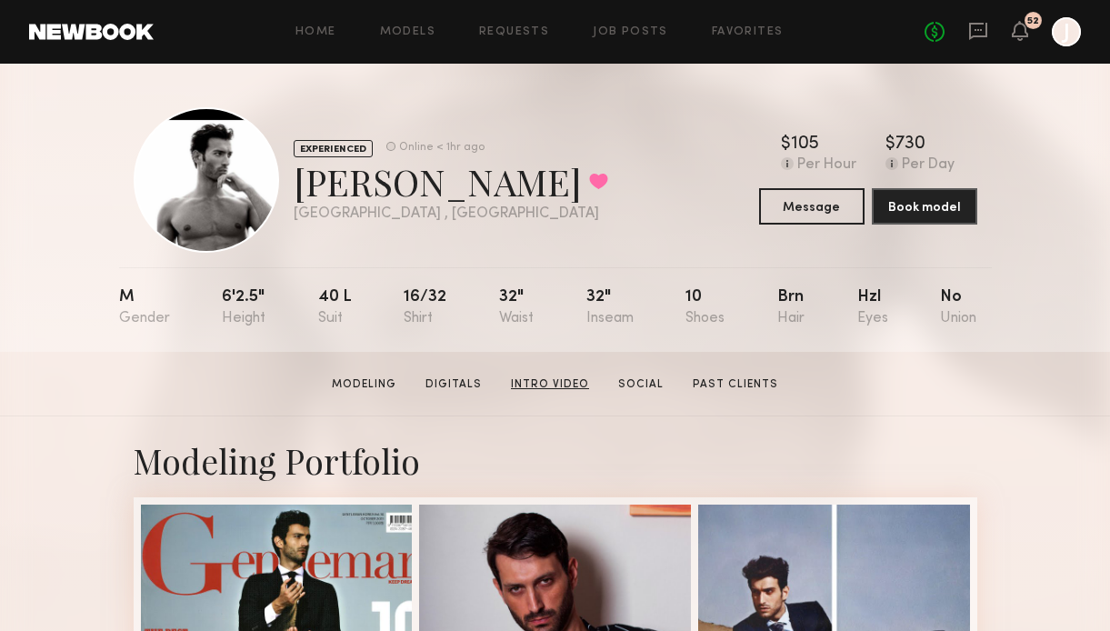
click at [539, 379] on link "Intro Video" at bounding box center [550, 384] width 93 height 16
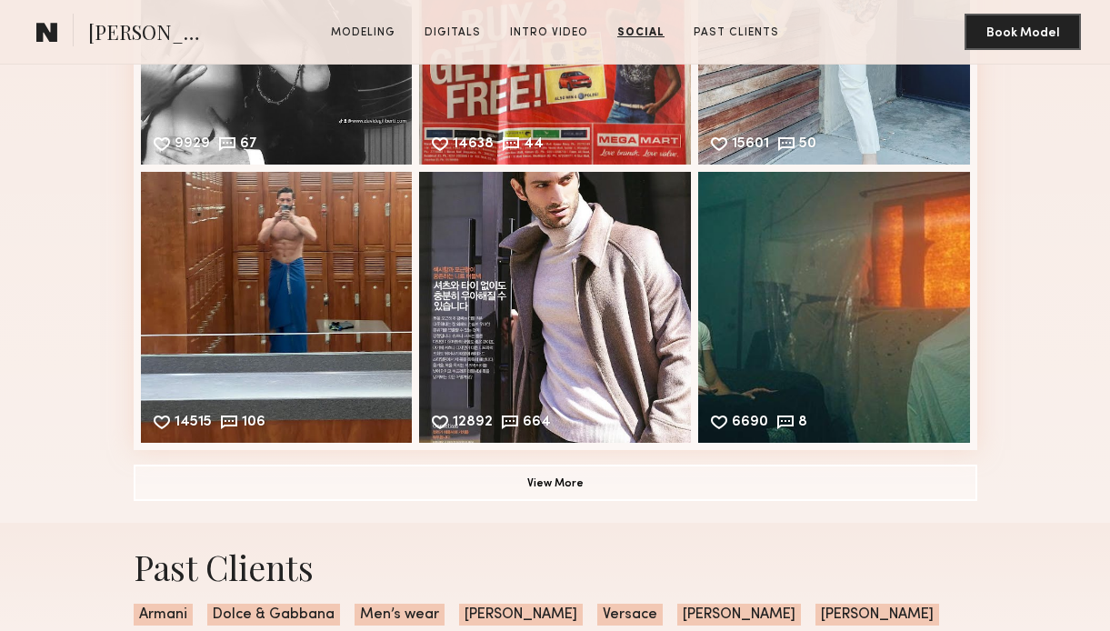
scroll to position [3020, 0]
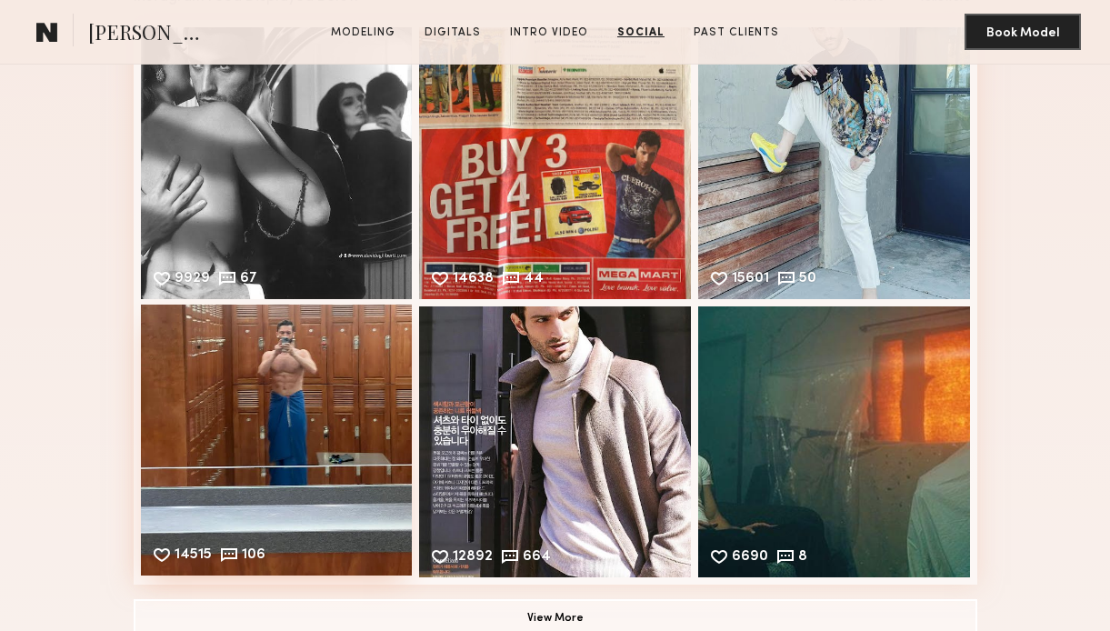
click at [281, 429] on div "14515 106 Likes & comments displayed to show model’s engagement" at bounding box center [277, 441] width 272 height 272
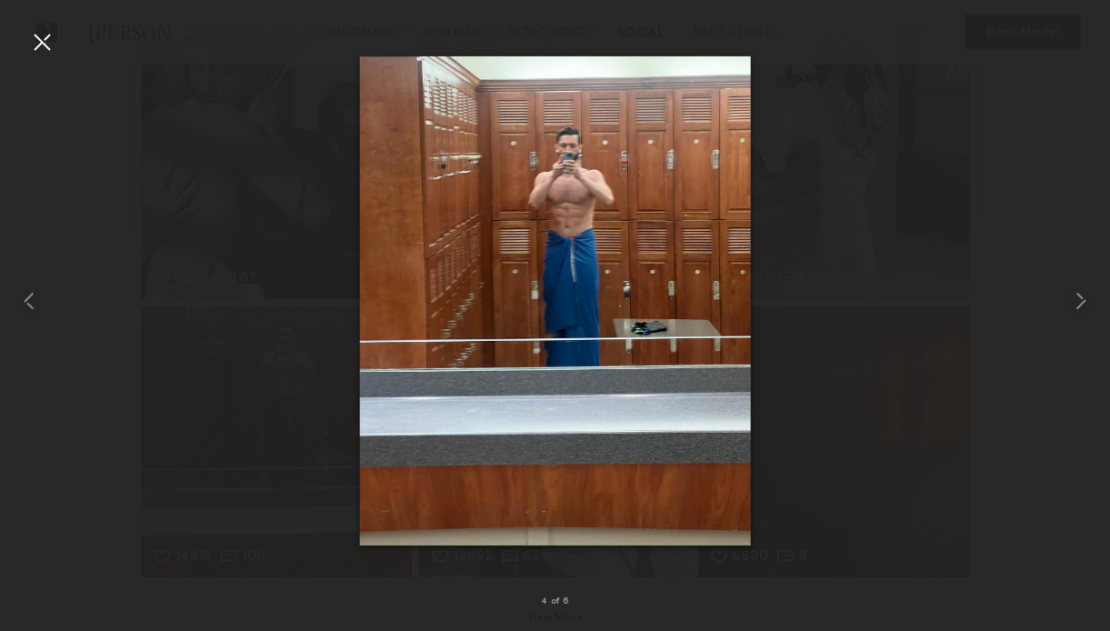
click at [42, 36] on div at bounding box center [41, 41] width 29 height 29
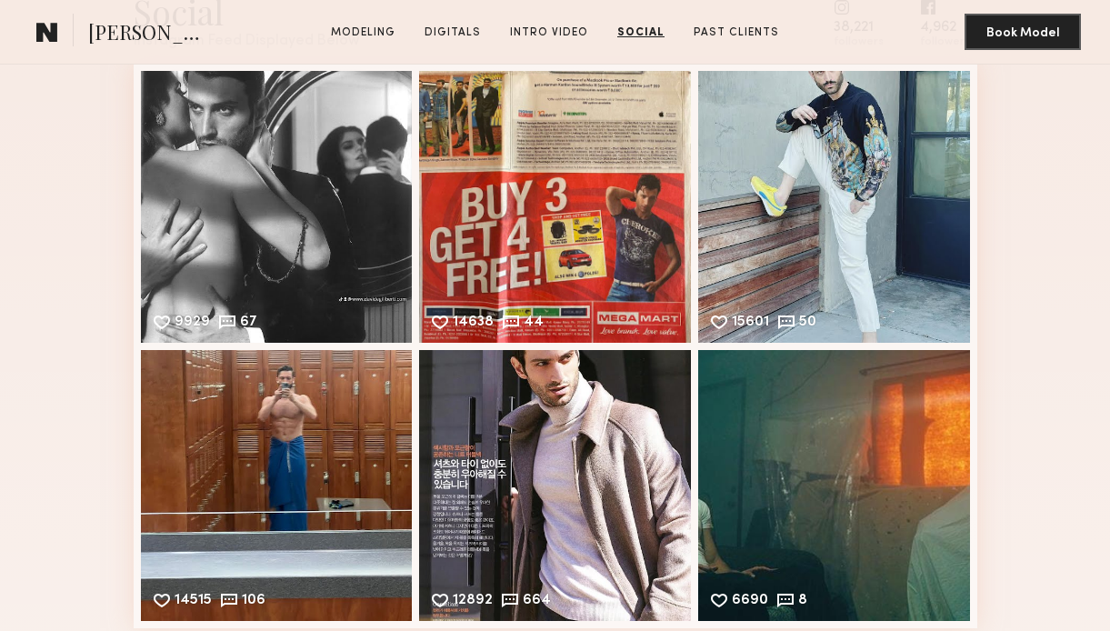
scroll to position [2967, 0]
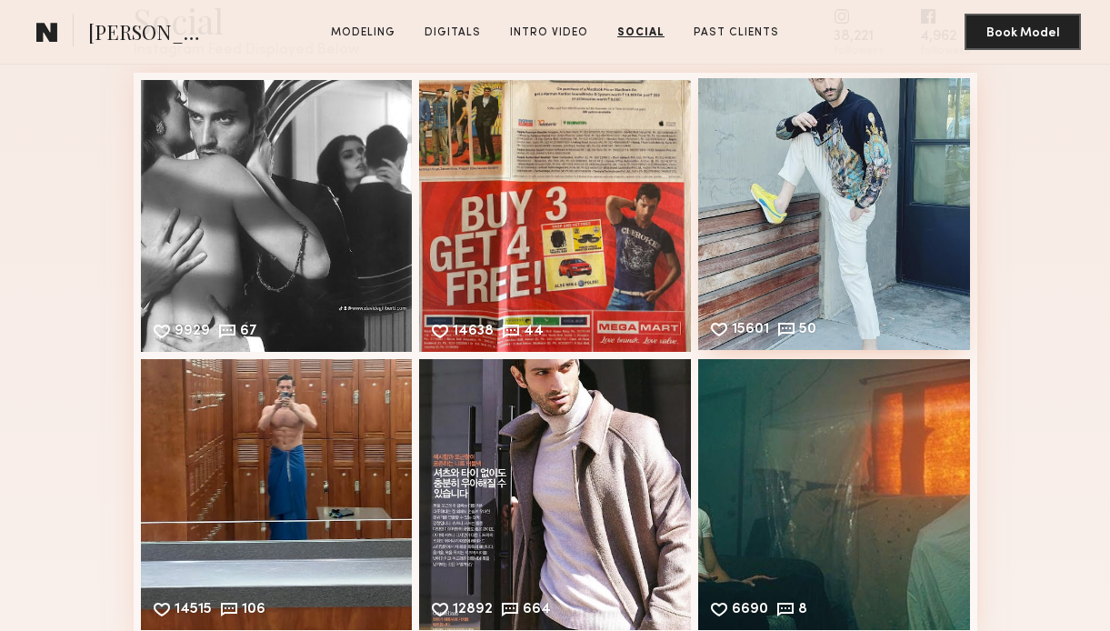
click at [804, 203] on div "15601 50 Likes & comments displayed to show model’s engagement" at bounding box center [834, 214] width 272 height 272
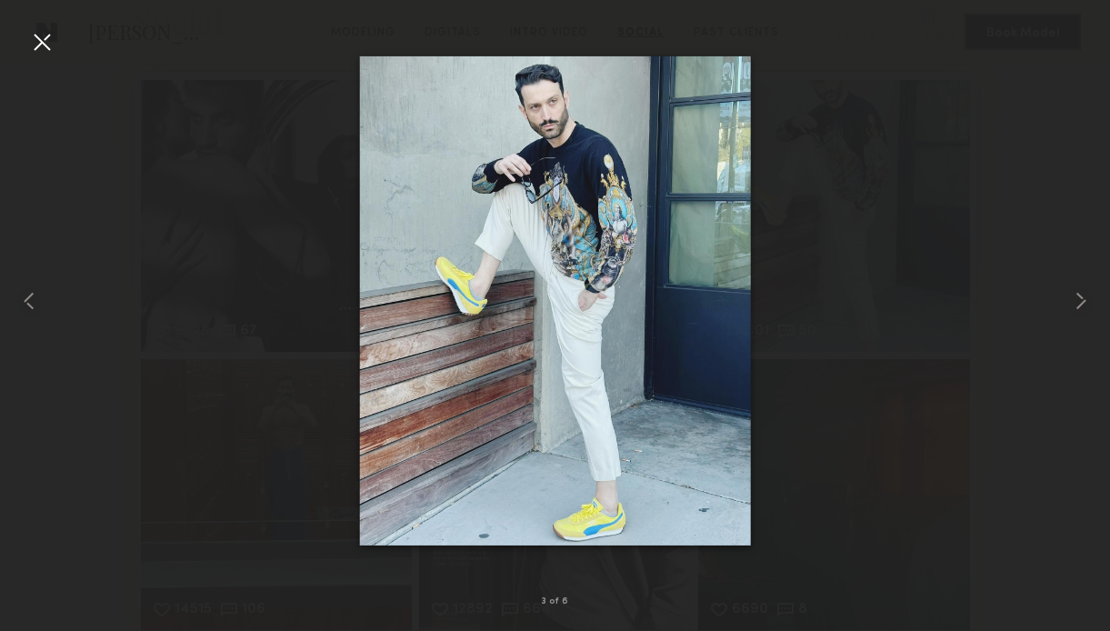
click at [45, 46] on div at bounding box center [41, 41] width 29 height 29
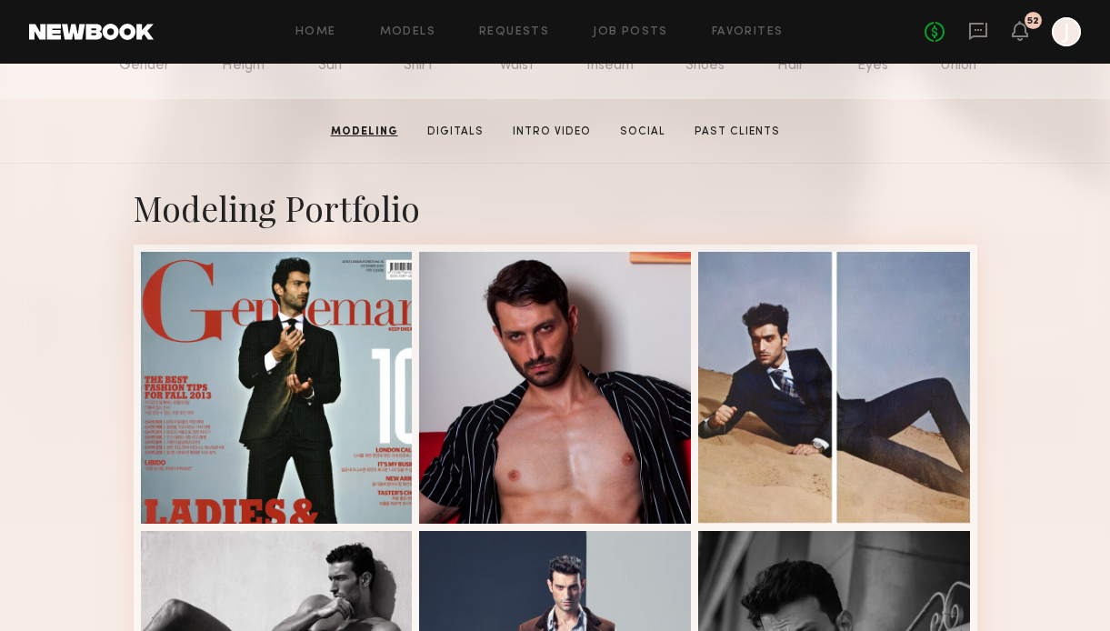
scroll to position [523, 0]
